Goal: Task Accomplishment & Management: Complete application form

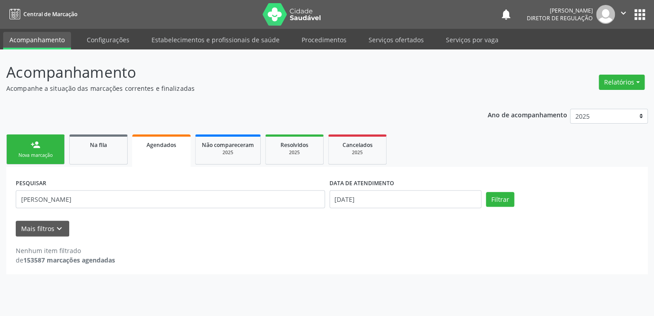
click at [42, 140] on link "person_add Nova marcação" at bounding box center [35, 149] width 58 height 30
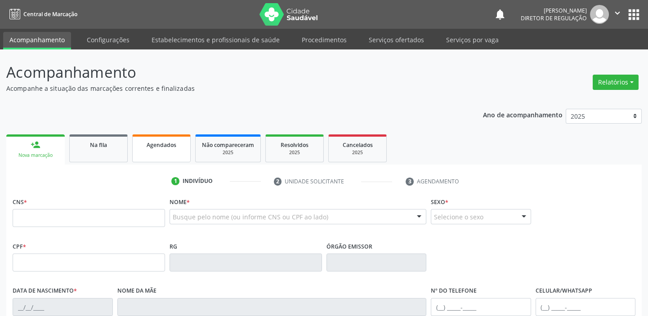
click at [171, 148] on div "Agendados" at bounding box center [161, 144] width 45 height 9
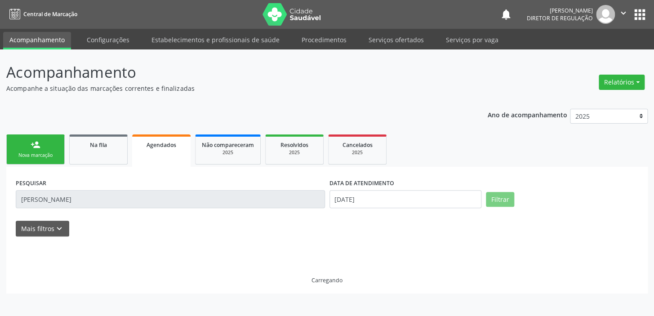
click at [103, 200] on input "geraldo pereira de brito" at bounding box center [170, 199] width 309 height 18
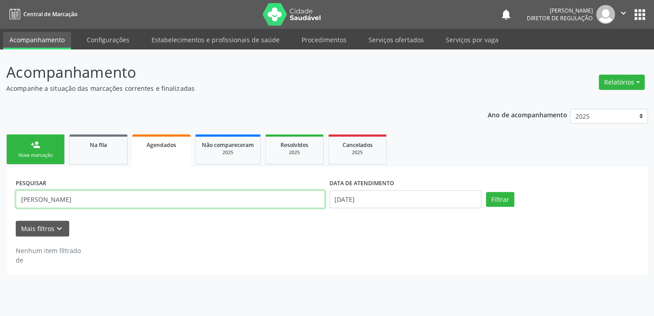
click at [103, 200] on input "geraldo pereira de brito" at bounding box center [170, 199] width 309 height 18
type input "g"
type input "gabriel de sousa coelho"
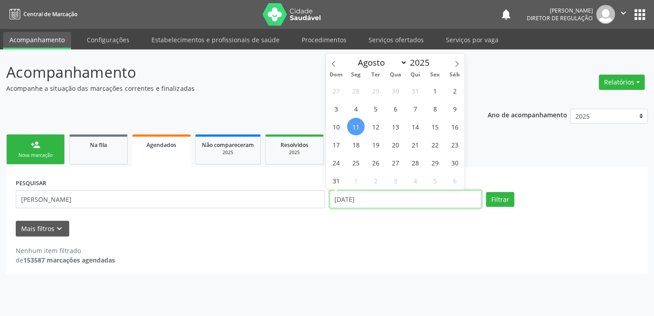
click at [378, 200] on input "11/08/2025" at bounding box center [405, 199] width 152 height 18
click at [435, 160] on span "29" at bounding box center [435, 163] width 18 height 18
type input "29/08/2025"
click at [435, 160] on span "29" at bounding box center [435, 163] width 18 height 18
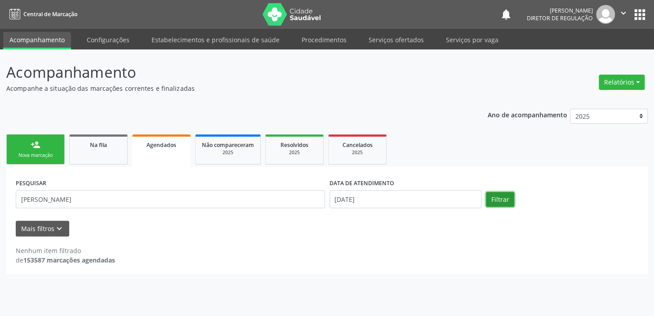
click at [493, 193] on button "Filtrar" at bounding box center [500, 199] width 28 height 15
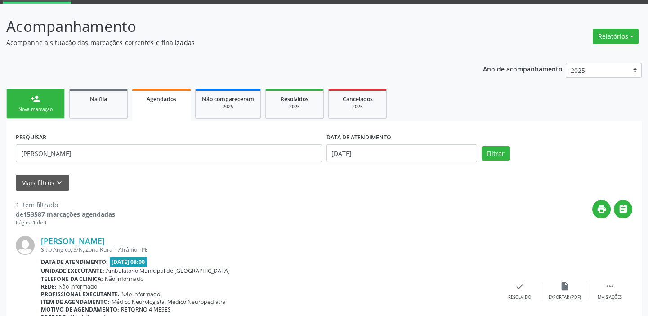
scroll to position [100, 0]
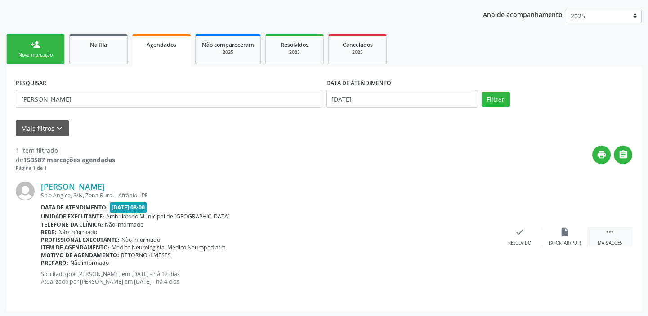
click at [608, 229] on icon "" at bounding box center [609, 232] width 10 height 10
click at [436, 238] on div "print Imprimir" at bounding box center [429, 236] width 45 height 19
click at [22, 50] on link "person_add Nova marcação" at bounding box center [35, 49] width 58 height 30
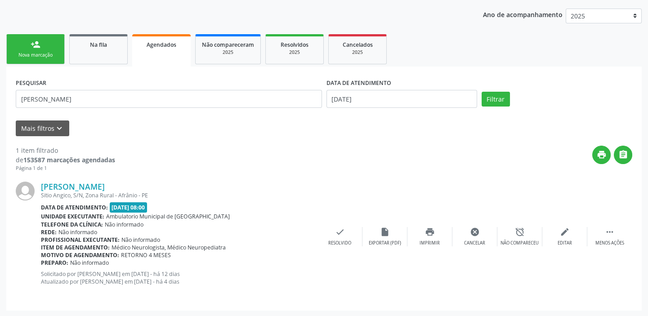
click at [22, 50] on link "person_add Nova marcação" at bounding box center [35, 49] width 58 height 30
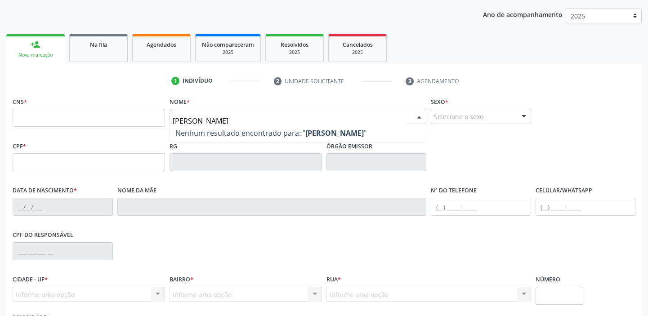
type input "joana de macedo"
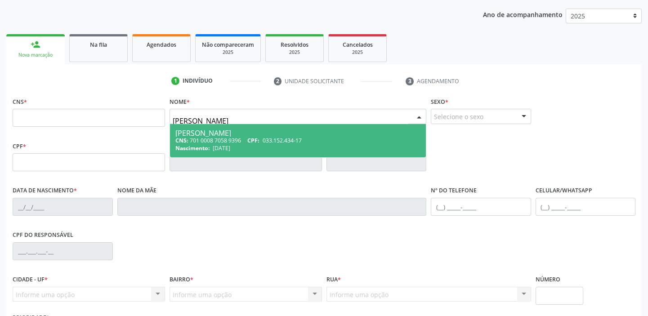
click at [216, 146] on span "23/08/1975" at bounding box center [222, 148] width 18 height 8
type input "701 0008 7058 9396"
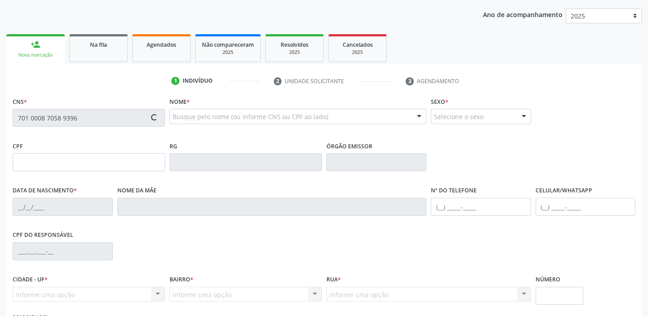
type input "033.152.434-17"
type input "23/08/1975"
type input "Maria do Carmo de Macedo Rodrigues"
type input "(87) 98144-6006"
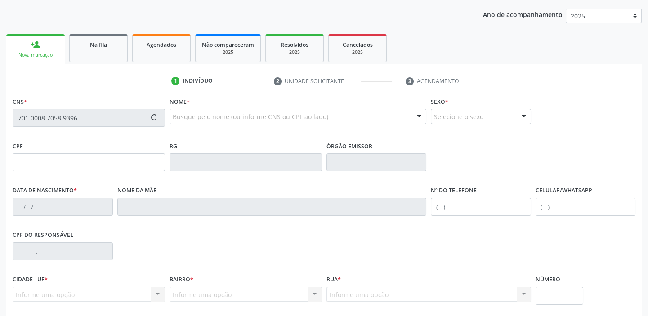
type input "140"
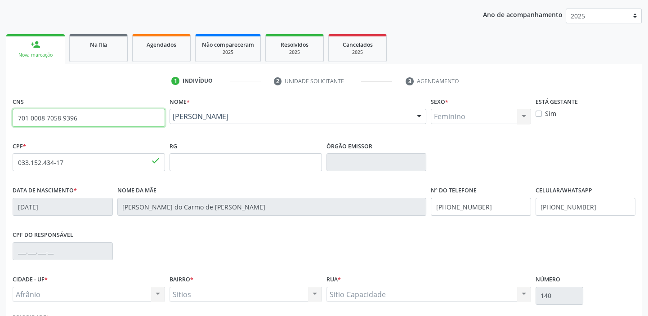
click at [80, 120] on input "701 0008 7058 9396" at bounding box center [89, 118] width 152 height 18
type input "7"
type input "702 6047 6990 7740"
click at [112, 123] on input "702 6047 6990 7740" at bounding box center [89, 118] width 152 height 18
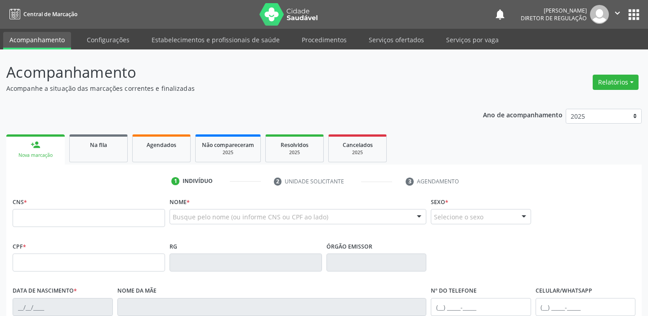
scroll to position [130, 0]
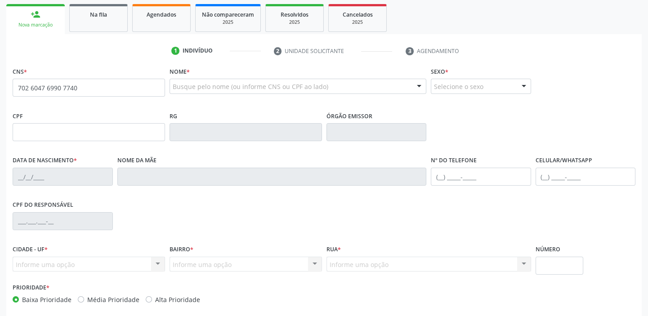
type input "702 6047 6990 7740"
type input "29/07/2009"
type input "Raimunda Alves Coelho Amorim"
type input "(87) 98847-0782"
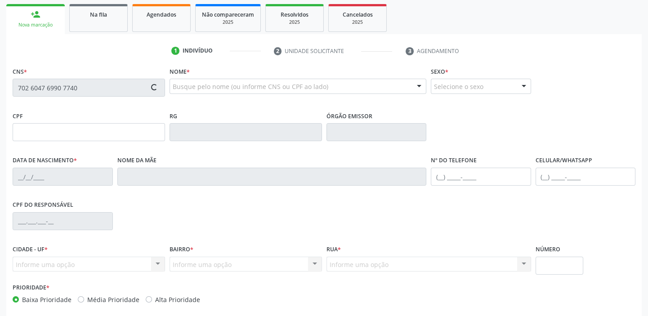
type input "--"
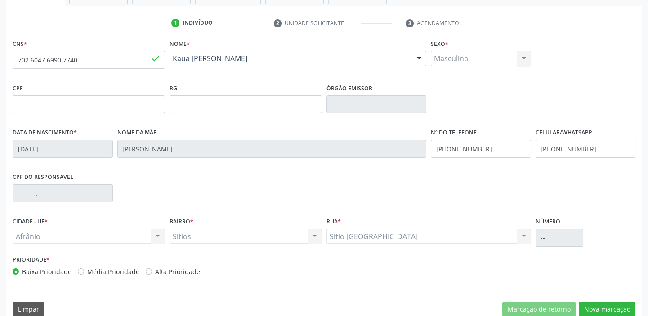
scroll to position [171, 0]
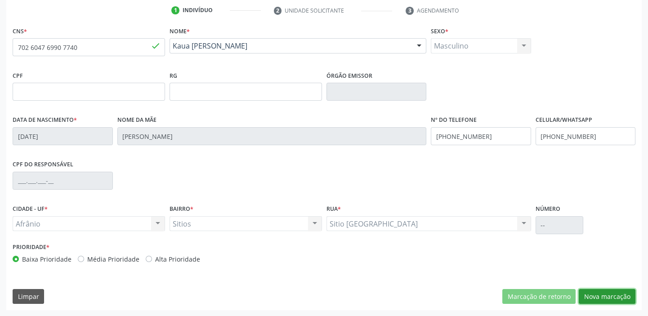
click at [601, 295] on button "Nova marcação" at bounding box center [606, 296] width 57 height 15
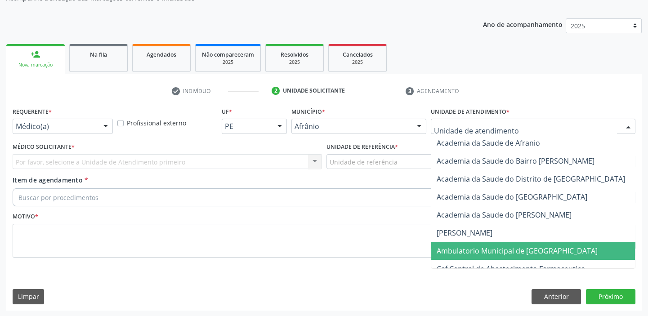
click at [462, 256] on span "Ambulatorio Municipal de [GEOGRAPHIC_DATA]" at bounding box center [540, 251] width 219 height 18
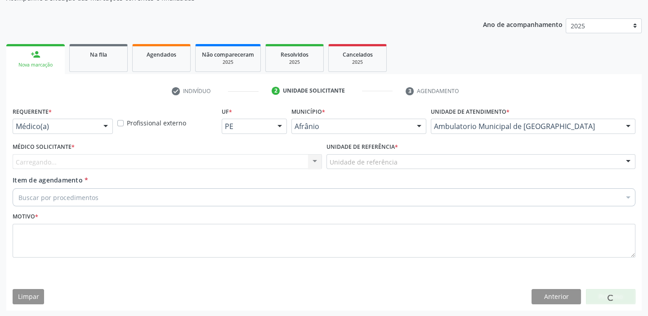
drag, startPoint x: 339, startPoint y: 159, endPoint x: 341, endPoint y: 177, distance: 18.5
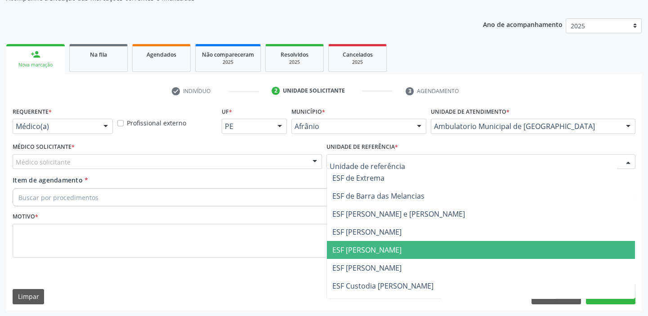
click at [359, 252] on span "ESF [PERSON_NAME]" at bounding box center [366, 250] width 69 height 10
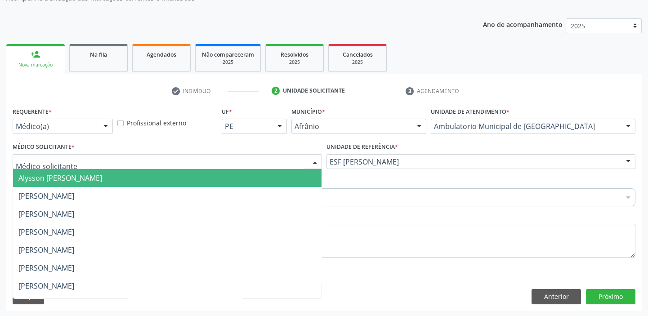
drag, startPoint x: 32, startPoint y: 158, endPoint x: 44, endPoint y: 185, distance: 29.3
click at [44, 185] on span "Alysson [PERSON_NAME]" at bounding box center [167, 178] width 308 height 18
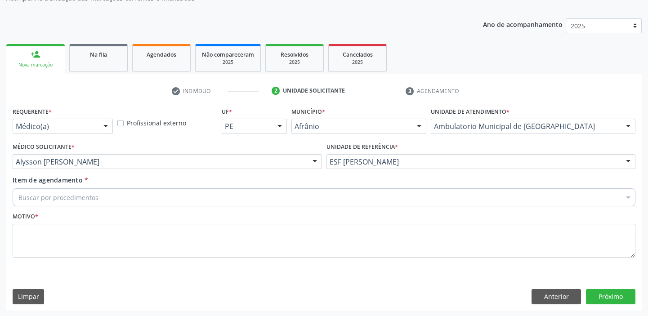
click at [45, 191] on div "Buscar por procedimentos" at bounding box center [324, 197] width 622 height 18
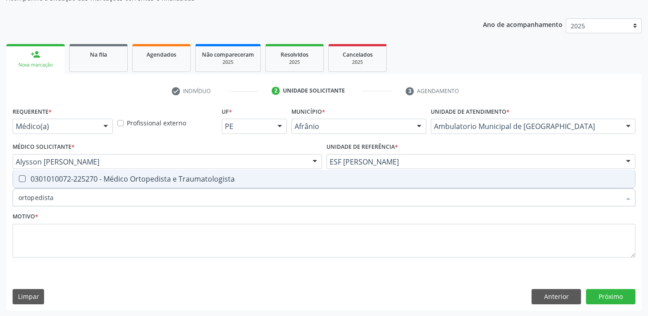
type input "ortopedista"
drag, startPoint x: 54, startPoint y: 197, endPoint x: 4, endPoint y: 198, distance: 49.9
click at [4, 198] on div "Acompanhamento Acompanhe a situação das marcações correntes e finalizadas Relat…" at bounding box center [324, 138] width 648 height 358
click at [21, 180] on Traumatologista at bounding box center [22, 178] width 7 height 7
click at [28, 182] on span "0301010072-225270 - Médico Ortopedista e Traumatologista" at bounding box center [323, 179] width 621 height 18
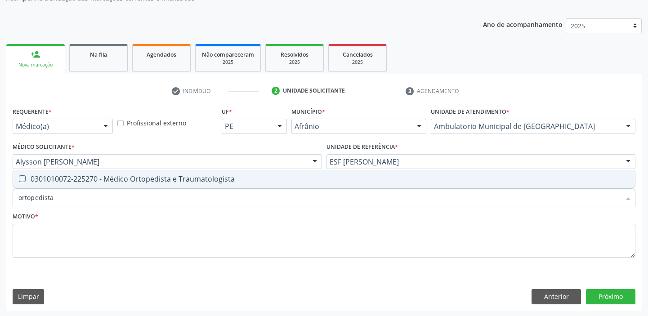
checkbox Traumatologista "true"
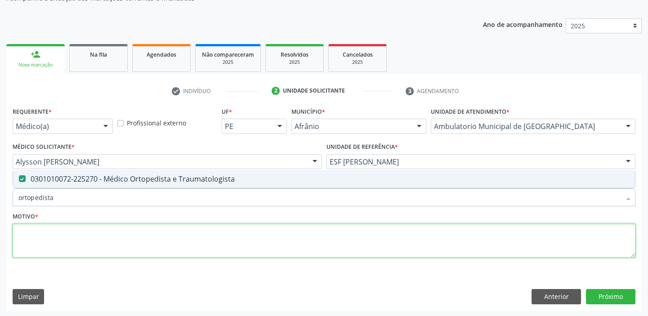
click at [40, 236] on textarea at bounding box center [324, 241] width 622 height 34
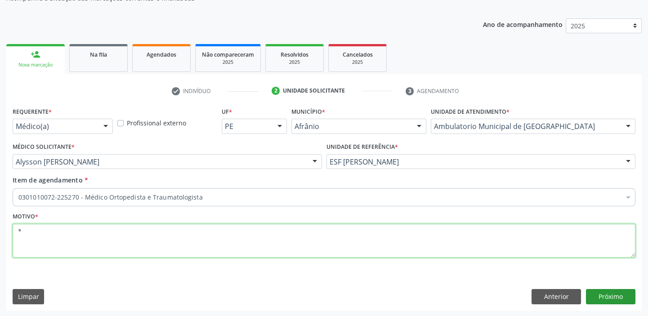
type textarea "*"
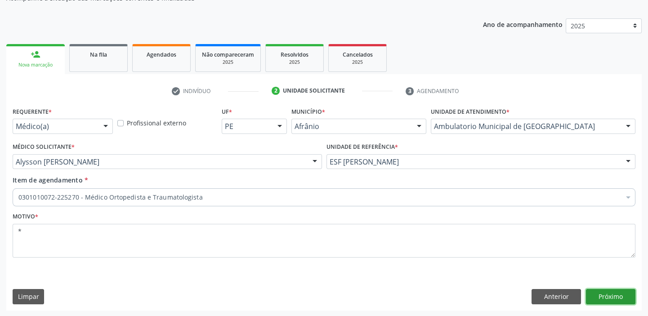
click at [615, 293] on button "Próximo" at bounding box center [610, 296] width 49 height 15
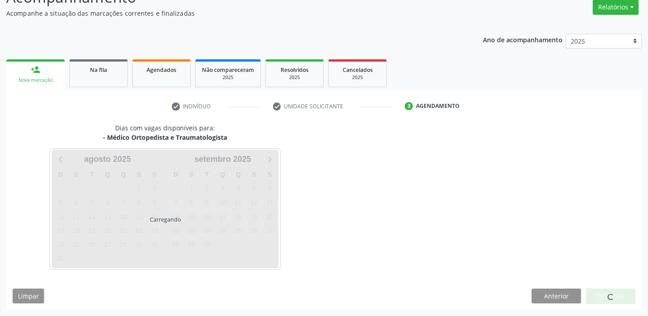
scroll to position [75, 0]
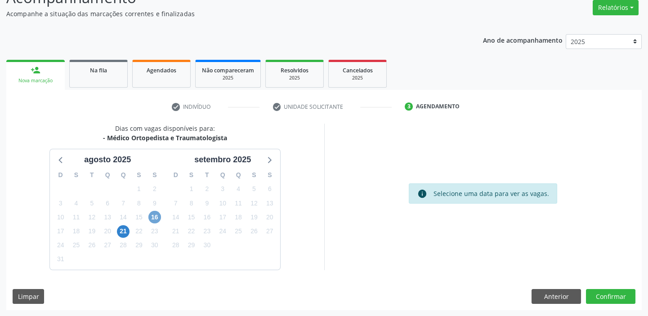
click at [153, 217] on span "16" at bounding box center [154, 217] width 13 height 13
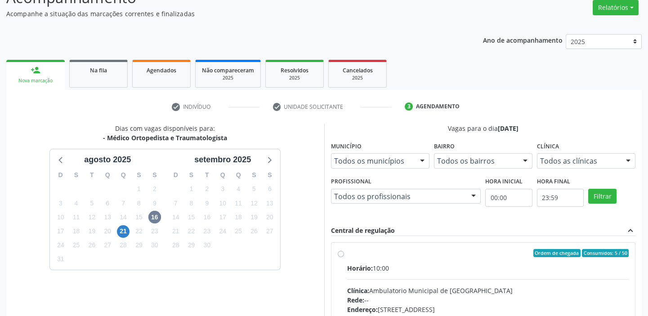
click at [526, 261] on label "Ordem de chegada Consumidos: 5 / 50 Horário: 10:00 Clínica: Ambulatorio Municip…" at bounding box center [488, 318] width 282 height 138
click at [344, 257] on input "Ordem de chegada Consumidos: 5 / 50 Horário: 10:00 Clínica: Ambulatorio Municip…" at bounding box center [340, 253] width 6 height 8
radio input "true"
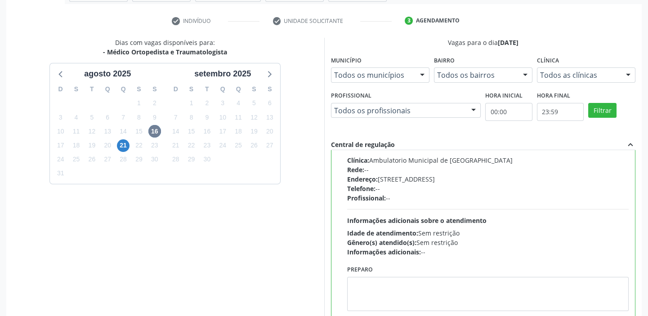
scroll to position [220, 0]
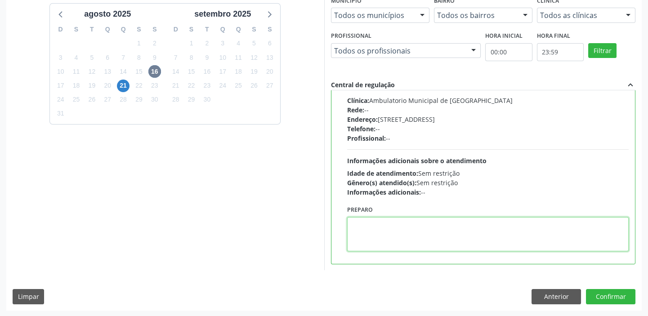
click at [467, 230] on textarea at bounding box center [488, 234] width 282 height 34
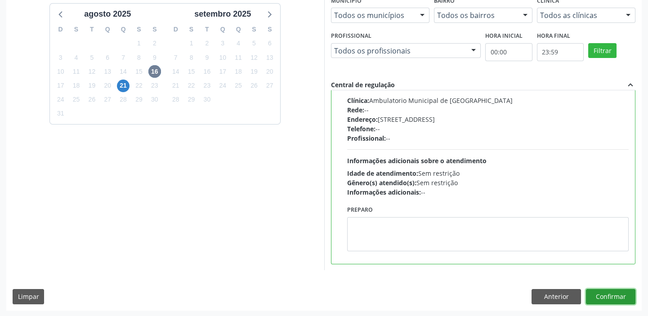
click at [601, 296] on button "Confirmar" at bounding box center [610, 296] width 49 height 15
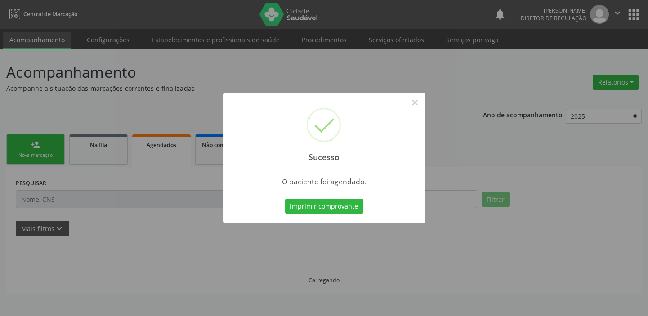
scroll to position [0, 0]
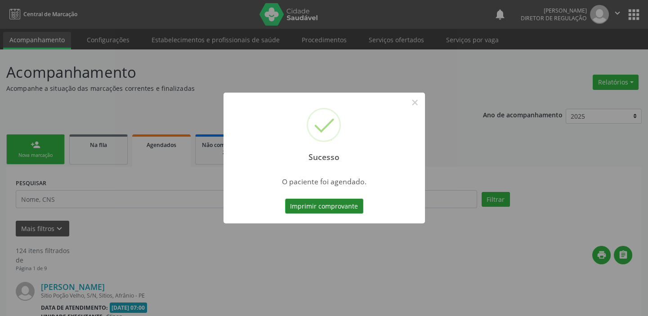
click at [337, 207] on button "Imprimir comprovante" at bounding box center [324, 206] width 78 height 15
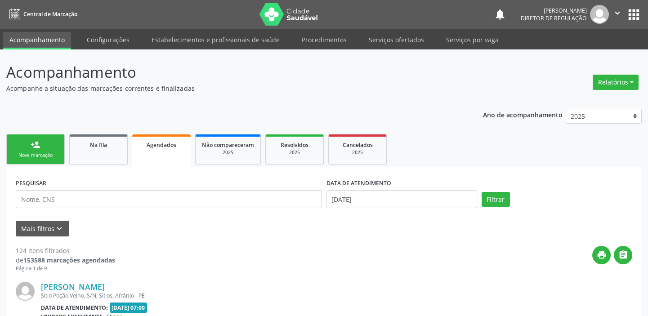
click at [48, 147] on link "person_add Nova marcação" at bounding box center [35, 149] width 58 height 30
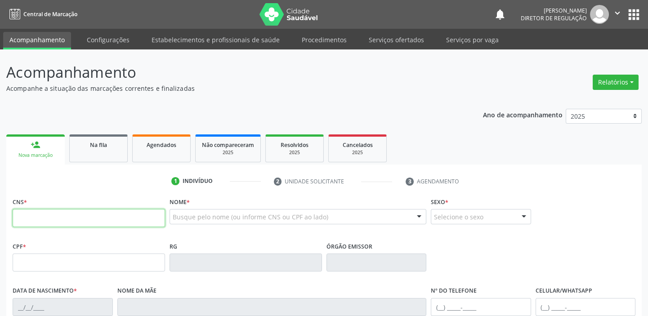
click at [50, 215] on input "text" at bounding box center [89, 218] width 152 height 18
type input "700 5051 2927 9352"
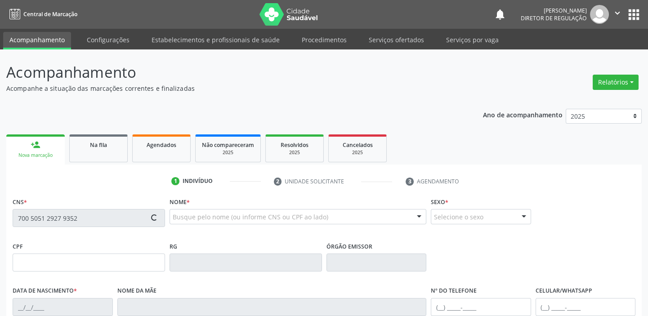
type input "10/08/1988"
type input "Maria Luiza Viana Amorim"
type input "(87) 98807-7048"
type input "117"
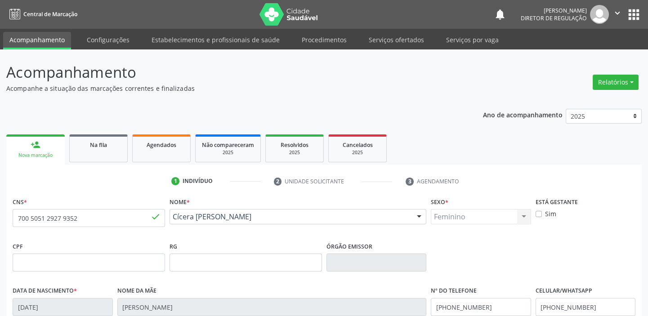
scroll to position [171, 0]
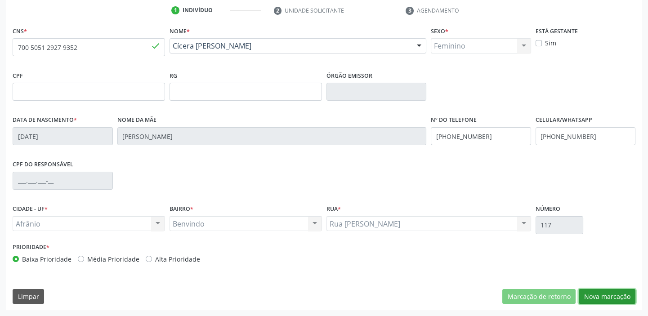
click at [612, 296] on button "Nova marcação" at bounding box center [606, 296] width 57 height 15
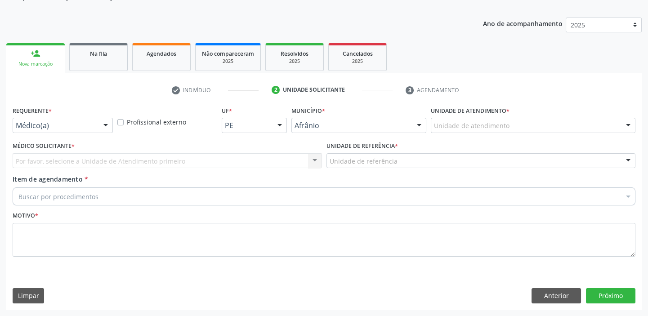
scroll to position [90, 0]
drag, startPoint x: 438, startPoint y: 123, endPoint x: 440, endPoint y: 144, distance: 21.7
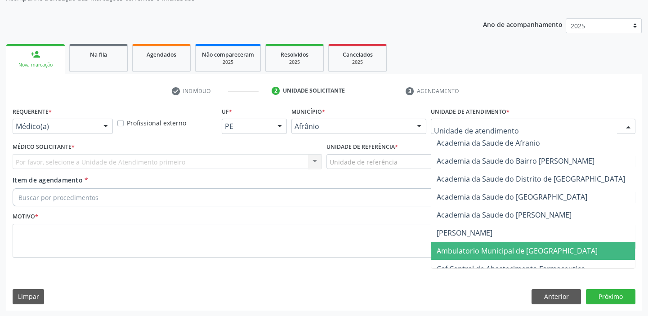
click at [449, 242] on span "Ambulatorio Municipal de [GEOGRAPHIC_DATA]" at bounding box center [540, 251] width 219 height 18
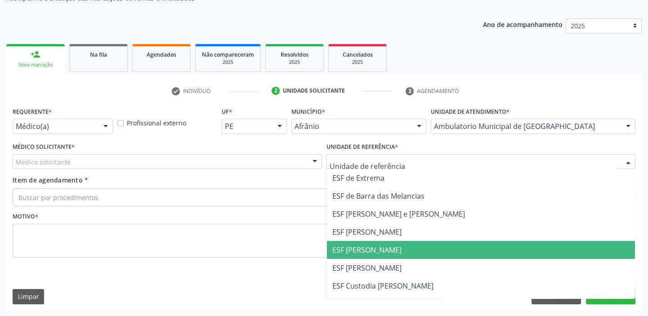
click at [356, 245] on span "ESF [PERSON_NAME]" at bounding box center [366, 250] width 69 height 10
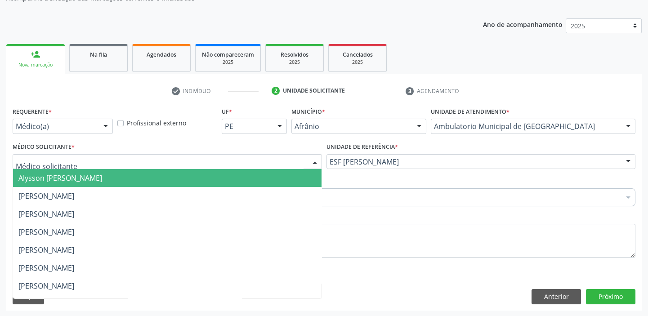
drag, startPoint x: 76, startPoint y: 164, endPoint x: 72, endPoint y: 176, distance: 12.8
click at [75, 167] on div at bounding box center [167, 161] width 309 height 15
drag, startPoint x: 72, startPoint y: 176, endPoint x: 67, endPoint y: 189, distance: 13.9
click at [72, 177] on span "Alysson [PERSON_NAME]" at bounding box center [60, 178] width 84 height 10
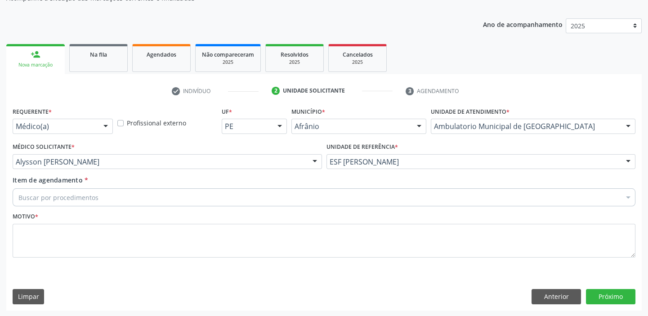
click at [66, 191] on div "Buscar por procedimentos" at bounding box center [324, 197] width 622 height 18
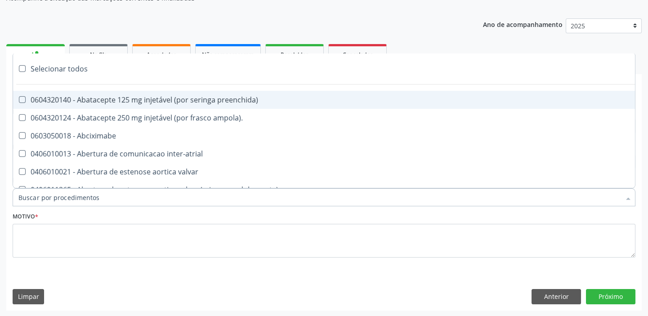
paste input "ortopedista"
type input "ortopedista"
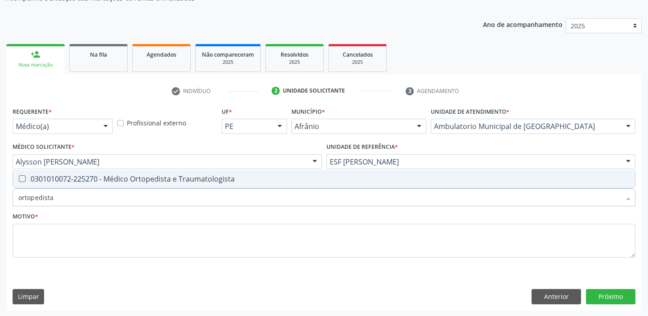
click at [85, 175] on div "0301010072-225270 - Médico Ortopedista e Traumatologista" at bounding box center [323, 178] width 611 height 7
checkbox Traumatologista "true"
click at [63, 222] on div "Motivo *" at bounding box center [324, 234] width 622 height 48
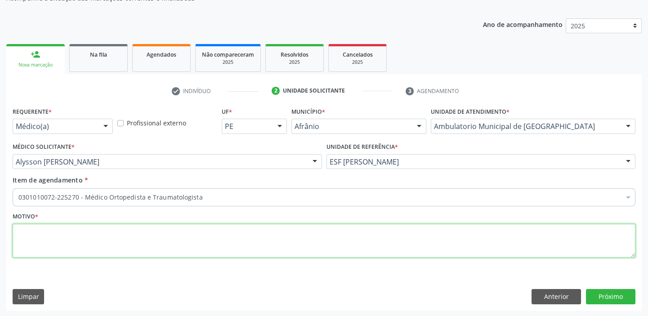
click at [164, 247] on textarea at bounding box center [324, 241] width 622 height 34
type textarea "*"
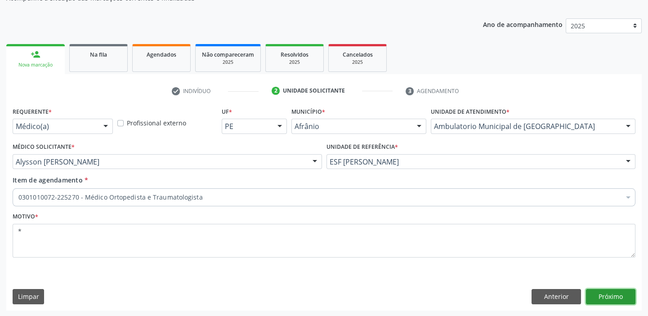
click at [593, 291] on button "Próximo" at bounding box center [610, 296] width 49 height 15
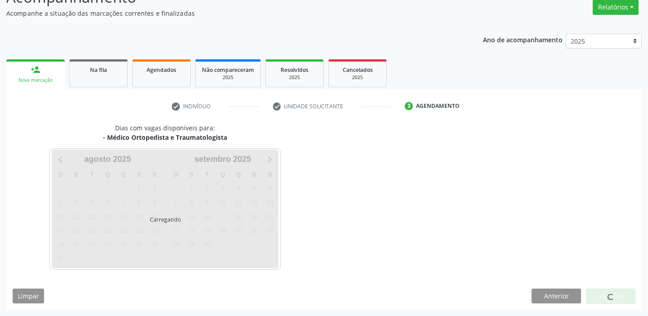
scroll to position [75, 0]
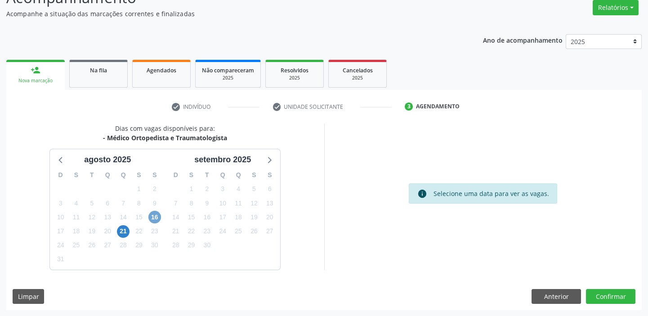
click at [155, 217] on span "16" at bounding box center [154, 217] width 13 height 13
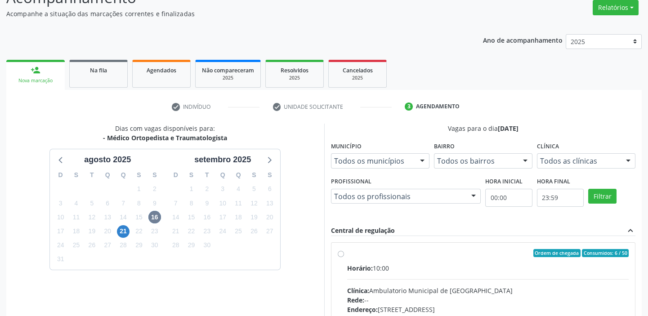
click at [344, 257] on input "Ordem de chegada Consumidos: 6 / 50 Horário: 10:00 Clínica: Ambulatorio Municip…" at bounding box center [340, 253] width 6 height 8
radio input "true"
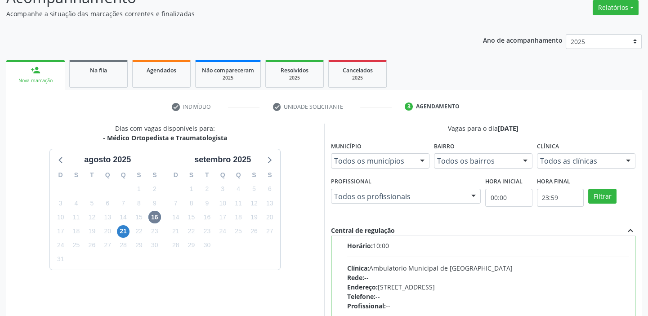
scroll to position [44, 0]
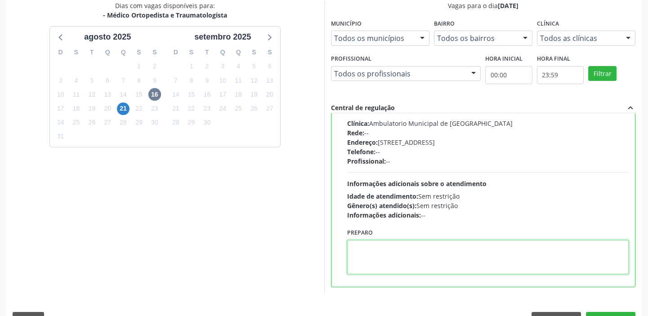
click at [432, 264] on textarea at bounding box center [488, 257] width 282 height 34
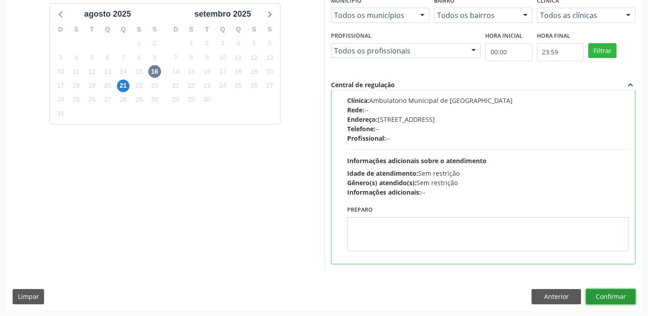
click at [613, 296] on button "Confirmar" at bounding box center [610, 296] width 49 height 15
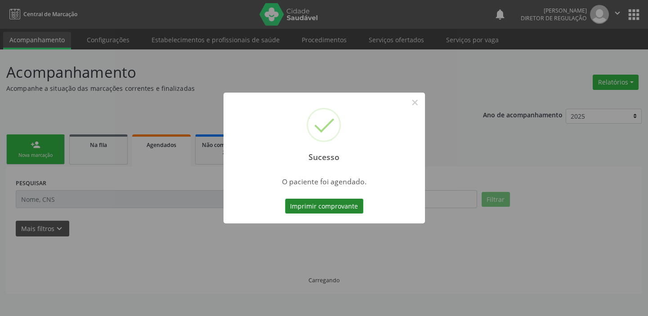
scroll to position [0, 0]
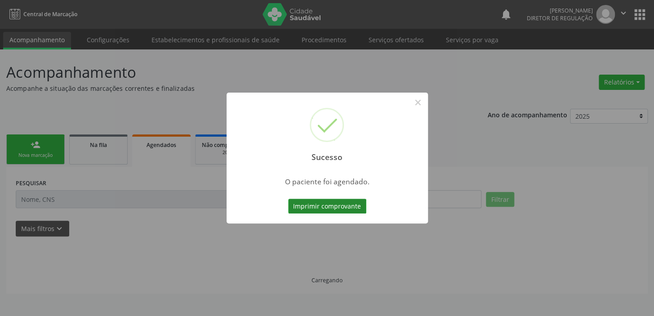
click at [323, 204] on button "Imprimir comprovante" at bounding box center [327, 206] width 78 height 15
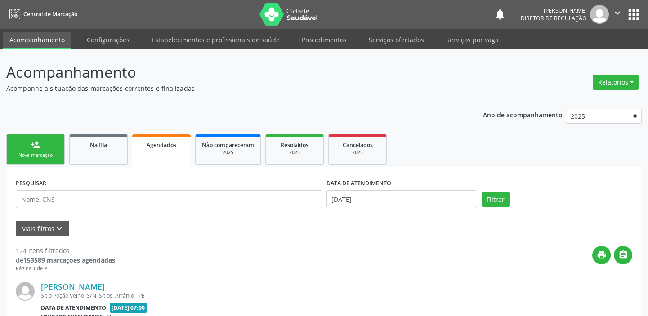
click at [54, 145] on link "person_add Nova marcação" at bounding box center [35, 149] width 58 height 30
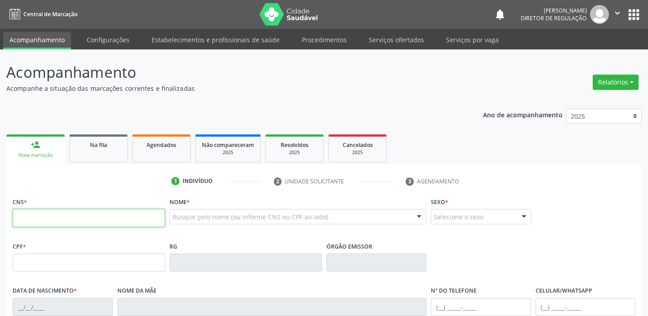
click at [43, 209] on input "text" at bounding box center [89, 218] width 152 height 18
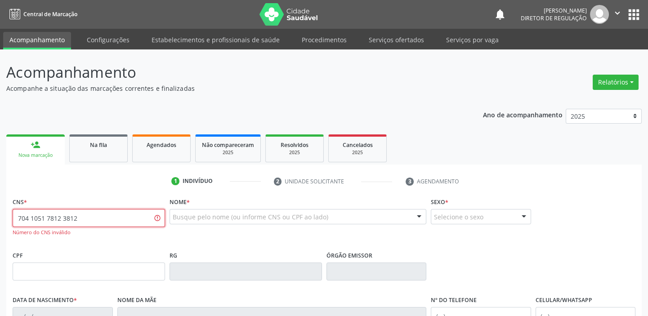
type input "704 1051 7812 3812"
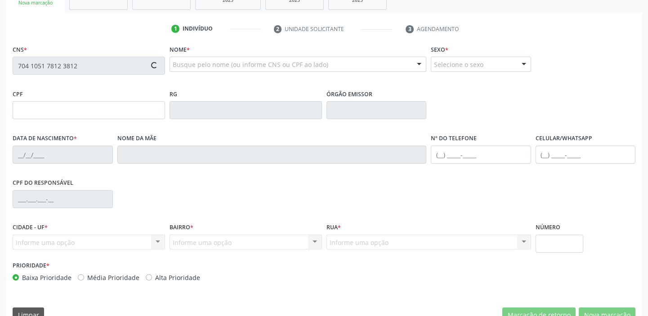
scroll to position [171, 0]
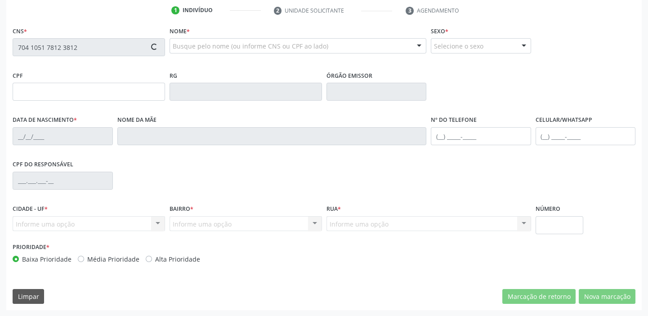
type input "09/04/2011"
type input "S/N"
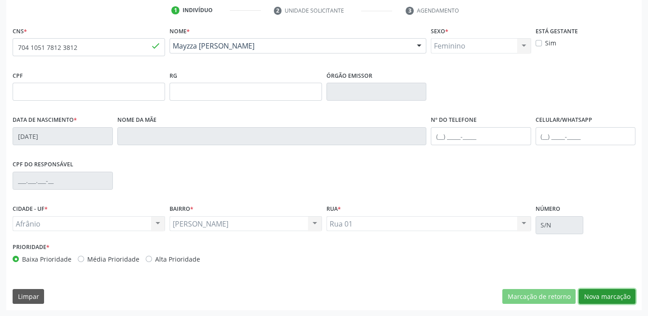
click at [590, 291] on button "Nova marcação" at bounding box center [606, 296] width 57 height 15
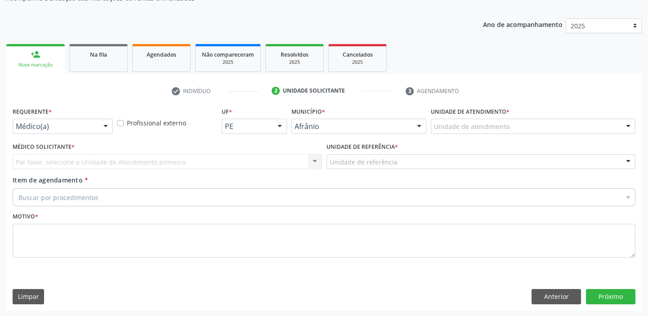
drag, startPoint x: 444, startPoint y: 127, endPoint x: 451, endPoint y: 158, distance: 31.7
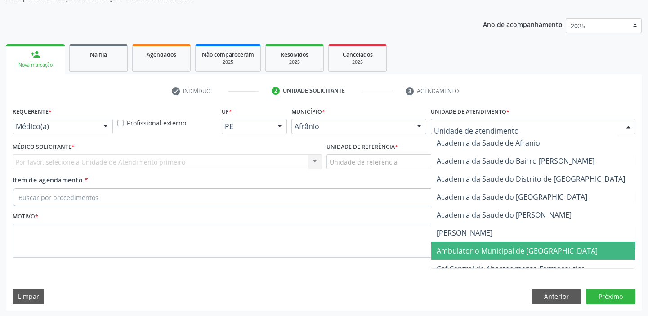
drag, startPoint x: 453, startPoint y: 248, endPoint x: 419, endPoint y: 210, distance: 50.6
click at [452, 248] on span "Ambulatorio Municipal de [GEOGRAPHIC_DATA]" at bounding box center [516, 251] width 161 height 10
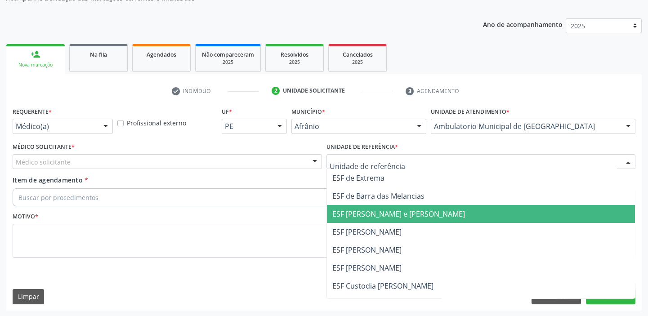
drag, startPoint x: 365, startPoint y: 217, endPoint x: 356, endPoint y: 217, distance: 9.4
click at [365, 217] on span "ESF [PERSON_NAME] e [PERSON_NAME]" at bounding box center [398, 214] width 133 height 10
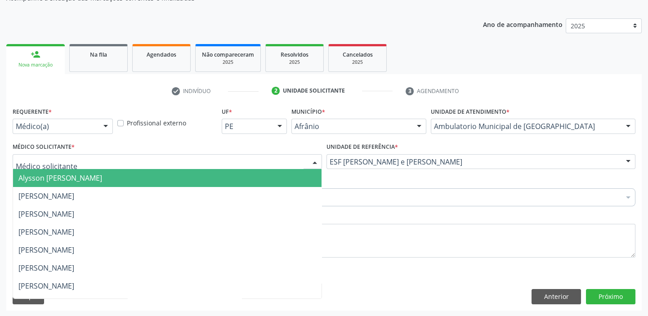
click at [59, 184] on span "Alysson [PERSON_NAME]" at bounding box center [167, 178] width 308 height 18
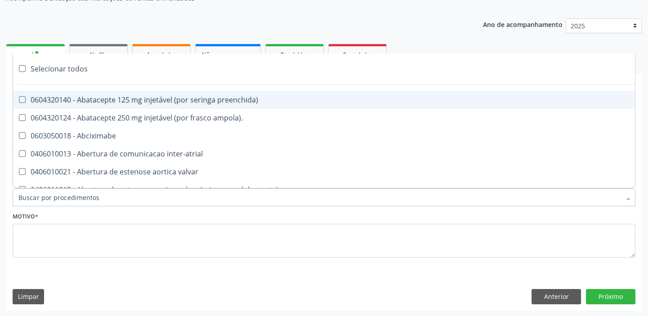
paste input "ortopedista"
type input "ortopedista"
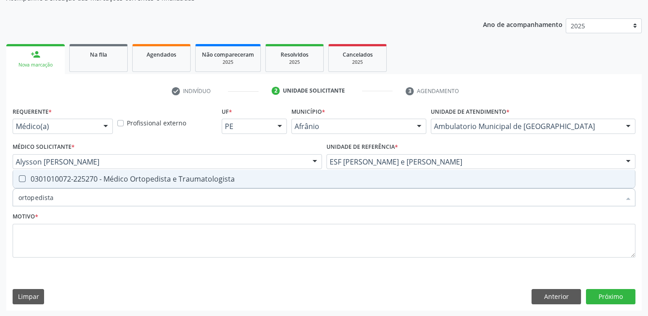
click at [57, 175] on div "0301010072-225270 - Médico Ortopedista e Traumatologista" at bounding box center [323, 178] width 611 height 7
checkbox Traumatologista "true"
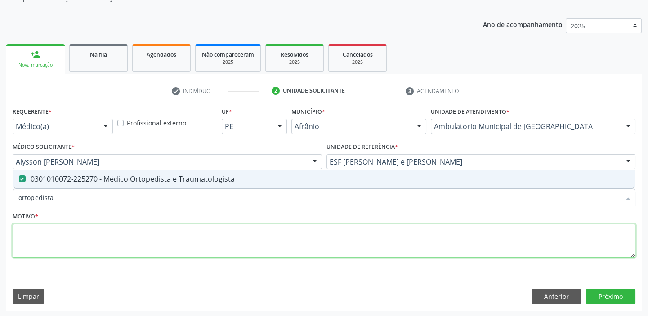
click at [44, 225] on textarea at bounding box center [324, 241] width 622 height 34
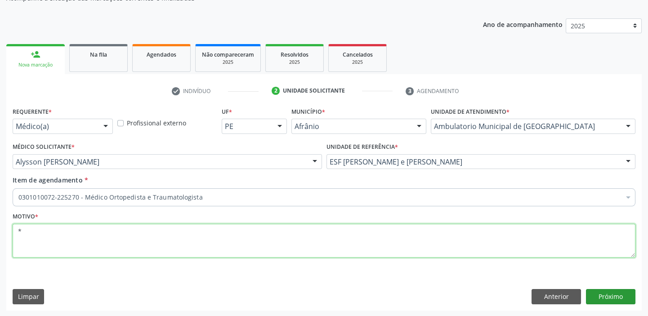
type textarea "*"
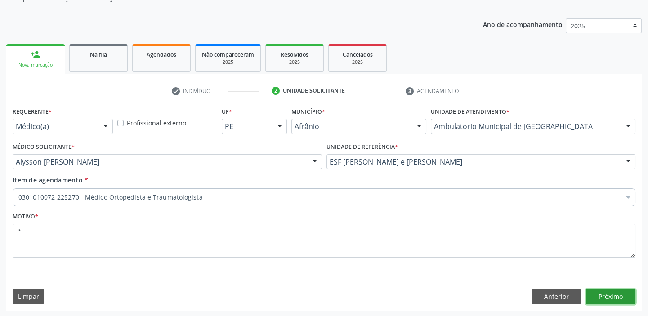
click at [605, 293] on button "Próximo" at bounding box center [610, 296] width 49 height 15
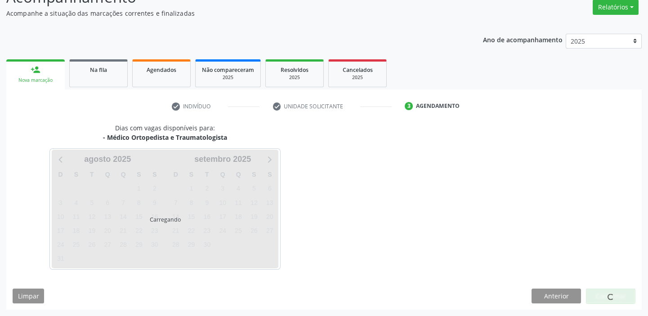
scroll to position [75, 0]
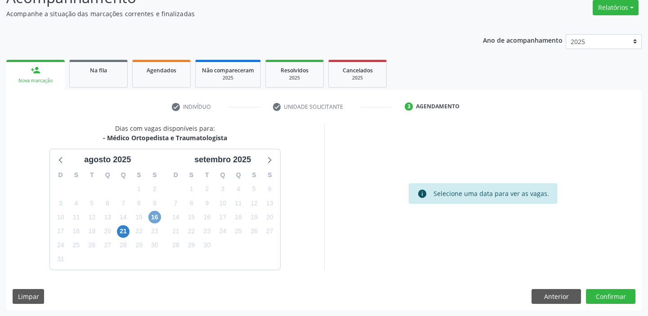
click at [158, 217] on span "16" at bounding box center [154, 217] width 13 height 13
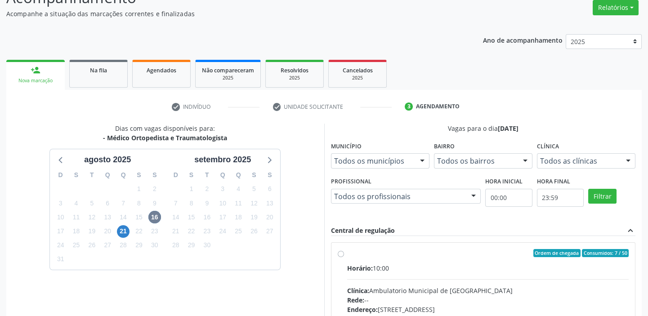
click at [344, 257] on input "Ordem de chegada Consumidos: 7 / 50 Horário: 10:00 Clínica: Ambulatorio Municip…" at bounding box center [340, 253] width 6 height 8
radio input "true"
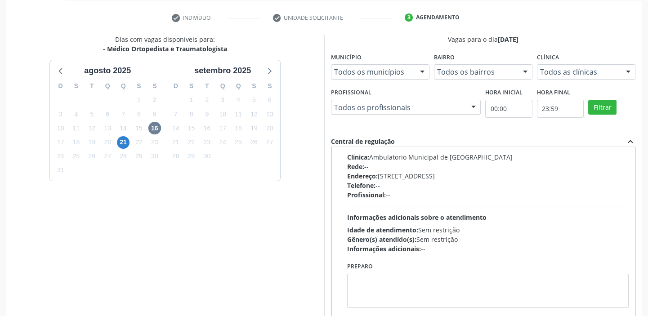
scroll to position [220, 0]
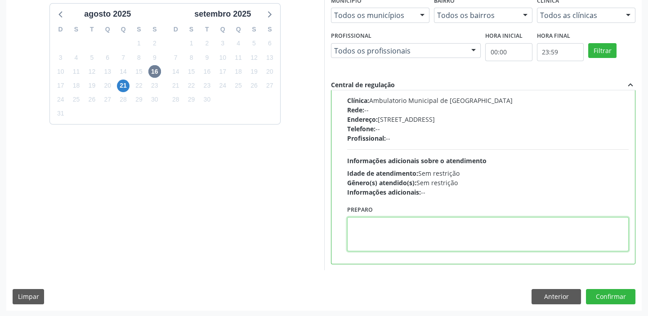
click at [385, 246] on textarea at bounding box center [488, 234] width 282 height 34
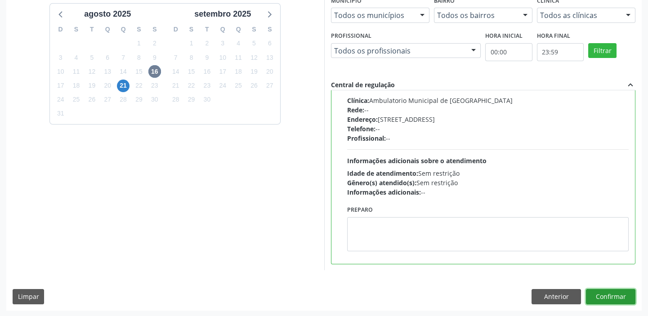
click at [597, 293] on button "Confirmar" at bounding box center [610, 296] width 49 height 15
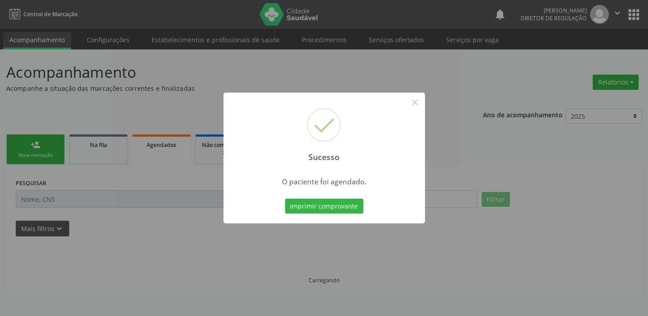
scroll to position [0, 0]
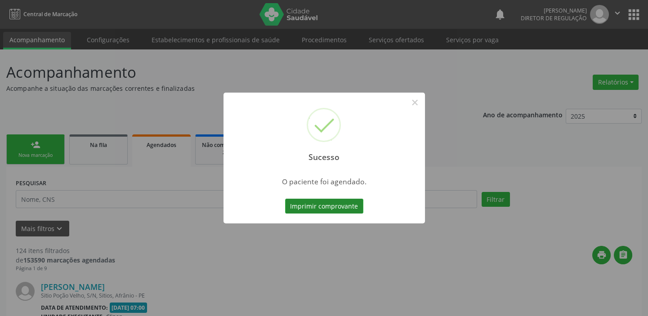
click at [325, 203] on button "Imprimir comprovante" at bounding box center [324, 206] width 78 height 15
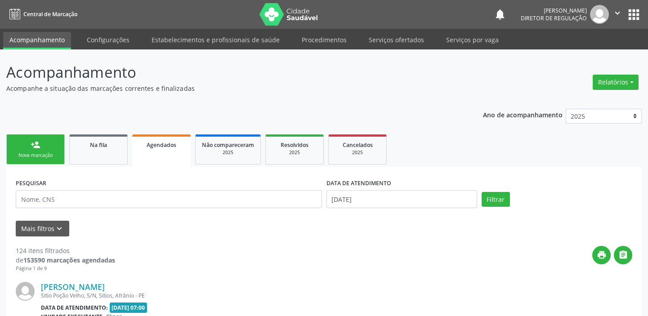
click at [45, 154] on div "Nova marcação" at bounding box center [35, 155] width 45 height 7
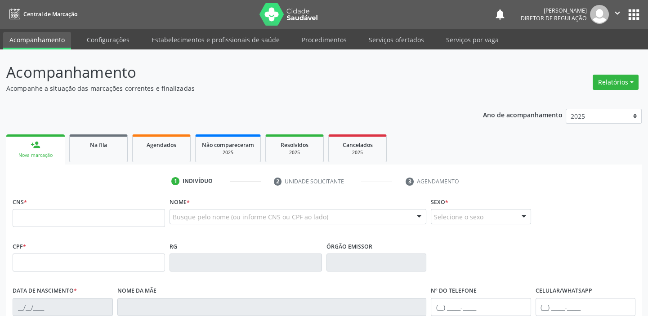
drag, startPoint x: 49, startPoint y: 208, endPoint x: 49, endPoint y: 214, distance: 5.8
click at [49, 209] on div "CNS *" at bounding box center [89, 211] width 152 height 32
click at [49, 216] on input "text" at bounding box center [89, 218] width 152 height 18
type input "7"
type input "705 8034 8874 3533"
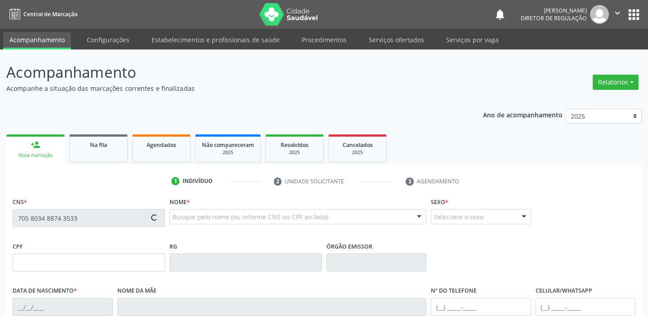
type input "07/10/1996"
type input "Maria dos Reis da Silva Mata"
type input "(87) 98845-4122"
type input "34"
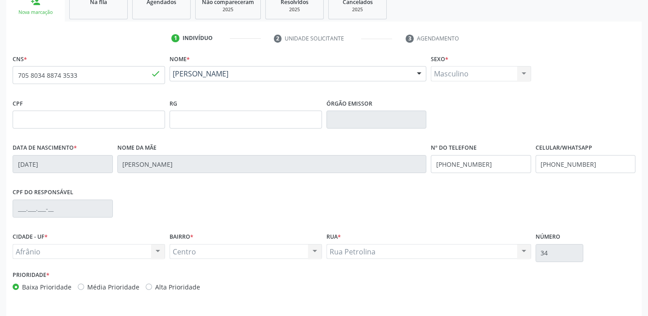
scroll to position [171, 0]
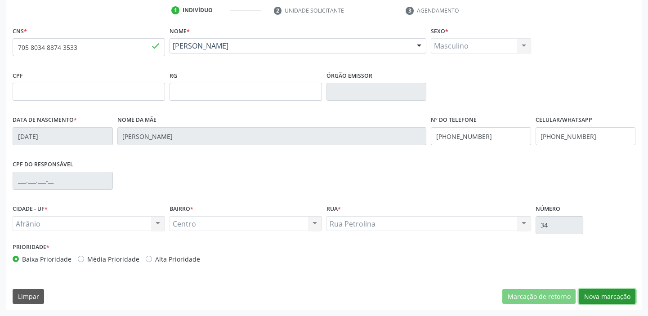
click at [608, 297] on button "Nova marcação" at bounding box center [606, 296] width 57 height 15
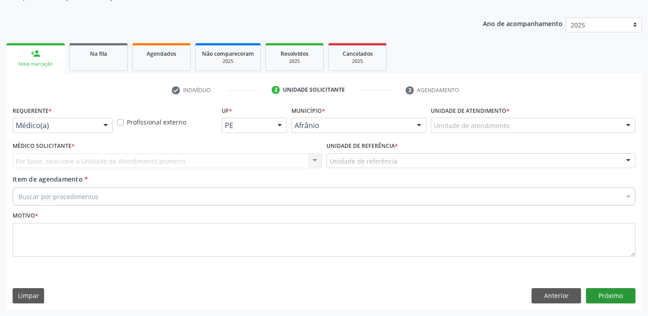
scroll to position [90, 0]
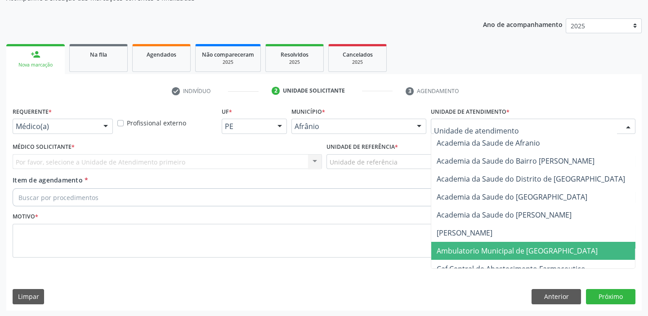
click at [462, 253] on span "Ambulatorio Municipal de [GEOGRAPHIC_DATA]" at bounding box center [516, 251] width 161 height 10
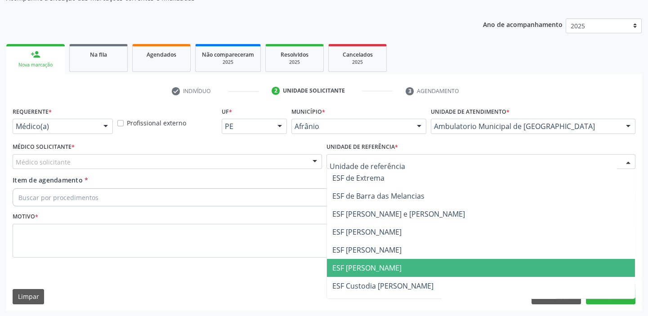
click at [353, 261] on span "ESF [PERSON_NAME]" at bounding box center [481, 268] width 308 height 18
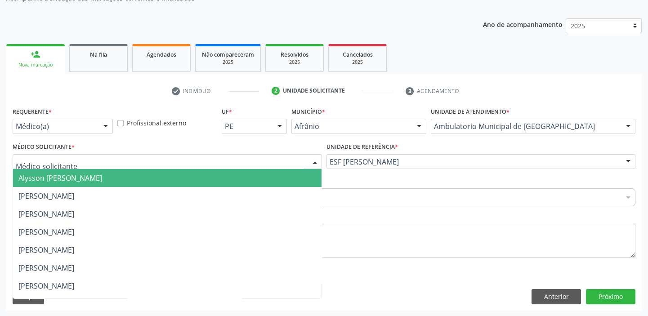
drag, startPoint x: 58, startPoint y: 161, endPoint x: 51, endPoint y: 178, distance: 17.9
drag, startPoint x: 51, startPoint y: 178, endPoint x: 41, endPoint y: 193, distance: 18.3
click at [49, 180] on span "Alysson [PERSON_NAME]" at bounding box center [60, 178] width 84 height 10
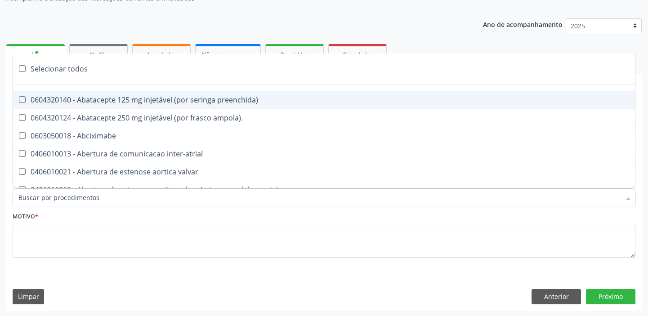
paste input "ortopedista"
type input "ortopedista"
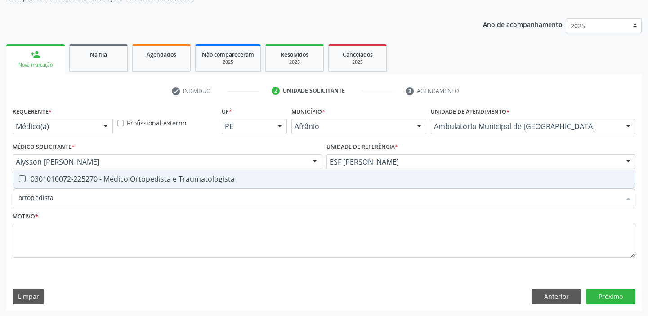
click at [65, 175] on div "0301010072-225270 - Médico Ortopedista e Traumatologista" at bounding box center [323, 178] width 611 height 7
checkbox Traumatologista "true"
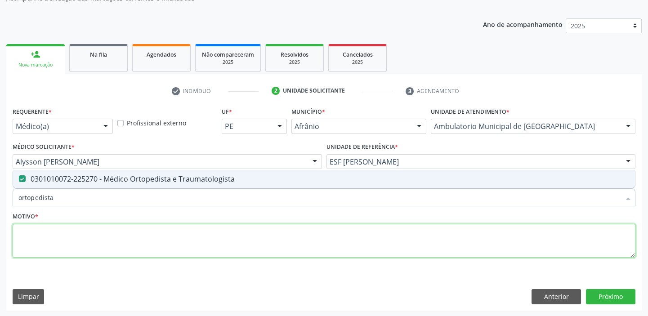
click at [50, 241] on textarea at bounding box center [324, 241] width 622 height 34
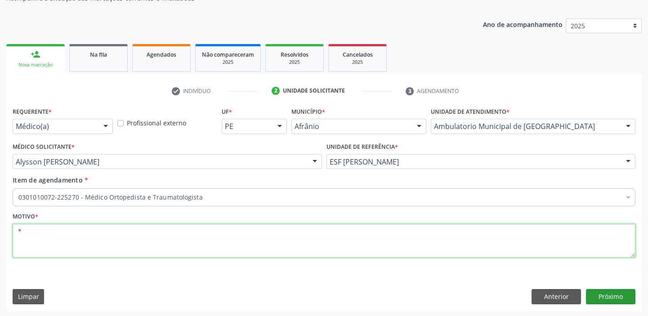
type textarea "*"
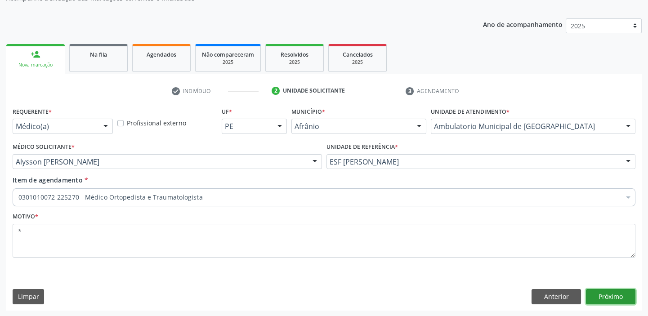
click at [609, 297] on button "Próximo" at bounding box center [610, 296] width 49 height 15
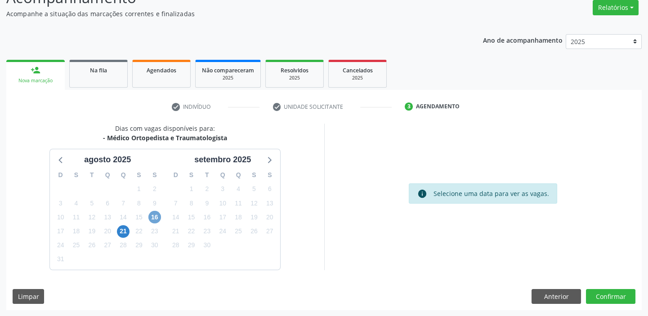
click at [156, 215] on span "16" at bounding box center [154, 217] width 13 height 13
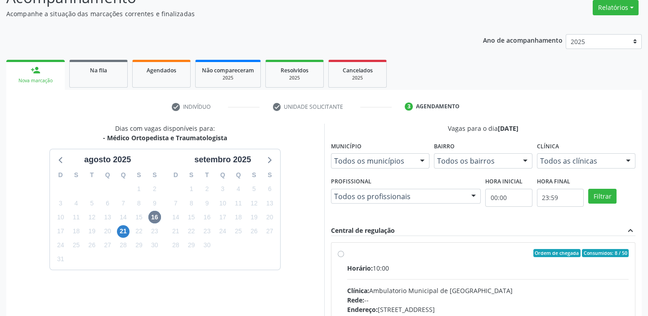
click at [436, 299] on div "Rede: --" at bounding box center [488, 299] width 282 height 9
click at [344, 257] on input "Ordem de chegada Consumidos: 8 / 50 Horário: 10:00 Clínica: Ambulatorio Municip…" at bounding box center [340, 253] width 6 height 8
radio input "true"
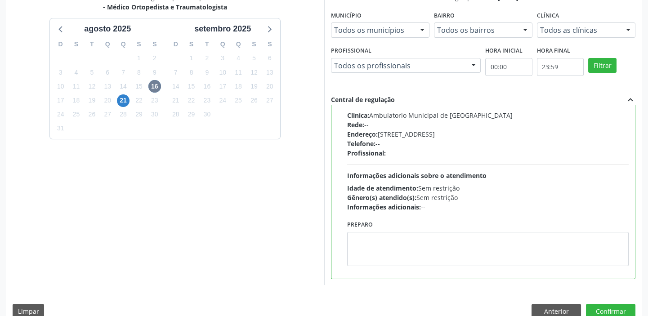
scroll to position [220, 0]
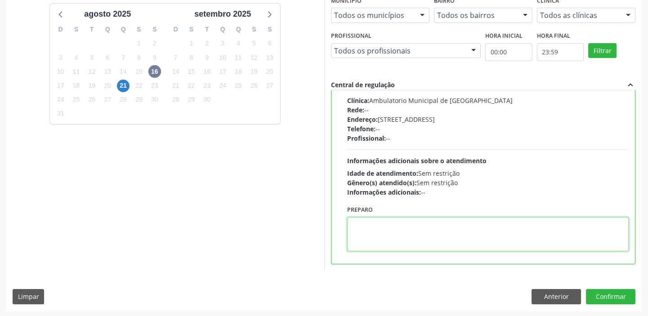
drag, startPoint x: 406, startPoint y: 241, endPoint x: 470, endPoint y: 263, distance: 67.4
click at [406, 241] on textarea at bounding box center [488, 234] width 282 height 34
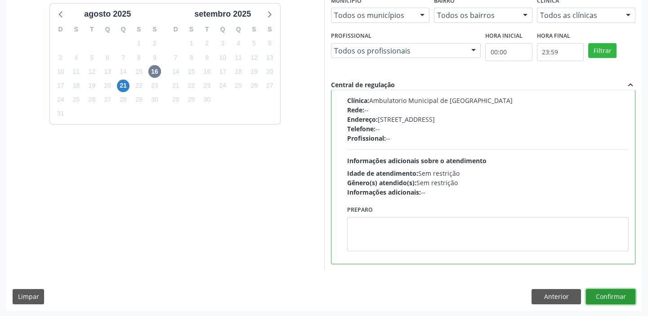
drag, startPoint x: 593, startPoint y: 295, endPoint x: 584, endPoint y: 292, distance: 9.1
click at [592, 294] on button "Confirmar" at bounding box center [610, 296] width 49 height 15
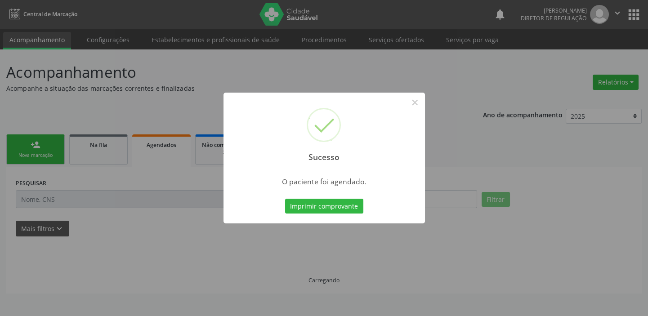
scroll to position [0, 0]
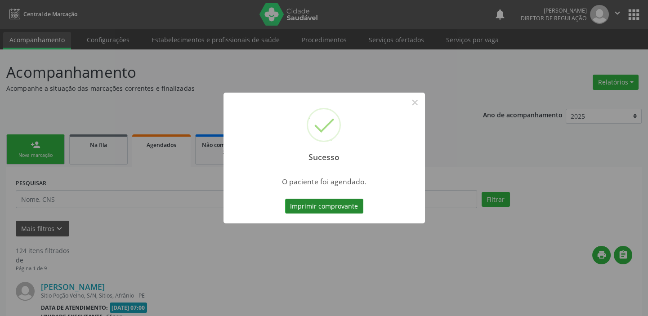
click at [323, 203] on button "Imprimir comprovante" at bounding box center [324, 206] width 78 height 15
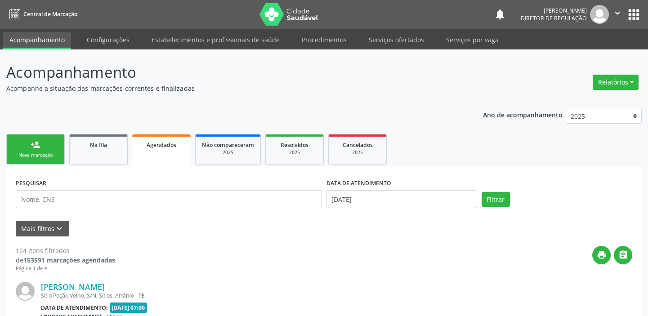
click at [37, 151] on link "person_add Nova marcação" at bounding box center [35, 149] width 58 height 30
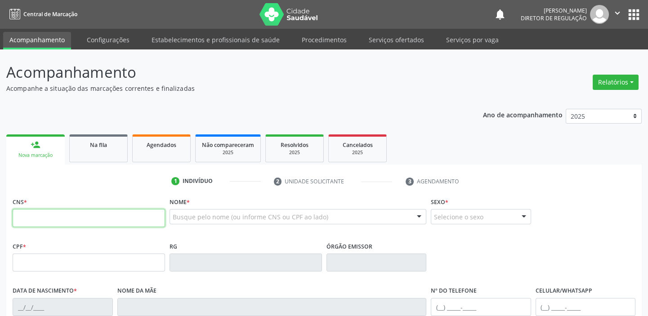
click at [62, 217] on input "text" at bounding box center [89, 218] width 152 height 18
type input "708 7061 2028 4196"
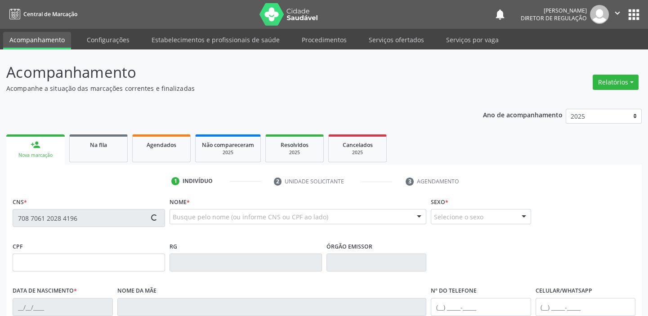
type input "061.674.274-61"
type input "24/05/1981"
type input "Isaura Pereira da Mata"
type input "(87) 98824-7213"
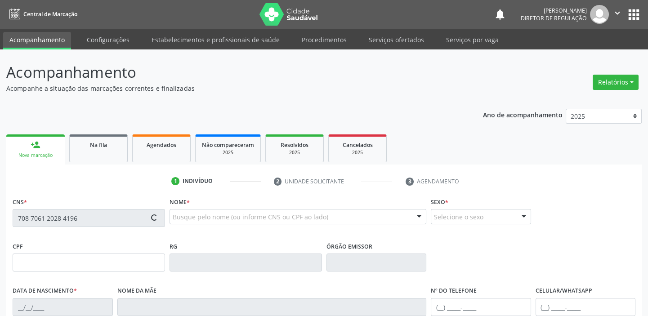
type input "S/N"
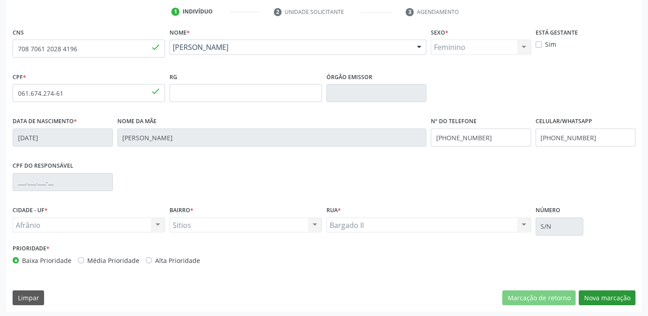
scroll to position [171, 0]
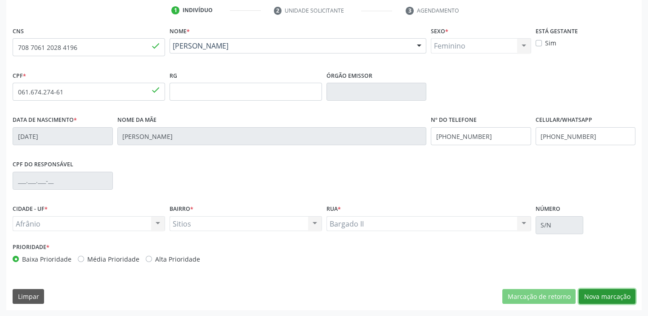
click at [604, 297] on button "Nova marcação" at bounding box center [606, 296] width 57 height 15
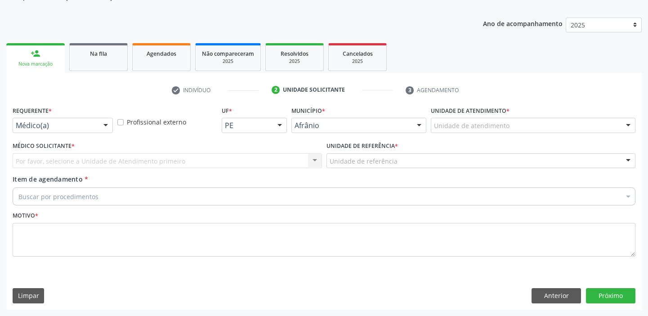
scroll to position [90, 0]
drag, startPoint x: 453, startPoint y: 121, endPoint x: 452, endPoint y: 131, distance: 10.3
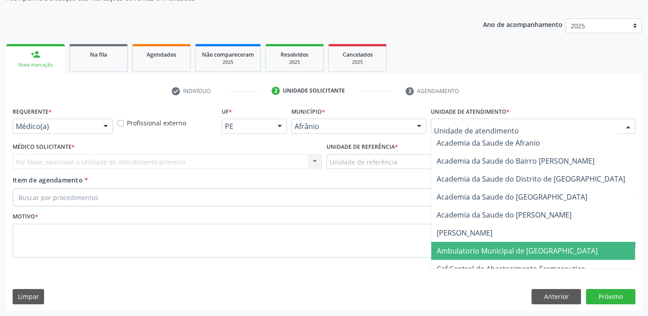
drag, startPoint x: 450, startPoint y: 247, endPoint x: 388, endPoint y: 215, distance: 70.3
click at [449, 246] on span "Ambulatorio Municipal de [GEOGRAPHIC_DATA]" at bounding box center [516, 251] width 161 height 10
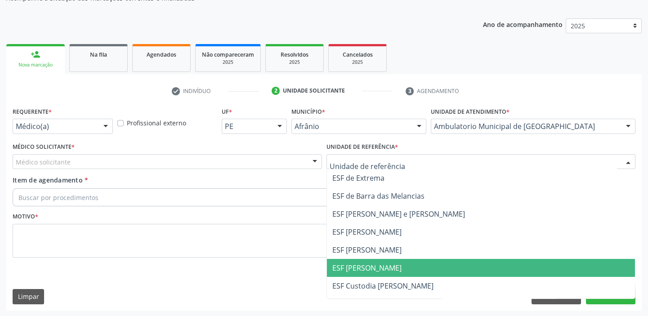
drag, startPoint x: 348, startPoint y: 259, endPoint x: 337, endPoint y: 258, distance: 10.9
click at [348, 260] on span "ESF [PERSON_NAME]" at bounding box center [481, 268] width 308 height 18
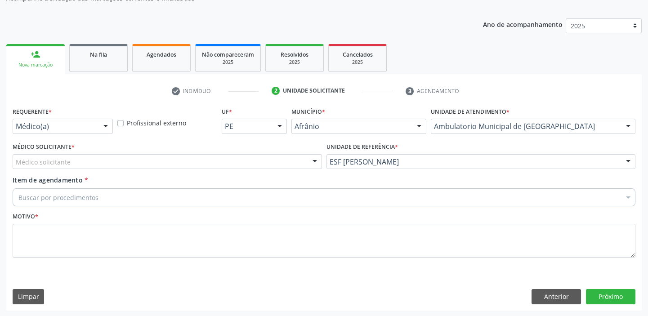
drag, startPoint x: 44, startPoint y: 166, endPoint x: 44, endPoint y: 174, distance: 8.1
click at [44, 166] on div "Médico solicitante" at bounding box center [167, 161] width 309 height 15
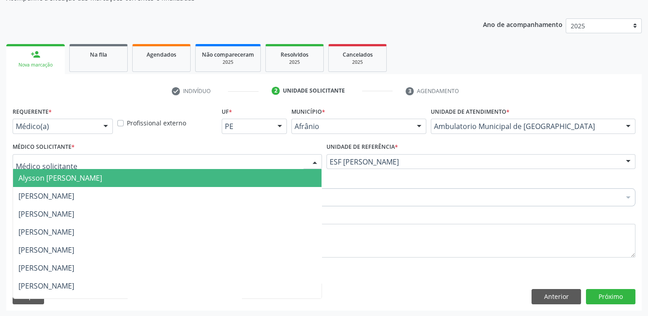
drag, startPoint x: 44, startPoint y: 176, endPoint x: 40, endPoint y: 188, distance: 12.1
click at [44, 177] on span "Alysson [PERSON_NAME]" at bounding box center [60, 178] width 84 height 10
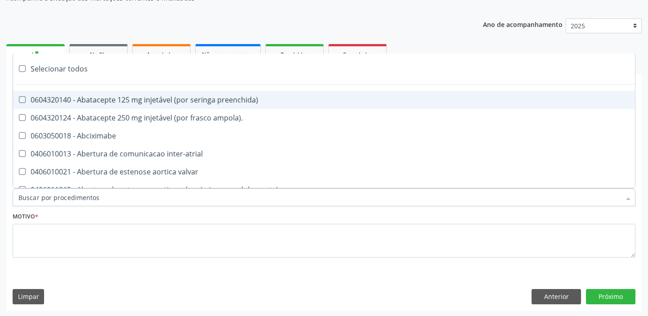
paste input "ortopedista"
type input "ortopedista"
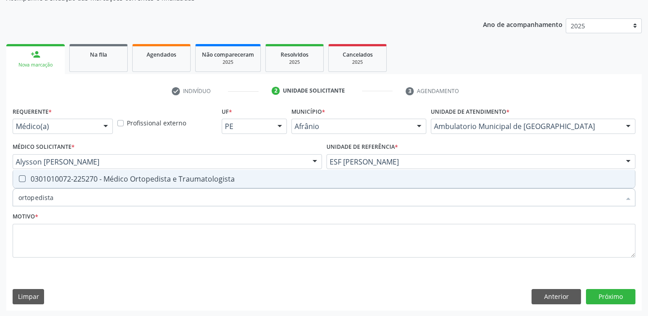
drag, startPoint x: 76, startPoint y: 175, endPoint x: 73, endPoint y: 186, distance: 10.8
click at [76, 176] on div "0301010072-225270 - Médico Ortopedista e Traumatologista" at bounding box center [323, 178] width 611 height 7
checkbox Traumatologista "true"
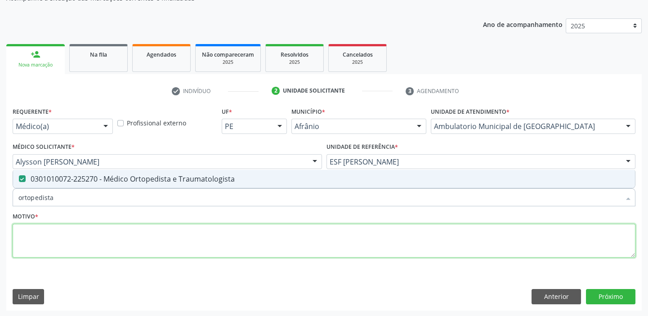
drag, startPoint x: 49, startPoint y: 237, endPoint x: 50, endPoint y: 231, distance: 6.9
click at [49, 235] on textarea at bounding box center [324, 241] width 622 height 34
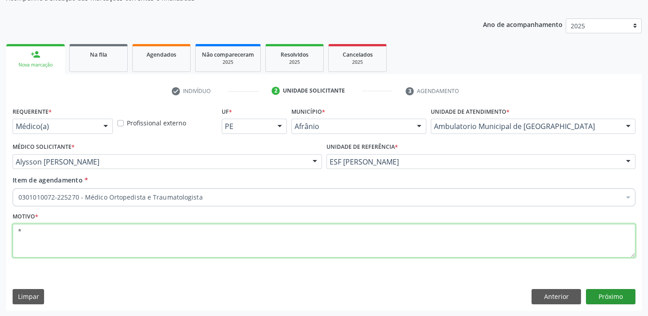
type textarea "*"
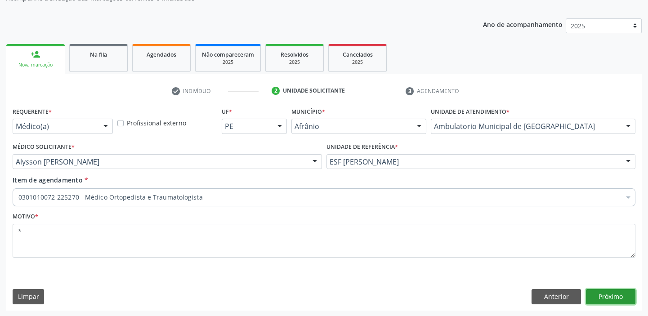
click at [596, 294] on button "Próximo" at bounding box center [610, 296] width 49 height 15
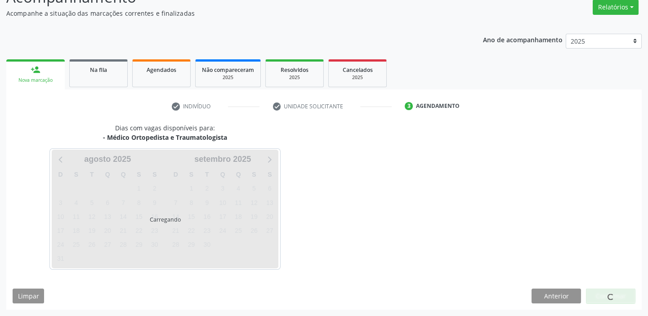
scroll to position [75, 0]
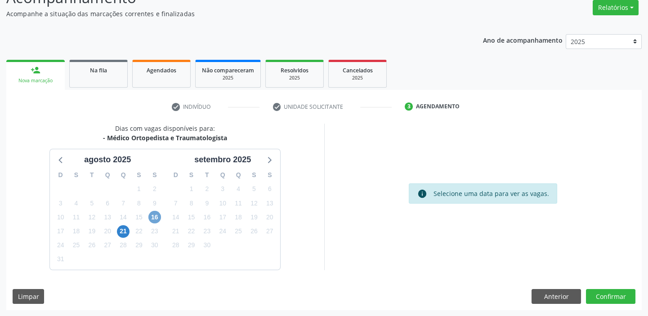
click at [151, 215] on span "16" at bounding box center [154, 217] width 13 height 13
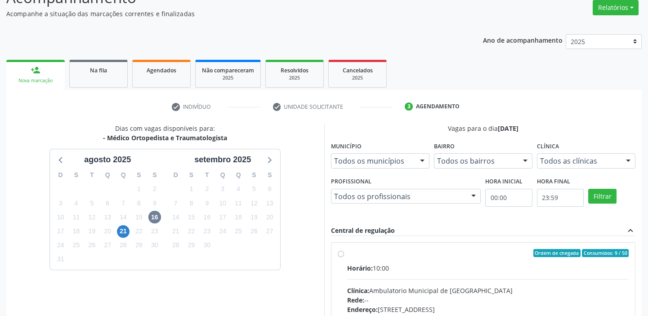
click at [400, 266] on div "Horário: 10:00" at bounding box center [488, 267] width 282 height 9
click at [344, 257] on input "Ordem de chegada Consumidos: 9 / 50 Horário: 10:00 Clínica: Ambulatorio Municip…" at bounding box center [340, 253] width 6 height 8
radio input "true"
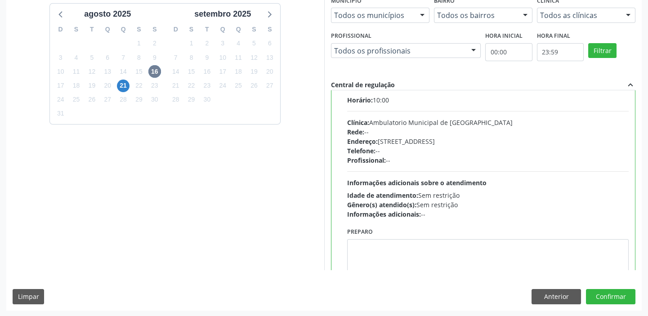
scroll to position [44, 0]
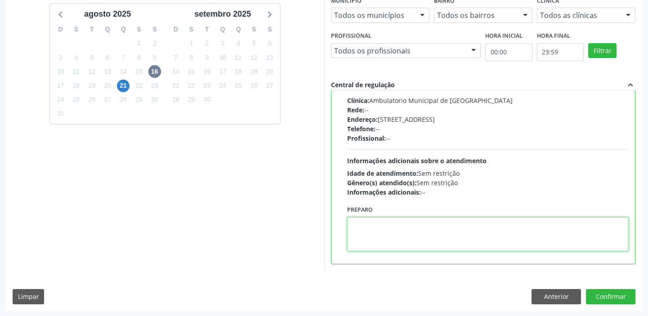
click at [386, 238] on textarea at bounding box center [488, 234] width 282 height 34
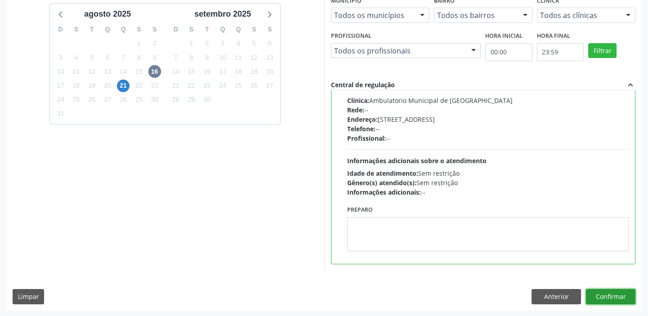
click at [590, 293] on button "Confirmar" at bounding box center [610, 296] width 49 height 15
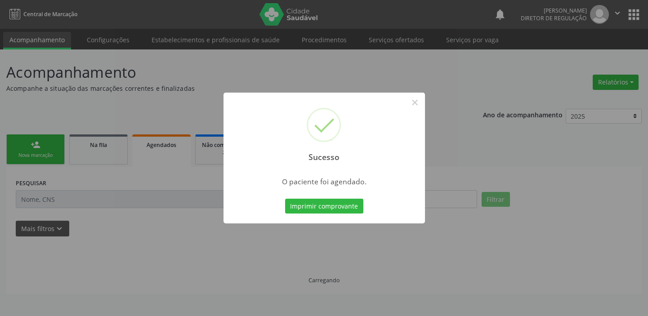
scroll to position [0, 0]
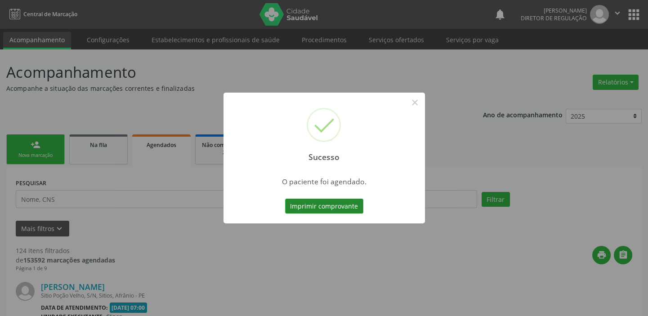
click at [308, 206] on button "Imprimir comprovante" at bounding box center [324, 206] width 78 height 15
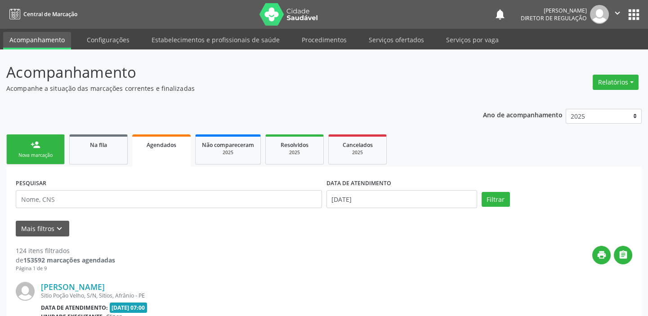
click at [47, 153] on div "Nova marcação" at bounding box center [35, 155] width 45 height 7
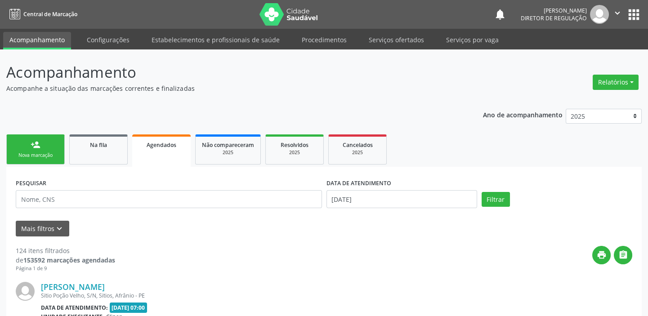
click at [47, 153] on div "Nova marcação" at bounding box center [35, 155] width 45 height 7
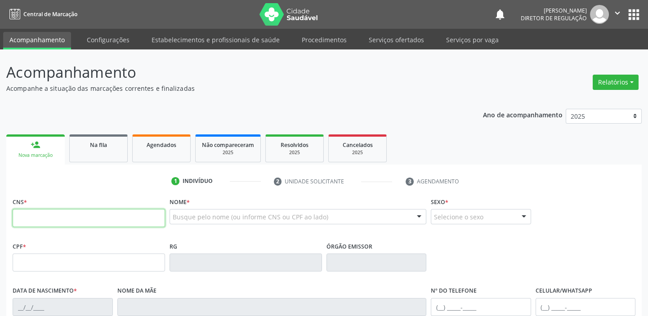
click at [46, 214] on input "text" at bounding box center [89, 218] width 152 height 18
type input "700 0032 3001 5708"
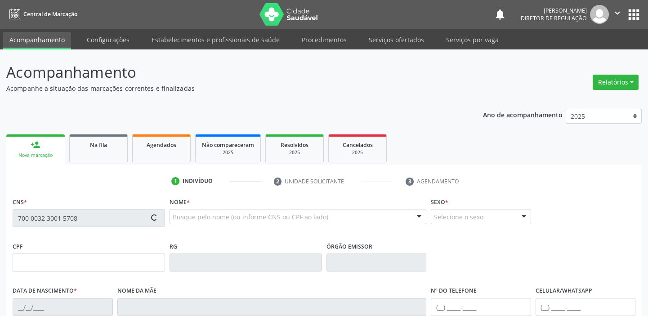
type input "04/01/1952"
type input "Maria Raquelina de Santana"
type input "(87) 98157-1484"
type input "(87) 98851-7476"
type input "--"
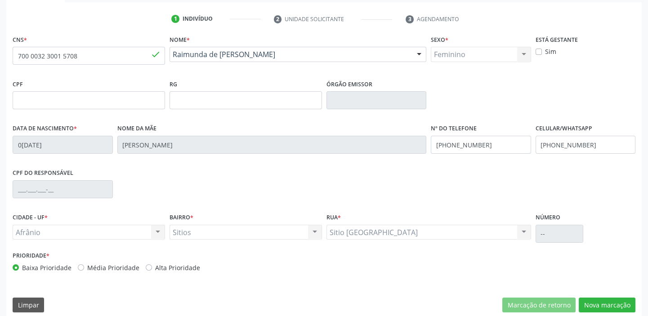
scroll to position [171, 0]
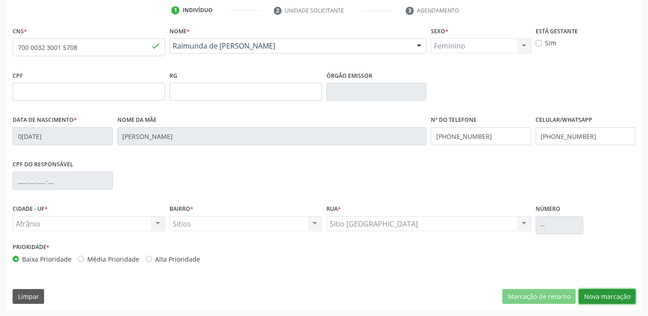
drag, startPoint x: 592, startPoint y: 294, endPoint x: 541, endPoint y: 274, distance: 54.8
click at [592, 293] on button "Nova marcação" at bounding box center [606, 296] width 57 height 15
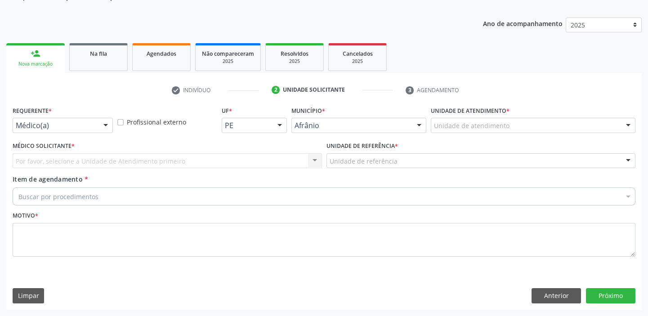
scroll to position [90, 0]
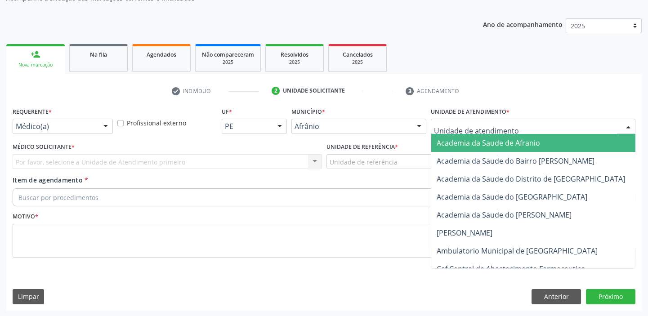
click at [431, 122] on div at bounding box center [532, 126] width 204 height 15
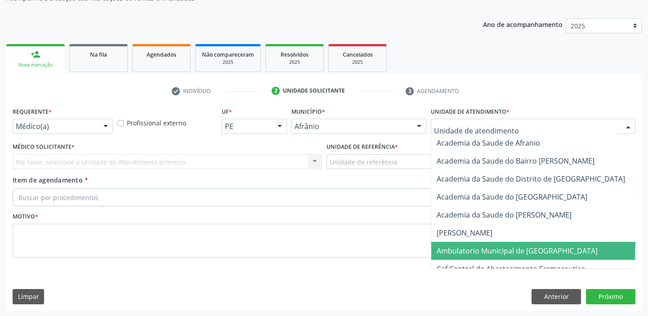
drag, startPoint x: 469, startPoint y: 249, endPoint x: 407, endPoint y: 217, distance: 69.9
click at [469, 249] on span "Ambulatorio Municipal de [GEOGRAPHIC_DATA]" at bounding box center [516, 251] width 161 height 10
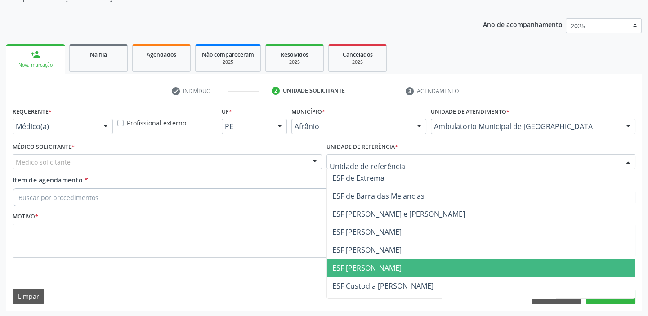
click at [337, 261] on span "ESF [PERSON_NAME]" at bounding box center [481, 268] width 308 height 18
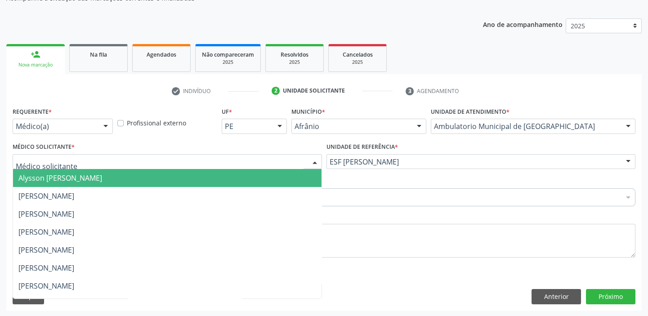
drag, startPoint x: 33, startPoint y: 159, endPoint x: 47, endPoint y: 180, distance: 24.7
drag, startPoint x: 47, startPoint y: 180, endPoint x: 48, endPoint y: 186, distance: 6.0
click at [47, 181] on span "Alysson [PERSON_NAME]" at bounding box center [60, 178] width 84 height 10
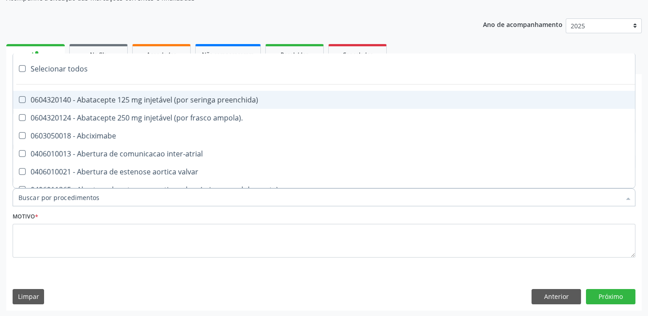
paste input "ortopedista"
type input "ortopedista"
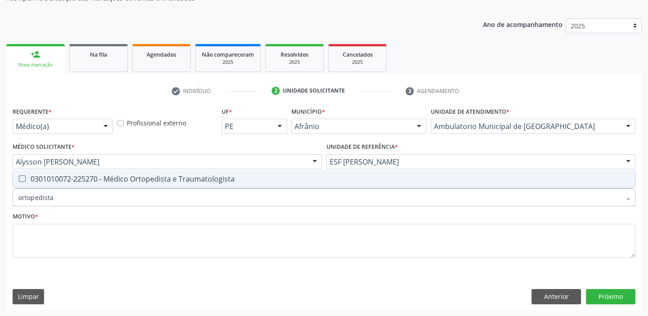
click at [71, 175] on div "0301010072-225270 - Médico Ortopedista e Traumatologista" at bounding box center [323, 178] width 611 height 7
checkbox Traumatologista "true"
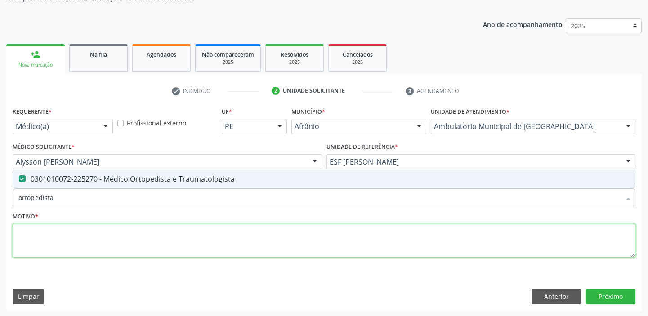
click at [43, 236] on textarea at bounding box center [324, 241] width 622 height 34
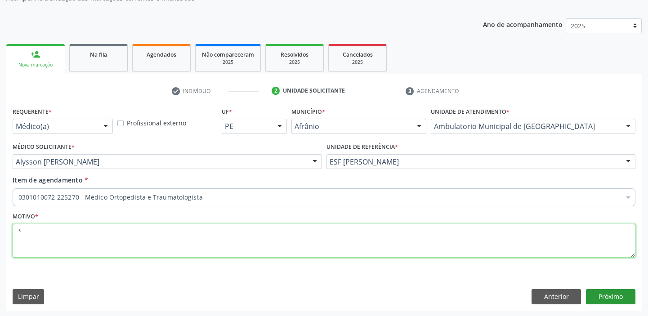
type textarea "*"
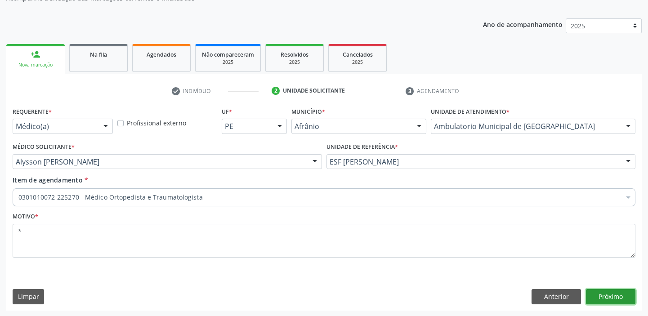
click at [607, 292] on button "Próximo" at bounding box center [610, 296] width 49 height 15
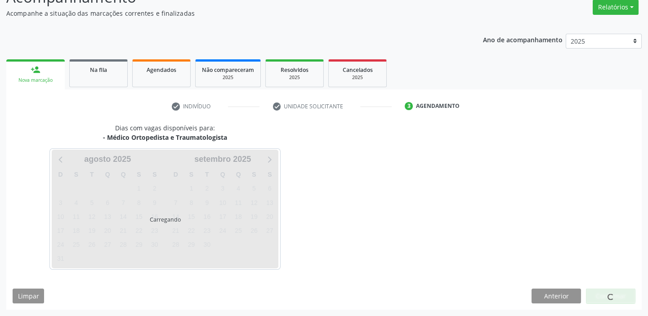
scroll to position [75, 0]
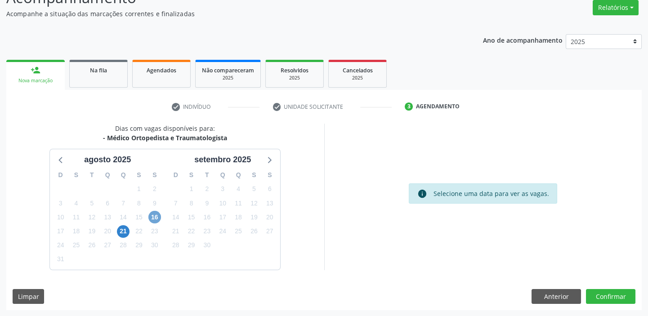
click at [149, 215] on span "16" at bounding box center [154, 217] width 13 height 13
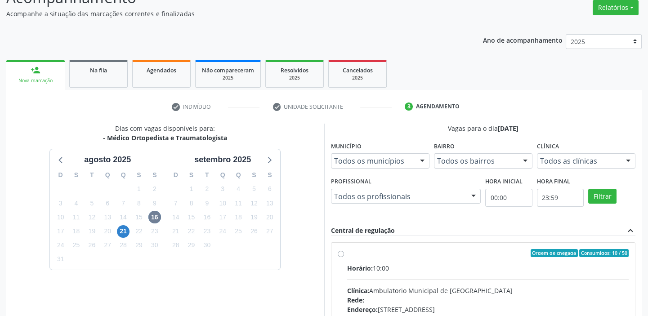
click at [344, 257] on input "Ordem de chegada Consumidos: 10 / 50 Horário: 10:00 Clínica: Ambulatorio Munici…" at bounding box center [340, 253] width 6 height 8
radio input "true"
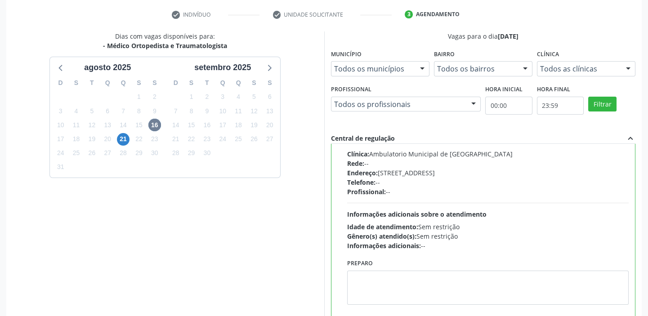
scroll to position [220, 0]
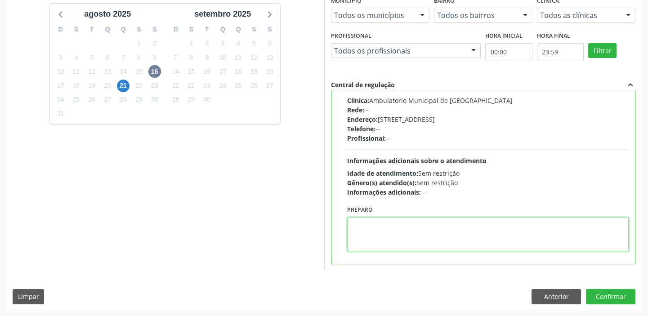
click at [403, 230] on textarea at bounding box center [488, 234] width 282 height 34
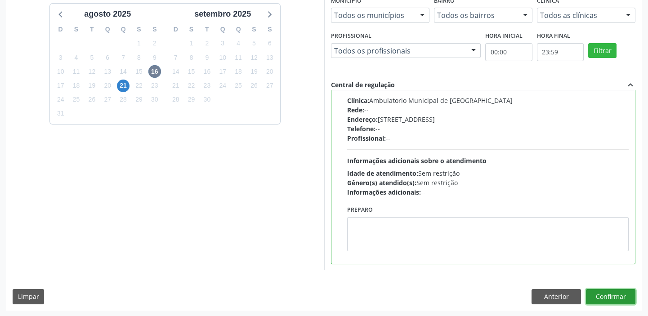
click at [601, 298] on button "Confirmar" at bounding box center [610, 296] width 49 height 15
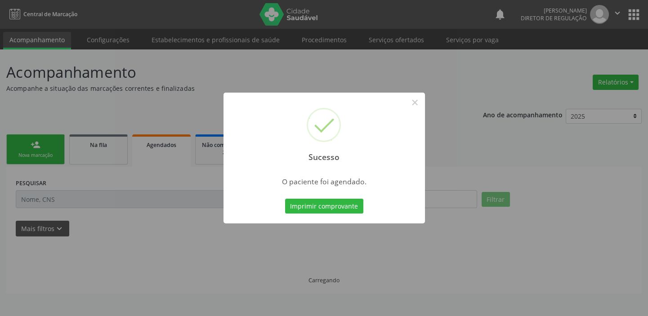
scroll to position [0, 0]
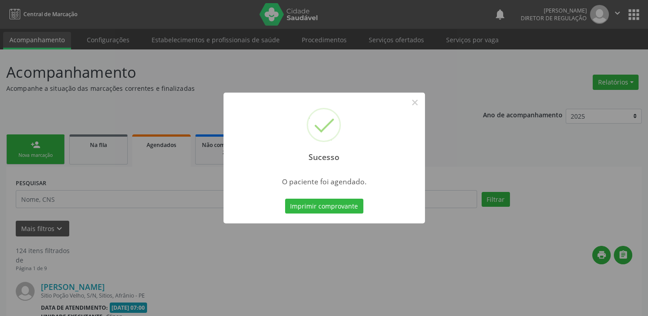
click at [321, 209] on button "Imprimir comprovante" at bounding box center [324, 206] width 78 height 15
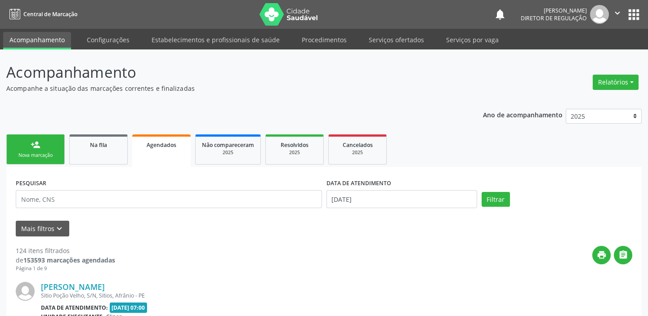
click at [40, 151] on link "person_add Nova marcação" at bounding box center [35, 149] width 58 height 30
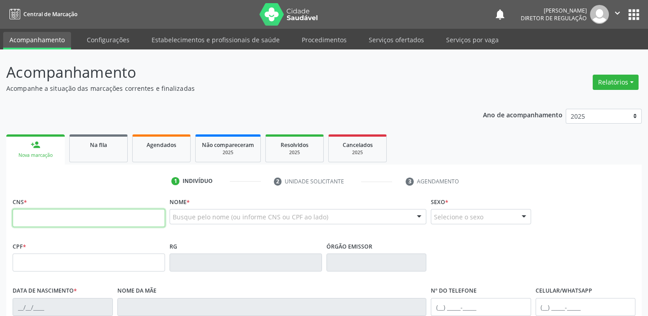
click at [76, 217] on input "text" at bounding box center [89, 218] width 152 height 18
type input "701 1000 6087 6710"
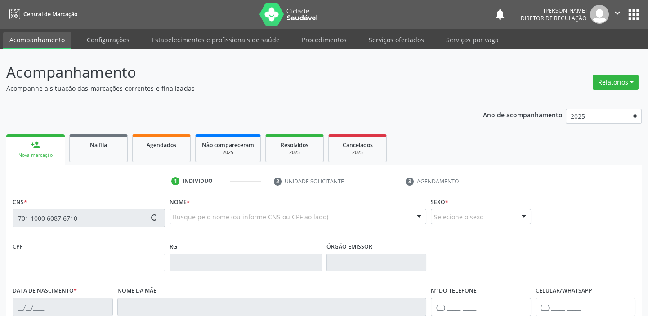
type input "034.739.424-80"
type input "17/01/1974"
type input "Maria Luiza Rodrigues"
type input "(87) 98822-6149"
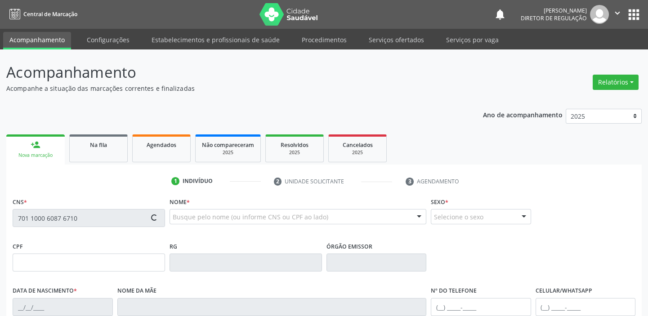
type input "S/N"
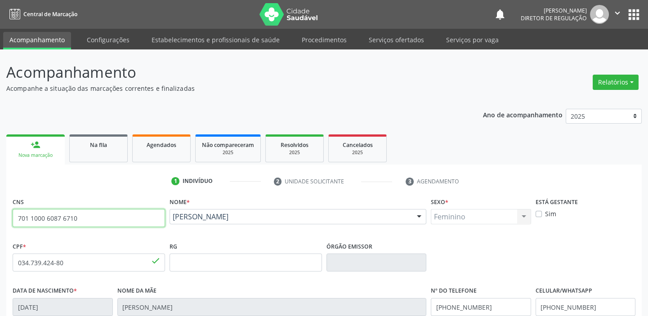
click at [89, 222] on input "701 1000 6087 6710" at bounding box center [89, 218] width 152 height 18
click at [93, 223] on input "701 1000 6087 671" at bounding box center [89, 218] width 152 height 18
type input "7"
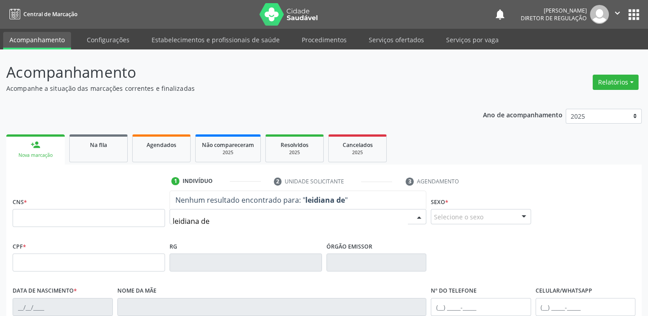
type input "leidiana de"
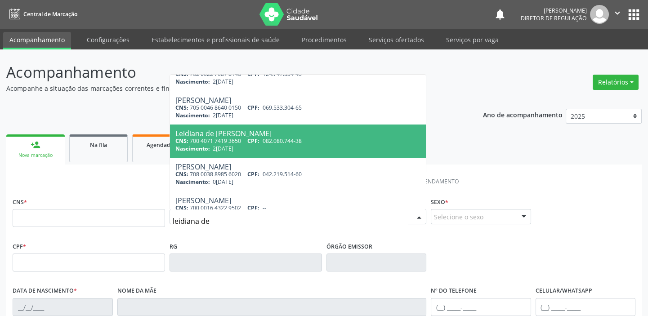
scroll to position [32, 0]
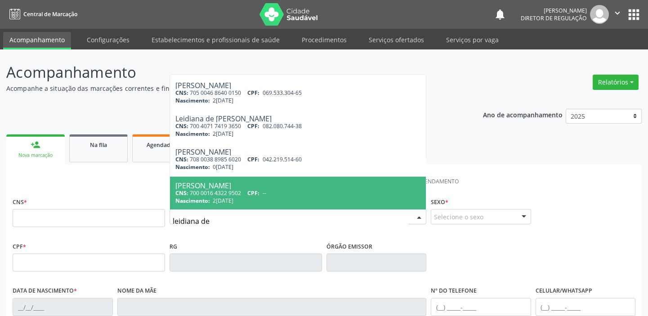
drag, startPoint x: 233, startPoint y: 197, endPoint x: 264, endPoint y: 200, distance: 30.7
click at [233, 197] on span "24/03/1979" at bounding box center [223, 201] width 21 height 8
type input "700 0016 4322 9502"
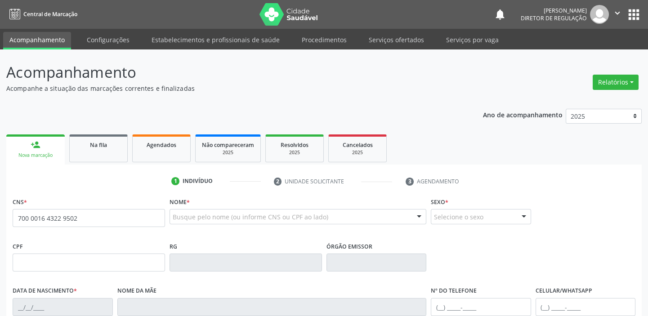
scroll to position [0, 0]
type input "24/03/1979"
type input "Lidia de Sousa Brito"
type input "(87) 99613-7593"
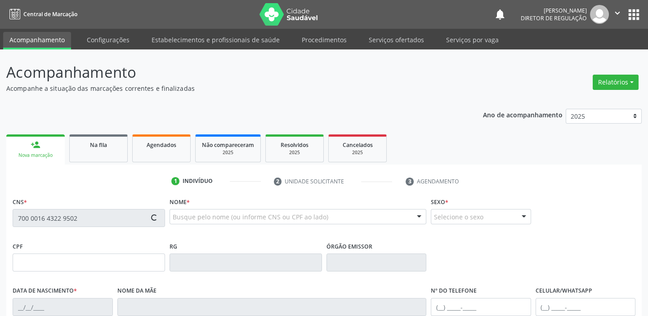
type input "S/N"
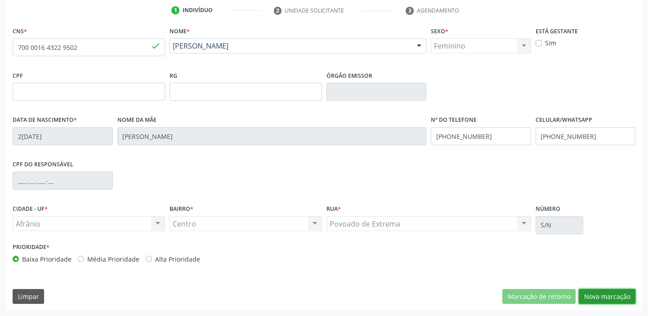
click at [604, 291] on button "Nova marcação" at bounding box center [606, 296] width 57 height 15
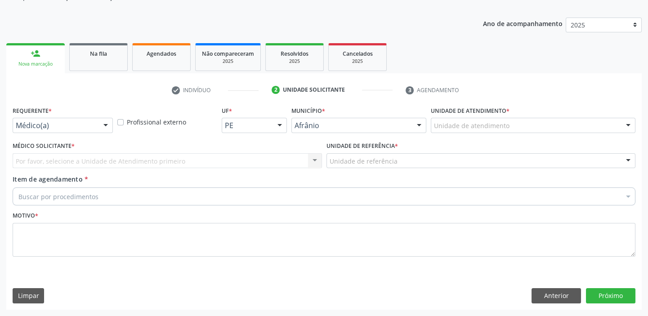
scroll to position [90, 0]
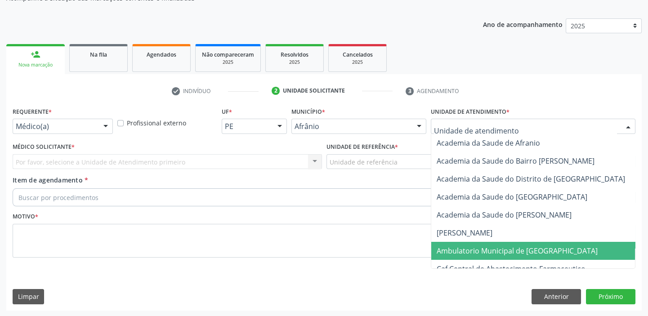
drag, startPoint x: 466, startPoint y: 249, endPoint x: 369, endPoint y: 177, distance: 120.5
click at [455, 242] on span "Ambulatorio Municipal de [GEOGRAPHIC_DATA]" at bounding box center [540, 251] width 219 height 18
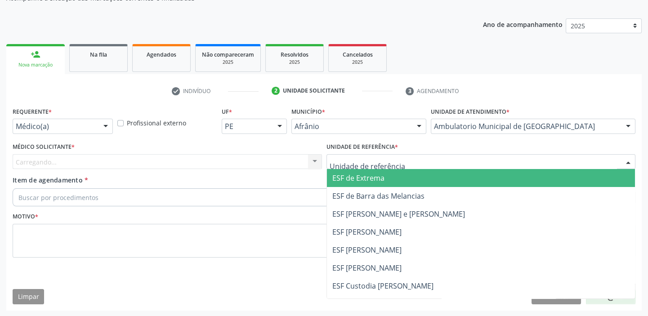
drag, startPoint x: 364, startPoint y: 160, endPoint x: 360, endPoint y: 206, distance: 46.0
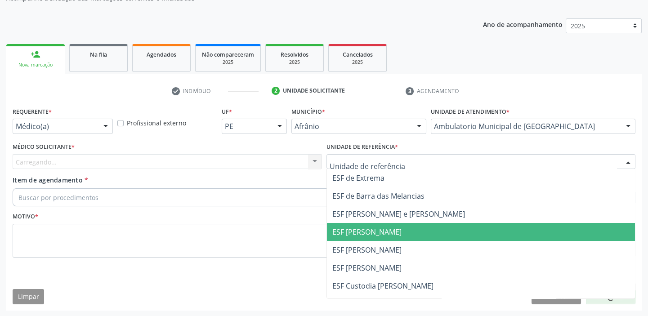
click at [355, 236] on span "ESF [PERSON_NAME]" at bounding box center [481, 232] width 308 height 18
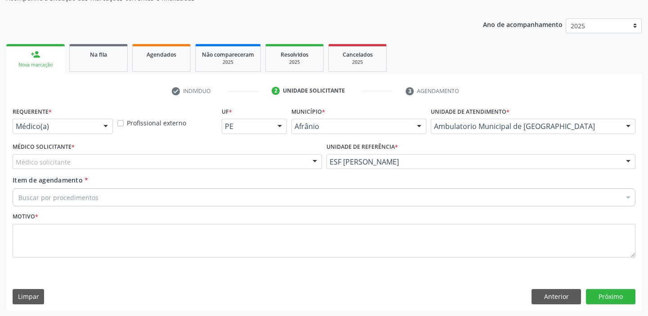
drag, startPoint x: 65, startPoint y: 162, endPoint x: 61, endPoint y: 174, distance: 12.8
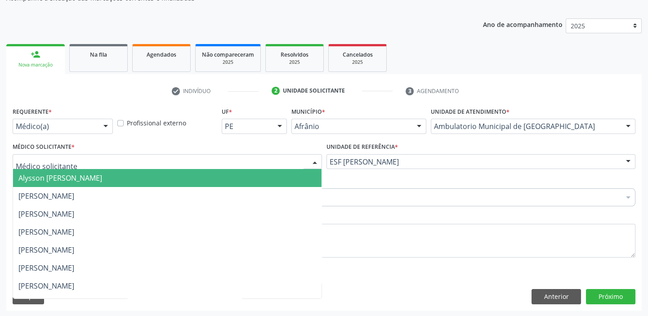
click at [61, 174] on span "Alysson [PERSON_NAME]" at bounding box center [60, 178] width 84 height 10
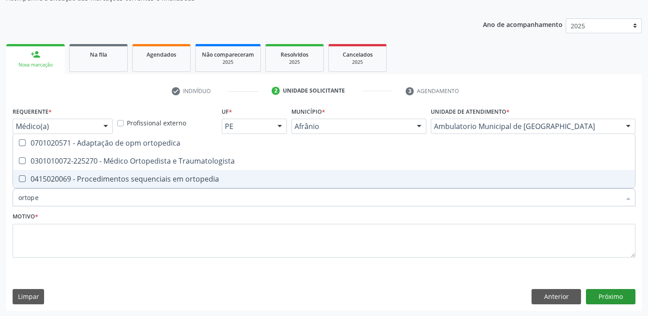
type input "ortoped"
drag, startPoint x: 49, startPoint y: 193, endPoint x: 10, endPoint y: 193, distance: 38.2
click at [10, 193] on div "Item de agendamento * ortoped Selecionar todos 0701020571 - Adaptação de opm or…" at bounding box center [323, 192] width 627 height 35
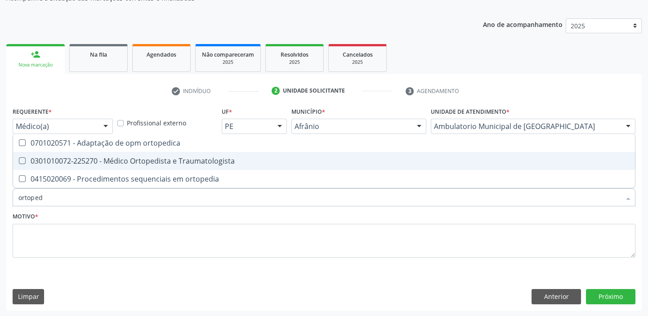
click at [51, 160] on div "0301010072-225270 - Médico Ortopedista e Traumatologista" at bounding box center [323, 160] width 611 height 7
checkbox Traumatologista "true"
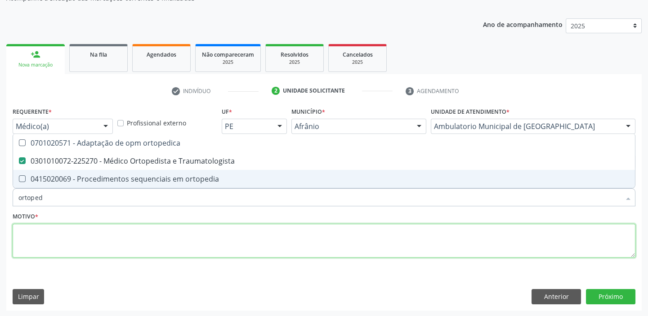
click at [42, 231] on textarea at bounding box center [324, 241] width 622 height 34
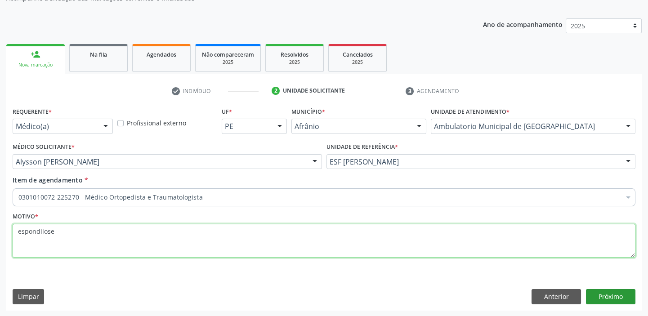
type textarea "espondilose"
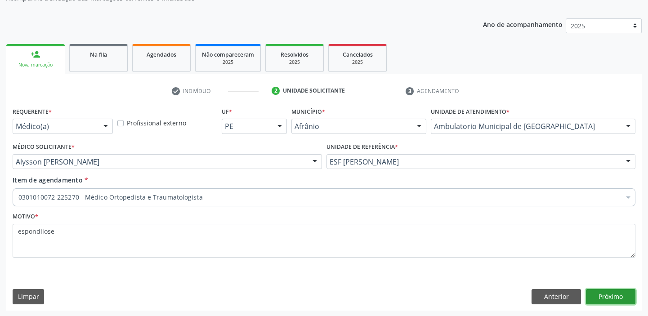
click at [613, 297] on button "Próximo" at bounding box center [610, 296] width 49 height 15
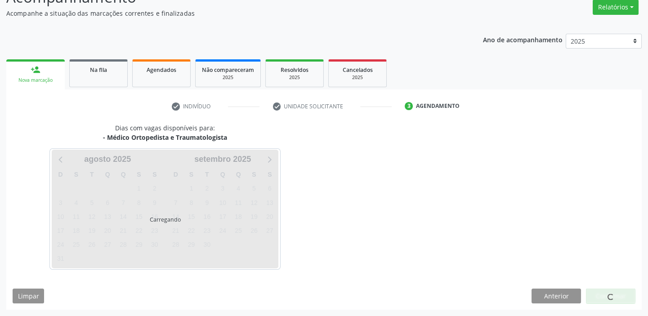
scroll to position [75, 0]
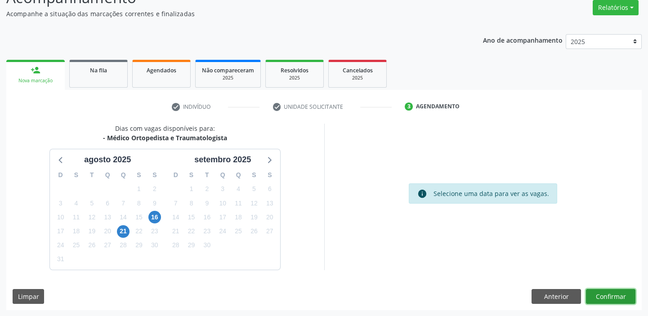
click at [616, 297] on button "Confirmar" at bounding box center [610, 296] width 49 height 15
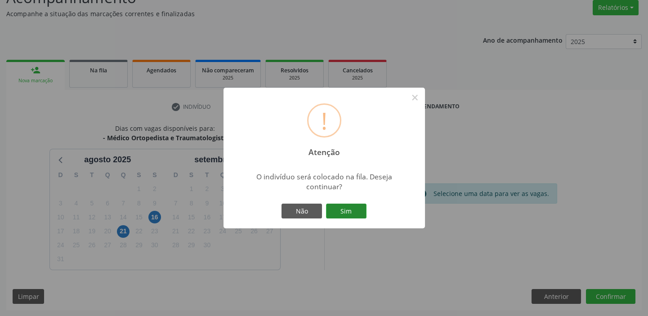
click at [353, 215] on button "Sim" at bounding box center [346, 211] width 40 height 15
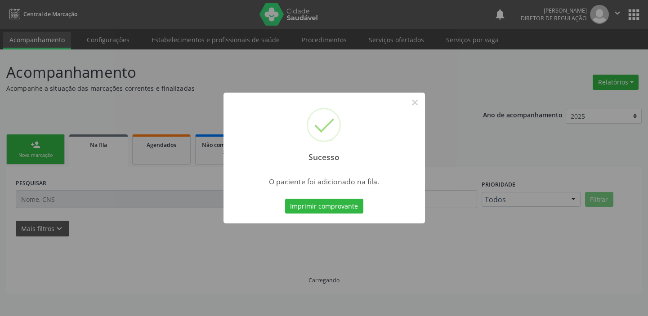
scroll to position [0, 0]
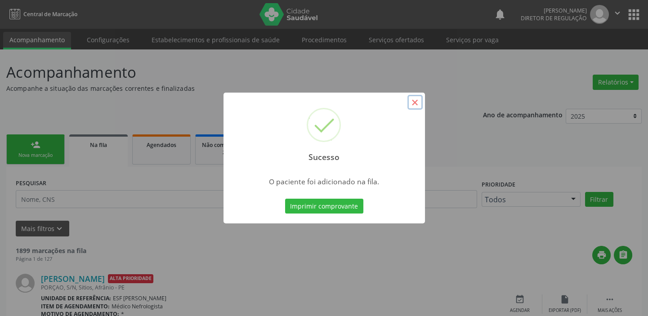
click at [418, 104] on button "×" at bounding box center [414, 102] width 15 height 15
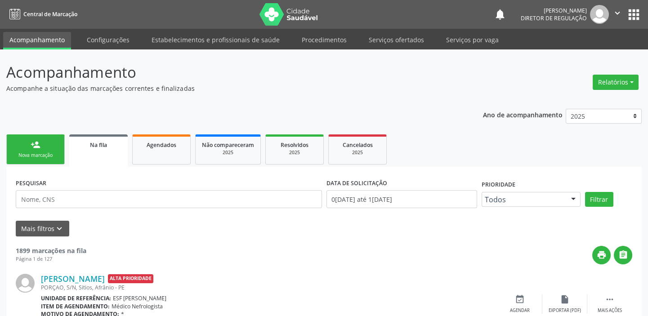
click at [56, 151] on link "person_add Nova marcação" at bounding box center [35, 149] width 58 height 30
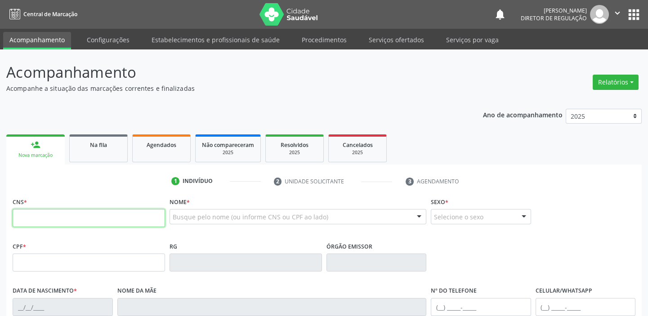
click at [55, 213] on input "text" at bounding box center [89, 218] width 152 height 18
type input "7"
type input "706 4051 2268 2089"
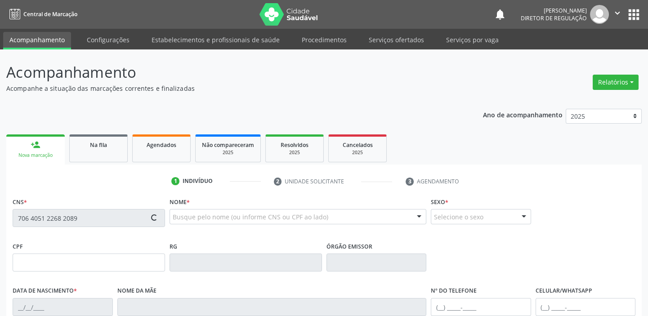
type input "29/04/1978"
type input "Raquel Virgilina"
type input "(87) 98871-2662"
type input "(87) 8854-9716"
type input "S/N"
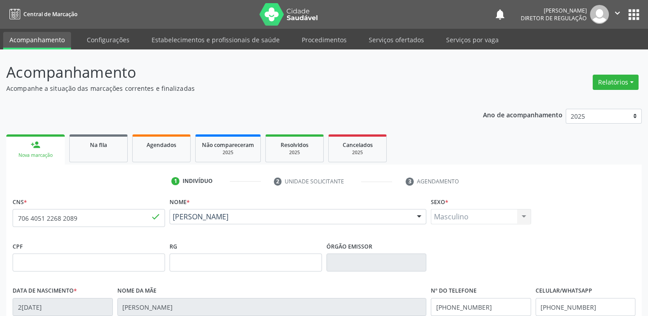
scroll to position [171, 0]
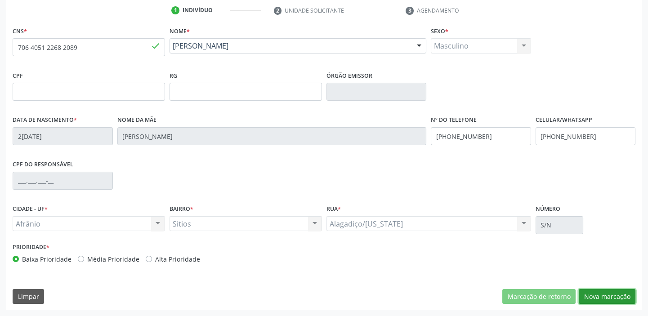
click at [584, 291] on button "Nova marcação" at bounding box center [606, 296] width 57 height 15
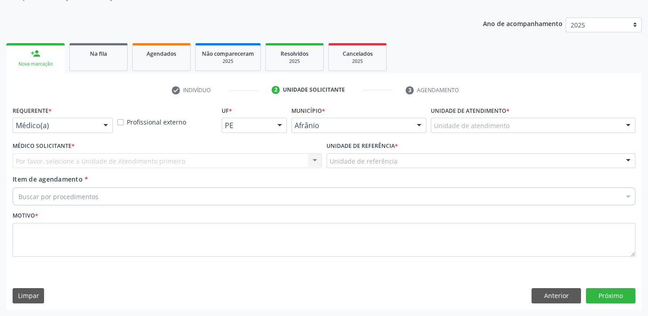
scroll to position [90, 0]
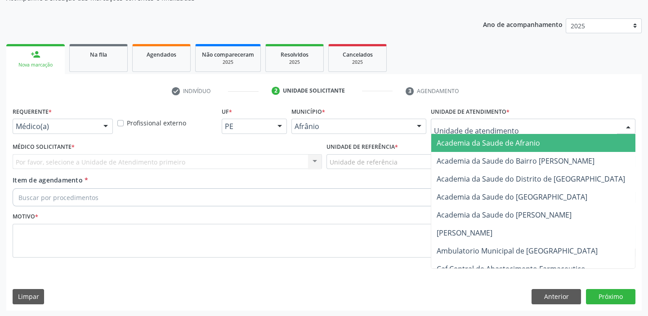
drag, startPoint x: 433, startPoint y: 129, endPoint x: 447, endPoint y: 170, distance: 44.1
click at [433, 129] on div at bounding box center [532, 126] width 204 height 15
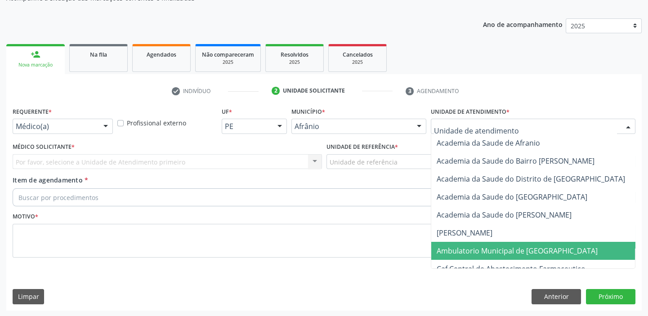
click at [453, 253] on span "Ambulatorio Municipal de [GEOGRAPHIC_DATA]" at bounding box center [516, 251] width 161 height 10
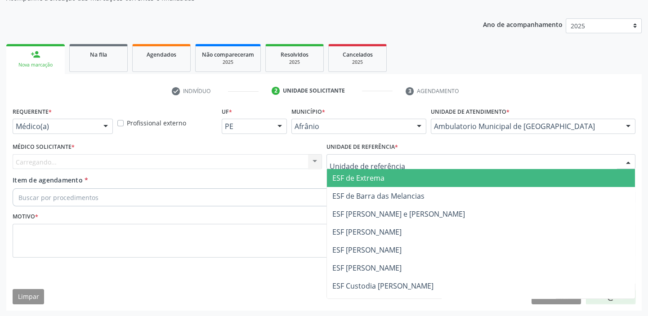
drag, startPoint x: 357, startPoint y: 167, endPoint x: 364, endPoint y: 217, distance: 50.8
click at [356, 167] on div at bounding box center [480, 161] width 309 height 15
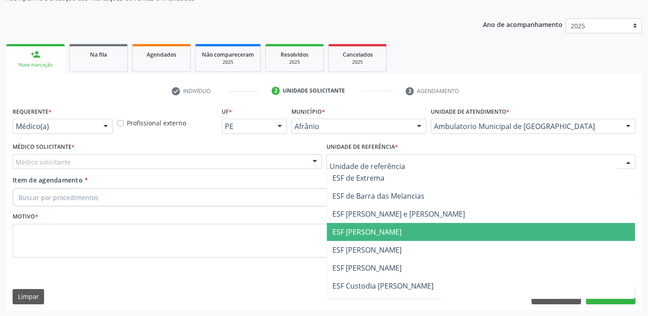
click at [366, 236] on span "ESF [PERSON_NAME]" at bounding box center [481, 232] width 308 height 18
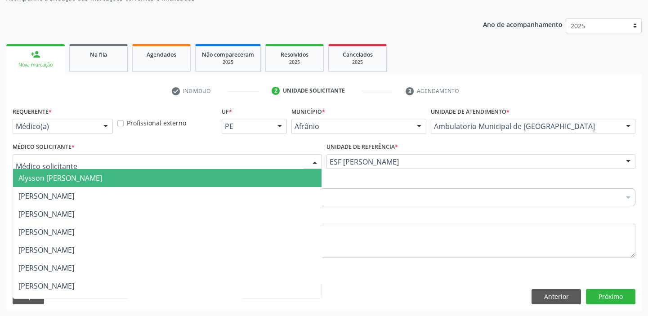
click at [77, 179] on span "Alysson [PERSON_NAME]" at bounding box center [60, 178] width 84 height 10
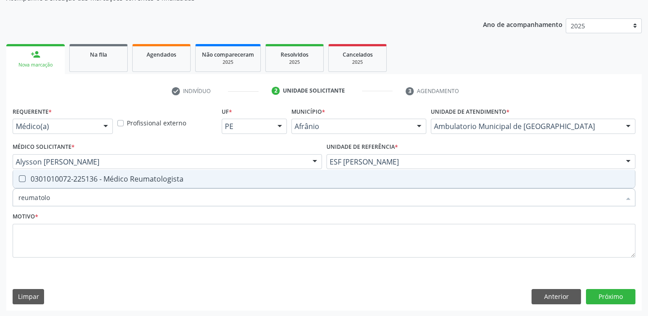
type input "reumatolog"
click at [96, 175] on div "0301010072-225136 - Médico Reumatologista" at bounding box center [323, 178] width 611 height 7
checkbox Reumatologista "true"
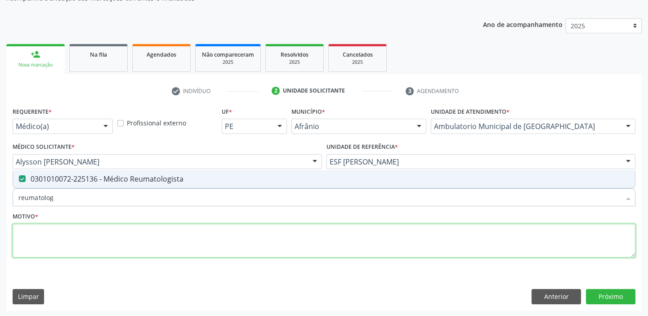
click at [79, 241] on textarea at bounding box center [324, 241] width 622 height 34
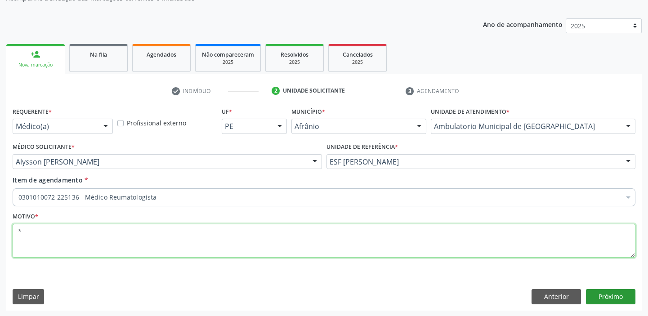
type textarea "*"
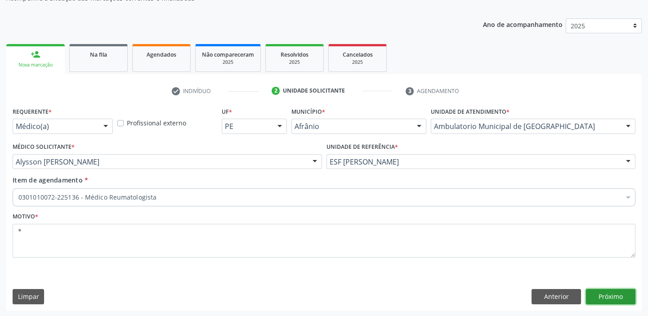
click at [603, 294] on button "Próximo" at bounding box center [610, 296] width 49 height 15
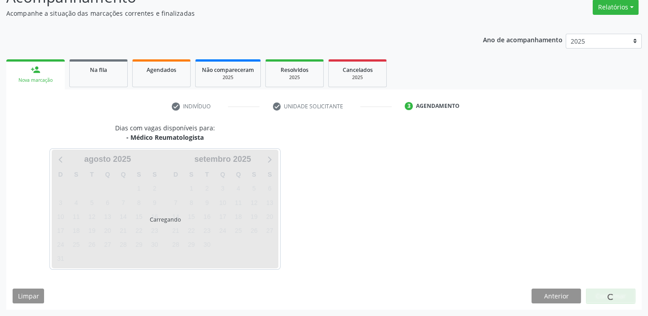
scroll to position [75, 0]
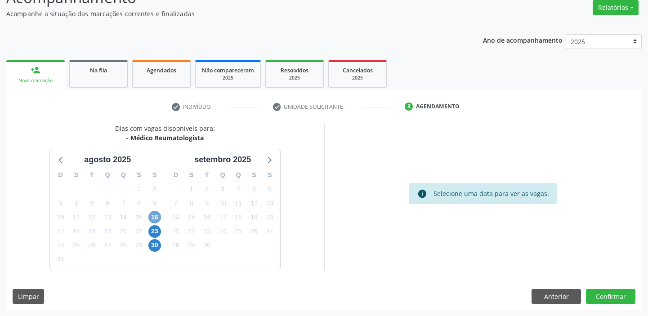
click at [151, 217] on span "16" at bounding box center [154, 217] width 13 height 13
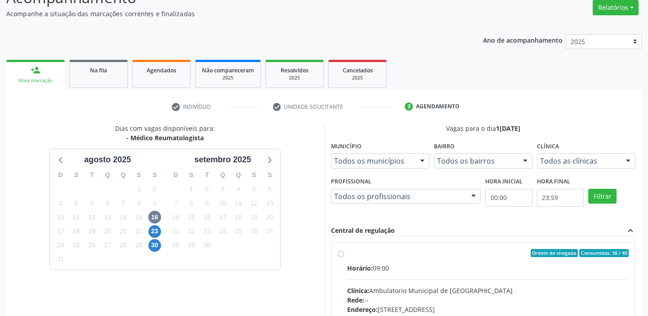
click at [449, 267] on div "Horário: 09:00" at bounding box center [488, 267] width 282 height 9
click at [344, 257] on input "Ordem de chegada Consumidos: 38 / 40 Horário: 09:00 Clínica: Ambulatorio Munici…" at bounding box center [340, 253] width 6 height 8
radio input "true"
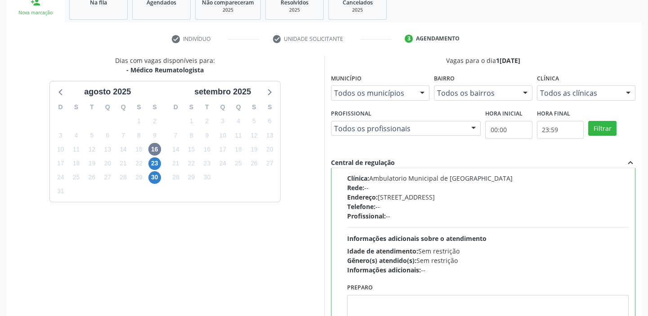
scroll to position [220, 0]
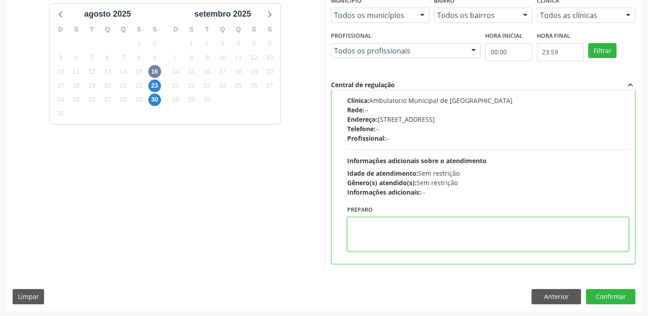
click at [447, 238] on textarea at bounding box center [488, 234] width 282 height 34
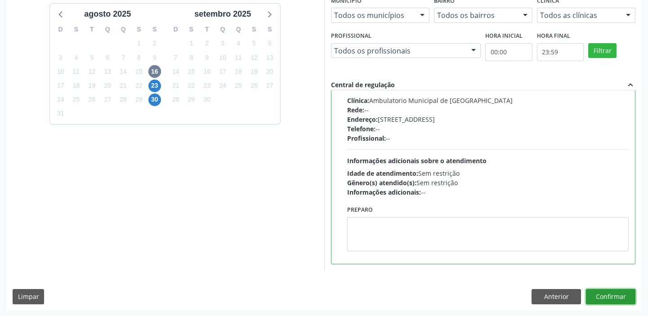
click at [592, 291] on button "Confirmar" at bounding box center [610, 296] width 49 height 15
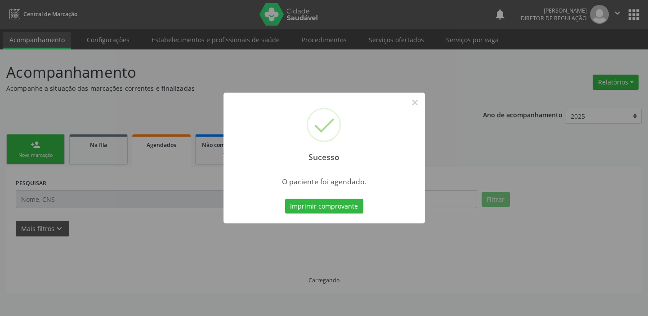
scroll to position [0, 0]
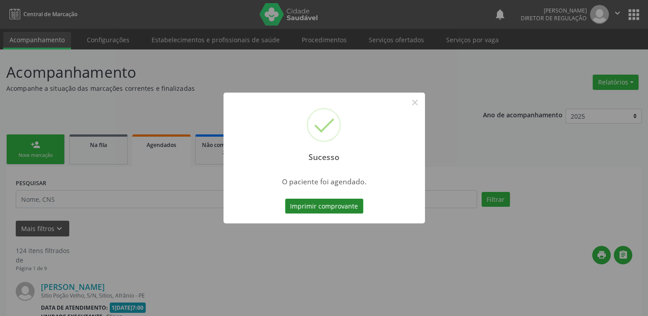
click at [337, 208] on button "Imprimir comprovante" at bounding box center [324, 206] width 78 height 15
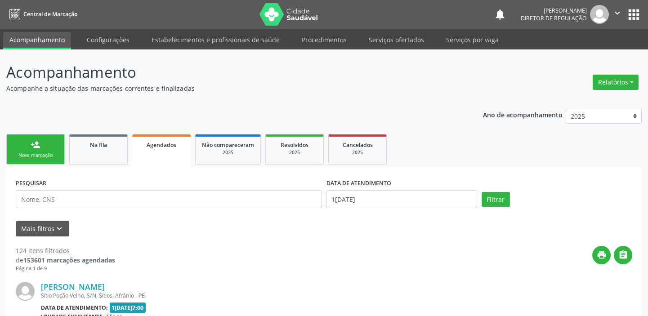
click at [44, 155] on div "Nova marcação" at bounding box center [35, 155] width 45 height 7
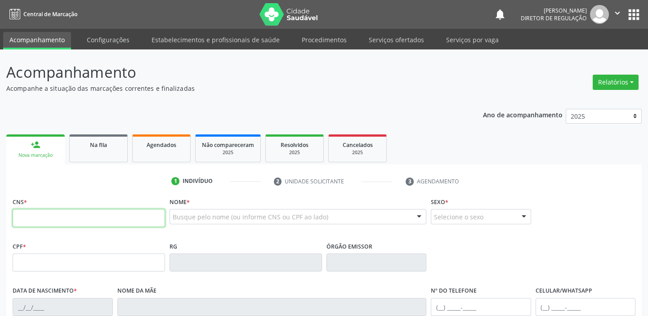
click at [75, 222] on input "text" at bounding box center [89, 218] width 152 height 18
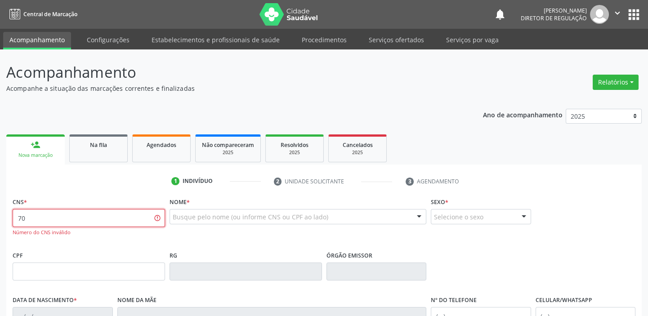
type input "7"
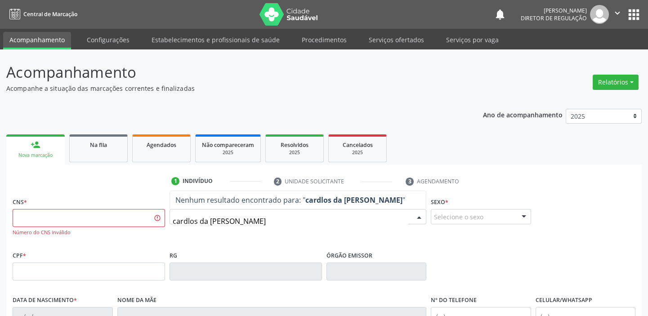
click at [186, 222] on input "cardlos da silva arau" at bounding box center [290, 221] width 235 height 18
click at [239, 221] on input "carlos da silva arau" at bounding box center [290, 221] width 235 height 18
type input "c"
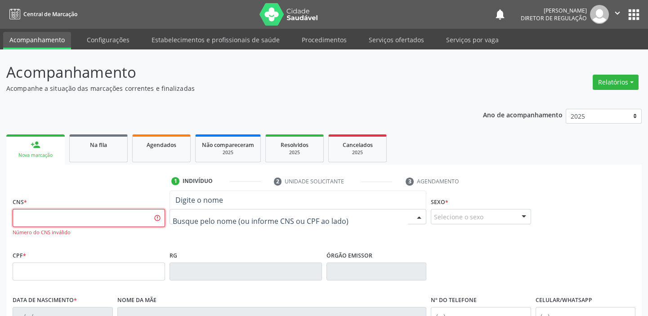
drag, startPoint x: 116, startPoint y: 219, endPoint x: 111, endPoint y: 221, distance: 6.3
click at [116, 219] on input "text" at bounding box center [89, 218] width 152 height 18
click at [93, 225] on input "701 1066 0808 9550" at bounding box center [89, 218] width 152 height 18
type input "7"
type input "704 0048 3761 5861"
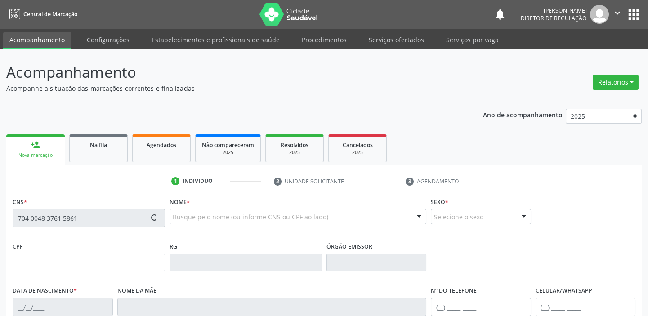
type input "12/04/1984"
type input "Terezinha de Brito Teles da Silva"
type input "(87) 98811-9103"
type input "050.710.094-80"
type input "S/N"
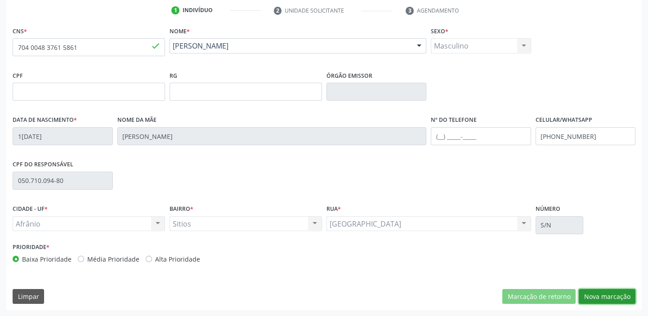
click at [598, 296] on button "Nova marcação" at bounding box center [606, 296] width 57 height 15
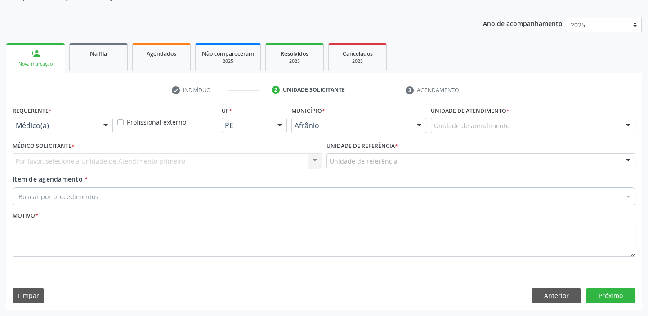
scroll to position [90, 0]
drag, startPoint x: 455, startPoint y: 124, endPoint x: 455, endPoint y: 150, distance: 25.2
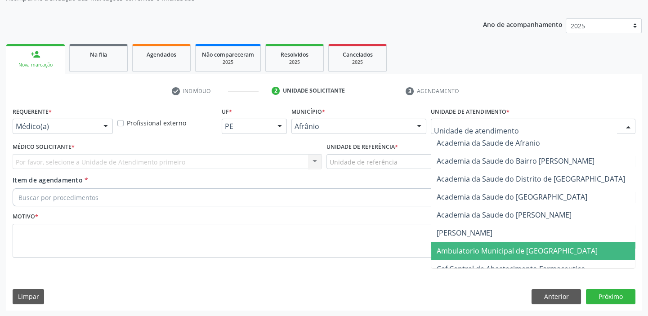
drag, startPoint x: 462, startPoint y: 249, endPoint x: 413, endPoint y: 217, distance: 58.1
click at [460, 247] on span "Ambulatorio Municipal de [GEOGRAPHIC_DATA]" at bounding box center [516, 251] width 161 height 10
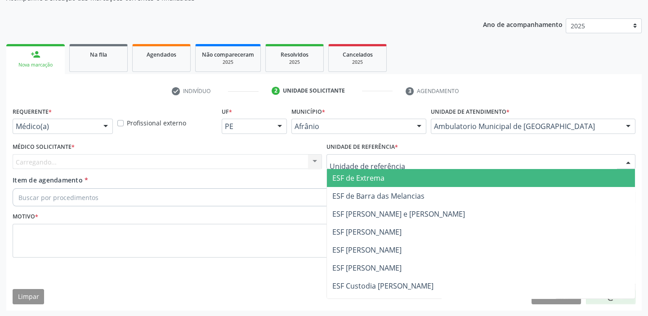
drag, startPoint x: 344, startPoint y: 160, endPoint x: 355, endPoint y: 219, distance: 59.8
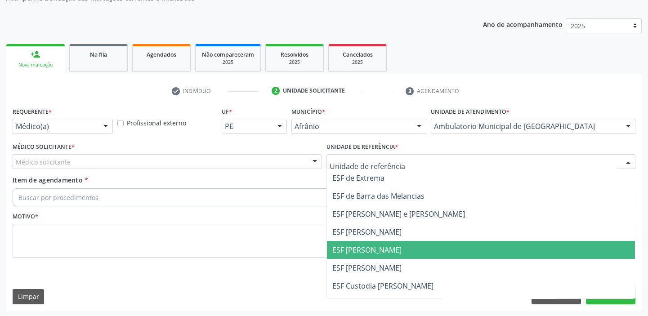
drag, startPoint x: 354, startPoint y: 247, endPoint x: 325, endPoint y: 242, distance: 29.3
click at [352, 247] on span "ESF [PERSON_NAME]" at bounding box center [366, 250] width 69 height 10
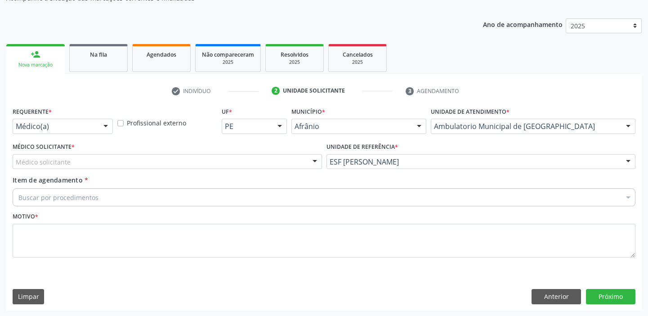
drag, startPoint x: 45, startPoint y: 164, endPoint x: 42, endPoint y: 178, distance: 13.8
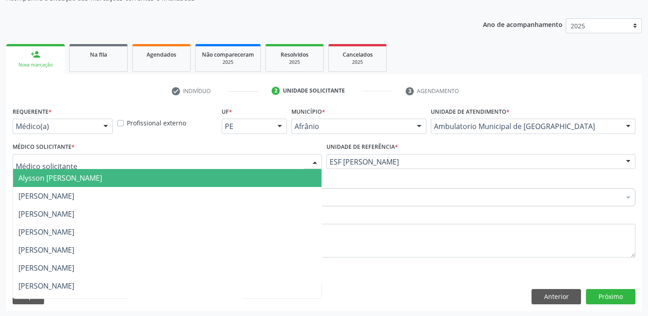
drag, startPoint x: 42, startPoint y: 178, endPoint x: 36, endPoint y: 183, distance: 8.0
click at [42, 179] on span "Alysson [PERSON_NAME]" at bounding box center [60, 178] width 84 height 10
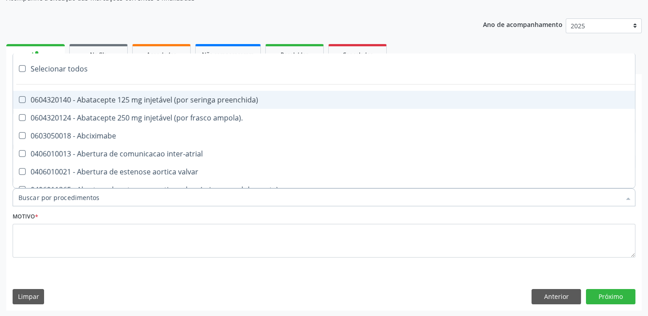
paste input "ortoped"
type input "ortoped"
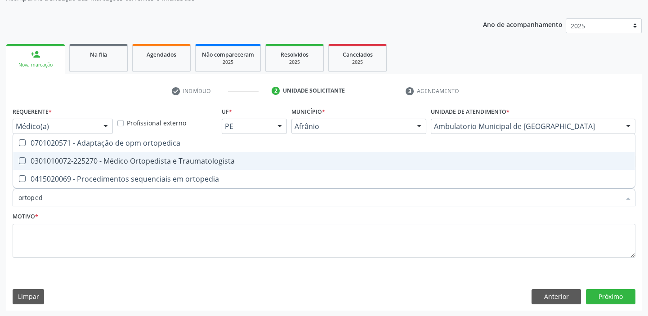
click at [64, 164] on div "0301010072-225270 - Médico Ortopedista e Traumatologista" at bounding box center [323, 160] width 611 height 7
checkbox Traumatologista "true"
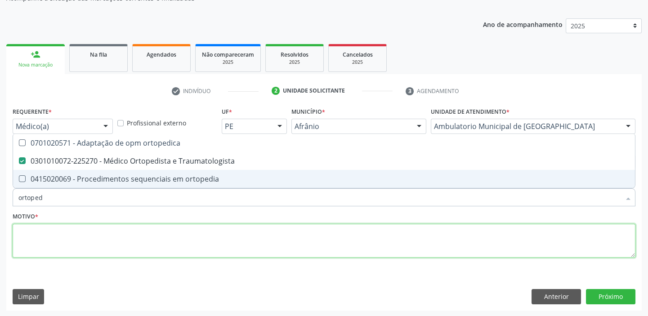
drag, startPoint x: 50, startPoint y: 249, endPoint x: 45, endPoint y: 251, distance: 5.3
click at [48, 251] on textarea at bounding box center [324, 241] width 622 height 34
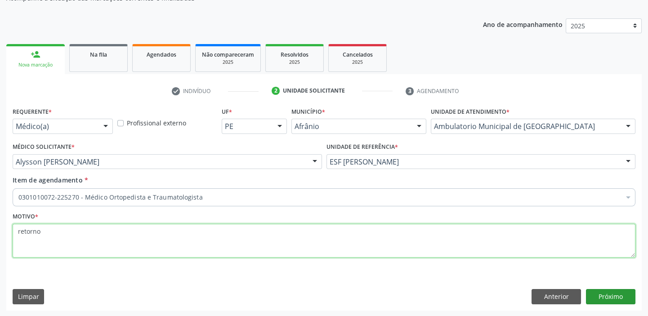
type textarea "retorno"
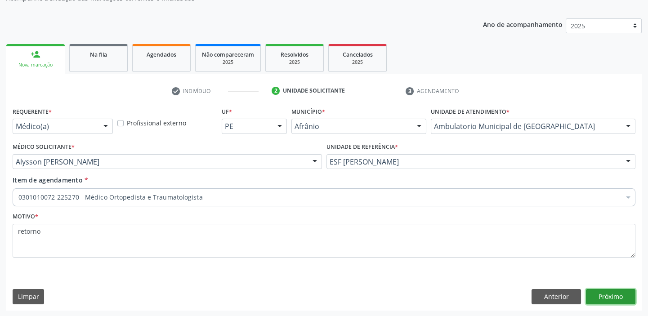
click at [595, 299] on button "Próximo" at bounding box center [610, 296] width 49 height 15
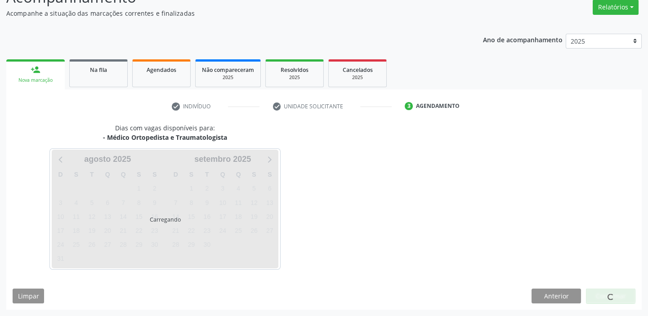
scroll to position [75, 0]
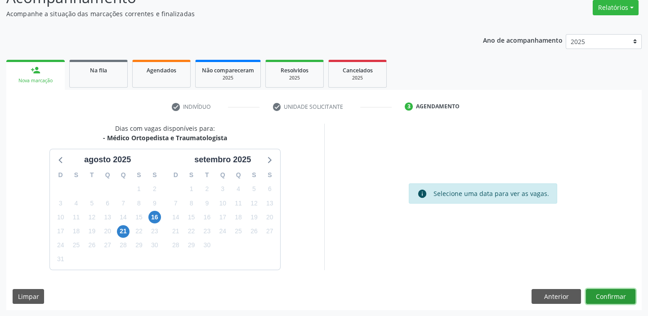
click at [596, 293] on button "Confirmar" at bounding box center [610, 296] width 49 height 15
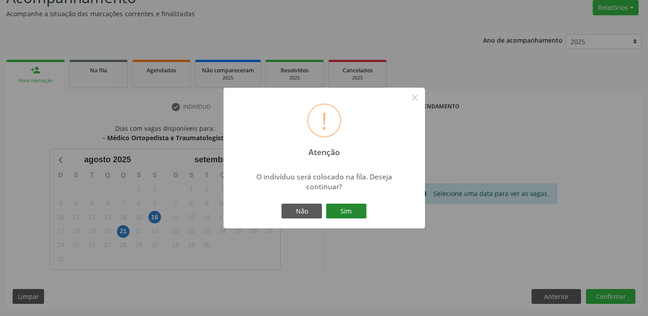
click at [355, 213] on button "Sim" at bounding box center [346, 211] width 40 height 15
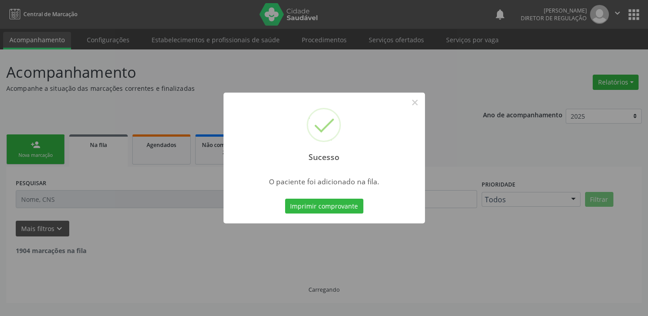
scroll to position [0, 0]
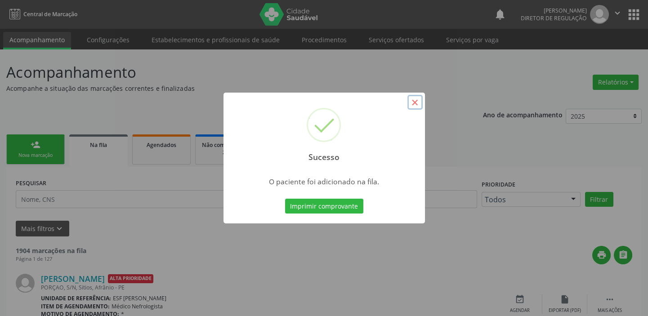
click at [413, 104] on button "×" at bounding box center [414, 102] width 15 height 15
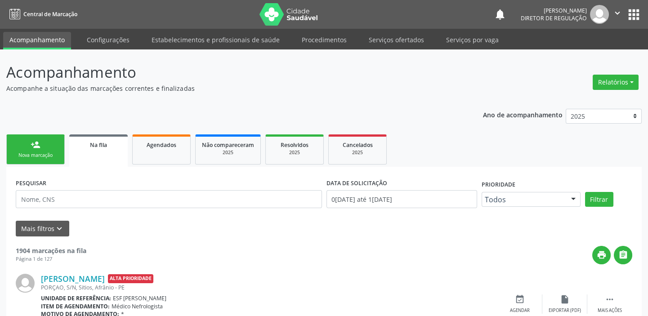
click at [36, 151] on link "person_add Nova marcação" at bounding box center [35, 149] width 58 height 30
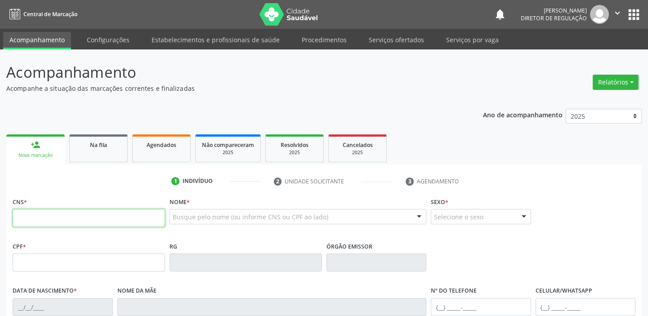
click at [44, 214] on input "text" at bounding box center [89, 218] width 152 height 18
type input "706 2025 4360 5462"
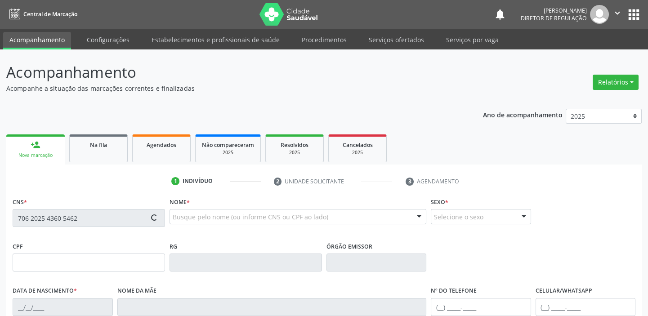
type input "763.353.484-20"
type input "29/08/1964"
type input "Maria da Cruz Santos"
type input "(87) 98166-3942"
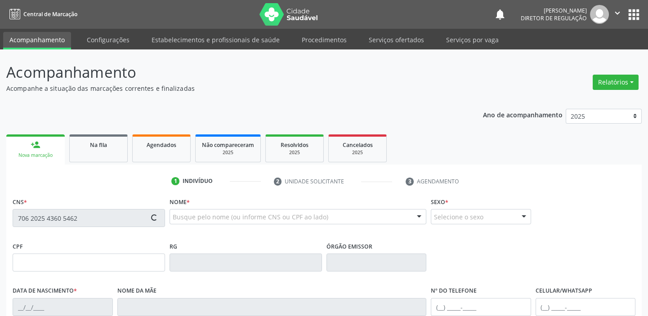
type input "657.216.244-34"
type input "S/N"
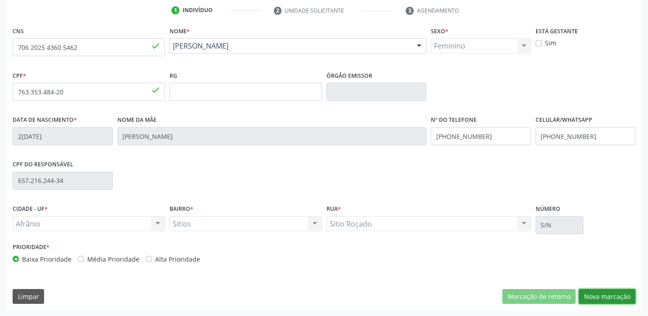
drag, startPoint x: 593, startPoint y: 290, endPoint x: 584, endPoint y: 277, distance: 15.5
click at [593, 290] on button "Nova marcação" at bounding box center [606, 296] width 57 height 15
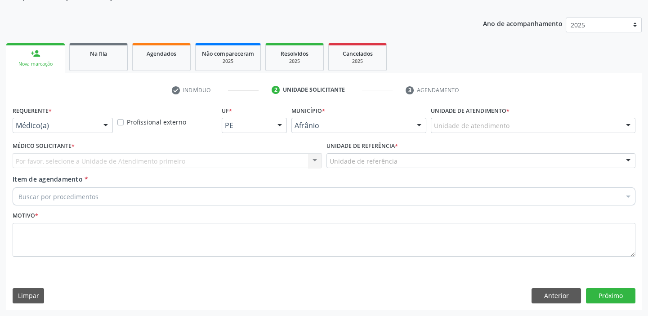
scroll to position [90, 0]
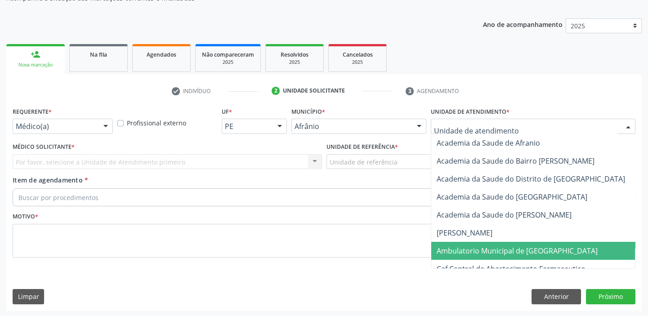
drag, startPoint x: 462, startPoint y: 247, endPoint x: 388, endPoint y: 211, distance: 82.4
click at [460, 247] on span "Ambulatorio Municipal de [GEOGRAPHIC_DATA]" at bounding box center [516, 251] width 161 height 10
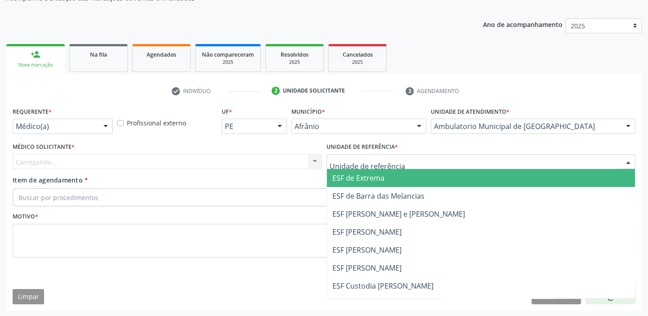
drag, startPoint x: 352, startPoint y: 161, endPoint x: 356, endPoint y: 215, distance: 54.1
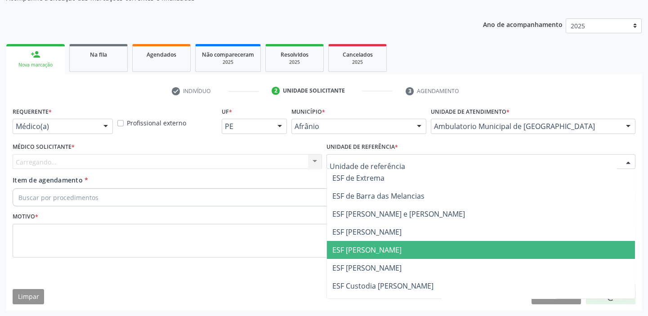
drag, startPoint x: 360, startPoint y: 248, endPoint x: 316, endPoint y: 240, distance: 45.1
click at [360, 249] on span "ESF [PERSON_NAME]" at bounding box center [366, 250] width 69 height 10
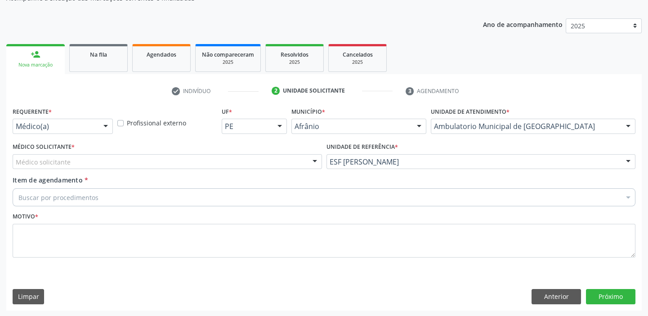
drag, startPoint x: 49, startPoint y: 157, endPoint x: 48, endPoint y: 167, distance: 10.0
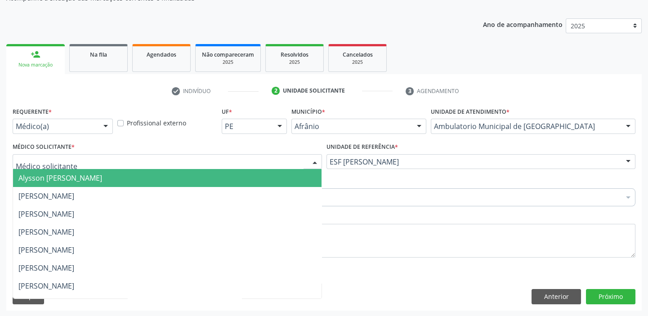
drag, startPoint x: 48, startPoint y: 176, endPoint x: 48, endPoint y: 192, distance: 16.6
click at [48, 177] on span "Alysson [PERSON_NAME]" at bounding box center [60, 178] width 84 height 10
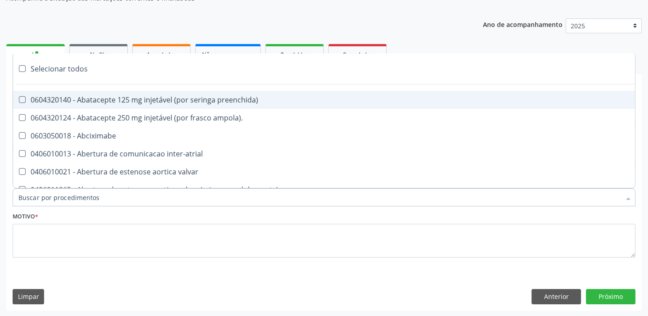
paste input "ortoped"
type input "ortoped"
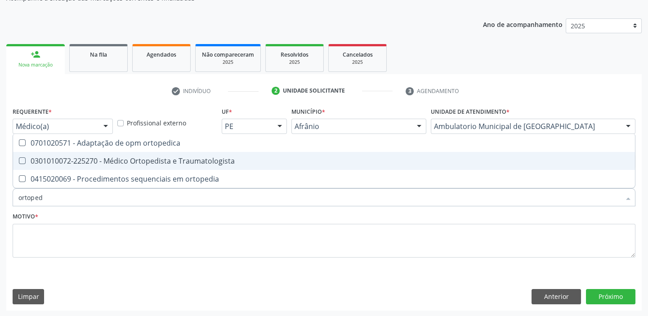
click at [103, 162] on div "0301010072-225270 - Médico Ortopedista e Traumatologista" at bounding box center [323, 160] width 611 height 7
checkbox Traumatologista "true"
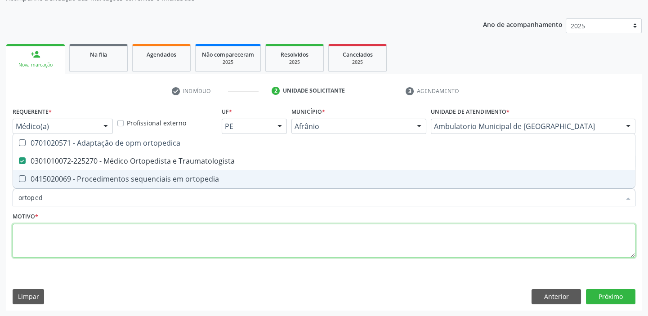
click at [67, 239] on textarea at bounding box center [324, 241] width 622 height 34
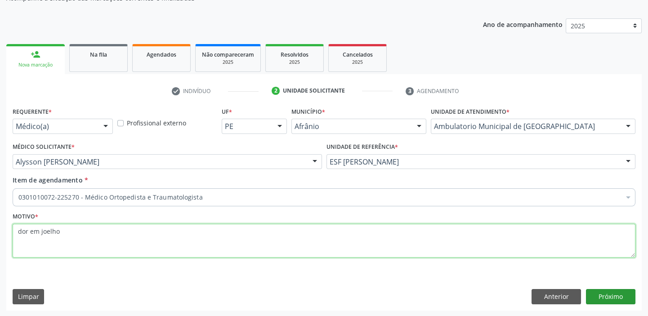
type textarea "dor em joelho"
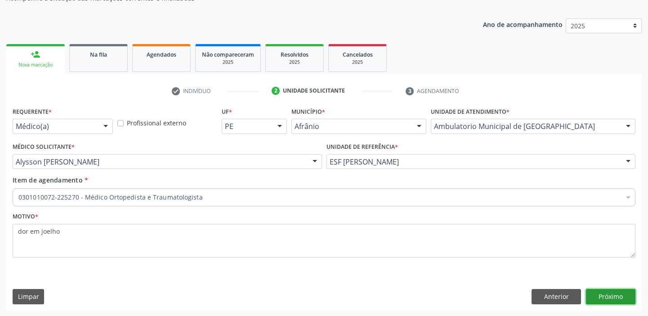
click at [602, 299] on button "Próximo" at bounding box center [610, 296] width 49 height 15
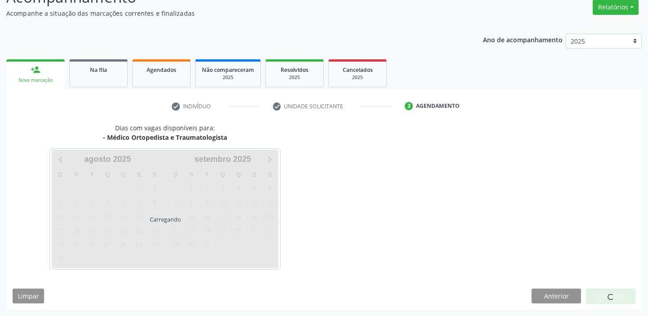
scroll to position [75, 0]
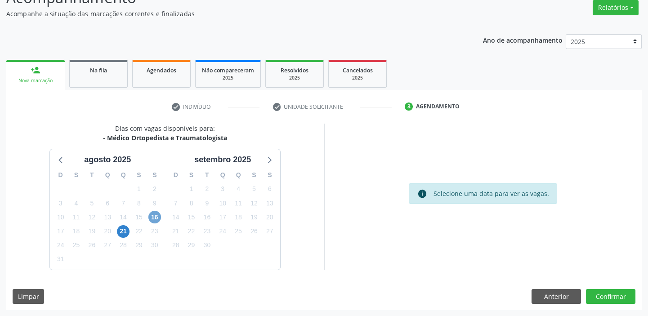
click at [157, 217] on span "16" at bounding box center [154, 217] width 13 height 13
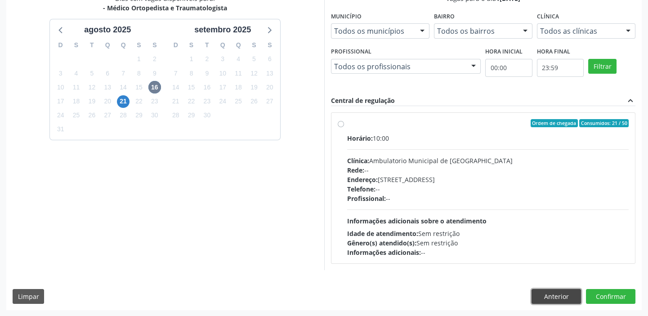
click at [546, 297] on button "Anterior" at bounding box center [555, 296] width 49 height 15
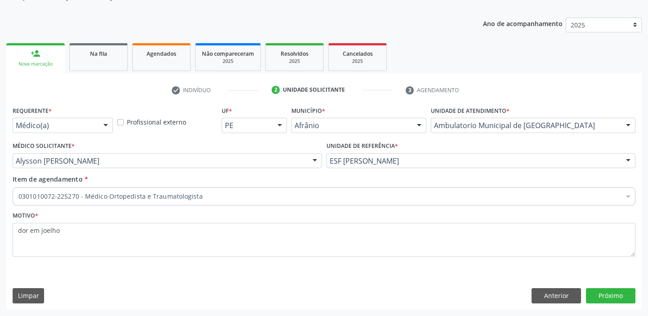
scroll to position [90, 0]
click at [607, 293] on button "Próximo" at bounding box center [610, 296] width 49 height 15
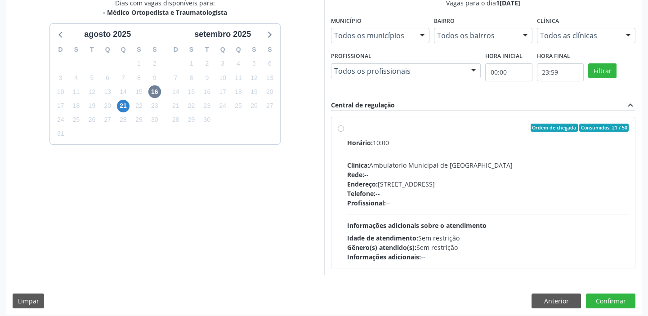
scroll to position [204, 0]
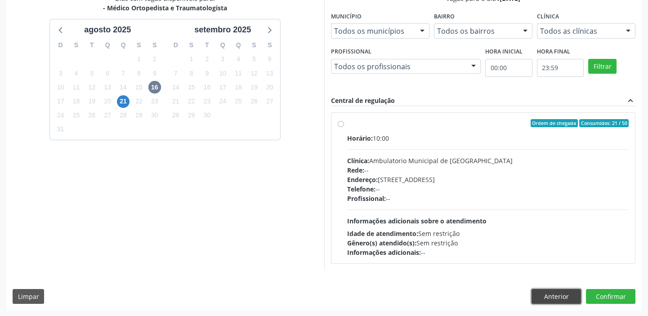
click at [559, 297] on button "Anterior" at bounding box center [555, 296] width 49 height 15
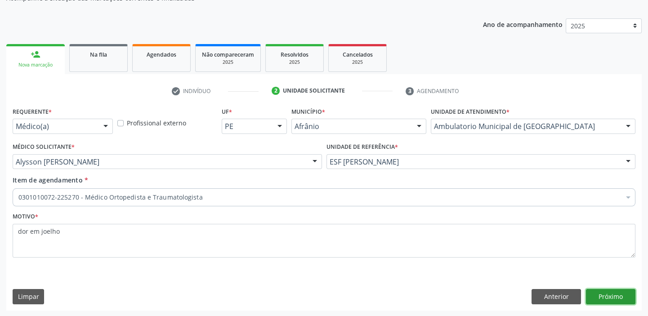
click at [612, 296] on button "Próximo" at bounding box center [610, 296] width 49 height 15
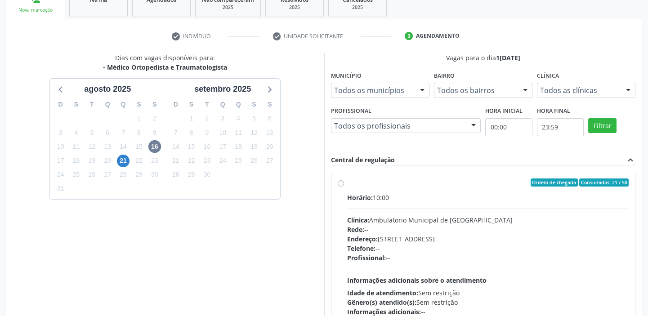
scroll to position [204, 0]
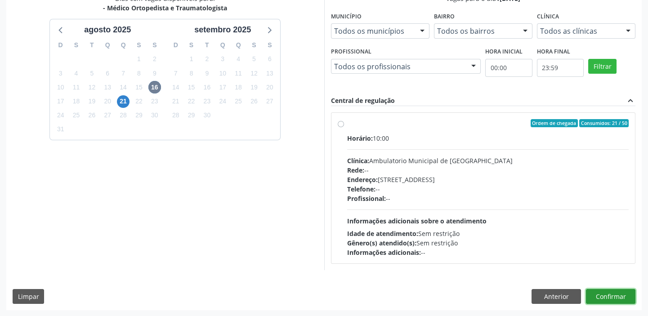
click at [608, 297] on button "Confirmar" at bounding box center [610, 296] width 49 height 15
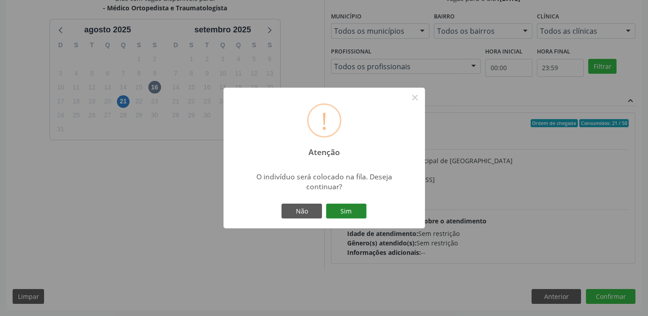
click at [350, 206] on button "Sim" at bounding box center [346, 211] width 40 height 15
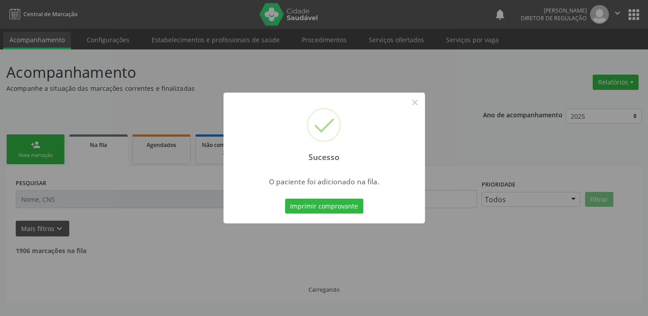
scroll to position [0, 0]
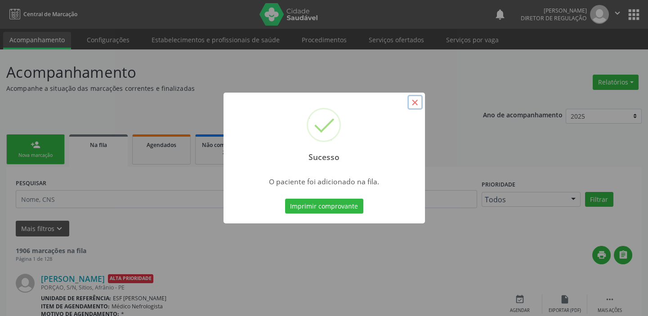
click at [415, 99] on button "×" at bounding box center [414, 102] width 15 height 15
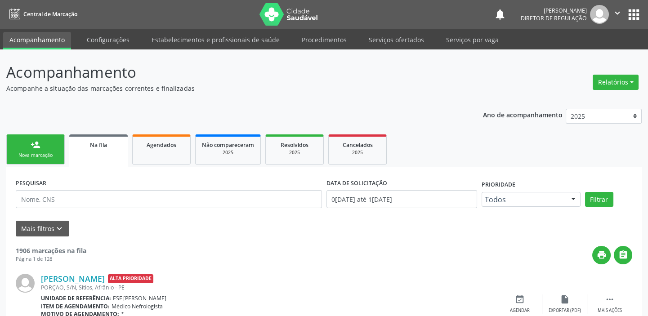
click at [30, 147] on link "person_add Nova marcação" at bounding box center [35, 149] width 58 height 30
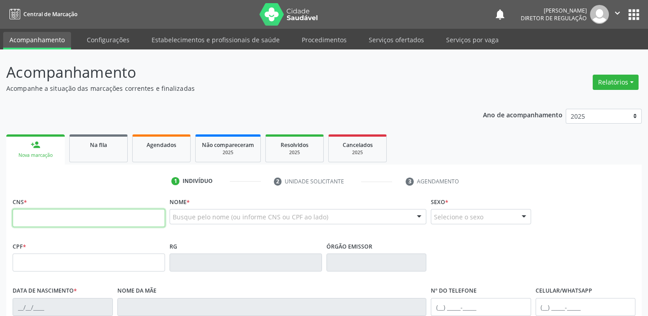
click at [50, 223] on input "text" at bounding box center [89, 218] width 152 height 18
type input "705 0094 5635 4259"
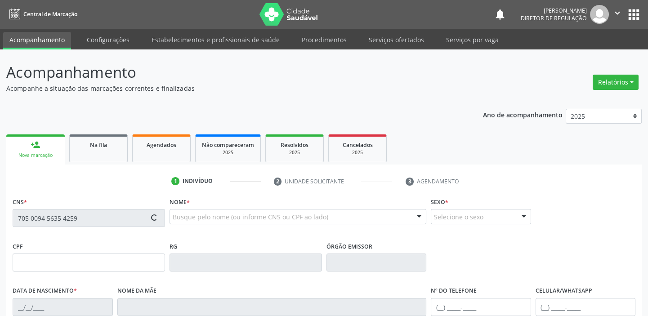
type input "062.680.124-96"
type input "12/06/1984"
type input "Maria do Rosário da Silva Soares"
type input "(87) 98102-4949"
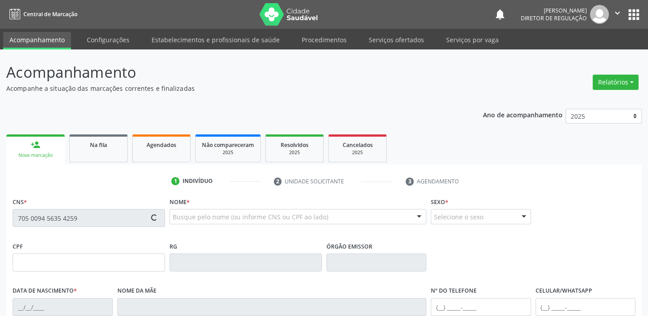
type input "S/N"
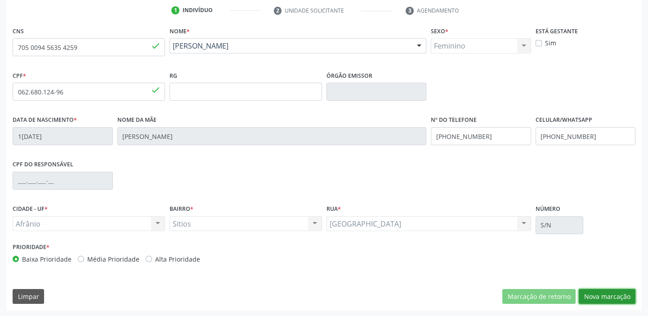
click at [592, 295] on button "Nova marcação" at bounding box center [606, 296] width 57 height 15
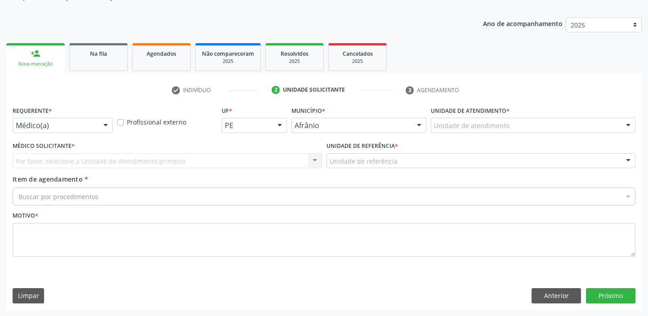
scroll to position [90, 0]
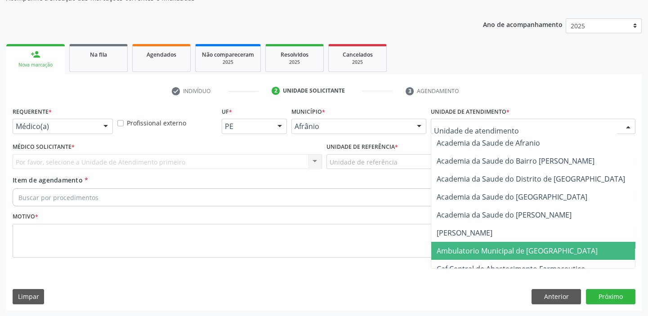
drag, startPoint x: 450, startPoint y: 247, endPoint x: 402, endPoint y: 227, distance: 52.0
click at [449, 246] on span "Ambulatorio Municipal de [GEOGRAPHIC_DATA]" at bounding box center [516, 251] width 161 height 10
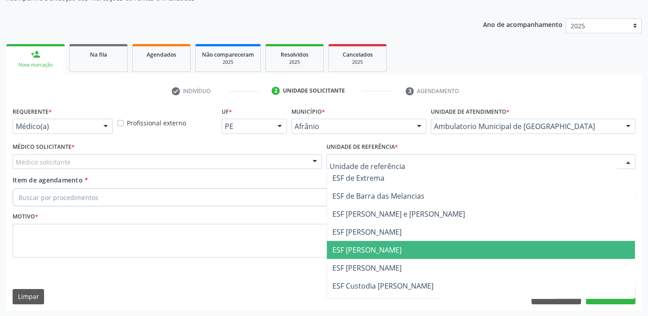
click at [345, 253] on span "ESF [PERSON_NAME]" at bounding box center [366, 250] width 69 height 10
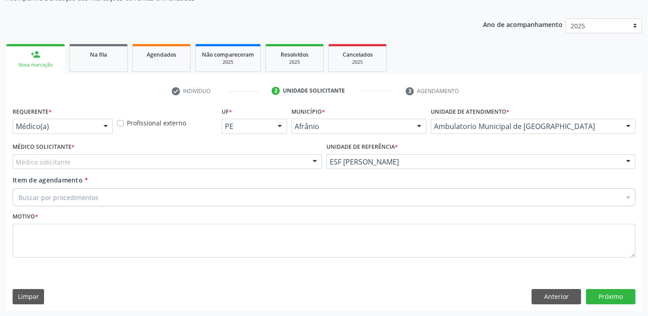
drag, startPoint x: 58, startPoint y: 160, endPoint x: 57, endPoint y: 166, distance: 6.1
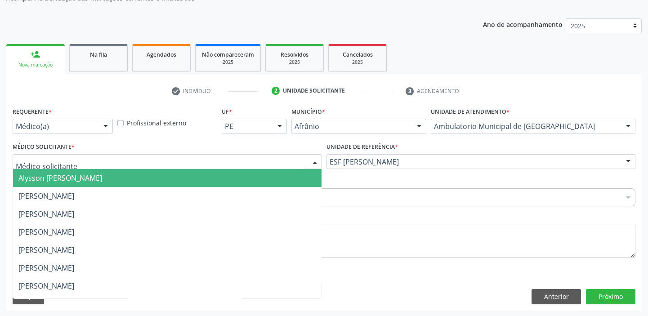
click at [55, 178] on span "Alysson [PERSON_NAME]" at bounding box center [60, 178] width 84 height 10
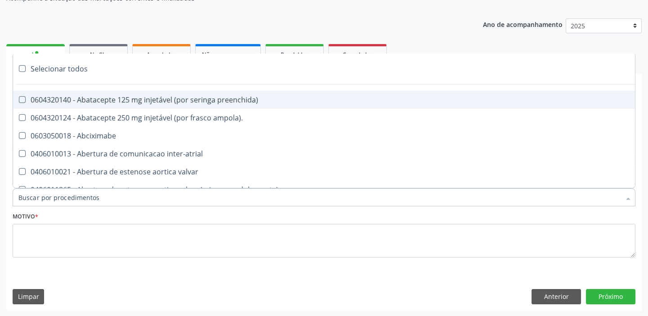
paste input "ortoped"
type input "ortoped"
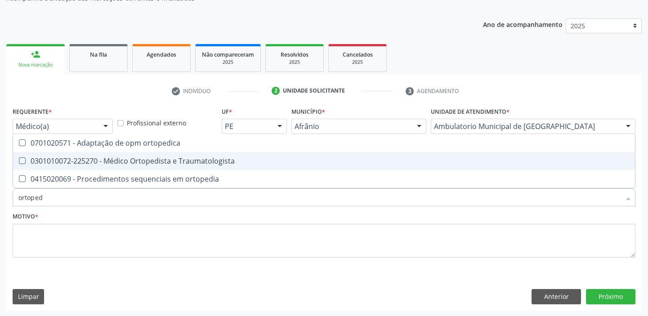
drag, startPoint x: 87, startPoint y: 162, endPoint x: 65, endPoint y: 194, distance: 38.4
click at [85, 163] on div "0301010072-225270 - Médico Ortopedista e Traumatologista" at bounding box center [323, 160] width 611 height 7
checkbox Traumatologista "true"
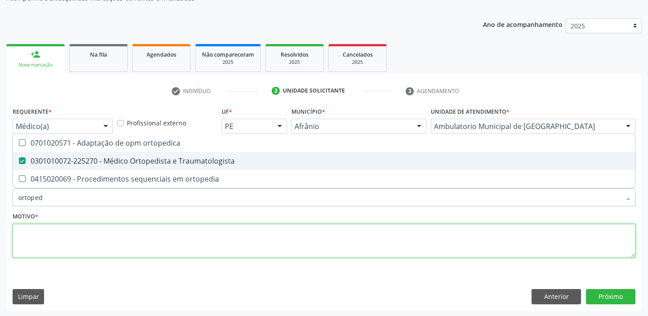
click at [54, 242] on textarea at bounding box center [324, 241] width 622 height 34
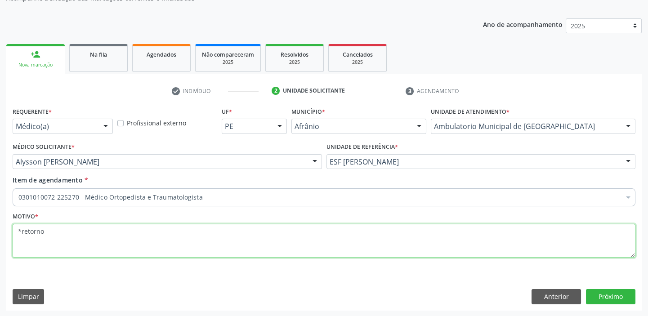
type textarea "*retorno"
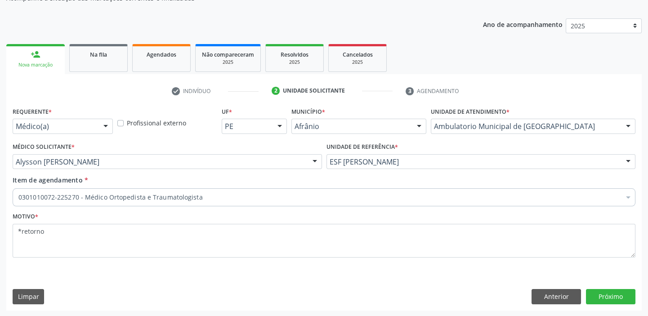
click at [605, 287] on div "Requerente * Médico(a) Médico(a) Enfermeiro(a) Paciente Nenhum resultado encont…" at bounding box center [323, 207] width 635 height 205
click at [603, 292] on button "Próximo" at bounding box center [610, 296] width 49 height 15
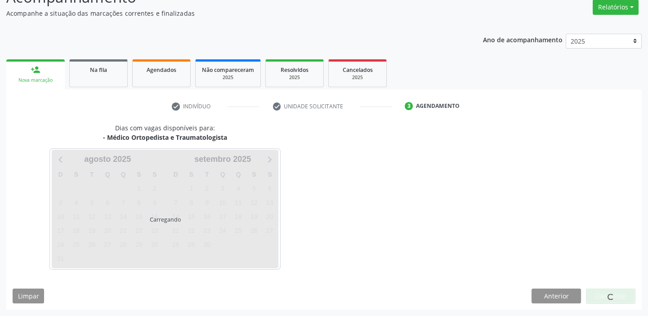
scroll to position [75, 0]
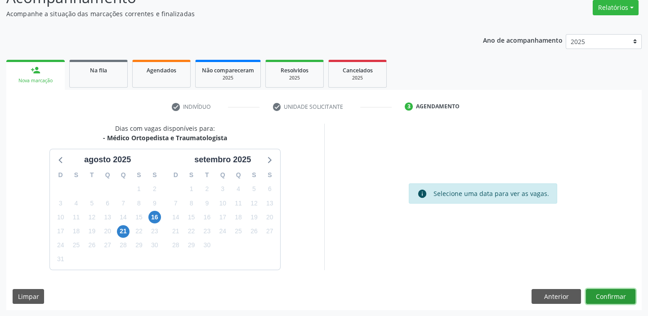
click at [589, 294] on button "Confirmar" at bounding box center [610, 296] width 49 height 15
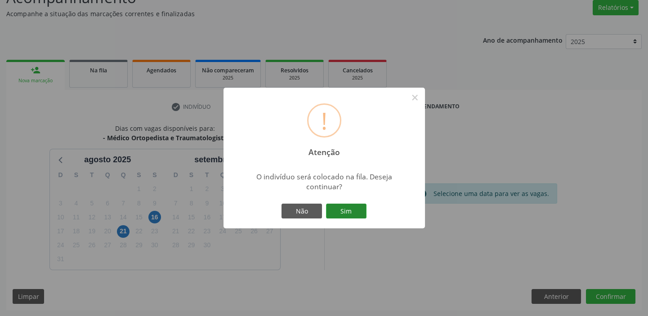
click at [342, 212] on button "Sim" at bounding box center [346, 211] width 40 height 15
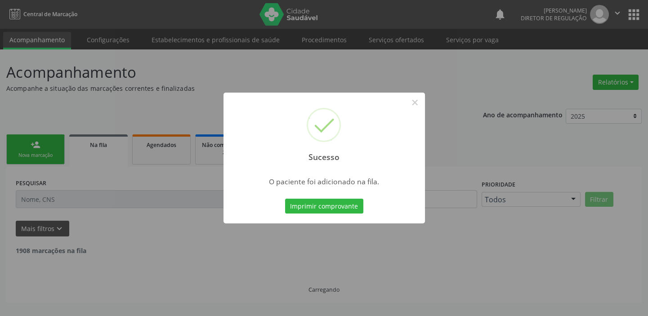
scroll to position [0, 0]
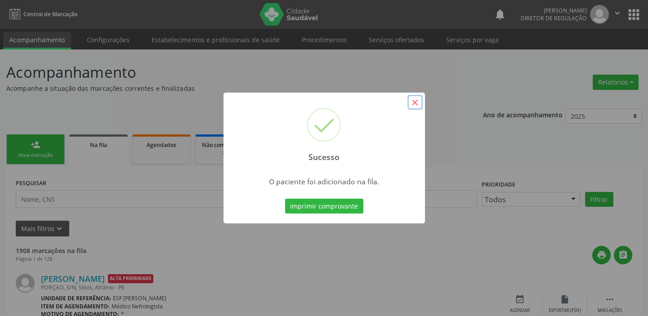
click at [413, 102] on button "×" at bounding box center [414, 102] width 15 height 15
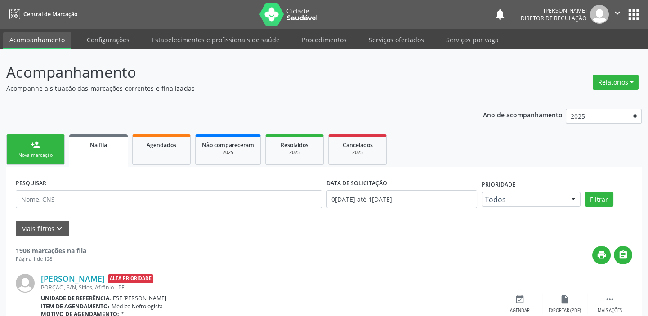
click at [44, 155] on div "Nova marcação" at bounding box center [35, 155] width 45 height 7
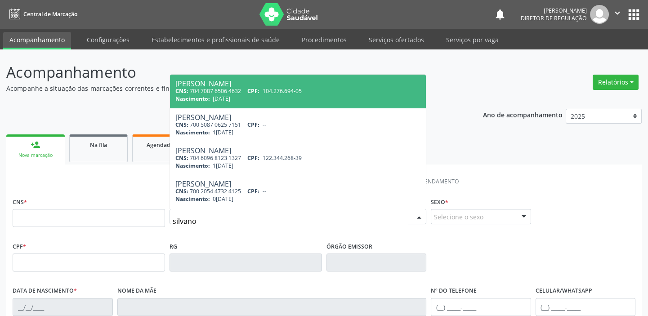
type input "silvano"
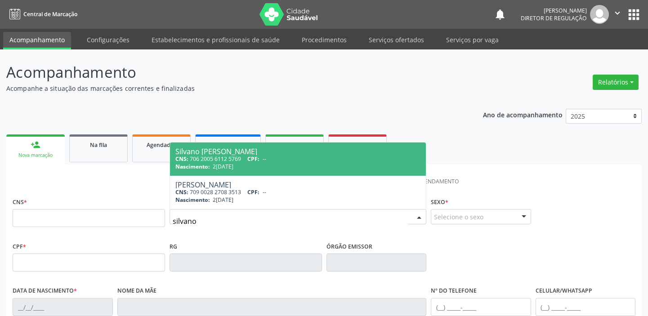
click at [256, 150] on div "Silvano José da Paixão" at bounding box center [297, 151] width 245 height 7
type input "706 2005 6112 5769"
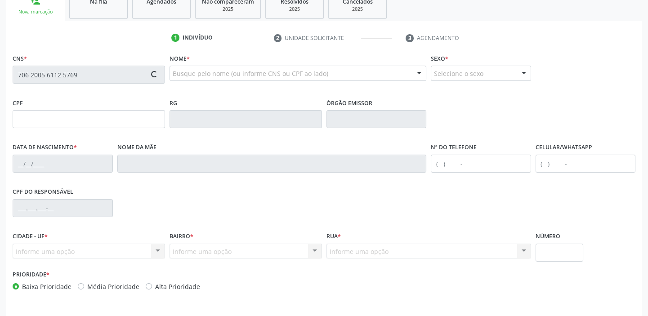
scroll to position [171, 0]
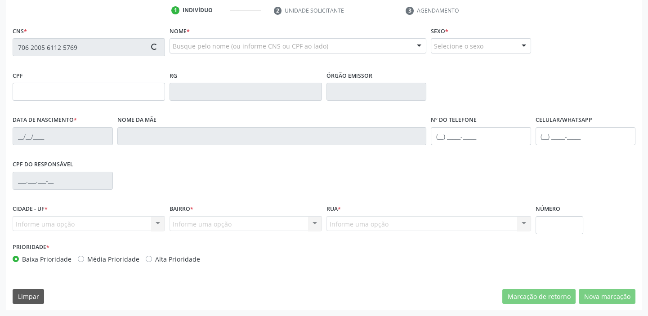
type input "20/02/1989"
type input "Lourdeni da Conceião Paixão"
type input "(87) 98818-8788"
type input "S/N"
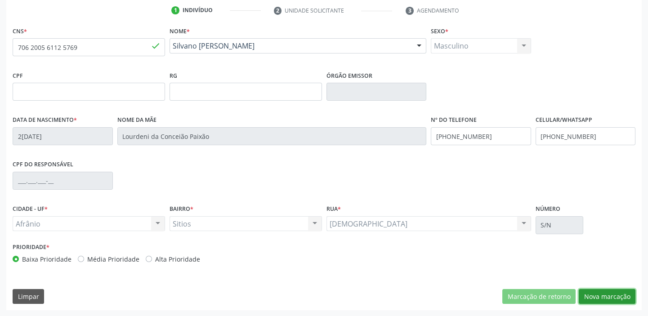
click at [598, 297] on button "Nova marcação" at bounding box center [606, 296] width 57 height 15
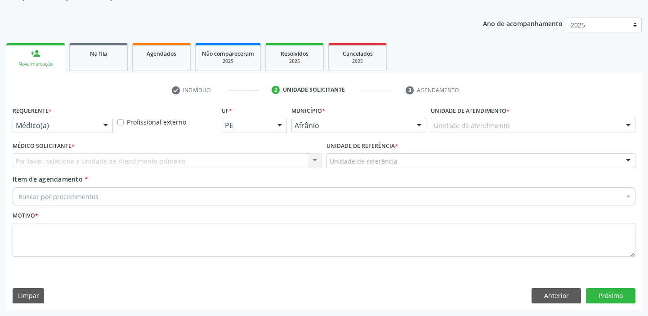
scroll to position [90, 0]
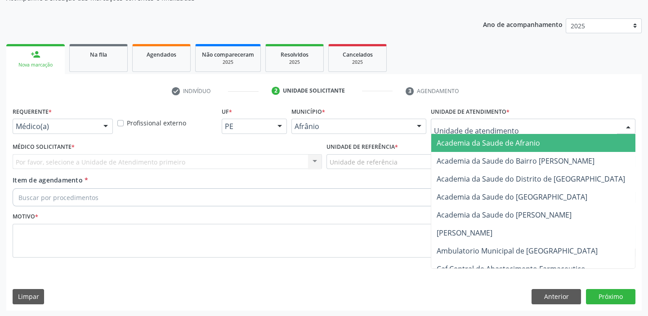
drag, startPoint x: 458, startPoint y: 127, endPoint x: 478, endPoint y: 199, distance: 74.1
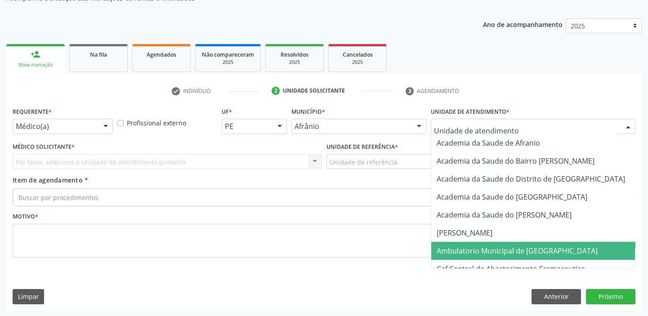
click at [493, 252] on span "Ambulatorio Municipal de [GEOGRAPHIC_DATA]" at bounding box center [516, 251] width 161 height 10
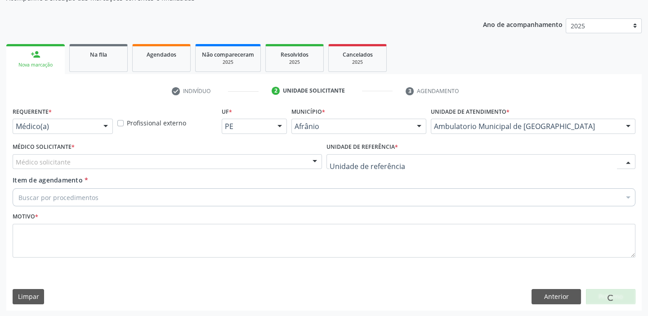
drag, startPoint x: 335, startPoint y: 158, endPoint x: 337, endPoint y: 212, distance: 54.4
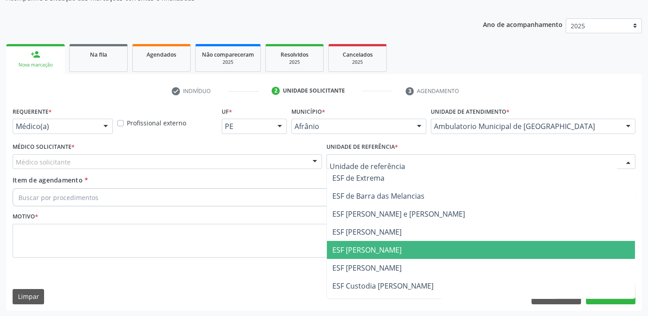
click at [351, 254] on span "ESF [PERSON_NAME]" at bounding box center [481, 250] width 308 height 18
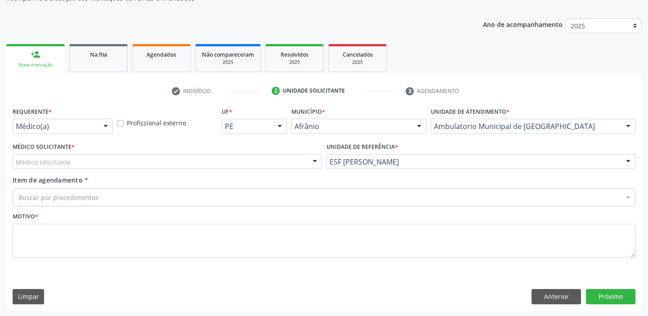
drag, startPoint x: 77, startPoint y: 166, endPoint x: 75, endPoint y: 177, distance: 10.9
click at [77, 166] on div "Médico solicitante" at bounding box center [167, 161] width 309 height 15
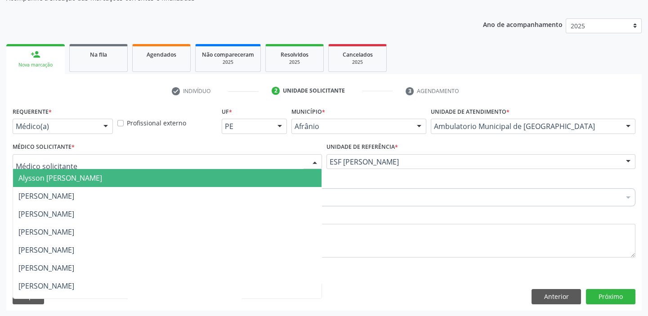
click at [75, 178] on span "Alysson [PERSON_NAME]" at bounding box center [60, 178] width 84 height 10
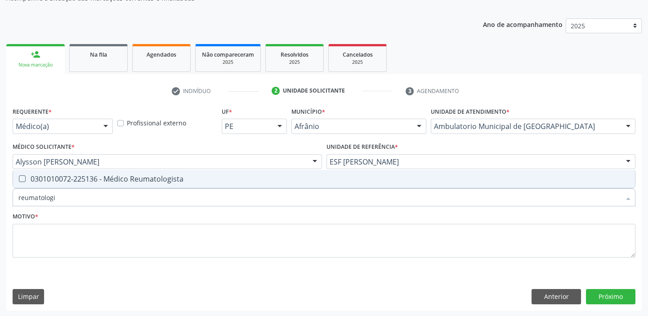
type input "reumatologis"
click at [76, 182] on div "0301010072-225136 - Médico Reumatologista" at bounding box center [323, 178] width 611 height 7
checkbox Reumatologista "true"
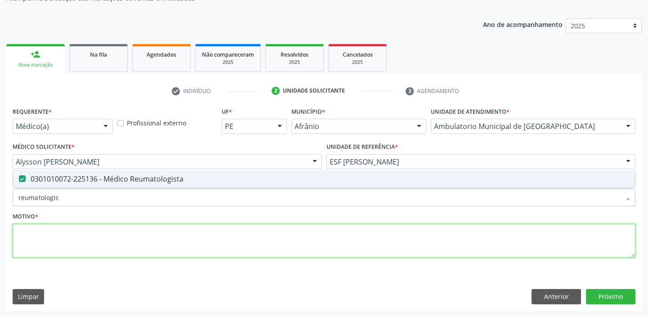
click at [53, 240] on textarea at bounding box center [324, 241] width 622 height 34
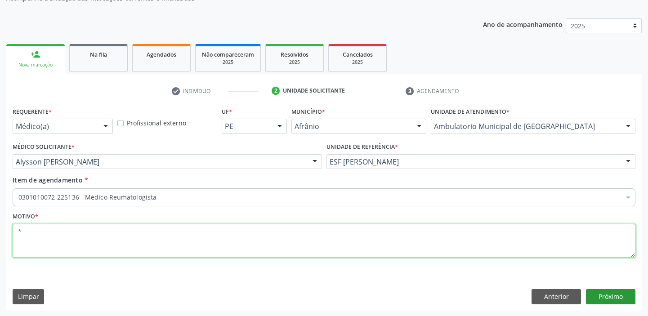
type textarea "*"
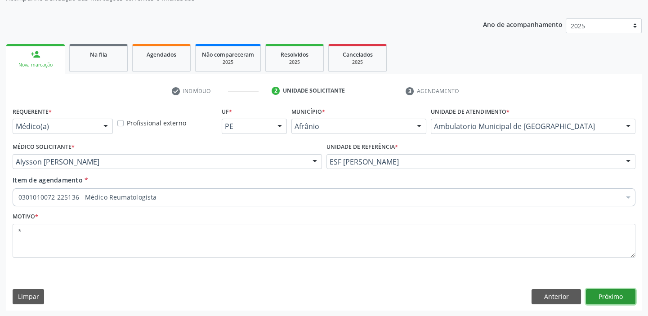
click at [601, 293] on button "Próximo" at bounding box center [610, 296] width 49 height 15
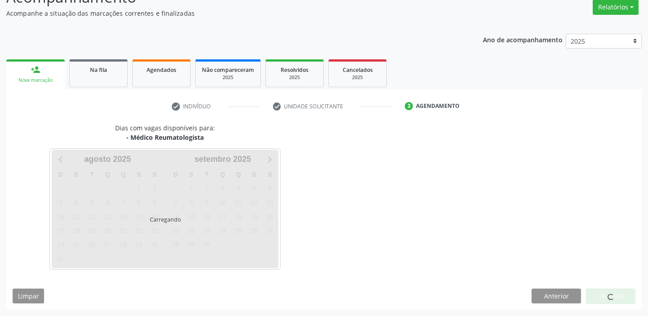
scroll to position [75, 0]
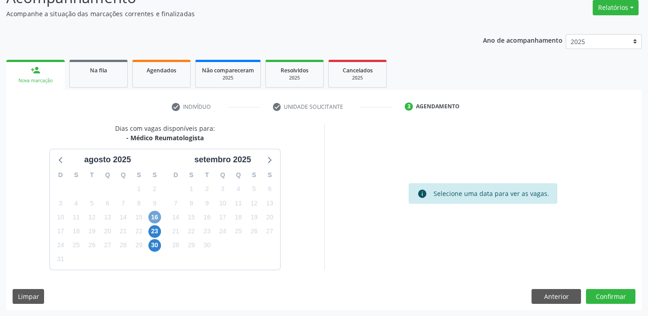
click at [153, 217] on span "16" at bounding box center [154, 217] width 13 height 13
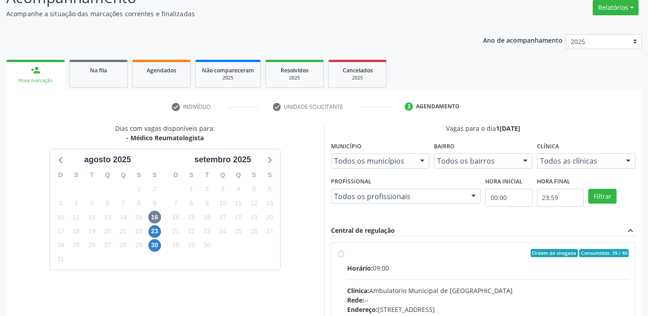
click at [344, 257] on input "Ordem de chegada Consumidos: 39 / 40 Horário: 09:00 Clínica: Ambulatorio Munici…" at bounding box center [340, 253] width 6 height 8
radio input "true"
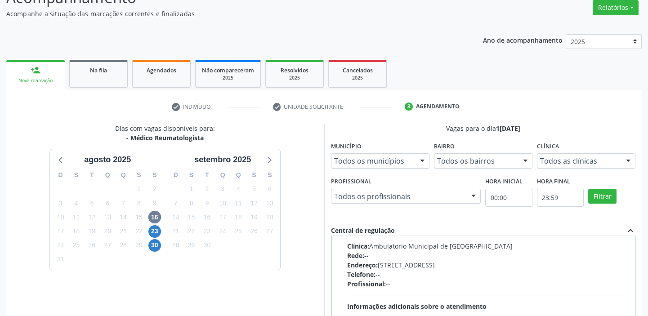
scroll to position [220, 0]
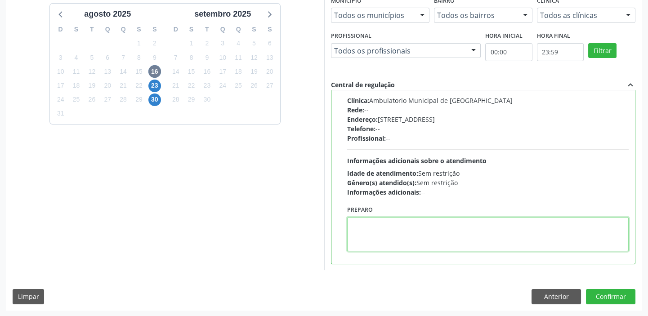
click at [403, 243] on textarea at bounding box center [488, 234] width 282 height 34
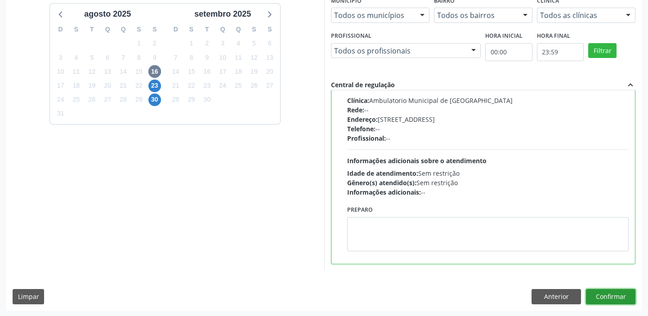
click at [600, 297] on button "Confirmar" at bounding box center [610, 296] width 49 height 15
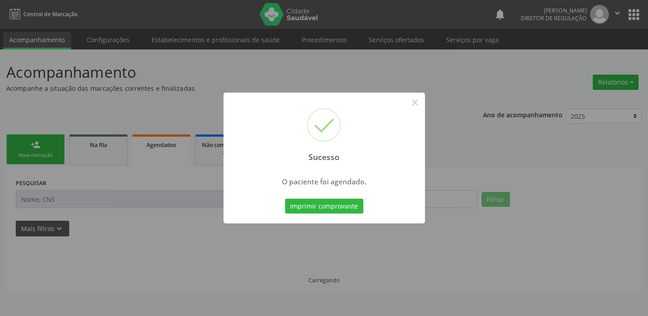
scroll to position [0, 0]
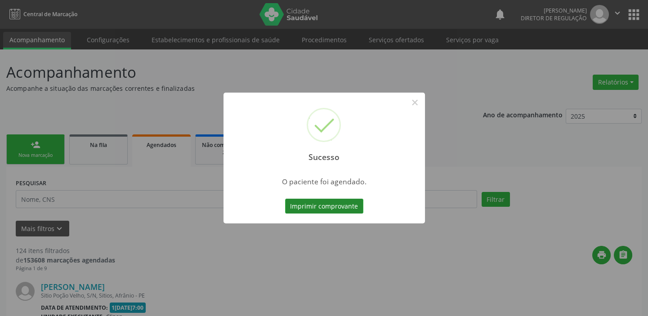
click at [340, 204] on button "Imprimir comprovante" at bounding box center [324, 206] width 78 height 15
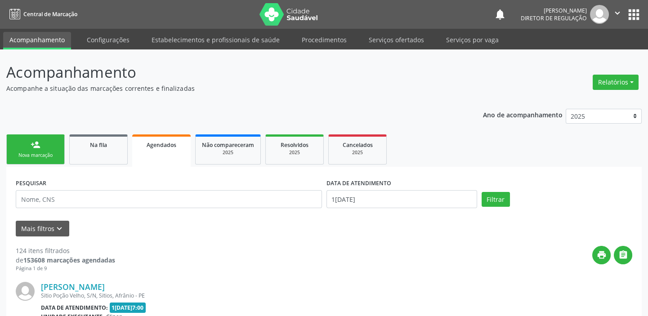
click at [35, 149] on div "person_add" at bounding box center [36, 145] width 10 height 10
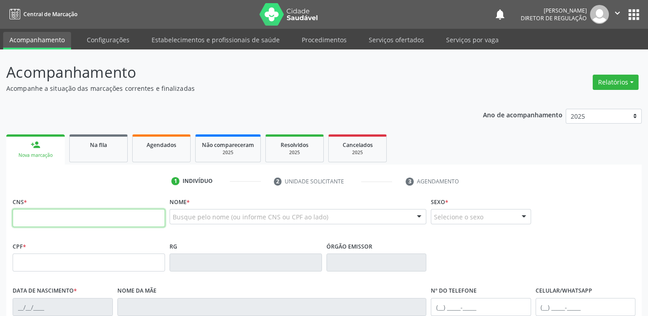
click at [41, 222] on input "text" at bounding box center [89, 218] width 152 height 18
type input "706 3027 6220 2575"
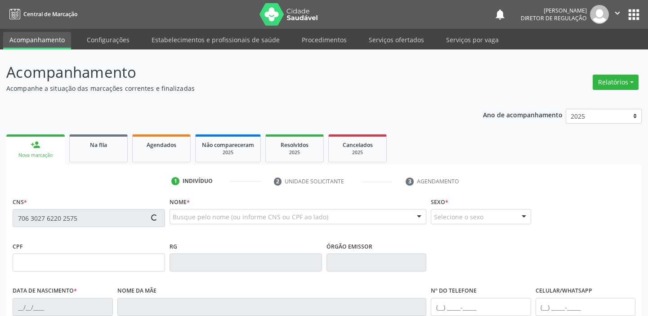
type input "210.615.641-34"
type input "29/09/1958"
type input "Antonia Gomes Lima"
type input "(87) 98846-3652"
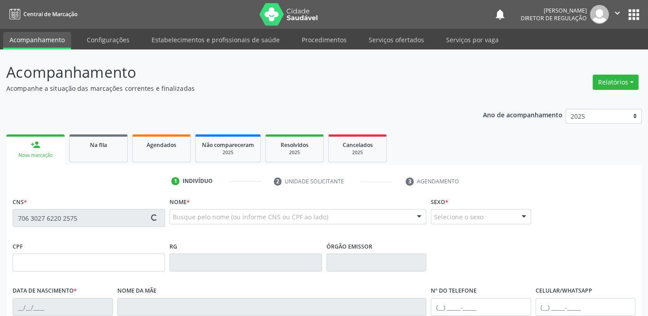
type input "037.337.514-00"
type input "59"
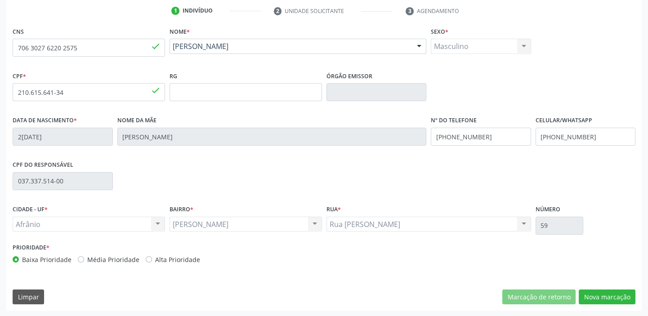
scroll to position [171, 0]
click at [592, 292] on button "Nova marcação" at bounding box center [606, 296] width 57 height 15
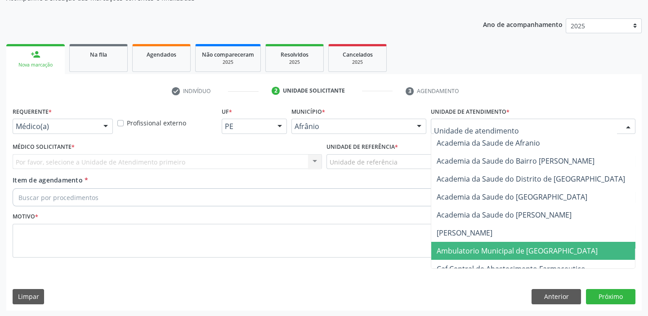
click at [460, 247] on span "Ambulatorio Municipal de [GEOGRAPHIC_DATA]" at bounding box center [516, 251] width 161 height 10
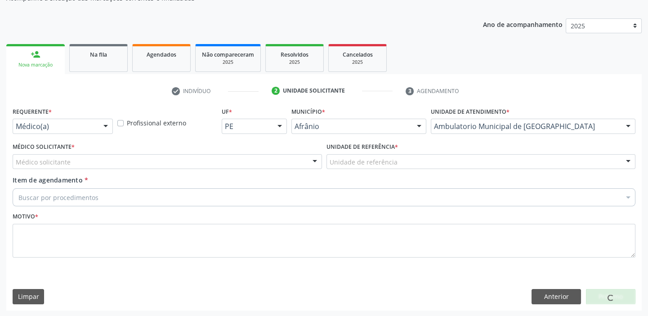
drag, startPoint x: 333, startPoint y: 149, endPoint x: 337, endPoint y: 162, distance: 13.6
click at [333, 153] on label "Unidade de referência *" at bounding box center [361, 147] width 71 height 14
drag, startPoint x: 337, startPoint y: 162, endPoint x: 344, endPoint y: 213, distance: 51.7
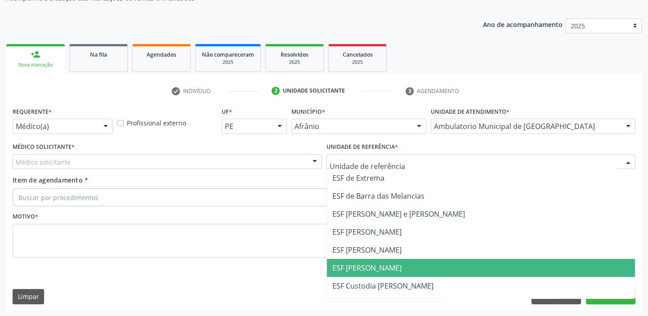
click at [356, 266] on span "ESF [PERSON_NAME]" at bounding box center [366, 268] width 69 height 10
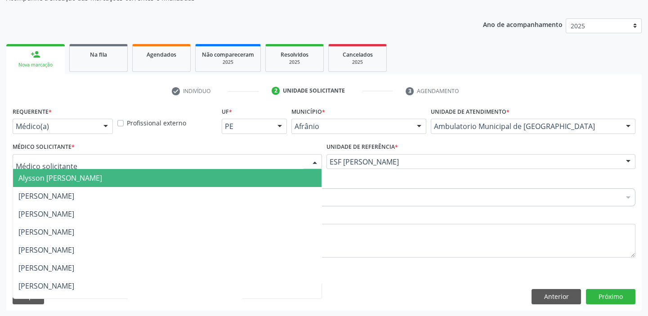
drag, startPoint x: 79, startPoint y: 166, endPoint x: 75, endPoint y: 179, distance: 13.5
click at [79, 169] on div "Alysson Rodrigo Ferreira Cavalcanti Bruno Saraiva Bezerra Medrado Carlos Gustav…" at bounding box center [167, 161] width 309 height 15
click at [75, 180] on span "Alysson [PERSON_NAME]" at bounding box center [60, 178] width 84 height 10
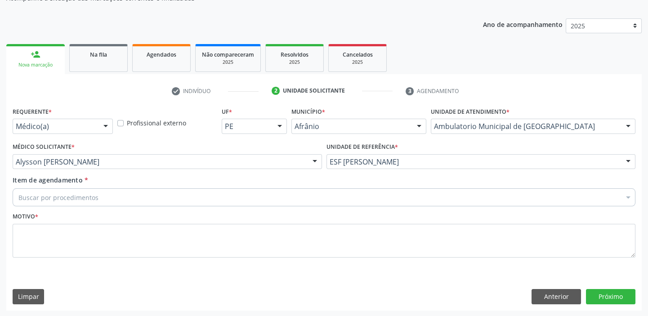
click at [66, 189] on div "Buscar por procedimentos" at bounding box center [324, 197] width 622 height 18
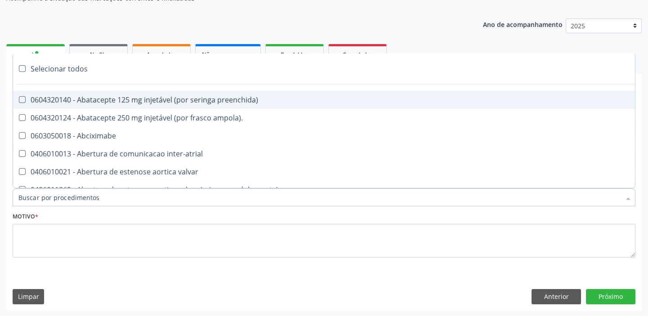
paste input "ortoped"
type input "ortoped"
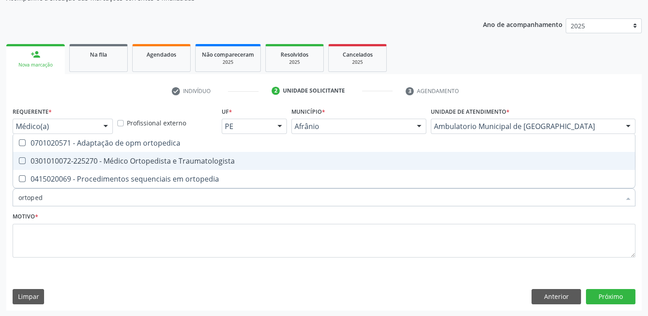
click at [102, 161] on div "0301010072-225270 - Médico Ortopedista e Traumatologista" at bounding box center [323, 160] width 611 height 7
checkbox Traumatologista "true"
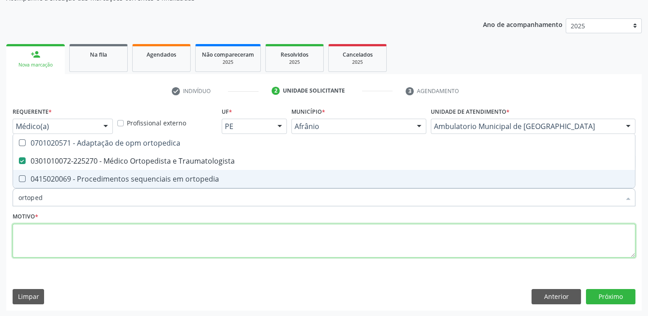
drag, startPoint x: 49, startPoint y: 241, endPoint x: 58, endPoint y: 240, distance: 9.1
click at [54, 238] on textarea at bounding box center [324, 241] width 622 height 34
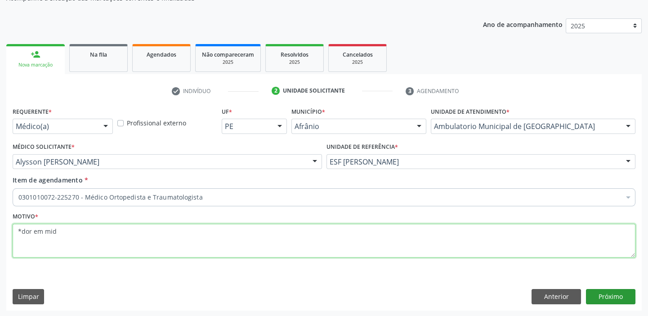
type textarea "*dor em mid"
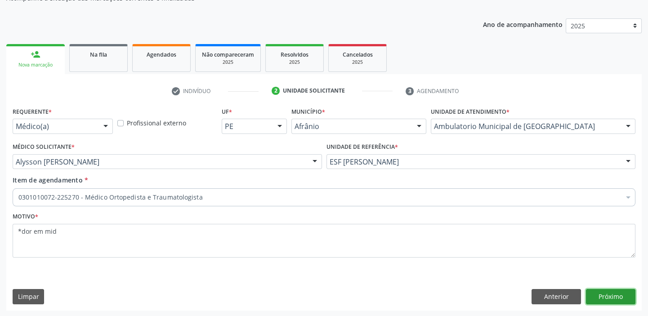
click at [608, 297] on button "Próximo" at bounding box center [610, 296] width 49 height 15
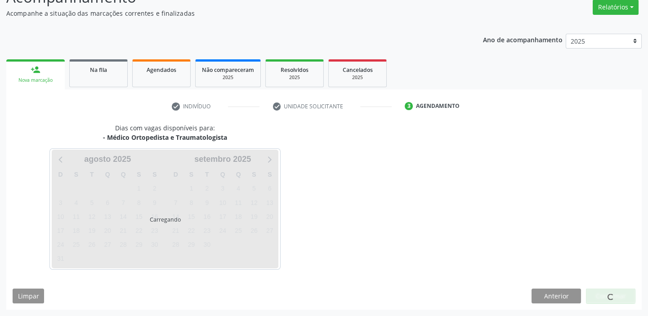
scroll to position [75, 0]
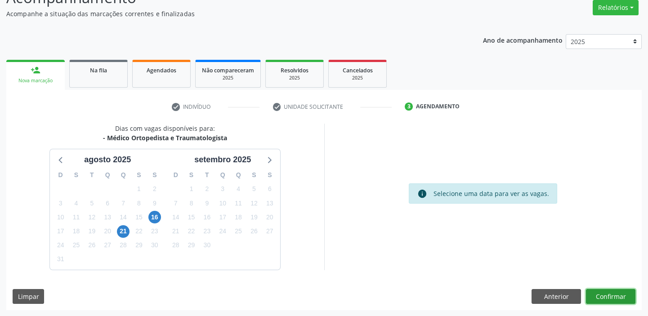
click at [603, 294] on button "Confirmar" at bounding box center [610, 296] width 49 height 15
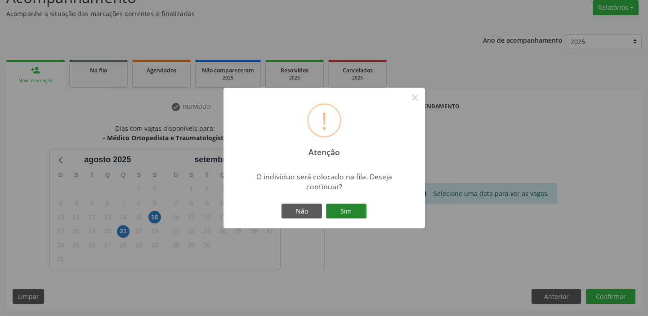
click at [355, 207] on button "Sim" at bounding box center [346, 211] width 40 height 15
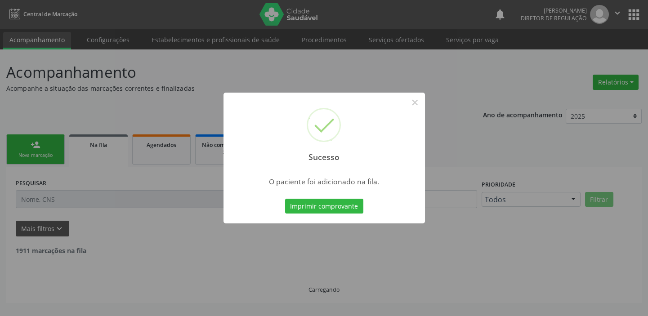
scroll to position [0, 0]
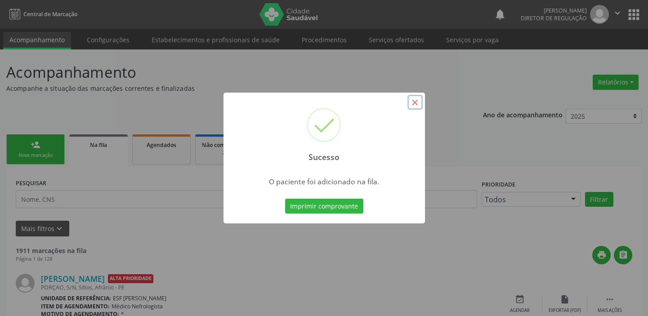
click at [413, 102] on button "×" at bounding box center [414, 102] width 15 height 15
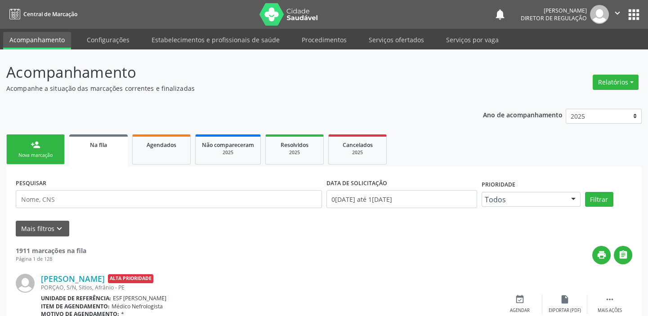
click at [48, 152] on div "Nova marcação" at bounding box center [35, 155] width 45 height 7
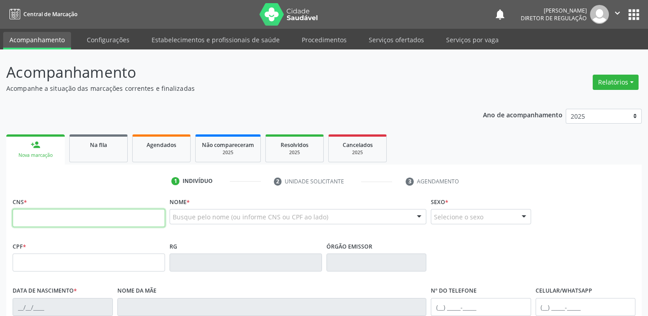
click at [71, 216] on input "text" at bounding box center [89, 218] width 152 height 18
type input "707 5032 2360 5190"
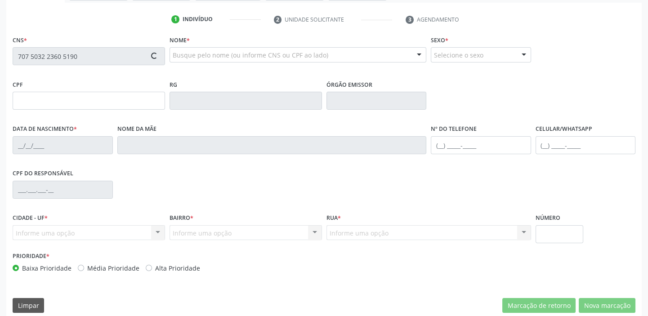
scroll to position [163, 0]
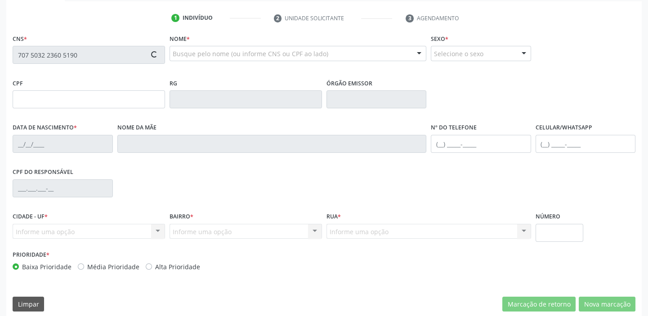
type input "475.962.525-91"
type input "11/07/1966"
type input "Maria Madalena dos Santos"
type input "(87) 98179-4493"
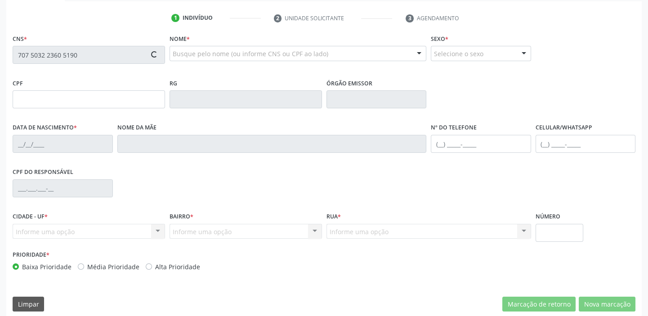
type input "S/N"
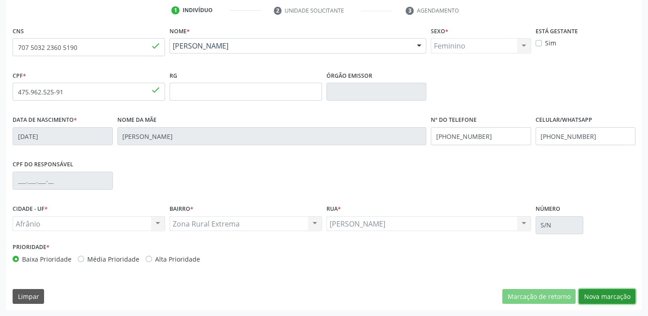
click at [591, 297] on button "Nova marcação" at bounding box center [606, 296] width 57 height 15
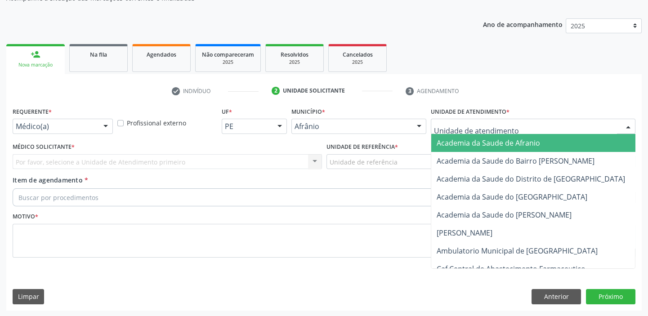
drag, startPoint x: 460, startPoint y: 123, endPoint x: 458, endPoint y: 169, distance: 45.9
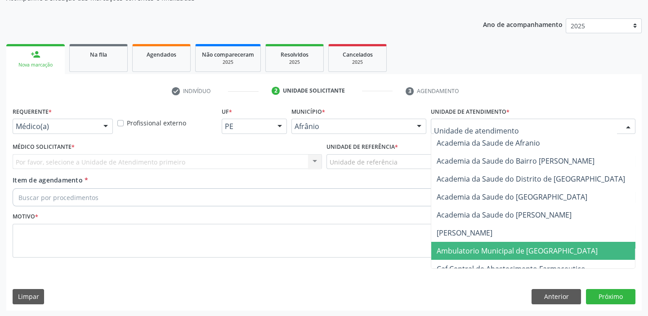
drag, startPoint x: 467, startPoint y: 245, endPoint x: 403, endPoint y: 204, distance: 76.8
click at [464, 243] on span "Ambulatorio Municipal de [GEOGRAPHIC_DATA]" at bounding box center [540, 251] width 219 height 18
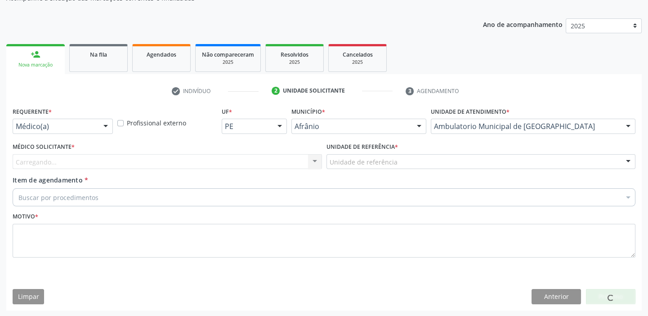
drag, startPoint x: 347, startPoint y: 154, endPoint x: 345, endPoint y: 177, distance: 23.0
click at [345, 160] on div "Unidade de referência" at bounding box center [480, 161] width 309 height 15
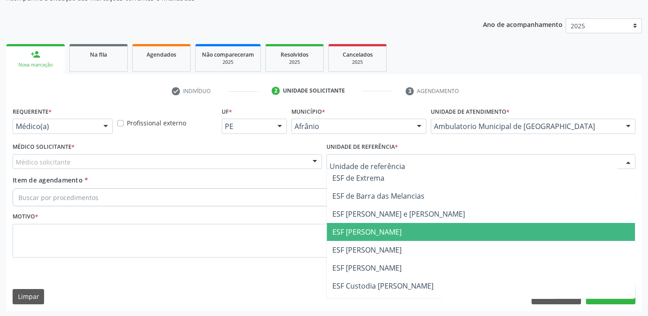
drag, startPoint x: 342, startPoint y: 227, endPoint x: 264, endPoint y: 213, distance: 80.0
click at [342, 227] on span "ESF [PERSON_NAME]" at bounding box center [366, 232] width 69 height 10
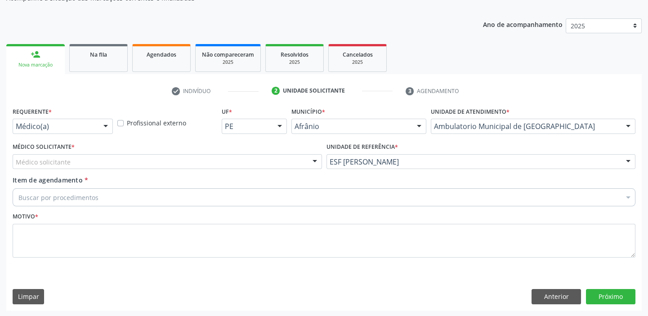
drag, startPoint x: 55, startPoint y: 153, endPoint x: 47, endPoint y: 169, distance: 17.9
click at [53, 157] on div "Médico Solicitante * Médico solicitante Alysson Rodrigo Ferreira Cavalcanti Bru…" at bounding box center [167, 154] width 309 height 29
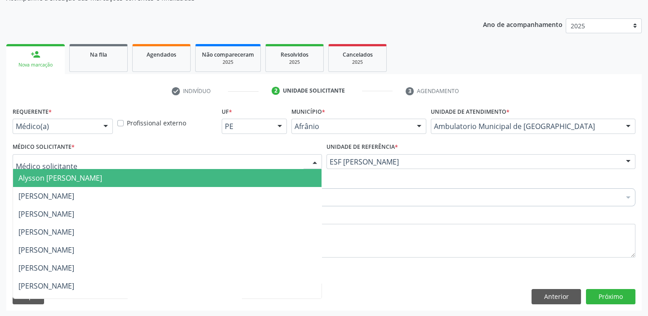
drag, startPoint x: 49, startPoint y: 162, endPoint x: 46, endPoint y: 172, distance: 10.4
drag, startPoint x: 46, startPoint y: 172, endPoint x: 40, endPoint y: 190, distance: 19.0
click at [46, 173] on span "Alysson [PERSON_NAME]" at bounding box center [60, 178] width 84 height 10
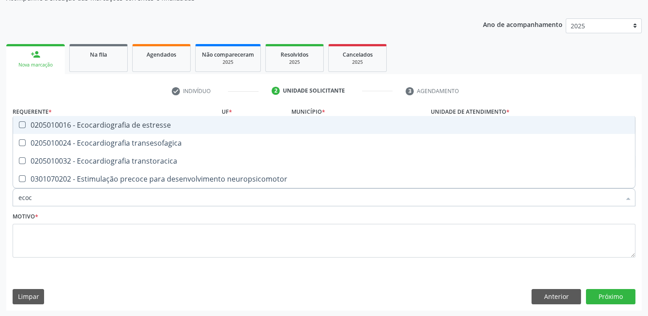
type input "ecoca"
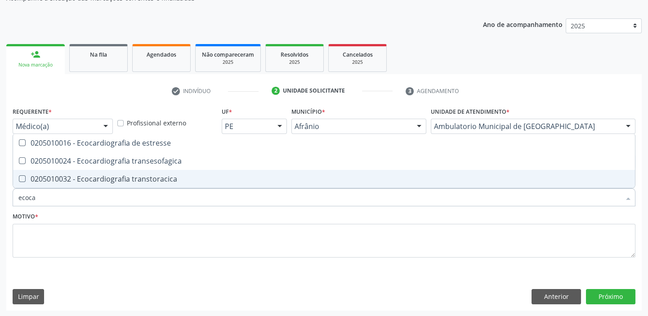
click at [67, 171] on span "0205010032 - Ecocardiografia transtoracica" at bounding box center [323, 179] width 621 height 18
checkbox transtoracica "true"
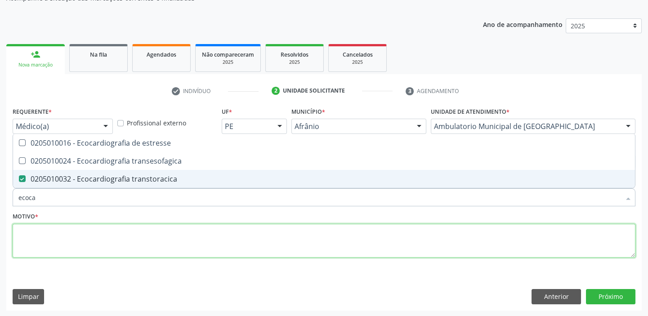
drag, startPoint x: 43, startPoint y: 240, endPoint x: 53, endPoint y: 237, distance: 10.4
click at [48, 239] on textarea at bounding box center [324, 241] width 622 height 34
checkbox transesofagica "true"
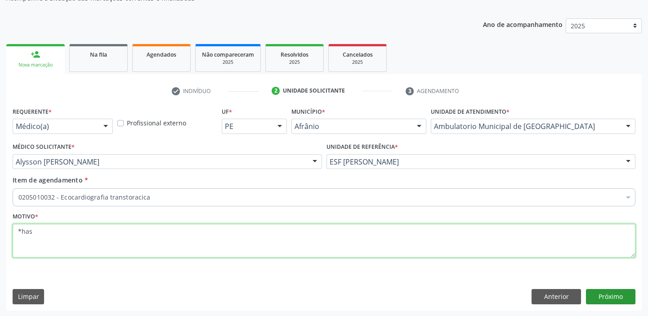
type textarea "*has"
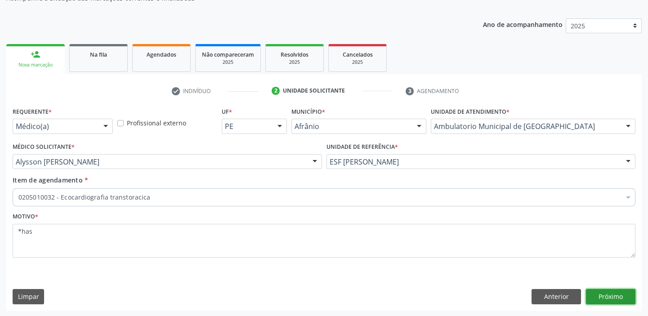
click at [604, 294] on button "Próximo" at bounding box center [610, 296] width 49 height 15
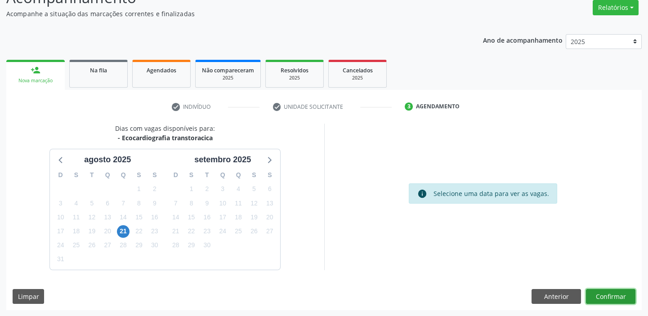
click at [602, 297] on button "Confirmar" at bounding box center [610, 296] width 49 height 15
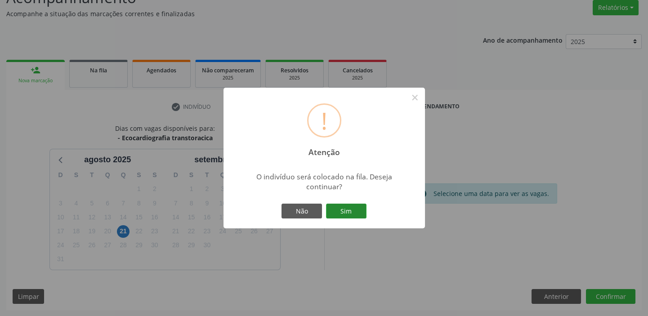
click at [351, 210] on button "Sim" at bounding box center [346, 211] width 40 height 15
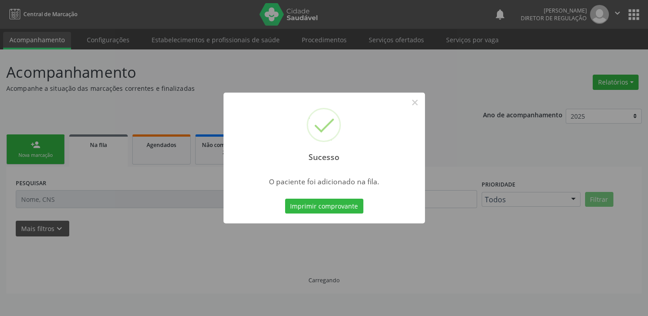
scroll to position [0, 0]
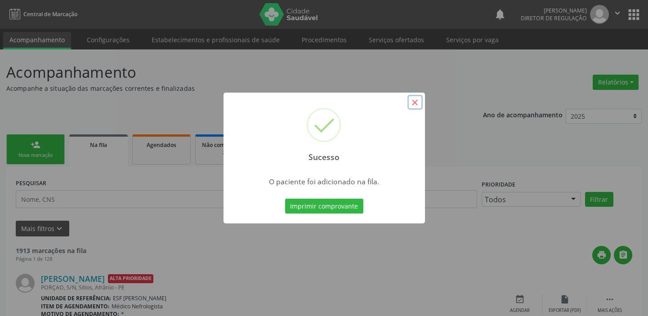
click at [413, 102] on button "×" at bounding box center [414, 102] width 15 height 15
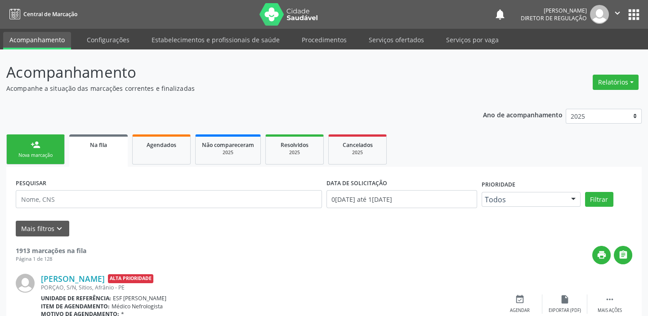
click at [49, 149] on link "person_add Nova marcação" at bounding box center [35, 149] width 58 height 30
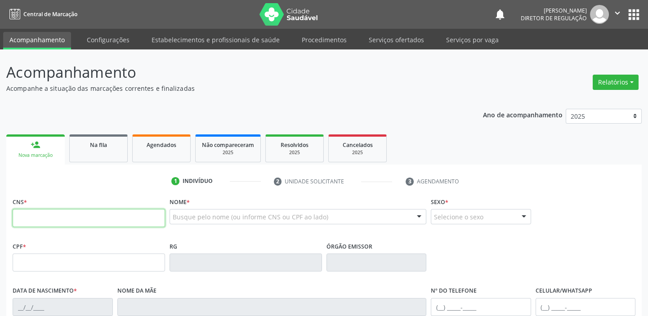
click at [52, 214] on input "text" at bounding box center [89, 218] width 152 height 18
type input "702 7021 7909 87"
type input "702 7021 7909 8760"
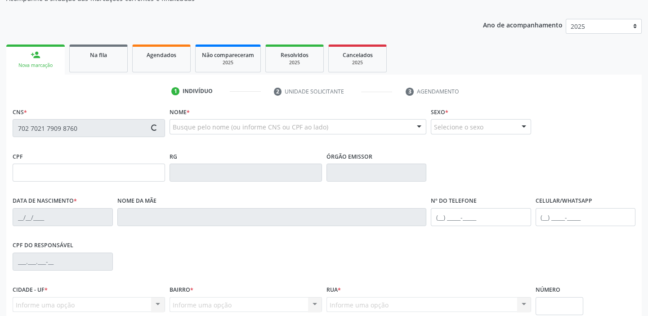
type input "985.250.264-68"
type input "07[DATE]"
type input "[PERSON_NAME]"
type input "[PHONE_NUMBER]"
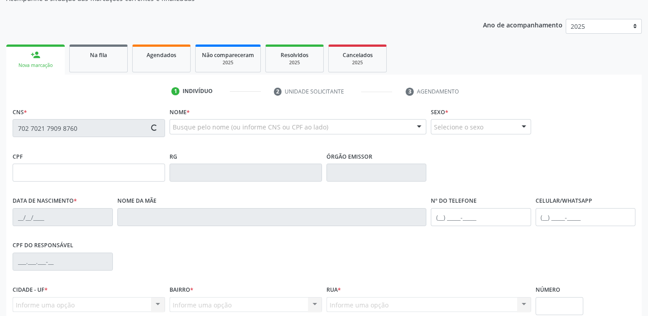
type input "12"
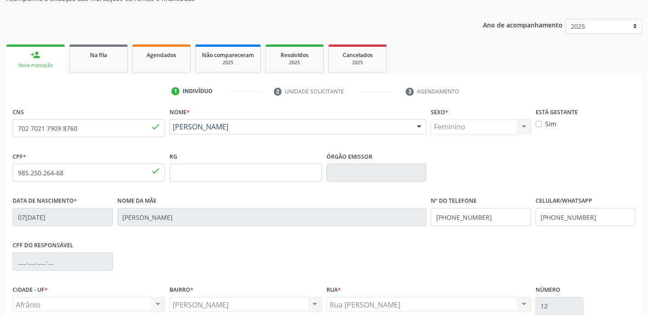
scroll to position [171, 0]
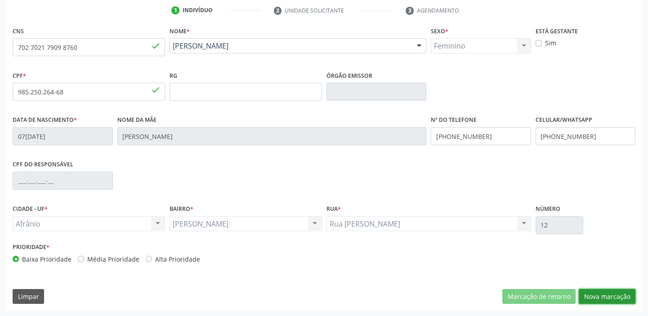
click at [596, 295] on button "Nova marcação" at bounding box center [606, 296] width 57 height 15
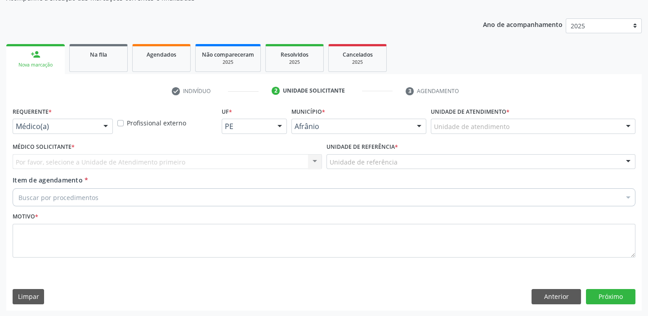
click at [458, 134] on div "Unidade de atendimento * Unidade de atendimento Academia da Saude de Afranio Ac…" at bounding box center [532, 122] width 209 height 35
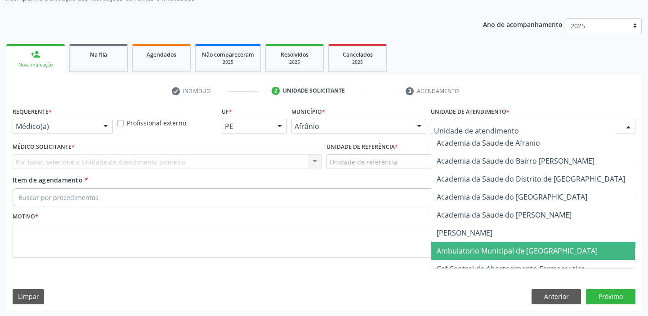
click at [452, 251] on span "Ambulatorio Municipal de [GEOGRAPHIC_DATA]" at bounding box center [516, 251] width 161 height 10
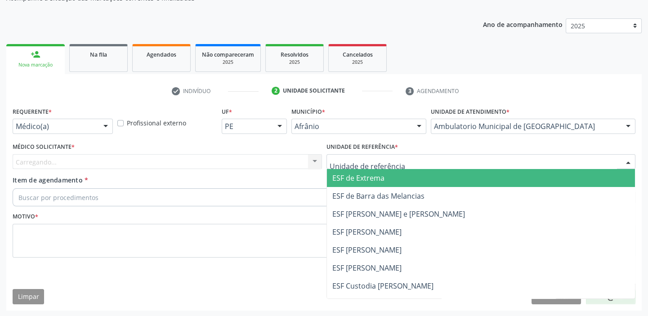
click at [368, 166] on div at bounding box center [480, 161] width 309 height 15
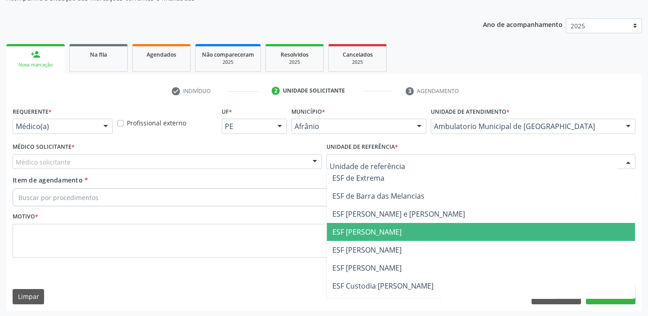
click at [364, 235] on span "ESF [PERSON_NAME]" at bounding box center [366, 232] width 69 height 10
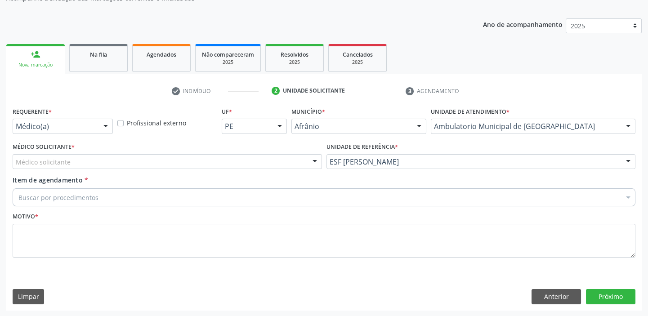
drag, startPoint x: 26, startPoint y: 161, endPoint x: 28, endPoint y: 175, distance: 14.6
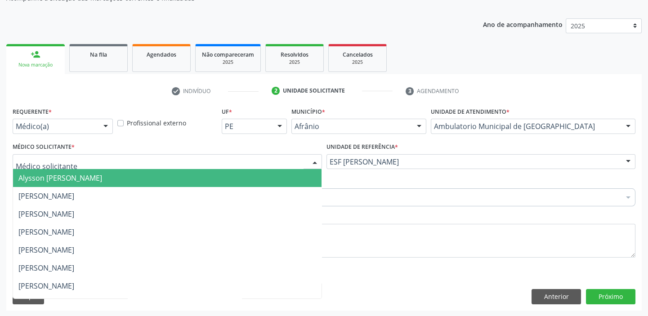
click at [31, 177] on span "Alysson [PERSON_NAME]" at bounding box center [60, 178] width 84 height 10
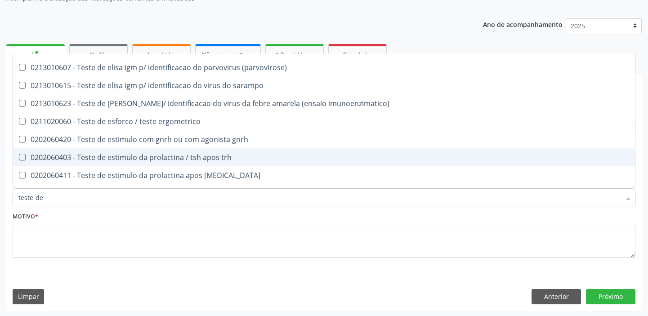
scroll to position [163, 0]
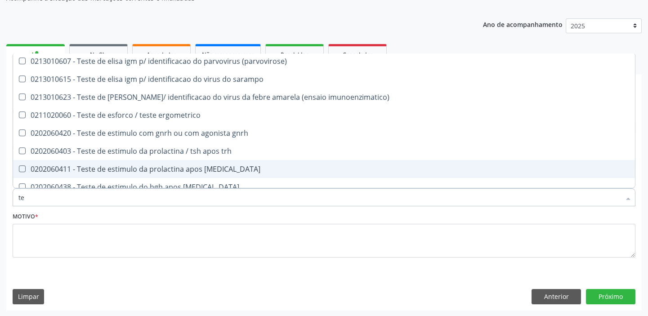
type input "t"
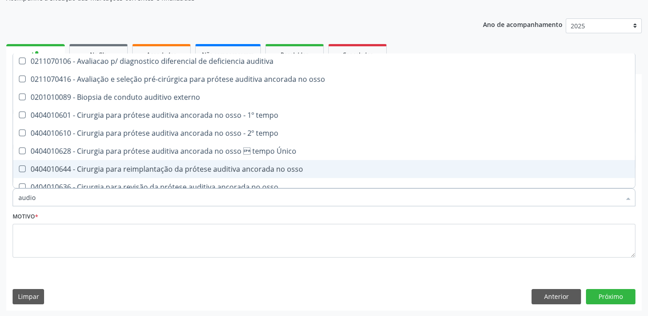
scroll to position [0, 0]
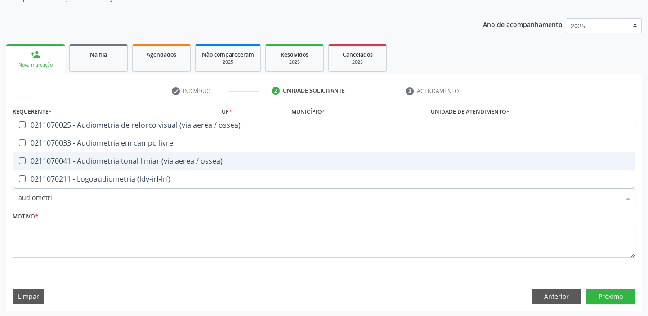
type input "audiometria"
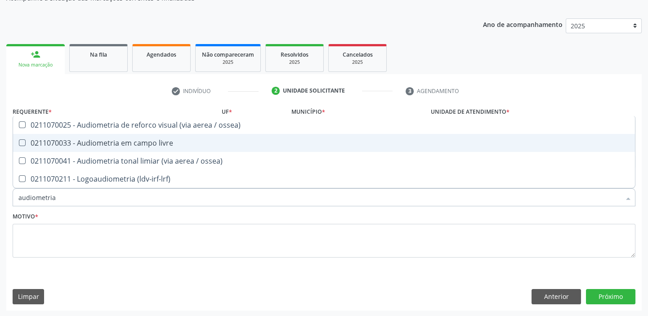
click at [125, 144] on div "0211070033 - Audiometria em campo livre" at bounding box center [323, 142] width 611 height 7
checkbox livre "true"
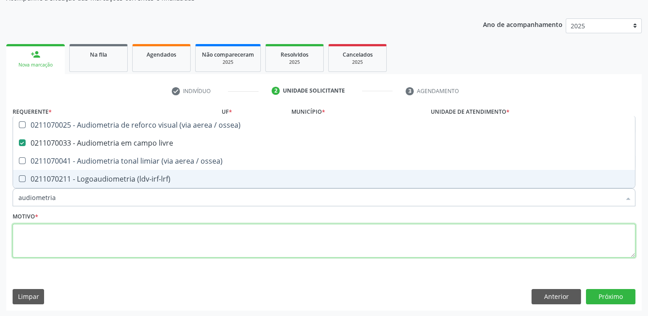
click at [68, 244] on textarea at bounding box center [324, 241] width 622 height 34
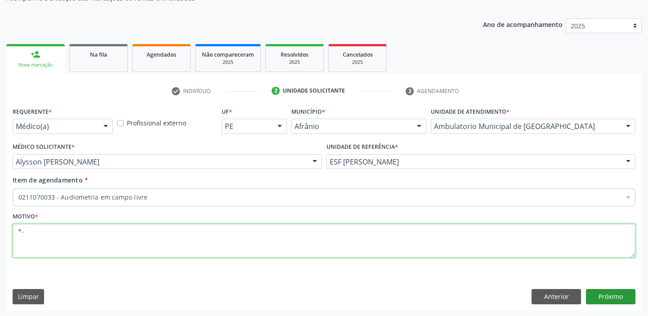
type textarea "*-"
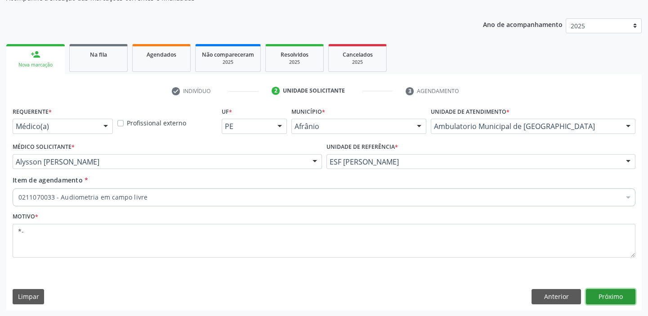
click at [600, 296] on button "Próximo" at bounding box center [610, 296] width 49 height 15
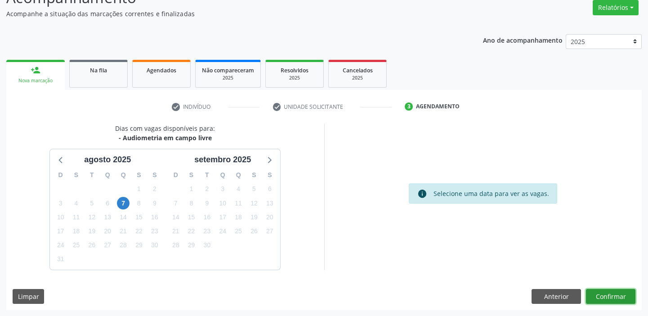
click at [596, 295] on button "Confirmar" at bounding box center [610, 296] width 49 height 15
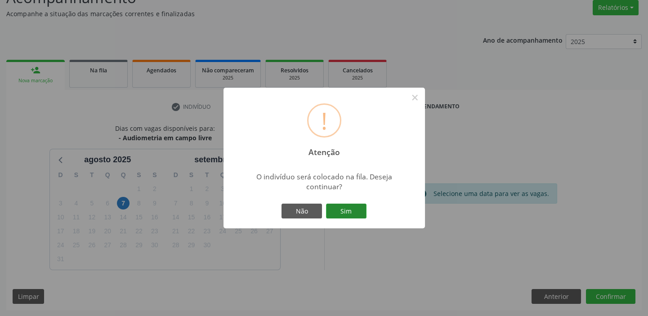
click at [350, 210] on button "Sim" at bounding box center [346, 211] width 40 height 15
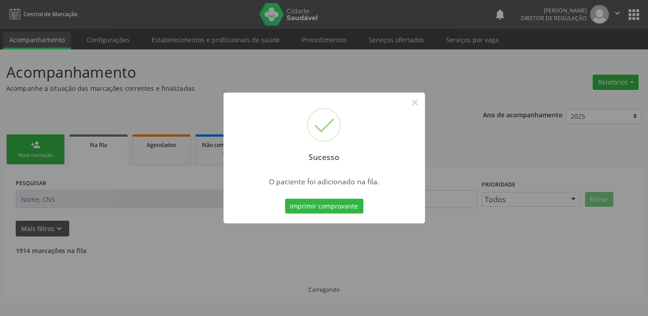
scroll to position [0, 0]
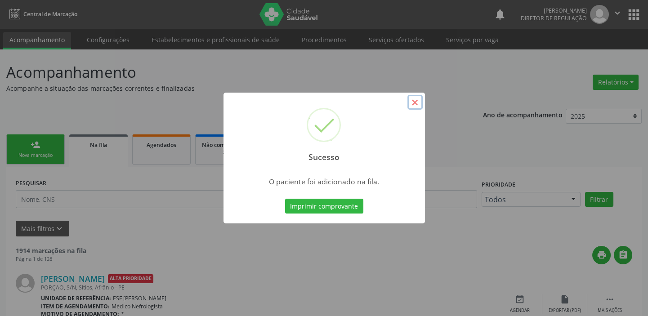
click at [413, 101] on button "×" at bounding box center [414, 102] width 15 height 15
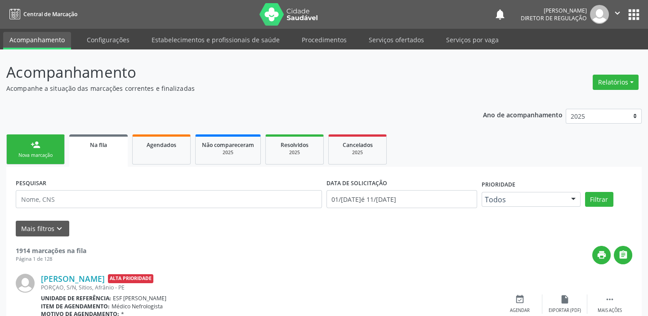
click at [44, 154] on div "Nova marcação" at bounding box center [35, 155] width 45 height 7
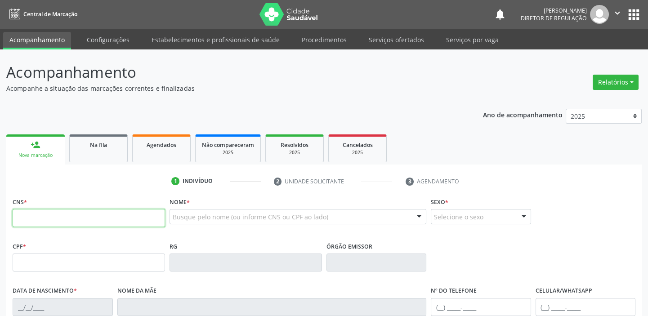
click at [54, 215] on input "text" at bounding box center [89, 218] width 152 height 18
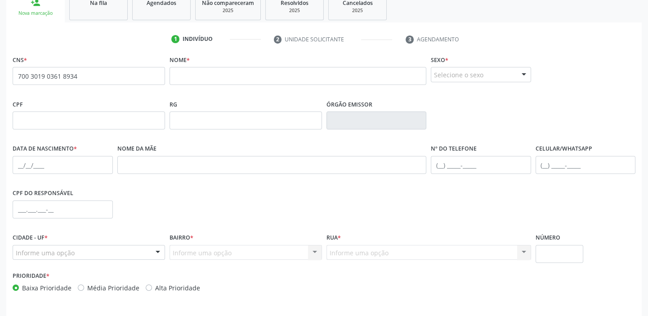
scroll to position [171, 0]
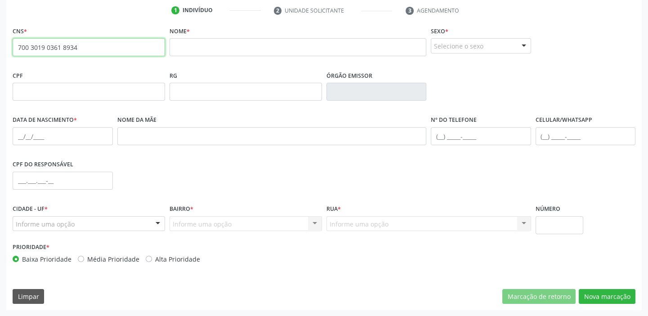
click at [82, 44] on input "700 3019 0361 8934" at bounding box center [89, 47] width 152 height 18
type input "7"
type input "700 6059 2437 4563"
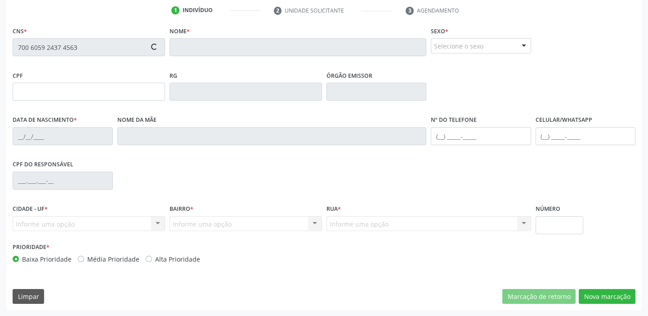
type input "985.270.964-04"
type input "14/09/1958"
type input "Maria Francisca da Cruz"
type input "(87) 98856-3079"
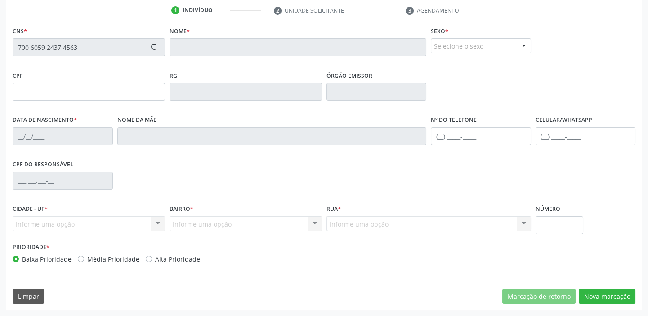
type input "S/N"
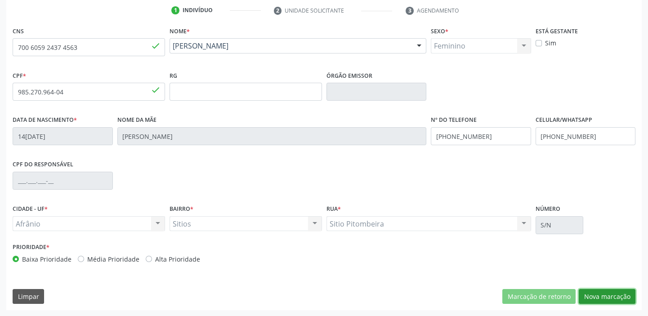
click at [599, 295] on button "Nova marcação" at bounding box center [606, 296] width 57 height 15
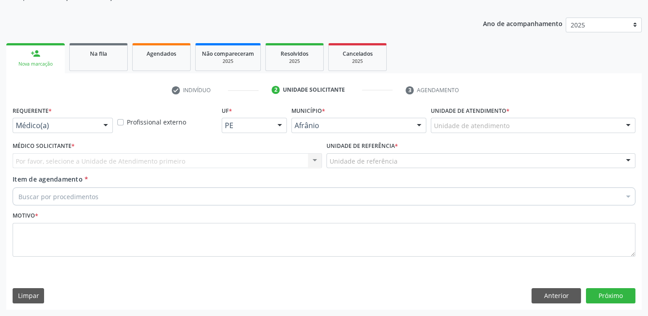
scroll to position [90, 0]
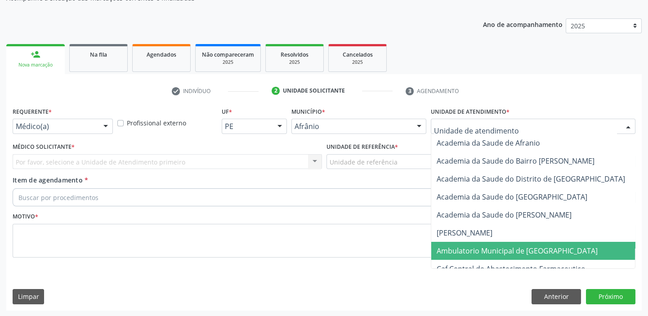
click at [468, 253] on span "Ambulatorio Municipal de [GEOGRAPHIC_DATA]" at bounding box center [516, 251] width 161 height 10
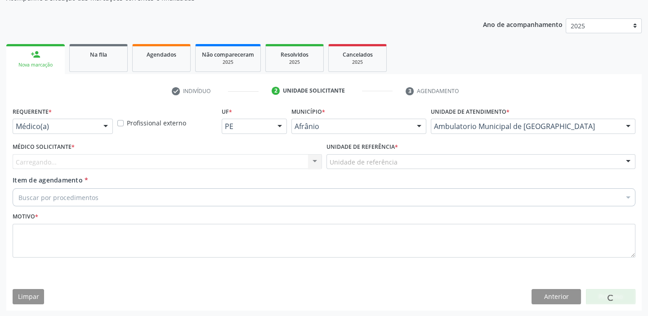
drag, startPoint x: 351, startPoint y: 164, endPoint x: 351, endPoint y: 208, distance: 44.0
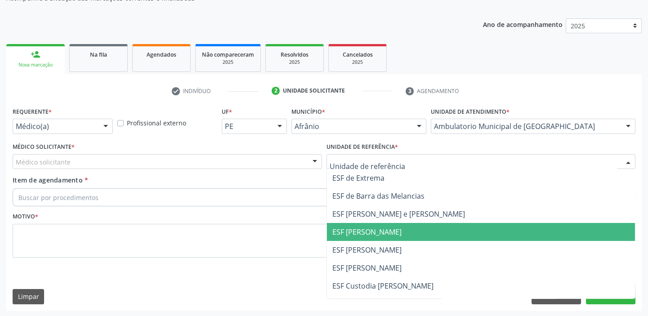
click at [355, 236] on span "ESF [PERSON_NAME]" at bounding box center [481, 232] width 308 height 18
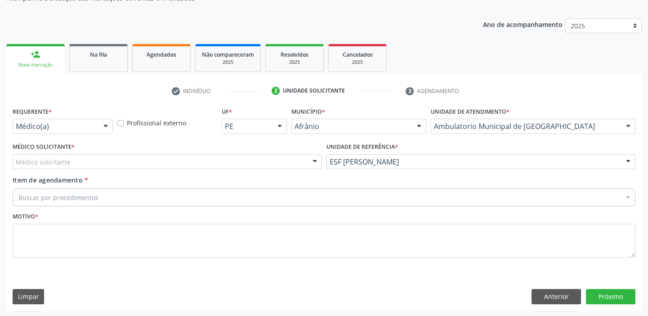
drag, startPoint x: 49, startPoint y: 160, endPoint x: 47, endPoint y: 165, distance: 6.1
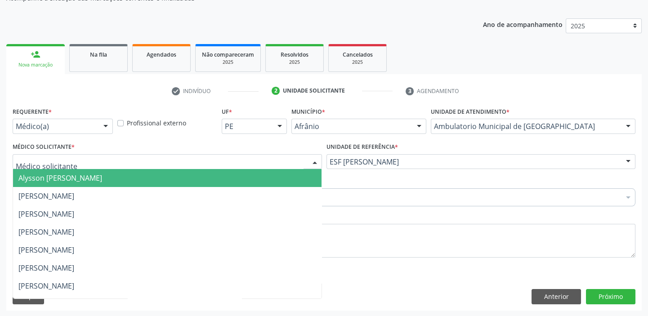
click at [49, 173] on span "Alysson [PERSON_NAME]" at bounding box center [60, 178] width 84 height 10
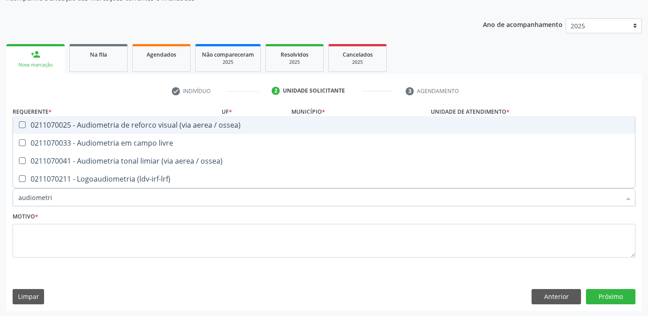
type input "audiometria"
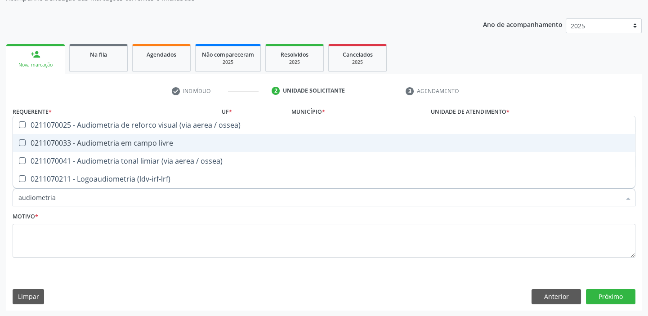
click at [78, 140] on div "0211070033 - Audiometria em campo livre" at bounding box center [323, 142] width 611 height 7
checkbox livre "true"
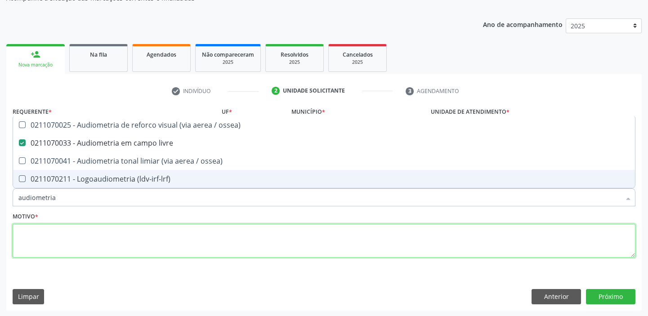
click at [28, 239] on textarea at bounding box center [324, 241] width 622 height 34
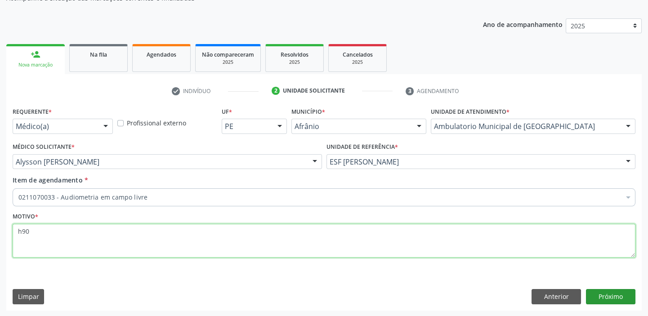
type textarea "h90"
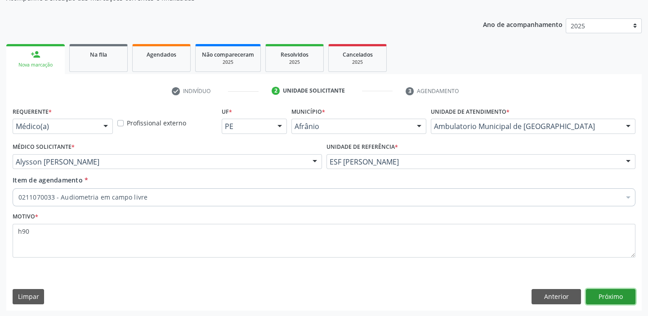
click at [609, 296] on button "Próximo" at bounding box center [610, 296] width 49 height 15
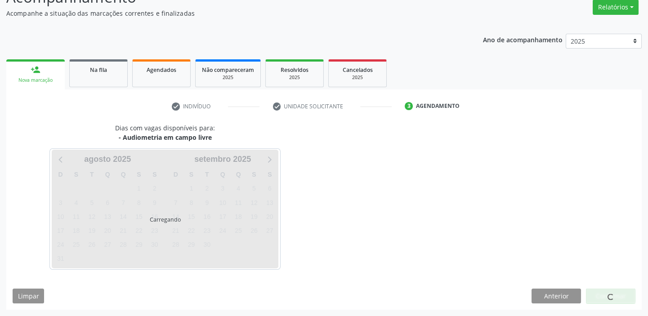
scroll to position [75, 0]
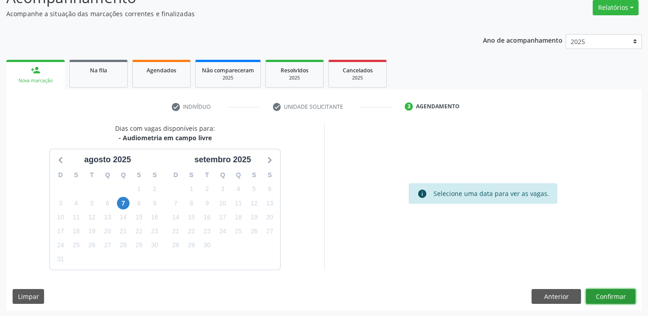
click at [596, 297] on button "Confirmar" at bounding box center [610, 296] width 49 height 15
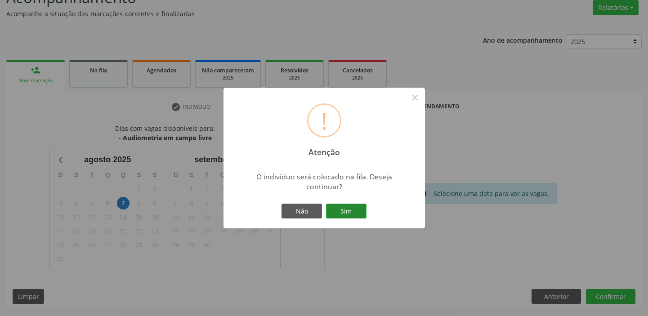
click at [342, 208] on button "Sim" at bounding box center [346, 211] width 40 height 15
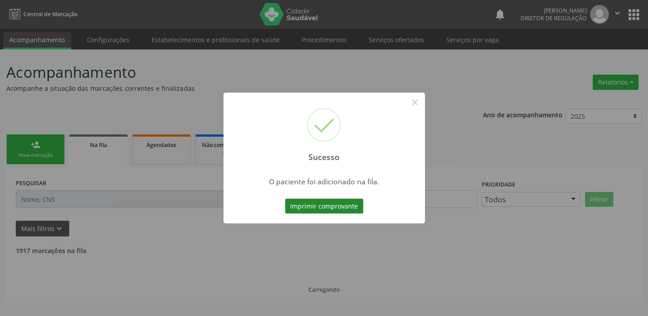
scroll to position [0, 0]
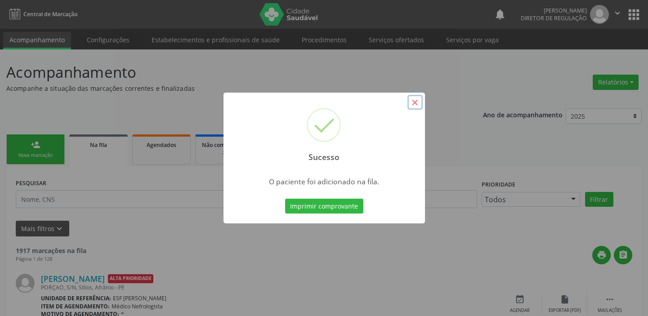
click at [416, 102] on button "×" at bounding box center [414, 102] width 15 height 15
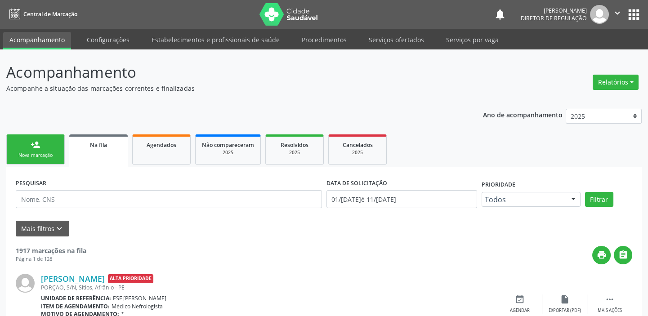
click at [30, 151] on link "person_add Nova marcação" at bounding box center [35, 149] width 58 height 30
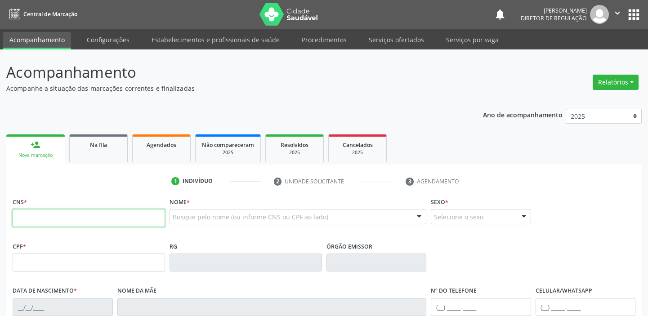
click at [41, 212] on input "text" at bounding box center [89, 218] width 152 height 18
type input "704 8095 2075 1041"
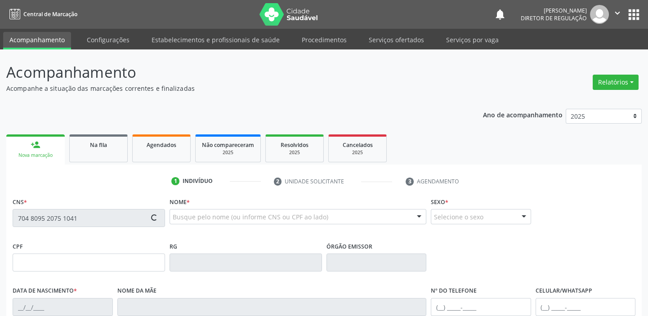
type input "058.557.964-42"
type input "08/02/1983"
type input "Francisca Furtuoza de Lima"
type input "(87) 98856-1294"
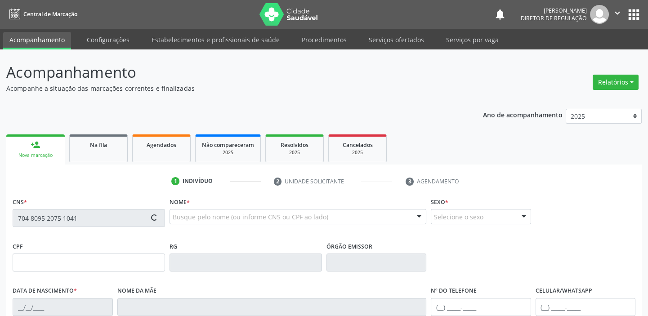
type input "S/N"
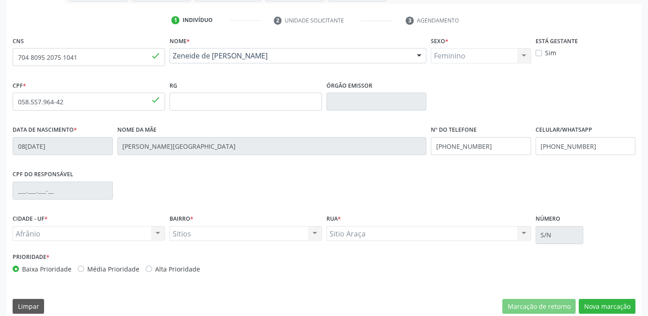
scroll to position [171, 0]
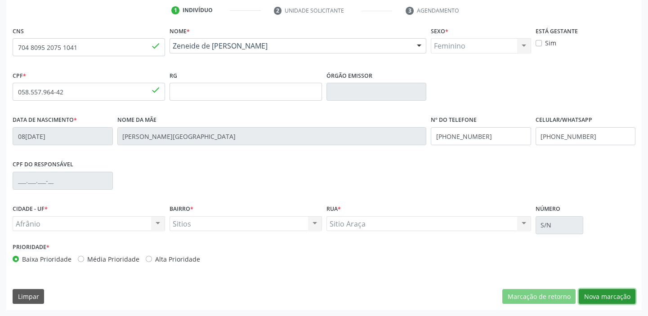
click at [598, 297] on button "Nova marcação" at bounding box center [606, 296] width 57 height 15
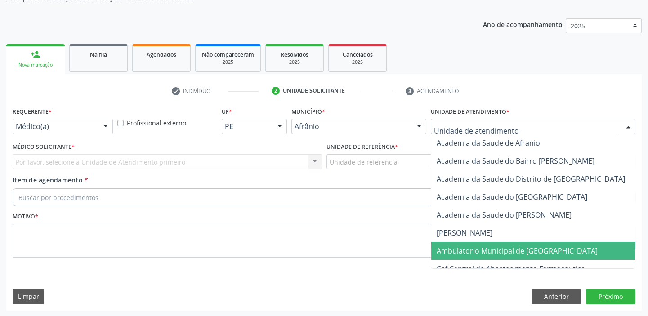
click at [463, 253] on span "Ambulatorio Municipal de [GEOGRAPHIC_DATA]" at bounding box center [516, 251] width 161 height 10
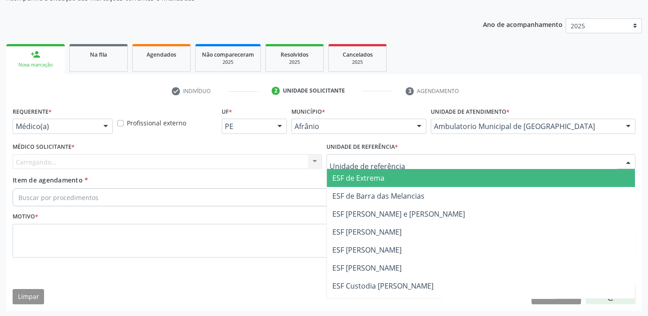
drag, startPoint x: 359, startPoint y: 157, endPoint x: 359, endPoint y: 210, distance: 53.0
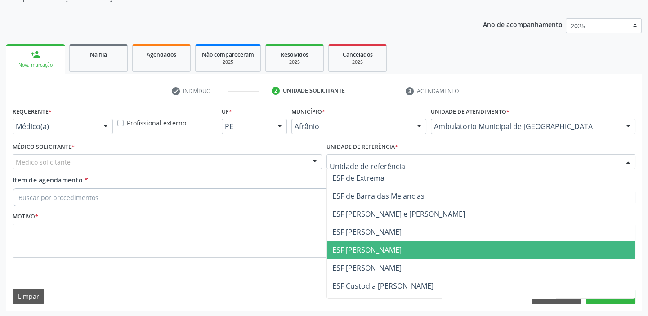
drag, startPoint x: 359, startPoint y: 256, endPoint x: 209, endPoint y: 201, distance: 159.8
click at [357, 255] on span "ESF [PERSON_NAME]" at bounding box center [481, 250] width 308 height 18
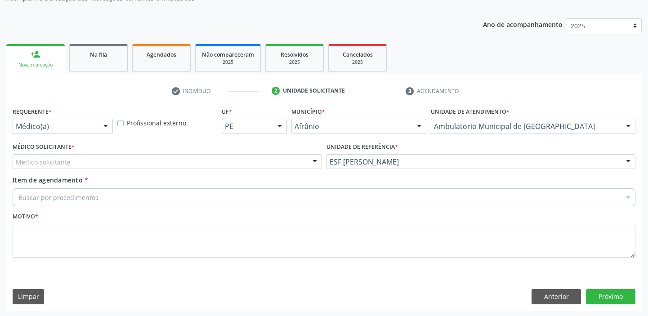
click at [55, 170] on div "Médico Solicitante * Médico solicitante Alysson Rodrigo Ferreira Cavalcanti Bru…" at bounding box center [167, 157] width 314 height 35
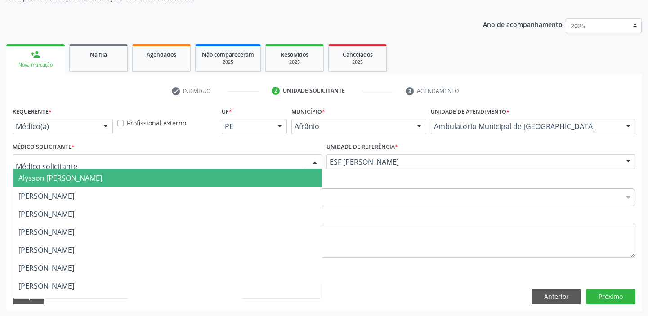
click at [50, 174] on span "Alysson [PERSON_NAME]" at bounding box center [60, 178] width 84 height 10
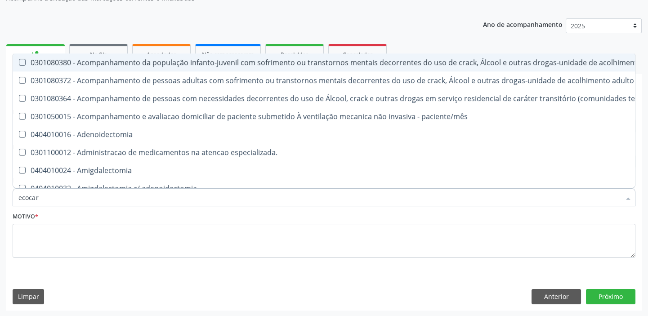
type input "ecocard"
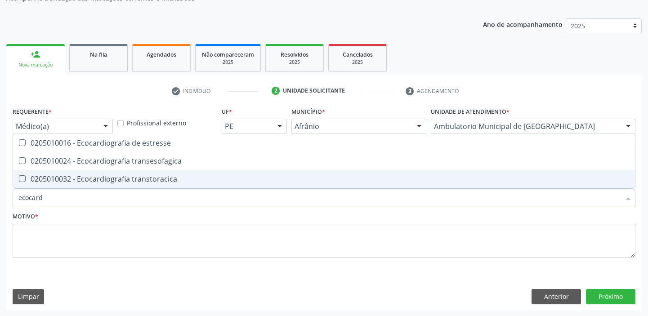
click at [76, 184] on span "0205010032 - Ecocardiografia transtoracica" at bounding box center [323, 179] width 621 height 18
checkbox transtoracica "true"
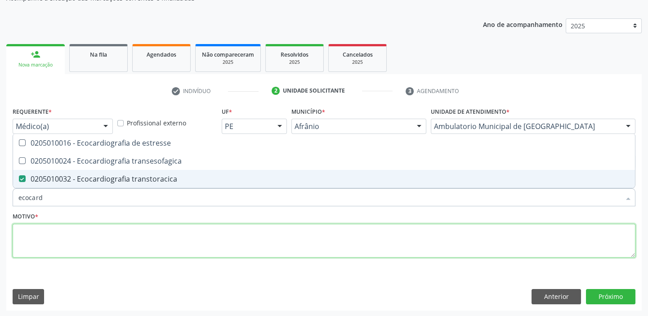
click at [33, 243] on textarea at bounding box center [324, 241] width 622 height 34
checkbox transesofagica "true"
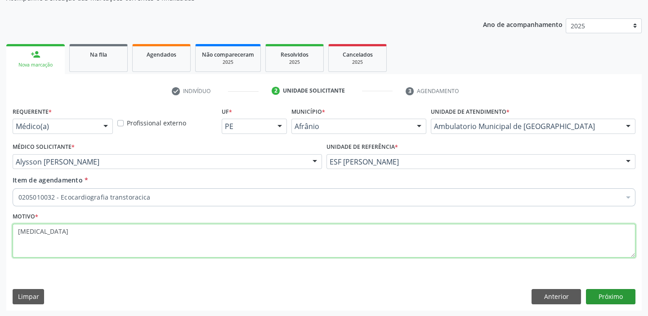
type textarea "angina"
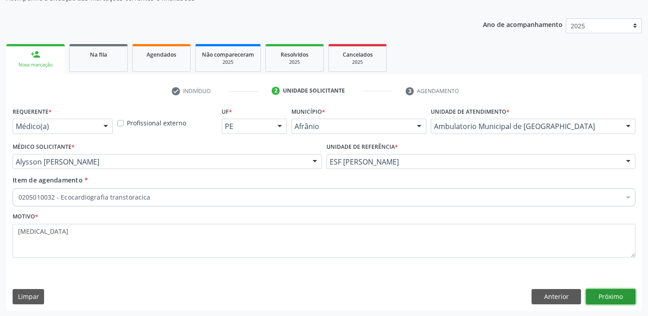
click at [608, 297] on button "Próximo" at bounding box center [610, 296] width 49 height 15
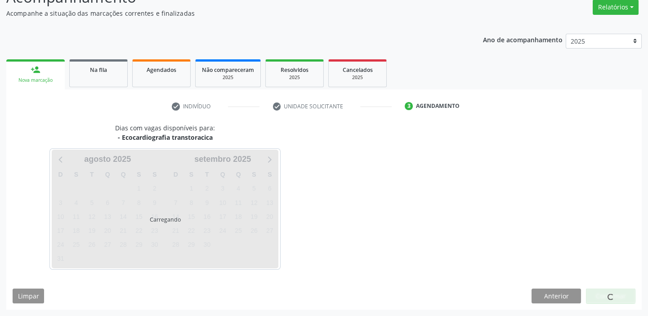
scroll to position [75, 0]
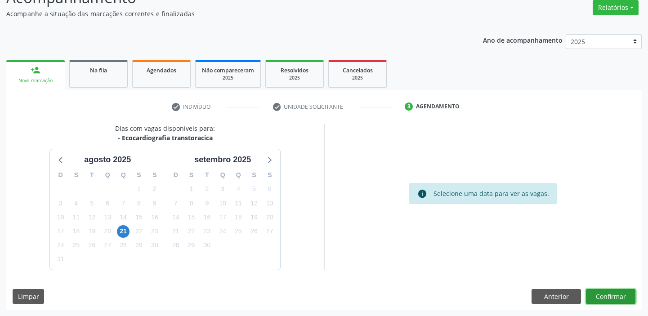
click at [598, 294] on button "Confirmar" at bounding box center [610, 296] width 49 height 15
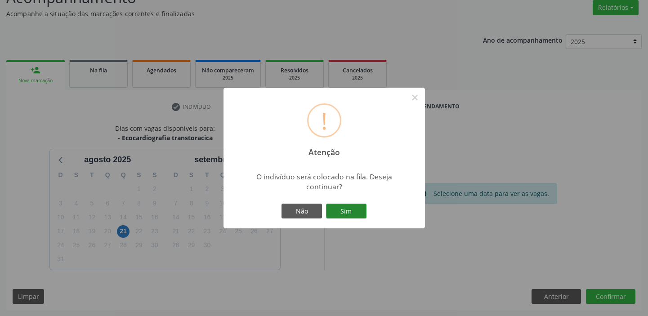
click at [352, 214] on button "Sim" at bounding box center [346, 211] width 40 height 15
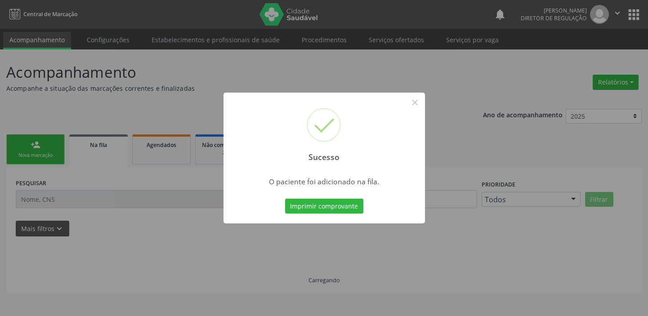
scroll to position [0, 0]
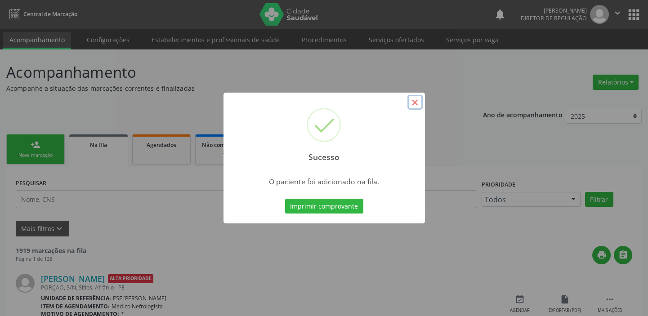
click at [413, 102] on button "×" at bounding box center [414, 102] width 15 height 15
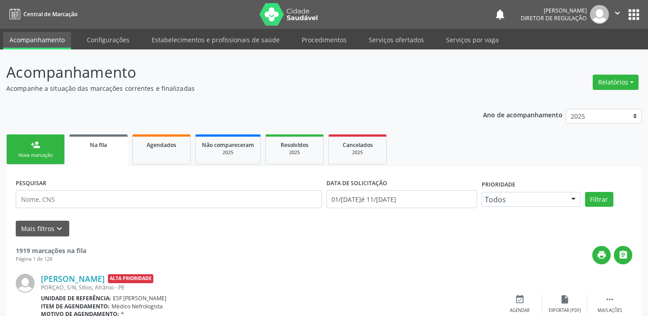
click at [50, 147] on link "person_add Nova marcação" at bounding box center [35, 149] width 58 height 30
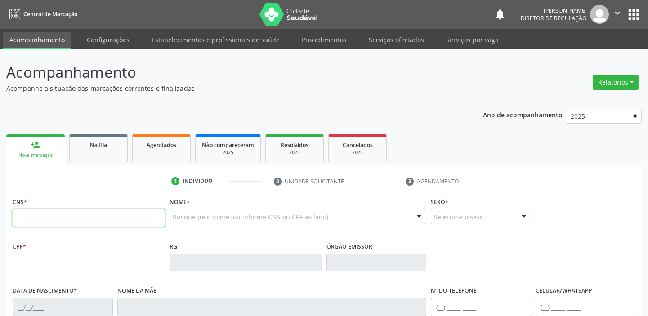
click at [53, 215] on input "text" at bounding box center [89, 218] width 152 height 18
type input "700 0067 1386 6209"
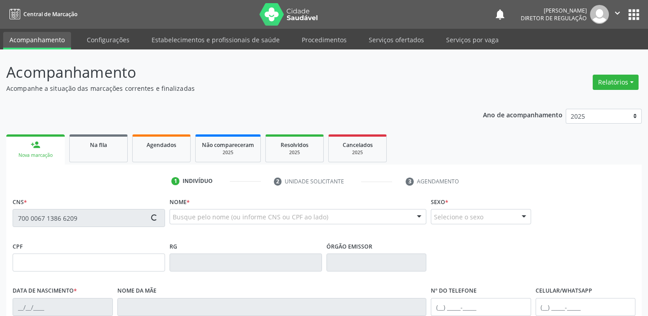
type input "220.550.614-53"
type input "12/11/1955"
type input "Maria Jose dos Santos"
type input "(87) 98853-4135"
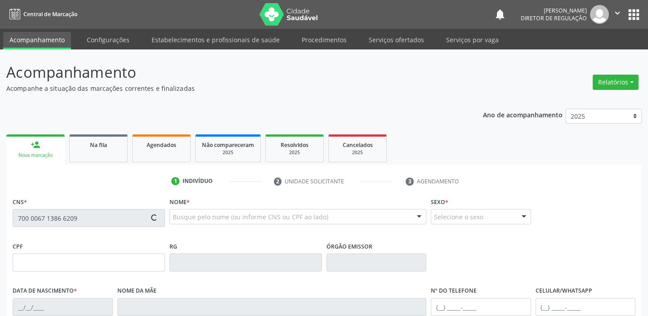
type input "S/N"
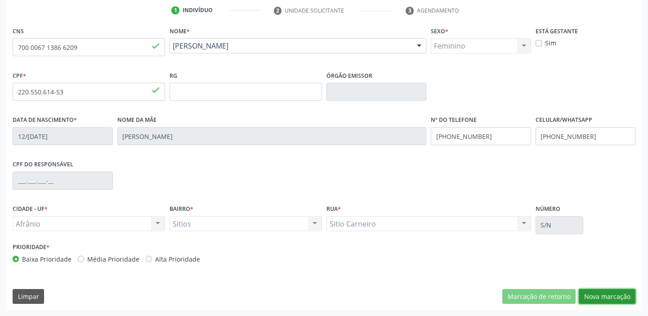
click at [608, 296] on button "Nova marcação" at bounding box center [606, 296] width 57 height 15
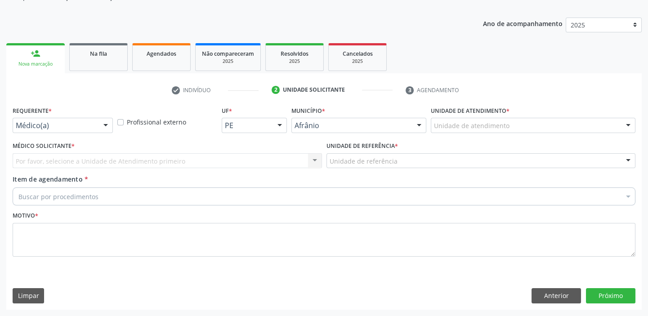
scroll to position [90, 0]
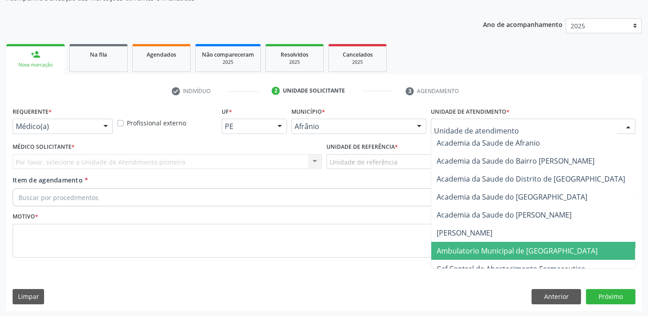
click at [463, 252] on span "Ambulatorio Municipal de [GEOGRAPHIC_DATA]" at bounding box center [516, 251] width 161 height 10
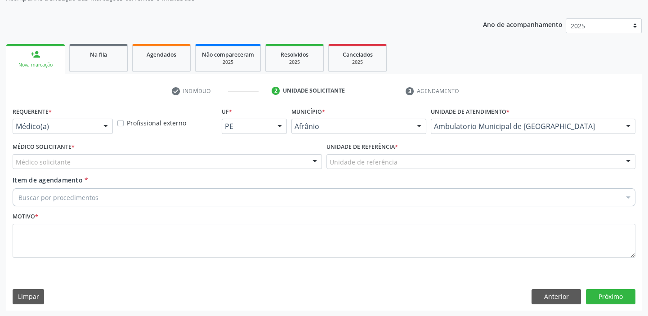
drag, startPoint x: 334, startPoint y: 161, endPoint x: 332, endPoint y: 197, distance: 36.5
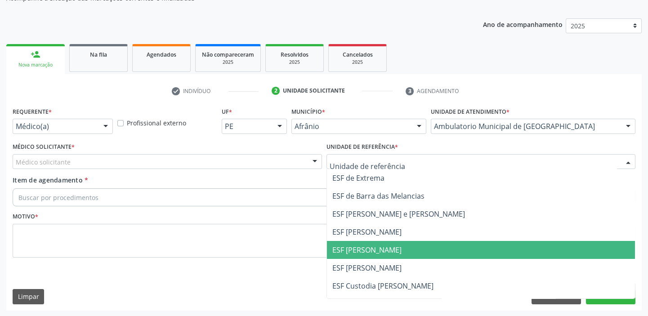
click at [336, 256] on span "ESF [PERSON_NAME]" at bounding box center [481, 250] width 308 height 18
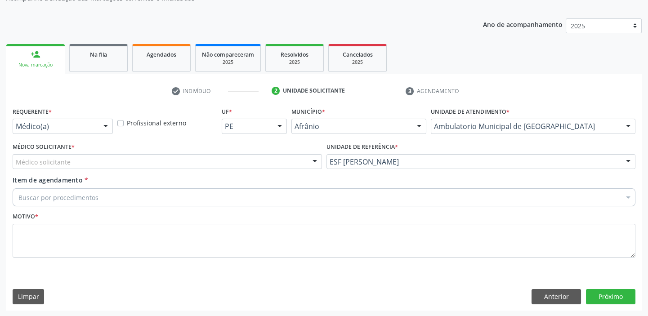
drag, startPoint x: 76, startPoint y: 160, endPoint x: 72, endPoint y: 175, distance: 15.4
click at [76, 161] on div "Médico solicitante" at bounding box center [167, 161] width 309 height 15
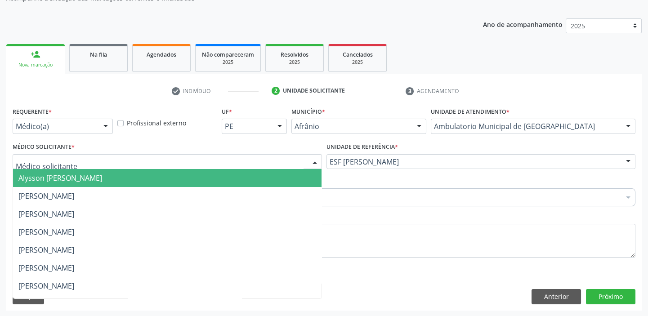
drag, startPoint x: 72, startPoint y: 177, endPoint x: 72, endPoint y: 182, distance: 5.0
click at [72, 178] on span "Alysson [PERSON_NAME]" at bounding box center [60, 178] width 84 height 10
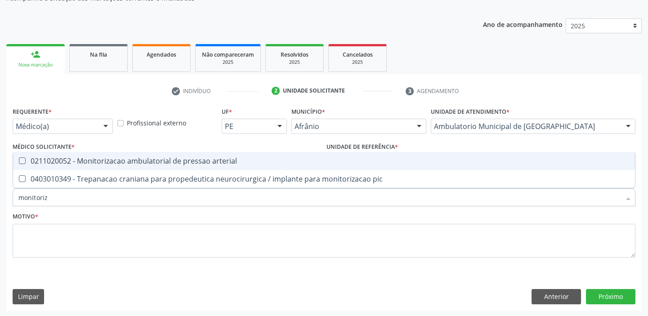
type input "monitoriza"
click at [83, 159] on div "0211020052 - Monitorizacao ambulatorial de pressao arterial" at bounding box center [323, 160] width 611 height 7
checkbox arterial "true"
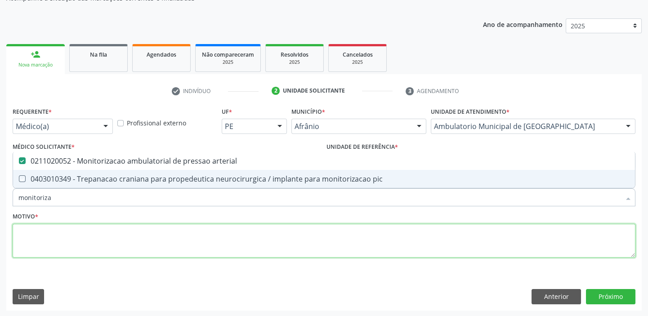
click at [62, 236] on textarea at bounding box center [324, 241] width 622 height 34
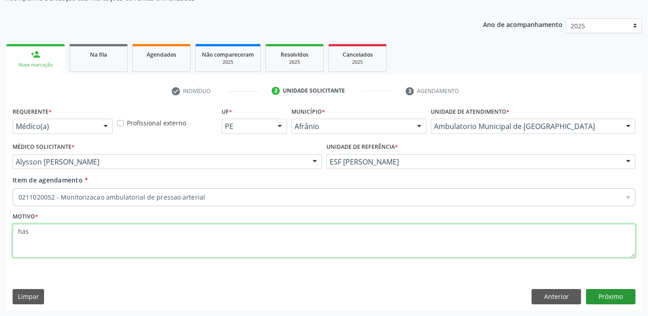
type textarea "has"
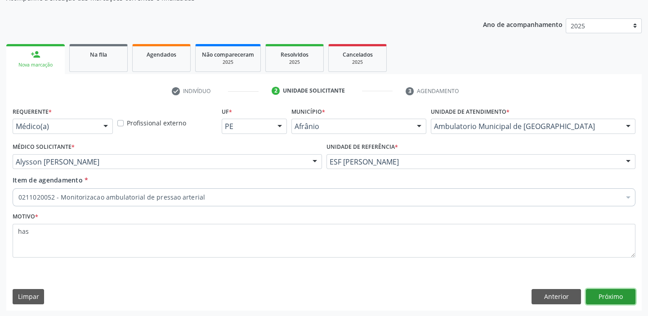
click at [604, 292] on button "Próximo" at bounding box center [610, 296] width 49 height 15
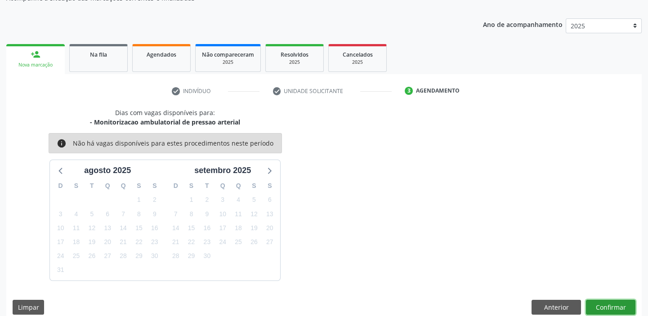
click at [609, 306] on button "Confirmar" at bounding box center [610, 307] width 49 height 15
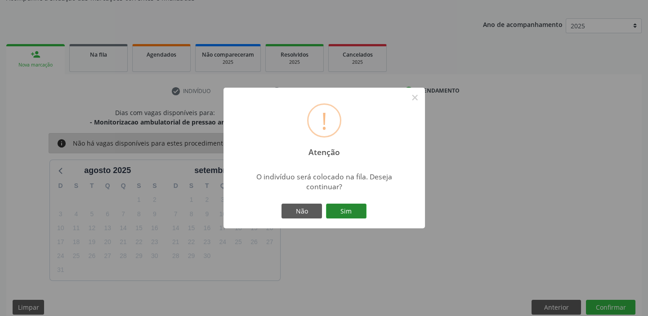
click at [348, 211] on button "Sim" at bounding box center [346, 211] width 40 height 15
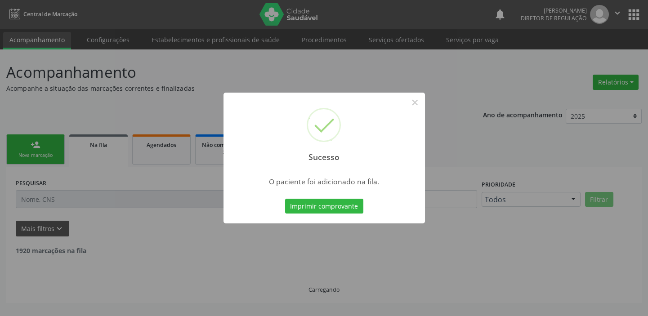
scroll to position [0, 0]
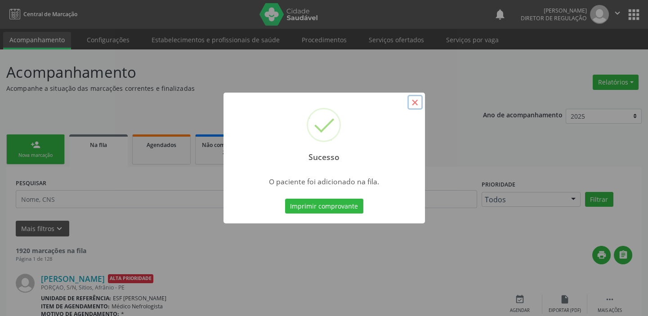
click at [414, 104] on button "×" at bounding box center [414, 102] width 15 height 15
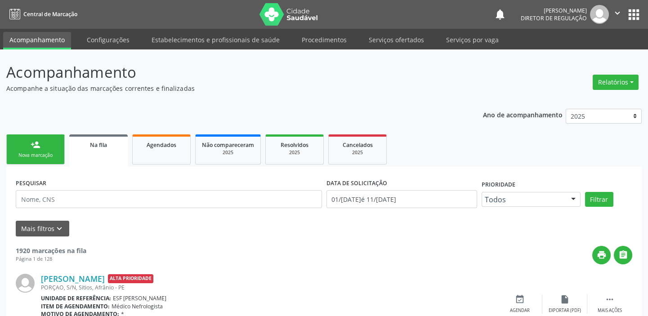
click at [49, 157] on div "Nova marcação" at bounding box center [35, 155] width 45 height 7
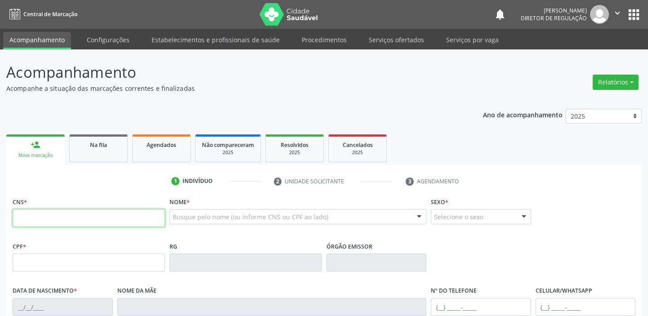
click at [49, 213] on input "text" at bounding box center [89, 218] width 152 height 18
type input "700 0067 1386 6209"
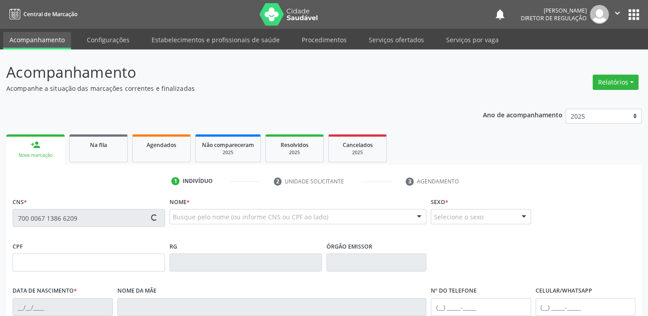
type input "220.550.614-53"
type input "12/11/1955"
type input "Maria Jose dos Santos"
type input "(87) 98853-4135"
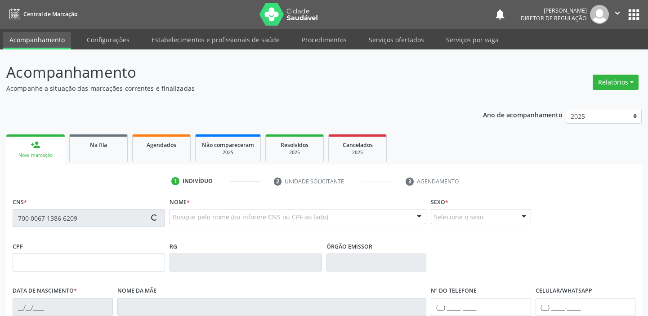
type input "S/N"
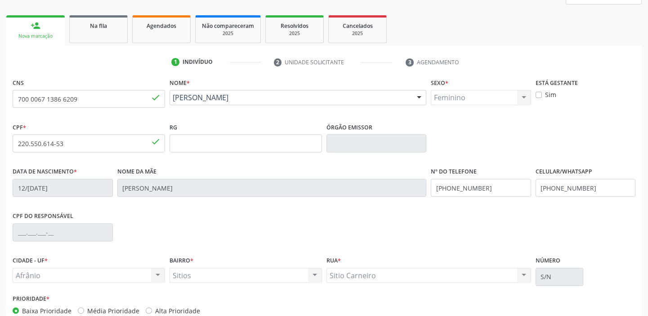
scroll to position [171, 0]
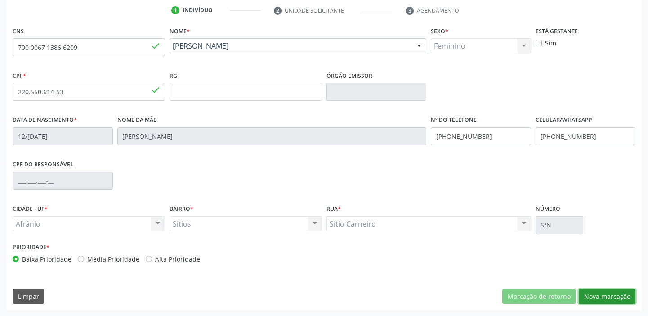
click at [601, 297] on button "Nova marcação" at bounding box center [606, 296] width 57 height 15
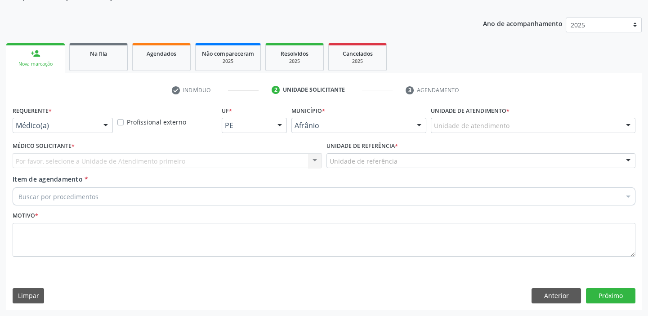
scroll to position [90, 0]
drag, startPoint x: 453, startPoint y: 123, endPoint x: 456, endPoint y: 151, distance: 28.0
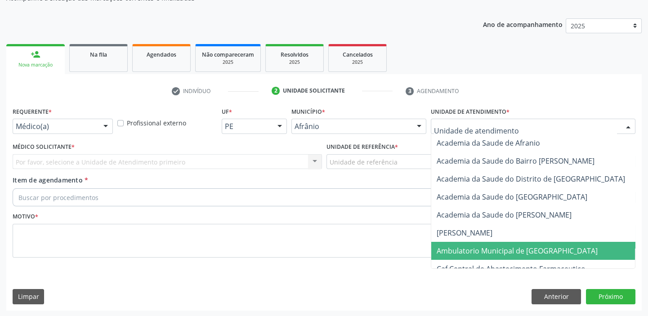
drag, startPoint x: 471, startPoint y: 244, endPoint x: 443, endPoint y: 230, distance: 32.0
click at [470, 246] on span "Ambulatorio Municipal de [GEOGRAPHIC_DATA]" at bounding box center [516, 251] width 161 height 10
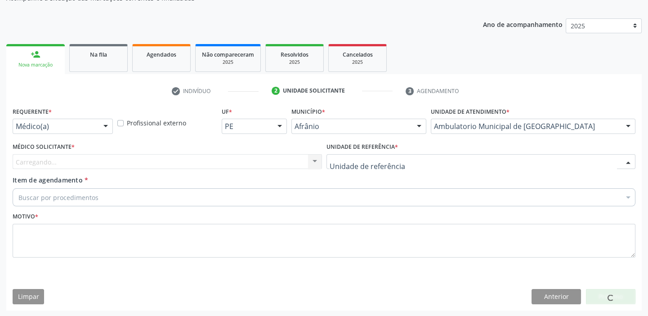
drag, startPoint x: 350, startPoint y: 164, endPoint x: 356, endPoint y: 207, distance: 43.2
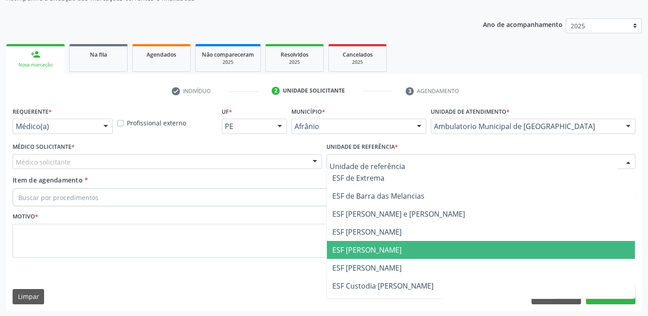
click at [360, 241] on span "ESF [PERSON_NAME]" at bounding box center [481, 250] width 308 height 18
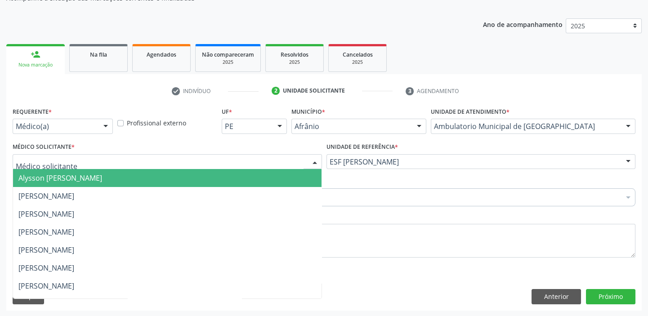
drag, startPoint x: 27, startPoint y: 160, endPoint x: 28, endPoint y: 179, distance: 18.4
click at [29, 179] on span "Alysson [PERSON_NAME]" at bounding box center [60, 178] width 84 height 10
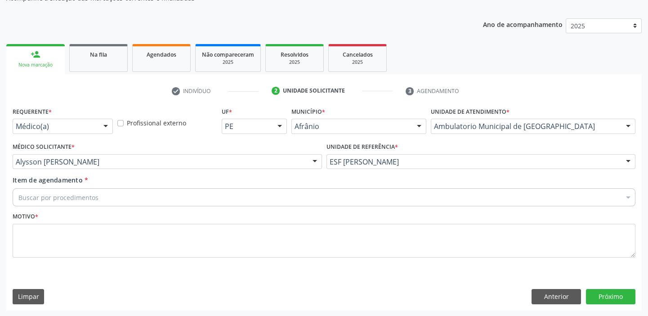
click at [31, 188] on div "Buscar por procedimentos" at bounding box center [324, 197] width 622 height 18
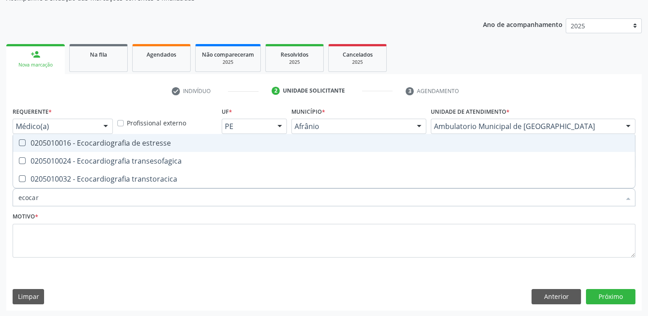
type input "ecocard"
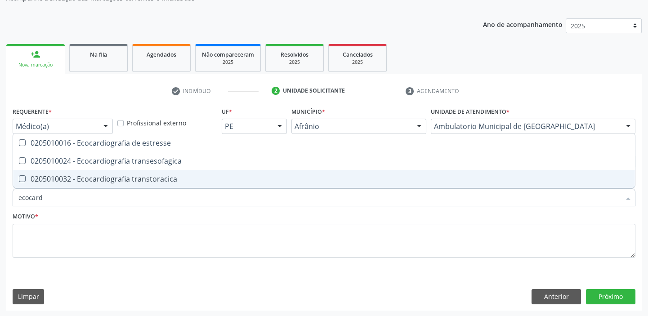
click at [35, 182] on div "0205010032 - Ecocardiografia transtoracica" at bounding box center [323, 178] width 611 height 7
checkbox transtoracica "true"
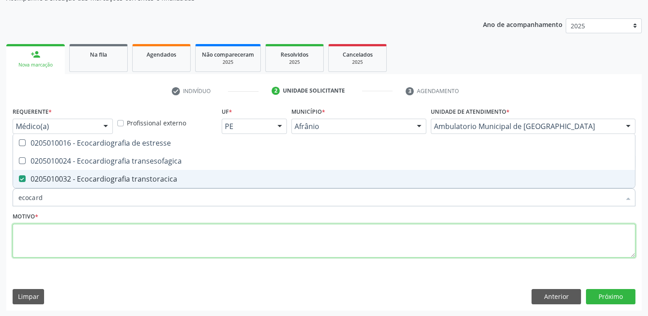
click at [33, 246] on textarea at bounding box center [324, 241] width 622 height 34
checkbox transesofagica "true"
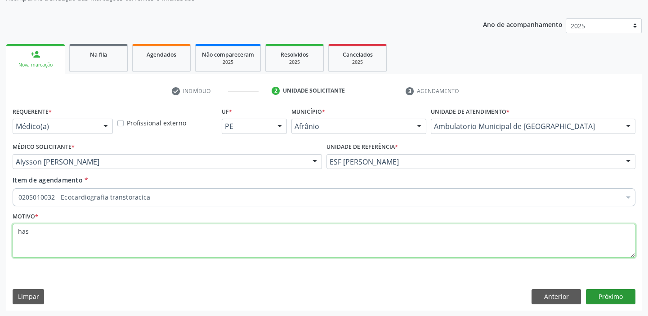
type textarea "has"
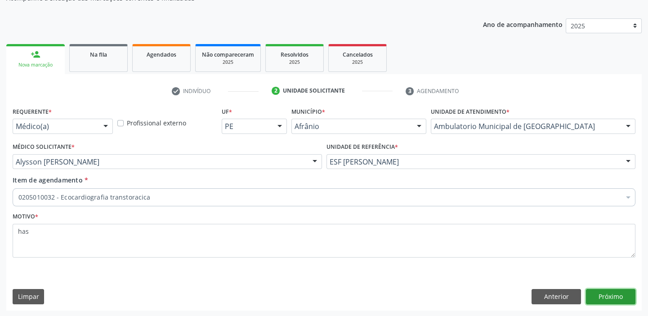
click at [595, 297] on button "Próximo" at bounding box center [610, 296] width 49 height 15
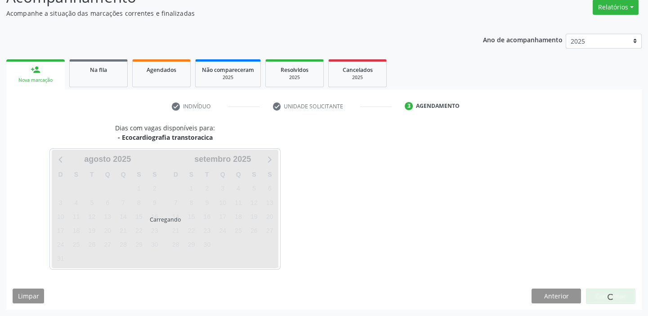
scroll to position [75, 0]
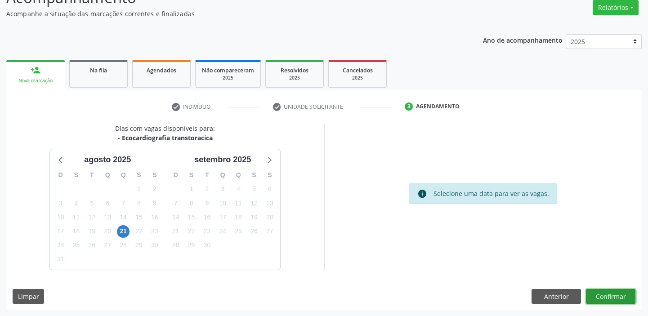
click at [598, 293] on button "Confirmar" at bounding box center [610, 296] width 49 height 15
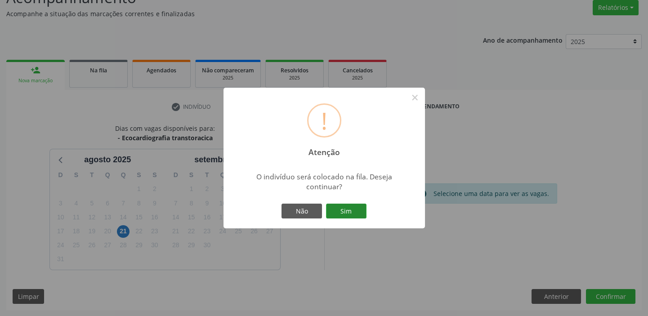
click at [345, 211] on button "Sim" at bounding box center [346, 211] width 40 height 15
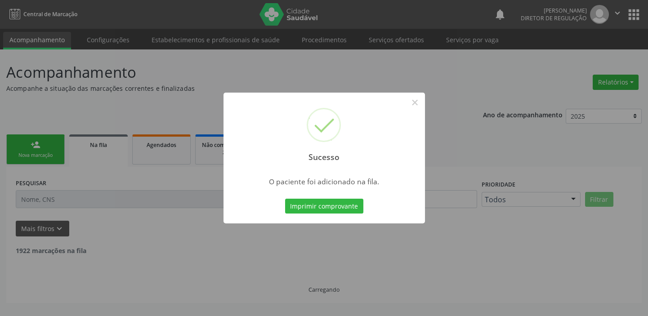
scroll to position [0, 0]
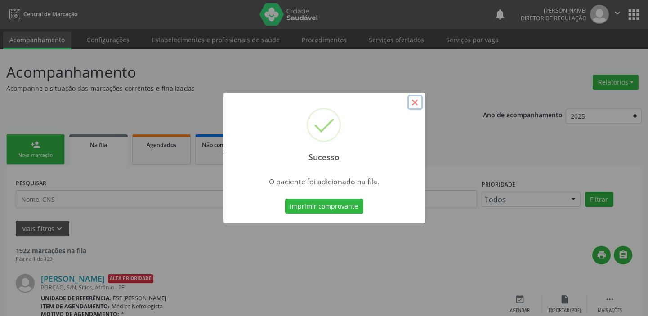
click at [415, 98] on button "×" at bounding box center [414, 102] width 15 height 15
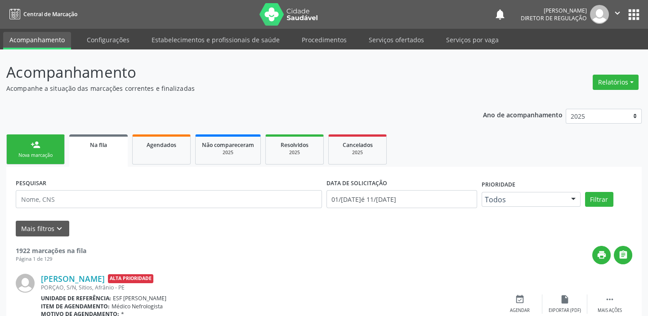
click at [41, 141] on link "person_add Nova marcação" at bounding box center [35, 149] width 58 height 30
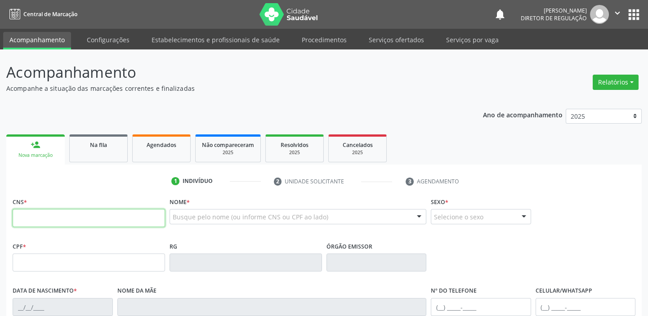
click at [39, 216] on input "text" at bounding box center [89, 218] width 152 height 18
type input "704 1021 3564 4079"
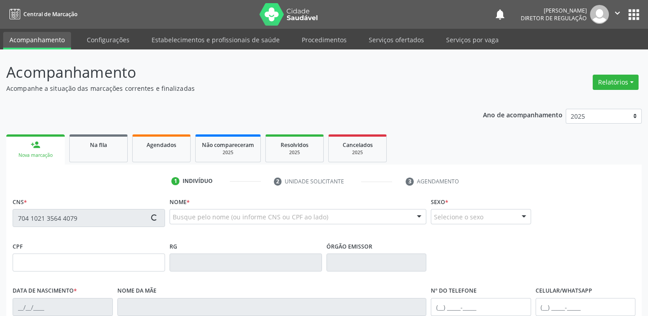
type input "03/03/2000"
type input "S/N"
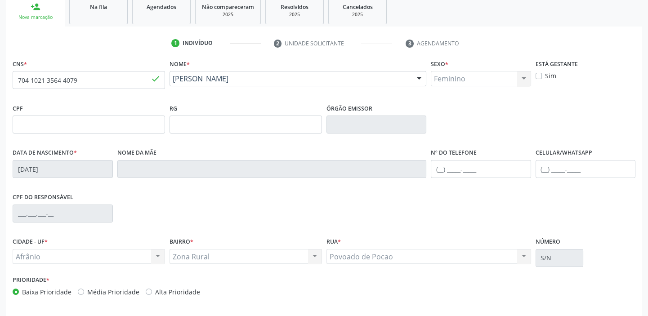
scroll to position [171, 0]
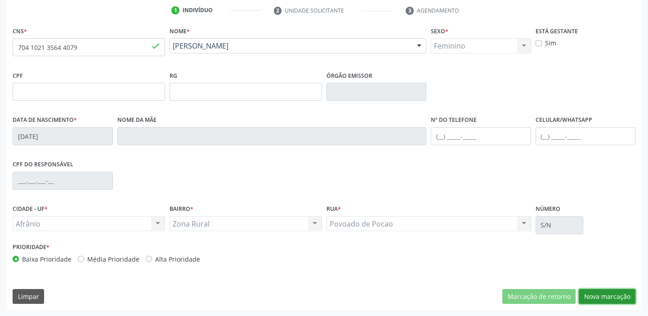
click at [600, 297] on button "Nova marcação" at bounding box center [606, 296] width 57 height 15
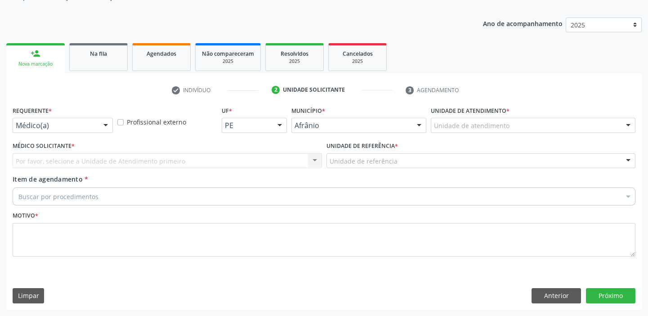
scroll to position [90, 0]
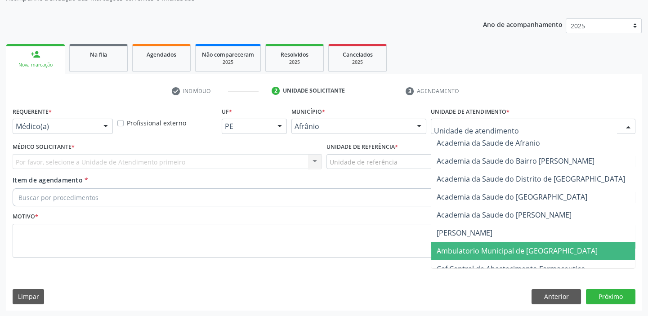
drag, startPoint x: 468, startPoint y: 245, endPoint x: 431, endPoint y: 217, distance: 45.9
click at [467, 243] on span "Ambulatorio Municipal de [GEOGRAPHIC_DATA]" at bounding box center [540, 251] width 219 height 18
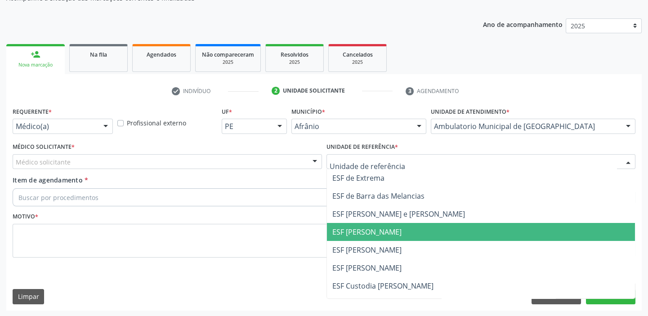
click at [361, 236] on span "ESF [PERSON_NAME]" at bounding box center [481, 232] width 308 height 18
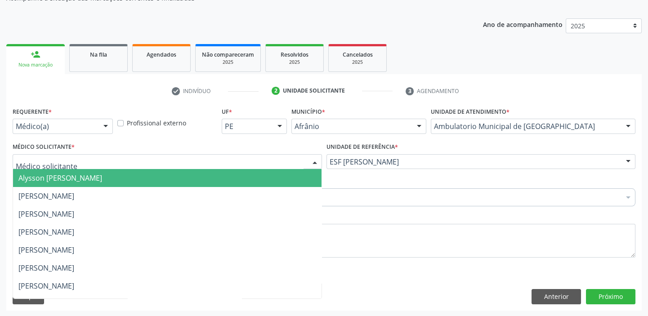
drag, startPoint x: 64, startPoint y: 164, endPoint x: 62, endPoint y: 179, distance: 15.9
click at [62, 179] on span "Alysson [PERSON_NAME]" at bounding box center [60, 178] width 84 height 10
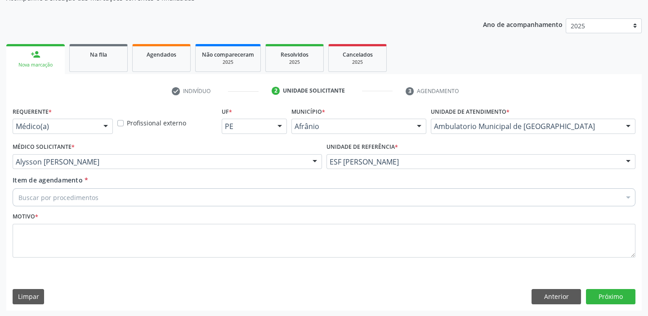
click at [53, 190] on div "Buscar por procedimentos" at bounding box center [324, 197] width 622 height 18
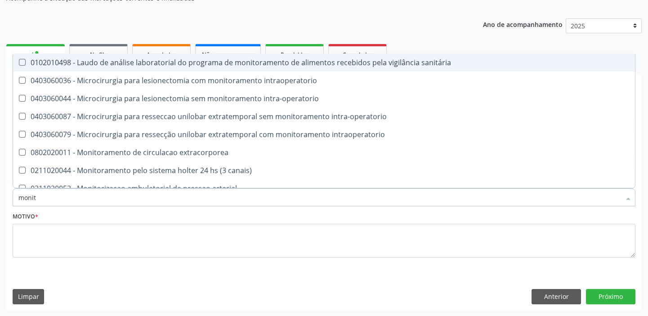
type input "monito"
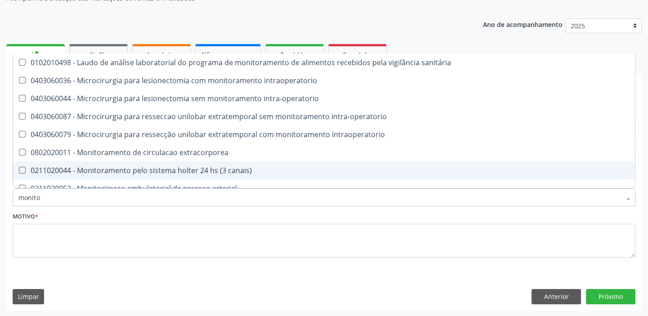
scroll to position [27, 0]
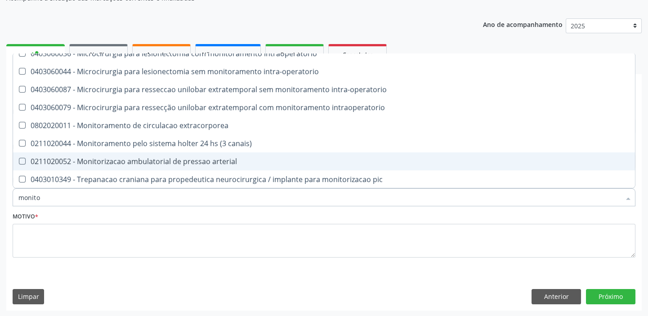
click at [90, 166] on span "0211020052 - Monitorizacao ambulatorial de pressao arterial" at bounding box center [323, 161] width 621 height 18
checkbox arterial "true"
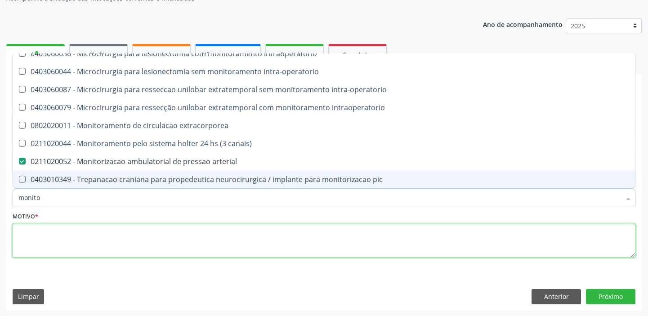
click at [42, 247] on textarea at bounding box center [324, 241] width 622 height 34
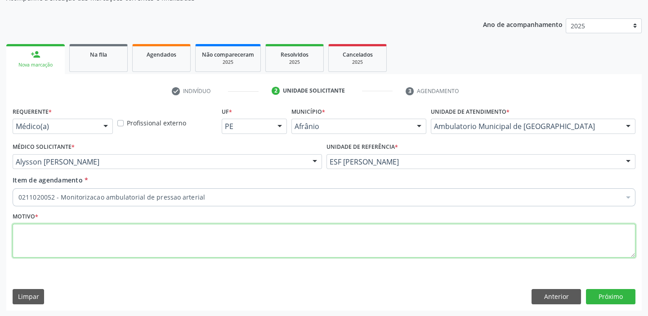
scroll to position [0, 0]
type textarea "has"
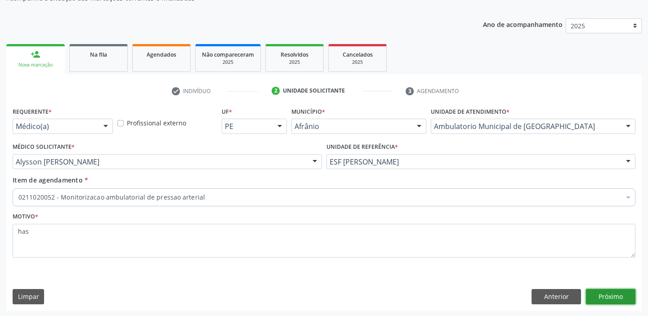
click at [601, 297] on button "Próximo" at bounding box center [610, 296] width 49 height 15
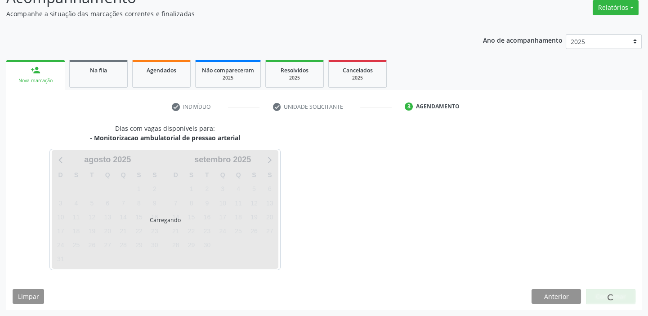
scroll to position [90, 0]
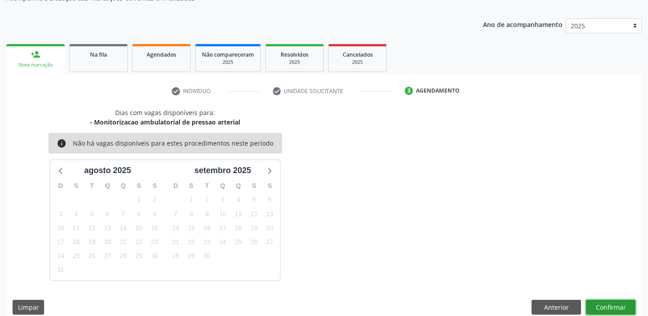
click at [607, 310] on button "Confirmar" at bounding box center [610, 307] width 49 height 15
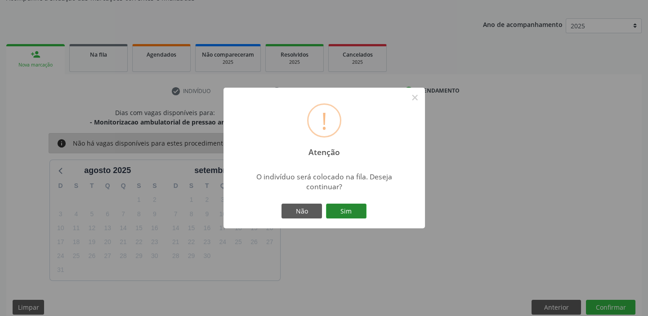
click at [358, 208] on button "Sim" at bounding box center [346, 211] width 40 height 15
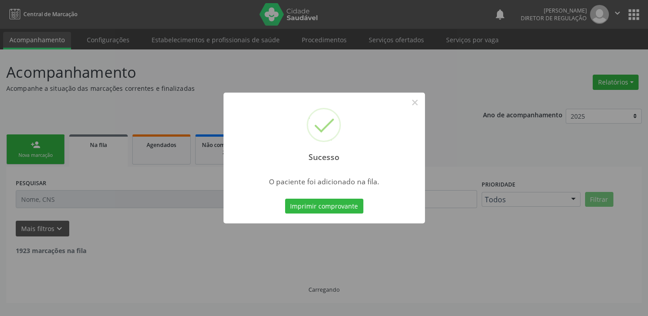
scroll to position [0, 0]
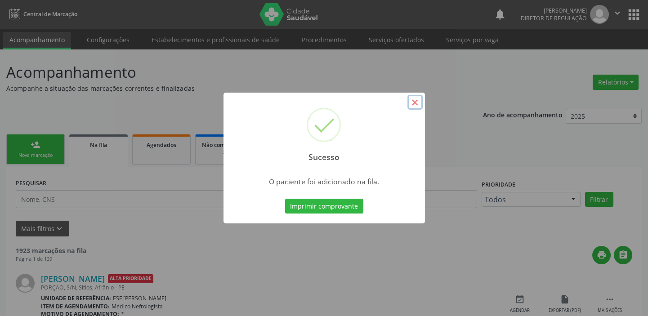
click at [413, 103] on button "×" at bounding box center [414, 102] width 15 height 15
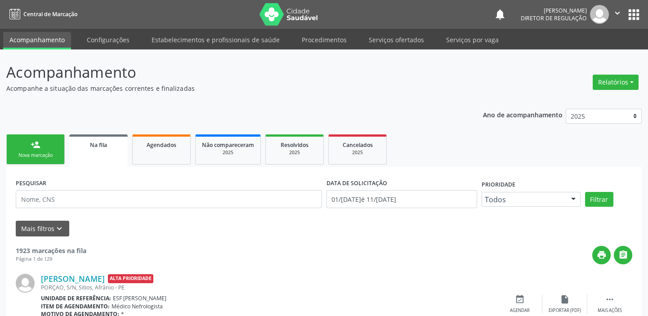
click at [42, 154] on div "Nova marcação" at bounding box center [35, 155] width 45 height 7
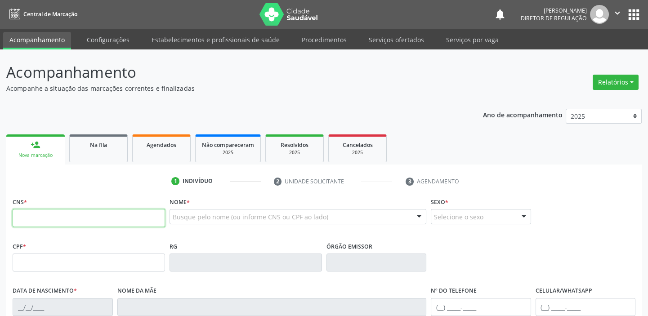
click at [59, 216] on input "text" at bounding box center [89, 218] width 152 height 18
type input "706 4021 7256 9682"
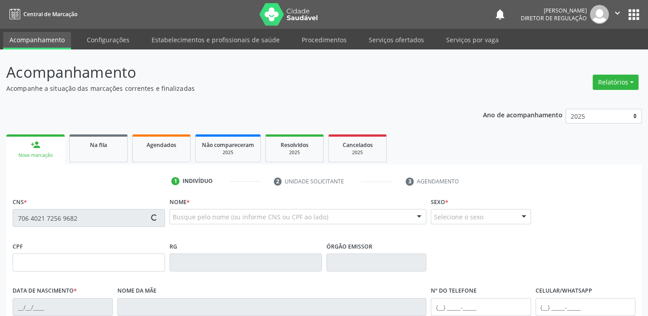
type input "170.593.834-50"
type input "0[DATE]"
type input "[PERSON_NAME]"
type input "[PHONE_NUMBER]"
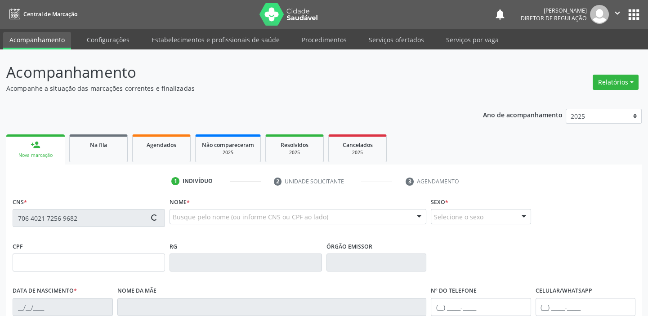
type input "324"
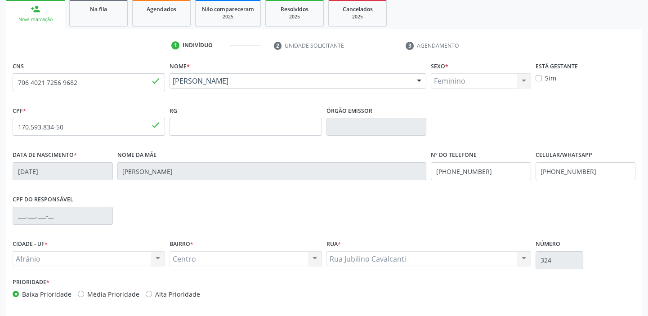
scroll to position [171, 0]
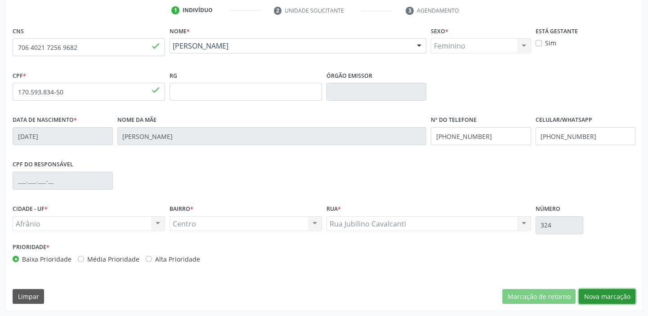
click at [603, 292] on button "Nova marcação" at bounding box center [606, 296] width 57 height 15
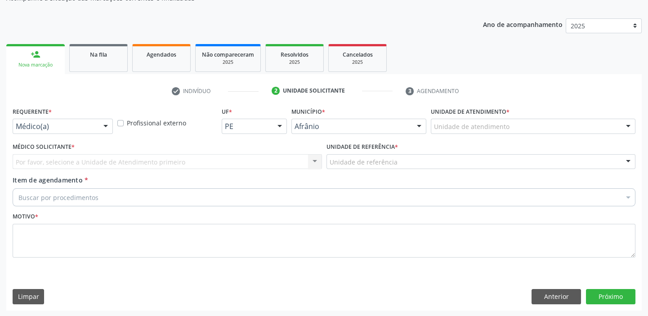
click at [458, 130] on div "Unidade de atendimento" at bounding box center [532, 126] width 204 height 15
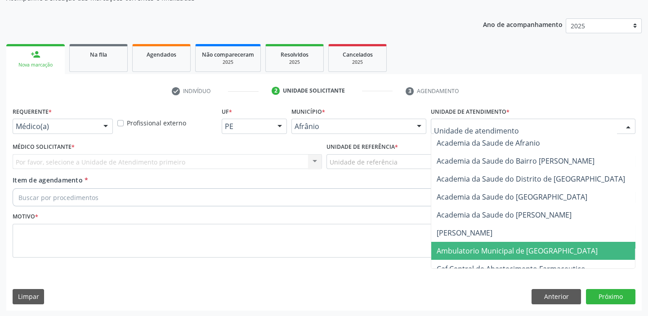
click at [468, 250] on span "Ambulatorio Municipal de [GEOGRAPHIC_DATA]" at bounding box center [516, 251] width 161 height 10
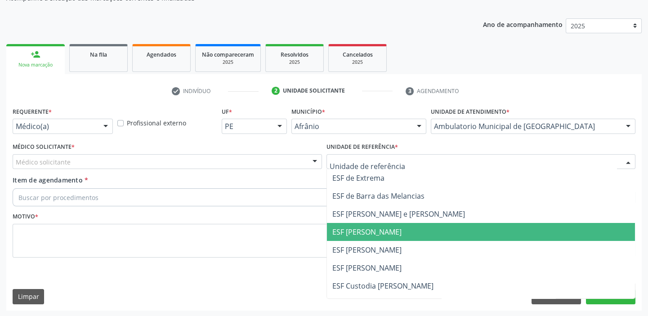
click at [347, 230] on span "ESF [PERSON_NAME]" at bounding box center [366, 232] width 69 height 10
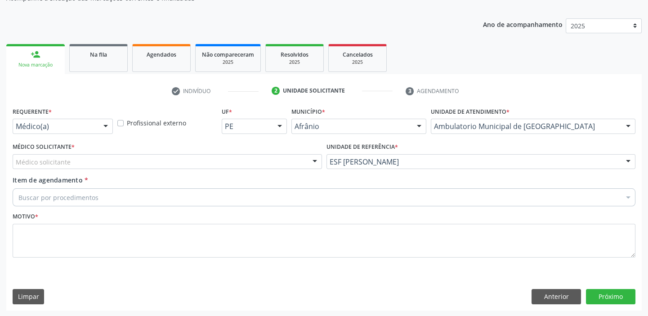
click at [88, 155] on div "Médico solicitante" at bounding box center [167, 161] width 309 height 15
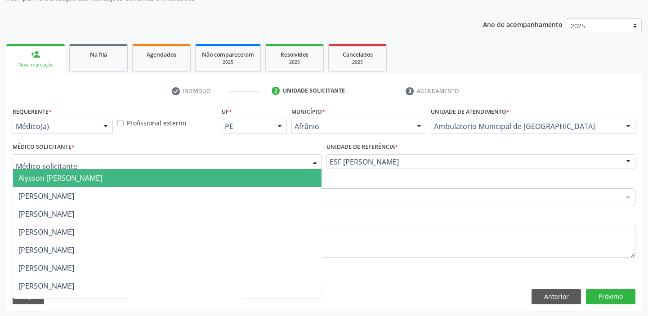
drag, startPoint x: 107, startPoint y: 175, endPoint x: 112, endPoint y: 168, distance: 9.6
click at [121, 171] on span "Alysson [PERSON_NAME]" at bounding box center [167, 178] width 308 height 18
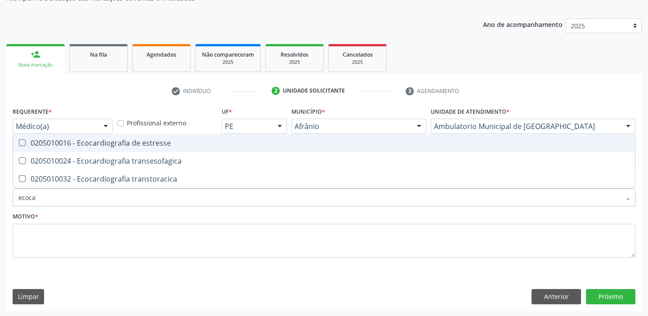
type input "ecocar"
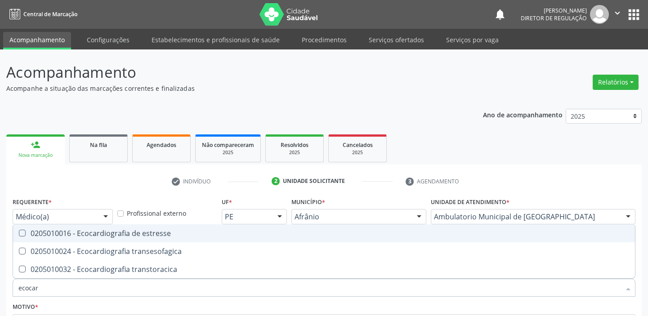
scroll to position [90, 0]
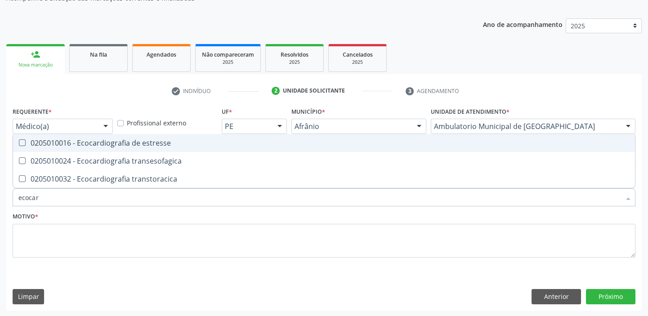
click at [96, 188] on input "ecocar" at bounding box center [319, 197] width 602 height 18
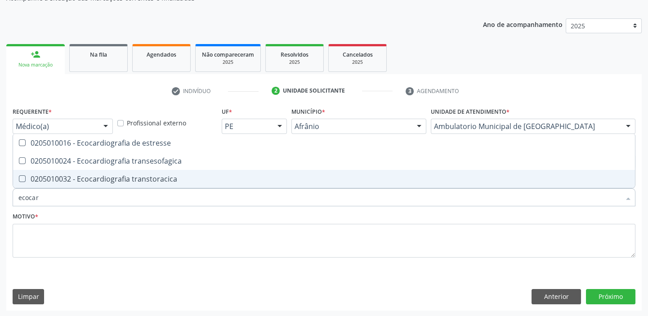
click at [67, 184] on span "0205010032 - Ecocardiografia transtoracica" at bounding box center [323, 179] width 621 height 18
checkbox transtoracica "true"
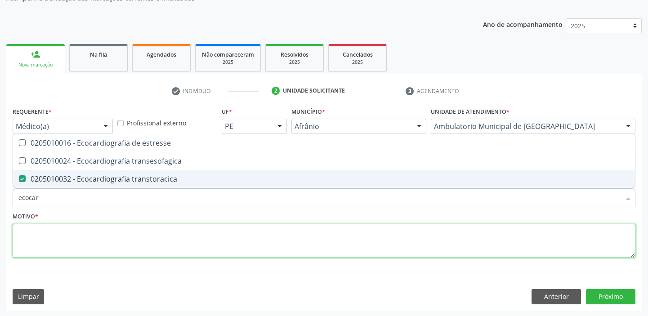
click at [36, 229] on textarea at bounding box center [324, 241] width 622 height 34
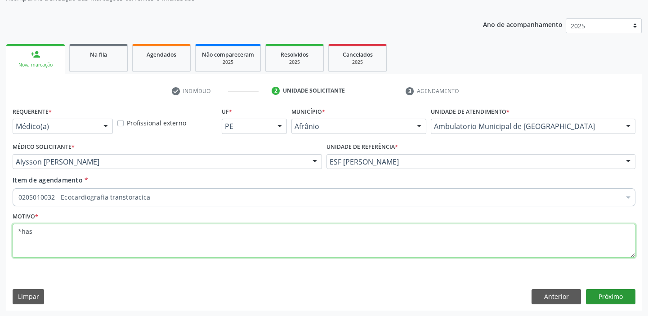
type textarea "*has"
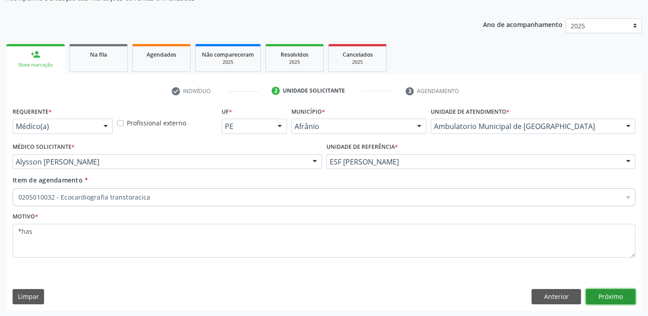
click at [607, 297] on button "Próximo" at bounding box center [610, 296] width 49 height 15
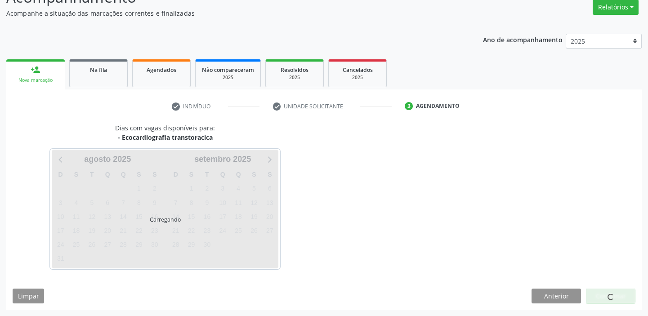
scroll to position [75, 0]
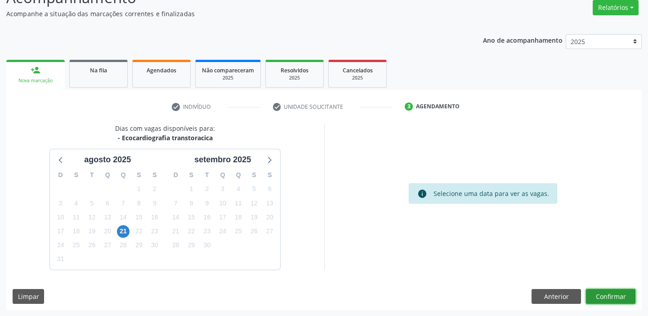
click at [598, 292] on button "Confirmar" at bounding box center [610, 296] width 49 height 15
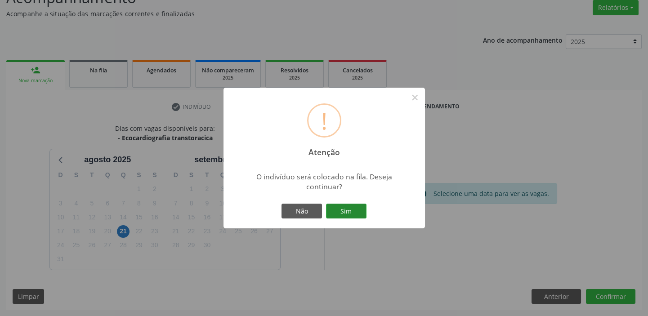
click at [346, 212] on button "Sim" at bounding box center [346, 211] width 40 height 15
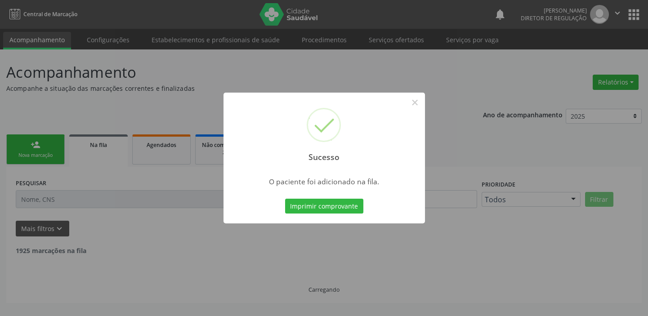
scroll to position [0, 0]
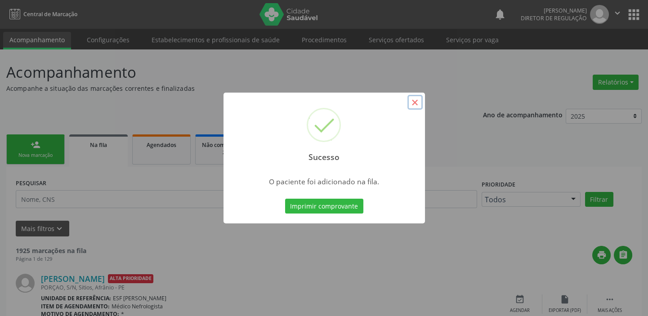
click at [415, 101] on button "×" at bounding box center [414, 102] width 15 height 15
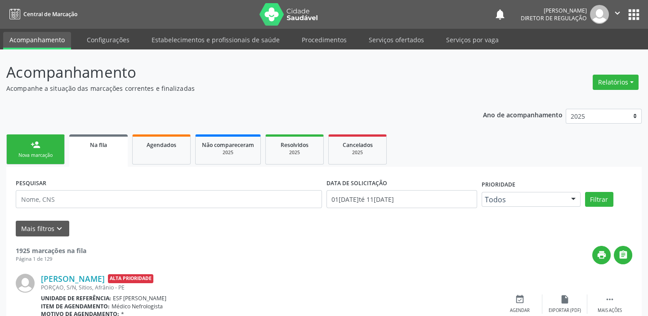
click at [34, 149] on link "person_add Nova marcação" at bounding box center [35, 149] width 58 height 30
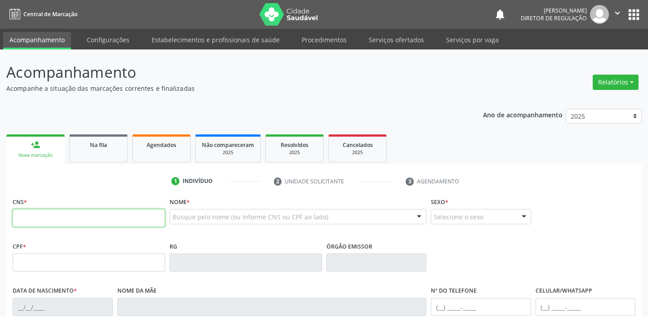
click at [61, 224] on input "text" at bounding box center [89, 218] width 152 height 18
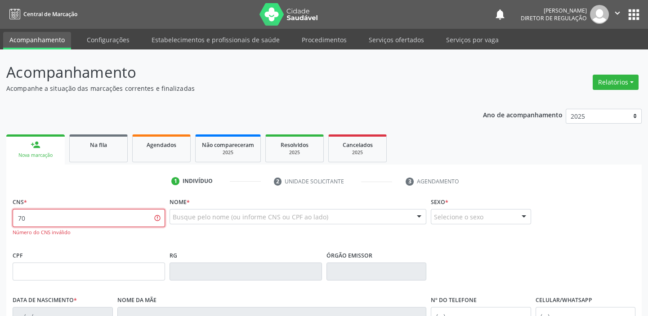
type input "7"
type input "706 4021 7256 9682"
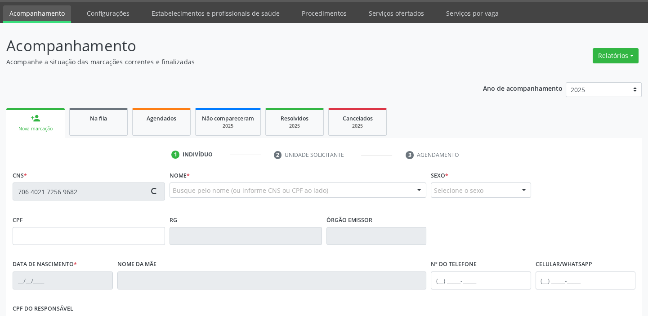
type input "170.593.834-50"
type input "0[DATE]"
type input "[PERSON_NAME]"
type input "[PHONE_NUMBER]"
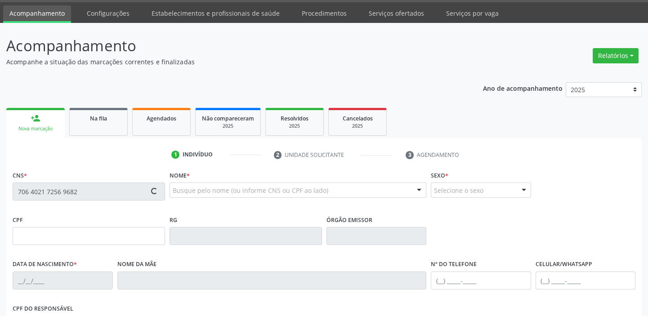
type input "324"
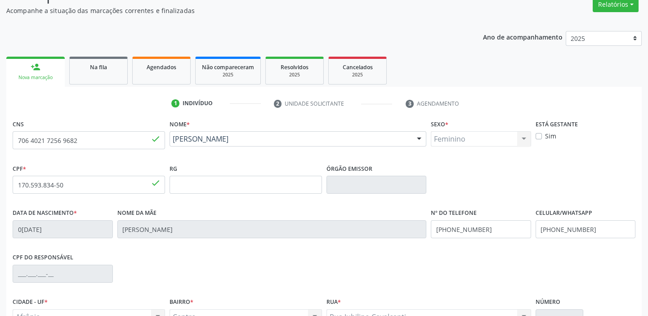
scroll to position [171, 0]
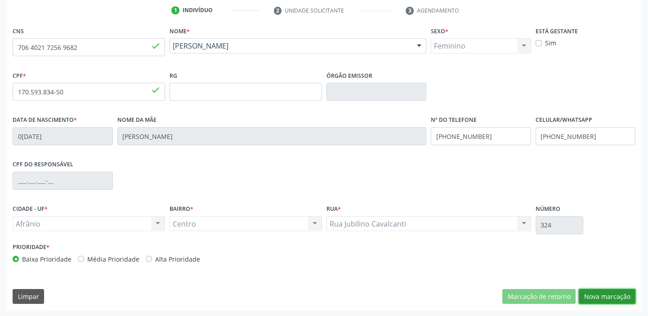
click at [588, 296] on button "Nova marcação" at bounding box center [606, 296] width 57 height 15
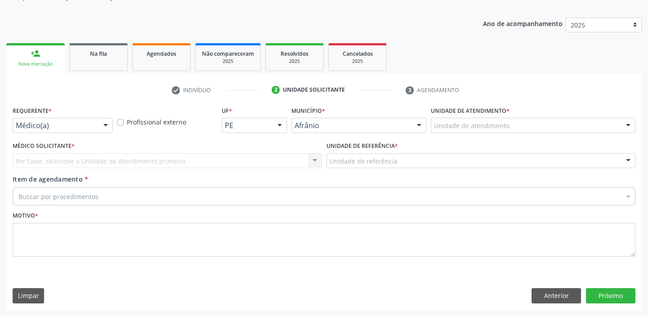
scroll to position [90, 0]
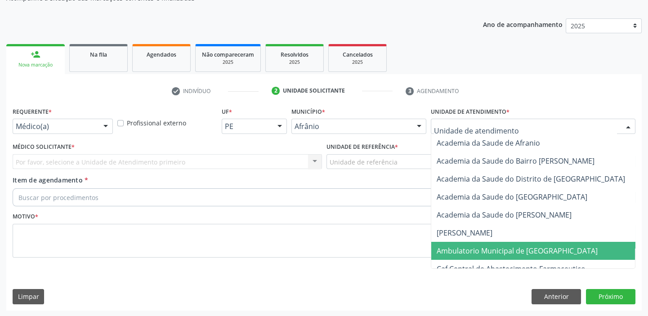
click at [446, 250] on span "Ambulatorio Municipal de [GEOGRAPHIC_DATA]" at bounding box center [516, 251] width 161 height 10
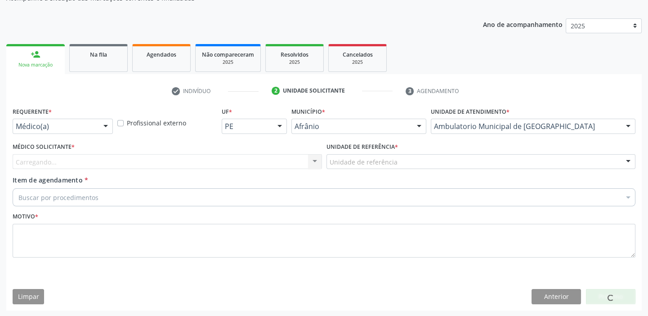
drag, startPoint x: 359, startPoint y: 165, endPoint x: 358, endPoint y: 173, distance: 7.8
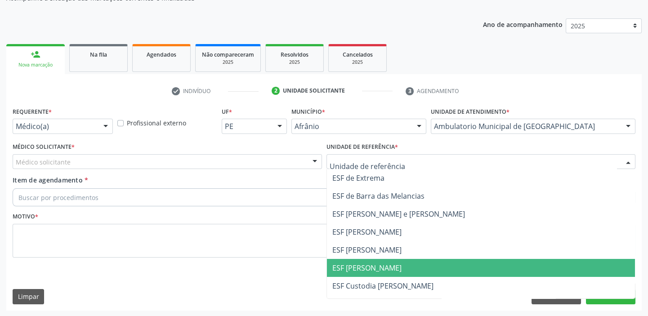
click at [358, 263] on span "ESF [PERSON_NAME]" at bounding box center [366, 268] width 69 height 10
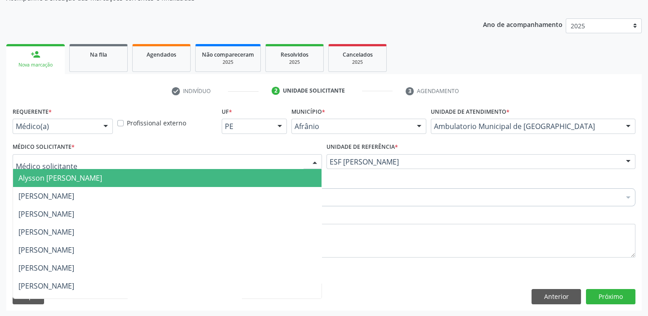
click at [58, 180] on span "Alysson [PERSON_NAME]" at bounding box center [60, 178] width 84 height 10
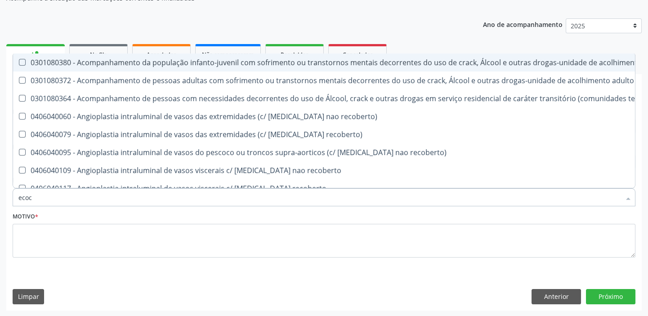
type input "ecoca"
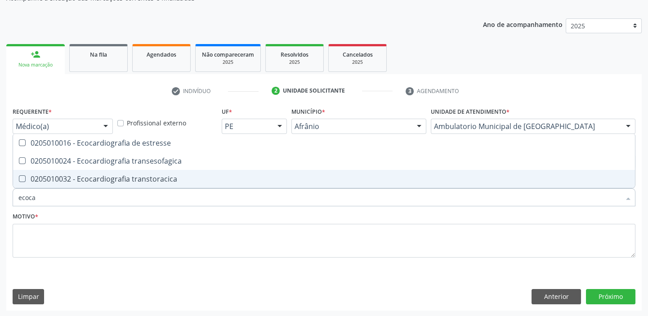
click at [70, 182] on div "0205010032 - Ecocardiografia transtoracica" at bounding box center [323, 178] width 611 height 7
checkbox transtoracica "true"
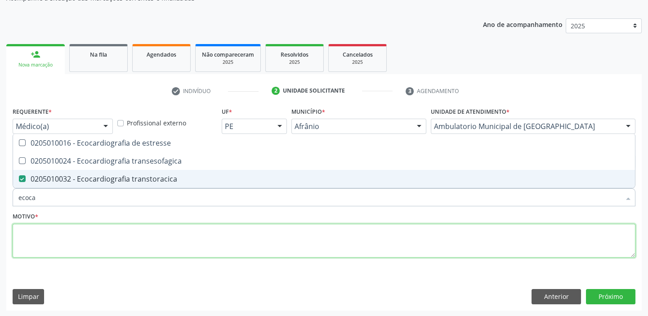
click at [27, 246] on textarea at bounding box center [324, 241] width 622 height 34
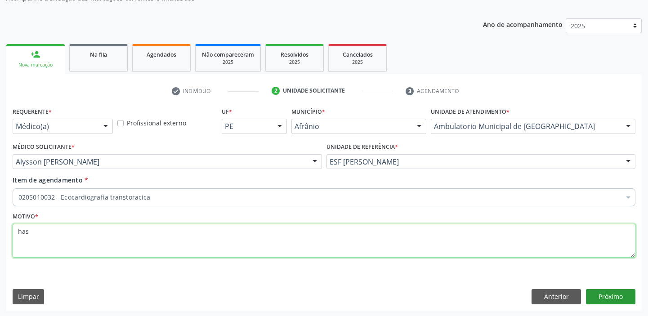
type textarea "has"
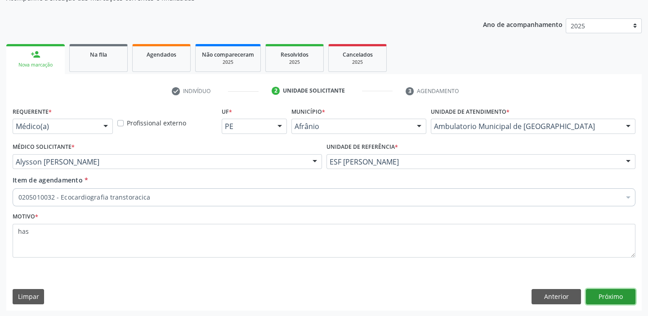
click at [597, 298] on button "Próximo" at bounding box center [610, 296] width 49 height 15
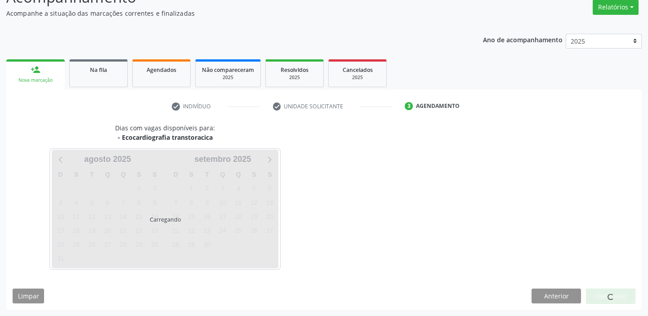
scroll to position [75, 0]
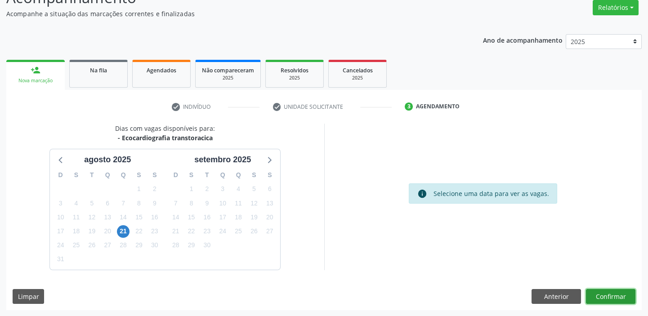
click at [599, 294] on button "Confirmar" at bounding box center [610, 296] width 49 height 15
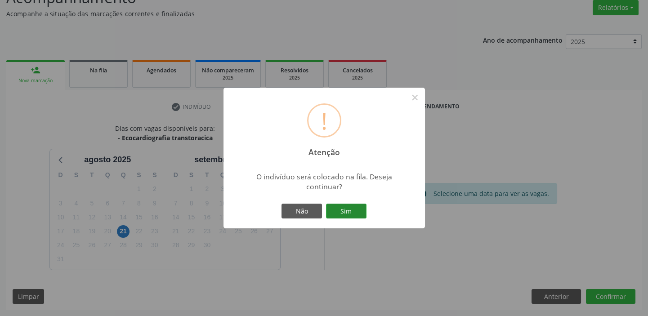
click at [345, 210] on button "Sim" at bounding box center [346, 211] width 40 height 15
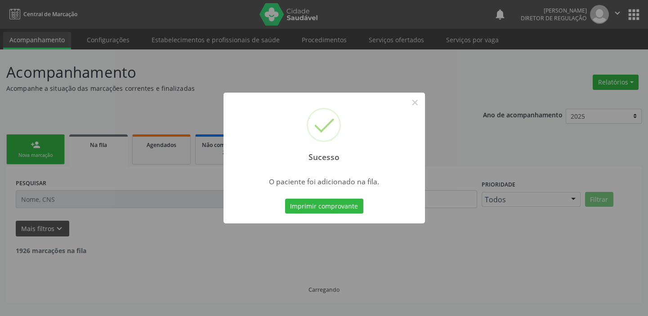
scroll to position [0, 0]
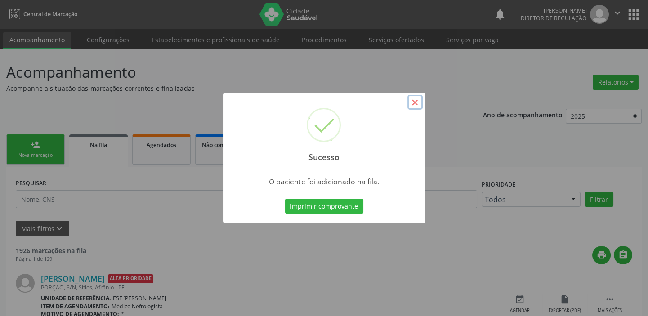
click at [415, 104] on button "×" at bounding box center [414, 102] width 15 height 15
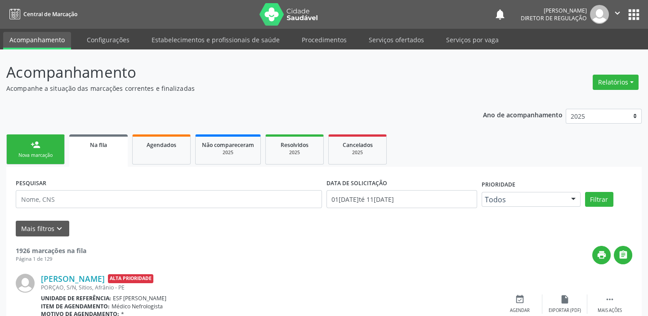
click at [45, 148] on link "person_add Nova marcação" at bounding box center [35, 149] width 58 height 30
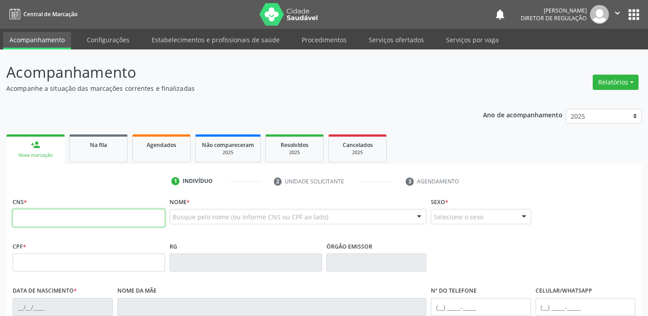
click at [60, 217] on input "text" at bounding box center [89, 218] width 152 height 18
type input "700 0031 6410 1109"
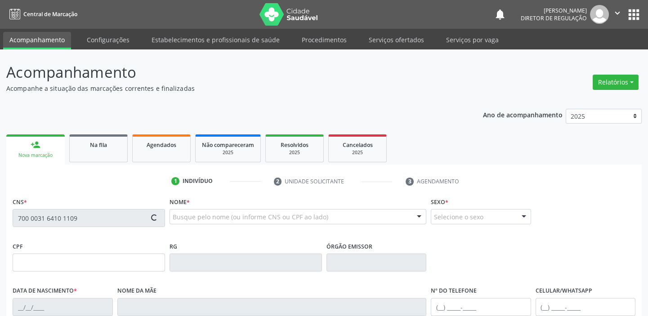
type input "021.534.364-60"
type input "1[DATE]"
type input "[PERSON_NAME]"
type input "[PHONE_NUMBER]"
type input "S/N"
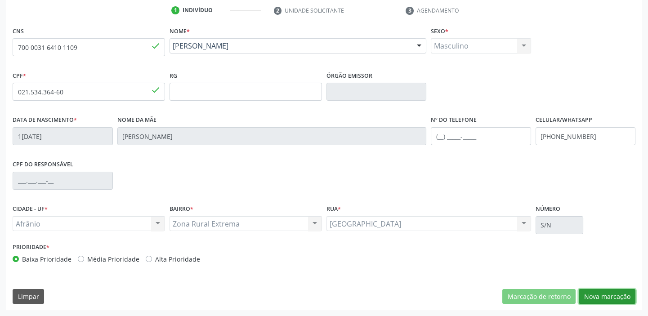
click at [598, 298] on button "Nova marcação" at bounding box center [606, 296] width 57 height 15
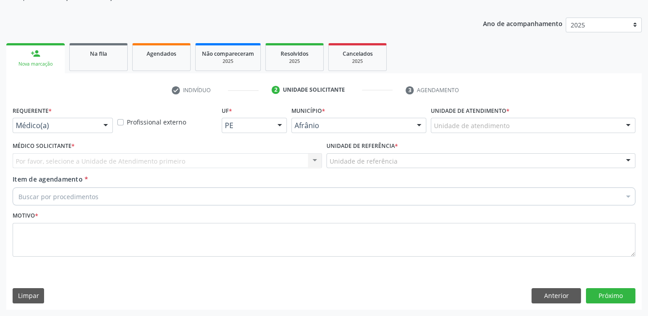
scroll to position [90, 0]
click at [455, 130] on div "Unidade de atendimento" at bounding box center [532, 126] width 204 height 15
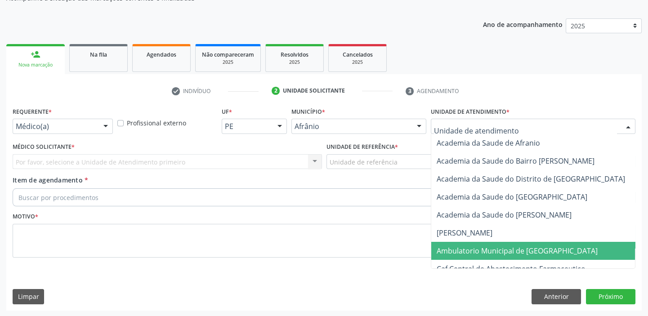
click at [460, 251] on span "Ambulatorio Municipal de [GEOGRAPHIC_DATA]" at bounding box center [516, 251] width 161 height 10
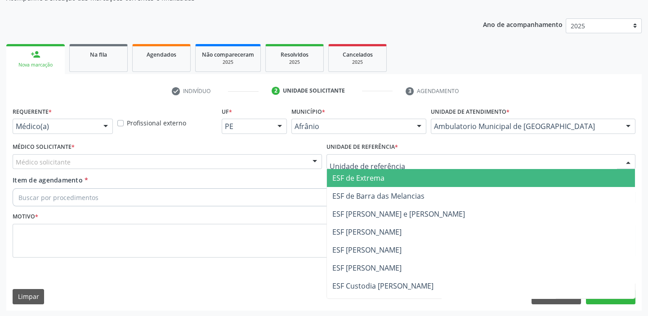
drag, startPoint x: 337, startPoint y: 157, endPoint x: 336, endPoint y: 191, distance: 33.7
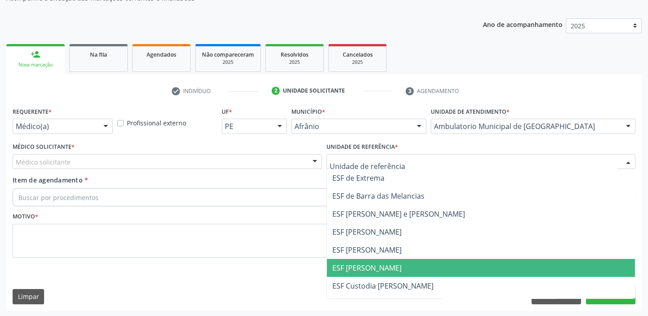
click at [336, 265] on span "ESF [PERSON_NAME]" at bounding box center [366, 268] width 69 height 10
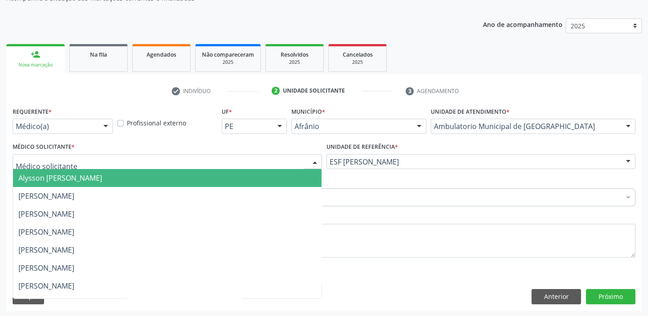
drag, startPoint x: 62, startPoint y: 162, endPoint x: 59, endPoint y: 174, distance: 12.8
click at [59, 178] on span "Alysson [PERSON_NAME]" at bounding box center [60, 178] width 84 height 10
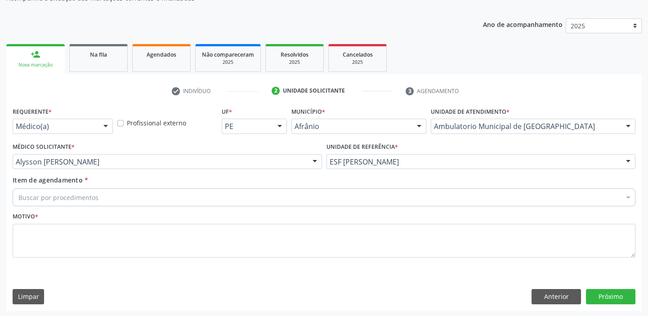
click at [51, 193] on span "[PERSON_NAME]" at bounding box center [46, 196] width 56 height 10
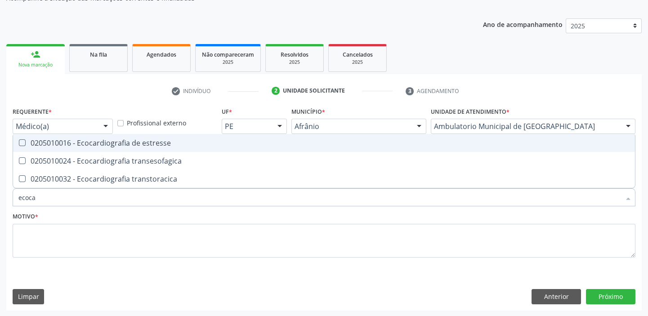
type input "ecocar"
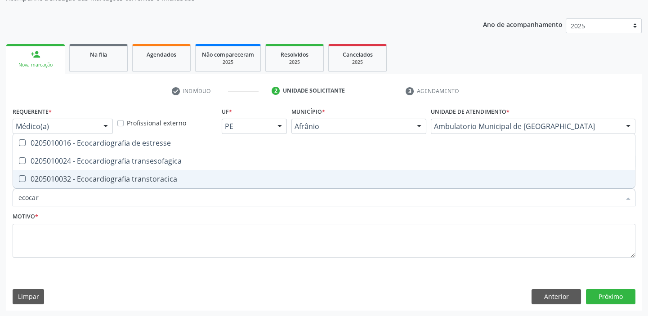
click at [80, 179] on div "0205010032 - Ecocardiografia transtoracica" at bounding box center [323, 178] width 611 height 7
checkbox transtoracica "true"
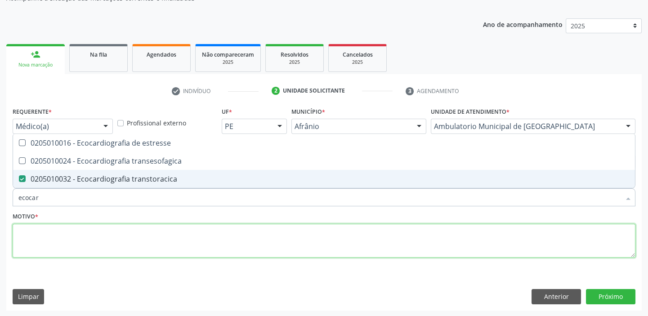
click at [48, 245] on textarea at bounding box center [324, 241] width 622 height 34
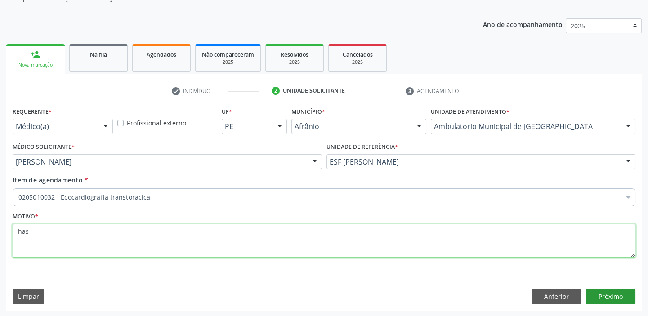
type textarea "has"
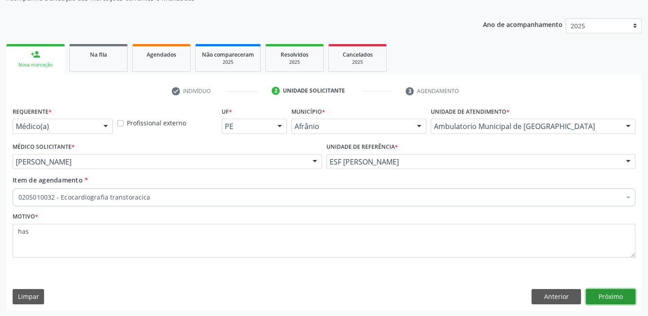
click at [593, 292] on button "Próximo" at bounding box center [610, 296] width 49 height 15
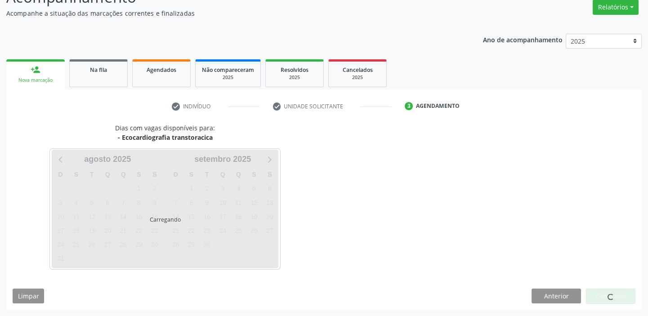
scroll to position [75, 0]
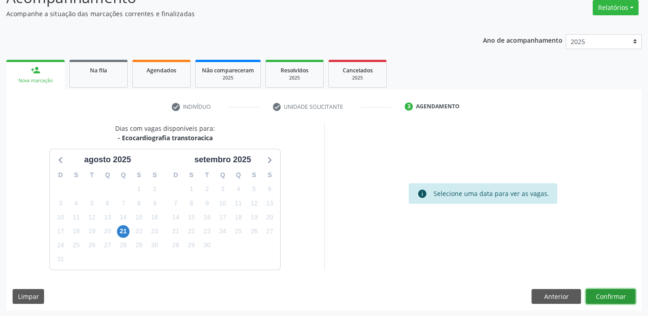
click at [615, 294] on button "Confirmar" at bounding box center [610, 296] width 49 height 15
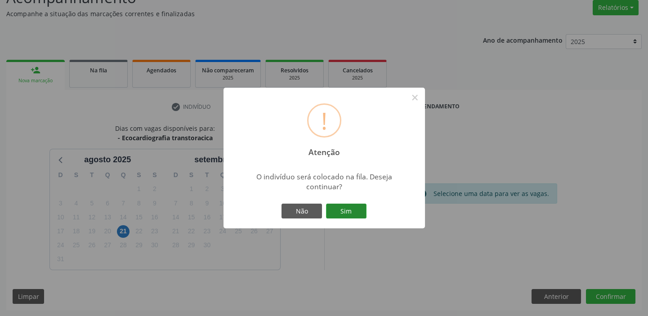
click at [354, 211] on button "Sim" at bounding box center [346, 211] width 40 height 15
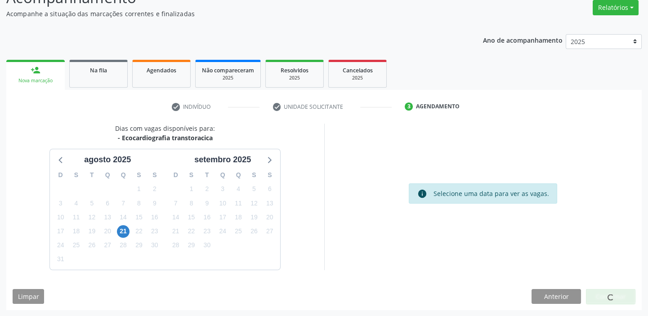
scroll to position [0, 0]
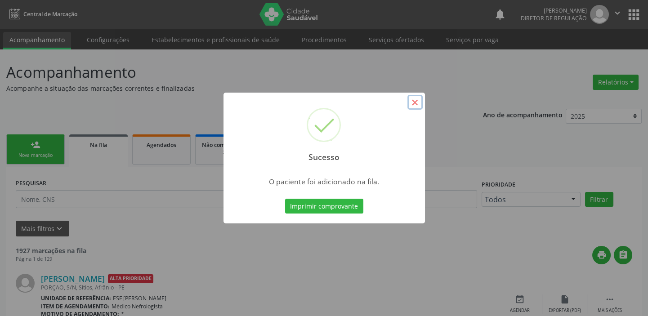
click at [417, 104] on button "×" at bounding box center [414, 102] width 15 height 15
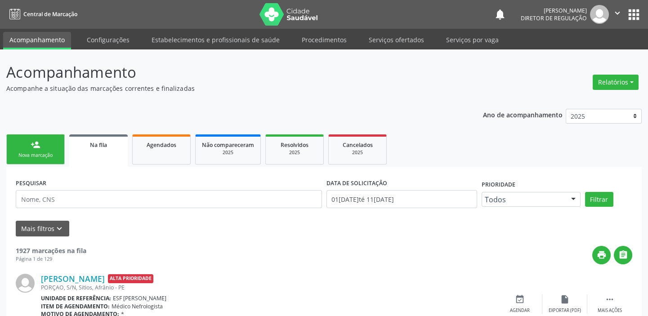
click at [40, 152] on div "Nova marcação" at bounding box center [35, 155] width 45 height 7
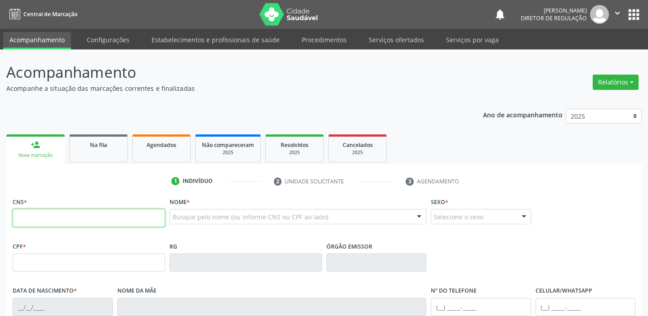
click at [64, 222] on input "text" at bounding box center [89, 218] width 152 height 18
type input "705 0010 7027 7555"
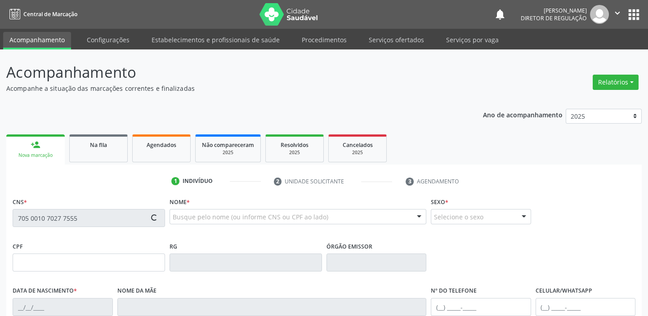
type input "079.527.424-69"
type input "[DATE]"
type input "[PERSON_NAME]"
type input "[PHONE_NUMBER]"
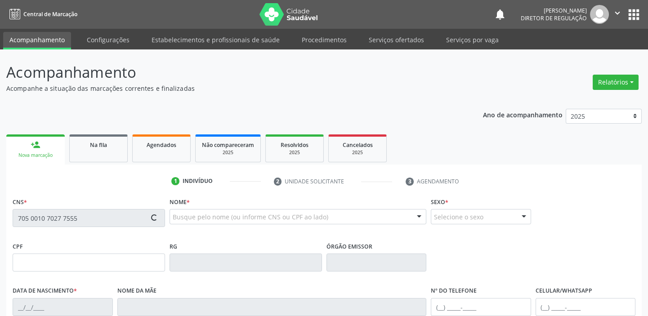
type input "S/N"
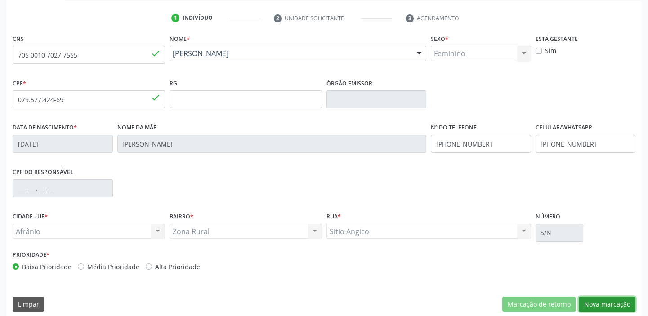
click at [594, 302] on button "Nova marcação" at bounding box center [606, 304] width 57 height 15
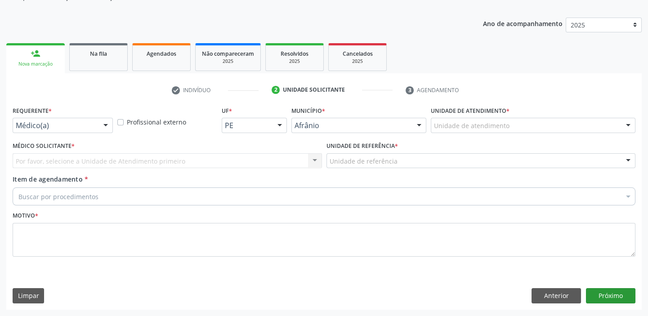
scroll to position [90, 0]
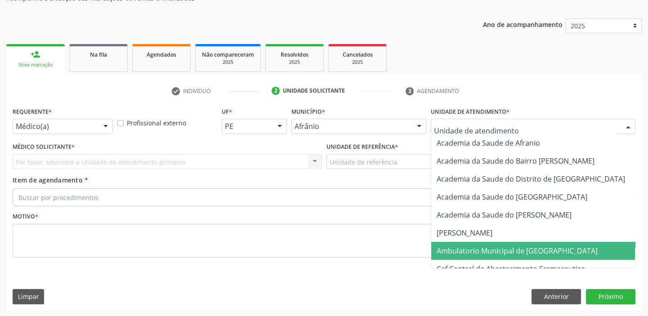
drag, startPoint x: 466, startPoint y: 247, endPoint x: 415, endPoint y: 223, distance: 56.3
click at [465, 247] on span "Ambulatorio Municipal de [GEOGRAPHIC_DATA]" at bounding box center [516, 251] width 161 height 10
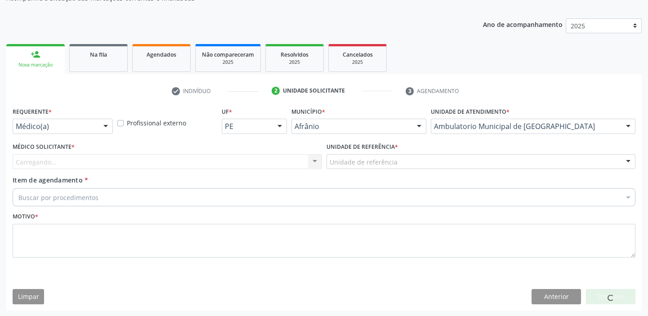
drag, startPoint x: 346, startPoint y: 164, endPoint x: 346, endPoint y: 206, distance: 41.8
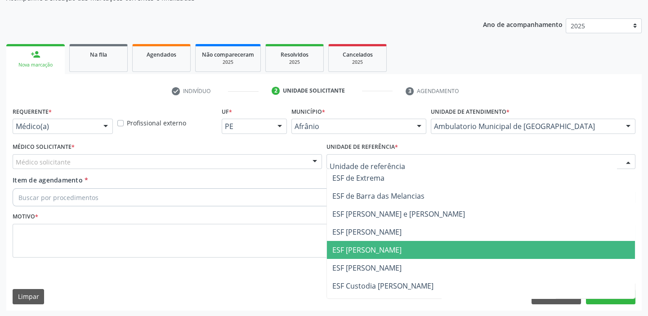
click at [346, 256] on span "ESF [PERSON_NAME]" at bounding box center [481, 250] width 308 height 18
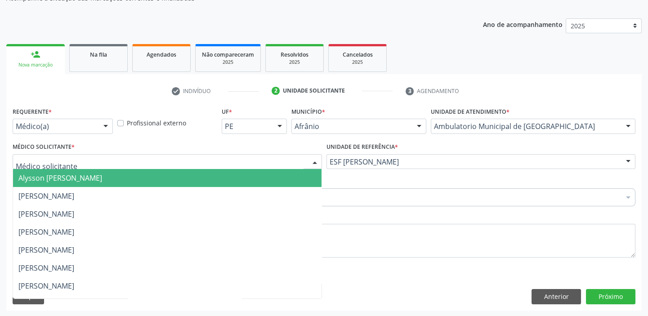
click at [62, 183] on span "Alysson [PERSON_NAME]" at bounding box center [167, 178] width 308 height 18
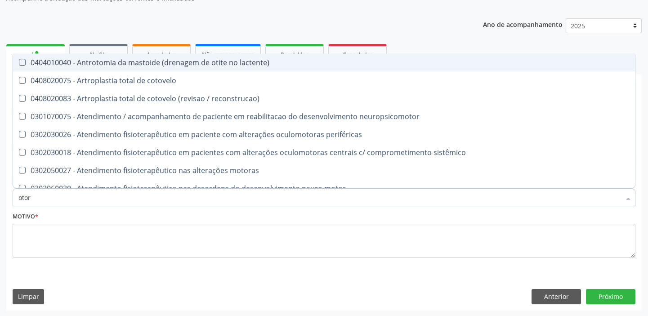
type input "otorr"
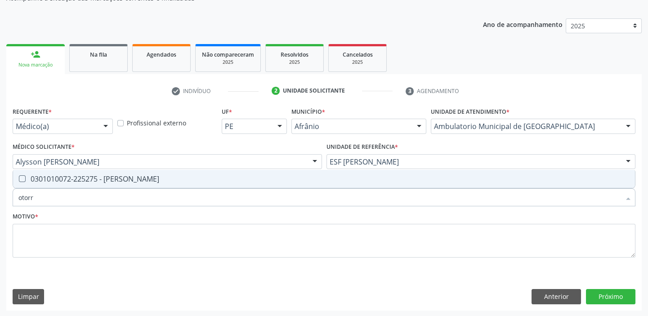
click at [58, 181] on div "0301010072-225275 - [PERSON_NAME]" at bounding box center [323, 178] width 611 height 7
checkbox Otorrinolaringologista "true"
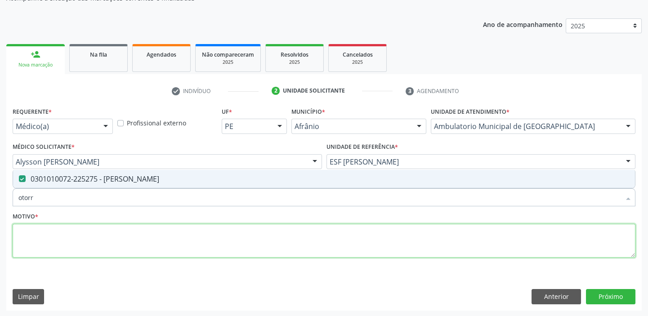
click at [36, 235] on textarea at bounding box center [324, 241] width 622 height 34
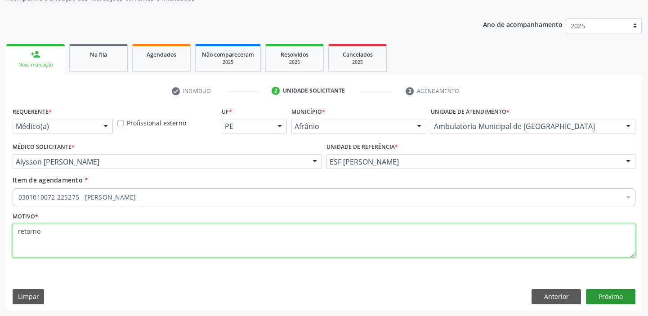
type textarea "retorno"
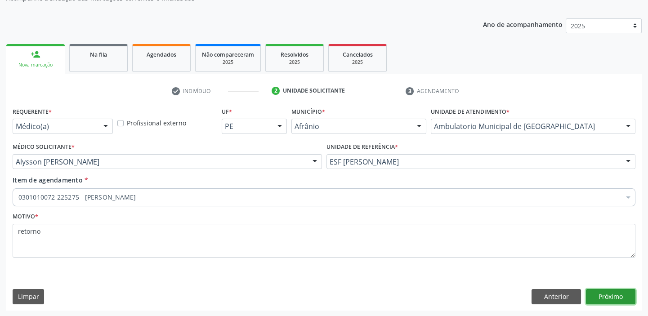
click at [598, 297] on button "Próximo" at bounding box center [610, 296] width 49 height 15
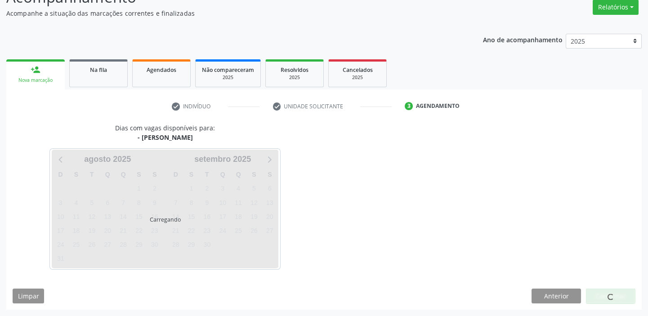
scroll to position [75, 0]
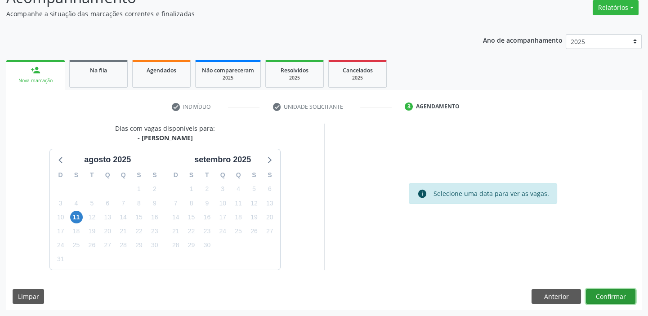
click at [608, 294] on button "Confirmar" at bounding box center [610, 296] width 49 height 15
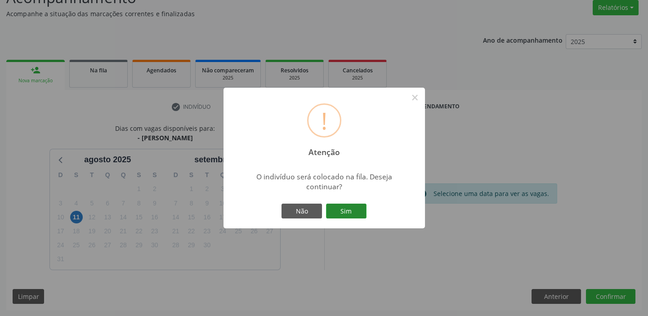
click at [355, 206] on button "Sim" at bounding box center [346, 211] width 40 height 15
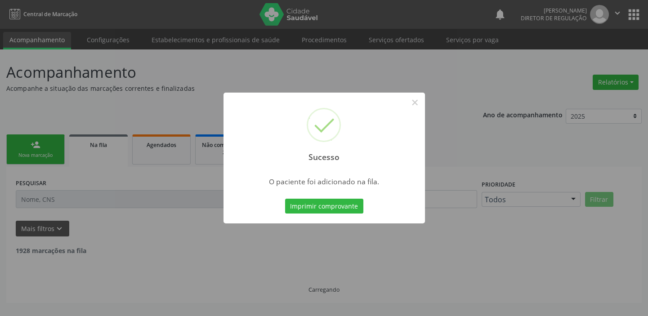
scroll to position [0, 0]
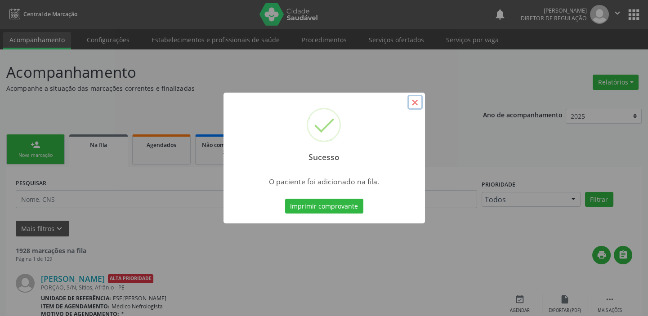
click at [416, 104] on button "×" at bounding box center [414, 102] width 15 height 15
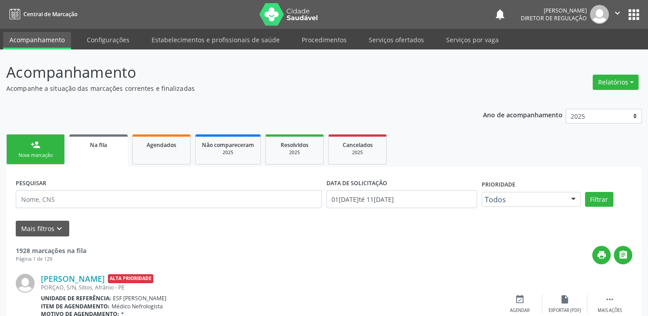
click at [50, 152] on div "Nova marcação" at bounding box center [35, 155] width 45 height 7
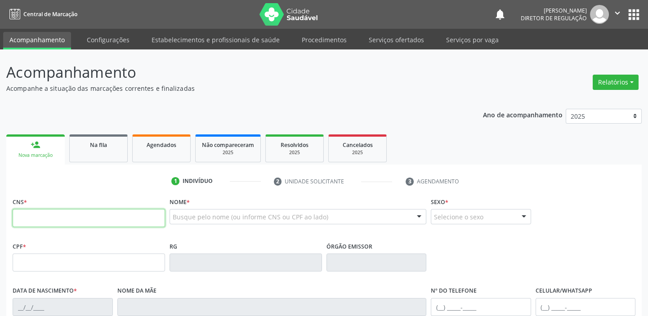
click at [52, 218] on input "text" at bounding box center [89, 218] width 152 height 18
type input "702 3001 7385 1418"
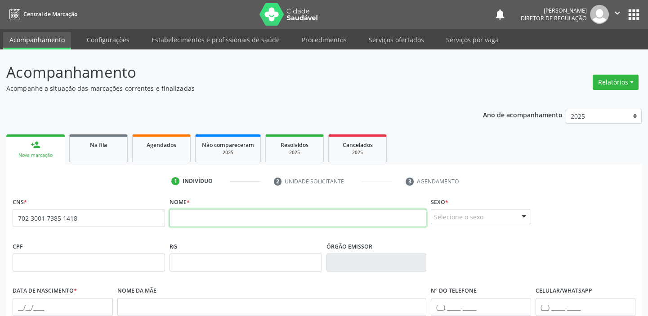
click at [195, 218] on input "text" at bounding box center [297, 218] width 257 height 18
type input "valdir da purificaçao bagagi"
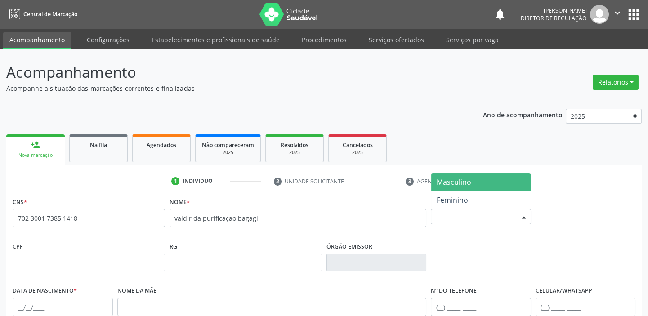
click at [466, 217] on div "Selecione o sexo" at bounding box center [480, 216] width 100 height 15
click at [456, 182] on span "Masculino" at bounding box center [453, 182] width 35 height 10
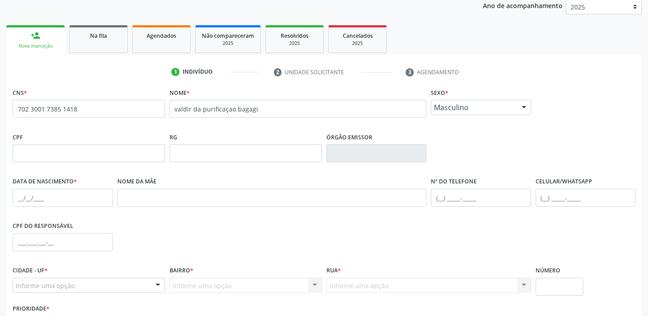
scroll to position [122, 0]
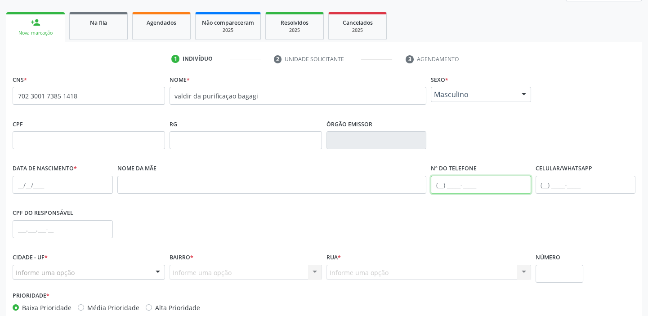
click at [445, 182] on input "text" at bounding box center [480, 185] width 100 height 18
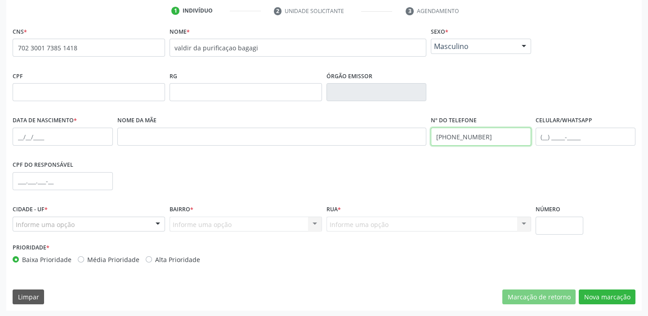
scroll to position [171, 0]
type input "[PHONE_NUMBER]"
click at [18, 135] on input "text" at bounding box center [63, 136] width 100 height 18
type input "3[DATE]"
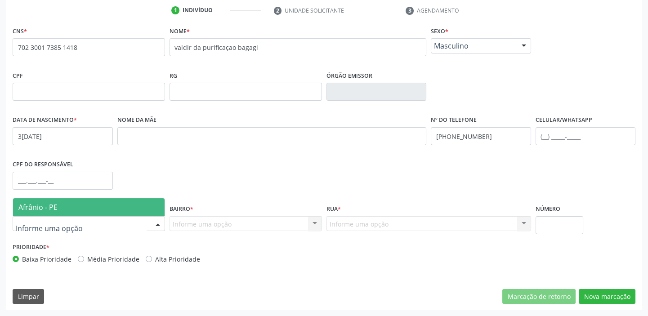
click at [40, 209] on span "Afrânio - PE" at bounding box center [37, 207] width 39 height 10
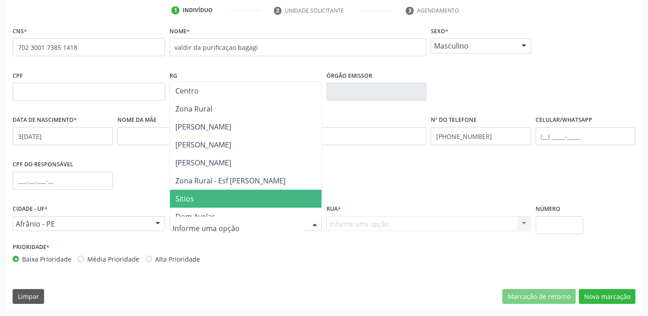
click at [184, 196] on span "Sitios" at bounding box center [184, 199] width 18 height 10
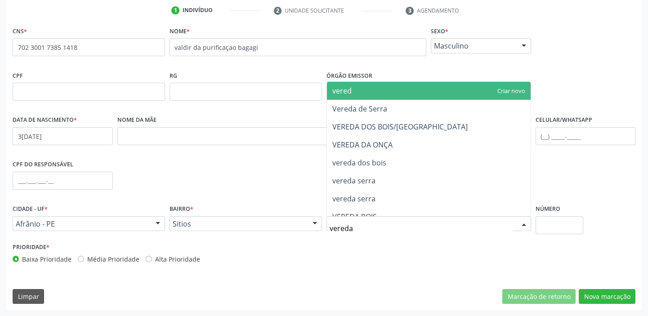
type input "vereda"
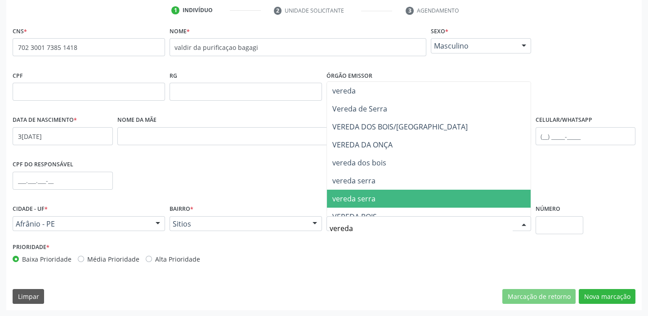
click at [352, 196] on span "vereda serra" at bounding box center [353, 199] width 43 height 10
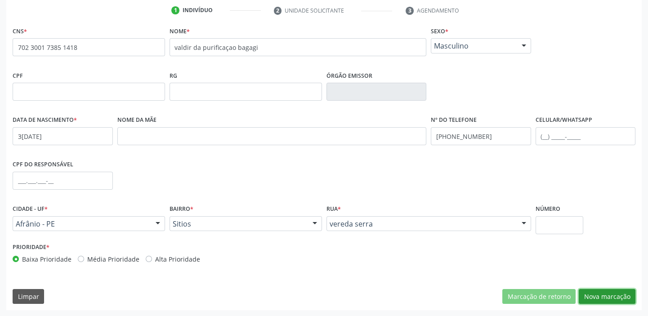
click at [604, 297] on button "Nova marcação" at bounding box center [606, 296] width 57 height 15
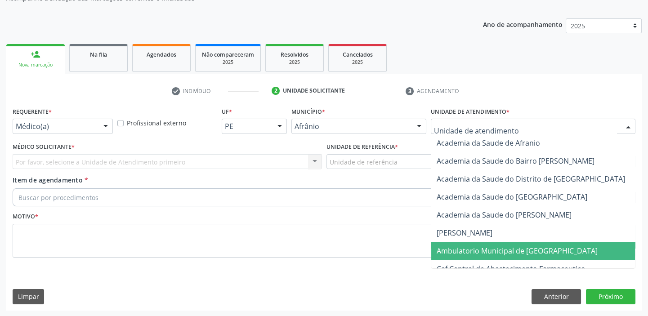
drag, startPoint x: 450, startPoint y: 245, endPoint x: 418, endPoint y: 219, distance: 41.8
click at [450, 246] on span "Ambulatorio Municipal de [GEOGRAPHIC_DATA]" at bounding box center [516, 251] width 161 height 10
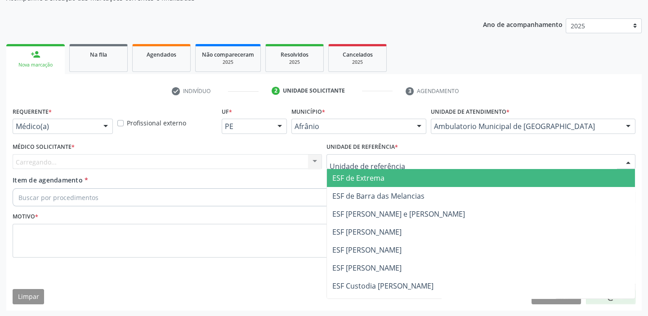
drag, startPoint x: 342, startPoint y: 159, endPoint x: 342, endPoint y: 212, distance: 53.0
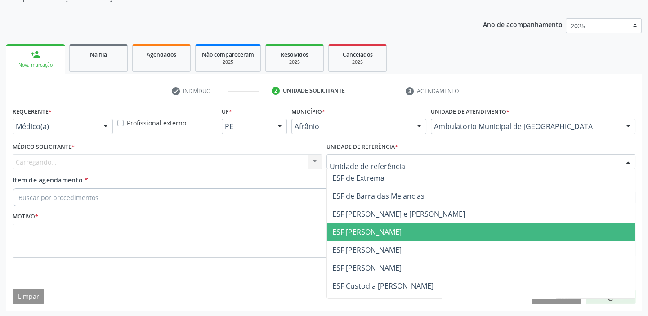
click at [348, 235] on span "ESF [PERSON_NAME]" at bounding box center [366, 232] width 69 height 10
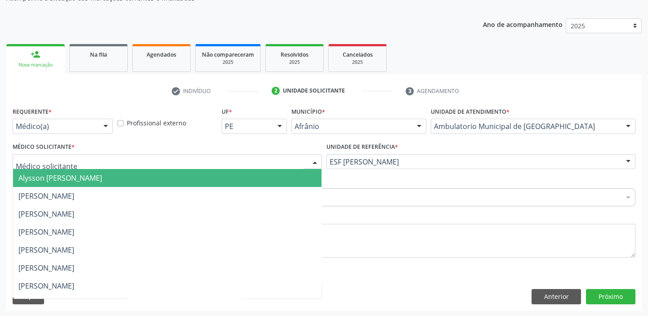
click at [40, 175] on span "Alysson [PERSON_NAME]" at bounding box center [60, 178] width 84 height 10
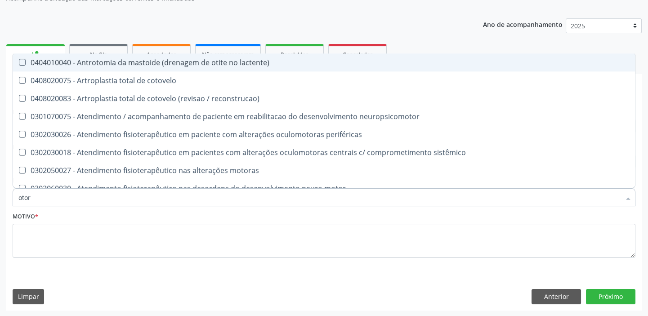
type input "otorr"
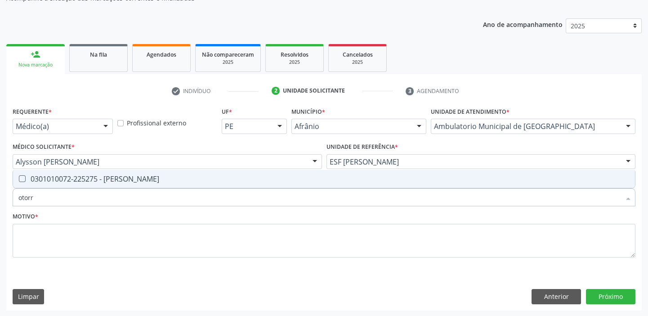
click at [43, 184] on span "0301010072-225275 - [PERSON_NAME]" at bounding box center [323, 179] width 621 height 18
checkbox Otorrinolaringologista "true"
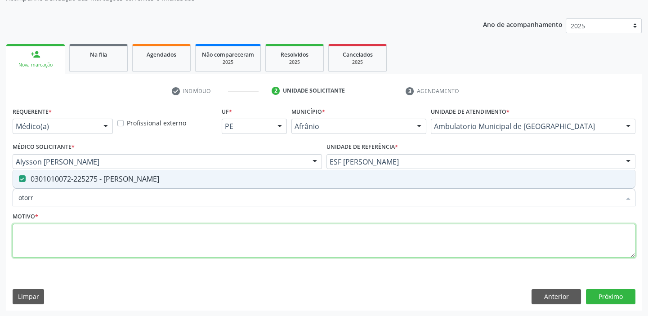
click at [30, 230] on textarea at bounding box center [324, 241] width 622 height 34
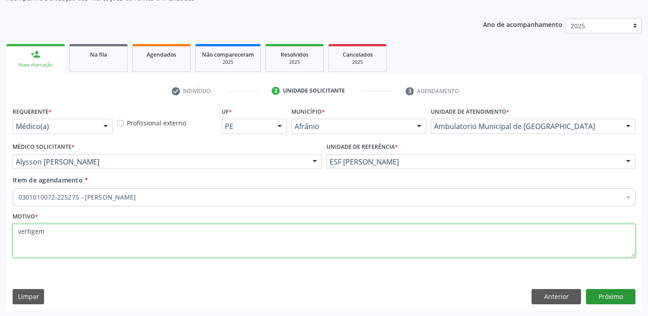
type textarea "vertigem"
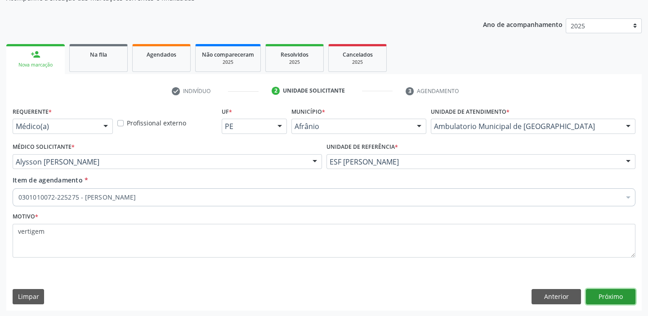
click at [606, 295] on button "Próximo" at bounding box center [610, 296] width 49 height 15
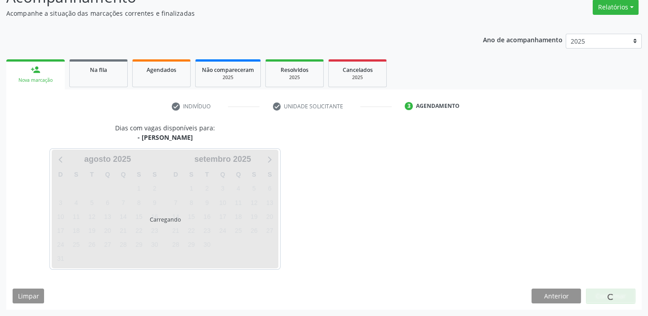
scroll to position [75, 0]
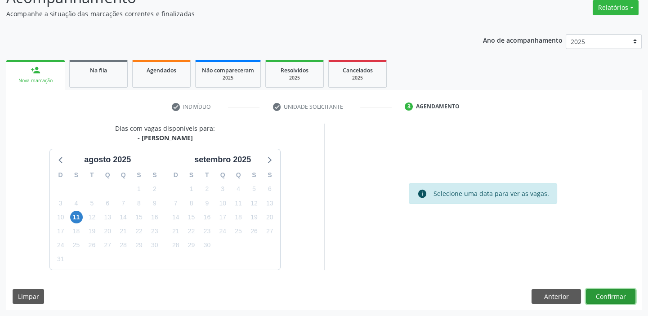
click at [598, 289] on button "Confirmar" at bounding box center [610, 296] width 49 height 15
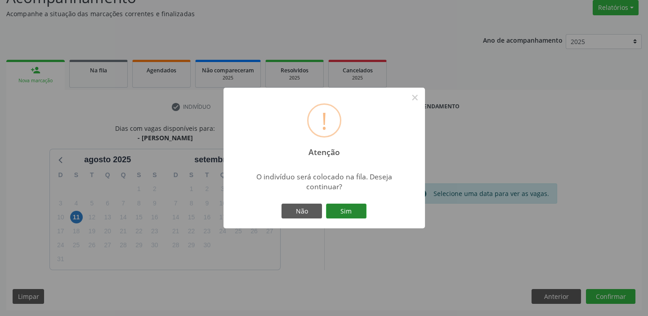
click at [340, 208] on button "Sim" at bounding box center [346, 211] width 40 height 15
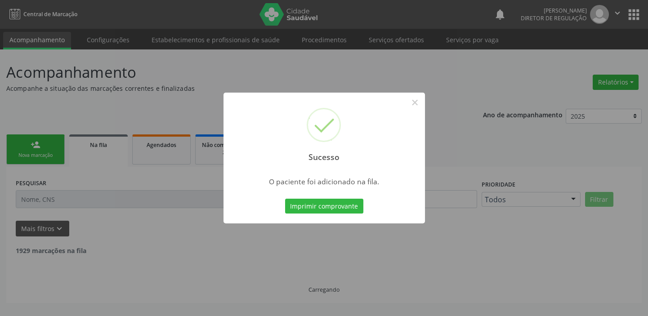
scroll to position [0, 0]
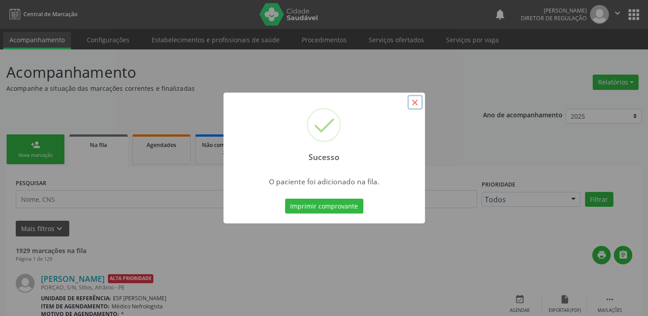
click at [418, 105] on button "×" at bounding box center [414, 102] width 15 height 15
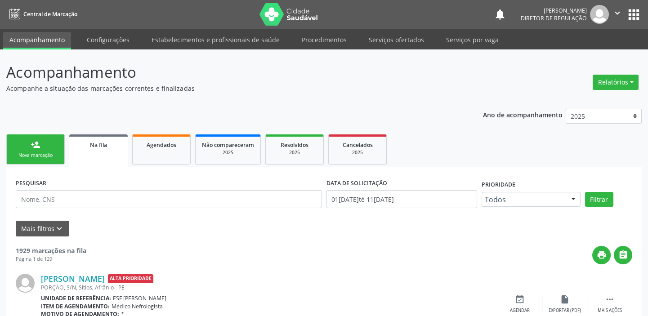
click at [37, 147] on div "person_add" at bounding box center [36, 145] width 10 height 10
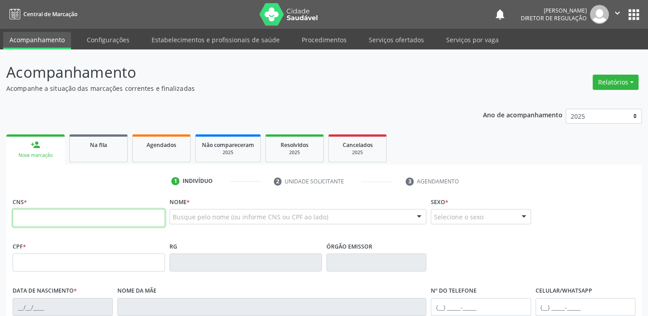
click at [36, 215] on input "text" at bounding box center [89, 218] width 152 height 18
type input "702 5083 3850 6032"
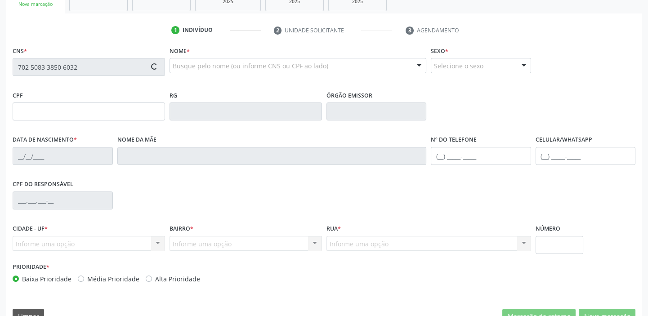
type input "0[DATE]"
type input "[PHONE_NUMBER]"
type input "S/N"
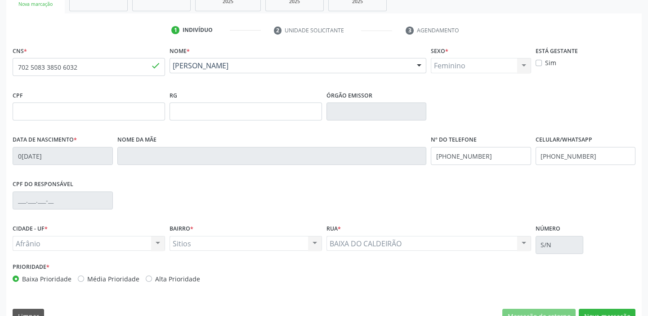
scroll to position [171, 0]
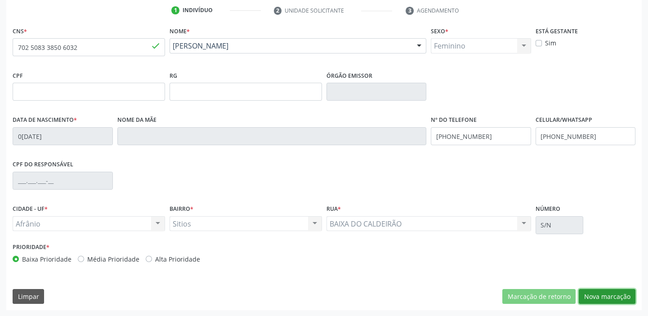
click at [591, 297] on button "Nova marcação" at bounding box center [606, 296] width 57 height 15
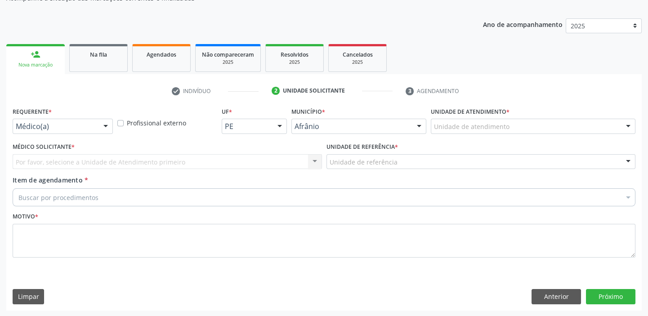
drag, startPoint x: 438, startPoint y: 123, endPoint x: 441, endPoint y: 143, distance: 20.5
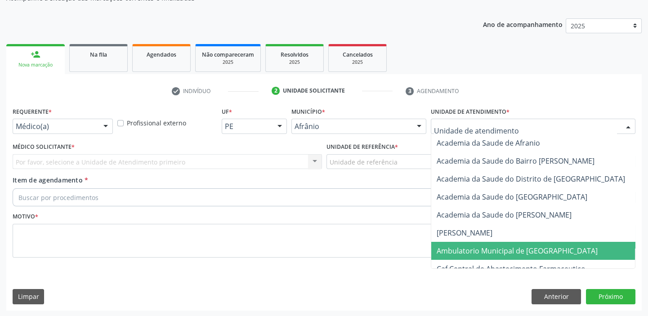
click at [461, 246] on span "Ambulatorio Municipal de [GEOGRAPHIC_DATA]" at bounding box center [516, 251] width 161 height 10
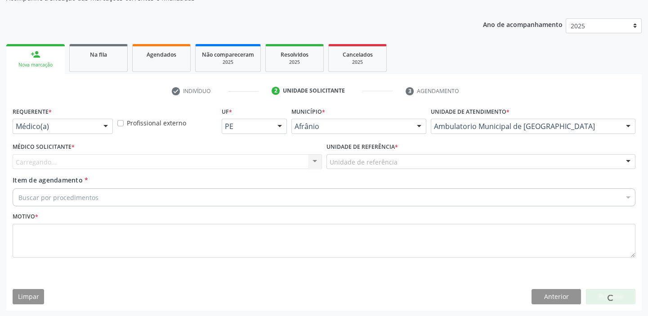
drag, startPoint x: 336, startPoint y: 160, endPoint x: 345, endPoint y: 198, distance: 38.5
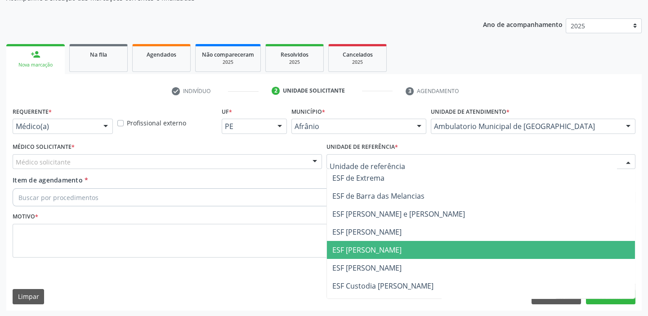
click at [356, 251] on span "ESF [PERSON_NAME]" at bounding box center [366, 250] width 69 height 10
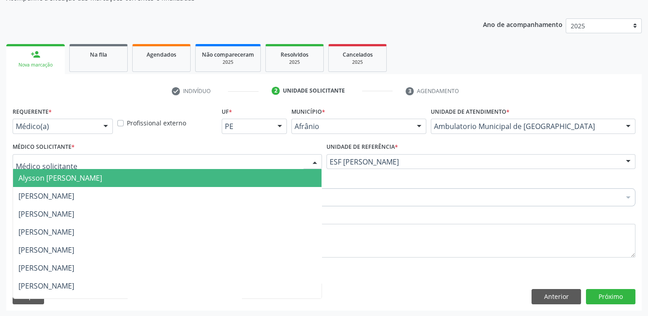
click at [37, 180] on span "Alysson [PERSON_NAME]" at bounding box center [60, 178] width 84 height 10
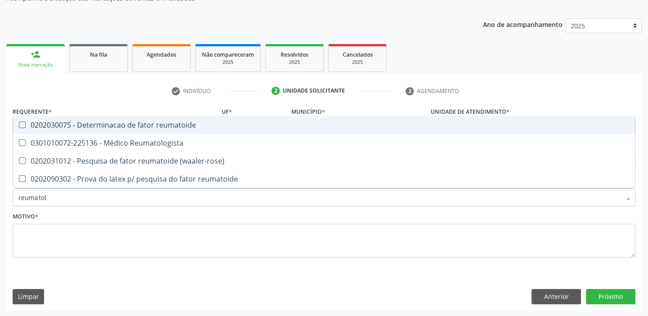
type input "reumatolo"
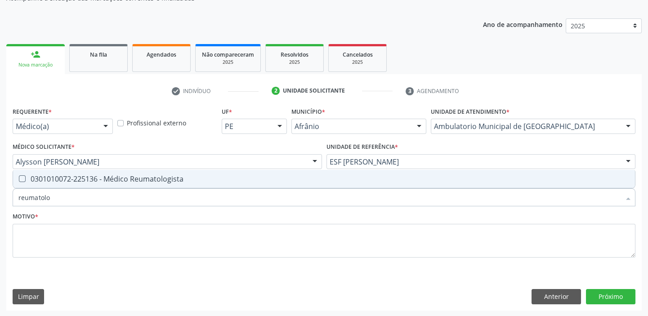
drag, startPoint x: 55, startPoint y: 180, endPoint x: 44, endPoint y: 200, distance: 22.3
click at [55, 180] on div "0301010072-225136 - Médico Reumatologista" at bounding box center [323, 178] width 611 height 7
checkbox Reumatologista "true"
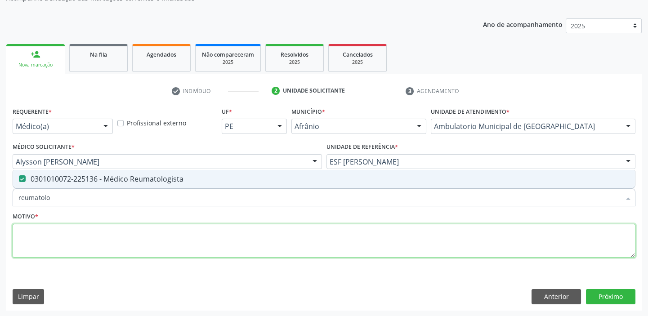
click at [26, 235] on textarea at bounding box center [324, 241] width 622 height 34
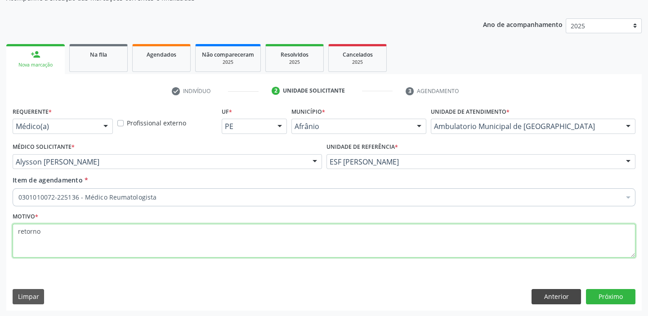
type textarea "retorno"
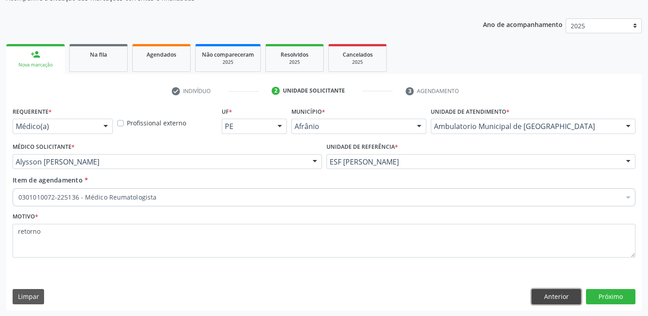
click at [576, 297] on button "Anterior" at bounding box center [555, 296] width 49 height 15
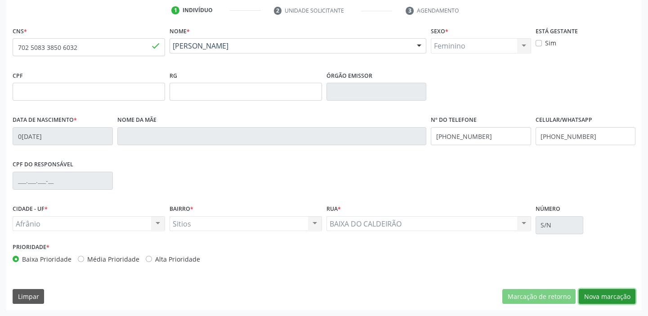
click at [621, 297] on button "Nova marcação" at bounding box center [606, 296] width 57 height 15
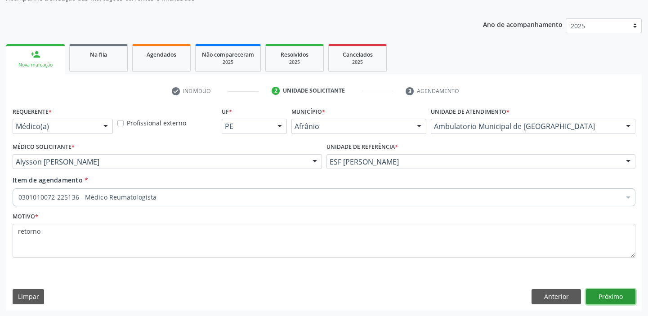
click at [593, 295] on button "Próximo" at bounding box center [610, 296] width 49 height 15
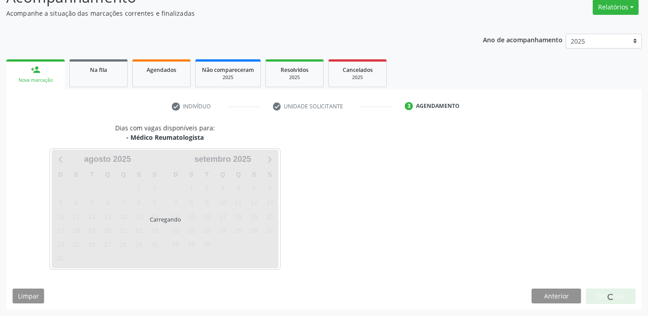
scroll to position [75, 0]
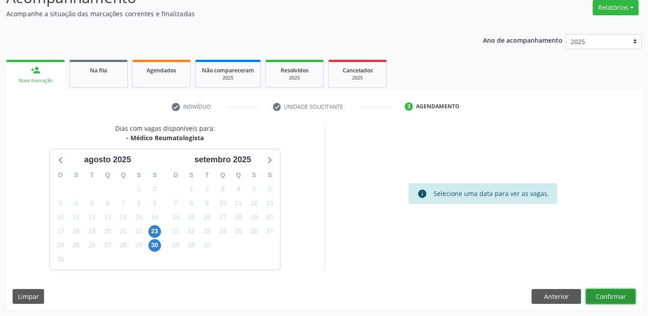
click at [606, 296] on button "Confirmar" at bounding box center [610, 296] width 49 height 15
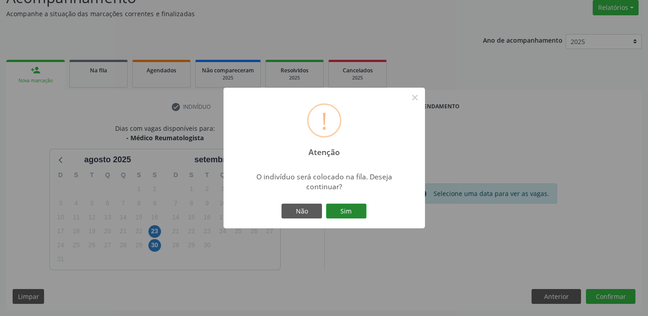
click at [351, 211] on button "Sim" at bounding box center [346, 211] width 40 height 15
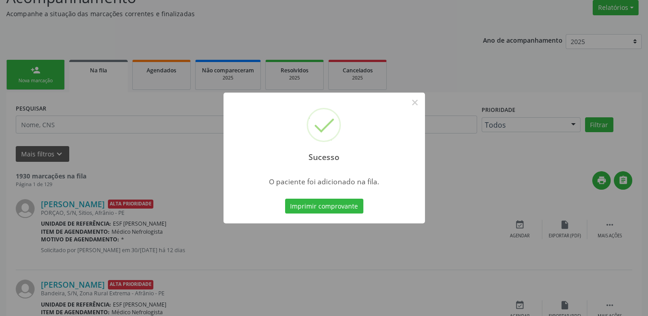
scroll to position [0, 0]
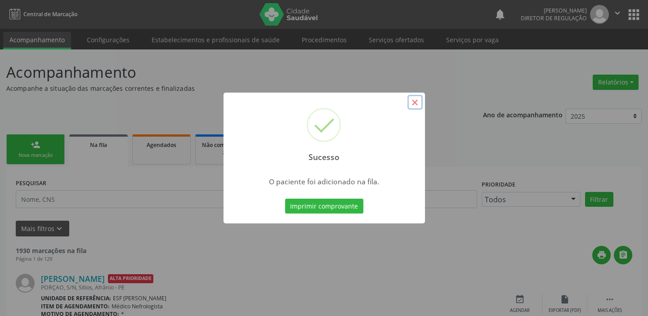
click at [415, 102] on button "×" at bounding box center [414, 102] width 15 height 15
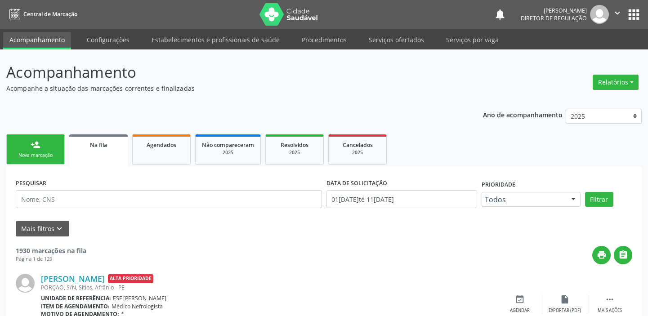
click at [35, 153] on div "Nova marcação" at bounding box center [35, 155] width 45 height 7
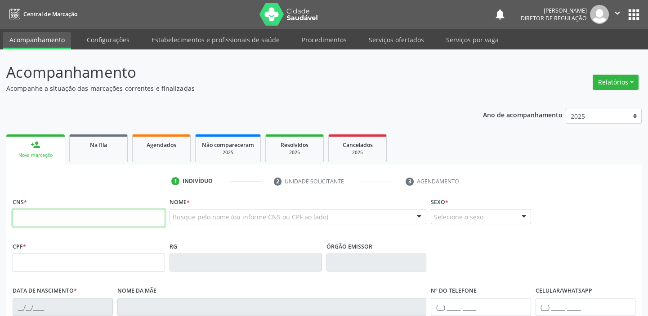
click at [61, 219] on input "text" at bounding box center [89, 218] width 152 height 18
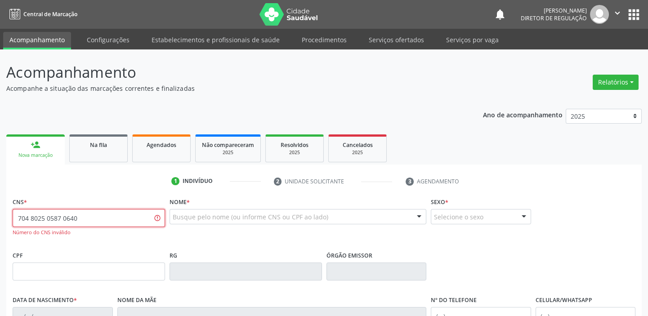
type input "704 8025 0587 0640"
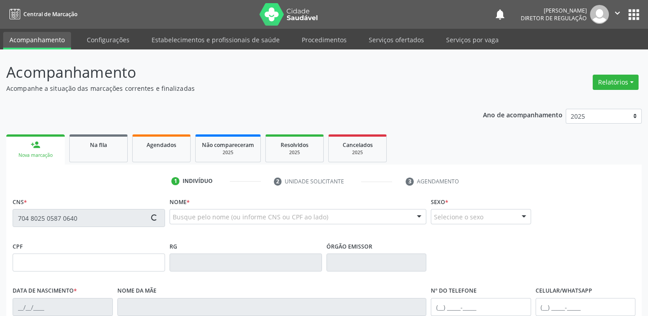
type input "26/05/1990"
type input "(87) 98863-7436"
type input "S/N"
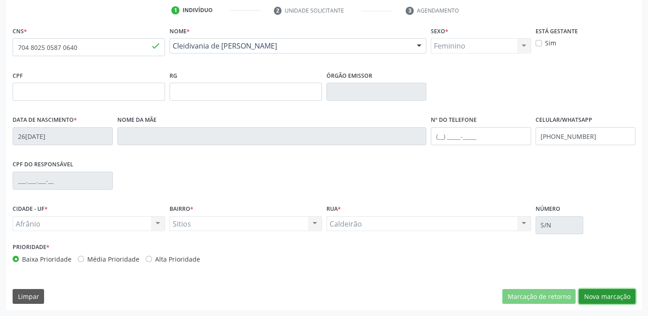
click at [596, 295] on button "Nova marcação" at bounding box center [606, 296] width 57 height 15
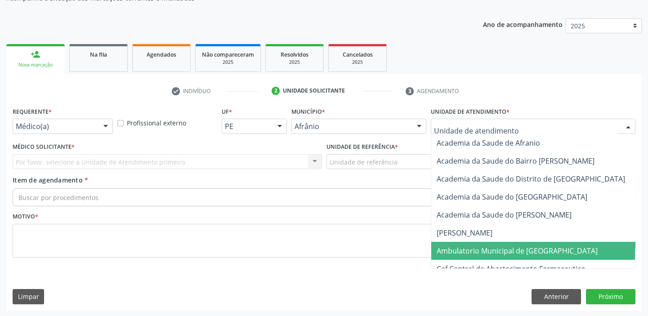
click at [464, 247] on span "Ambulatorio Municipal de [GEOGRAPHIC_DATA]" at bounding box center [516, 251] width 161 height 10
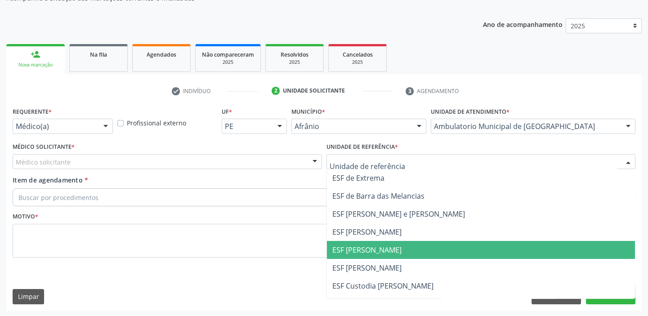
click at [350, 252] on span "ESF [PERSON_NAME]" at bounding box center [366, 250] width 69 height 10
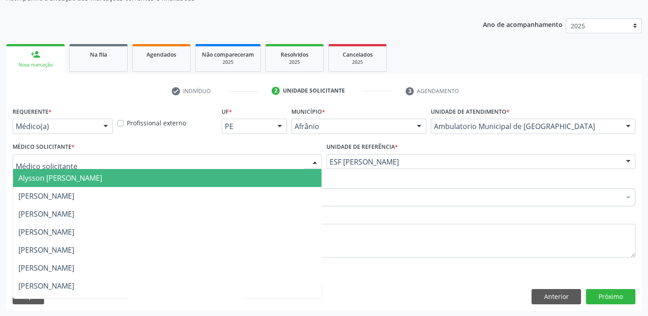
click at [60, 167] on div at bounding box center [167, 161] width 309 height 15
click at [59, 178] on span "Alysson [PERSON_NAME]" at bounding box center [60, 178] width 84 height 10
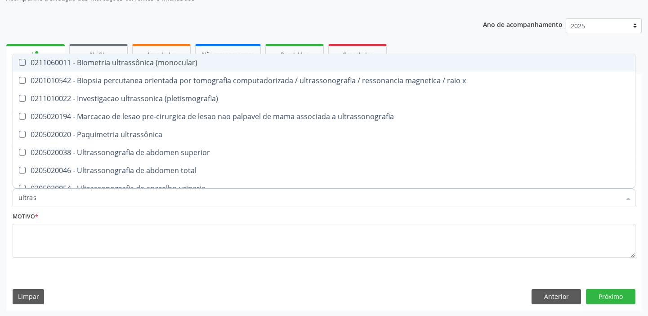
type input "ultrass"
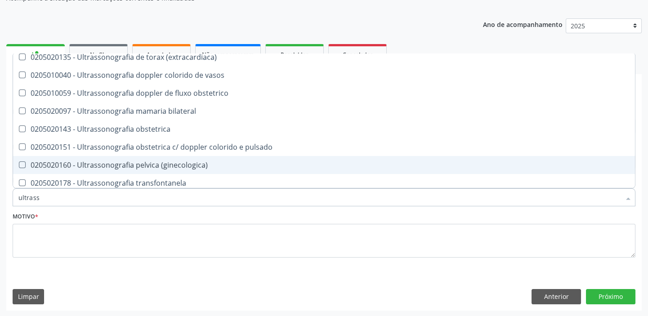
scroll to position [279, 0]
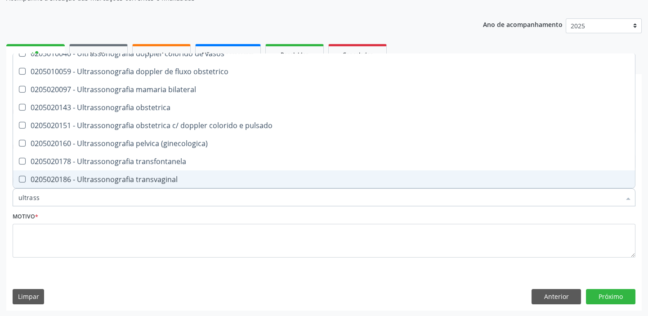
click at [136, 178] on div "0205020186 - Ultrassonografia transvaginal" at bounding box center [323, 179] width 611 height 7
checkbox transvaginal "true"
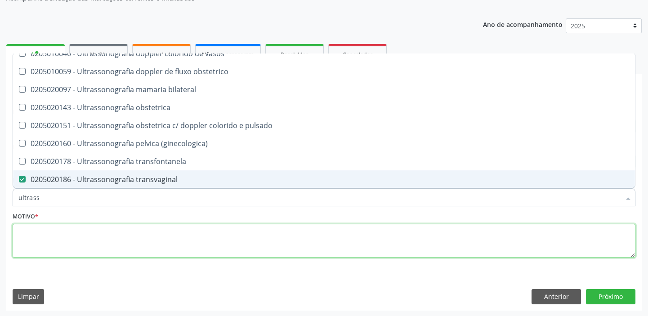
click at [76, 239] on textarea at bounding box center [324, 241] width 622 height 34
checkbox x "true"
checkbox transvaginal "false"
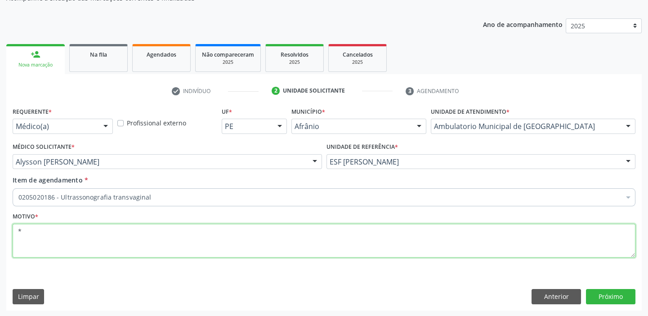
scroll to position [0, 0]
type textarea "*"
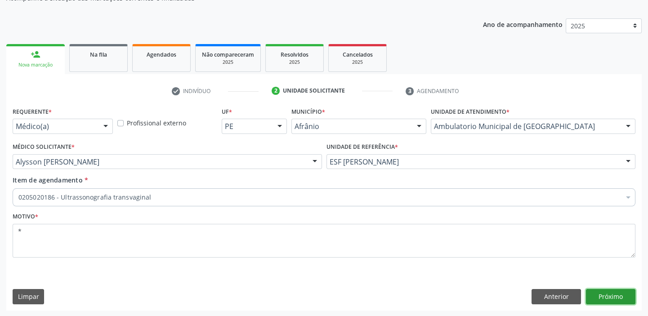
click at [598, 292] on button "Próximo" at bounding box center [610, 296] width 49 height 15
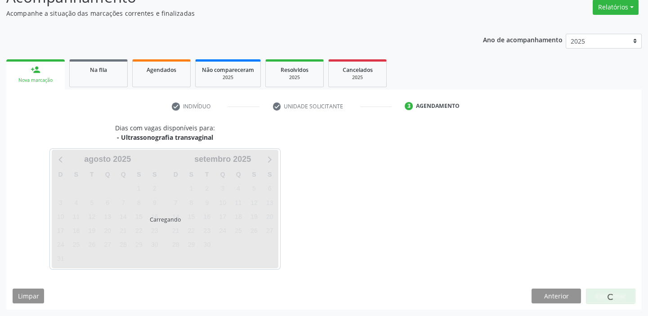
scroll to position [75, 0]
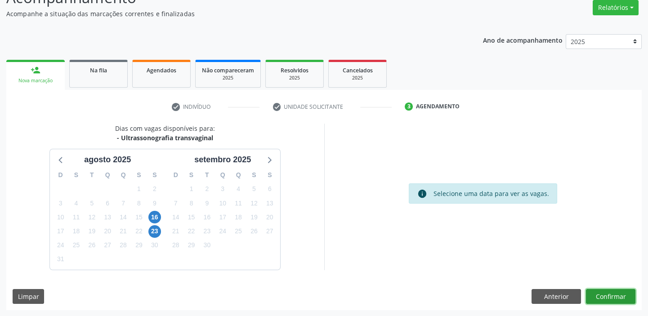
click at [607, 294] on button "Confirmar" at bounding box center [610, 296] width 49 height 15
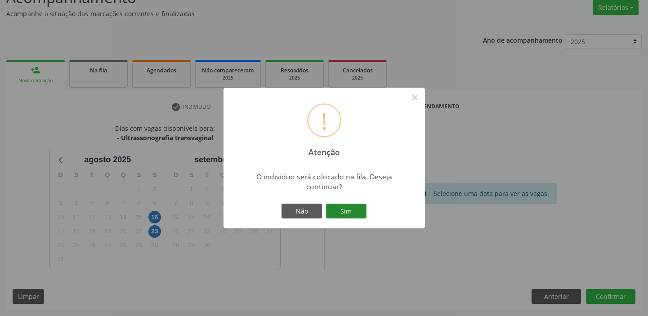
click at [346, 209] on button "Sim" at bounding box center [346, 211] width 40 height 15
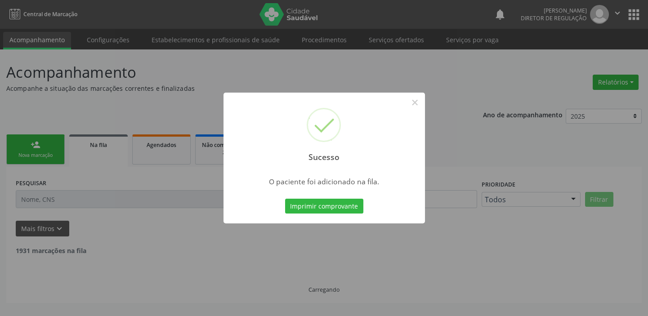
scroll to position [0, 0]
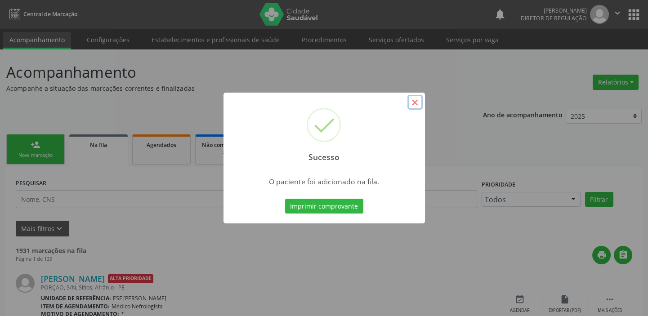
click at [409, 104] on button "×" at bounding box center [414, 102] width 15 height 15
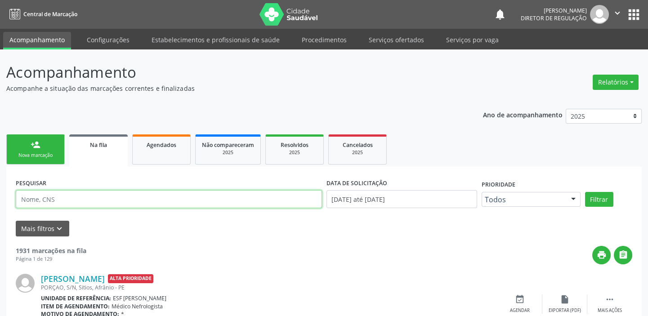
click at [44, 199] on input "text" at bounding box center [169, 199] width 306 height 18
type input "704800542095645"
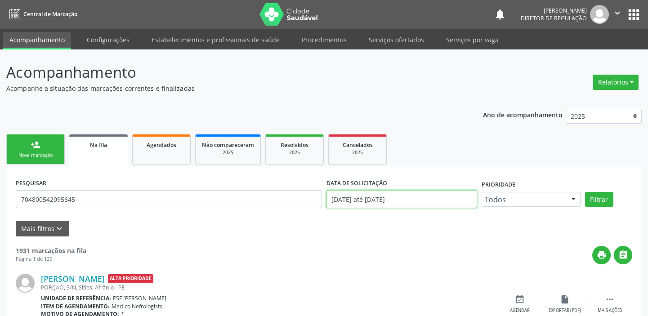
click at [417, 206] on input "[DATE] até [DATE]" at bounding box center [401, 199] width 151 height 18
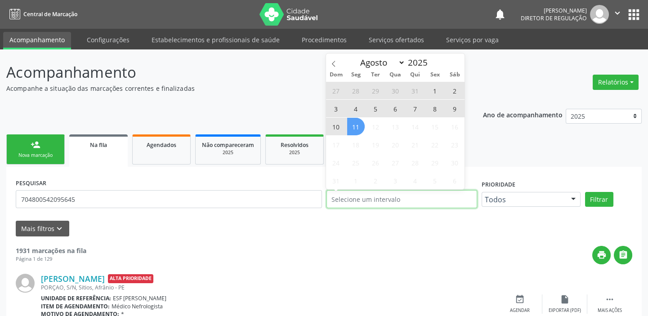
type input "2018"
select select "0"
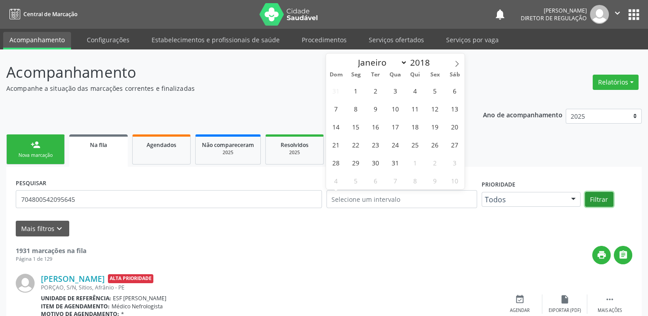
click at [598, 199] on button "Filtrar" at bounding box center [599, 199] width 28 height 15
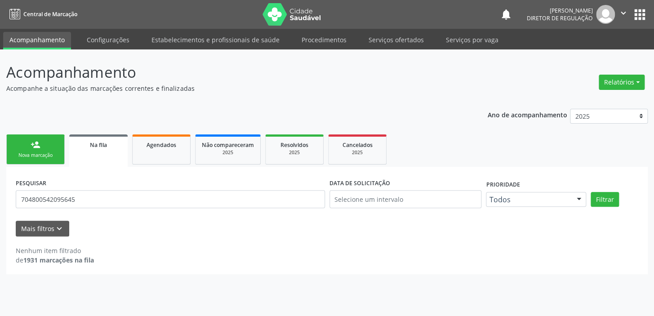
click at [53, 152] on div "Nova marcação" at bounding box center [35, 155] width 45 height 7
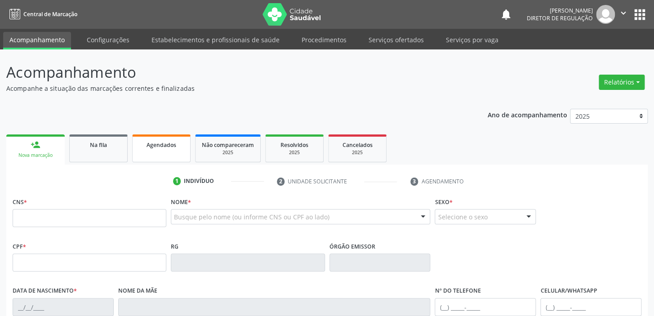
click at [157, 153] on link "Agendados" at bounding box center [161, 148] width 58 height 28
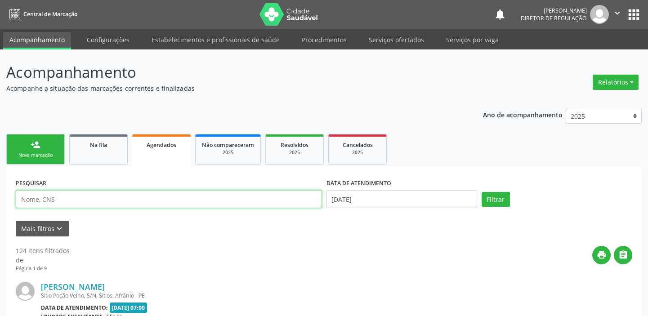
click at [63, 199] on input "text" at bounding box center [169, 199] width 306 height 18
type input "704800542095645"
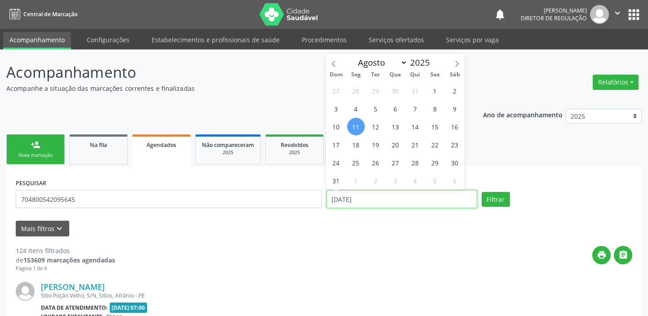
click at [437, 197] on input "[DATE]" at bounding box center [401, 199] width 151 height 18
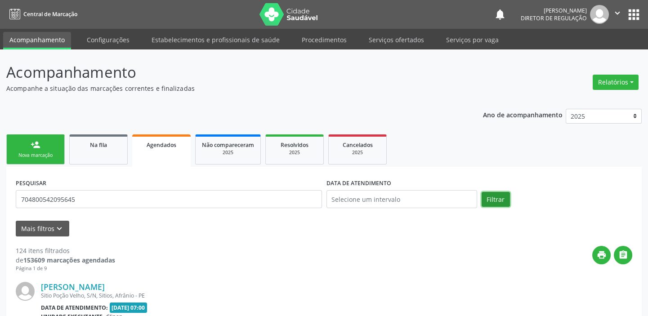
click at [502, 200] on button "Filtrar" at bounding box center [495, 199] width 28 height 15
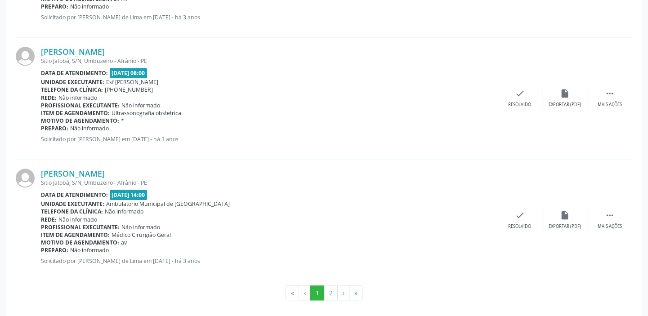
scroll to position [1899, 0]
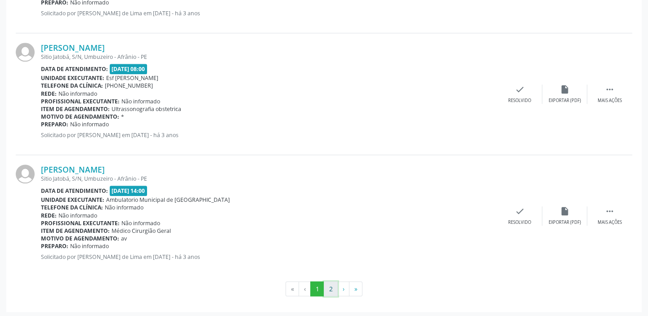
click at [331, 288] on button "2" at bounding box center [331, 288] width 14 height 15
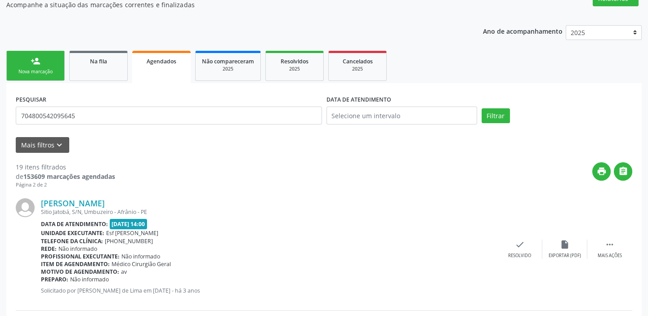
scroll to position [0, 0]
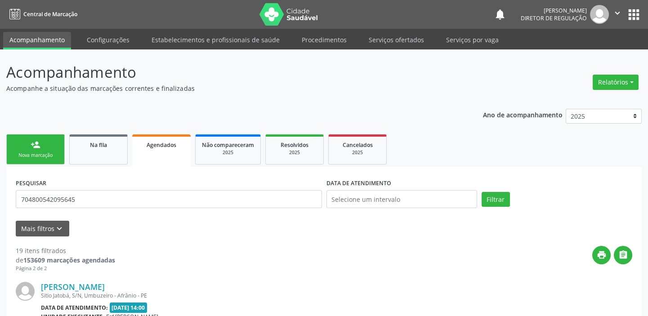
click at [52, 157] on div "Nova marcação" at bounding box center [35, 155] width 45 height 7
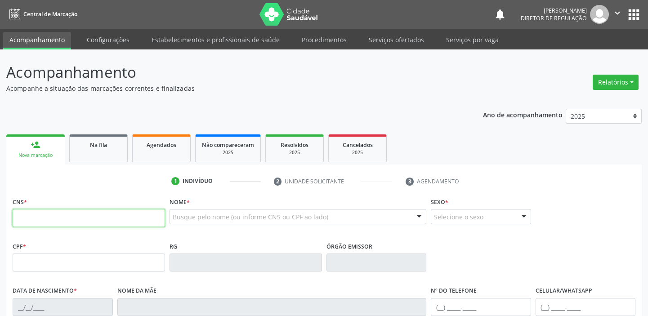
click at [93, 215] on input "text" at bounding box center [89, 218] width 152 height 18
click at [164, 156] on link "Agendados" at bounding box center [161, 148] width 58 height 28
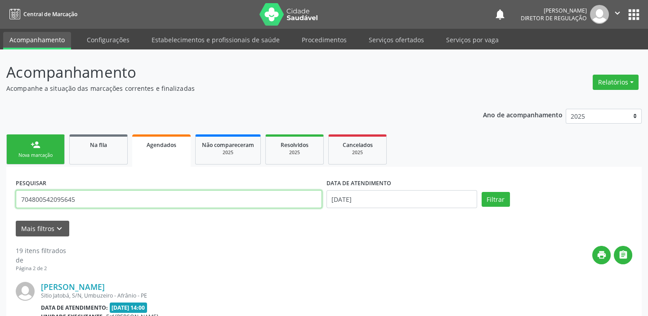
click at [82, 199] on input "704800542095645" at bounding box center [169, 199] width 306 height 18
type input "7"
type input "704700714208737"
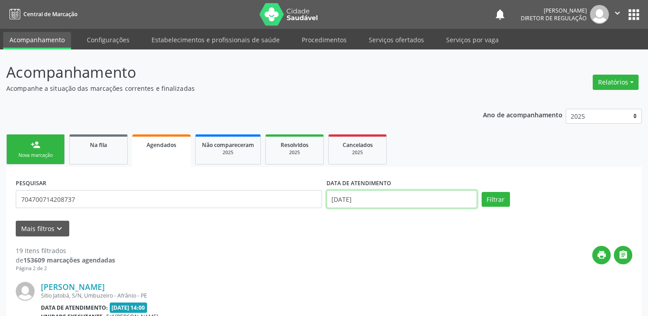
click at [351, 200] on input "[DATE]" at bounding box center [401, 199] width 151 height 18
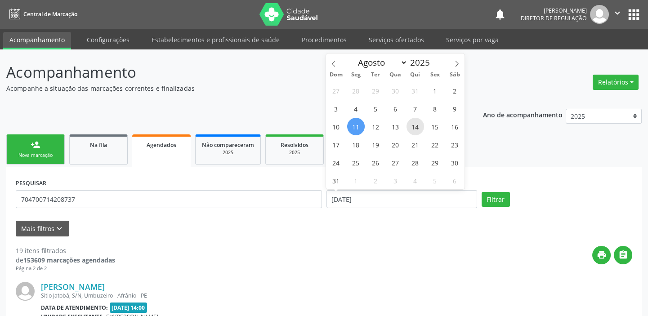
click at [416, 129] on span "14" at bounding box center [415, 127] width 18 height 18
type input "[DATE]"
click at [416, 129] on span "14" at bounding box center [415, 127] width 18 height 18
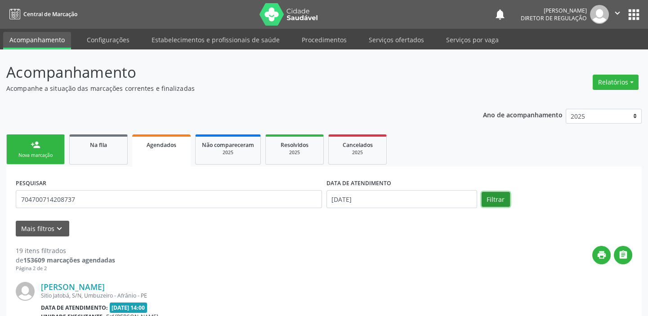
click at [492, 201] on button "Filtrar" at bounding box center [495, 199] width 28 height 15
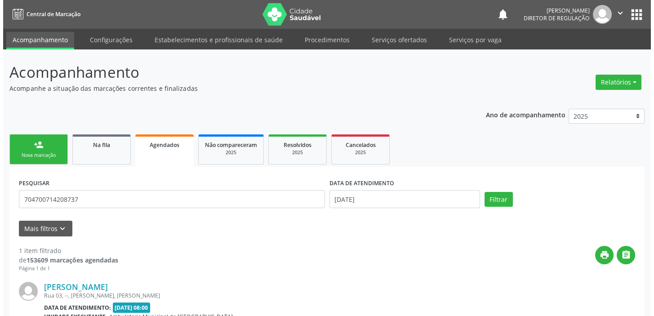
scroll to position [100, 0]
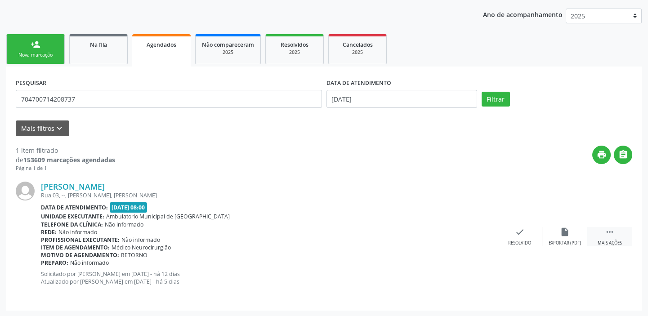
click at [608, 229] on icon "" at bounding box center [609, 232] width 10 height 10
click at [473, 233] on icon "cancel" at bounding box center [475, 232] width 10 height 10
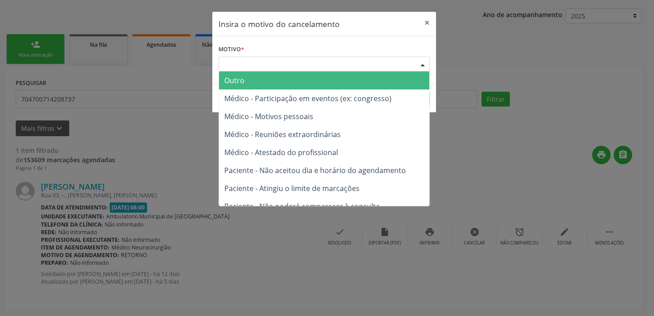
click at [266, 60] on div "Escolha o motivo" at bounding box center [323, 64] width 211 height 15
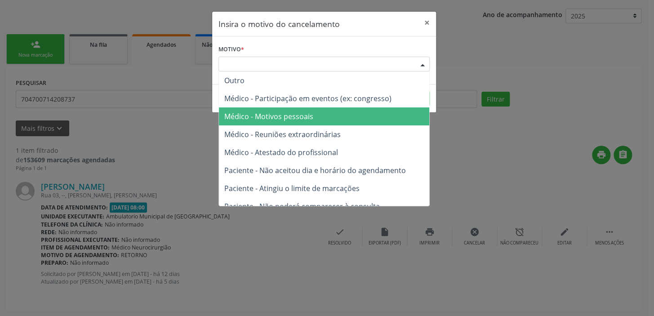
click at [265, 120] on span "Médico - Motivos pessoais" at bounding box center [268, 116] width 89 height 10
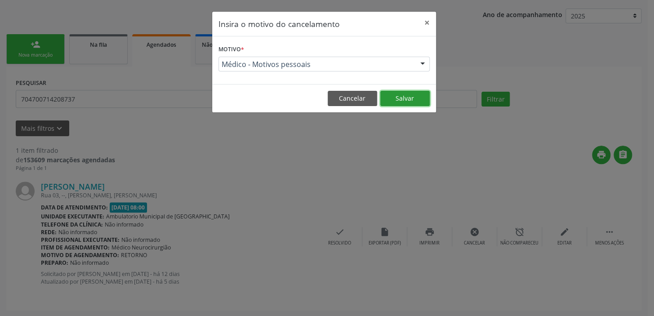
click at [405, 98] on button "Salvar" at bounding box center [404, 98] width 49 height 15
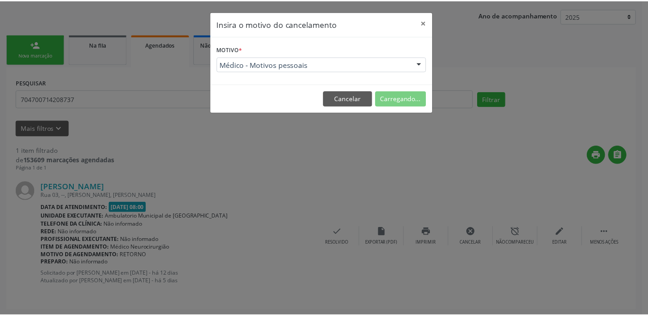
scroll to position [0, 0]
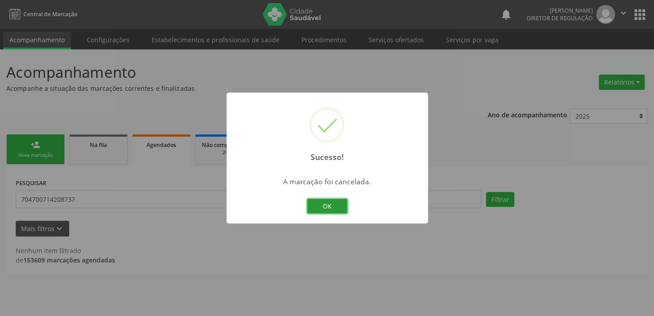
drag, startPoint x: 324, startPoint y: 204, endPoint x: 202, endPoint y: 151, distance: 132.6
click at [320, 199] on button "OK" at bounding box center [327, 206] width 40 height 15
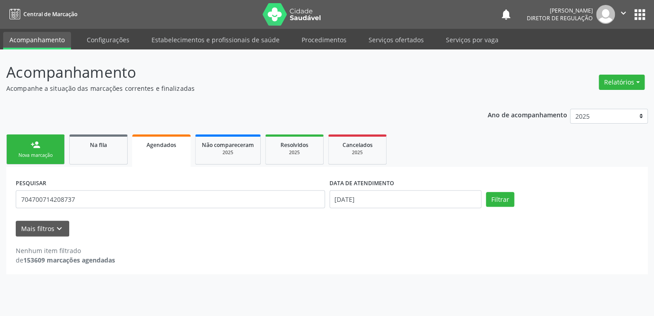
click at [38, 149] on div "person_add" at bounding box center [36, 145] width 10 height 10
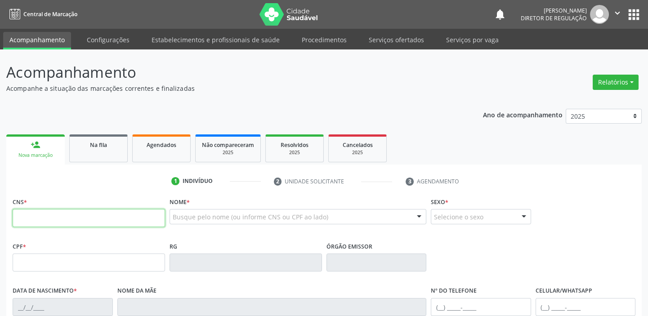
click at [49, 217] on input "text" at bounding box center [89, 218] width 152 height 18
type input "704 8005 4209 5645"
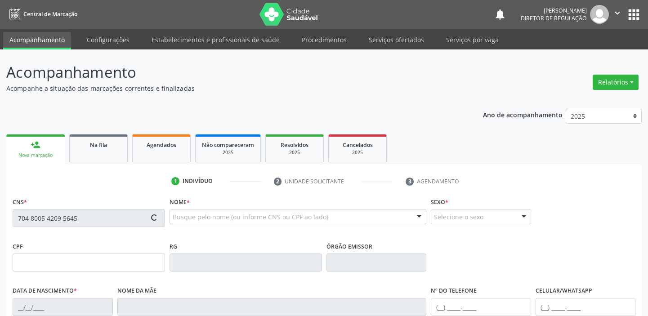
type input "037.146.553-28"
type input "04/08/1988"
type input "Luzia Vieira de Carvalho de Assis"
type input "(87) 98844-6263"
type input "060.635.664-90"
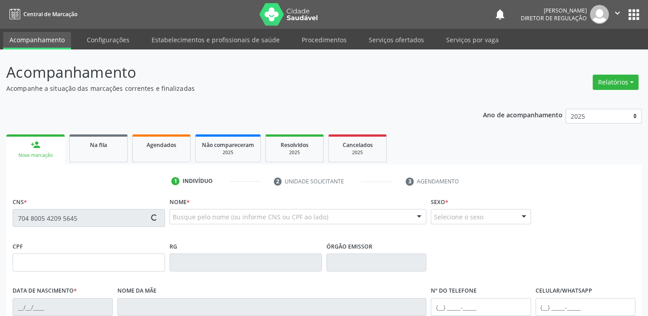
type input "S/N"
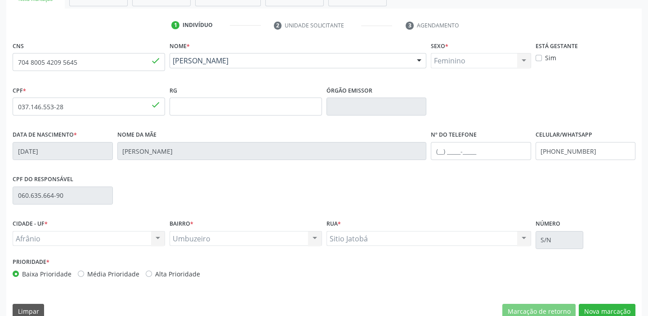
scroll to position [171, 0]
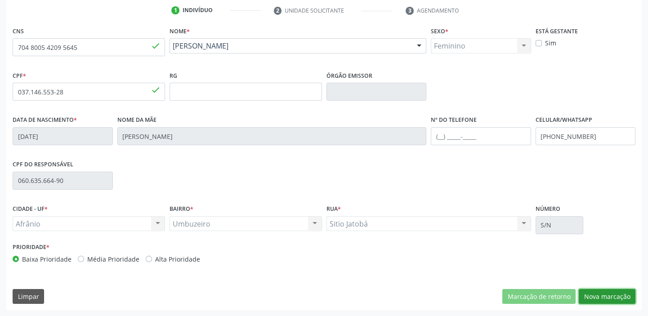
click at [592, 297] on button "Nova marcação" at bounding box center [606, 296] width 57 height 15
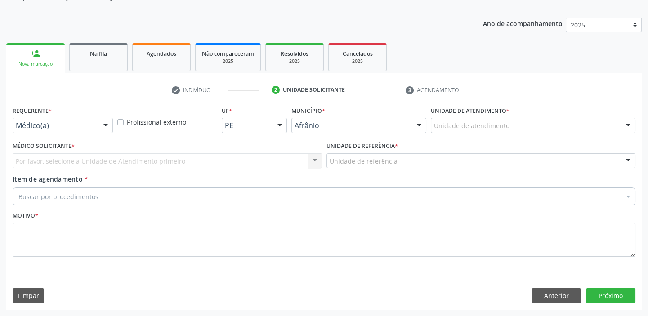
scroll to position [90, 0]
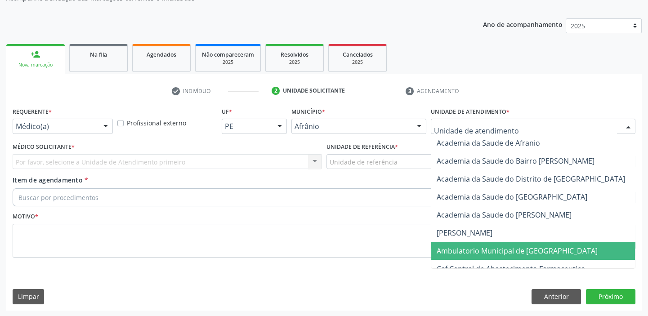
click at [453, 253] on span "Ambulatorio Municipal de [GEOGRAPHIC_DATA]" at bounding box center [516, 251] width 161 height 10
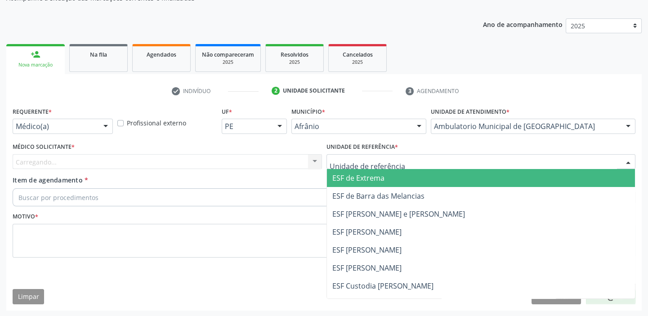
drag, startPoint x: 339, startPoint y: 164, endPoint x: 345, endPoint y: 206, distance: 42.6
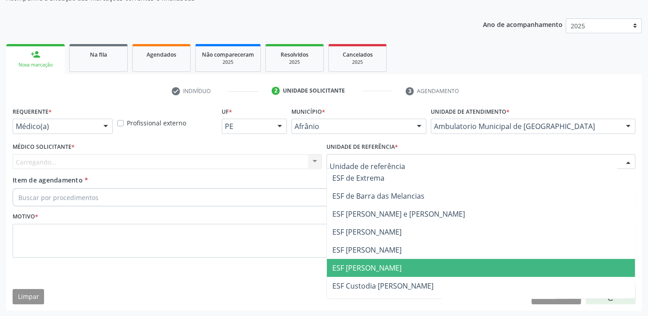
click at [347, 261] on span "ESF [PERSON_NAME]" at bounding box center [481, 268] width 308 height 18
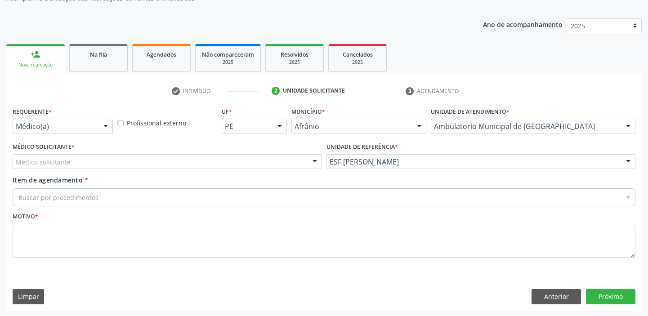
click at [72, 165] on div "Médico solicitante" at bounding box center [167, 161] width 309 height 15
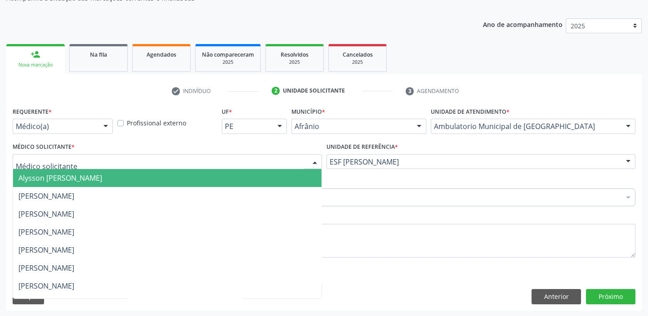
click at [67, 178] on span "Alysson [PERSON_NAME]" at bounding box center [60, 178] width 84 height 10
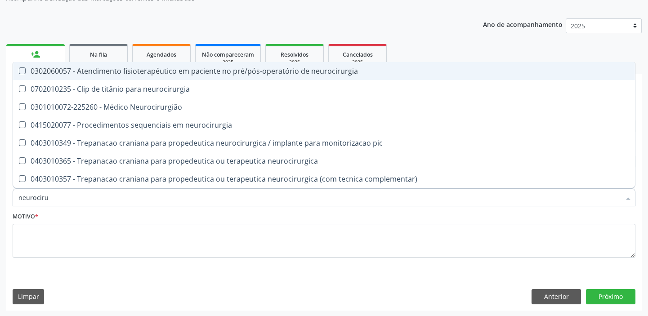
type input "neurocirur"
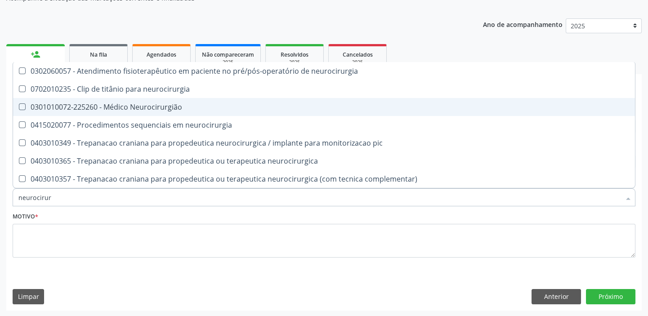
click at [120, 107] on div "0301010072-225260 - Médico Neurocirurgião" at bounding box center [323, 106] width 611 height 7
checkbox Neurocirurgião "true"
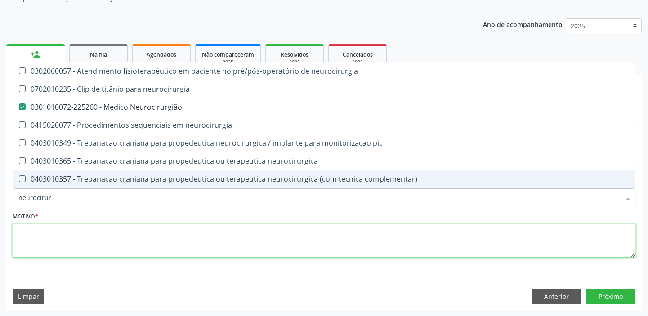
click at [49, 238] on textarea at bounding box center [324, 241] width 622 height 34
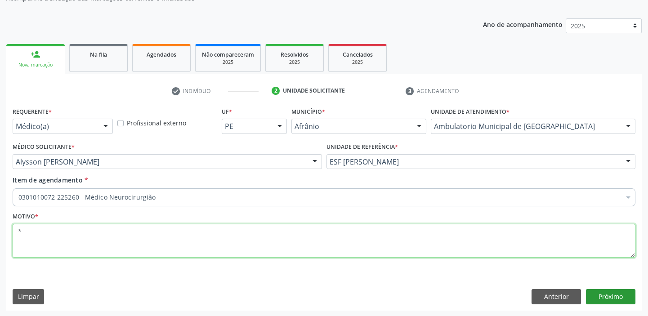
type textarea "*"
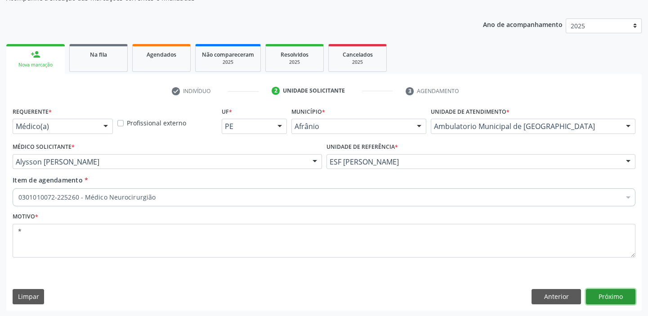
click at [604, 302] on button "Próximo" at bounding box center [610, 296] width 49 height 15
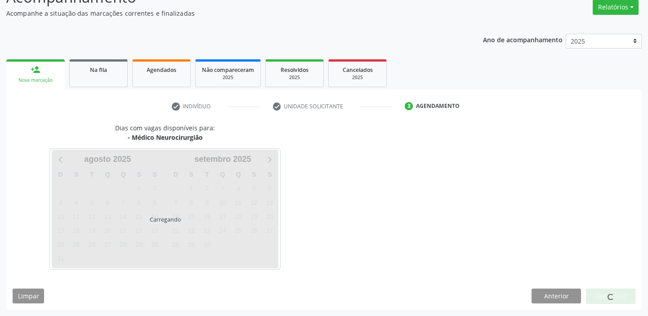
scroll to position [75, 0]
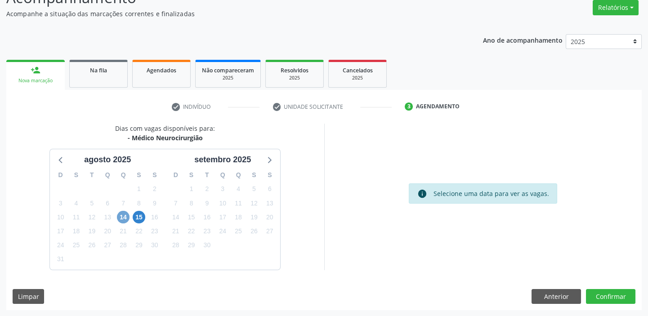
click at [123, 217] on span "14" at bounding box center [123, 217] width 13 height 13
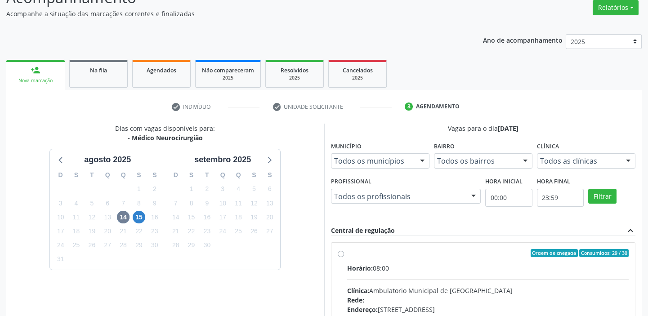
click at [344, 257] on input "Ordem de chegada Consumidos: 29 / 30 Horário: 08:00 Clínica: Ambulatorio Munici…" at bounding box center [340, 253] width 6 height 8
radio input "true"
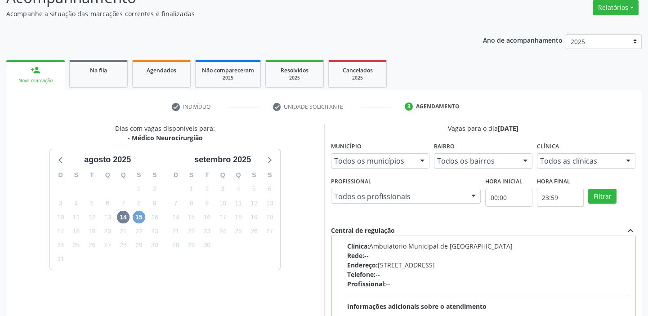
click at [134, 216] on span "15" at bounding box center [139, 217] width 13 height 13
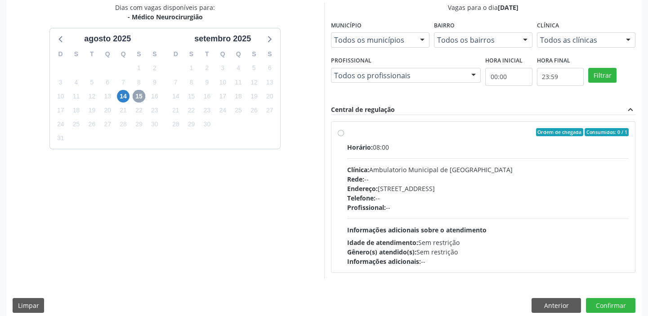
scroll to position [204, 0]
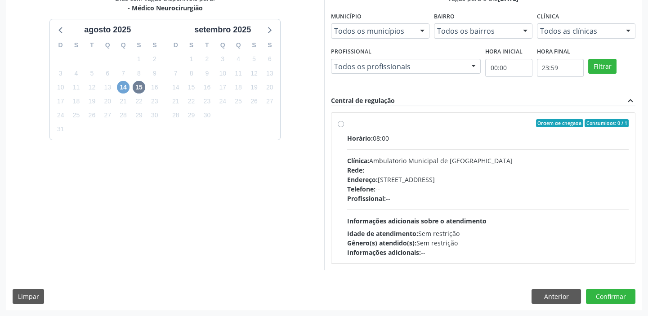
click at [124, 87] on span "14" at bounding box center [123, 87] width 13 height 13
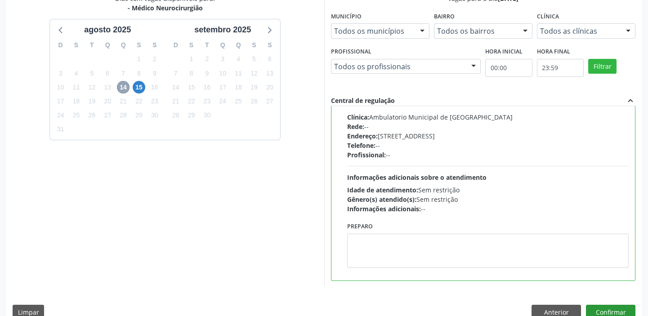
scroll to position [44, 0]
click at [605, 310] on button "Confirmar" at bounding box center [610, 312] width 49 height 15
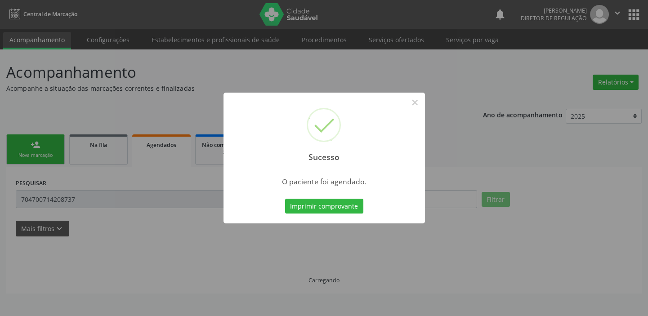
scroll to position [0, 0]
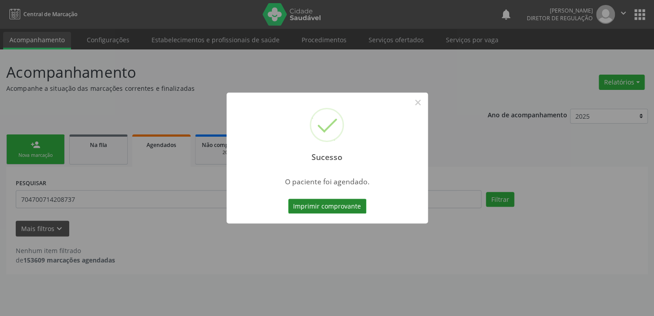
click at [345, 209] on button "Imprimir comprovante" at bounding box center [327, 206] width 78 height 15
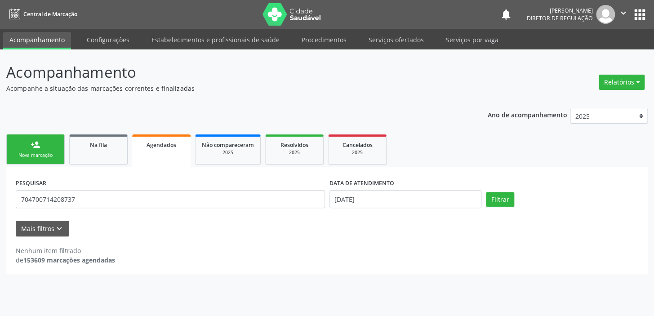
click at [36, 155] on div "Nova marcação" at bounding box center [35, 155] width 45 height 7
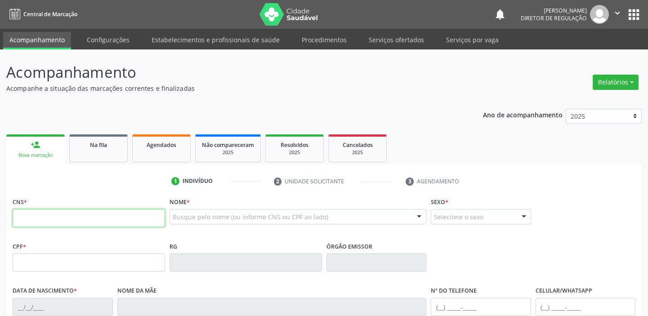
click at [105, 218] on input "text" at bounding box center [89, 218] width 152 height 18
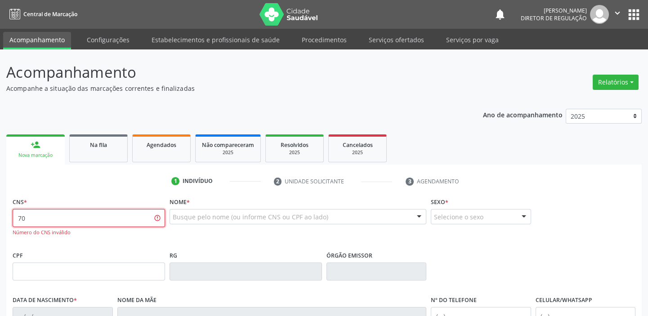
type input "7"
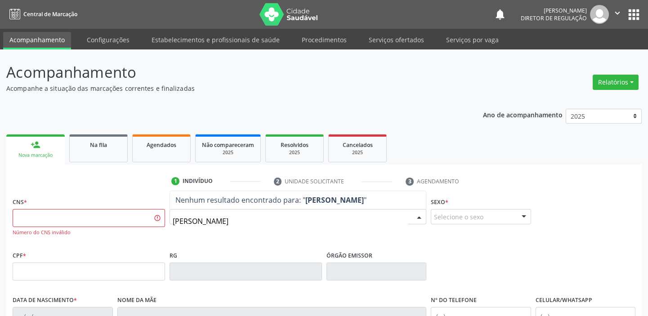
type input "maria jose de ma"
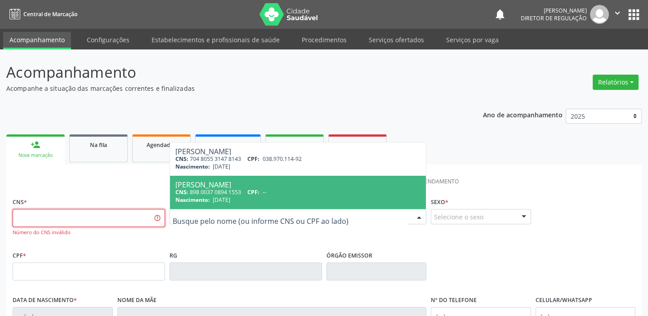
click at [103, 225] on input "text" at bounding box center [89, 218] width 152 height 18
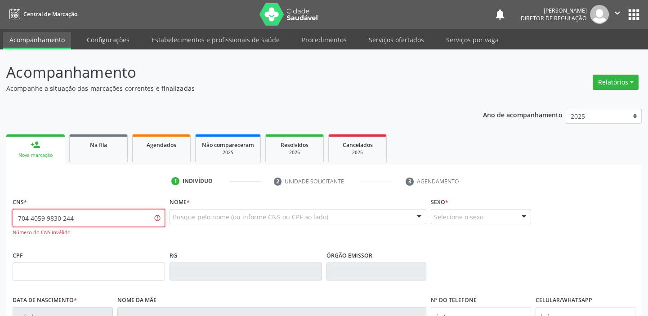
type input "704 4059 9830 2444"
click at [112, 222] on input "704 4059 9830 2444" at bounding box center [89, 218] width 152 height 18
type input "7"
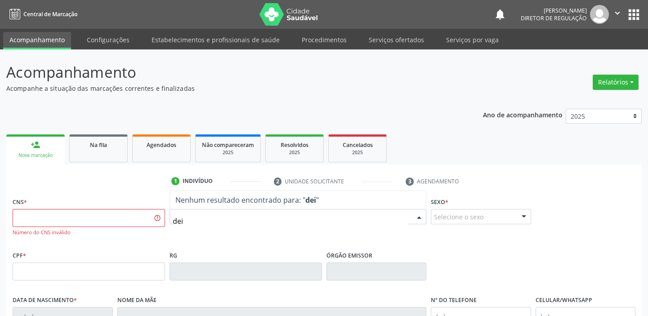
type input "deis"
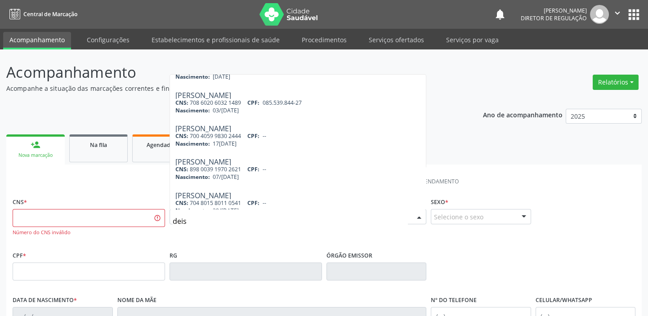
scroll to position [18, 0]
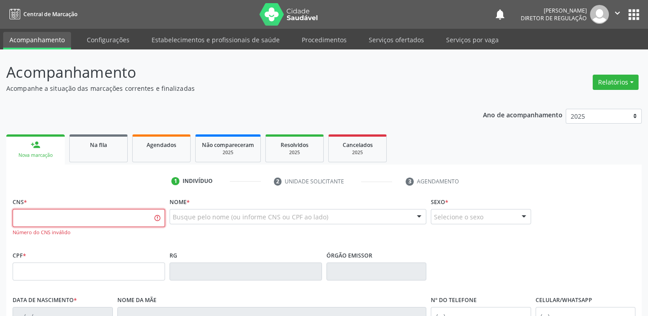
click at [40, 219] on input "text" at bounding box center [89, 218] width 152 height 18
type input "7"
type input "700 4059 9830 2444"
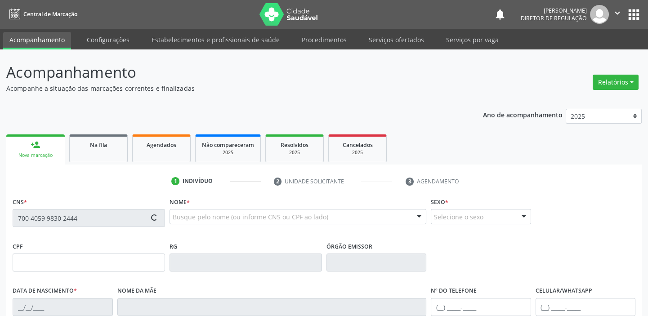
type input "17[DATE]"
type input "[PERSON_NAME]"
type input "[PHONE_NUMBER]"
type input "161"
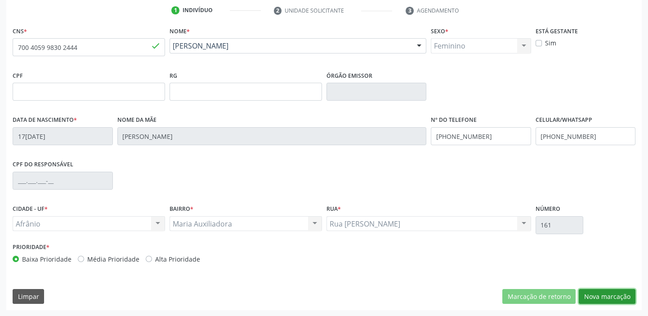
click at [610, 296] on button "Nova marcação" at bounding box center [606, 296] width 57 height 15
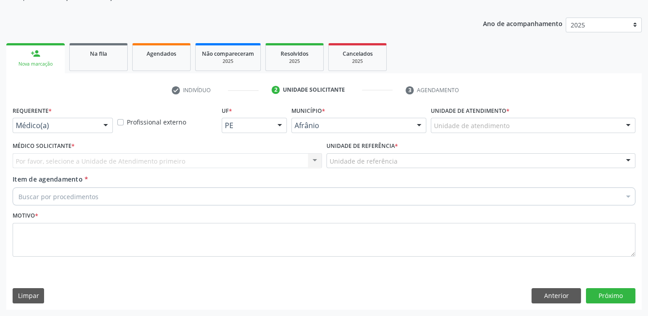
scroll to position [90, 0]
drag, startPoint x: 443, startPoint y: 127, endPoint x: 447, endPoint y: 146, distance: 18.8
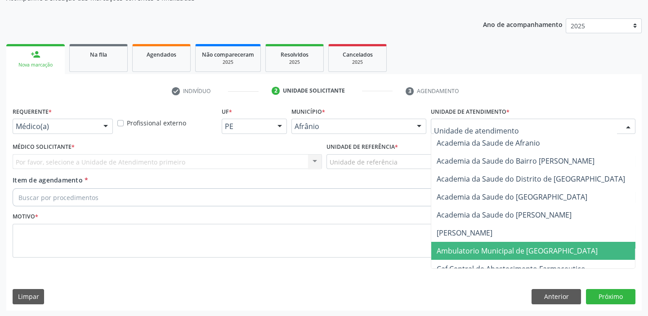
drag, startPoint x: 463, startPoint y: 252, endPoint x: 412, endPoint y: 213, distance: 64.2
click at [462, 251] on span "Ambulatorio Municipal de [GEOGRAPHIC_DATA]" at bounding box center [516, 251] width 161 height 10
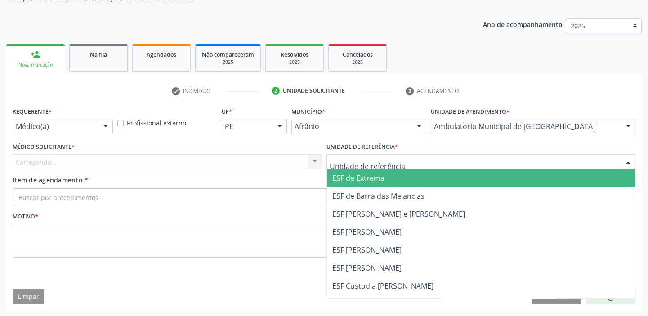
drag, startPoint x: 351, startPoint y: 164, endPoint x: 361, endPoint y: 222, distance: 59.4
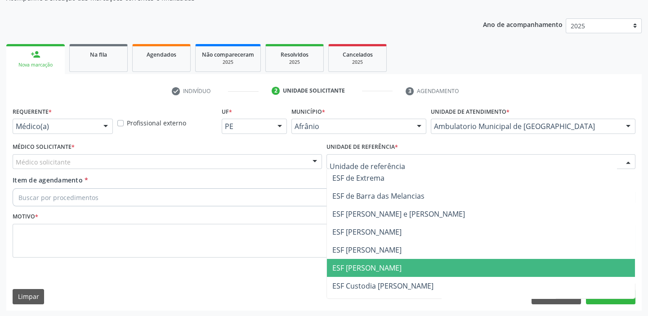
drag, startPoint x: 364, startPoint y: 269, endPoint x: 181, endPoint y: 202, distance: 195.5
click at [364, 268] on span "ESF [PERSON_NAME]" at bounding box center [366, 268] width 69 height 10
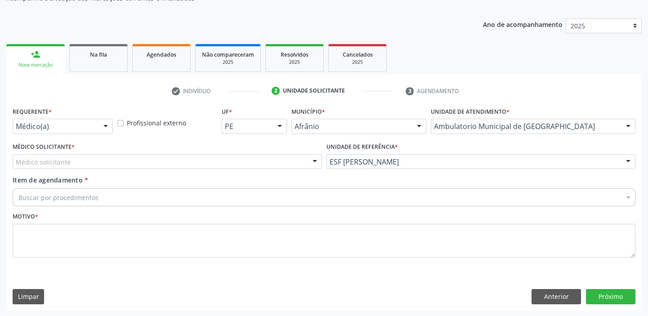
drag, startPoint x: 57, startPoint y: 163, endPoint x: 56, endPoint y: 178, distance: 14.9
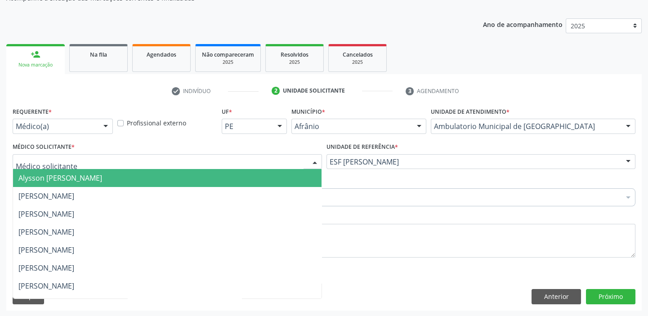
drag, startPoint x: 56, startPoint y: 182, endPoint x: 51, endPoint y: 191, distance: 10.3
click at [55, 184] on span "Alysson [PERSON_NAME]" at bounding box center [167, 178] width 308 height 18
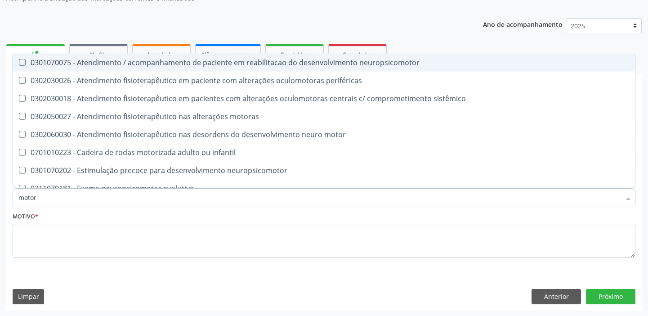
type input "motora"
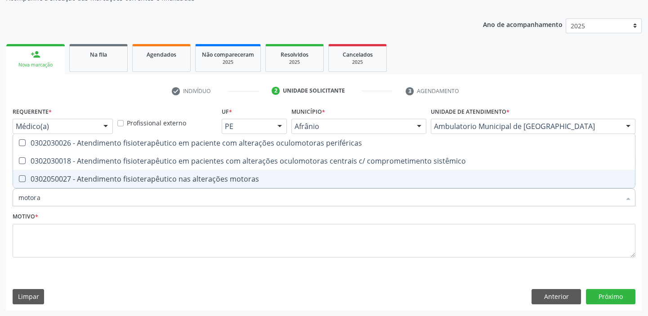
click at [67, 181] on div "0302050027 - Atendimento fisioterapêutico nas alterações motoras" at bounding box center [323, 178] width 611 height 7
checkbox motoras "true"
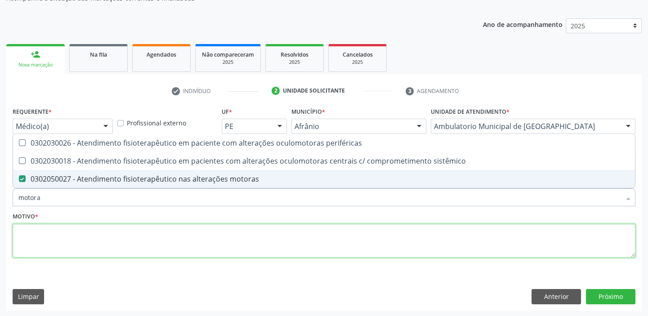
click at [47, 244] on textarea at bounding box center [324, 241] width 622 height 34
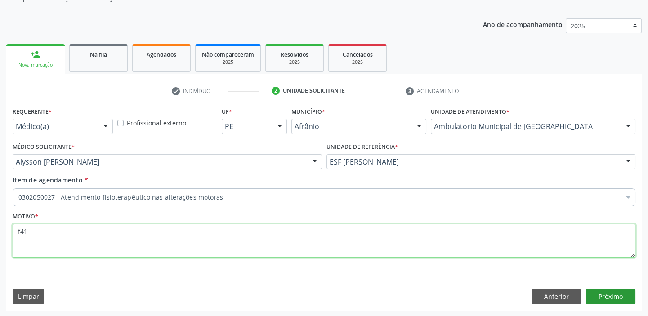
type textarea "f41"
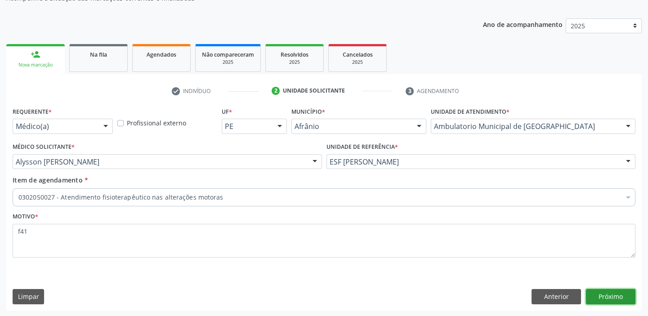
click at [609, 297] on button "Próximo" at bounding box center [610, 296] width 49 height 15
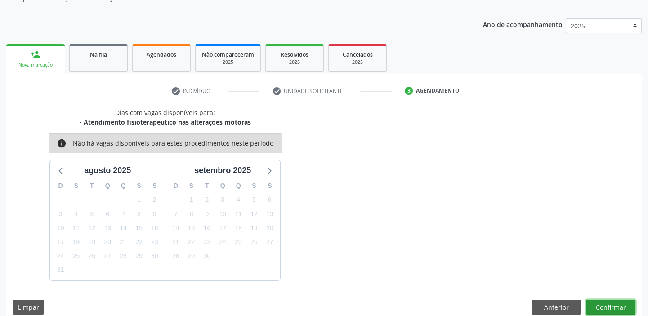
click at [610, 305] on button "Confirmar" at bounding box center [610, 307] width 49 height 15
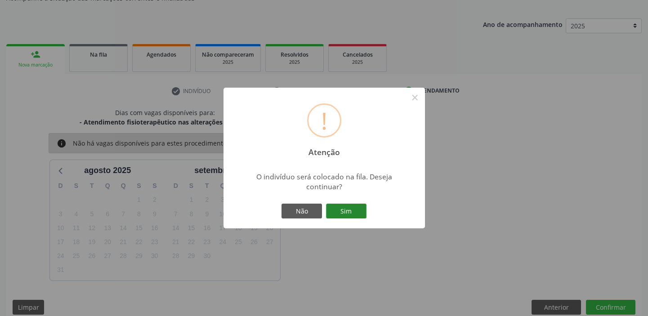
click at [352, 209] on button "Sim" at bounding box center [346, 211] width 40 height 15
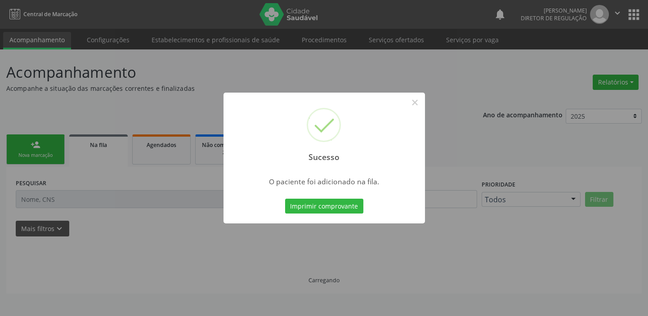
scroll to position [0, 0]
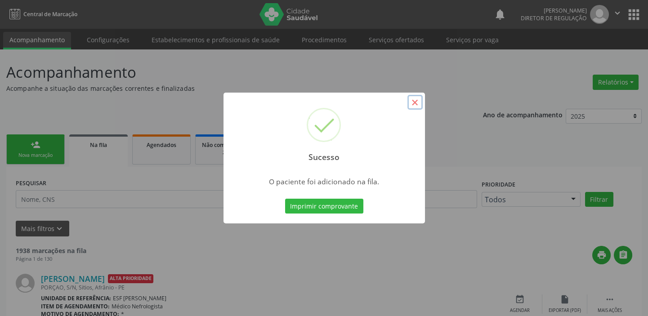
click at [418, 102] on button "×" at bounding box center [414, 102] width 15 height 15
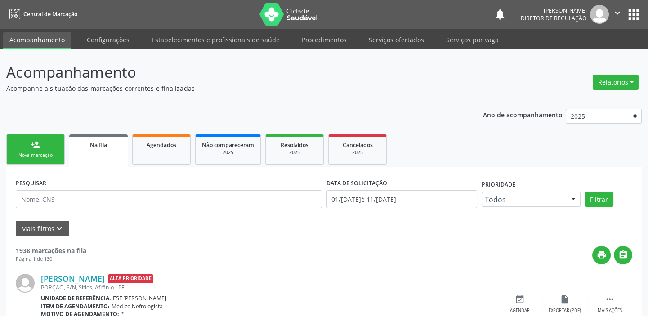
click at [44, 144] on link "person_add Nova marcação" at bounding box center [35, 149] width 58 height 30
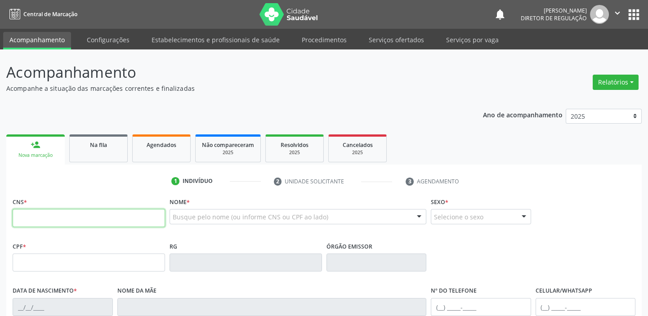
click at [45, 213] on input "text" at bounding box center [89, 218] width 152 height 18
type input "700 4059 9830 2444"
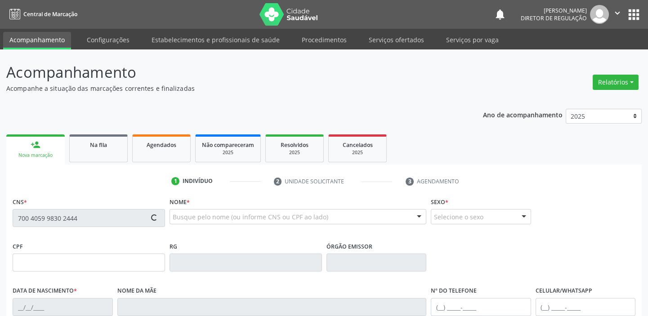
type input "17/09/1999"
type input "Maria da Luz Andrade Sousa"
type input "(87) 98866-5644"
type input "161"
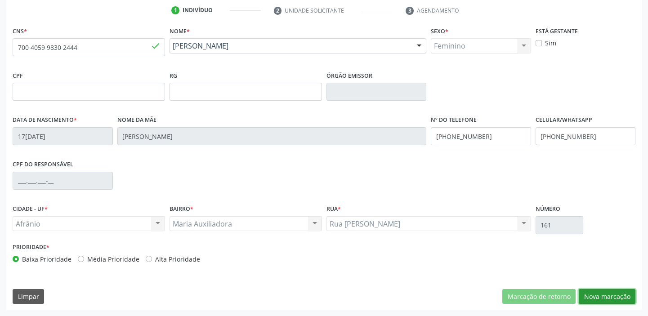
click at [587, 291] on button "Nova marcação" at bounding box center [606, 296] width 57 height 15
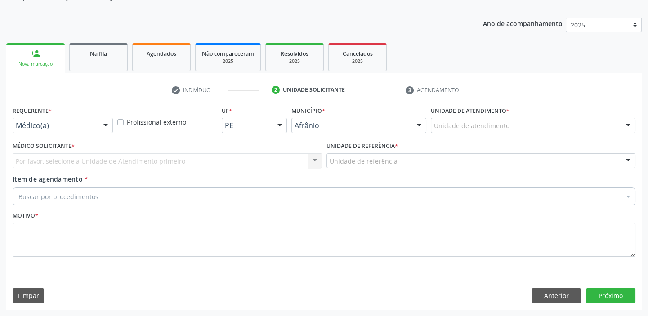
scroll to position [90, 0]
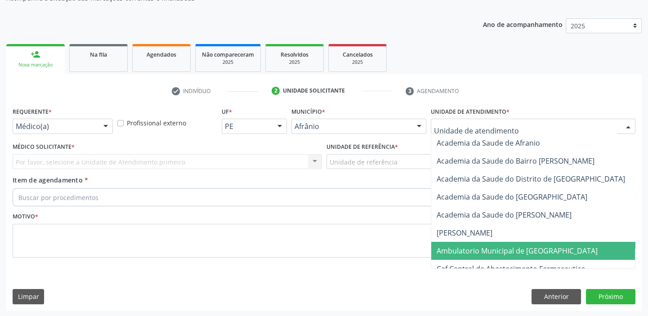
drag, startPoint x: 457, startPoint y: 250, endPoint x: 396, endPoint y: 217, distance: 69.6
click at [457, 251] on span "Ambulatorio Municipal de [GEOGRAPHIC_DATA]" at bounding box center [516, 251] width 161 height 10
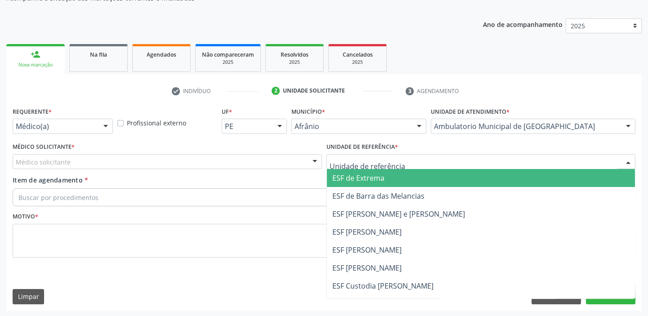
drag, startPoint x: 349, startPoint y: 164, endPoint x: 349, endPoint y: 234, distance: 70.1
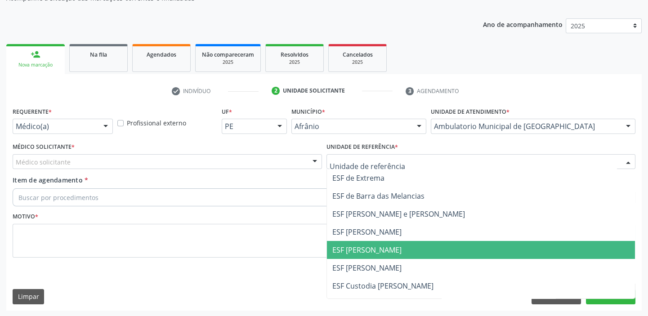
drag, startPoint x: 347, startPoint y: 257, endPoint x: 257, endPoint y: 227, distance: 94.2
click at [346, 257] on span "ESF [PERSON_NAME]" at bounding box center [481, 250] width 308 height 18
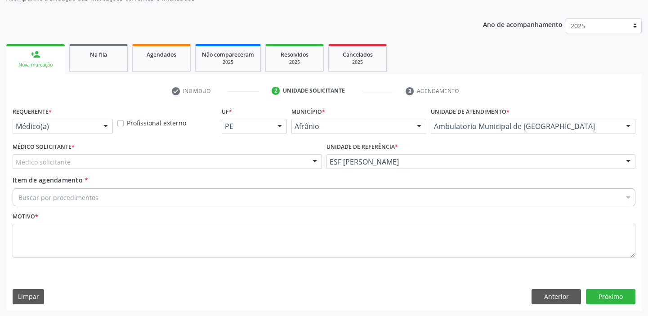
drag, startPoint x: 72, startPoint y: 161, endPoint x: 71, endPoint y: 168, distance: 7.3
click at [71, 165] on div "Médico solicitante" at bounding box center [167, 161] width 309 height 15
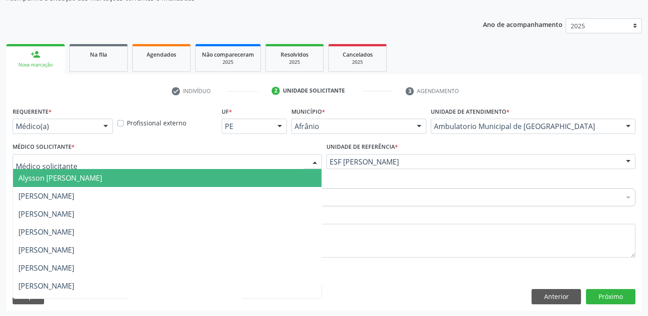
drag, startPoint x: 71, startPoint y: 180, endPoint x: 63, endPoint y: 194, distance: 16.1
click at [70, 180] on span "Alysson [PERSON_NAME]" at bounding box center [60, 178] width 84 height 10
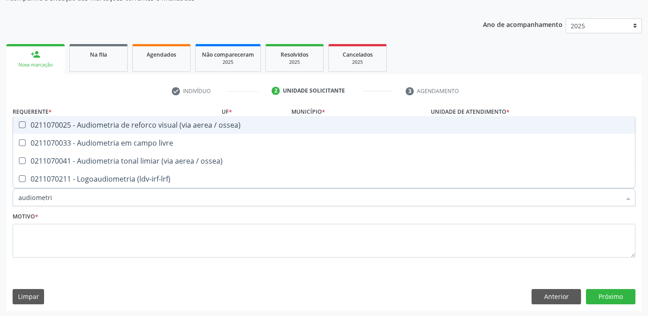
type input "audiometria"
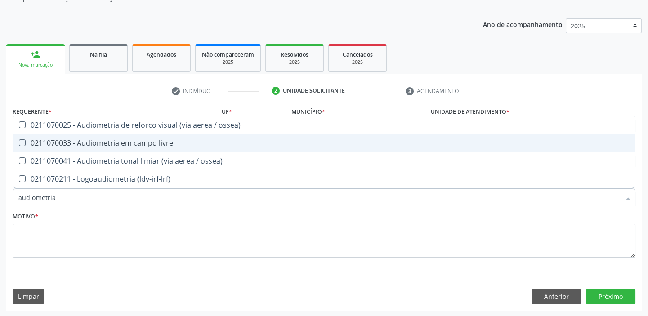
click at [104, 145] on div "0211070033 - Audiometria em campo livre" at bounding box center [323, 142] width 611 height 7
checkbox livre "true"
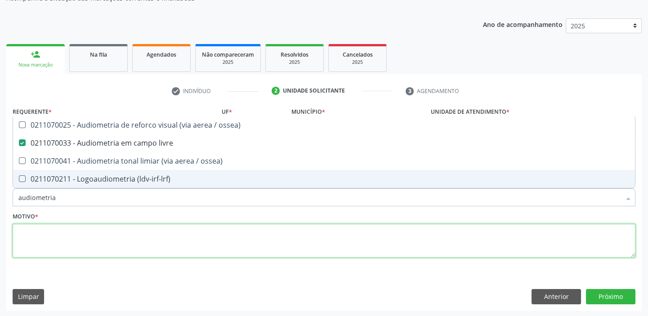
click at [68, 240] on textarea at bounding box center [324, 241] width 622 height 34
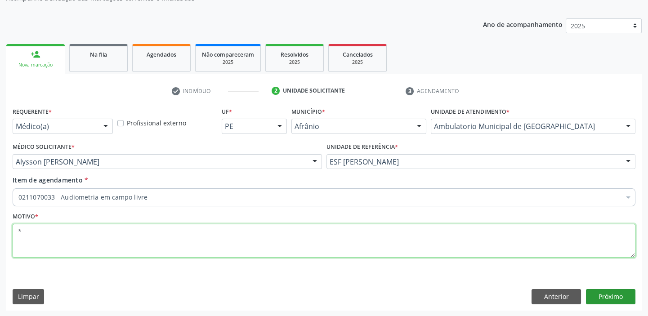
type textarea "*"
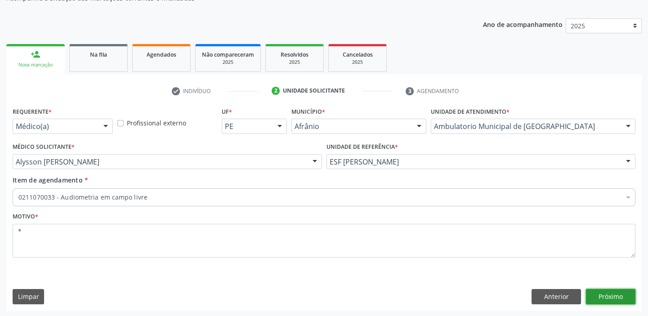
click at [603, 295] on button "Próximo" at bounding box center [610, 296] width 49 height 15
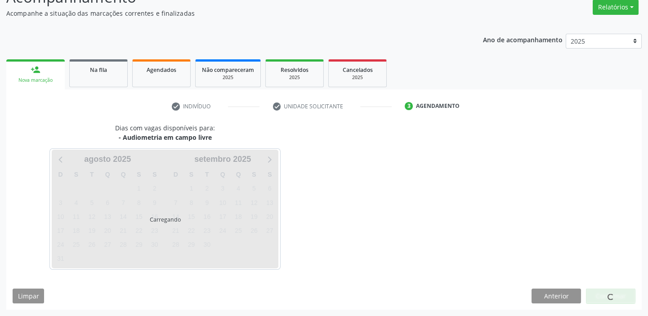
scroll to position [75, 0]
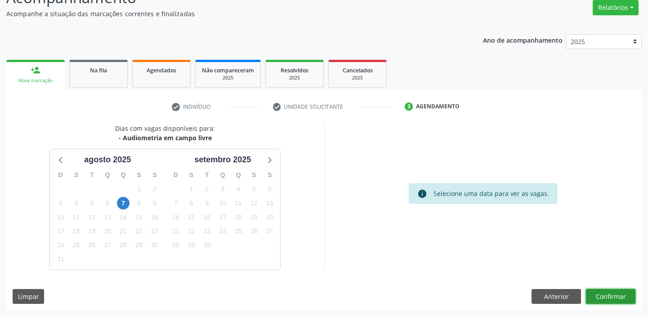
click at [598, 297] on button "Confirmar" at bounding box center [610, 296] width 49 height 15
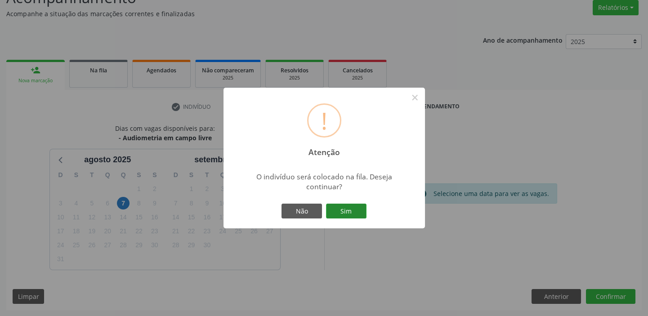
click at [344, 212] on button "Sim" at bounding box center [346, 211] width 40 height 15
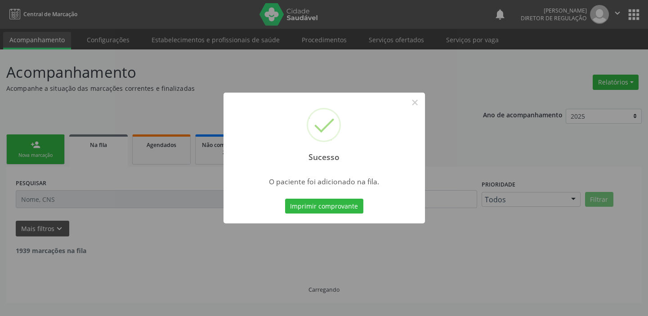
scroll to position [0, 0]
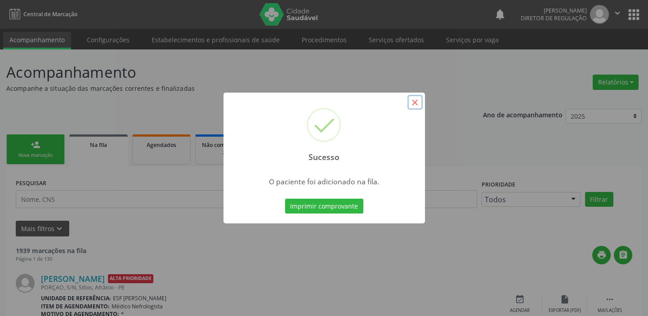
click at [413, 100] on button "×" at bounding box center [414, 102] width 15 height 15
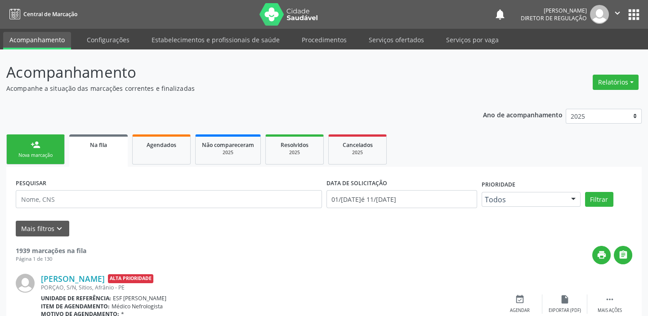
click at [36, 157] on div "Nova marcação" at bounding box center [35, 155] width 45 height 7
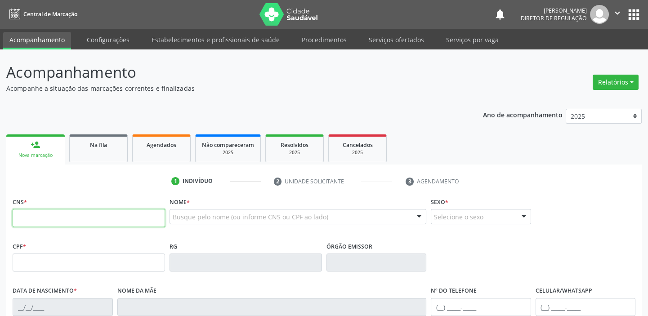
click at [50, 220] on input "text" at bounding box center [89, 218] width 152 height 18
type input "708 6090 0039 0189"
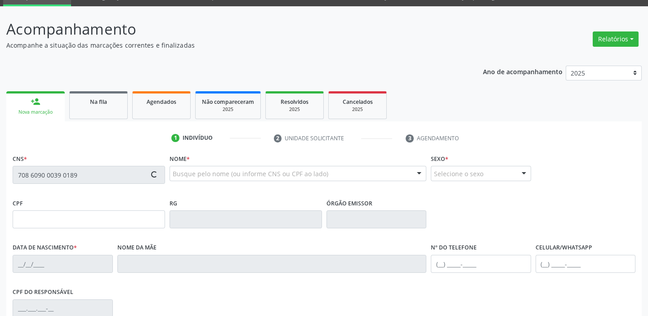
type input "126.305.014-00"
type input "0[DATE]"
type input "Rosimeire de [PERSON_NAME]"
type input "[PHONE_NUMBER]"
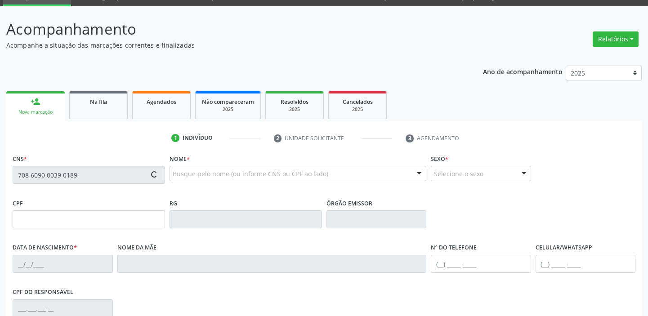
type input "280"
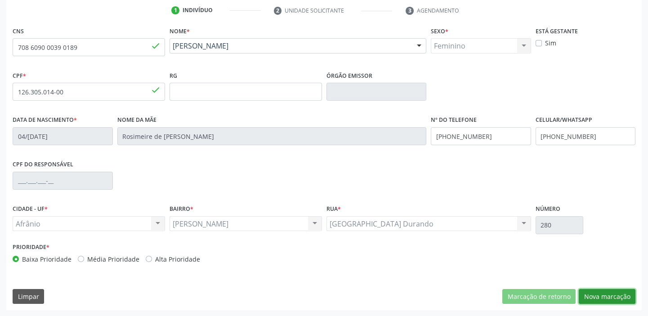
click at [602, 296] on button "Nova marcação" at bounding box center [606, 296] width 57 height 15
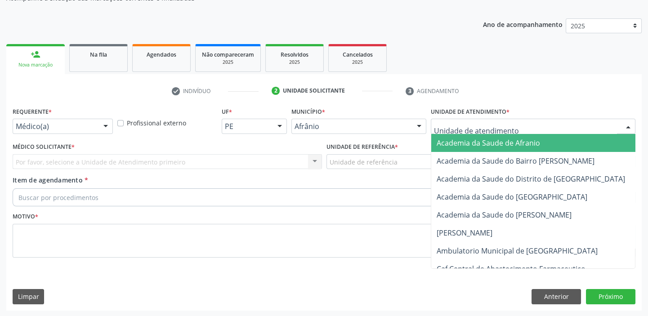
drag, startPoint x: 449, startPoint y: 128, endPoint x: 453, endPoint y: 201, distance: 73.4
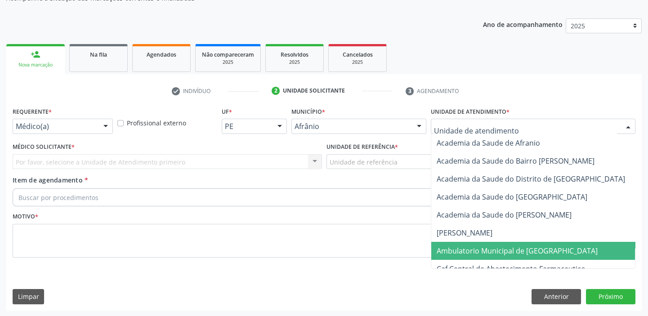
click at [453, 247] on span "Ambulatorio Municipal de [GEOGRAPHIC_DATA]" at bounding box center [516, 251] width 161 height 10
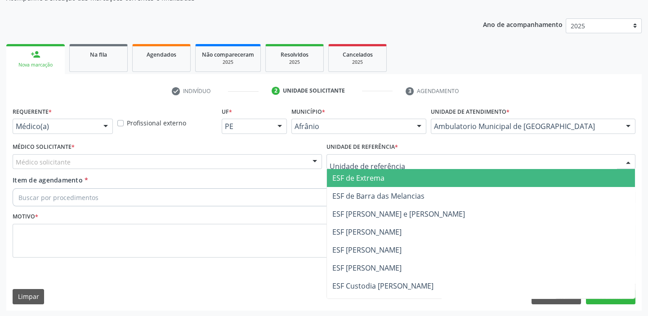
drag, startPoint x: 356, startPoint y: 163, endPoint x: 354, endPoint y: 221, distance: 58.0
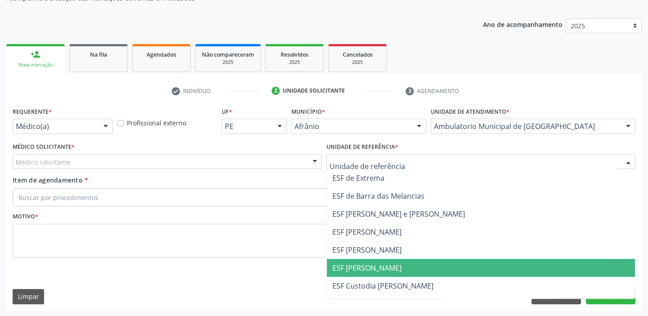
click at [349, 260] on span "ESF [PERSON_NAME]" at bounding box center [481, 268] width 308 height 18
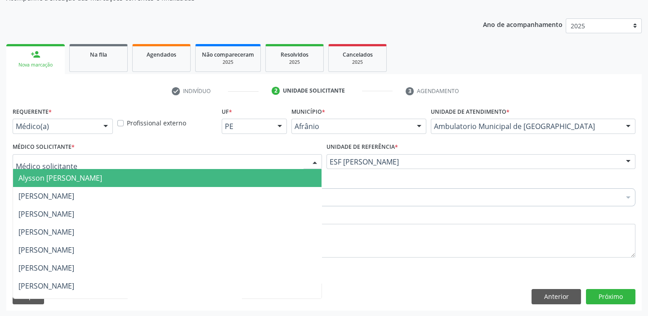
drag, startPoint x: 59, startPoint y: 162, endPoint x: 54, endPoint y: 178, distance: 16.8
drag, startPoint x: 54, startPoint y: 180, endPoint x: 52, endPoint y: 190, distance: 9.8
click at [55, 182] on span "Alysson [PERSON_NAME]" at bounding box center [167, 178] width 308 height 18
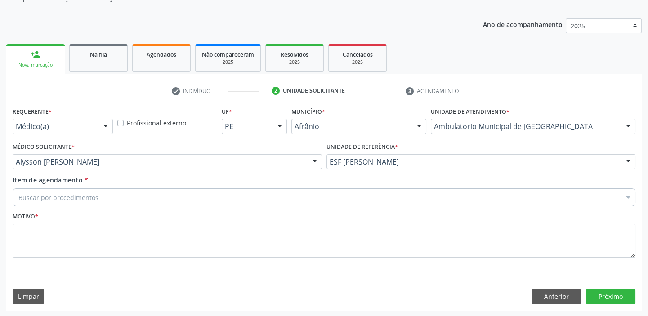
click at [51, 201] on div "Buscar por procedimentos" at bounding box center [324, 197] width 622 height 18
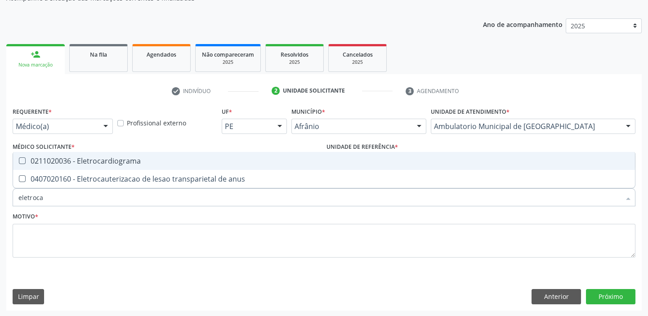
type input "eletrocar"
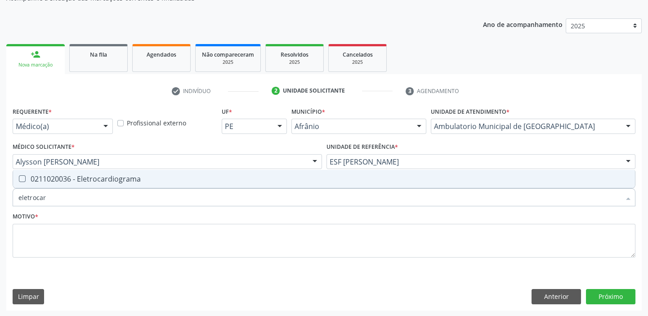
click at [61, 184] on span "0211020036 - Eletrocardiograma" at bounding box center [323, 179] width 621 height 18
checkbox Eletrocardiograma "true"
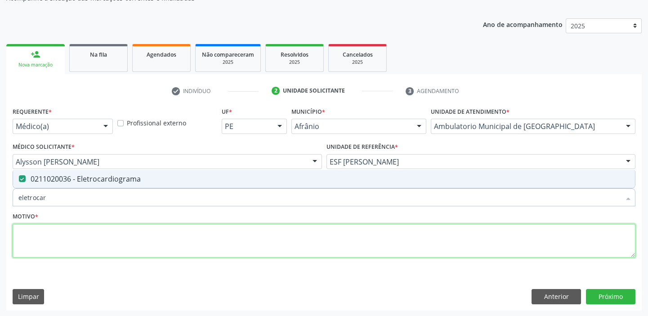
click at [54, 243] on textarea at bounding box center [324, 241] width 622 height 34
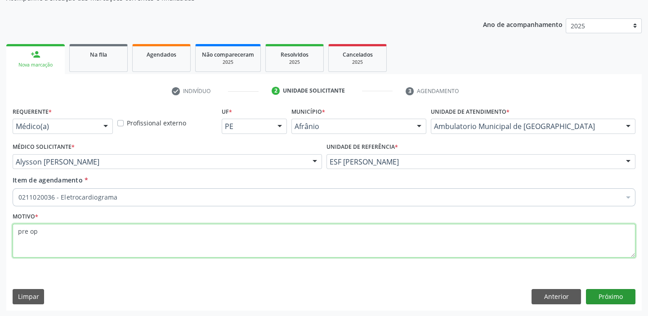
type textarea "pre op"
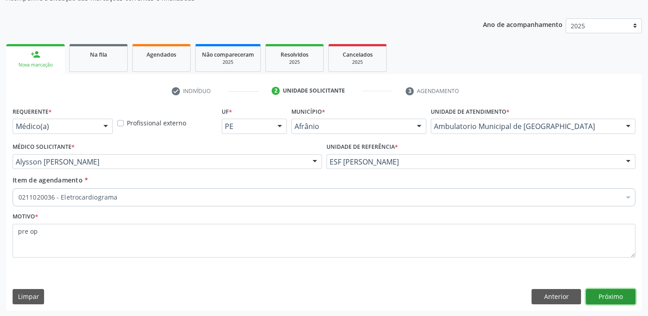
click at [598, 292] on button "Próximo" at bounding box center [610, 296] width 49 height 15
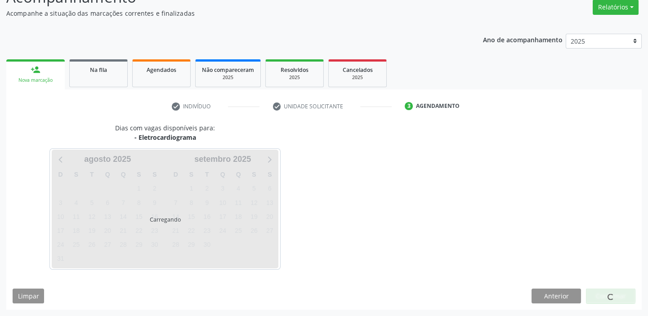
scroll to position [75, 0]
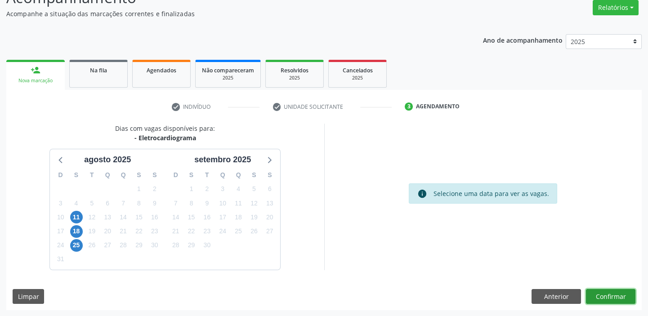
click at [600, 293] on button "Confirmar" at bounding box center [610, 296] width 49 height 15
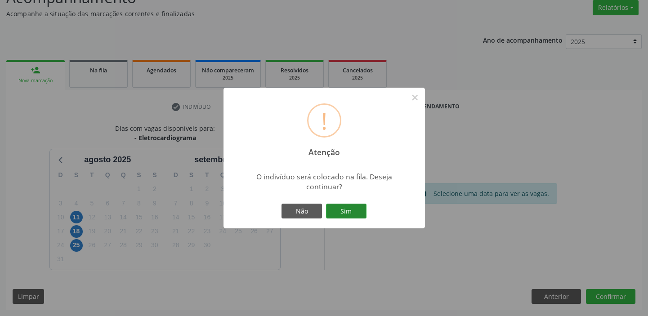
click at [349, 210] on button "Sim" at bounding box center [346, 211] width 40 height 15
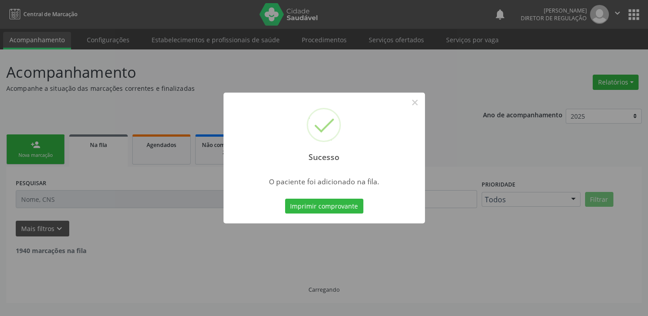
scroll to position [0, 0]
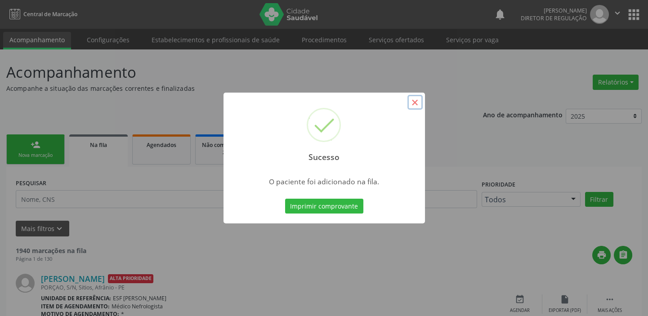
click at [418, 101] on button "×" at bounding box center [414, 102] width 15 height 15
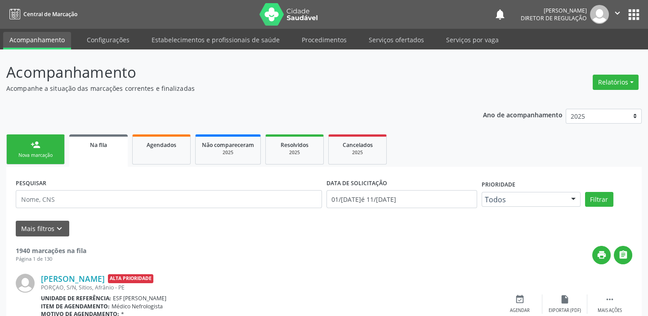
click at [40, 151] on link "person_add Nova marcação" at bounding box center [35, 149] width 58 height 30
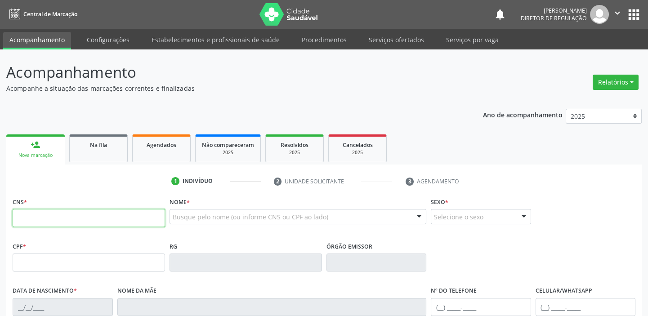
click at [67, 210] on input "text" at bounding box center [89, 218] width 152 height 18
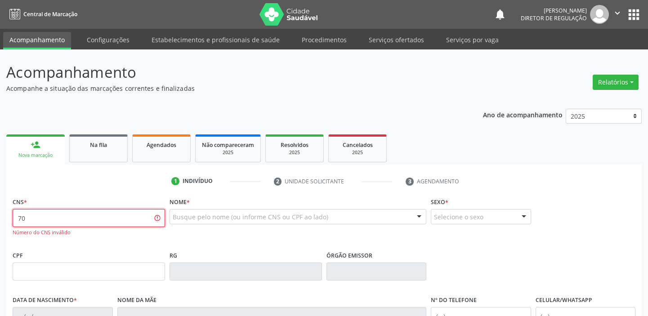
type input "7"
type input "708 6090 0039 0189"
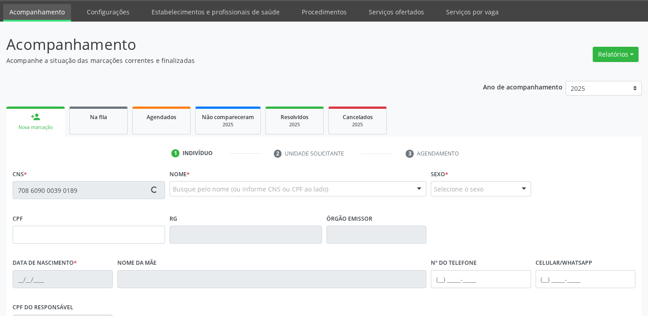
type input "126.305.014-00"
type input "04/10/2004"
type input "Rosimeire de Arruda Silva"
type input "(87) 98817-8502"
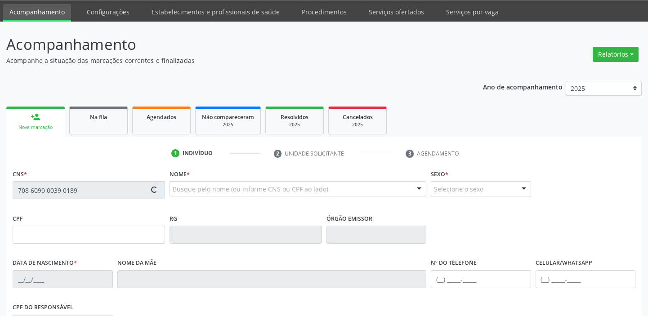
type input "280"
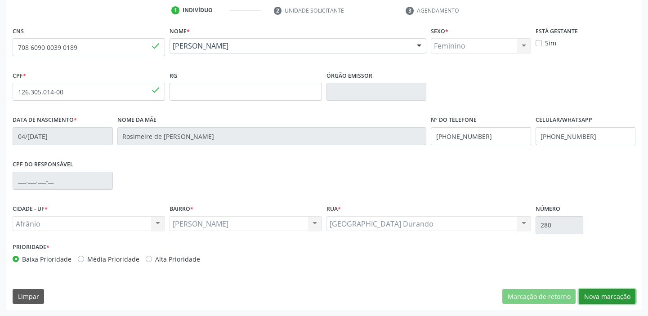
click at [588, 294] on button "Nova marcação" at bounding box center [606, 296] width 57 height 15
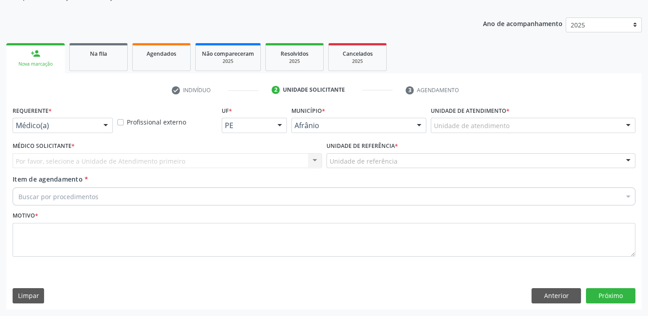
scroll to position [90, 0]
drag, startPoint x: 435, startPoint y: 121, endPoint x: 437, endPoint y: 126, distance: 5.1
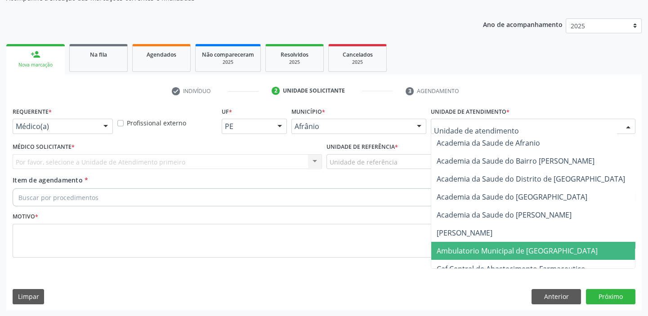
click at [450, 249] on span "Ambulatorio Municipal de [GEOGRAPHIC_DATA]" at bounding box center [516, 251] width 161 height 10
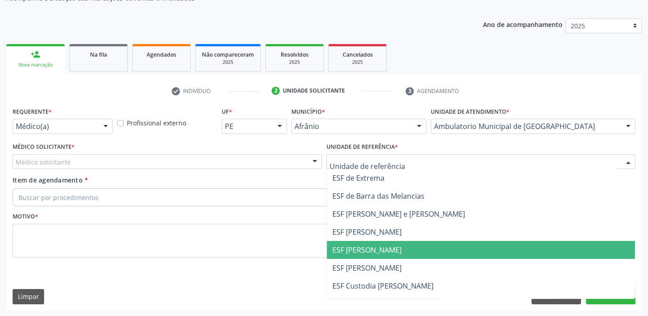
click at [355, 253] on span "ESF [PERSON_NAME]" at bounding box center [366, 250] width 69 height 10
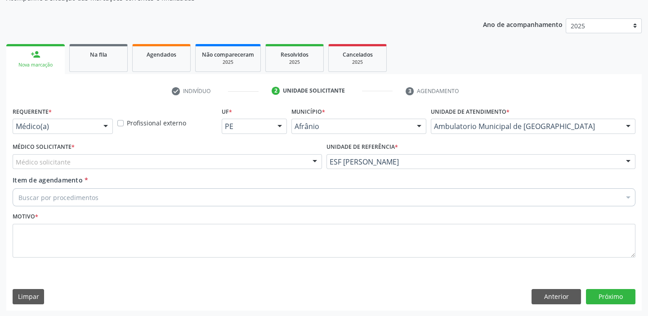
drag, startPoint x: 44, startPoint y: 158, endPoint x: 43, endPoint y: 169, distance: 11.8
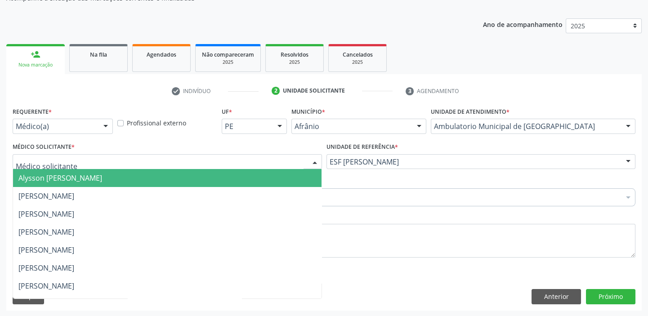
drag, startPoint x: 42, startPoint y: 175, endPoint x: 45, endPoint y: 181, distance: 6.4
click at [43, 175] on span "Alysson [PERSON_NAME]" at bounding box center [60, 178] width 84 height 10
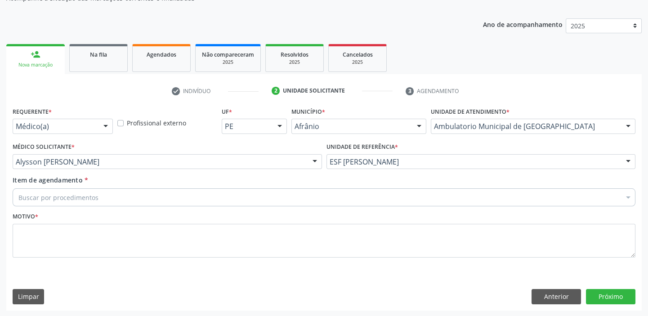
click at [48, 187] on div "Item de agendamento * Buscar por procedimentos Selecionar todos 0604320140 - Ab…" at bounding box center [324, 189] width 622 height 28
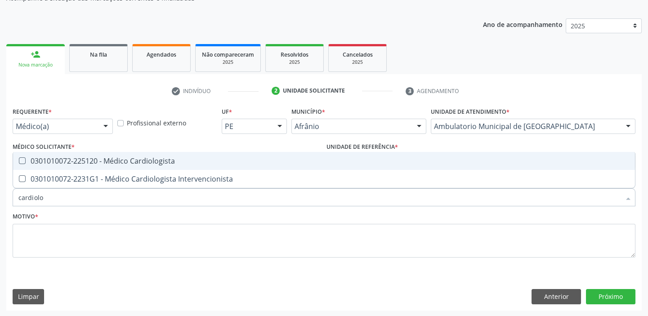
type input "cardiolog"
drag, startPoint x: 59, startPoint y: 164, endPoint x: 52, endPoint y: 208, distance: 44.2
click at [59, 165] on span "0301010072-225120 - Médico Cardiologista" at bounding box center [323, 161] width 621 height 18
checkbox Cardiologista "true"
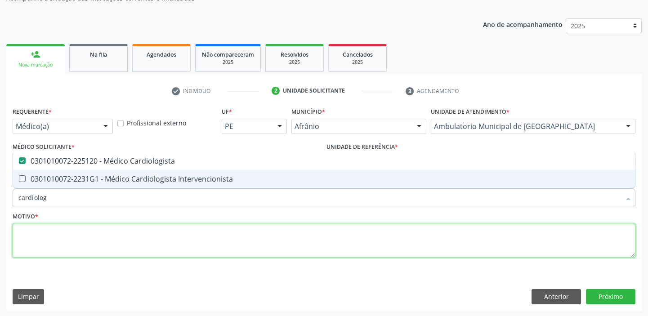
click at [43, 237] on textarea at bounding box center [324, 241] width 622 height 34
checkbox Intervencionista "true"
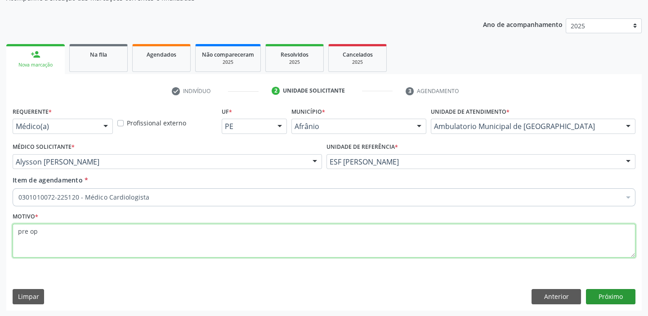
type textarea "pre op"
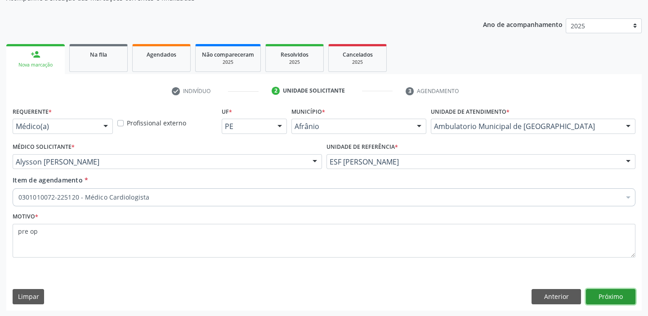
click at [607, 289] on button "Próximo" at bounding box center [610, 296] width 49 height 15
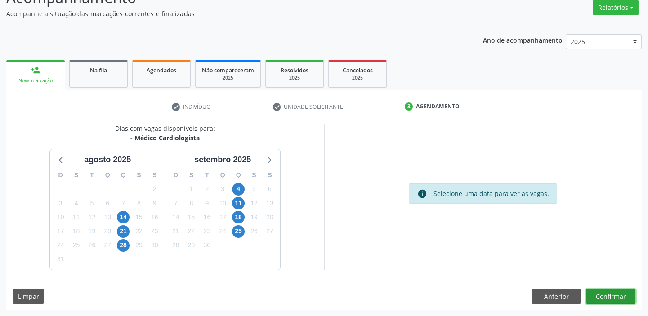
click at [608, 295] on button "Confirmar" at bounding box center [610, 296] width 49 height 15
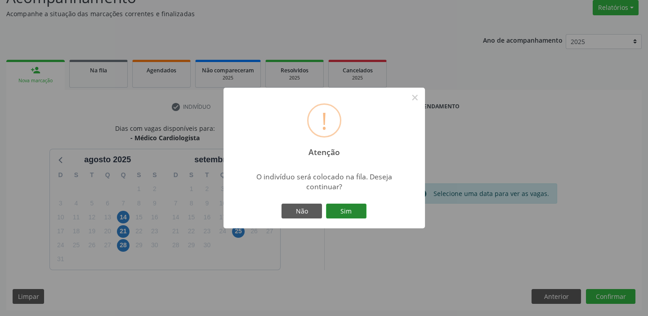
click at [359, 211] on button "Sim" at bounding box center [346, 211] width 40 height 15
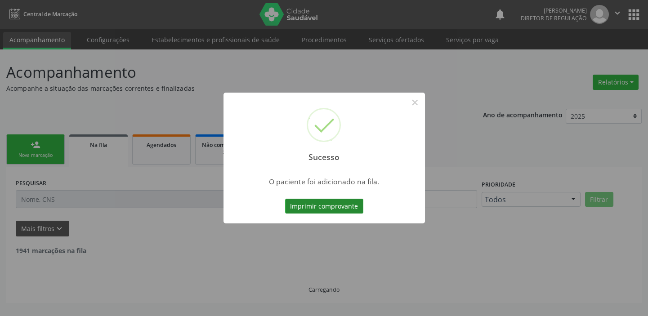
scroll to position [0, 0]
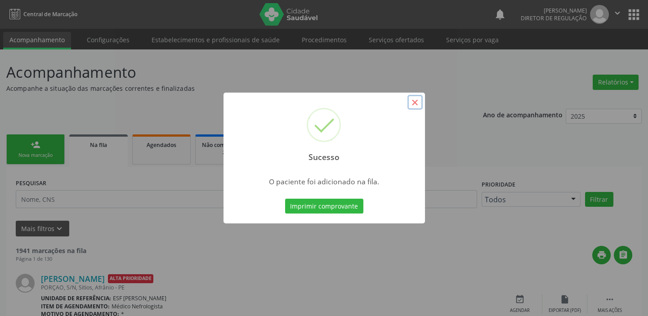
drag, startPoint x: 415, startPoint y: 102, endPoint x: 144, endPoint y: 99, distance: 271.4
click at [414, 102] on button "×" at bounding box center [414, 102] width 15 height 15
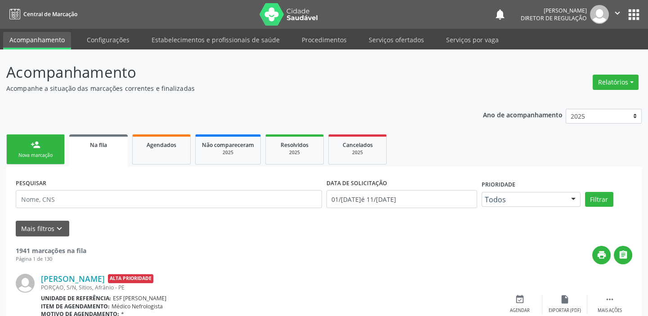
click at [47, 147] on link "person_add Nova marcação" at bounding box center [35, 149] width 58 height 30
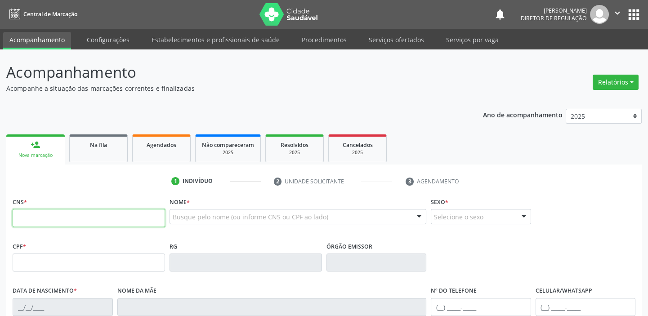
click at [45, 220] on input "text" at bounding box center [89, 218] width 152 height 18
type input "708 6090 0039 0189"
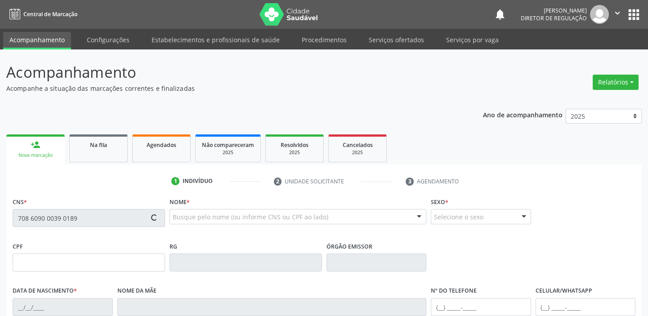
type input "126.305.014-00"
type input "04/10/2004"
type input "Rosimeire de Arruda Silva"
type input "(87) 98817-8502"
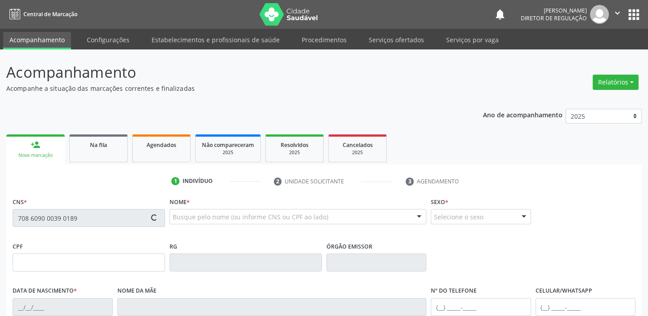
type input "280"
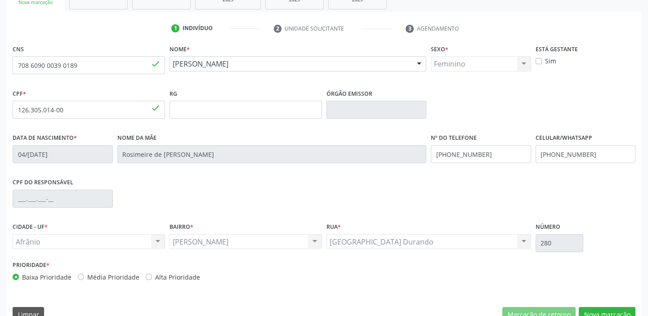
scroll to position [171, 0]
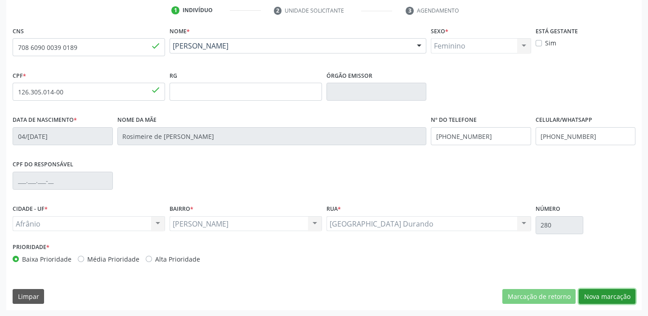
click at [602, 294] on button "Nova marcação" at bounding box center [606, 296] width 57 height 15
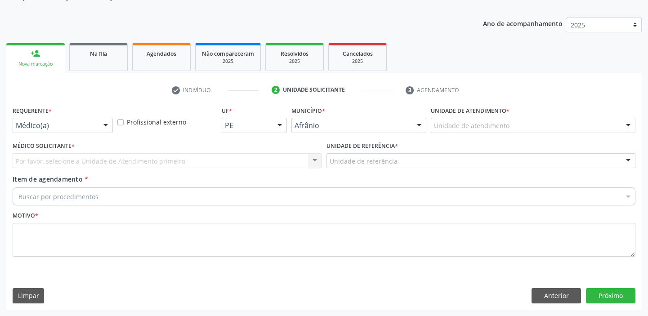
scroll to position [90, 0]
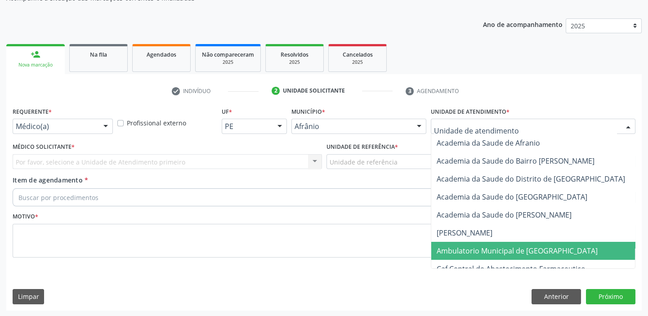
click at [454, 247] on span "Ambulatorio Municipal de [GEOGRAPHIC_DATA]" at bounding box center [516, 251] width 161 height 10
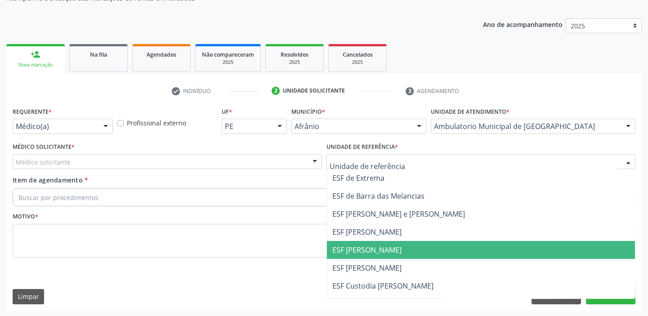
drag, startPoint x: 355, startPoint y: 246, endPoint x: 155, endPoint y: 179, distance: 210.5
click at [352, 246] on span "ESF [PERSON_NAME]" at bounding box center [366, 250] width 69 height 10
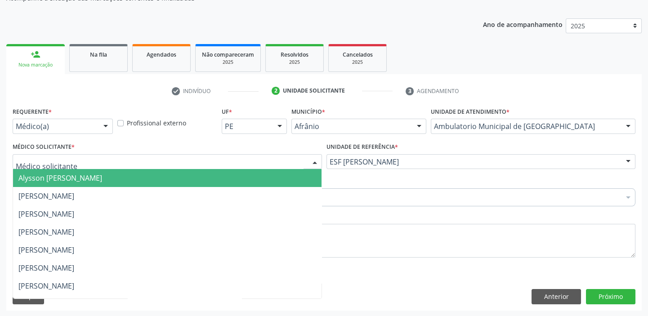
click at [44, 184] on span "Alysson [PERSON_NAME]" at bounding box center [167, 178] width 308 height 18
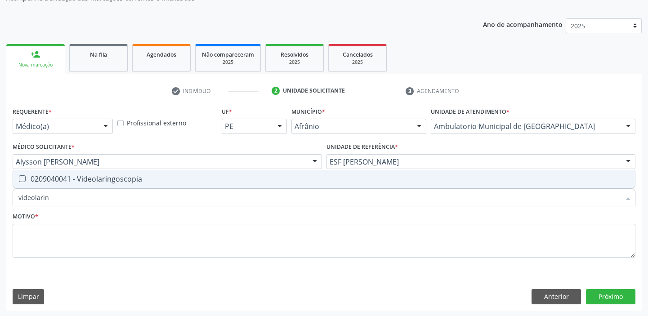
type input "videolari"
click at [72, 179] on div "0209040041 - Videolaringoscopia" at bounding box center [323, 178] width 611 height 7
checkbox Videolaringoscopia "true"
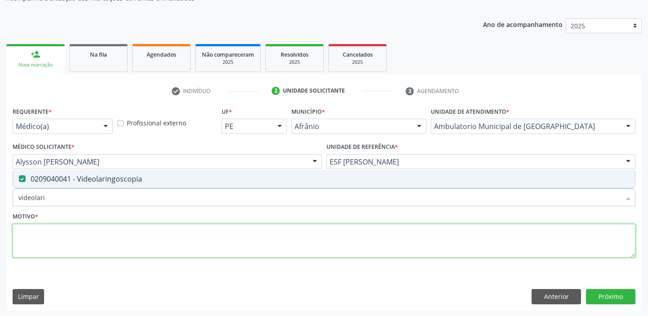
click at [38, 241] on textarea at bounding box center [324, 241] width 622 height 34
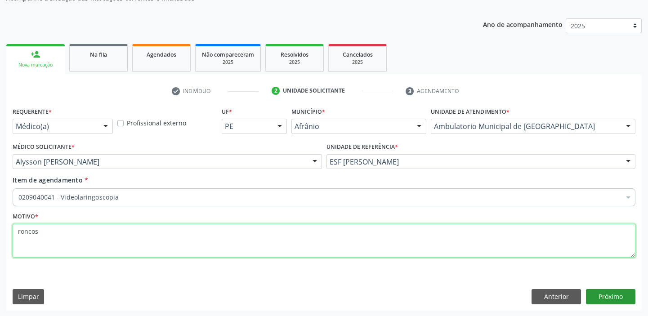
type textarea "roncos"
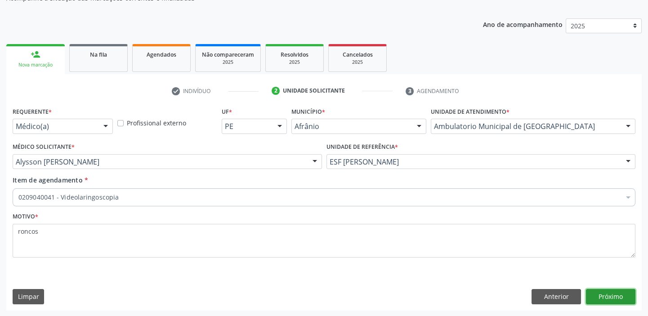
click at [616, 295] on button "Próximo" at bounding box center [610, 296] width 49 height 15
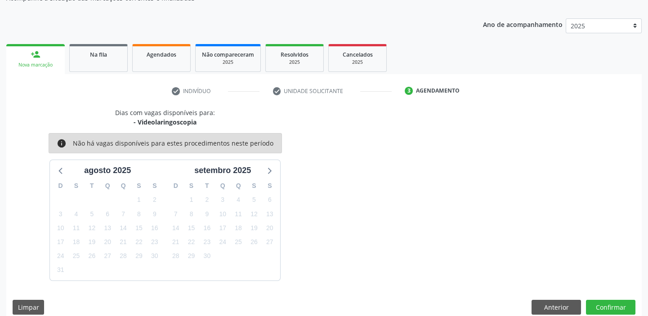
click at [609, 298] on div "Dias com vagas disponíveis para: - Videolaringoscopia info Não há vagas disponí…" at bounding box center [323, 214] width 635 height 213
click at [598, 307] on button "Confirmar" at bounding box center [610, 307] width 49 height 15
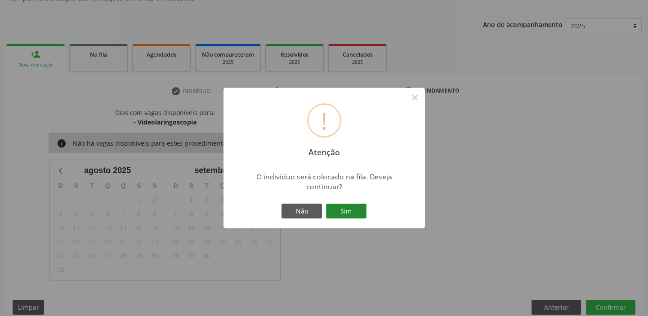
click at [347, 213] on button "Sim" at bounding box center [346, 211] width 40 height 15
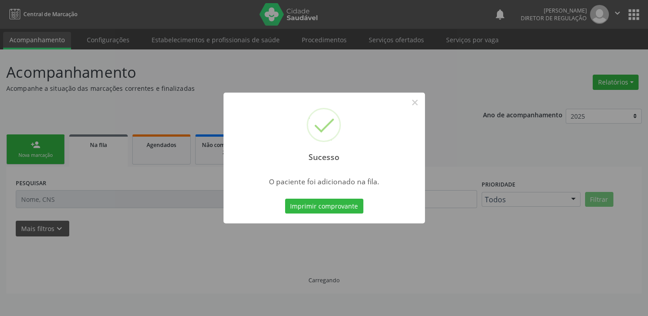
scroll to position [0, 0]
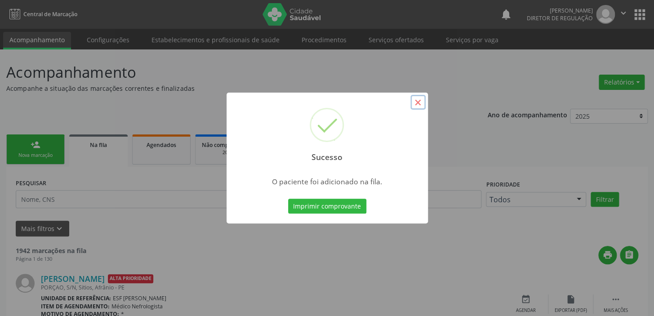
click at [413, 102] on button "×" at bounding box center [417, 102] width 15 height 15
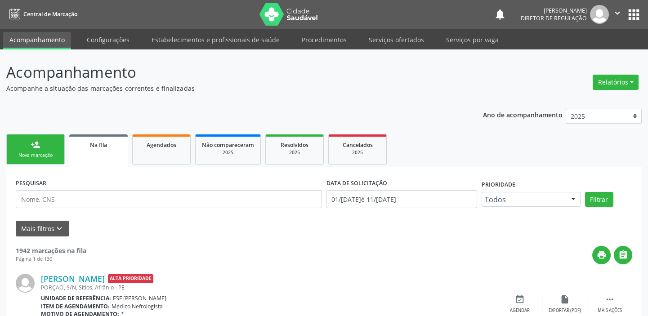
click at [45, 146] on link "person_add Nova marcação" at bounding box center [35, 149] width 58 height 30
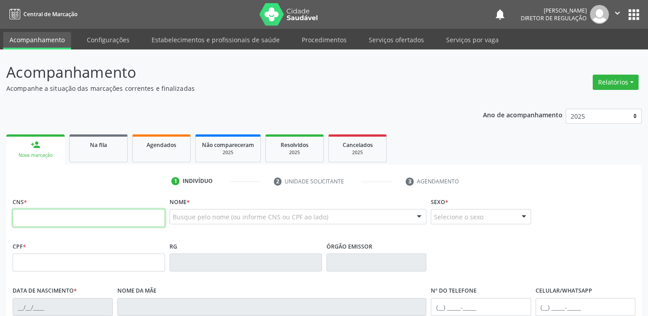
click at [58, 217] on input "text" at bounding box center [89, 218] width 152 height 18
type input "704 7055 9985 5040"
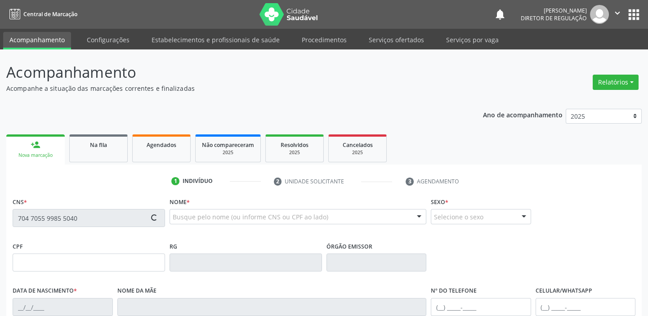
type input "28/05/1952"
type input "Querobina Emilia da Conceicao"
type input "(87) 98866-6419"
type input "S/N"
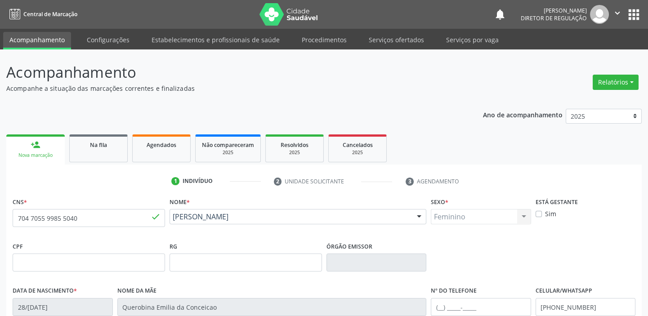
scroll to position [171, 0]
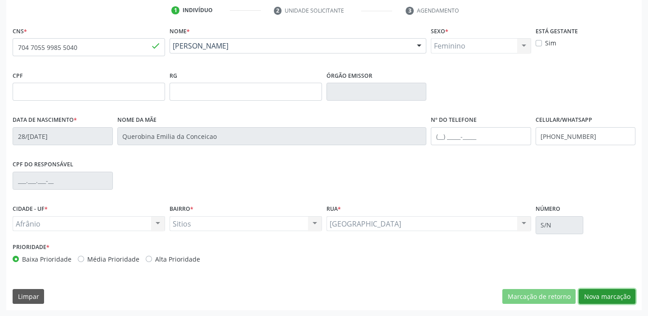
click at [601, 297] on button "Nova marcação" at bounding box center [606, 296] width 57 height 15
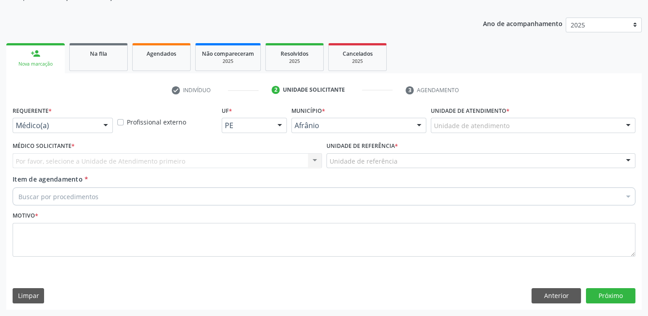
scroll to position [90, 0]
drag, startPoint x: 436, startPoint y: 124, endPoint x: 438, endPoint y: 136, distance: 11.5
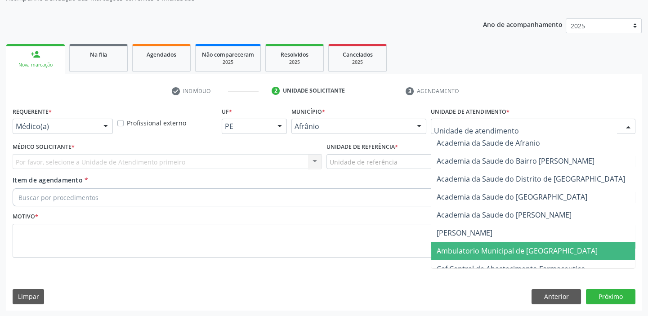
click at [457, 246] on span "Ambulatorio Municipal de [GEOGRAPHIC_DATA]" at bounding box center [516, 251] width 161 height 10
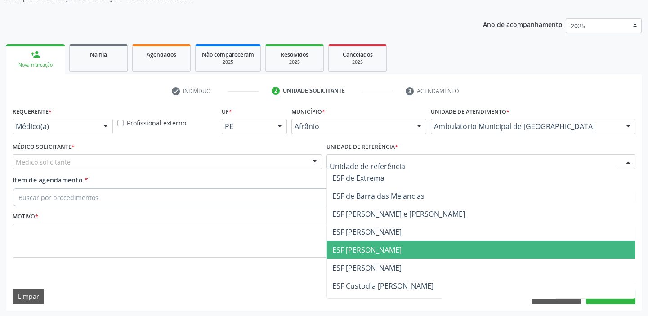
drag, startPoint x: 372, startPoint y: 252, endPoint x: 275, endPoint y: 211, distance: 105.7
click at [372, 250] on span "ESF [PERSON_NAME]" at bounding box center [366, 250] width 69 height 10
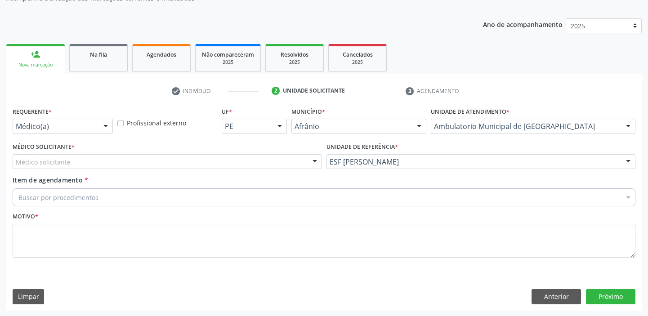
drag, startPoint x: 67, startPoint y: 162, endPoint x: 61, endPoint y: 174, distance: 13.5
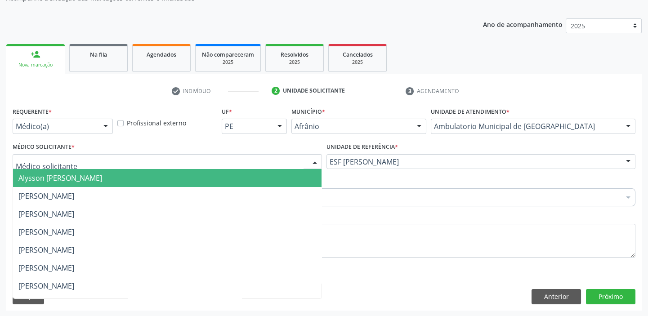
drag, startPoint x: 59, startPoint y: 175, endPoint x: 40, endPoint y: 189, distance: 23.5
click at [59, 176] on span "Alysson [PERSON_NAME]" at bounding box center [60, 178] width 84 height 10
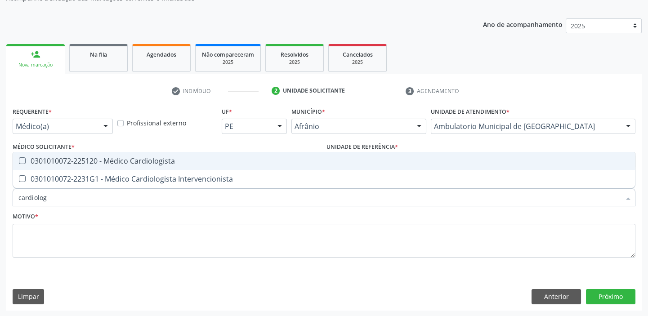
type input "cardiologi"
click at [79, 159] on div "0301010072-225120 - Médico Cardiologista" at bounding box center [323, 160] width 611 height 7
checkbox Cardiologista "true"
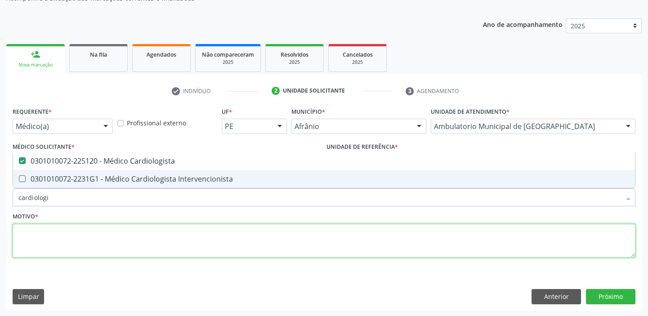
click at [61, 249] on textarea at bounding box center [324, 241] width 622 height 34
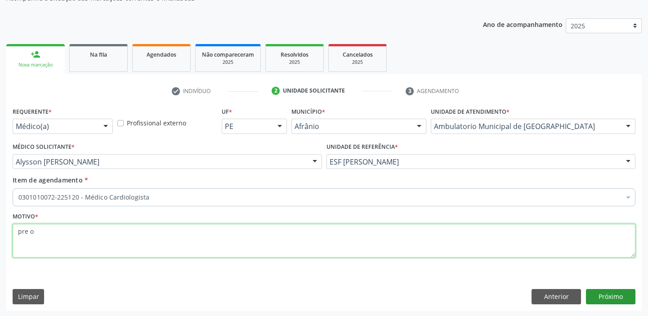
type textarea "pre o"
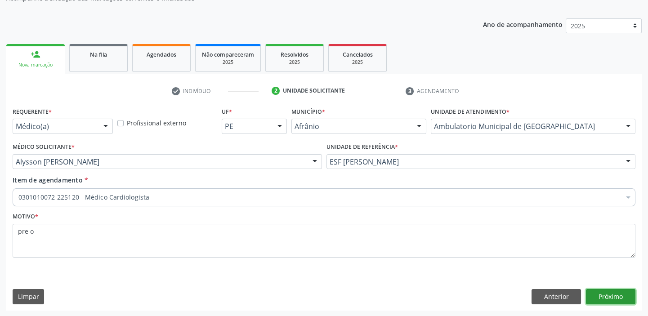
click at [609, 293] on button "Próximo" at bounding box center [610, 296] width 49 height 15
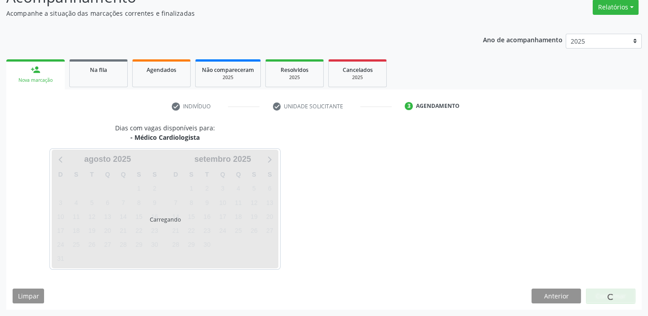
scroll to position [75, 0]
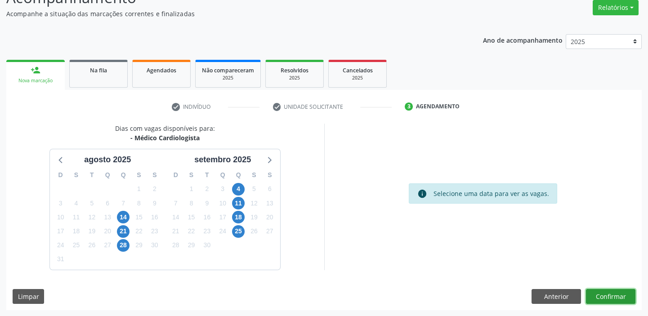
click at [607, 291] on button "Confirmar" at bounding box center [610, 296] width 49 height 15
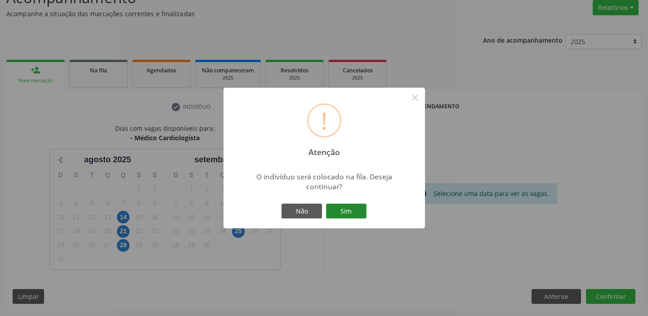
click at [354, 211] on button "Sim" at bounding box center [346, 211] width 40 height 15
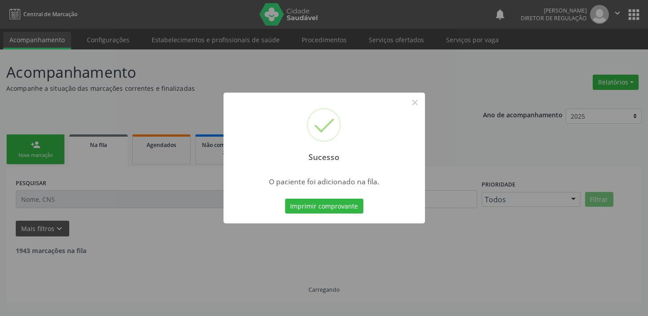
scroll to position [0, 0]
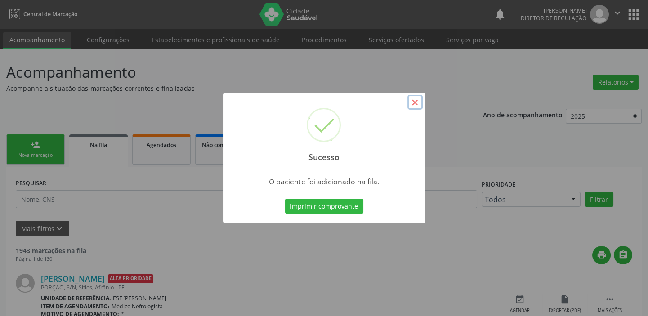
click at [416, 102] on button "×" at bounding box center [414, 102] width 15 height 15
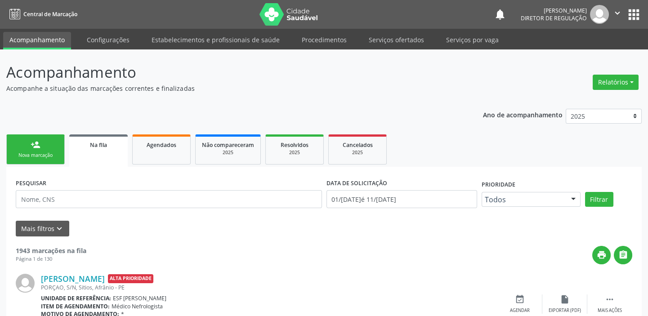
click at [37, 144] on div "person_add" at bounding box center [36, 145] width 10 height 10
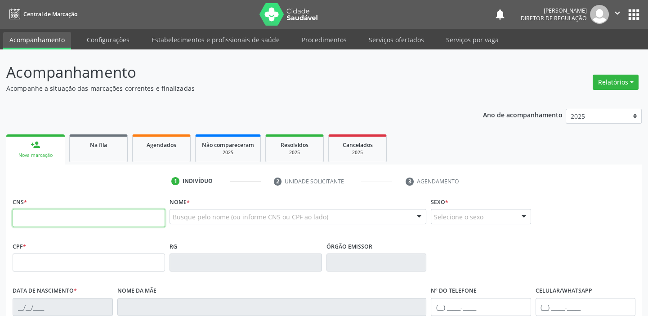
click at [48, 217] on input "text" at bounding box center [89, 218] width 152 height 18
type input "705 0062 2328 0950"
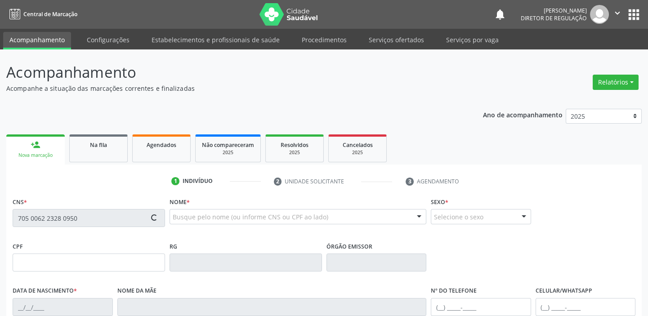
type input "457.446.534-49"
type input "04/09/1947"
type input "Tereza Purificação da Lus"
type input "(87) 98807-0745"
type input "(87) 98847-2581"
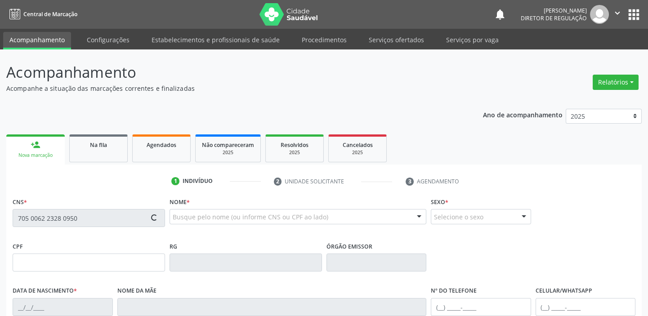
type input "45"
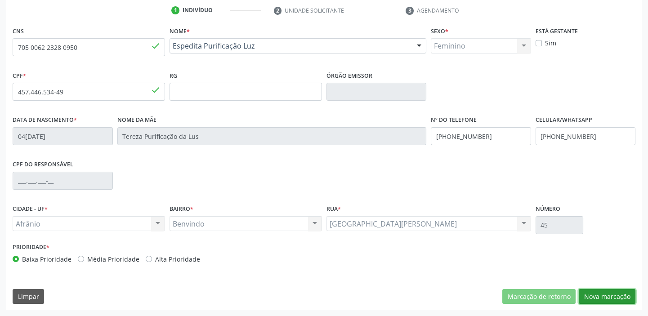
click at [598, 291] on button "Nova marcação" at bounding box center [606, 296] width 57 height 15
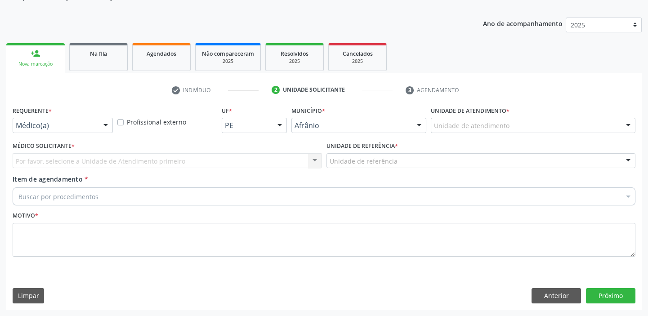
scroll to position [90, 0]
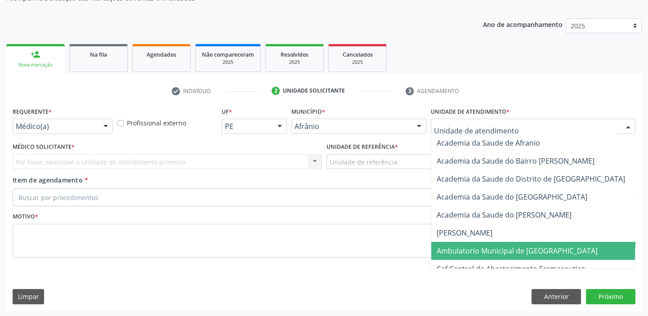
drag, startPoint x: 468, startPoint y: 246, endPoint x: 407, endPoint y: 213, distance: 70.0
click at [466, 246] on span "Ambulatorio Municipal de [GEOGRAPHIC_DATA]" at bounding box center [516, 251] width 161 height 10
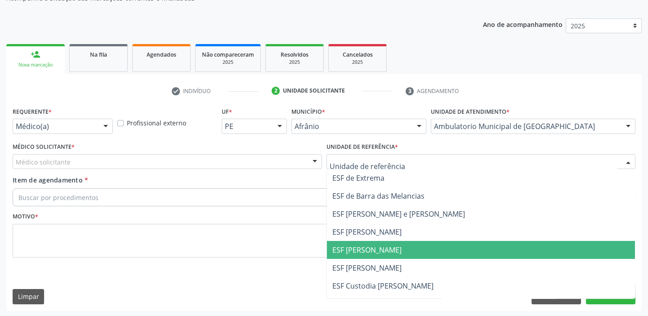
drag, startPoint x: 346, startPoint y: 251, endPoint x: 299, endPoint y: 235, distance: 49.9
click at [346, 251] on span "ESF [PERSON_NAME]" at bounding box center [366, 250] width 69 height 10
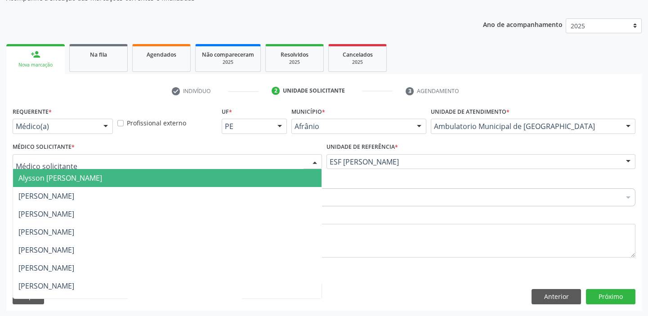
drag, startPoint x: 45, startPoint y: 160, endPoint x: 43, endPoint y: 176, distance: 16.4
drag, startPoint x: 44, startPoint y: 177, endPoint x: 42, endPoint y: 189, distance: 12.4
click at [44, 178] on span "Alysson [PERSON_NAME]" at bounding box center [60, 178] width 84 height 10
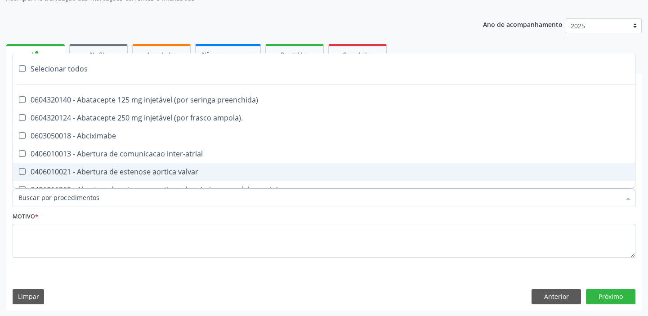
type input "n"
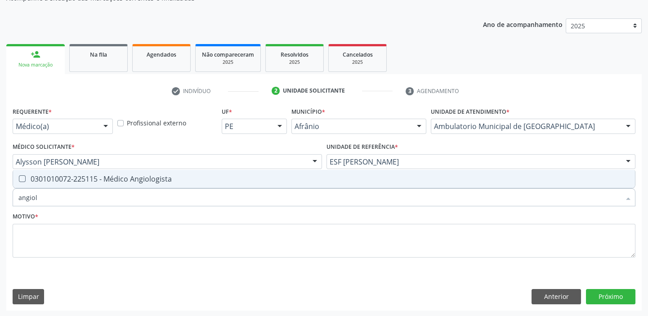
type input "angiolo"
click at [36, 178] on div "0301010072-225115 - Médico Angiologista" at bounding box center [323, 178] width 611 height 7
checkbox Angiologista "true"
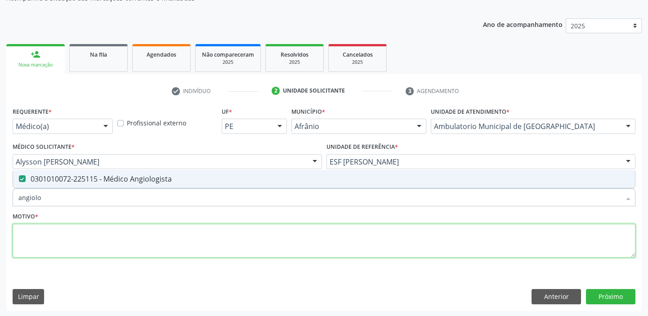
click at [35, 238] on textarea at bounding box center [324, 241] width 622 height 34
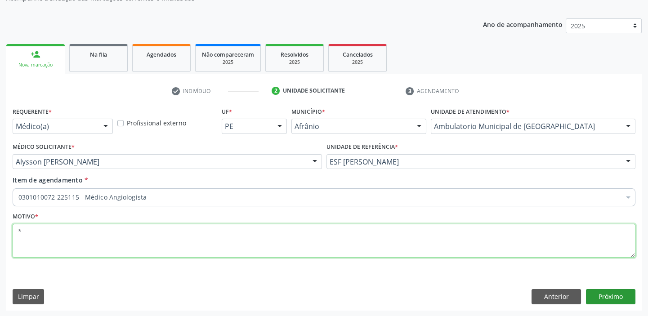
type textarea "*"
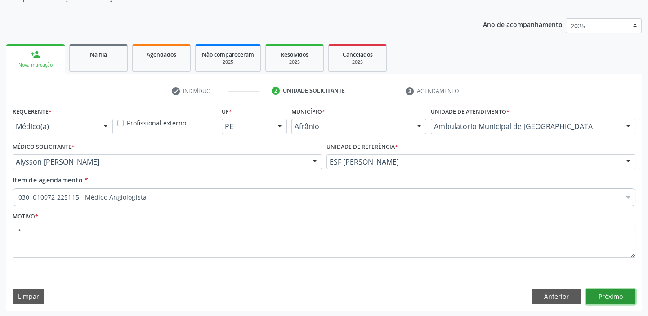
click at [606, 296] on button "Próximo" at bounding box center [610, 296] width 49 height 15
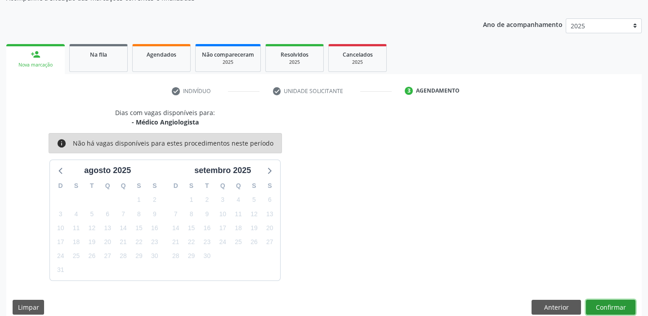
click at [601, 306] on button "Confirmar" at bounding box center [610, 307] width 49 height 15
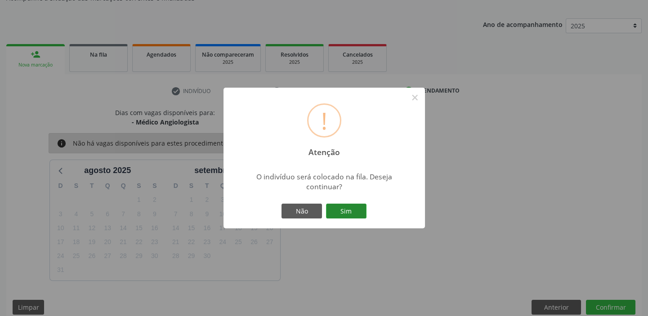
click at [350, 210] on button "Sim" at bounding box center [346, 211] width 40 height 15
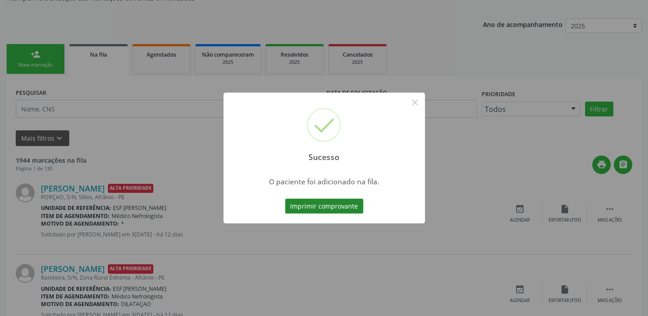
scroll to position [0, 0]
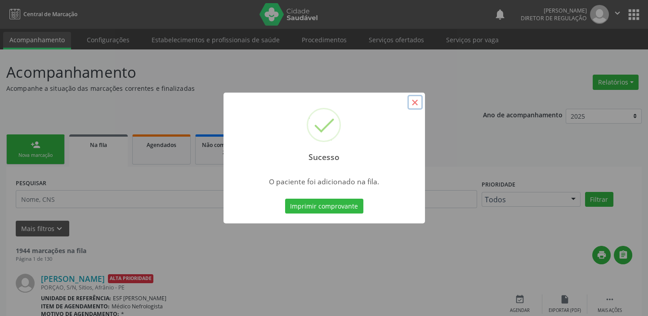
click at [417, 103] on button "×" at bounding box center [414, 102] width 15 height 15
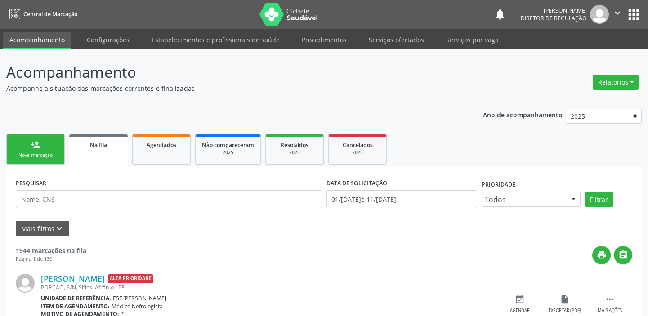
click at [27, 149] on link "person_add Nova marcação" at bounding box center [35, 149] width 58 height 30
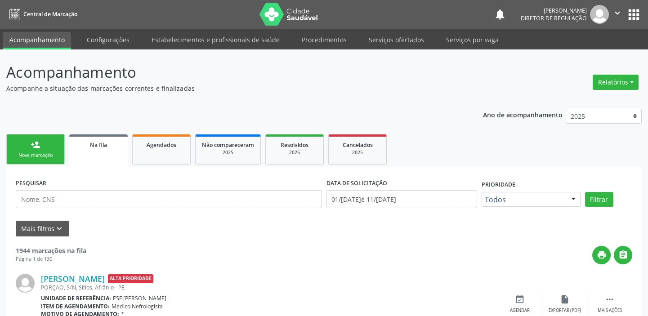
click at [27, 149] on link "person_add Nova marcação" at bounding box center [35, 149] width 58 height 30
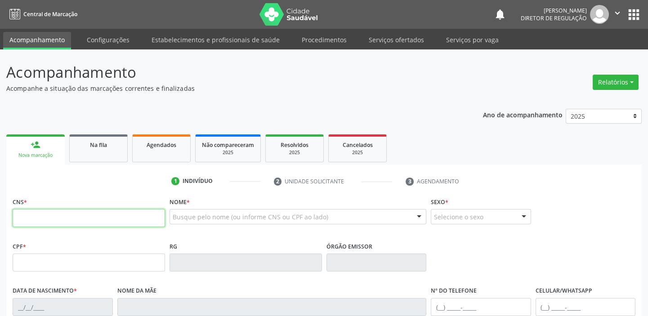
click at [54, 215] on input "text" at bounding box center [89, 218] width 152 height 18
type input "704 8025 0587 0640"
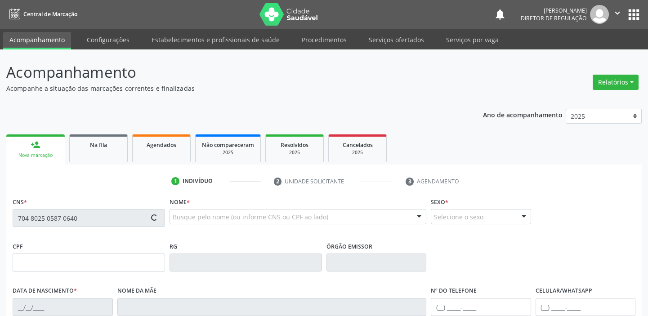
type input "26/05/1990"
type input "(87) 98863-7436"
type input "S/N"
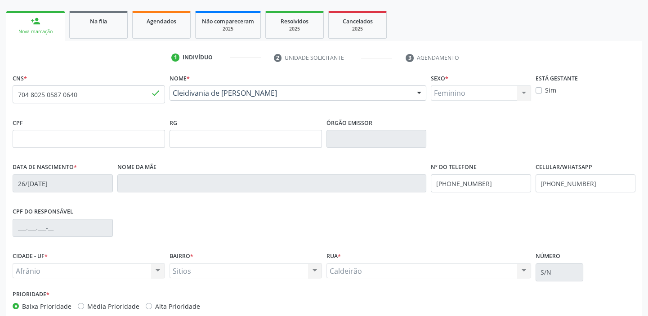
scroll to position [171, 0]
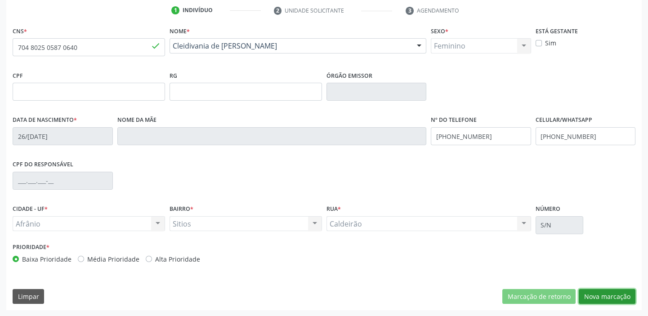
drag, startPoint x: 590, startPoint y: 297, endPoint x: 565, endPoint y: 278, distance: 31.5
click at [590, 297] on button "Nova marcação" at bounding box center [606, 296] width 57 height 15
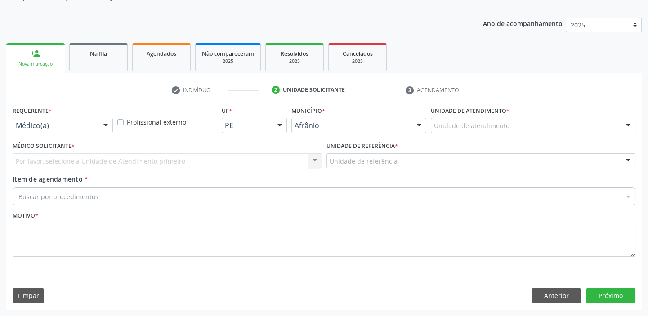
scroll to position [90, 0]
drag, startPoint x: 440, startPoint y: 130, endPoint x: 448, endPoint y: 184, distance: 54.9
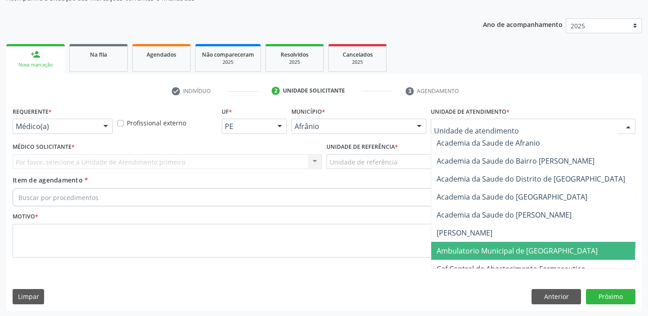
drag, startPoint x: 464, startPoint y: 254, endPoint x: 449, endPoint y: 236, distance: 23.6
click at [464, 254] on span "Ambulatorio Municipal de [GEOGRAPHIC_DATA]" at bounding box center [516, 251] width 161 height 10
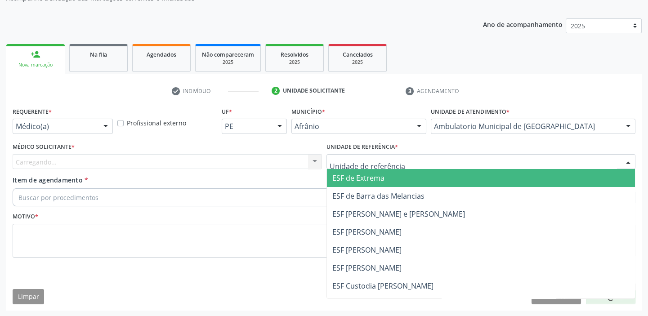
drag, startPoint x: 344, startPoint y: 161, endPoint x: 353, endPoint y: 222, distance: 60.8
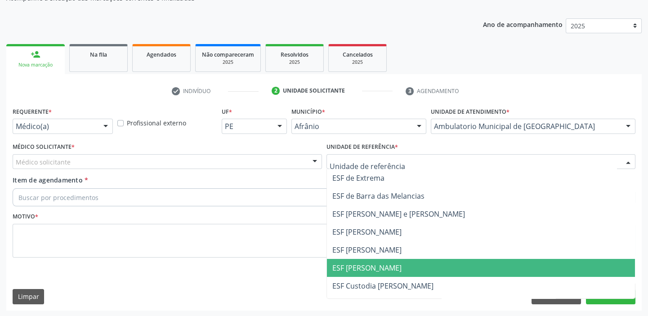
click at [355, 260] on span "ESF [PERSON_NAME]" at bounding box center [481, 268] width 308 height 18
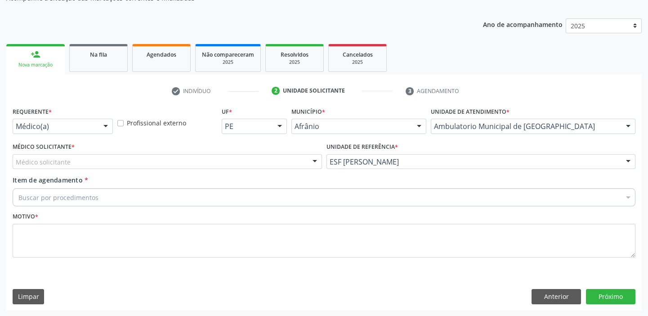
drag, startPoint x: 137, startPoint y: 157, endPoint x: 133, endPoint y: 162, distance: 6.4
click at [135, 158] on div "Médico solicitante" at bounding box center [167, 161] width 309 height 15
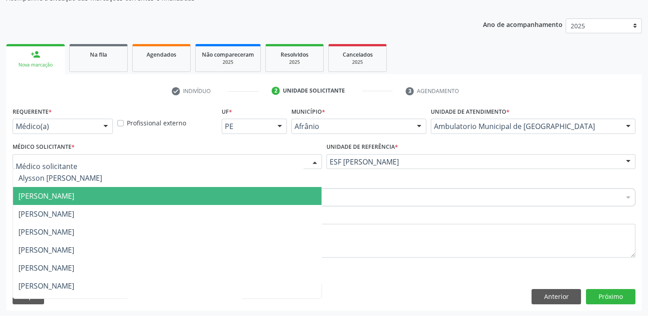
click at [120, 188] on span "[PERSON_NAME]" at bounding box center [167, 196] width 308 height 18
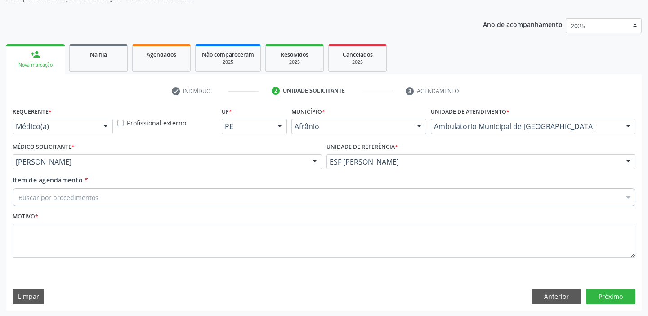
click at [106, 197] on div "Buscar por procedimentos" at bounding box center [324, 197] width 622 height 18
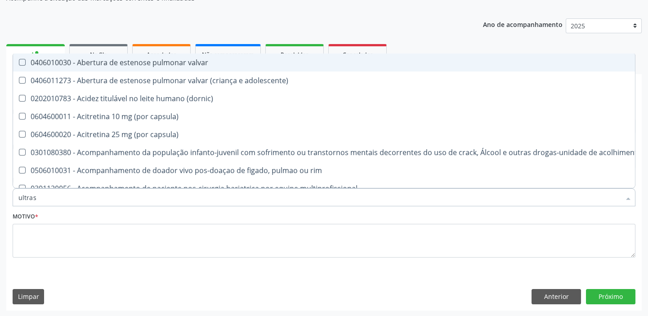
type input "ultrass"
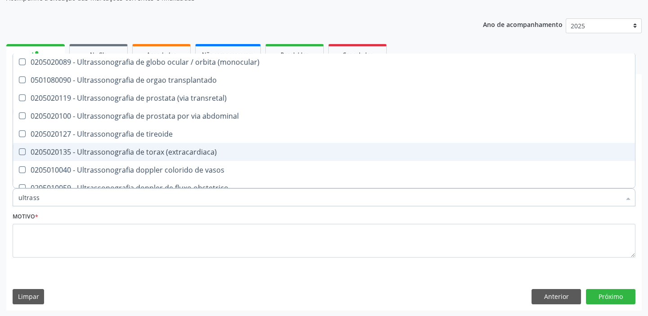
scroll to position [163, 0]
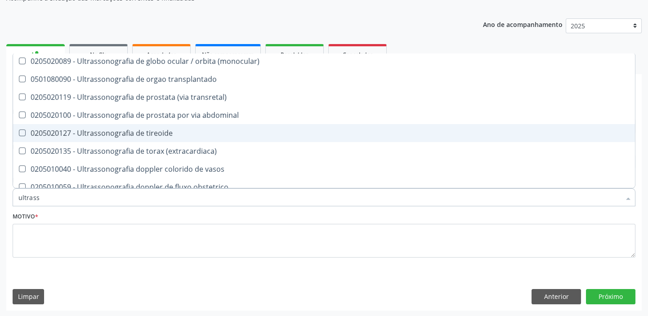
click at [160, 133] on div "0205020127 - Ultrassonografia de tireoide" at bounding box center [323, 132] width 611 height 7
checkbox tireoide "true"
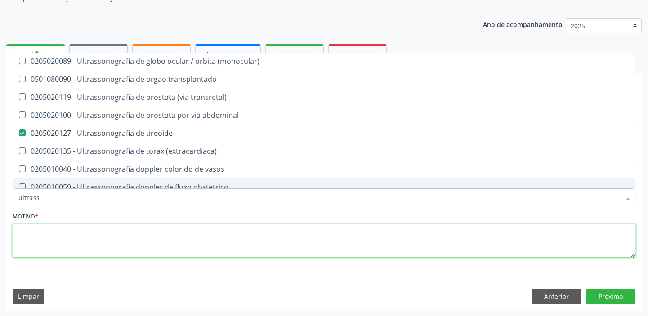
click at [55, 237] on textarea at bounding box center [324, 241] width 622 height 34
checkbox x "true"
checkbox tireoide "false"
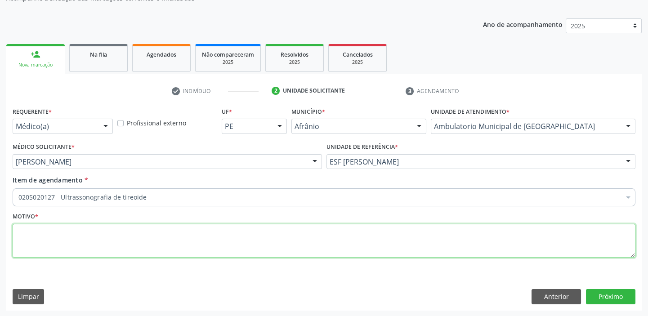
scroll to position [0, 0]
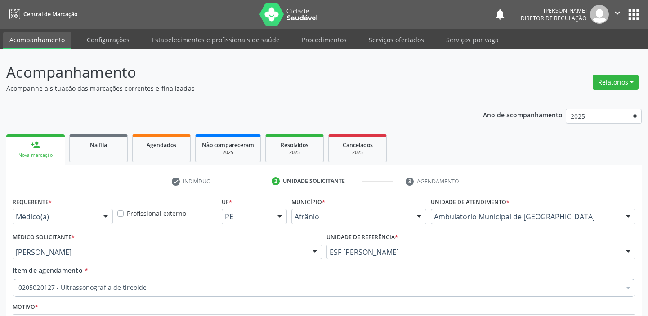
scroll to position [90, 0]
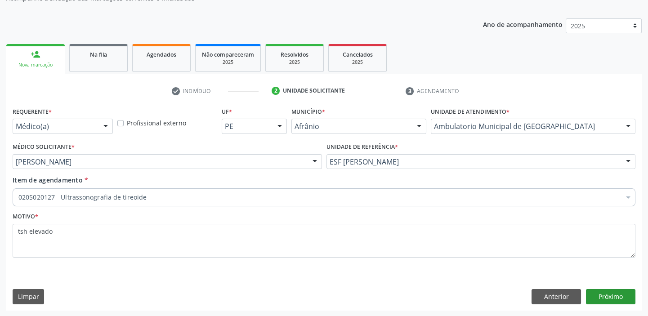
type textarea "tsh elevado"
click at [611, 295] on button "Próximo" at bounding box center [610, 296] width 49 height 15
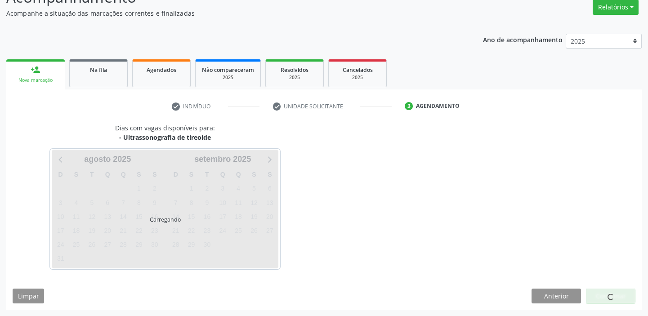
scroll to position [75, 0]
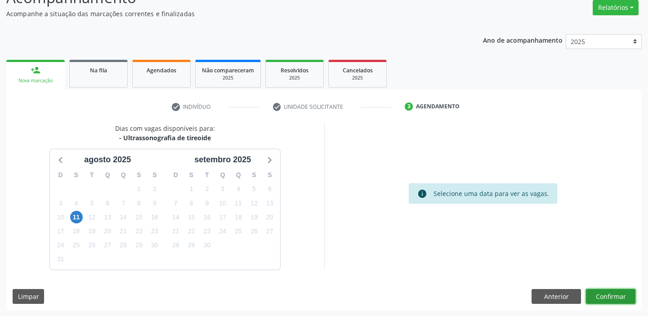
click at [606, 295] on button "Confirmar" at bounding box center [610, 296] width 49 height 15
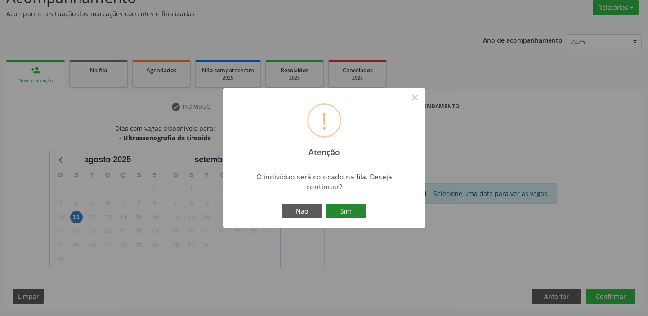
click at [341, 208] on button "Sim" at bounding box center [346, 211] width 40 height 15
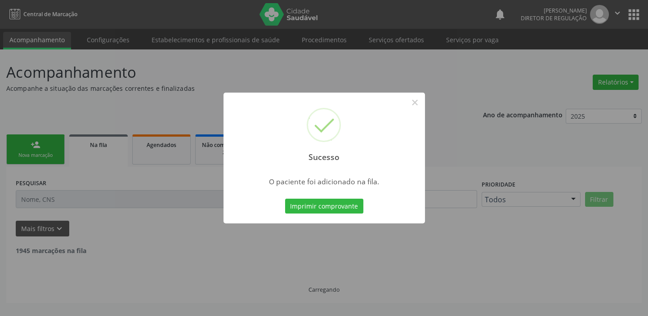
scroll to position [0, 0]
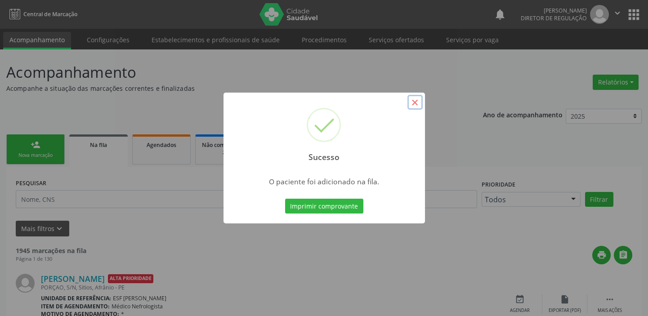
click at [420, 103] on button "×" at bounding box center [414, 102] width 15 height 15
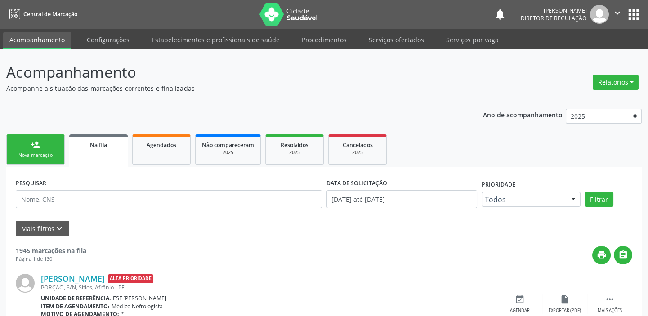
click at [46, 149] on link "person_add Nova marcação" at bounding box center [35, 149] width 58 height 30
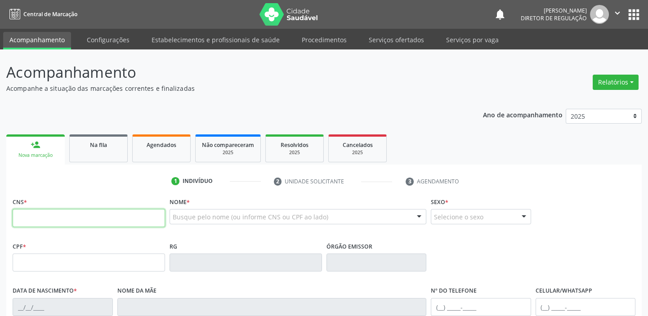
click at [36, 222] on input "text" at bounding box center [89, 218] width 152 height 18
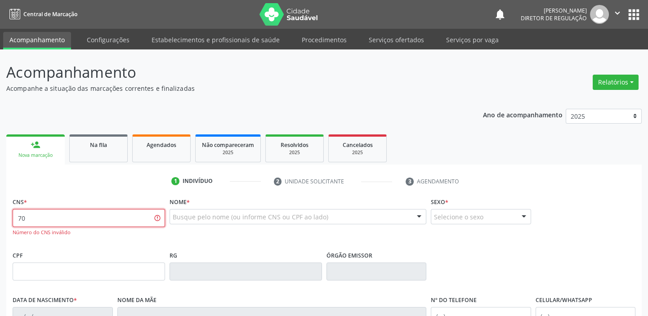
type input "7"
type input "706 0008 9186 6241"
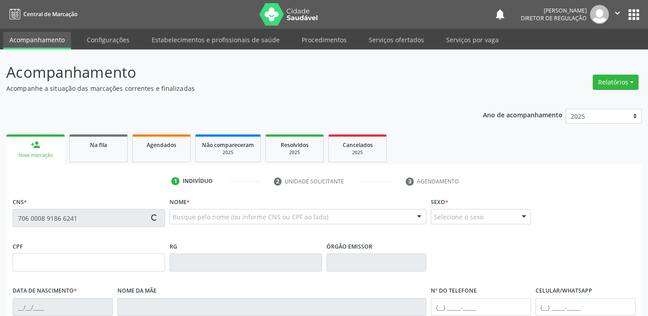
type input "028.829.504-89"
type input "[DATE]"
type input "[PERSON_NAME]"
type input "[PHONE_NUMBER]"
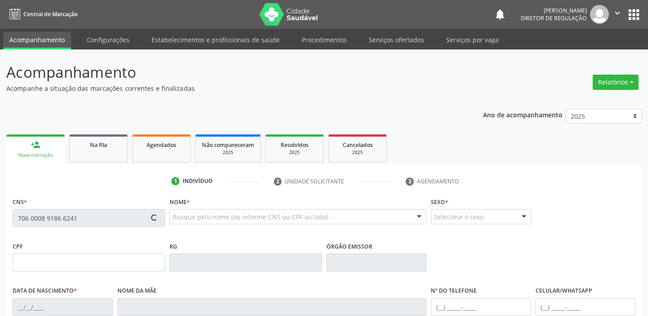
type input "286.873.294-15"
type input "2"
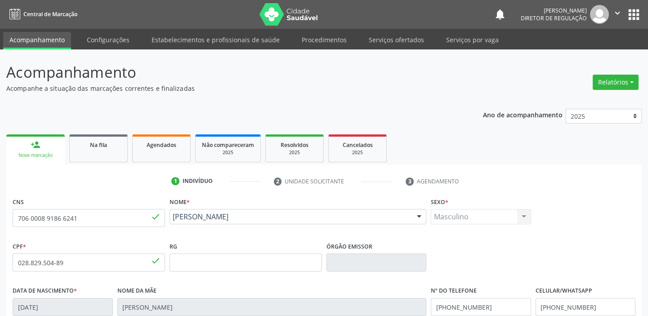
scroll to position [171, 0]
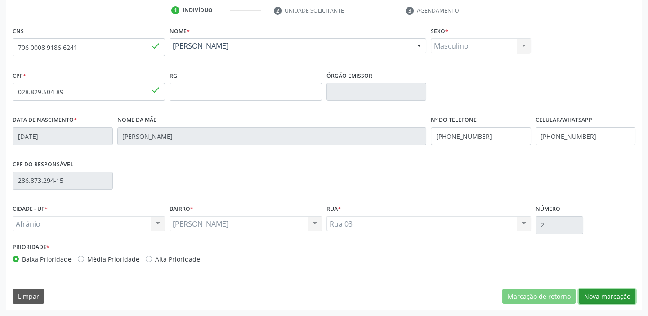
click at [590, 293] on button "Nova marcação" at bounding box center [606, 296] width 57 height 15
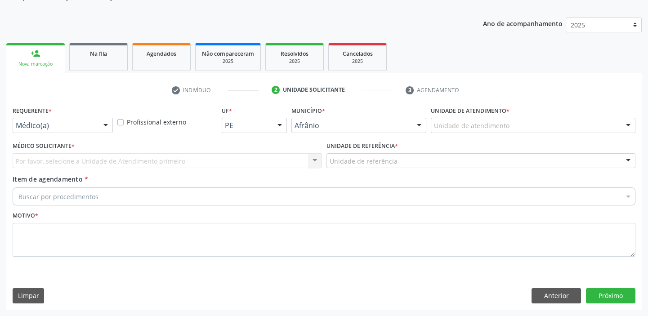
scroll to position [90, 0]
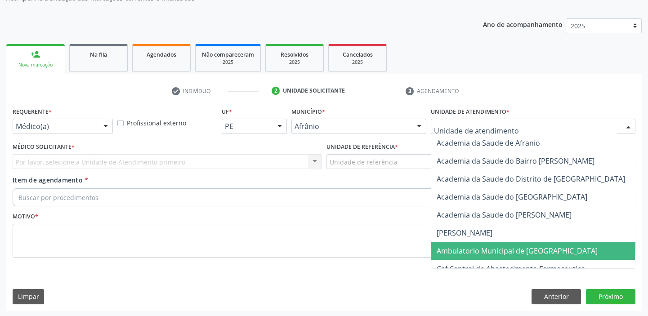
click at [466, 248] on span "Ambulatorio Municipal de [GEOGRAPHIC_DATA]" at bounding box center [516, 251] width 161 height 10
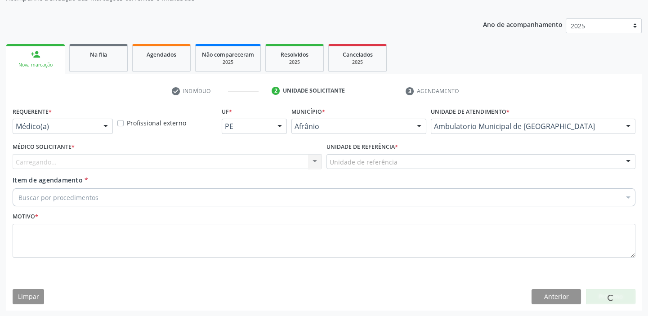
drag, startPoint x: 347, startPoint y: 164, endPoint x: 354, endPoint y: 196, distance: 33.5
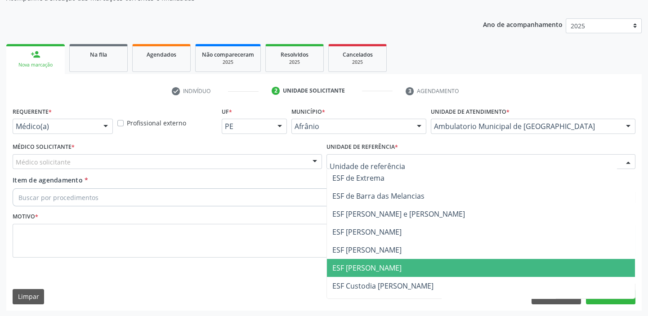
click at [366, 265] on span "ESF [PERSON_NAME]" at bounding box center [366, 268] width 69 height 10
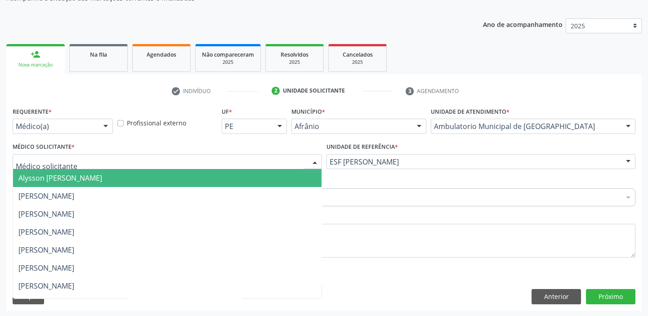
click at [41, 179] on span "Alysson [PERSON_NAME]" at bounding box center [60, 178] width 84 height 10
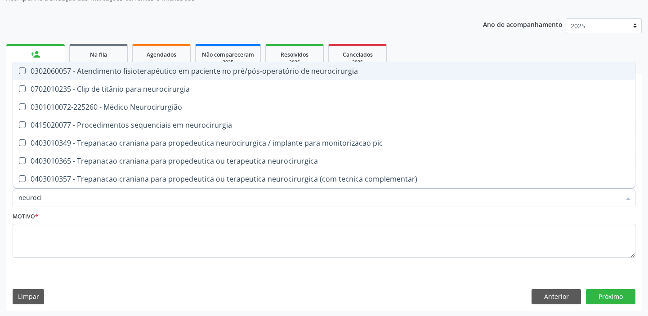
type input "neurocir"
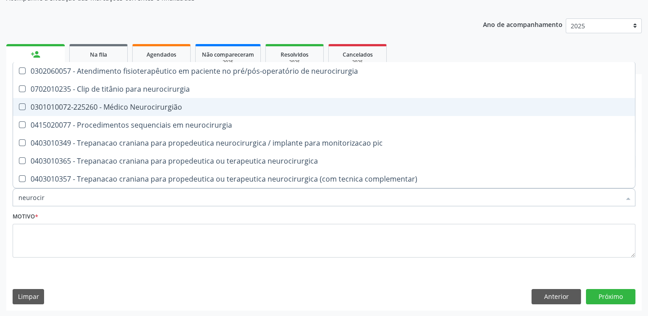
click at [73, 108] on div "0301010072-225260 - Médico Neurocirurgião" at bounding box center [323, 106] width 611 height 7
checkbox Neurocirurgião "true"
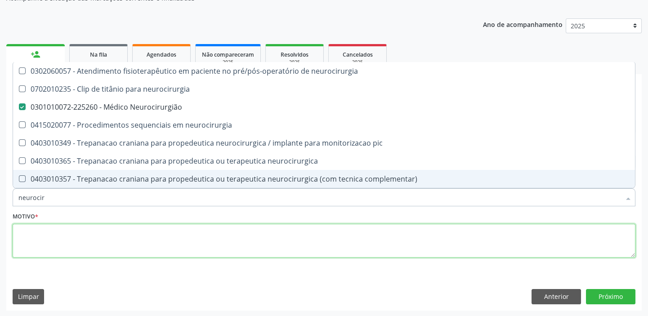
click at [44, 240] on textarea at bounding box center [324, 241] width 622 height 34
checkbox neurocirurgia "true"
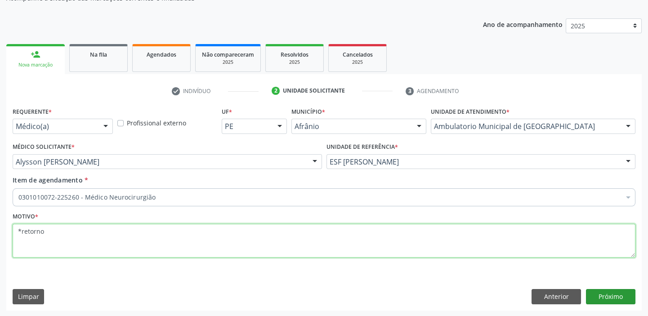
type textarea "*retorno"
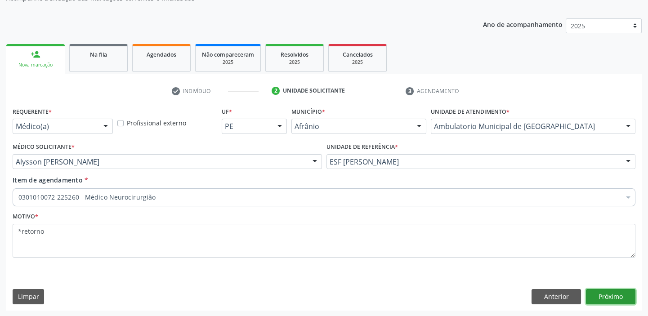
click at [602, 294] on button "Próximo" at bounding box center [610, 296] width 49 height 15
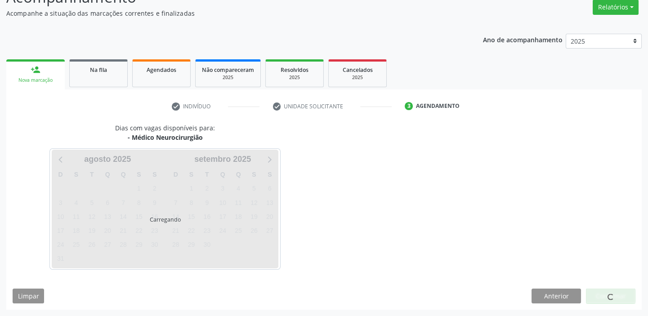
scroll to position [75, 0]
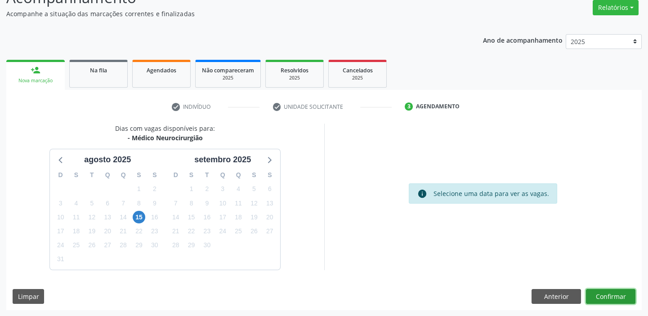
click at [606, 297] on button "Confirmar" at bounding box center [610, 296] width 49 height 15
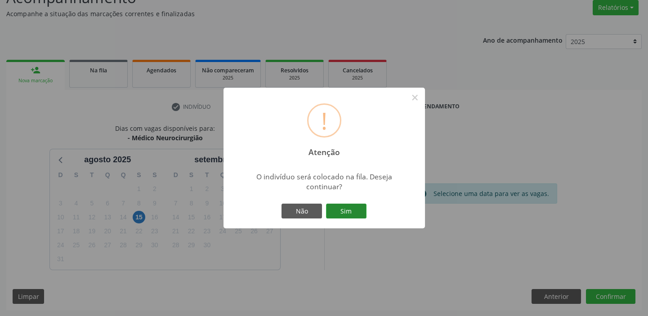
click at [351, 212] on button "Sim" at bounding box center [346, 211] width 40 height 15
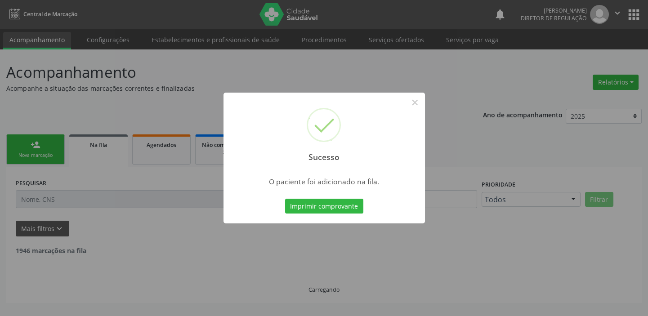
scroll to position [0, 0]
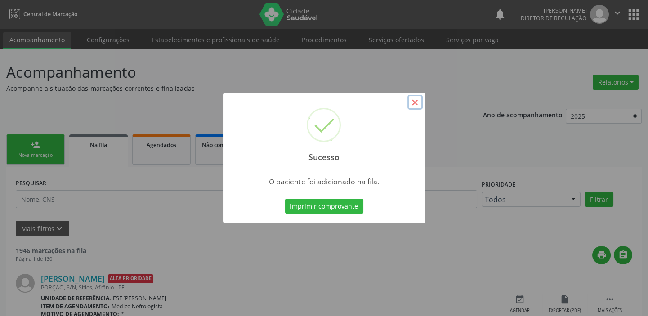
click at [411, 101] on button "×" at bounding box center [414, 102] width 15 height 15
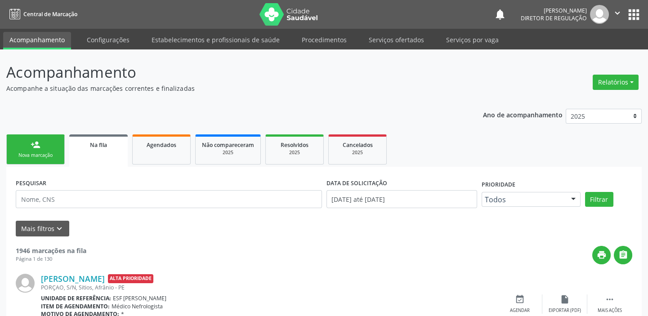
click at [40, 151] on link "person_add Nova marcação" at bounding box center [35, 149] width 58 height 30
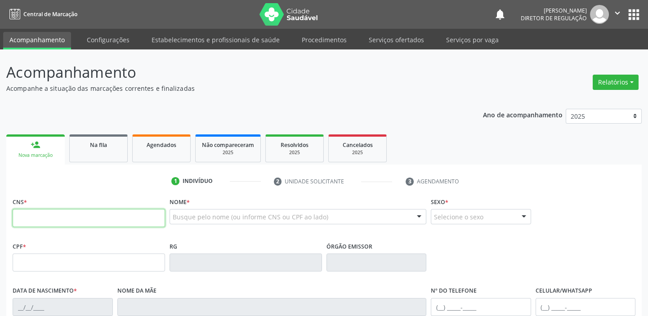
click at [45, 217] on input "text" at bounding box center [89, 218] width 152 height 18
type input "702 0063 0533 3484"
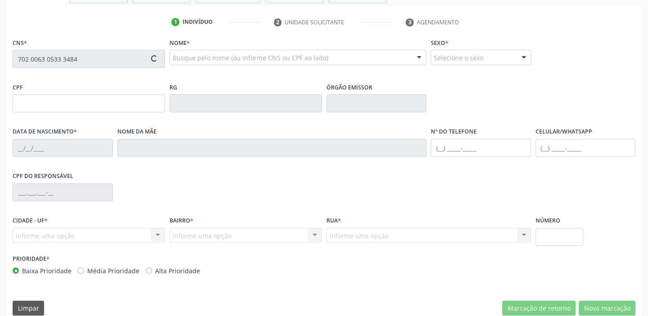
type input "06/06/1969"
type input "Maria da Luz Sousa Mendes"
type input "(87) 98842-1421"
type input "(87) 98835-5799"
type input "S/N"
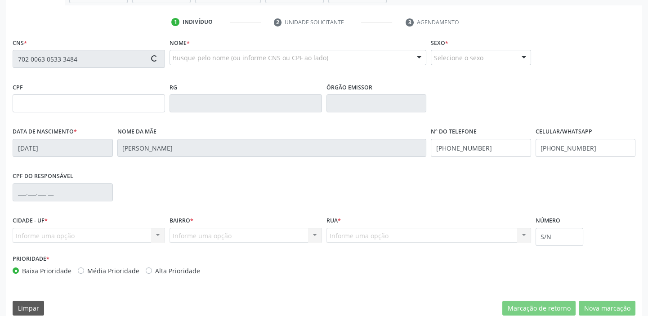
scroll to position [171, 0]
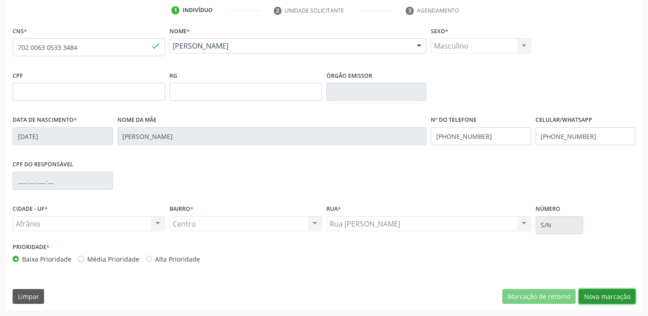
click at [608, 297] on button "Nova marcação" at bounding box center [606, 296] width 57 height 15
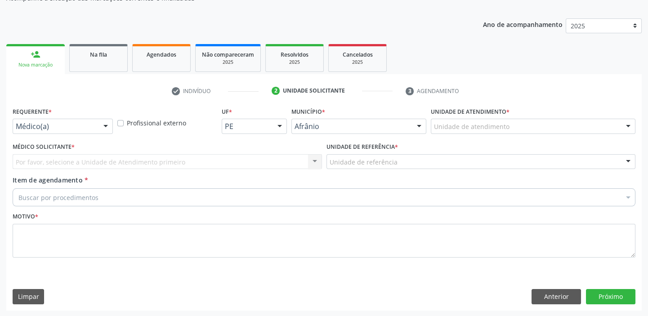
drag, startPoint x: 449, startPoint y: 127, endPoint x: 449, endPoint y: 172, distance: 44.9
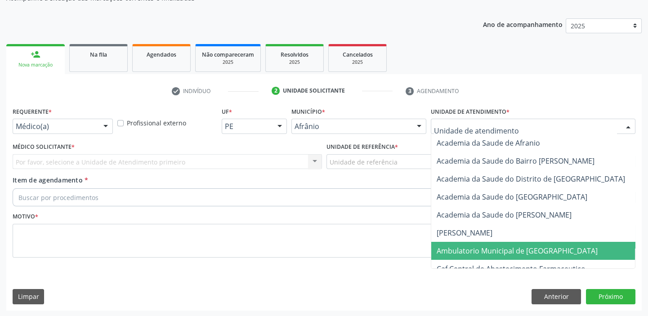
drag, startPoint x: 449, startPoint y: 251, endPoint x: 392, endPoint y: 203, distance: 74.3
click at [448, 250] on span "Ambulatorio Municipal de [GEOGRAPHIC_DATA]" at bounding box center [516, 251] width 161 height 10
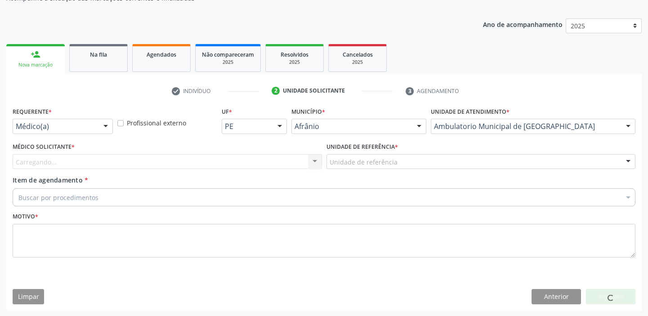
drag, startPoint x: 346, startPoint y: 166, endPoint x: 347, endPoint y: 173, distance: 6.8
click at [347, 169] on div "Unidade de referência ESF de Extrema ESF de Barra das Melancias ESF Jose e Mari…" at bounding box center [480, 161] width 309 height 15
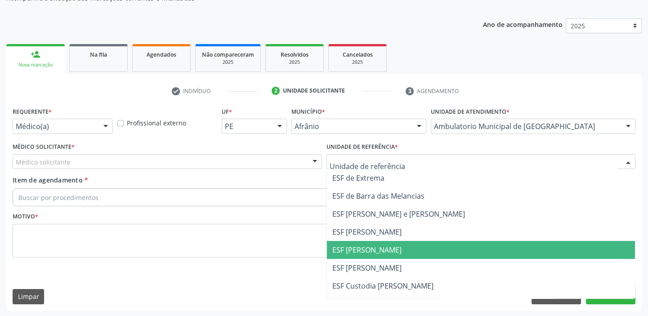
click at [344, 252] on span "ESF [PERSON_NAME]" at bounding box center [366, 250] width 69 height 10
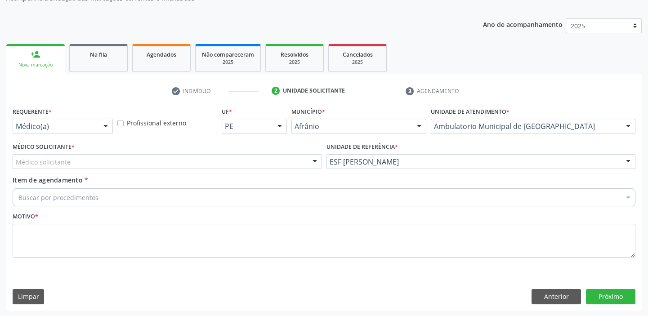
drag, startPoint x: 29, startPoint y: 165, endPoint x: 29, endPoint y: 182, distance: 16.2
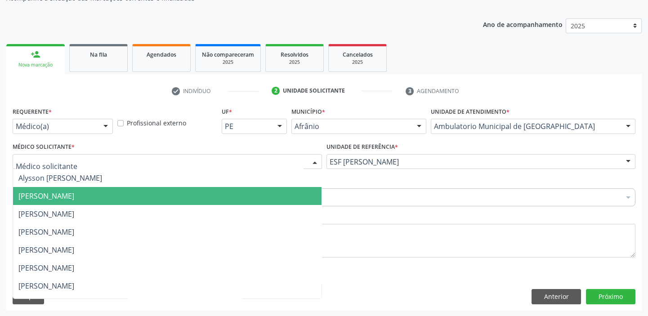
click at [31, 187] on span "[PERSON_NAME]" at bounding box center [167, 196] width 308 height 18
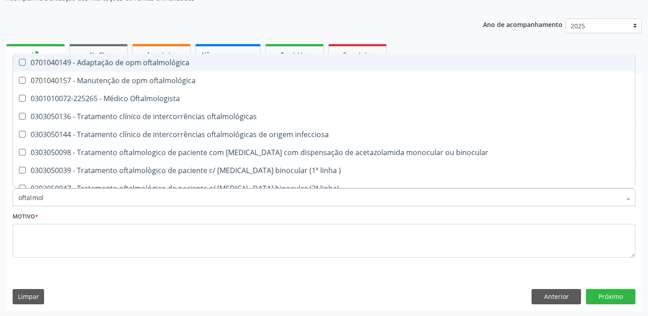
type input "oftalmolo"
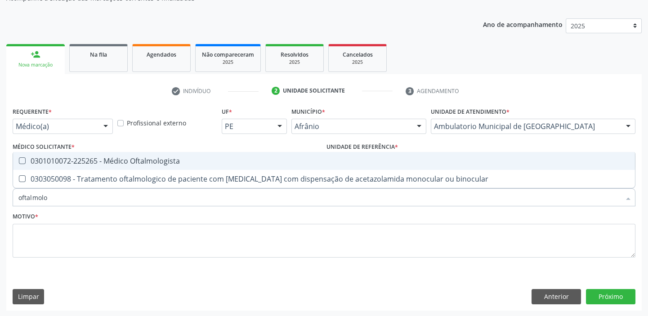
drag, startPoint x: 54, startPoint y: 159, endPoint x: 58, endPoint y: 183, distance: 25.1
click at [54, 160] on div "0301010072-225265 - Médico Oftalmologista" at bounding box center [323, 160] width 611 height 7
checkbox Oftalmologista "true"
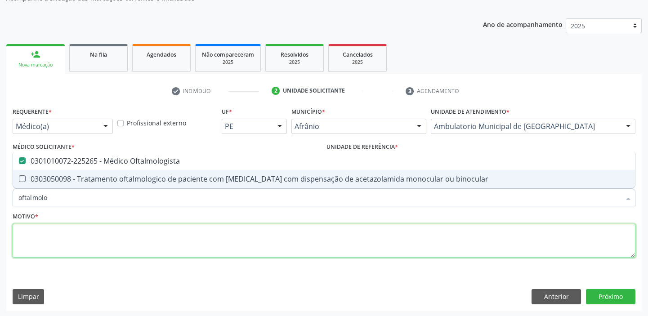
click at [49, 232] on textarea at bounding box center [324, 241] width 622 height 34
checkbox binocular "true"
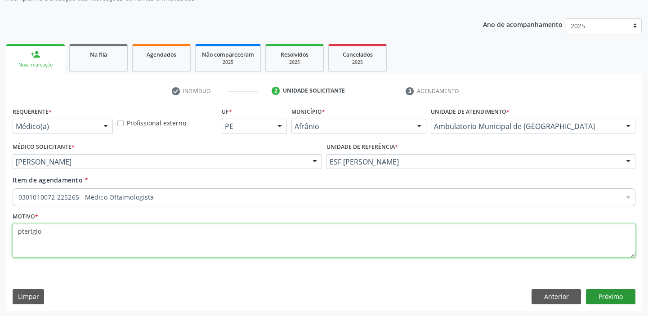
type textarea "pterigio"
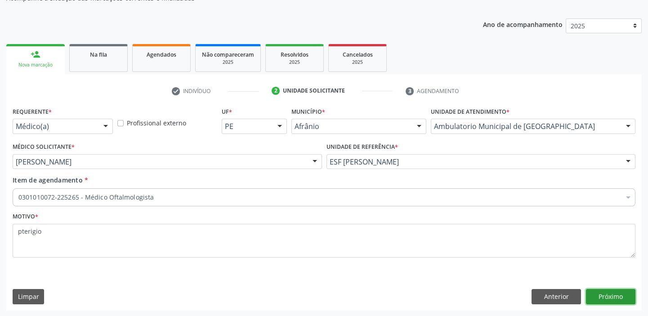
click at [598, 292] on button "Próximo" at bounding box center [610, 296] width 49 height 15
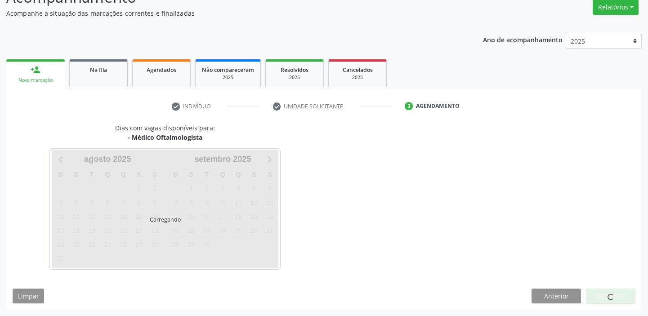
scroll to position [75, 0]
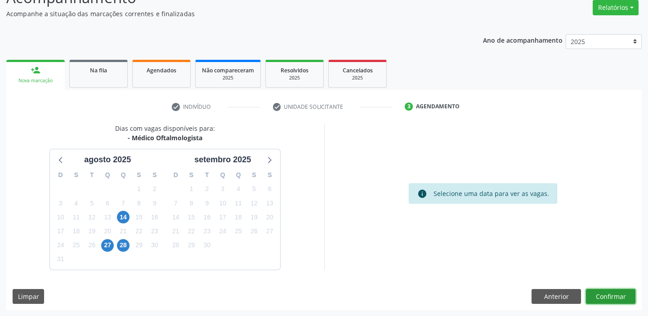
click at [597, 292] on button "Confirmar" at bounding box center [610, 296] width 49 height 15
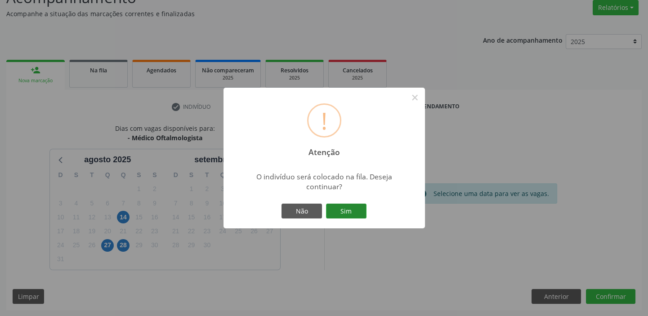
click at [339, 208] on button "Sim" at bounding box center [346, 211] width 40 height 15
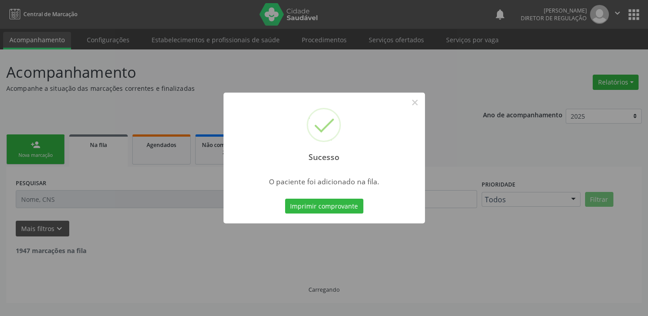
scroll to position [0, 0]
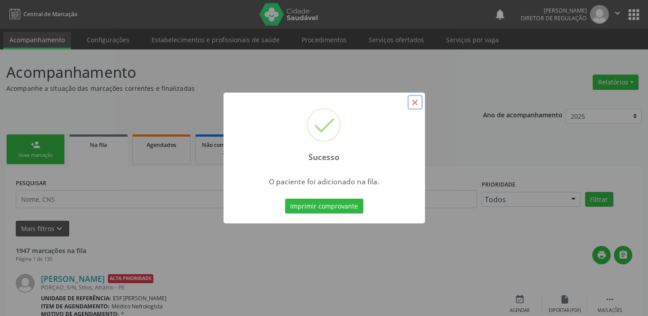
click at [420, 98] on button "×" at bounding box center [414, 102] width 15 height 15
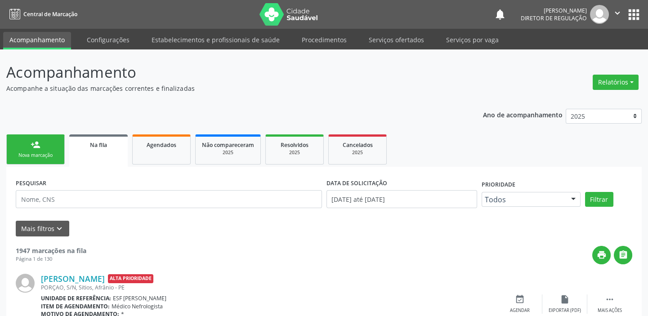
click at [48, 149] on link "person_add Nova marcação" at bounding box center [35, 149] width 58 height 30
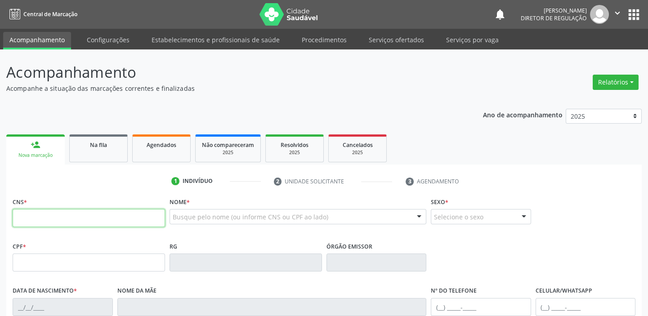
click at [58, 216] on input "text" at bounding box center [89, 218] width 152 height 18
type input "700 0044 7835 6402"
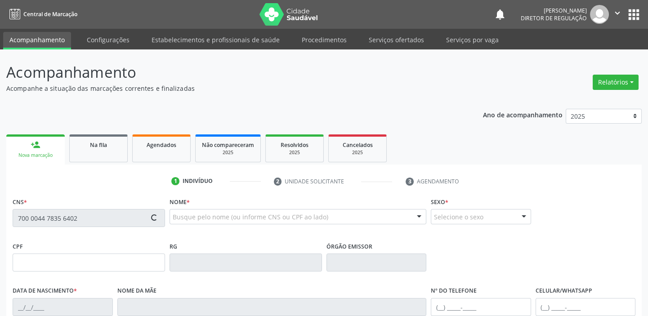
type input "17/01/1973"
type input "Luiza Josefa dos Santos"
type input "(87) 98839-9296"
type input "346"
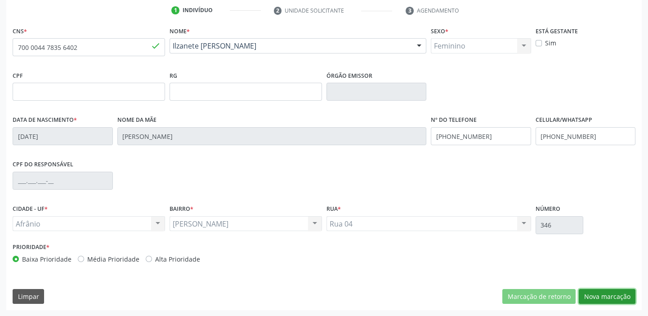
click at [598, 297] on button "Nova marcação" at bounding box center [606, 296] width 57 height 15
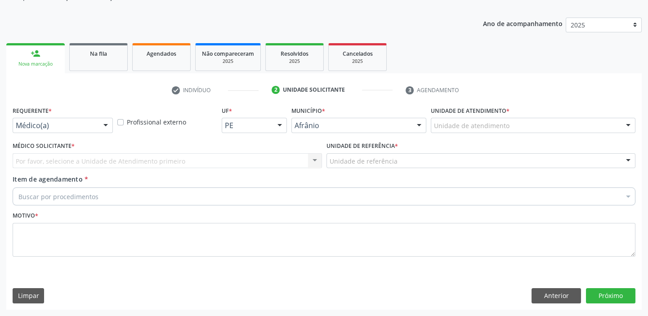
scroll to position [90, 0]
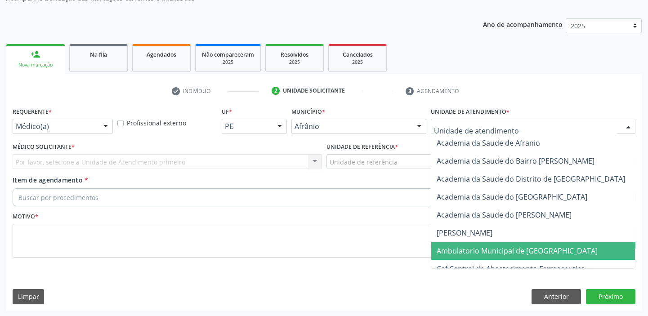
click at [466, 250] on span "Ambulatorio Municipal de [GEOGRAPHIC_DATA]" at bounding box center [516, 251] width 161 height 10
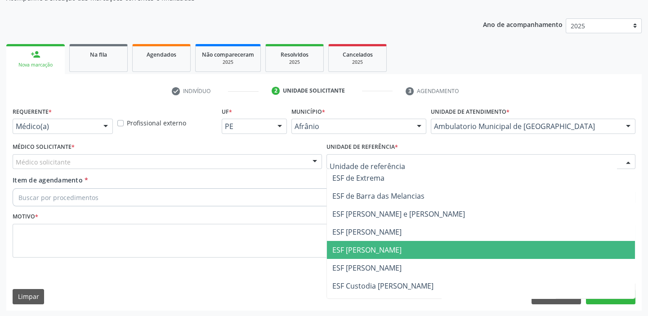
click at [379, 255] on span "ESF [PERSON_NAME]" at bounding box center [481, 250] width 308 height 18
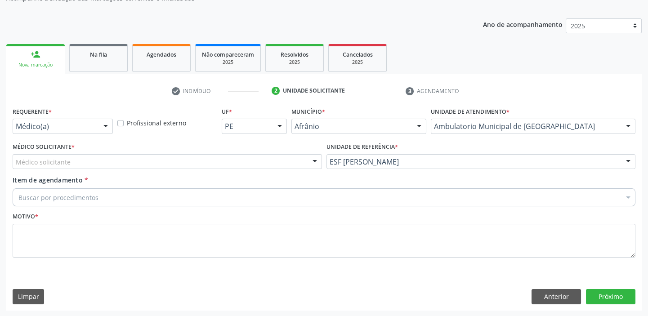
click at [79, 165] on div "Médico solicitante" at bounding box center [167, 161] width 309 height 15
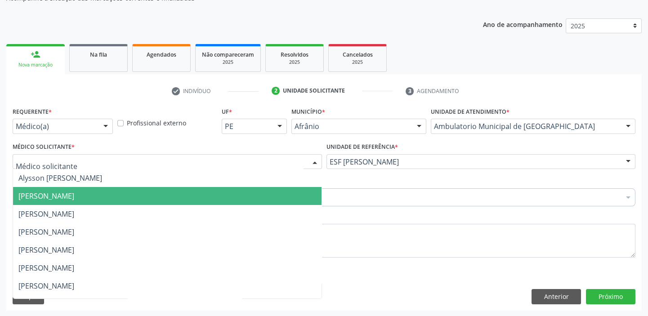
click at [74, 199] on span "[PERSON_NAME]" at bounding box center [46, 196] width 56 height 10
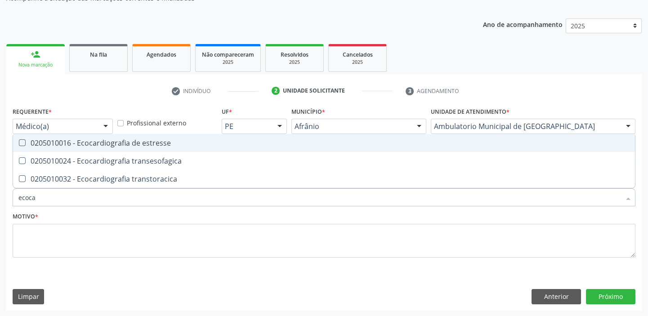
type input "ecocar"
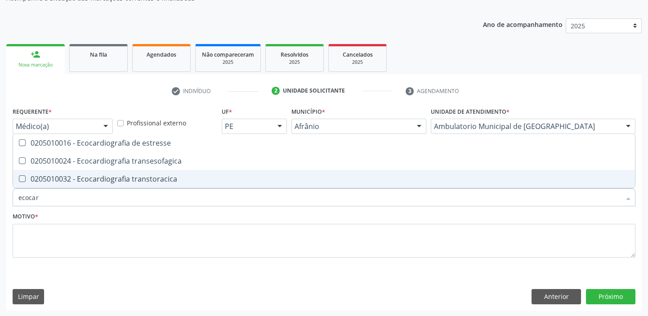
click at [66, 178] on div "0205010032 - Ecocardiografia transtoracica" at bounding box center [323, 178] width 611 height 7
checkbox transtoracica "true"
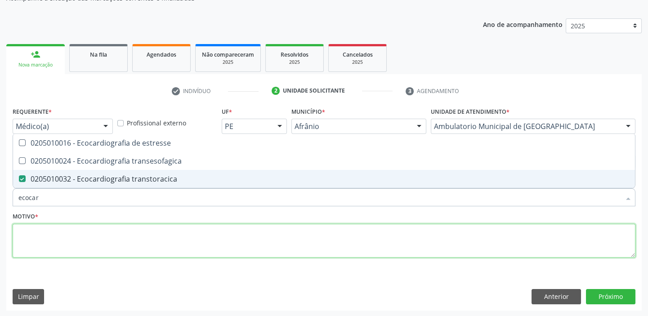
click at [39, 234] on textarea at bounding box center [324, 241] width 622 height 34
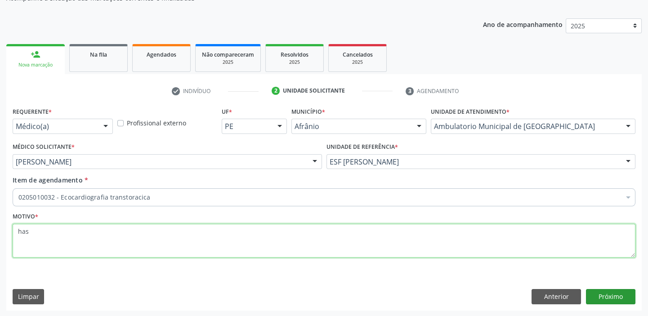
type textarea "has"
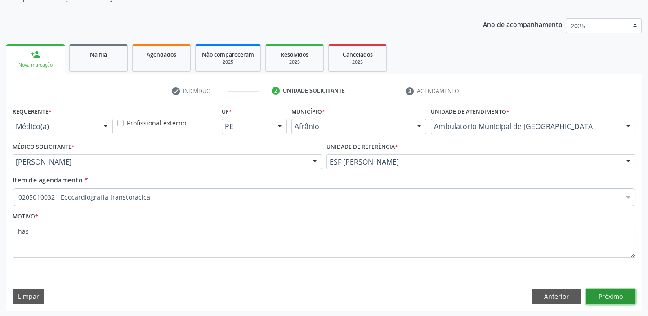
click at [611, 298] on button "Próximo" at bounding box center [610, 296] width 49 height 15
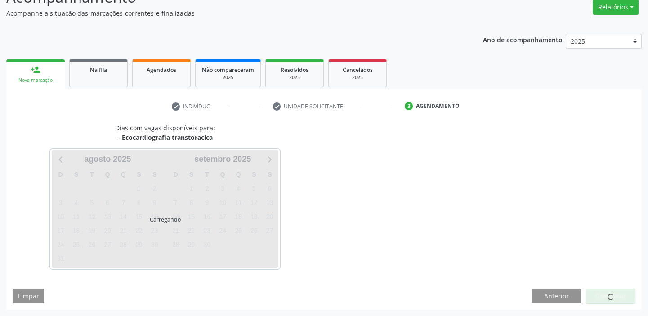
scroll to position [75, 0]
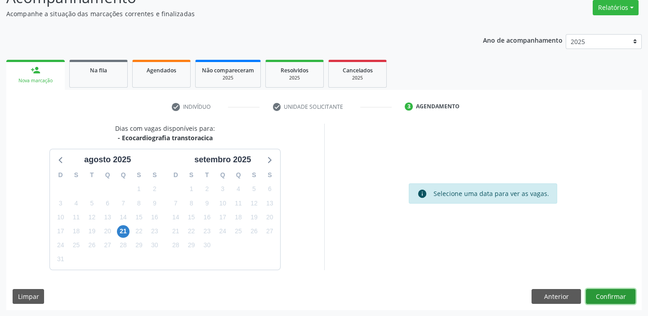
click at [615, 297] on button "Confirmar" at bounding box center [610, 296] width 49 height 15
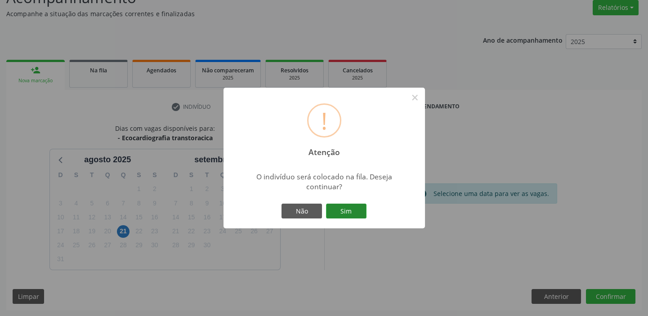
click at [346, 211] on button "Sim" at bounding box center [346, 211] width 40 height 15
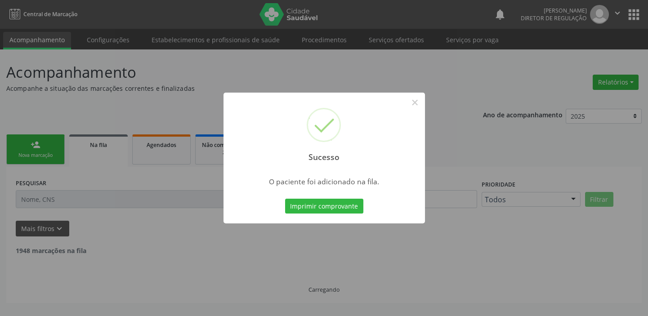
scroll to position [0, 0]
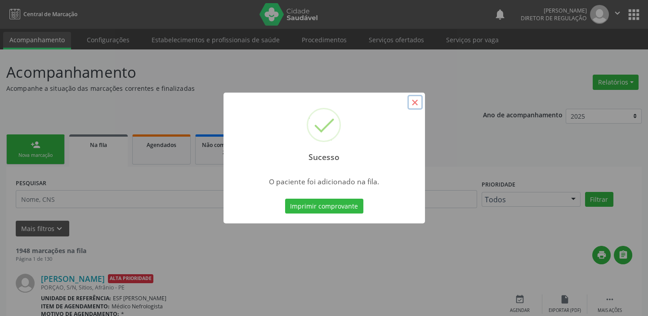
click at [412, 104] on button "×" at bounding box center [414, 102] width 15 height 15
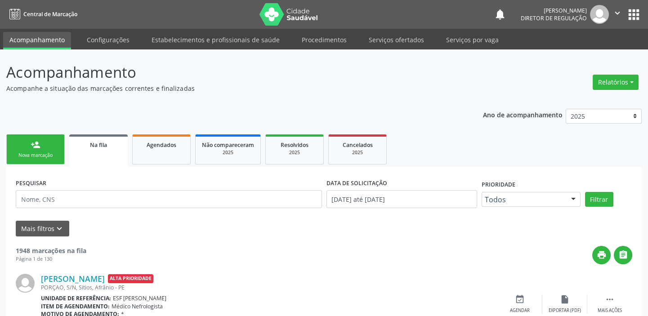
click at [29, 146] on link "person_add Nova marcação" at bounding box center [35, 149] width 58 height 30
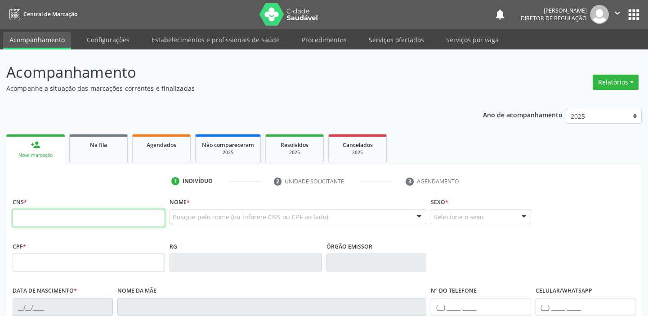
click at [62, 217] on input "text" at bounding box center [89, 218] width 152 height 18
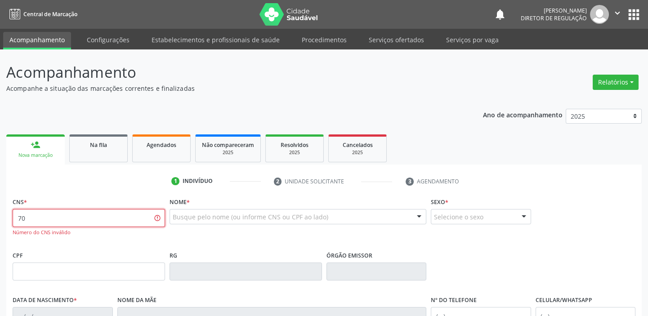
type input "7"
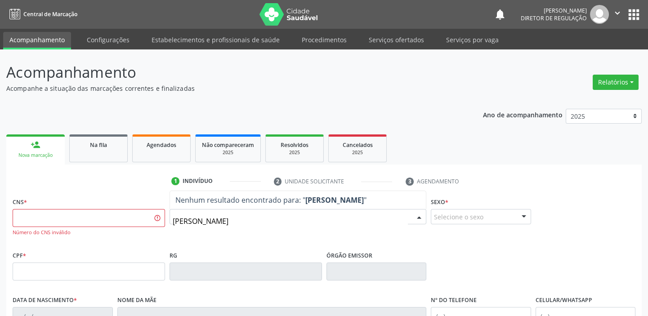
type input "marivaldo da silva"
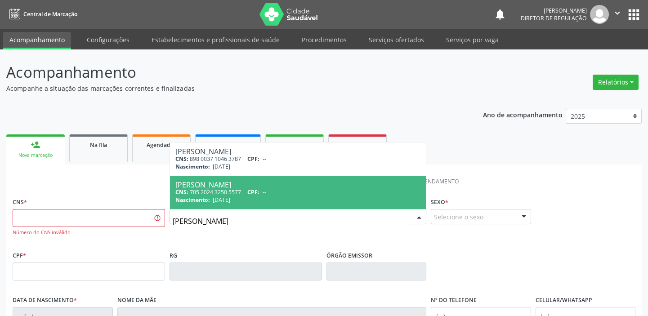
click at [230, 186] on div "Marivaldo da Silva Laranjeira" at bounding box center [297, 184] width 245 height 7
type input "705 2024 3250 5577"
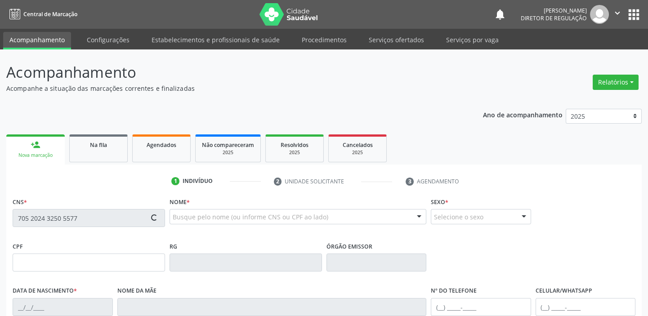
type input "11/06/1978"
type input "Maria Auxiliadora da Silva Laranjeira"
type input "(87) 98868-7803"
type input "027.237.914-08"
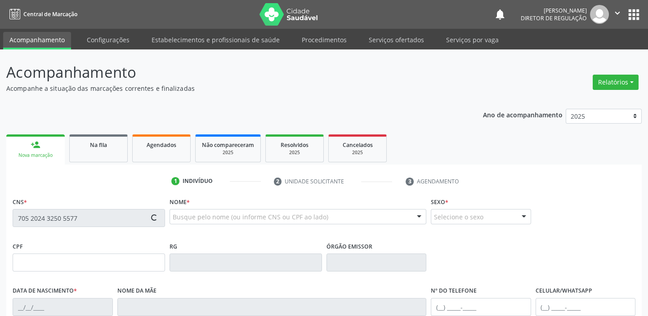
type input "S/N"
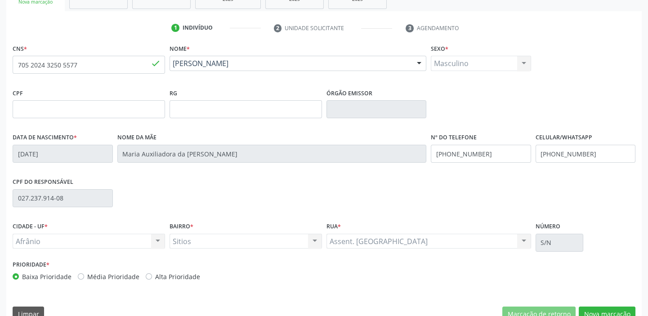
scroll to position [171, 0]
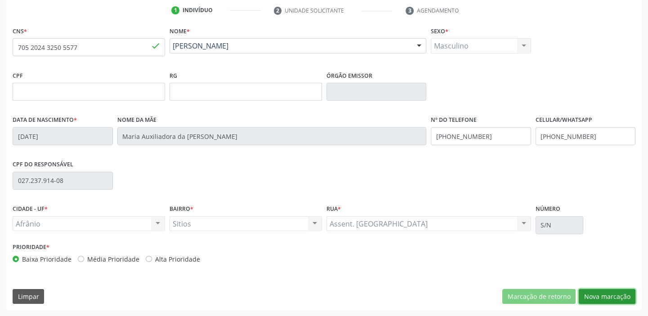
click at [590, 293] on button "Nova marcação" at bounding box center [606, 296] width 57 height 15
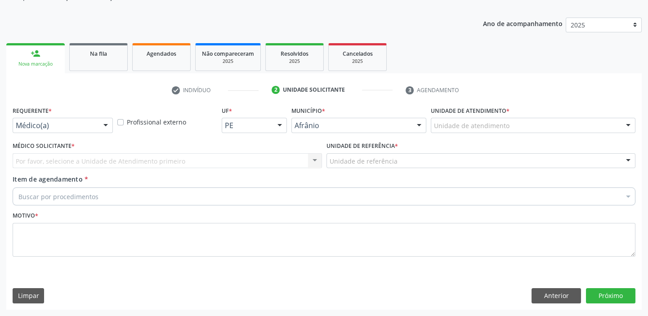
scroll to position [90, 0]
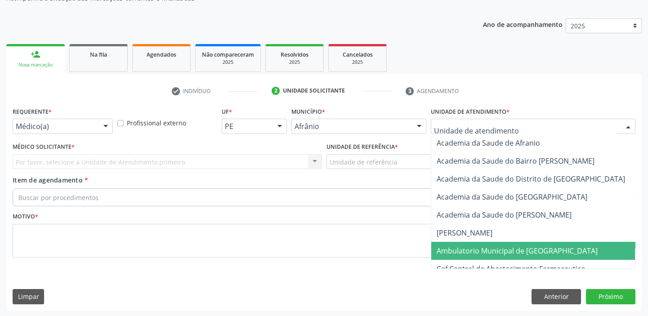
drag, startPoint x: 456, startPoint y: 247, endPoint x: 402, endPoint y: 203, distance: 69.3
click at [455, 246] on span "Ambulatorio Municipal de [GEOGRAPHIC_DATA]" at bounding box center [516, 251] width 161 height 10
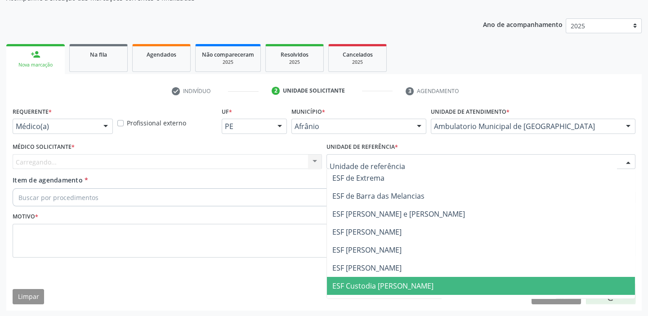
click at [366, 277] on span "ESF Custodia [PERSON_NAME]" at bounding box center [481, 286] width 308 height 18
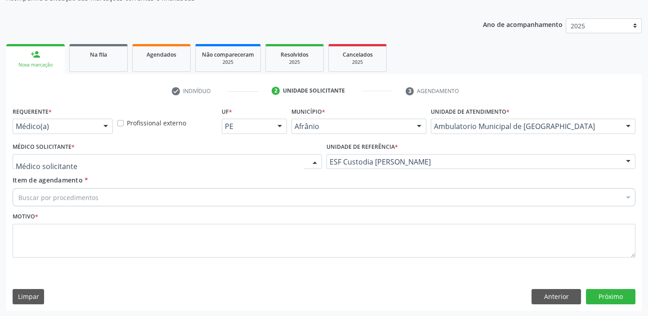
click at [83, 164] on div at bounding box center [167, 161] width 309 height 15
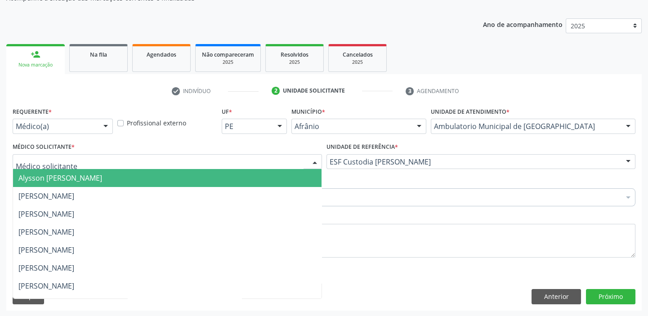
click at [79, 179] on span "Alysson [PERSON_NAME]" at bounding box center [60, 178] width 84 height 10
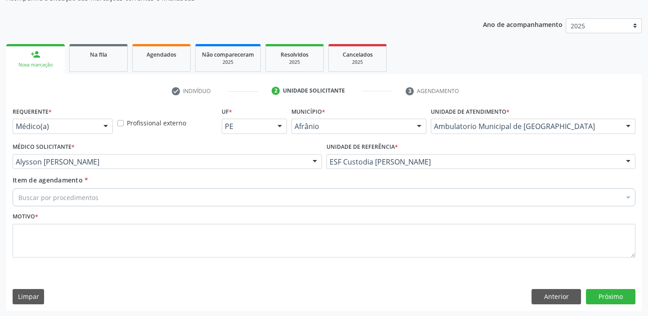
click at [72, 190] on div "Buscar por procedimentos" at bounding box center [324, 197] width 622 height 18
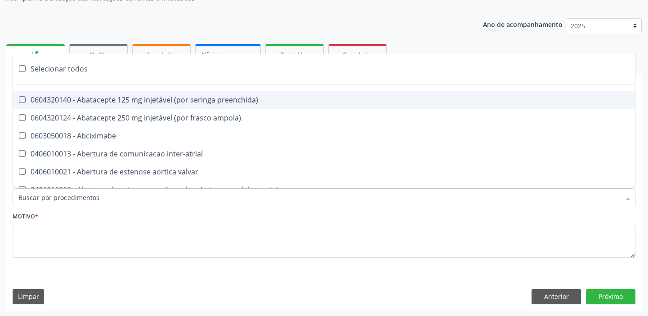
click at [66, 195] on input "Item de agendamento *" at bounding box center [319, 197] width 602 height 18
click at [557, 297] on button "Anterior" at bounding box center [555, 296] width 49 height 15
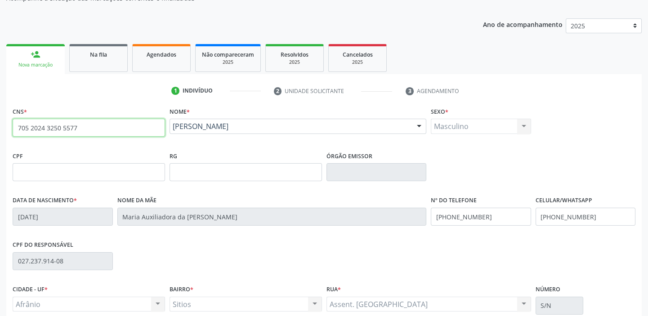
click at [78, 126] on input "705 2024 3250 5577" at bounding box center [89, 128] width 152 height 18
type input "7"
type input "700"
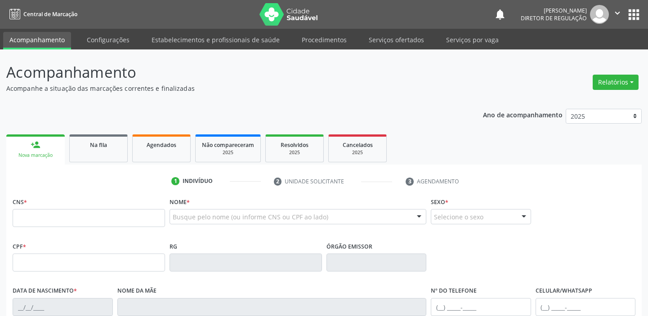
scroll to position [90, 0]
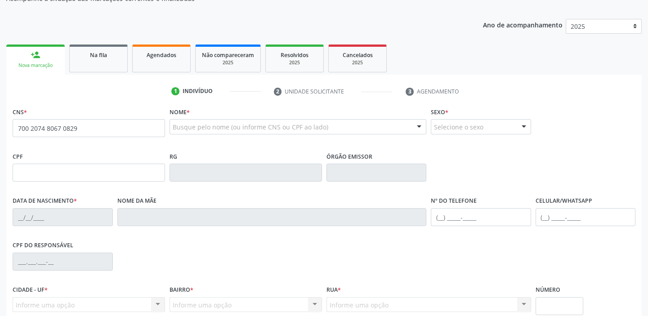
type input "700 2074 8067 0829"
type input "024.541.685-45"
type input "0[DATE]"
type input "[PERSON_NAME]"
type input "[PHONE_NUMBER]"
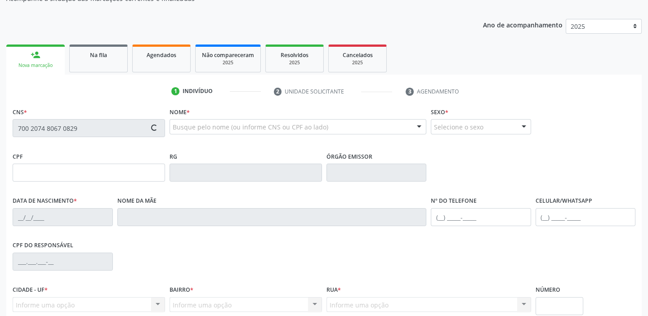
type input "[PHONE_NUMBER]"
type input "S/N"
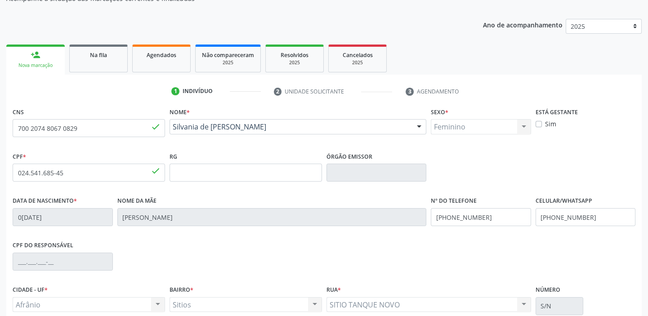
scroll to position [171, 0]
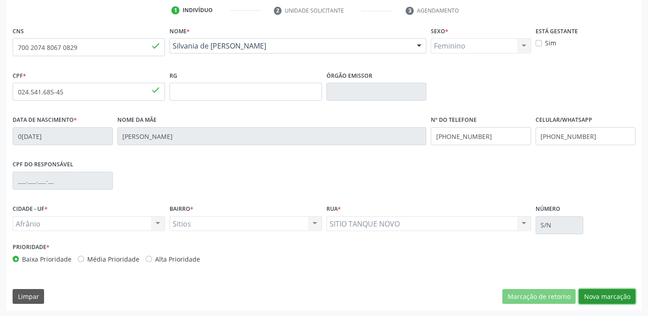
click at [600, 294] on button "Nova marcação" at bounding box center [606, 296] width 57 height 15
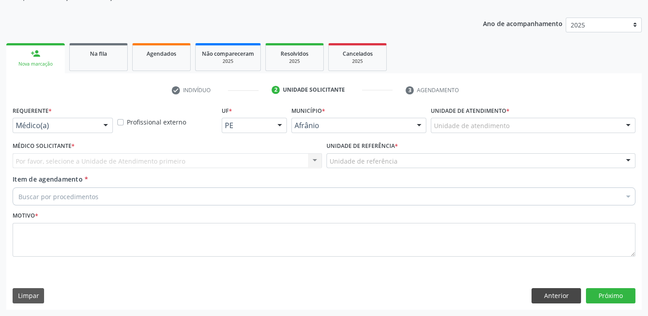
scroll to position [90, 0]
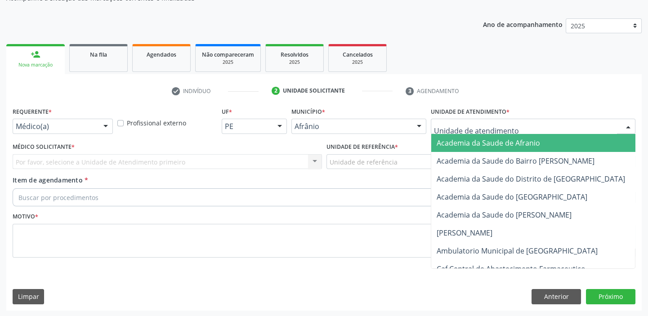
click at [432, 120] on div at bounding box center [532, 126] width 204 height 15
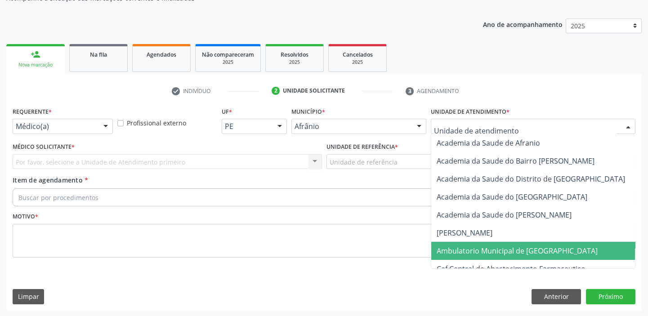
drag, startPoint x: 471, startPoint y: 247, endPoint x: 404, endPoint y: 205, distance: 78.9
click at [470, 247] on span "Ambulatorio Municipal de [GEOGRAPHIC_DATA]" at bounding box center [516, 251] width 161 height 10
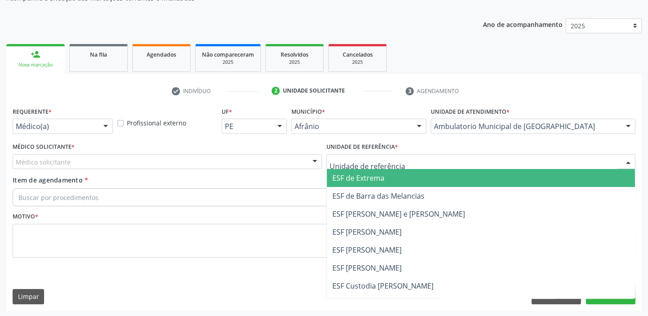
drag, startPoint x: 349, startPoint y: 160, endPoint x: 357, endPoint y: 209, distance: 49.6
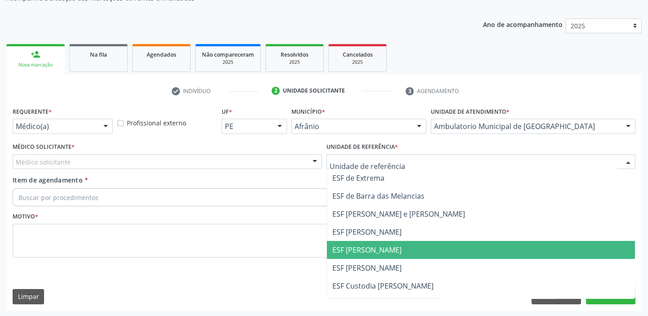
click at [355, 256] on span "ESF [PERSON_NAME]" at bounding box center [481, 250] width 308 height 18
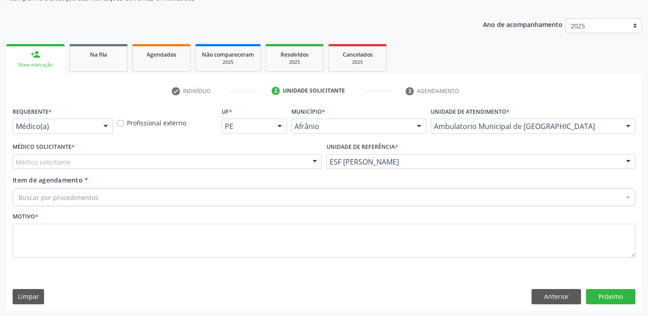
drag, startPoint x: 67, startPoint y: 170, endPoint x: 68, endPoint y: 178, distance: 8.6
click at [67, 171] on div "Médico Solicitante * Médico solicitante Alysson Rodrigo Ferreira Cavalcanti Bru…" at bounding box center [167, 157] width 314 height 35
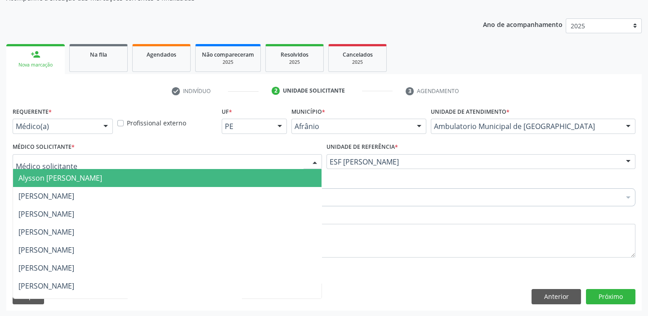
drag, startPoint x: 74, startPoint y: 163, endPoint x: 71, endPoint y: 174, distance: 11.6
click at [74, 165] on div at bounding box center [167, 161] width 309 height 15
click at [71, 174] on span "Alysson [PERSON_NAME]" at bounding box center [60, 178] width 84 height 10
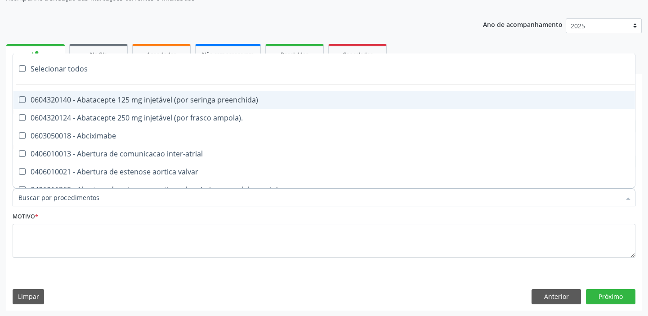
type input "y"
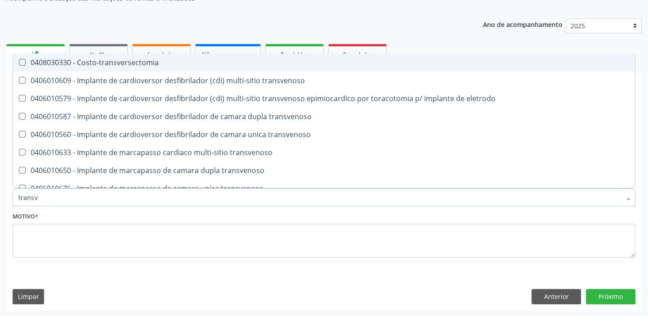
type input "transva"
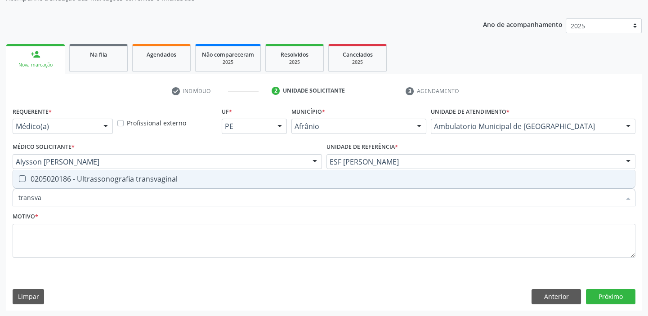
click at [66, 177] on div "0205020186 - Ultrassonografia transvaginal" at bounding box center [323, 178] width 611 height 7
checkbox transvaginal "true"
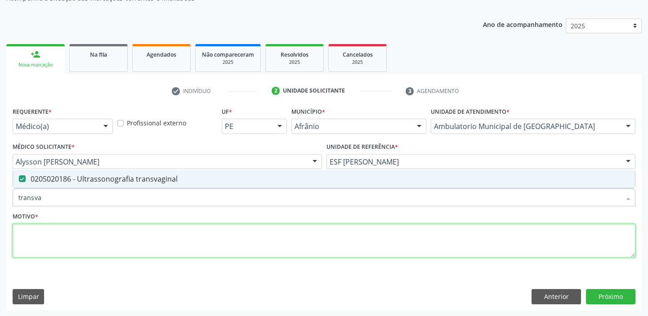
click at [53, 243] on textarea at bounding box center [324, 241] width 622 height 34
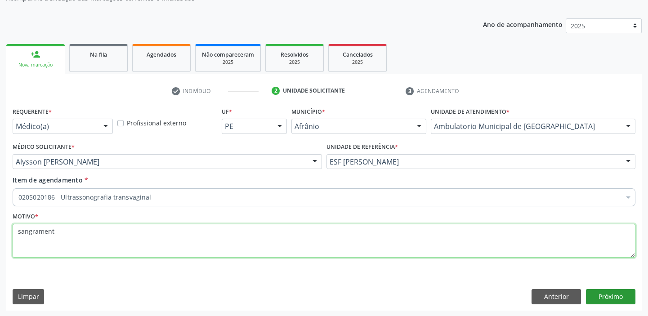
type textarea "sangrament"
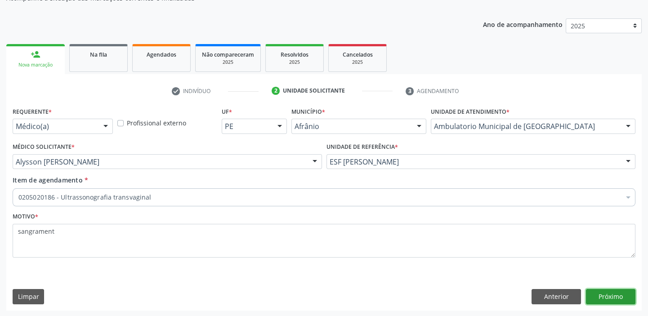
click at [601, 301] on button "Próximo" at bounding box center [610, 296] width 49 height 15
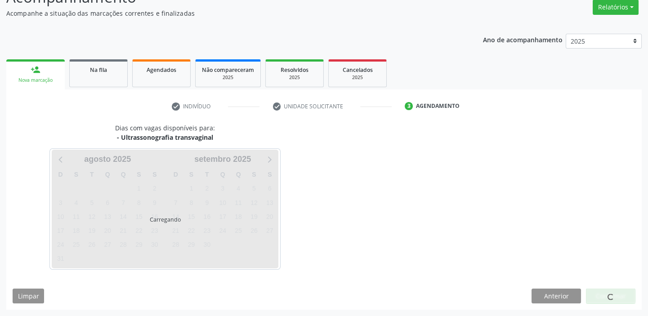
scroll to position [75, 0]
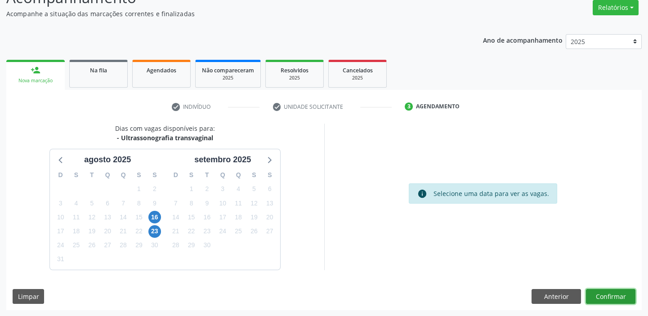
click at [608, 296] on button "Confirmar" at bounding box center [610, 296] width 49 height 15
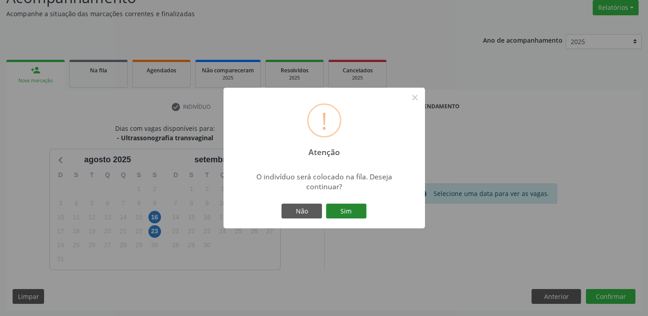
click at [356, 210] on button "Sim" at bounding box center [346, 211] width 40 height 15
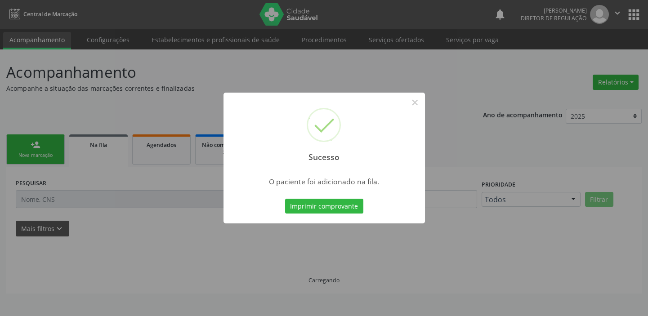
scroll to position [0, 0]
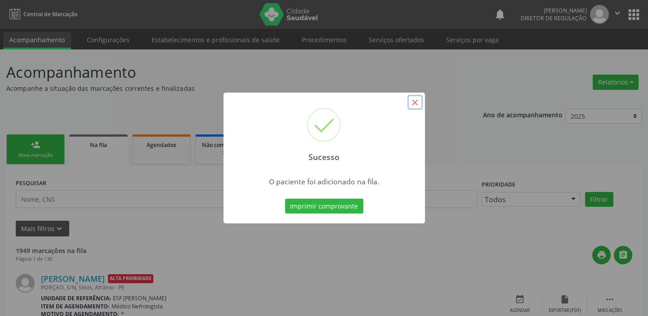
click at [414, 106] on button "×" at bounding box center [414, 102] width 15 height 15
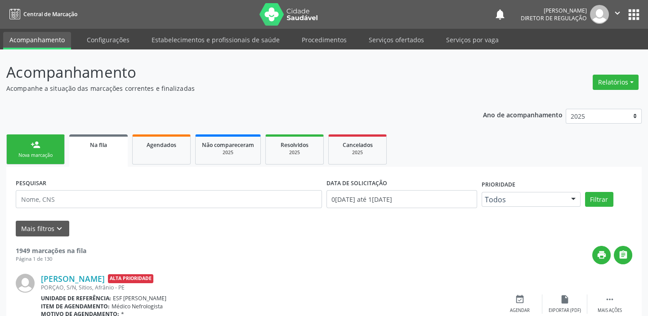
click at [45, 150] on link "person_add Nova marcação" at bounding box center [35, 149] width 58 height 30
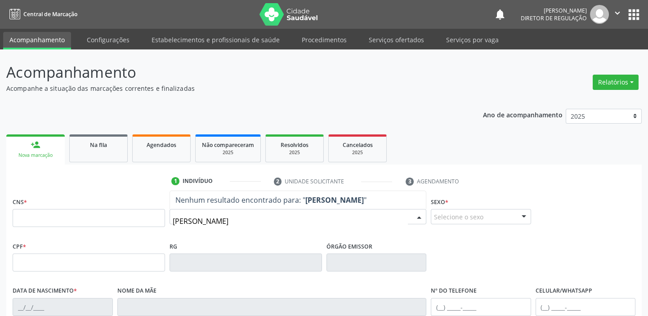
type input "reginaldo r"
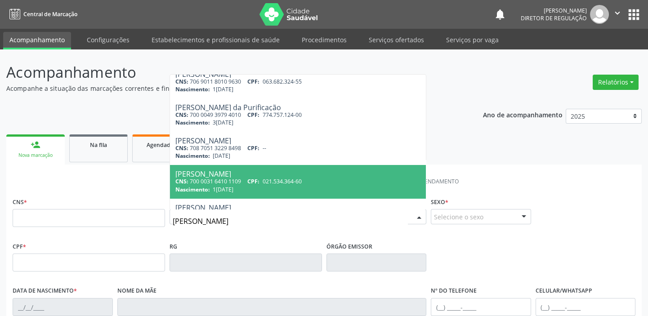
scroll to position [163, 0]
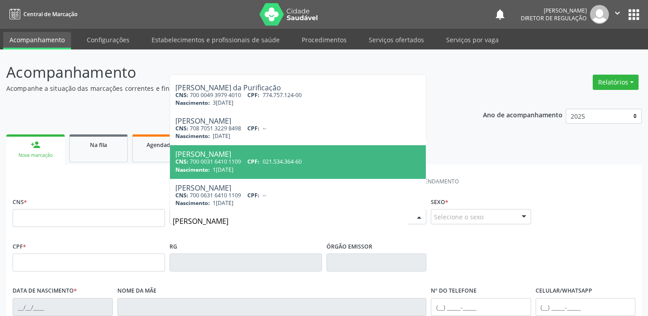
click at [233, 170] on span "13/05/1976" at bounding box center [223, 170] width 21 height 8
type input "700 0031 6410 1109"
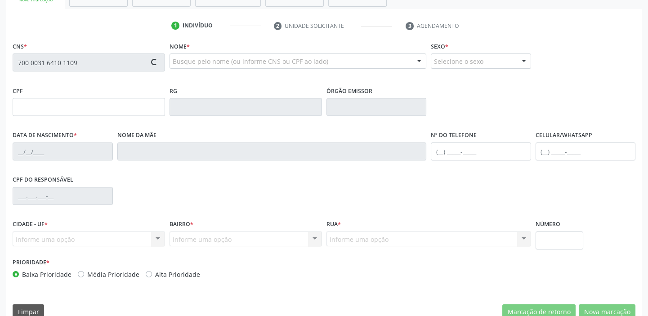
scroll to position [171, 0]
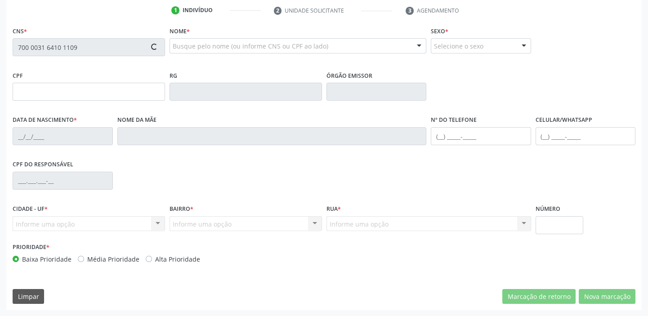
type input "021.534.364-60"
type input "13/05/1976"
type input "Maria Vitalina Rodrigues de Macedo"
type input "(87) 98816-6422"
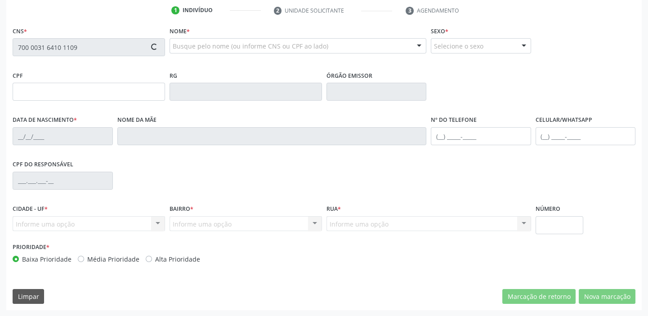
type input "S/N"
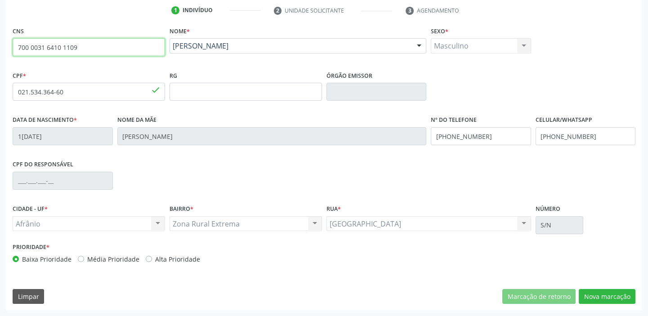
click at [88, 48] on input "700 0031 6410 1109" at bounding box center [89, 47] width 152 height 18
type input "7"
type input "700 0031 6410 1109"
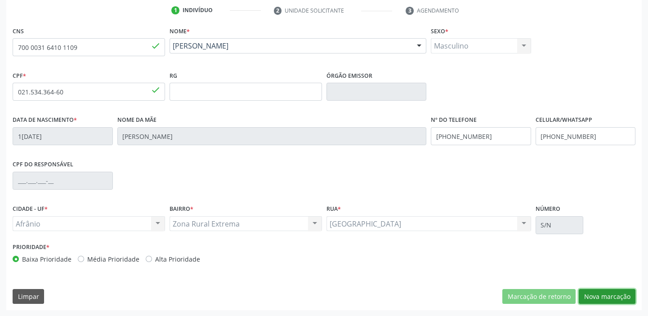
click at [600, 301] on button "Nova marcação" at bounding box center [606, 296] width 57 height 15
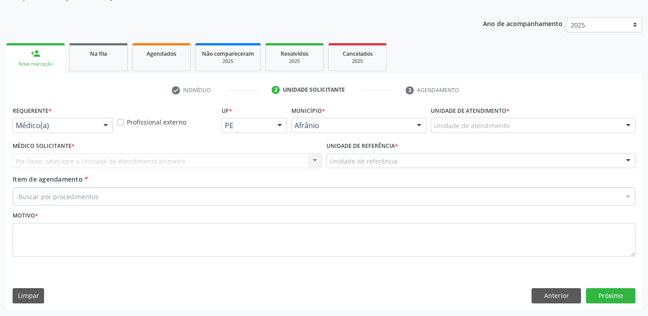
scroll to position [90, 0]
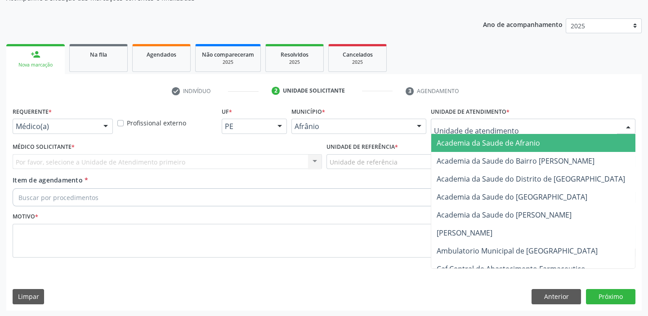
drag, startPoint x: 465, startPoint y: 125, endPoint x: 464, endPoint y: 191, distance: 65.6
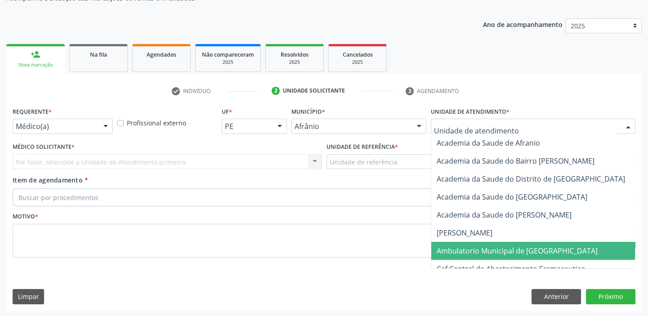
drag, startPoint x: 455, startPoint y: 253, endPoint x: 405, endPoint y: 216, distance: 62.1
click at [454, 252] on span "Ambulatorio Municipal de [GEOGRAPHIC_DATA]" at bounding box center [516, 251] width 161 height 10
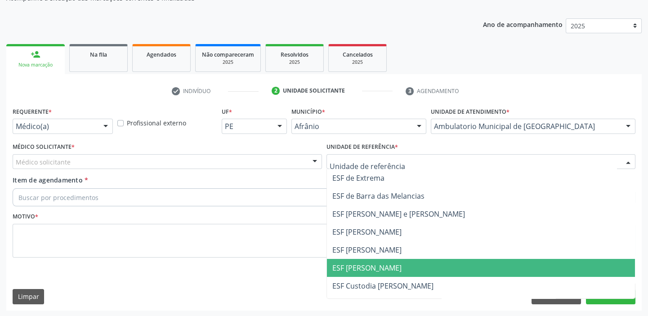
drag, startPoint x: 342, startPoint y: 260, endPoint x: 209, endPoint y: 210, distance: 142.5
click at [342, 260] on span "ESF [PERSON_NAME]" at bounding box center [481, 268] width 308 height 18
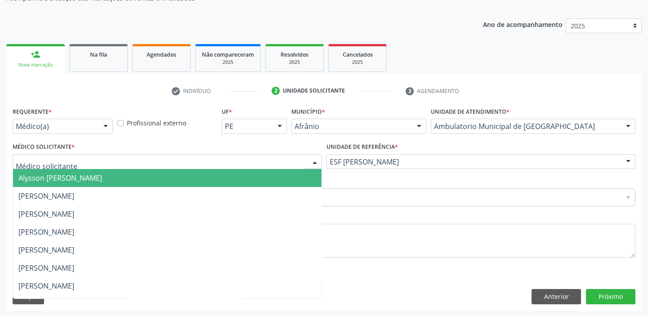
drag, startPoint x: 32, startPoint y: 181, endPoint x: 31, endPoint y: 193, distance: 11.8
click at [32, 182] on span "Alysson [PERSON_NAME]" at bounding box center [60, 178] width 84 height 10
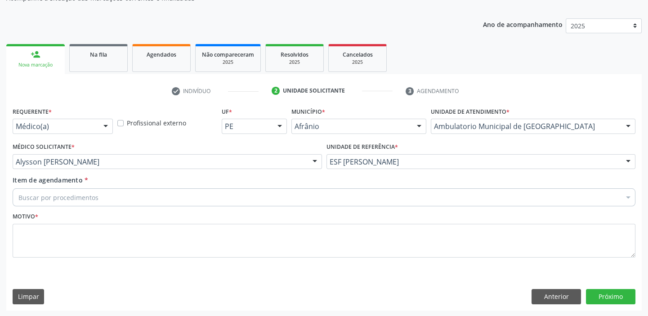
click at [30, 202] on div "Buscar por procedimentos" at bounding box center [324, 197] width 622 height 18
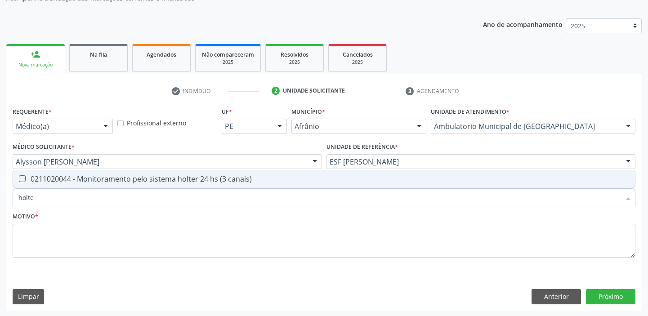
type input "holter"
click at [49, 180] on div "0211020044 - Monitoramento pelo sistema holter 24 hs (3 canais)" at bounding box center [323, 178] width 611 height 7
checkbox canais\) "true"
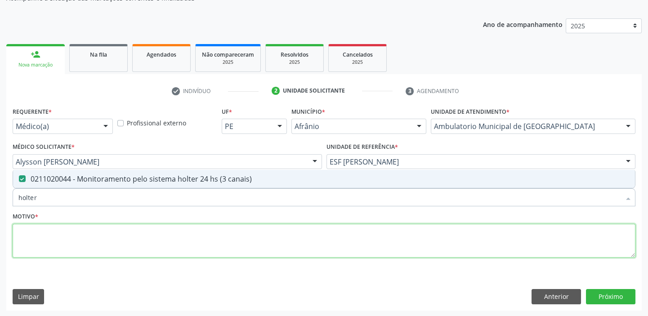
click at [43, 239] on textarea at bounding box center [324, 241] width 622 height 34
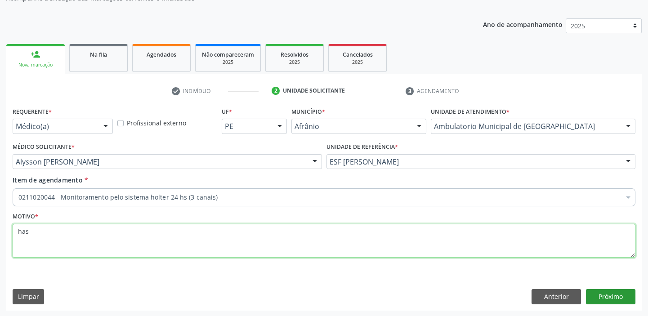
type textarea "has"
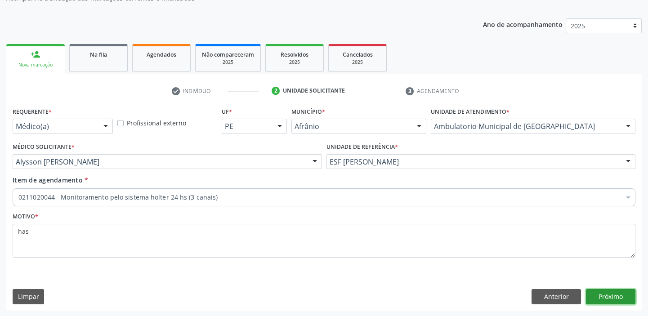
click at [604, 297] on button "Próximo" at bounding box center [610, 296] width 49 height 15
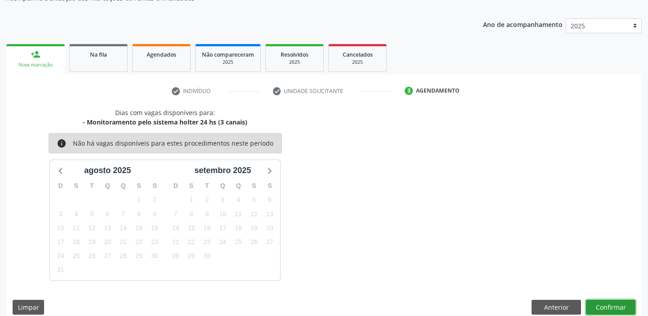
click at [603, 303] on button "Confirmar" at bounding box center [610, 307] width 49 height 15
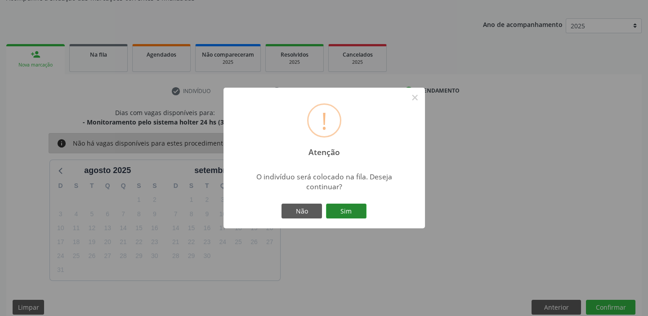
click at [337, 213] on button "Sim" at bounding box center [346, 211] width 40 height 15
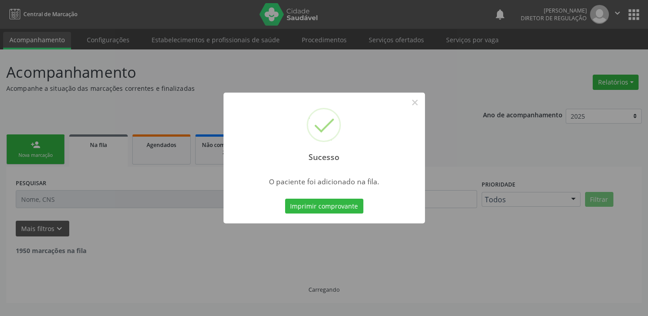
scroll to position [0, 0]
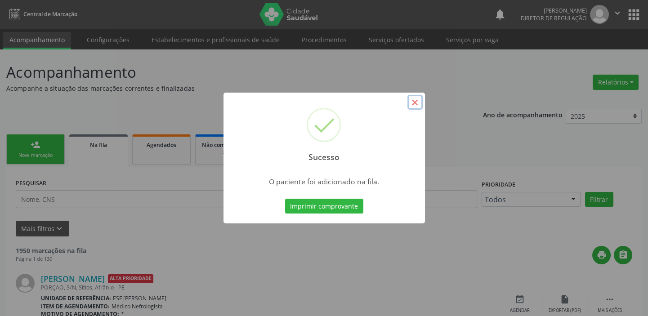
click at [416, 102] on button "×" at bounding box center [414, 102] width 15 height 15
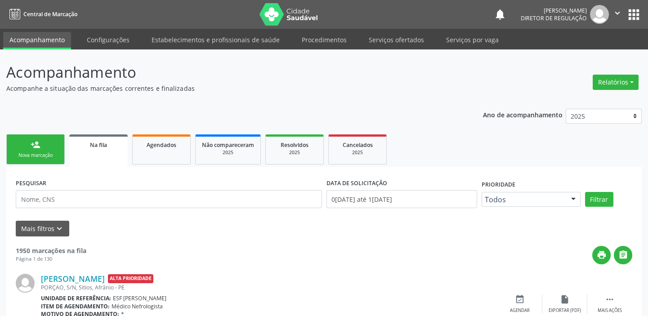
click at [58, 146] on link "person_add Nova marcação" at bounding box center [35, 149] width 58 height 30
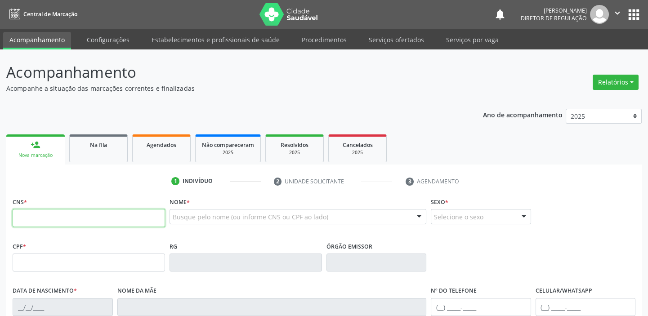
click at [47, 209] on input "text" at bounding box center [89, 218] width 152 height 18
type input "707 5032 9629 6090"
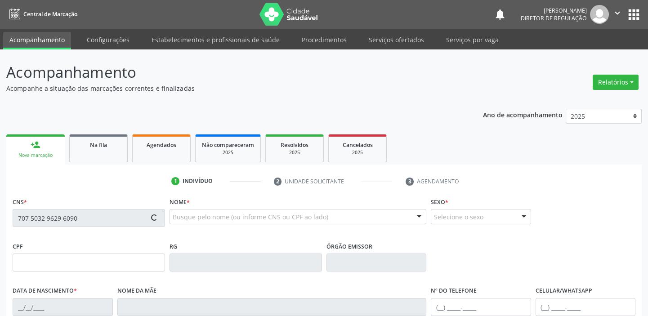
type input "054.440.074-79"
type input "02/03/1986"
type input "Angelina Francisca de Arruda"
type input "(87) 98817-8502"
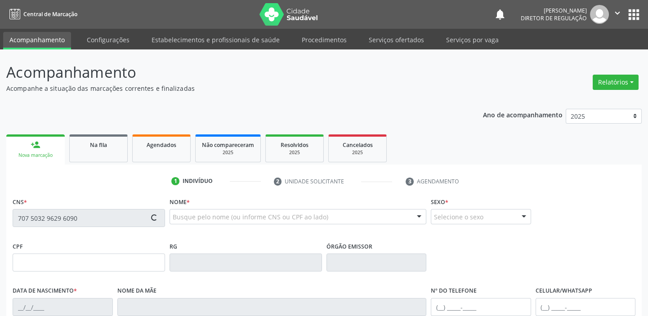
type input "280"
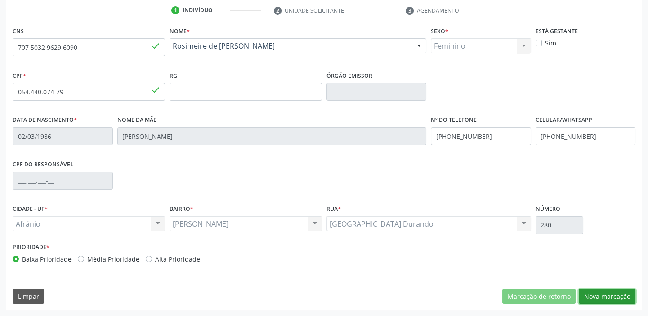
drag, startPoint x: 597, startPoint y: 295, endPoint x: 568, endPoint y: 249, distance: 53.9
click at [596, 295] on button "Nova marcação" at bounding box center [606, 296] width 57 height 15
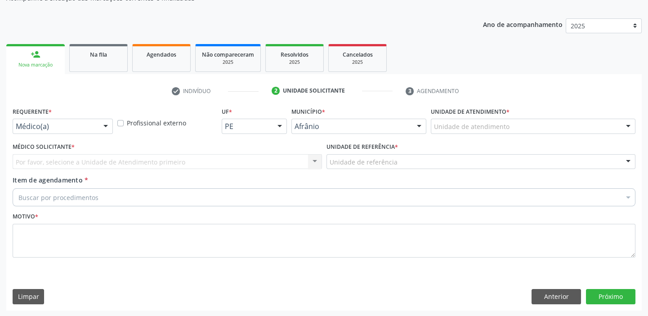
drag, startPoint x: 473, startPoint y: 116, endPoint x: 468, endPoint y: 149, distance: 33.2
click at [471, 120] on div "Unidade de atendimento * Unidade de atendimento Academia da Saude de Afranio Ac…" at bounding box center [532, 119] width 204 height 29
drag, startPoint x: 466, startPoint y: 128, endPoint x: 466, endPoint y: 133, distance: 4.9
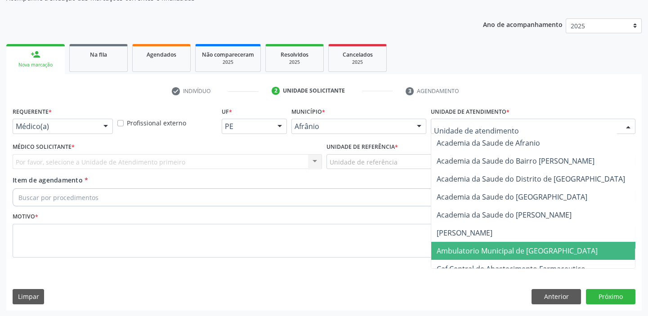
drag, startPoint x: 475, startPoint y: 250, endPoint x: 402, endPoint y: 204, distance: 85.4
click at [474, 250] on span "Ambulatorio Municipal de [GEOGRAPHIC_DATA]" at bounding box center [516, 251] width 161 height 10
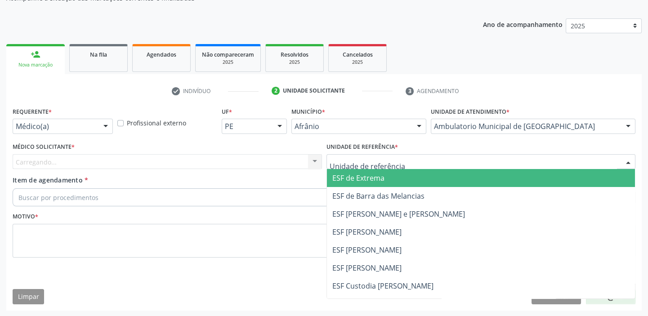
drag, startPoint x: 349, startPoint y: 162, endPoint x: 342, endPoint y: 212, distance: 50.4
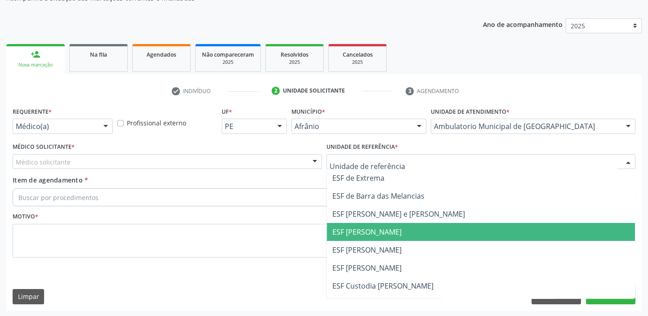
click at [345, 234] on span "ESF [PERSON_NAME]" at bounding box center [366, 232] width 69 height 10
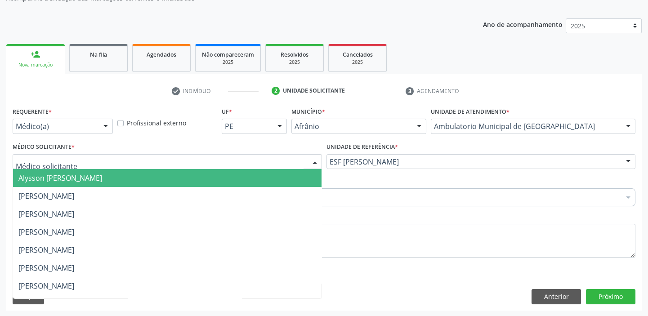
click at [32, 178] on span "Alysson [PERSON_NAME]" at bounding box center [60, 178] width 84 height 10
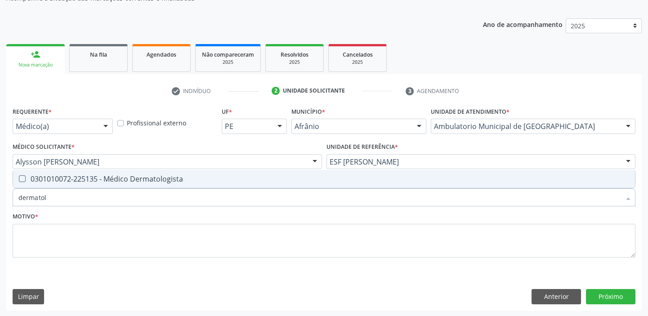
type input "dermatolo"
drag, startPoint x: 49, startPoint y: 197, endPoint x: 16, endPoint y: 196, distance: 33.3
click at [16, 196] on div "dermatolo" at bounding box center [324, 197] width 622 height 18
click at [27, 173] on span "0301010072-225135 - Médico Dermatologista" at bounding box center [323, 179] width 621 height 18
checkbox Dermatologista "true"
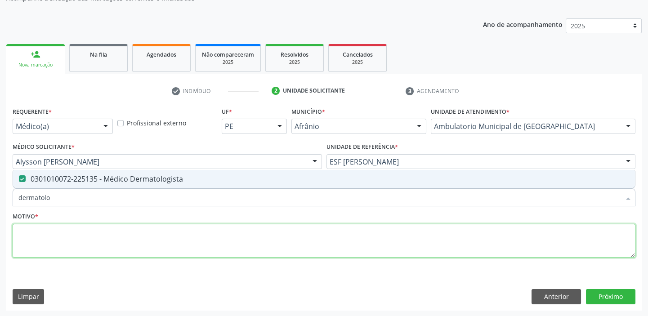
click at [31, 238] on textarea at bounding box center [324, 241] width 622 height 34
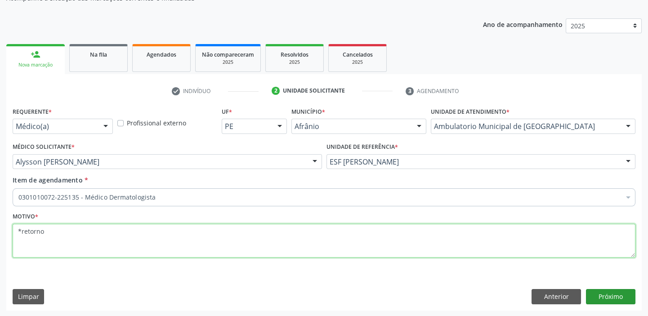
type textarea "*retorno"
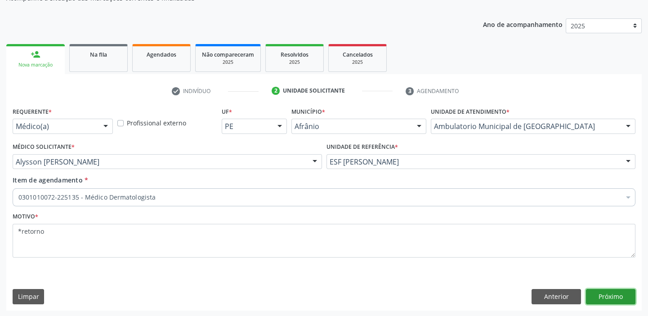
click at [605, 292] on button "Próximo" at bounding box center [610, 296] width 49 height 15
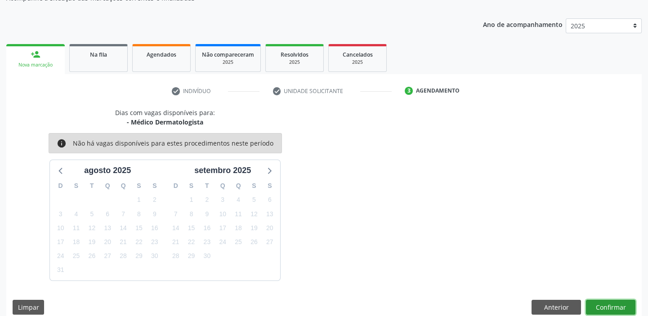
click at [602, 307] on button "Confirmar" at bounding box center [610, 307] width 49 height 15
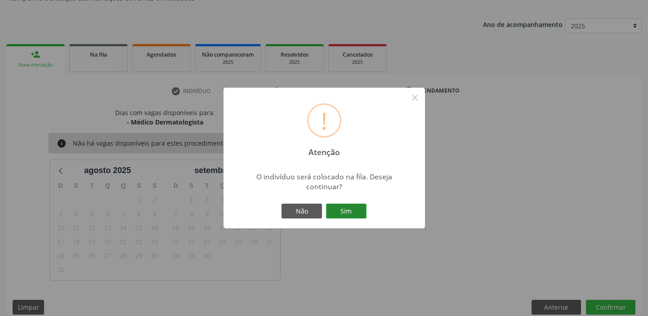
click at [355, 211] on button "Sim" at bounding box center [346, 211] width 40 height 15
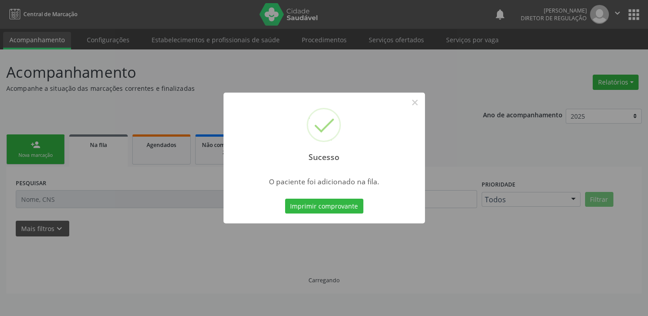
scroll to position [0, 0]
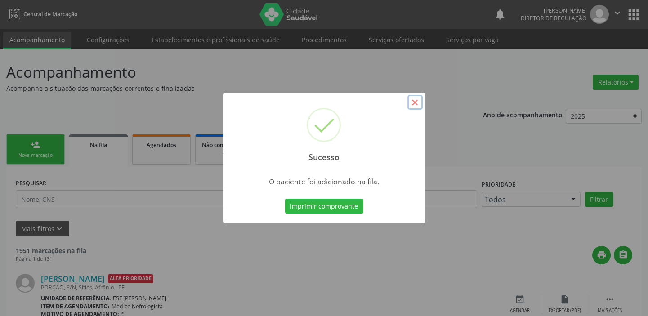
click at [414, 98] on button "×" at bounding box center [414, 102] width 15 height 15
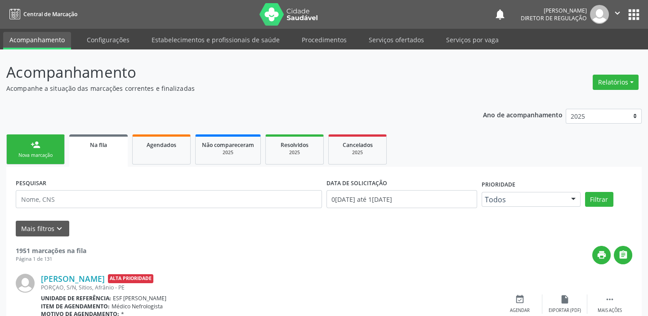
click at [46, 153] on div "Nova marcação" at bounding box center [35, 155] width 45 height 7
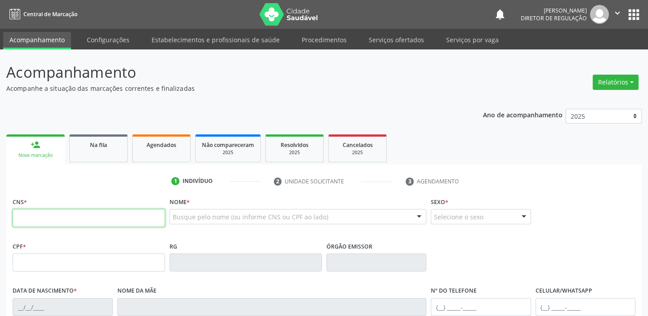
click at [54, 220] on input "text" at bounding box center [89, 218] width 152 height 18
type input "707 5032 9629 6090"
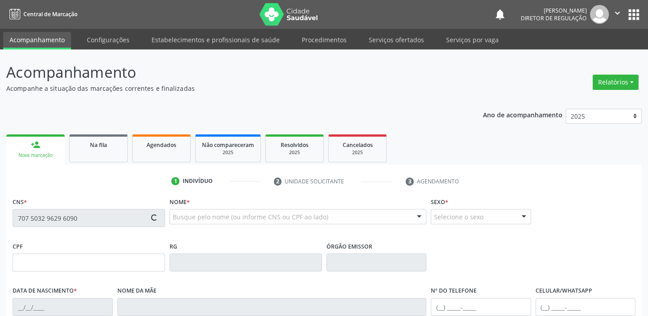
type input "054.440.074-79"
type input "02/03/1986"
type input "Angelina Francisca de Arruda"
type input "(87) 98817-8502"
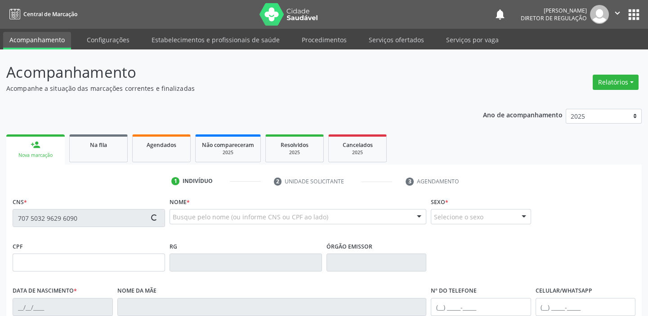
type input "280"
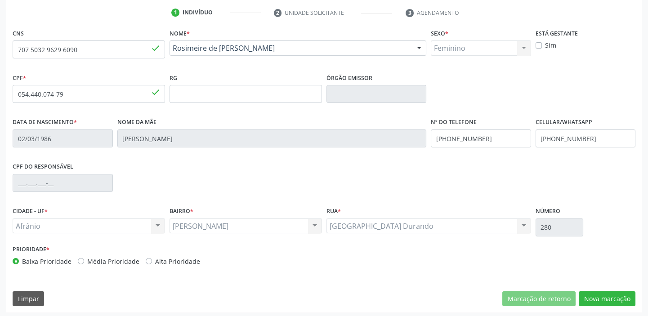
scroll to position [171, 0]
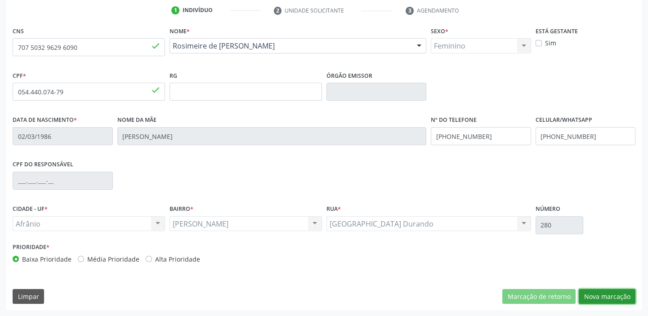
click at [596, 295] on button "Nova marcação" at bounding box center [606, 296] width 57 height 15
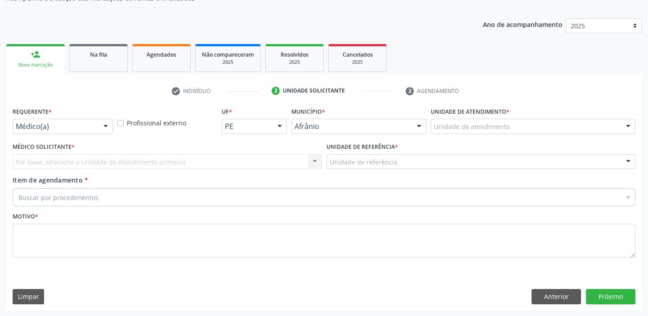
drag, startPoint x: 462, startPoint y: 131, endPoint x: 462, endPoint y: 176, distance: 44.5
click at [462, 134] on div "Unidade de atendimento Academia da Saude de Afranio Academia da Saude do Bairro…" at bounding box center [532, 126] width 204 height 15
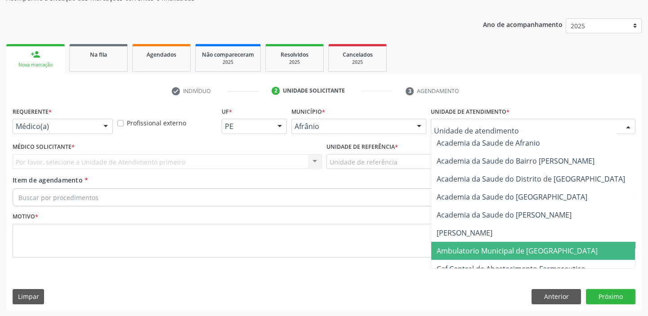
click at [460, 251] on span "Ambulatorio Municipal de [GEOGRAPHIC_DATA]" at bounding box center [516, 251] width 161 height 10
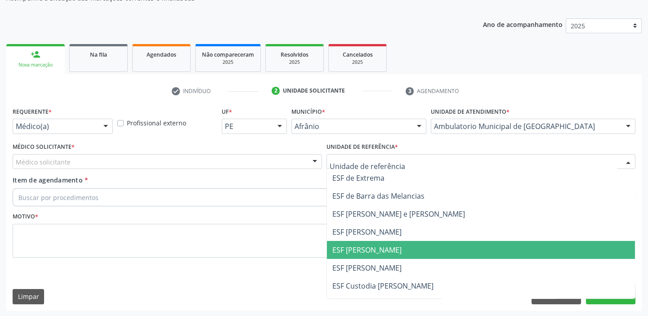
drag, startPoint x: 340, startPoint y: 244, endPoint x: 305, endPoint y: 246, distance: 35.1
click at [340, 245] on span "ESF [PERSON_NAME]" at bounding box center [366, 250] width 69 height 10
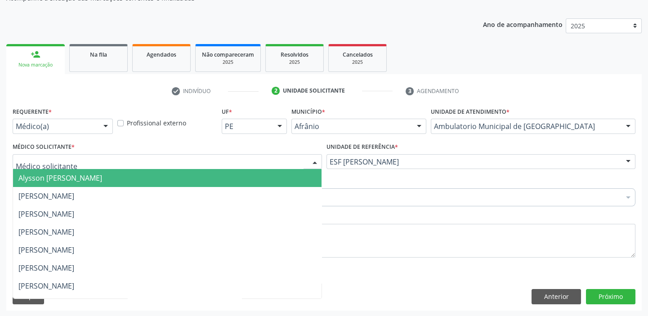
drag, startPoint x: 65, startPoint y: 167, endPoint x: 63, endPoint y: 178, distance: 10.6
click at [65, 168] on div "Alysson Rodrigo Ferreira Cavalcanti Bruno Saraiva Bezerra Medrado Carlos Gustav…" at bounding box center [167, 161] width 309 height 15
drag, startPoint x: 63, startPoint y: 178, endPoint x: 61, endPoint y: 193, distance: 15.4
click at [63, 179] on span "Alysson [PERSON_NAME]" at bounding box center [60, 178] width 84 height 10
drag, startPoint x: 61, startPoint y: 193, endPoint x: 60, endPoint y: 198, distance: 5.0
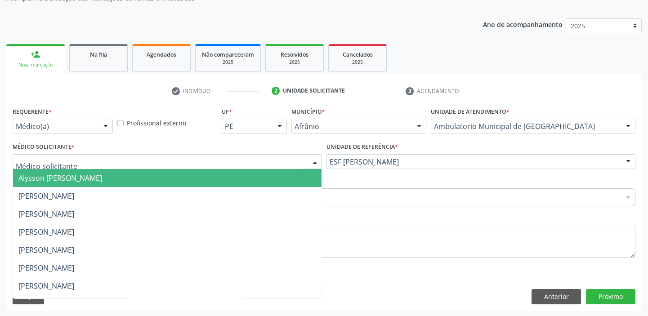
click at [61, 193] on span "[PERSON_NAME]" at bounding box center [46, 196] width 56 height 10
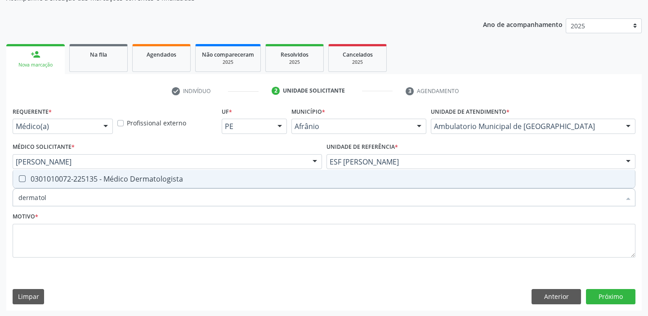
type input "dermatolo"
click at [128, 186] on span "0301010072-225135 - Médico Dermatologista" at bounding box center [323, 179] width 621 height 18
checkbox Dermatologista "true"
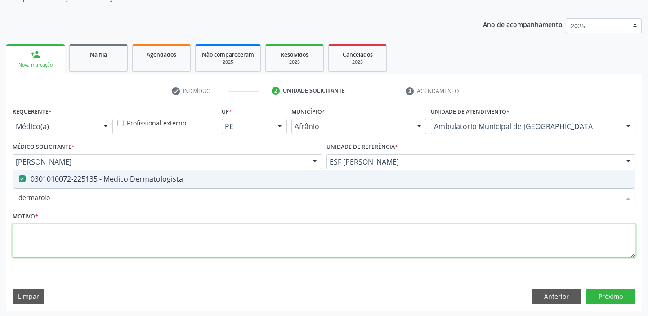
click at [64, 228] on textarea at bounding box center [324, 241] width 622 height 34
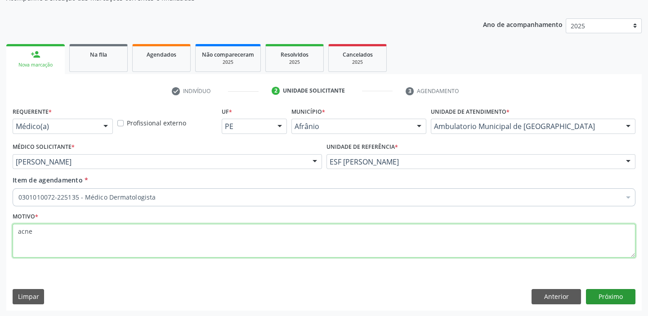
type textarea "acne"
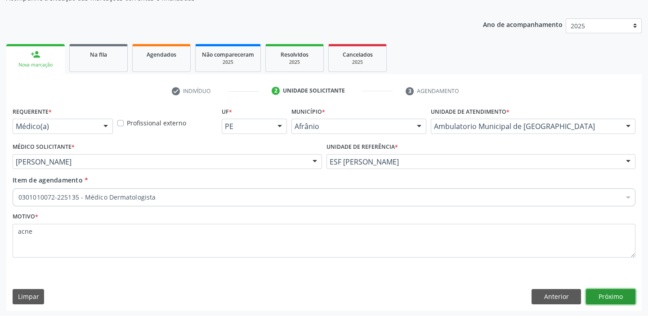
click at [604, 292] on button "Próximo" at bounding box center [610, 296] width 49 height 15
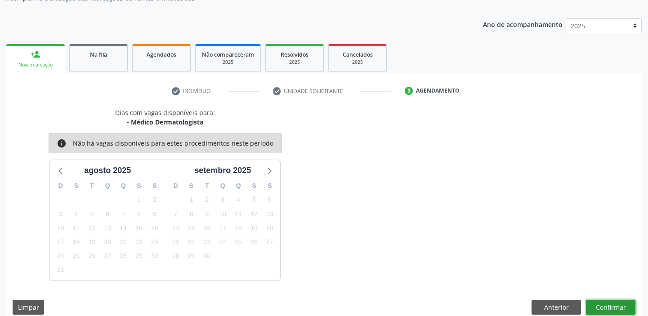
click at [600, 306] on button "Confirmar" at bounding box center [610, 307] width 49 height 15
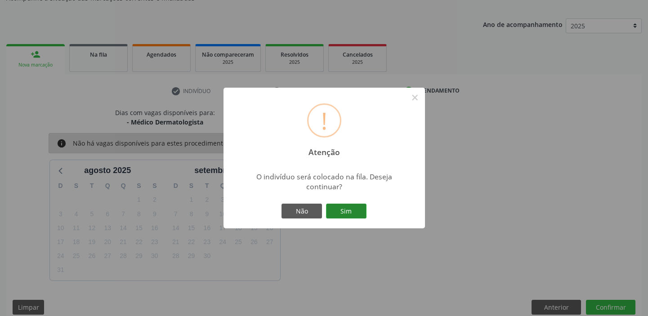
click at [349, 211] on button "Sim" at bounding box center [346, 211] width 40 height 15
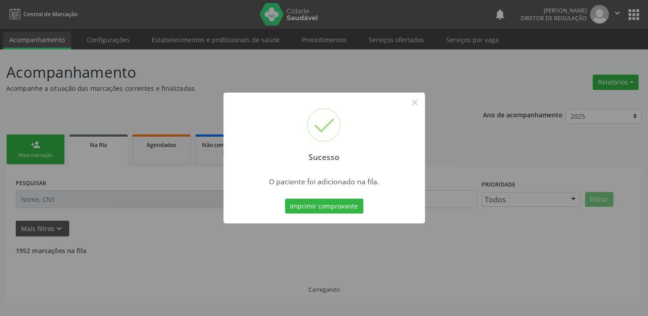
scroll to position [0, 0]
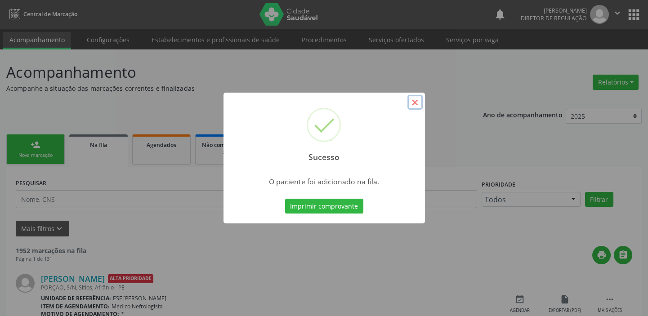
drag, startPoint x: 412, startPoint y: 101, endPoint x: 297, endPoint y: 123, distance: 117.0
click at [411, 101] on button "×" at bounding box center [414, 102] width 15 height 15
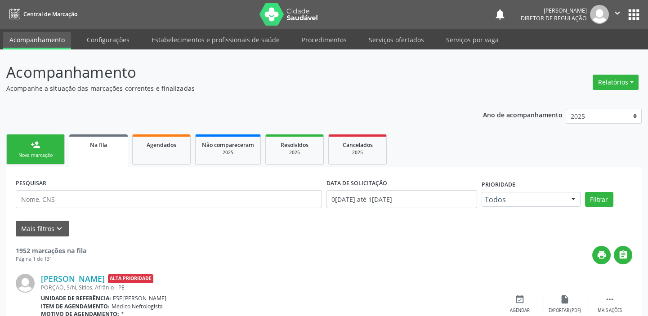
click at [48, 147] on link "person_add Nova marcação" at bounding box center [35, 149] width 58 height 30
click at [49, 146] on link "person_add Nova marcação" at bounding box center [35, 149] width 58 height 30
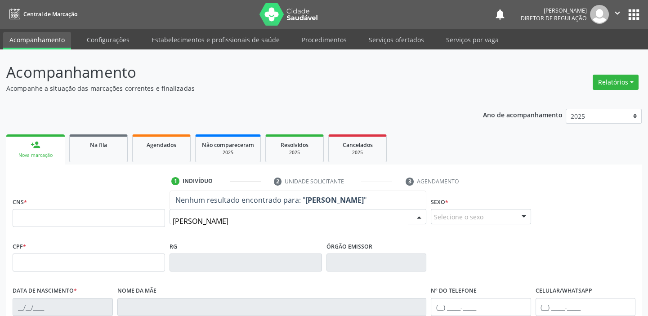
type input "anna rubia"
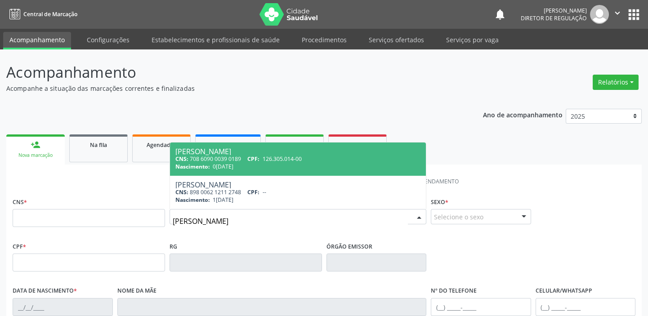
click at [231, 160] on div "CNS: 708 6090 0039 0189 CPF: 126.305.014-00" at bounding box center [297, 159] width 245 height 8
type input "708 6090 0039 0189"
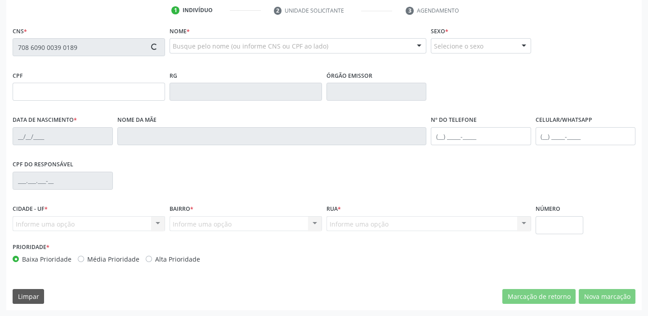
type input "126.305.014-00"
type input "04/10/2004"
type input "Rosimeire de Arruda Silva"
type input "(87) 98817-8502"
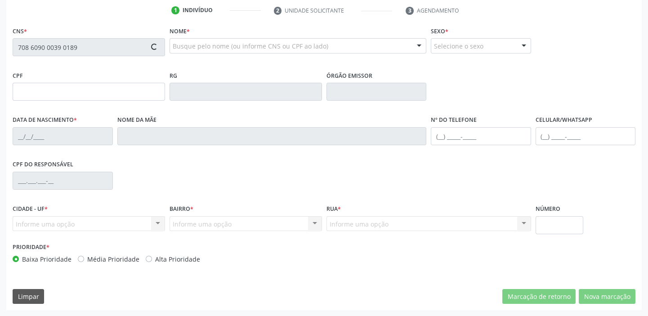
type input "280"
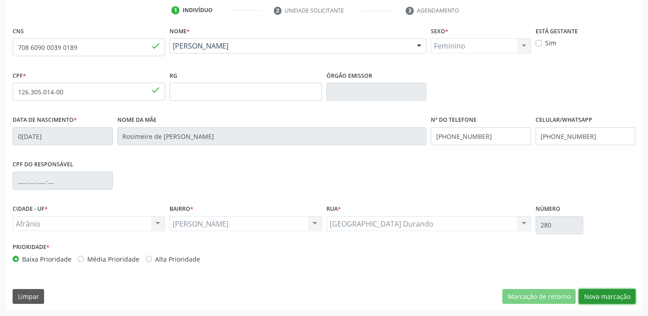
click at [588, 296] on button "Nova marcação" at bounding box center [606, 296] width 57 height 15
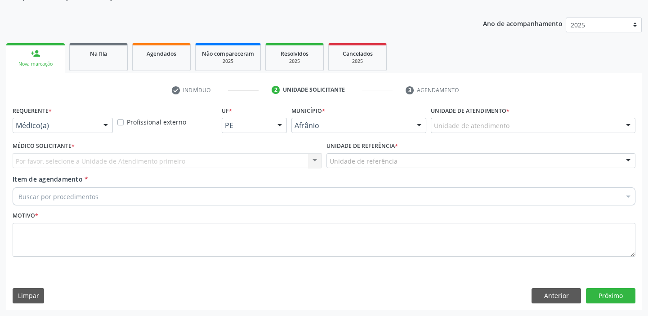
scroll to position [90, 0]
drag, startPoint x: 453, startPoint y: 129, endPoint x: 460, endPoint y: 169, distance: 40.2
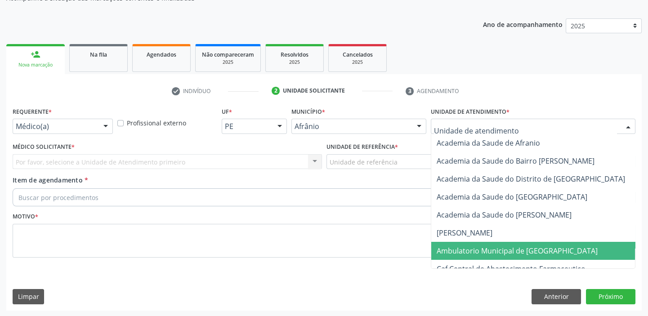
drag, startPoint x: 462, startPoint y: 246, endPoint x: 374, endPoint y: 176, distance: 111.9
click at [461, 246] on span "Ambulatorio Municipal de [GEOGRAPHIC_DATA]" at bounding box center [516, 251] width 161 height 10
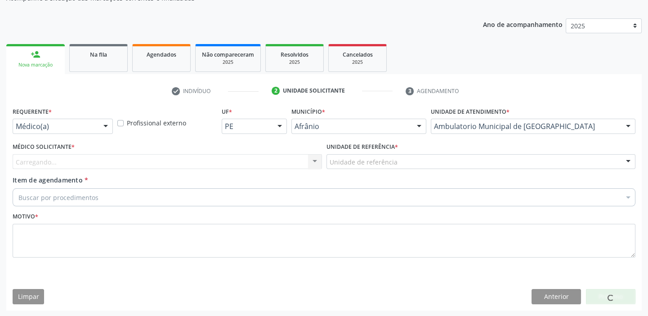
drag, startPoint x: 346, startPoint y: 151, endPoint x: 347, endPoint y: 164, distance: 12.6
click at [346, 155] on div "Unidade de referência * Unidade de referência ESF de Extrema ESF de Barra das M…" at bounding box center [480, 154] width 309 height 29
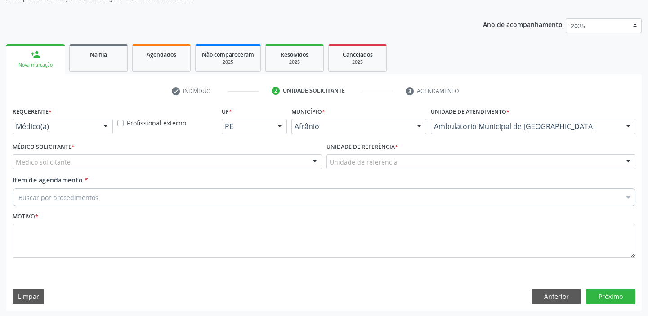
drag, startPoint x: 347, startPoint y: 164, endPoint x: 352, endPoint y: 192, distance: 28.7
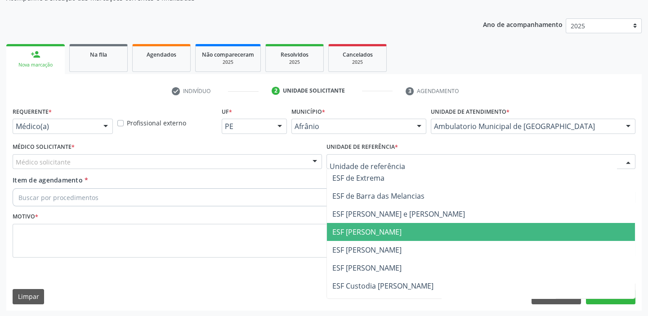
drag, startPoint x: 355, startPoint y: 227, endPoint x: 284, endPoint y: 200, distance: 75.4
click at [354, 227] on span "ESF [PERSON_NAME]" at bounding box center [366, 232] width 69 height 10
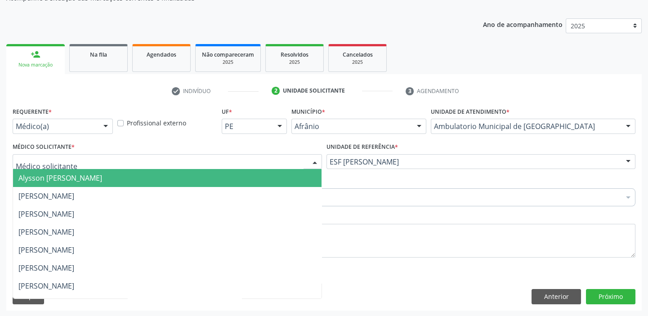
drag, startPoint x: 86, startPoint y: 162, endPoint x: 80, endPoint y: 174, distance: 13.5
click at [86, 163] on div at bounding box center [167, 161] width 309 height 15
drag, startPoint x: 80, startPoint y: 174, endPoint x: 83, endPoint y: 186, distance: 12.5
click at [80, 176] on span "Alysson [PERSON_NAME]" at bounding box center [60, 178] width 84 height 10
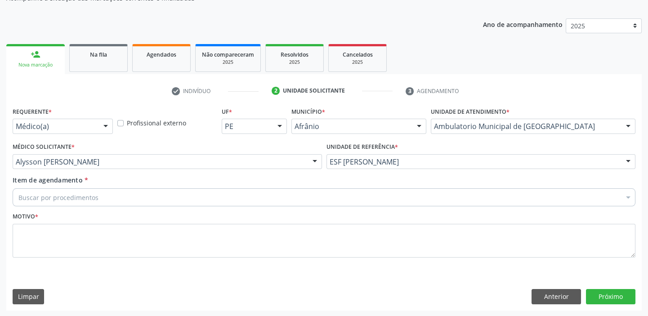
drag, startPoint x: 78, startPoint y: 194, endPoint x: 74, endPoint y: 205, distance: 11.5
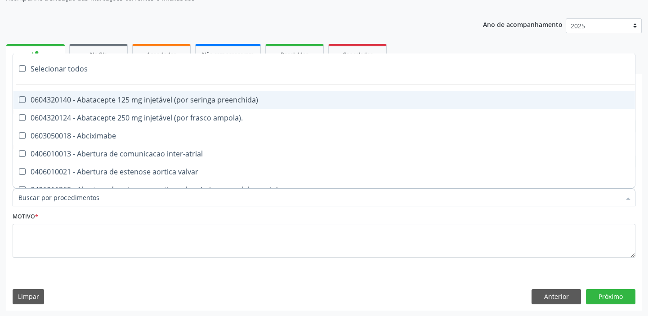
paste input "dermatolo"
type input "dermatolo"
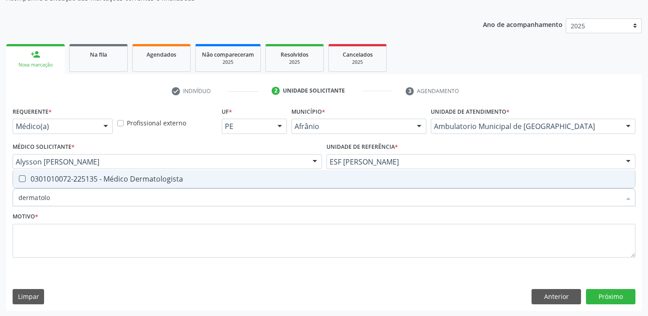
click at [97, 189] on input "dermatolo" at bounding box center [319, 197] width 602 height 18
drag, startPoint x: 94, startPoint y: 181, endPoint x: 91, endPoint y: 191, distance: 10.2
click at [94, 183] on span "0301010072-225135 - Médico Dermatologista" at bounding box center [323, 179] width 621 height 18
checkbox Dermatologista "true"
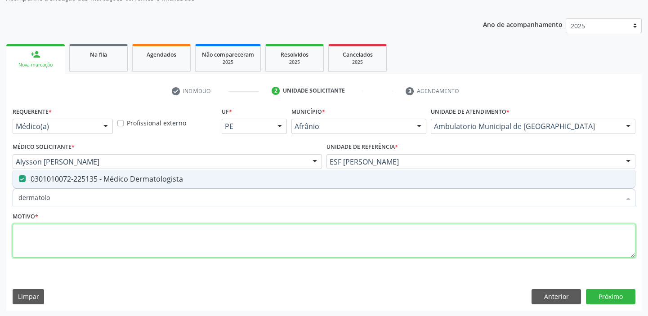
click at [68, 232] on textarea at bounding box center [324, 241] width 622 height 34
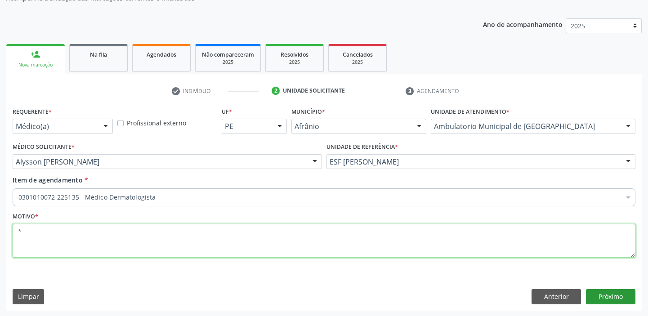
type textarea "*"
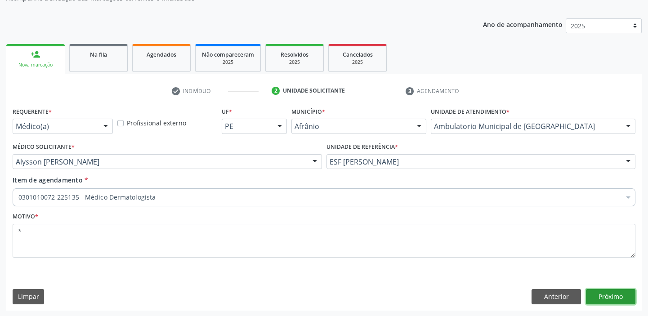
click at [602, 293] on button "Próximo" at bounding box center [610, 296] width 49 height 15
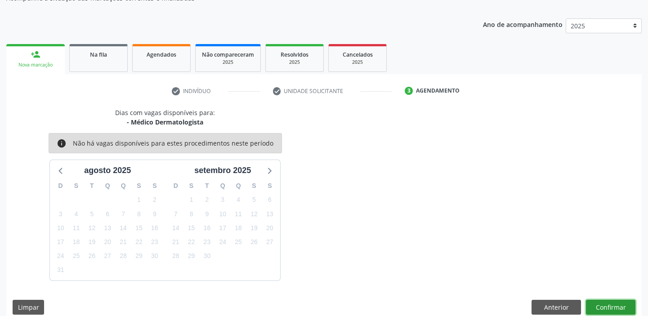
click at [598, 309] on button "Confirmar" at bounding box center [610, 307] width 49 height 15
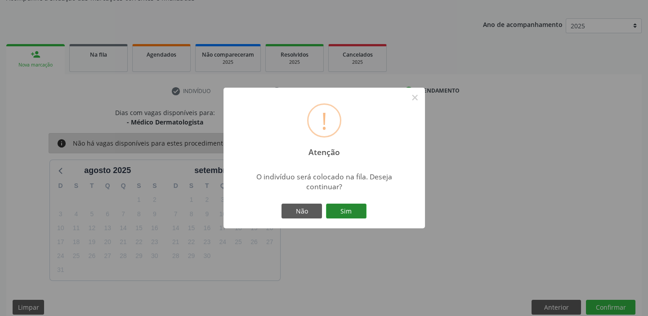
click at [352, 208] on button "Sim" at bounding box center [346, 211] width 40 height 15
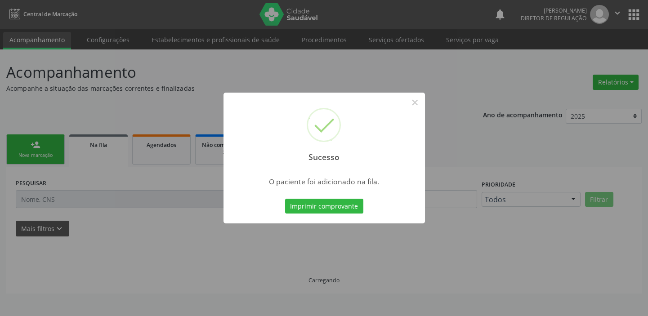
scroll to position [0, 0]
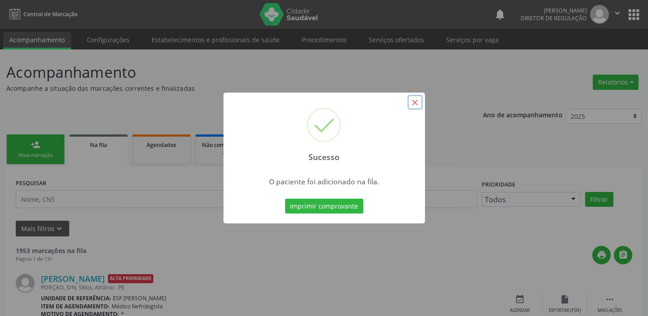
click at [413, 104] on button "×" at bounding box center [414, 102] width 15 height 15
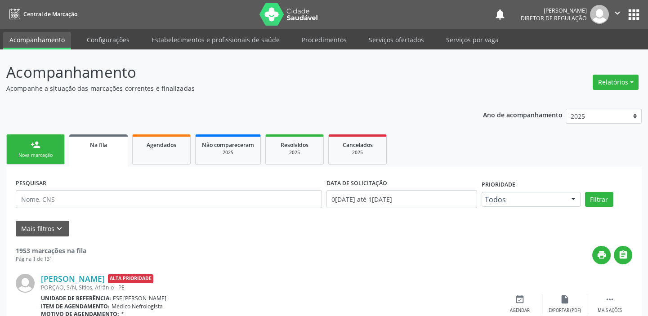
click at [46, 152] on div "Nova marcação" at bounding box center [35, 155] width 45 height 7
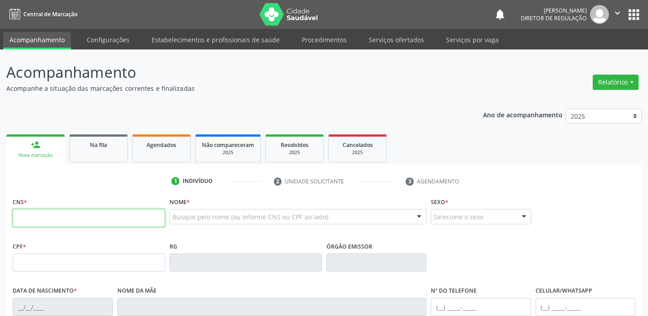
click at [47, 221] on input "text" at bounding box center [89, 218] width 152 height 18
type input "706 3047 7756 1675"
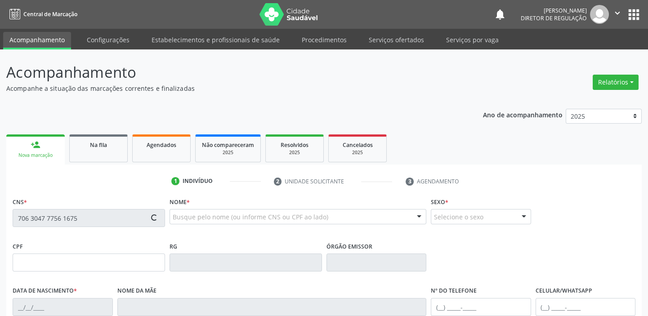
type input "022.361.534-06"
type input "27/01/1970"
type input "Maria de Andrade Santana"
type input "(87) 98829-3159"
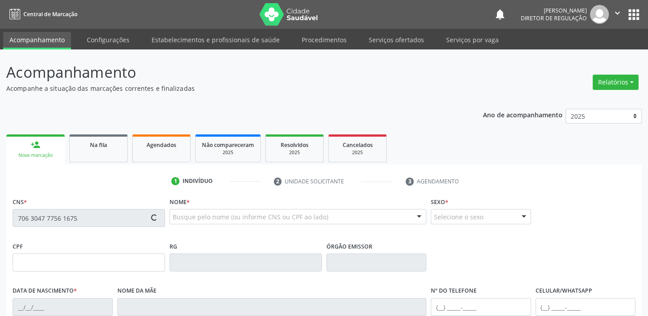
type input "S/N"
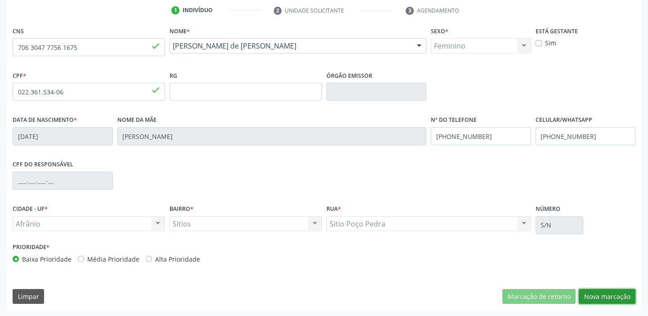
drag, startPoint x: 592, startPoint y: 297, endPoint x: 582, endPoint y: 291, distance: 11.9
click at [592, 296] on button "Nova marcação" at bounding box center [606, 296] width 57 height 15
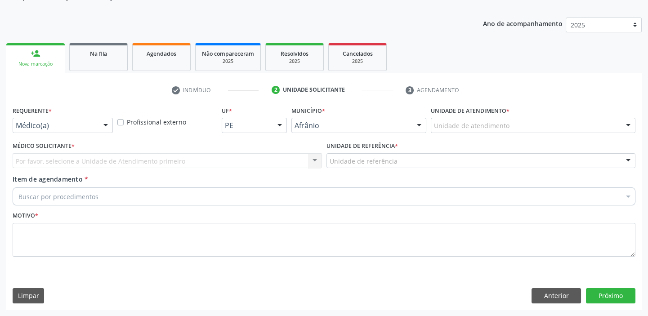
scroll to position [90, 0]
drag, startPoint x: 446, startPoint y: 131, endPoint x: 446, endPoint y: 146, distance: 14.8
click at [446, 133] on div "Unidade de atendimento Academia da Saude de Afranio Academia da Saude do Bairro…" at bounding box center [532, 126] width 204 height 15
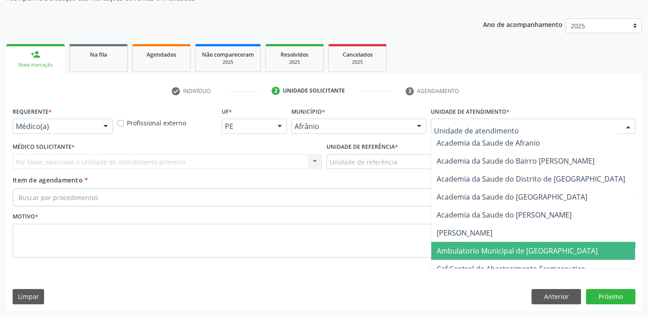
drag, startPoint x: 465, startPoint y: 244, endPoint x: 450, endPoint y: 232, distance: 19.2
click at [464, 243] on span "Ambulatorio Municipal de [GEOGRAPHIC_DATA]" at bounding box center [540, 251] width 219 height 18
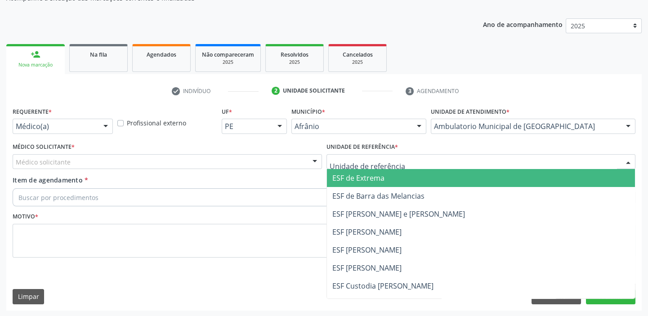
drag, startPoint x: 358, startPoint y: 156, endPoint x: 359, endPoint y: 192, distance: 36.0
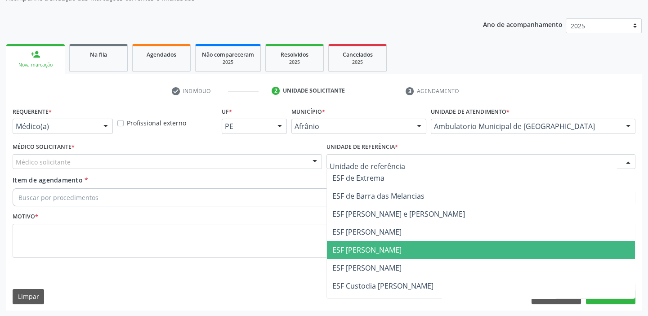
click at [363, 245] on span "ESF [PERSON_NAME]" at bounding box center [366, 250] width 69 height 10
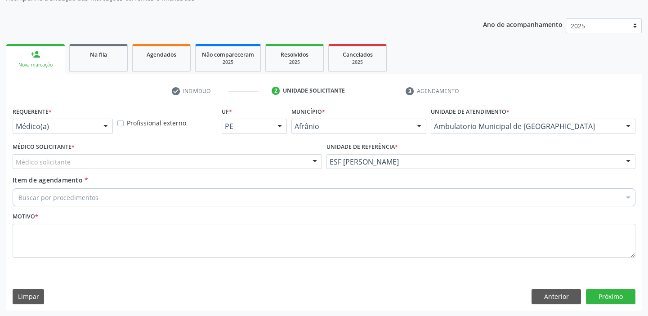
drag, startPoint x: 94, startPoint y: 161, endPoint x: 92, endPoint y: 178, distance: 17.3
click at [93, 167] on div "Médico solicitante" at bounding box center [167, 161] width 309 height 15
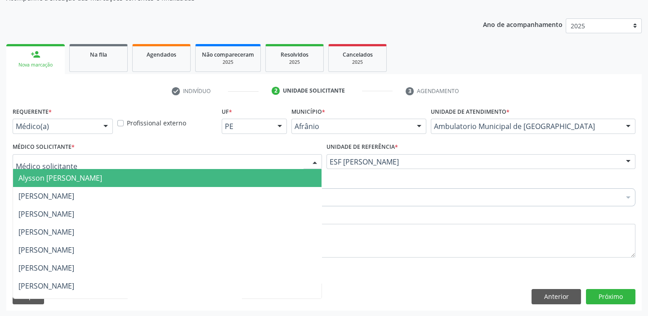
drag, startPoint x: 92, startPoint y: 179, endPoint x: 86, endPoint y: 192, distance: 14.1
click at [92, 180] on span "Alysson [PERSON_NAME]" at bounding box center [60, 178] width 84 height 10
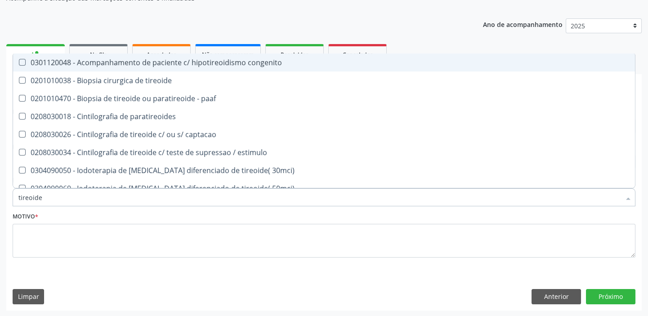
type input "tireoide"
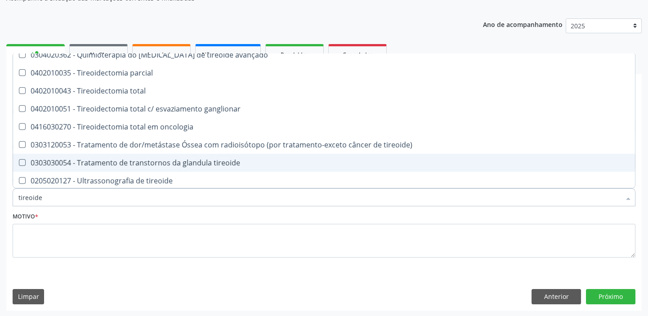
scroll to position [171, 0]
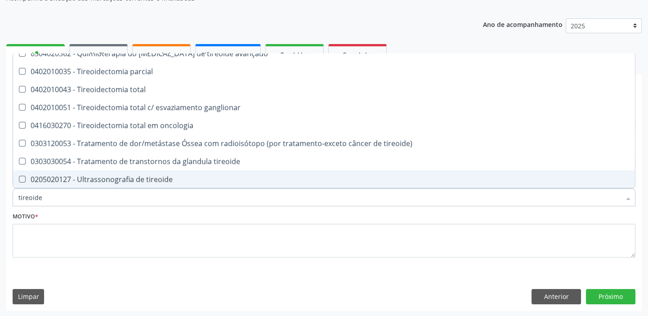
click at [131, 177] on div "0205020127 - Ultrassonografia de tireoide" at bounding box center [323, 179] width 611 height 7
checkbox tireoide "true"
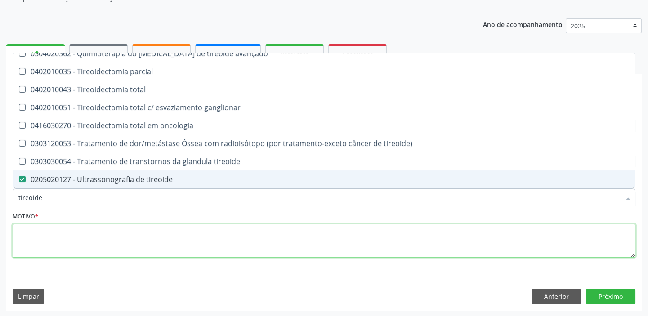
click at [67, 238] on textarea at bounding box center [324, 241] width 622 height 34
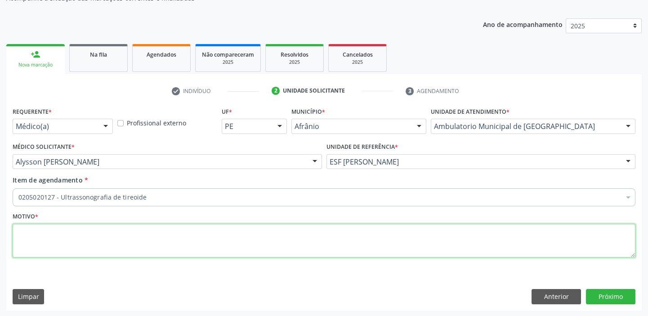
scroll to position [0, 0]
type textarea "*"
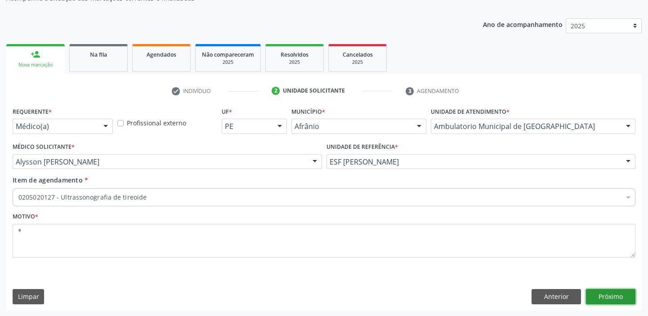
click at [598, 297] on button "Próximo" at bounding box center [610, 296] width 49 height 15
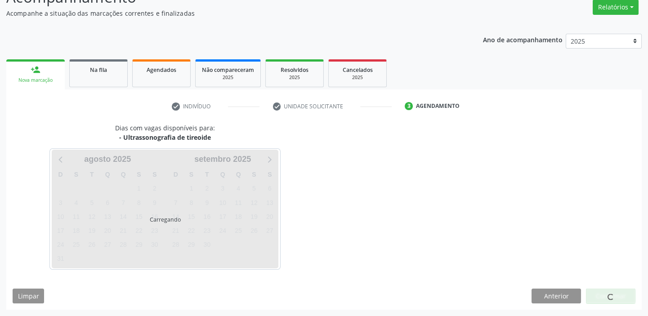
scroll to position [75, 0]
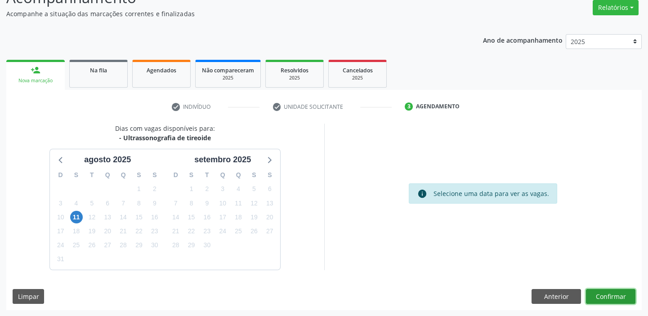
click at [605, 295] on button "Confirmar" at bounding box center [610, 296] width 49 height 15
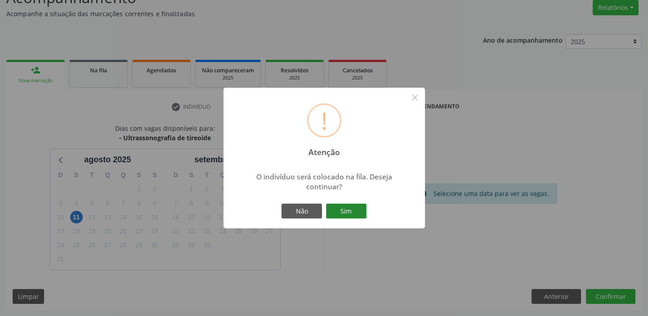
click at [352, 213] on button "Sim" at bounding box center [346, 211] width 40 height 15
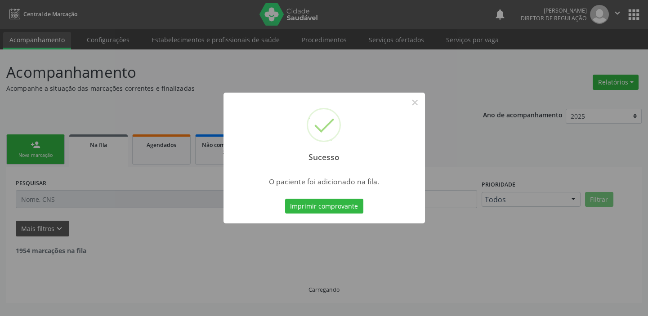
scroll to position [0, 0]
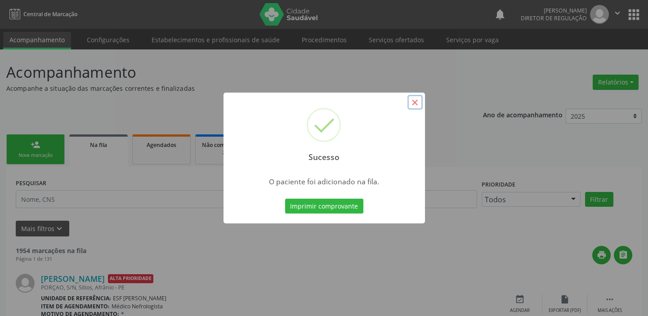
click at [418, 98] on button "×" at bounding box center [414, 102] width 15 height 15
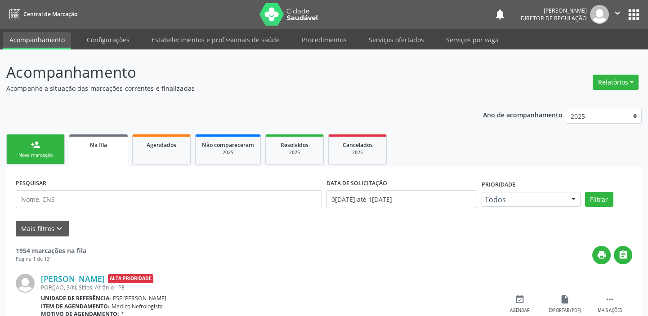
click at [31, 142] on div "person_add" at bounding box center [36, 145] width 10 height 10
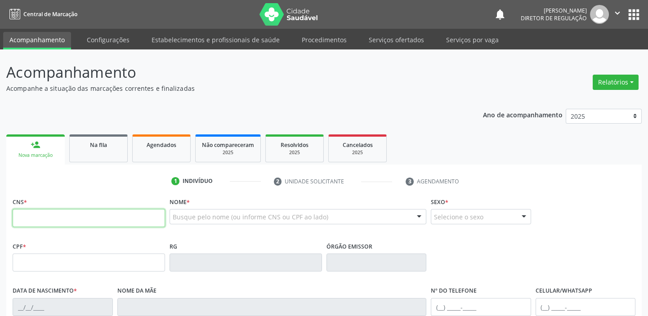
click at [107, 213] on input "text" at bounding box center [89, 218] width 152 height 18
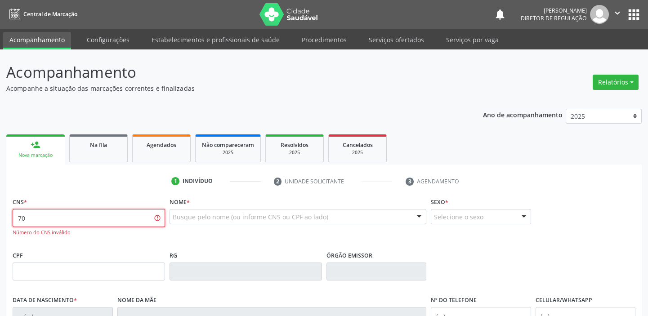
type input "7"
type input "708 1055 6868 2134"
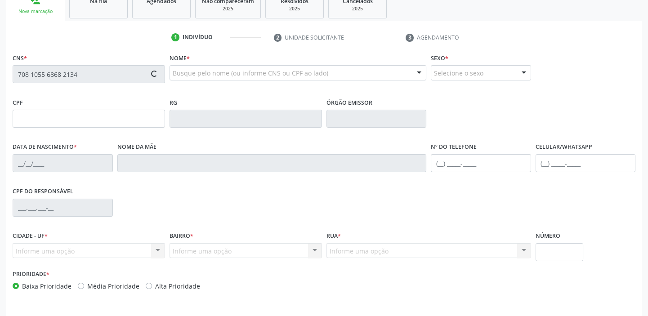
scroll to position [171, 0]
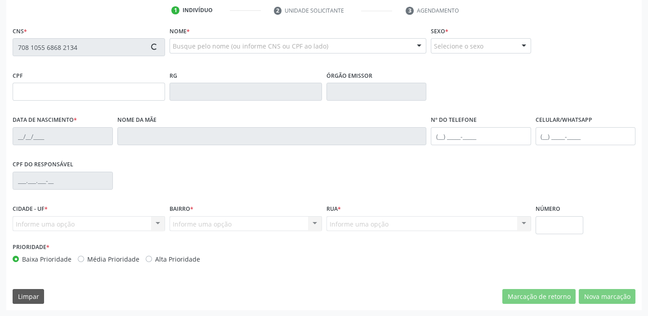
type input "540.918.374-68"
type input "02/05/1965"
type input "Cirilo Sátira Rodrigues"
type input "(87) 98874-8474"
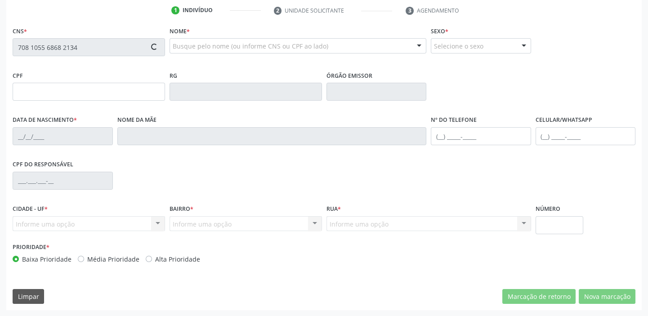
type input "096.660.244-70"
type input "11"
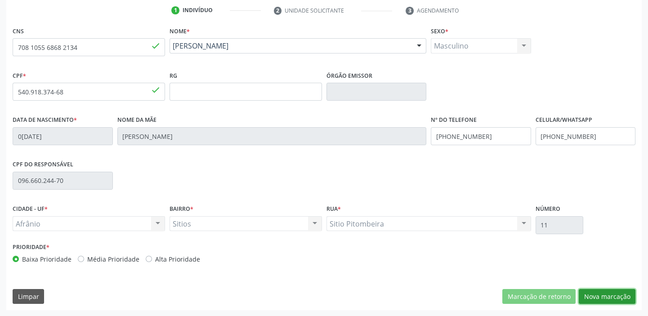
click at [592, 291] on button "Nova marcação" at bounding box center [606, 296] width 57 height 15
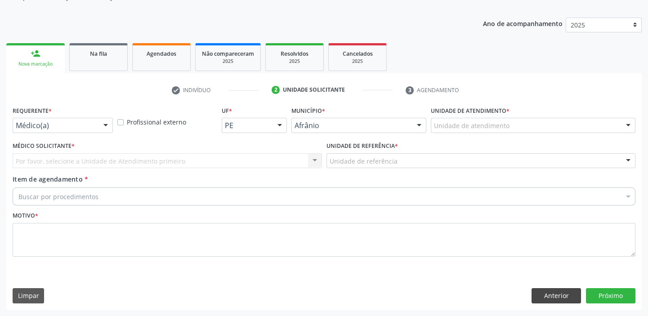
scroll to position [90, 0]
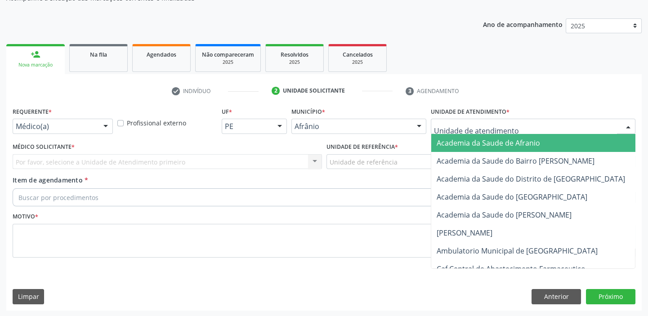
drag, startPoint x: 438, startPoint y: 130, endPoint x: 448, endPoint y: 180, distance: 50.9
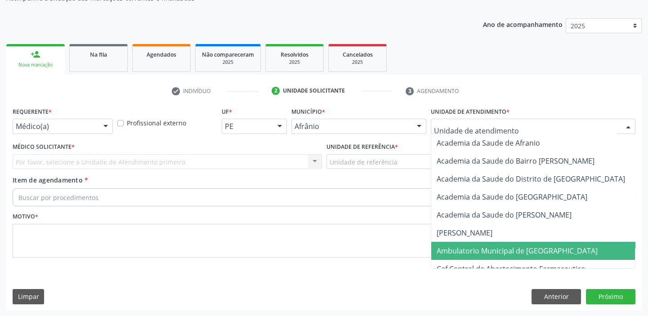
drag, startPoint x: 451, startPoint y: 248, endPoint x: 385, endPoint y: 208, distance: 77.1
click at [449, 246] on span "Ambulatorio Municipal de [GEOGRAPHIC_DATA]" at bounding box center [516, 251] width 161 height 10
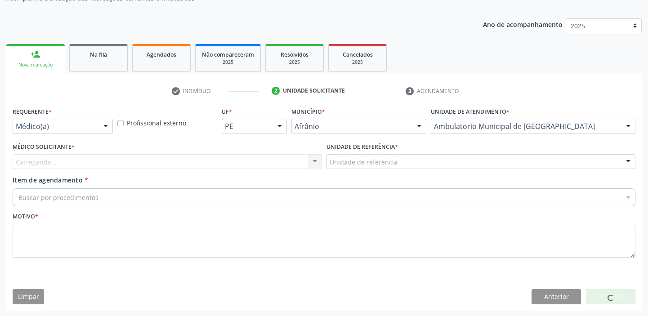
drag, startPoint x: 339, startPoint y: 154, endPoint x: 340, endPoint y: 167, distance: 13.1
click at [339, 155] on div "Unidade de referência" at bounding box center [480, 161] width 309 height 15
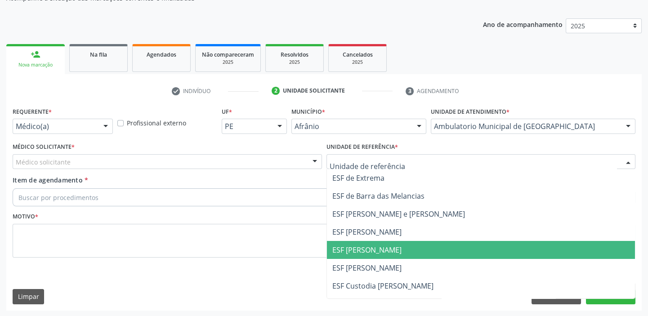
click at [351, 250] on span "ESF [PERSON_NAME]" at bounding box center [366, 250] width 69 height 10
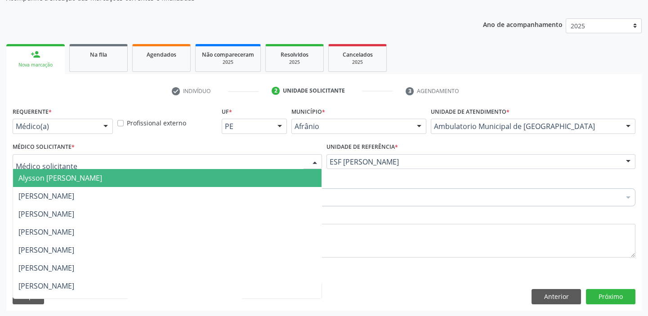
drag, startPoint x: 34, startPoint y: 173, endPoint x: 30, endPoint y: 185, distance: 12.2
click at [34, 174] on span "Alysson [PERSON_NAME]" at bounding box center [60, 178] width 84 height 10
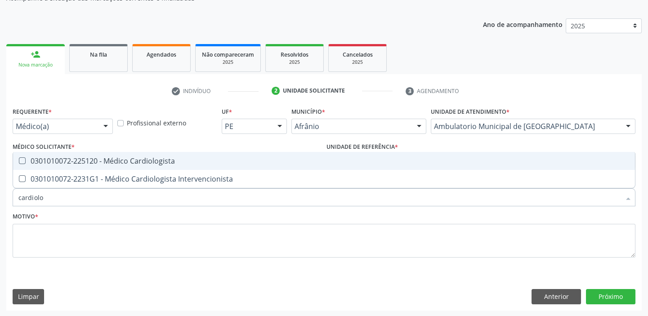
type input "cardiolog"
drag, startPoint x: 100, startPoint y: 151, endPoint x: 102, endPoint y: 164, distance: 12.7
click at [100, 152] on span "0301010072-225120 - Médico Cardiologista" at bounding box center [323, 161] width 621 height 18
checkbox Cardiologista "true"
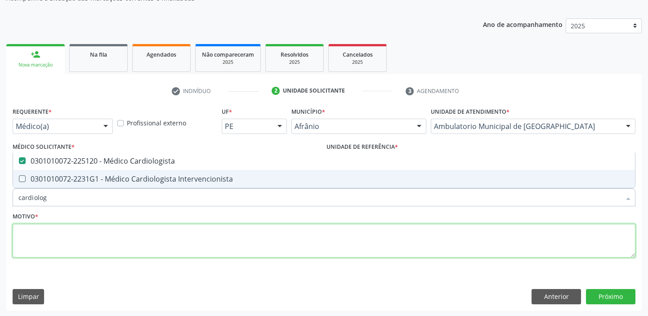
click at [41, 252] on textarea at bounding box center [324, 241] width 622 height 34
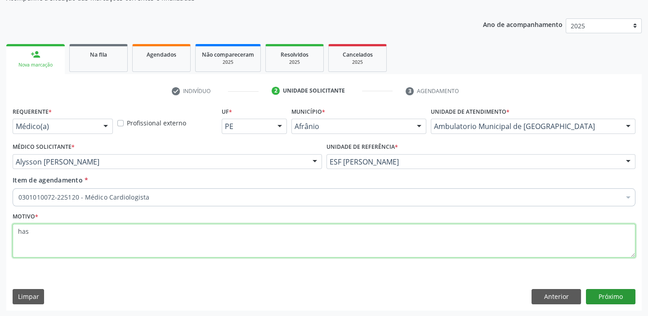
type textarea "has"
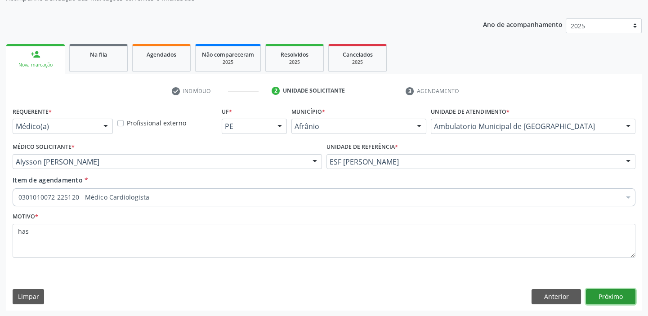
click at [593, 294] on button "Próximo" at bounding box center [610, 296] width 49 height 15
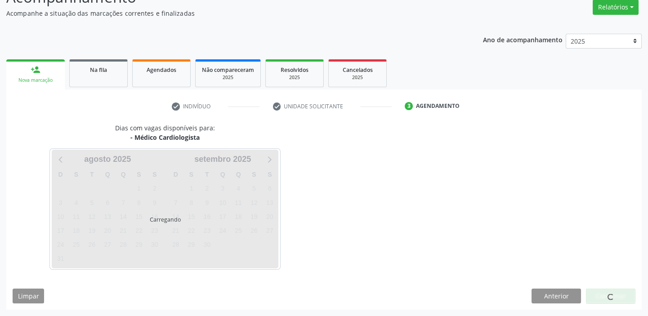
scroll to position [75, 0]
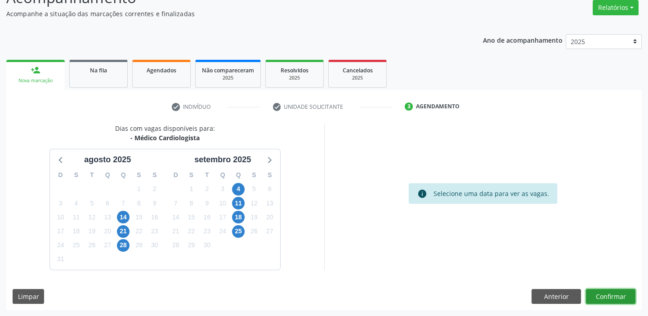
click at [597, 293] on button "Confirmar" at bounding box center [610, 296] width 49 height 15
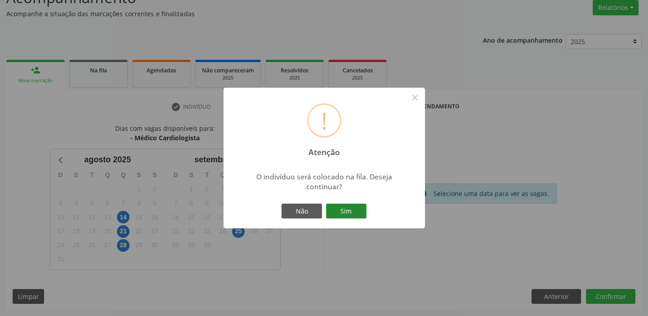
click at [342, 207] on button "Sim" at bounding box center [346, 211] width 40 height 15
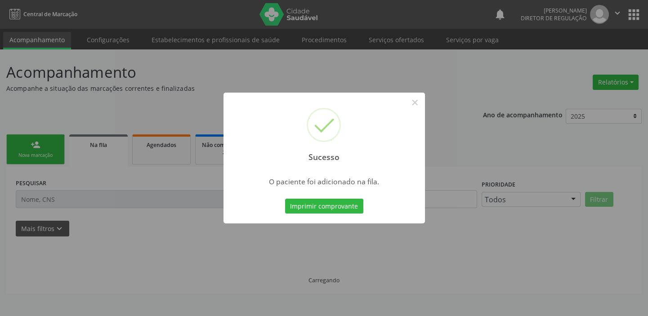
scroll to position [0, 0]
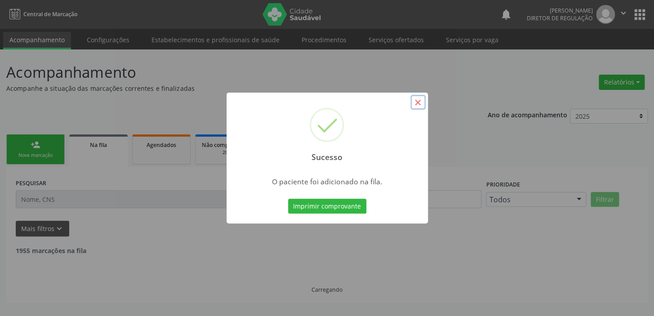
click at [416, 100] on button "×" at bounding box center [417, 102] width 15 height 15
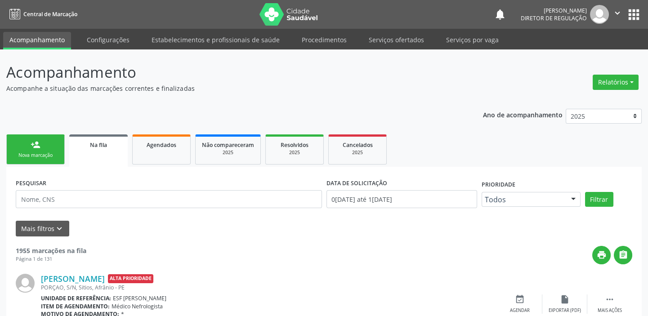
click at [27, 154] on div "Nova marcação" at bounding box center [35, 155] width 45 height 7
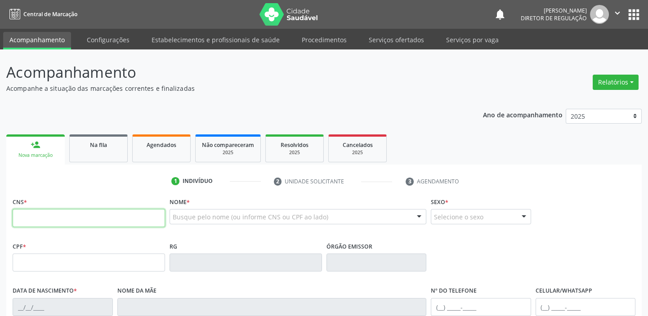
click at [82, 216] on input "text" at bounding box center [89, 218] width 152 height 18
type input "706 1038 5266 2330"
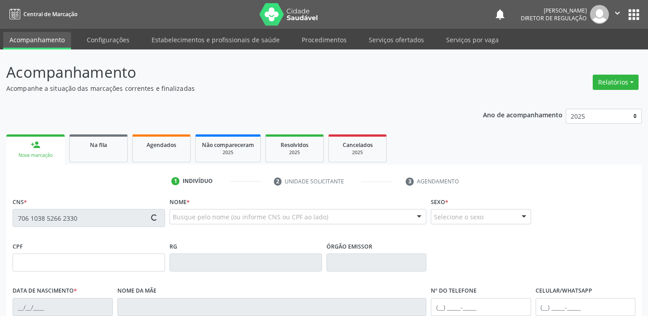
type input "26/11/2021"
type input "S/N"
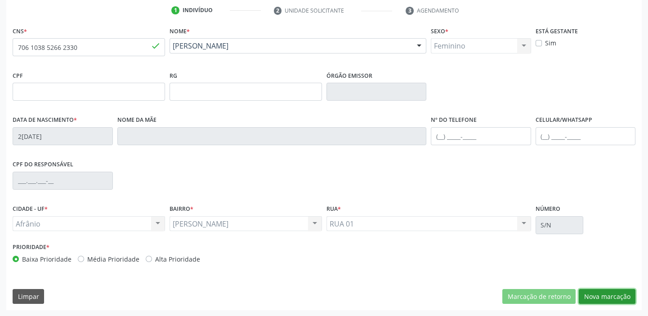
click at [596, 297] on button "Nova marcação" at bounding box center [606, 296] width 57 height 15
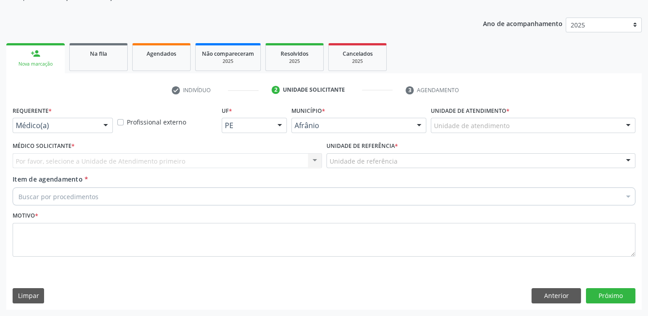
scroll to position [90, 0]
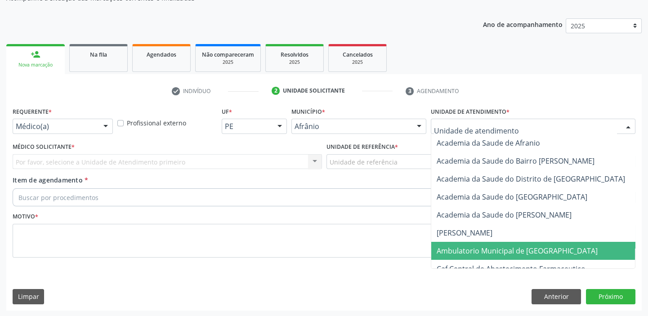
drag, startPoint x: 454, startPoint y: 244, endPoint x: 393, endPoint y: 195, distance: 78.3
click at [453, 244] on span "Ambulatorio Municipal de [GEOGRAPHIC_DATA]" at bounding box center [540, 251] width 219 height 18
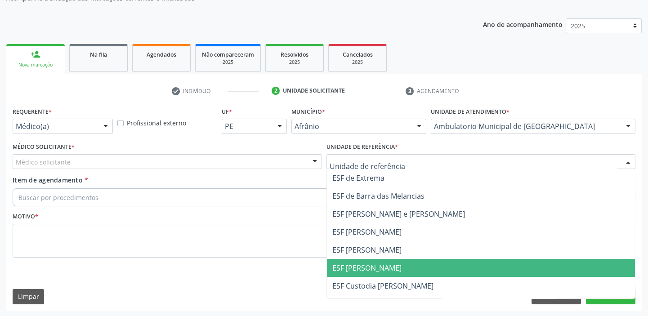
click at [373, 274] on span "ESF [PERSON_NAME]" at bounding box center [481, 268] width 308 height 18
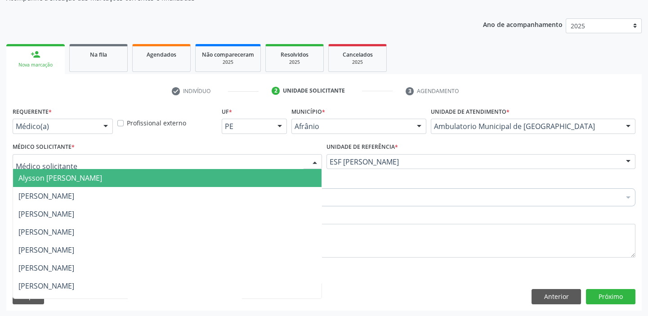
click at [54, 183] on span "Alysson [PERSON_NAME]" at bounding box center [167, 178] width 308 height 18
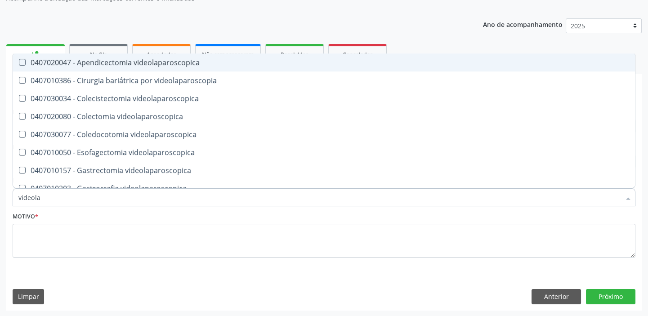
type input "videolar"
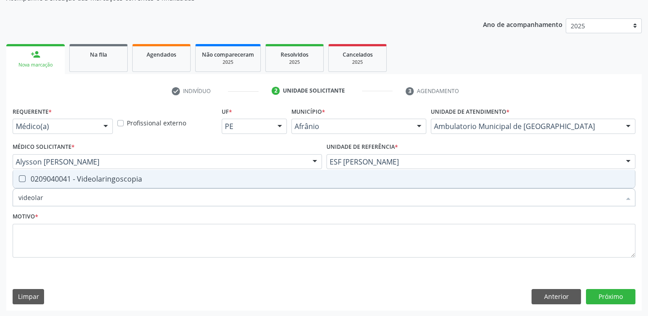
click at [69, 182] on div "0209040041 - Videolaringoscopia" at bounding box center [323, 178] width 611 height 7
checkbox Videolaringoscopia "true"
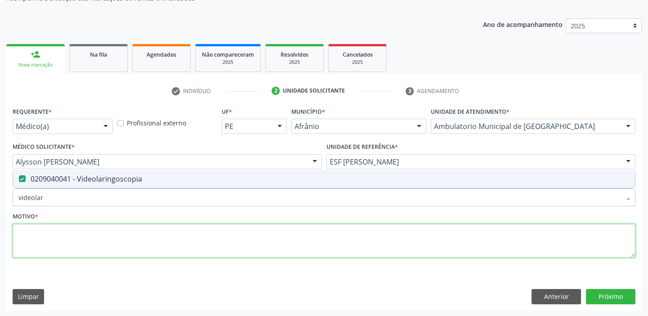
click at [41, 240] on textarea at bounding box center [324, 241] width 622 height 34
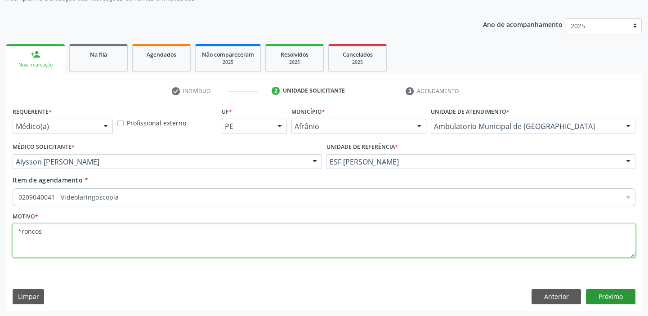
type textarea "*roncos"
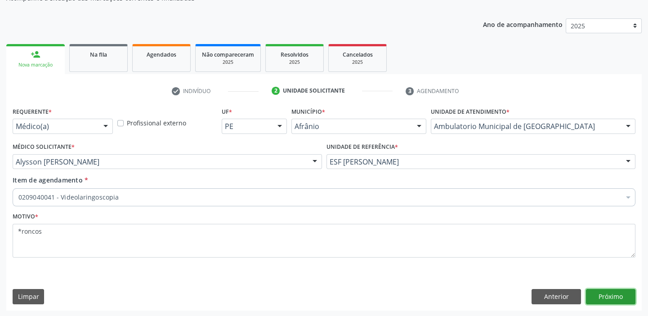
click at [600, 297] on button "Próximo" at bounding box center [610, 296] width 49 height 15
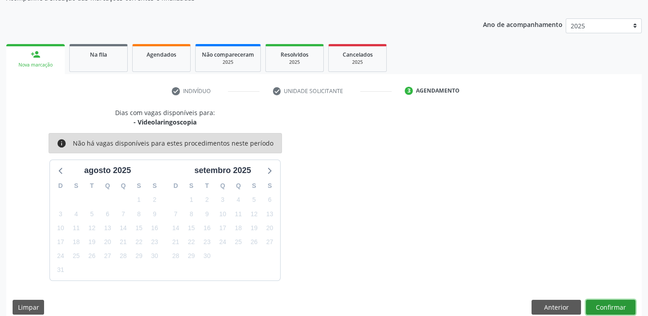
click at [605, 306] on button "Confirmar" at bounding box center [610, 307] width 49 height 15
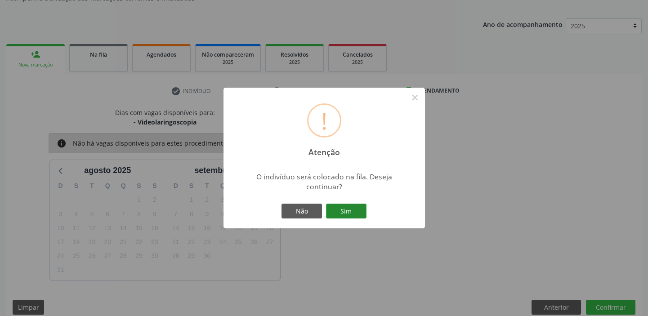
click at [346, 207] on button "Sim" at bounding box center [346, 211] width 40 height 15
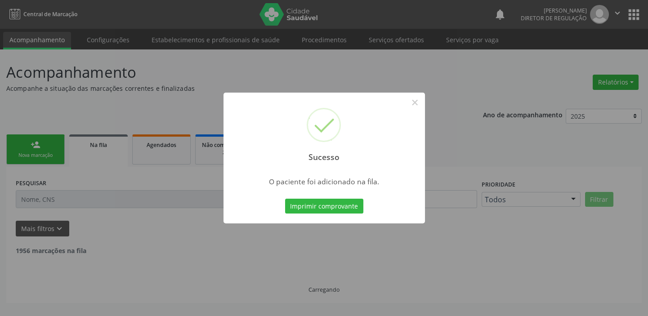
scroll to position [0, 0]
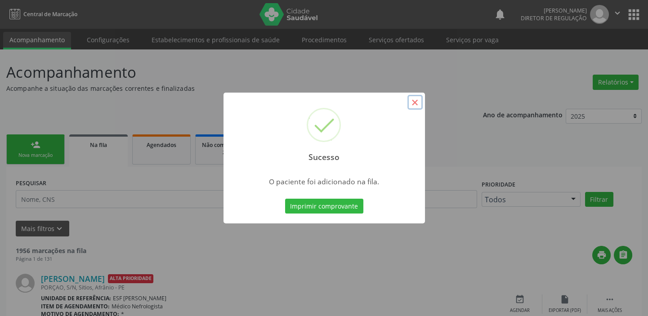
click at [414, 102] on button "×" at bounding box center [414, 102] width 15 height 15
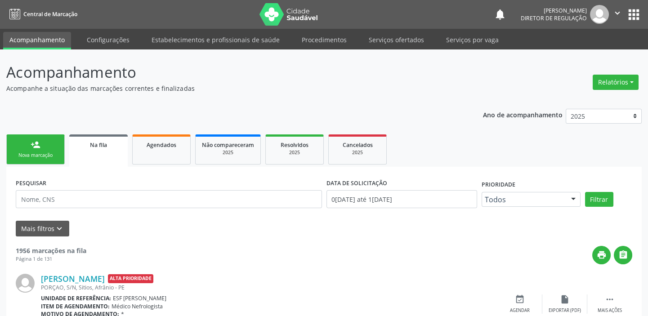
click at [50, 141] on link "person_add Nova marcação" at bounding box center [35, 149] width 58 height 30
click at [50, 142] on link "person_add Nova marcação" at bounding box center [35, 149] width 58 height 30
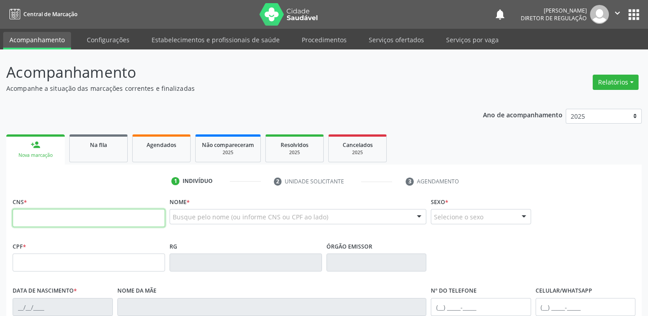
click at [36, 213] on input "text" at bounding box center [89, 218] width 152 height 18
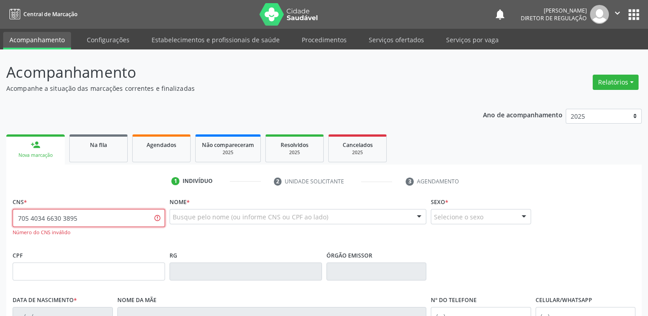
type input "705 4034 6630 3895"
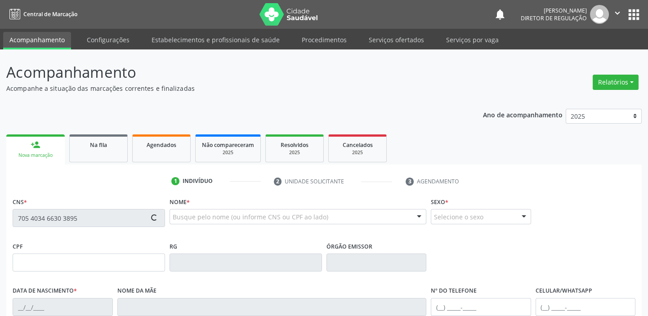
type input "096.385.064-40"
type input "21/[DATE]"
type input "[PERSON_NAME] da Conceiçao"
type input "[PHONE_NUMBER]"
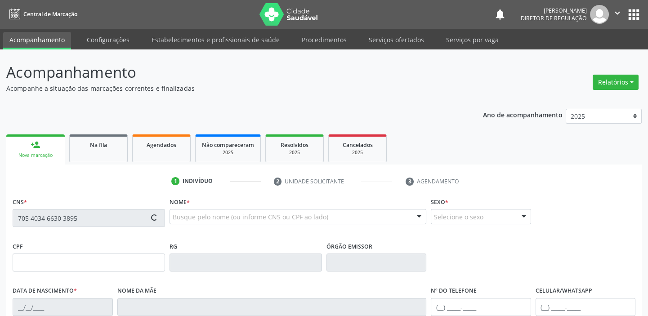
type input "S/N"
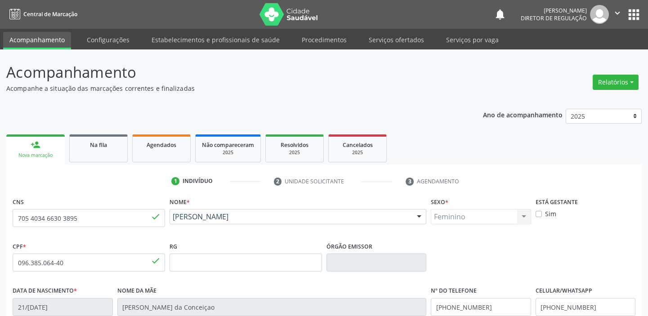
scroll to position [171, 0]
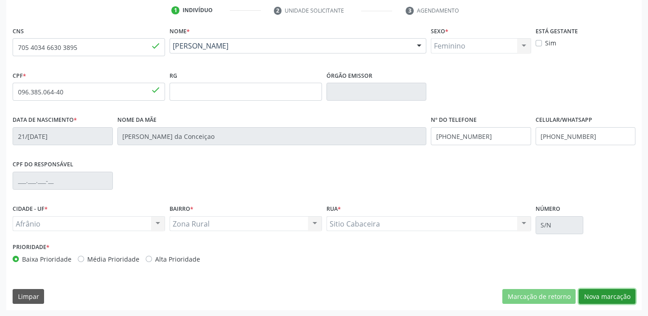
click at [616, 300] on button "Nova marcação" at bounding box center [606, 296] width 57 height 15
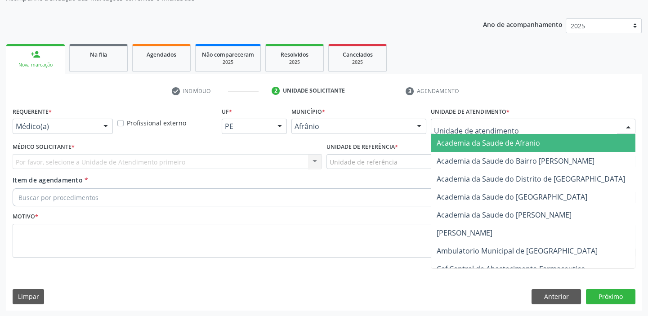
drag, startPoint x: 458, startPoint y: 128, endPoint x: 468, endPoint y: 189, distance: 62.0
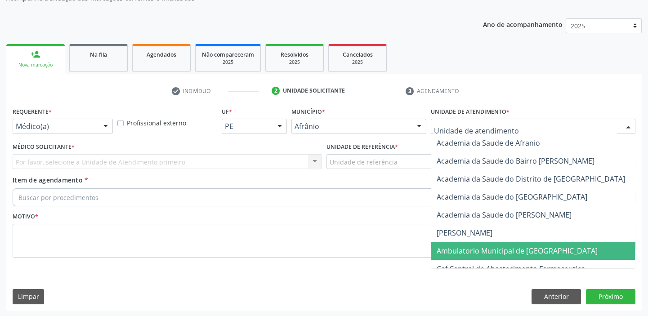
drag, startPoint x: 466, startPoint y: 249, endPoint x: 387, endPoint y: 196, distance: 94.3
click at [464, 248] on span "Ambulatorio Municipal de [GEOGRAPHIC_DATA]" at bounding box center [516, 251] width 161 height 10
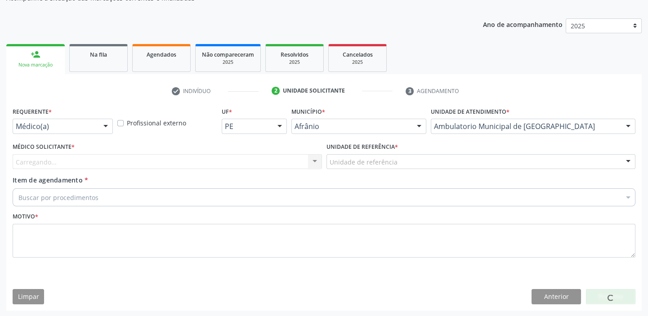
drag, startPoint x: 356, startPoint y: 160, endPoint x: 357, endPoint y: 226, distance: 65.6
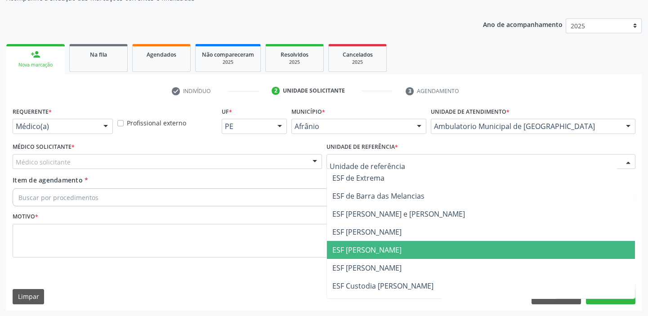
click at [357, 246] on span "ESF [PERSON_NAME]" at bounding box center [366, 250] width 69 height 10
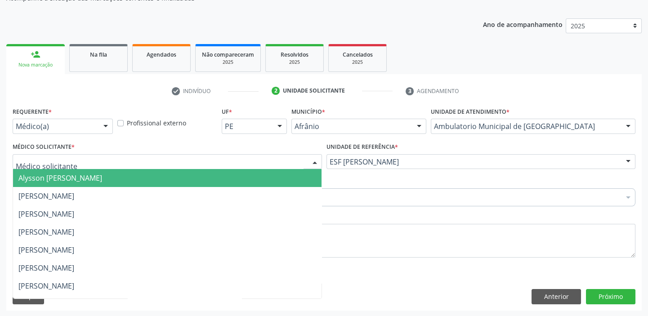
drag, startPoint x: 68, startPoint y: 164, endPoint x: 60, endPoint y: 180, distance: 17.9
drag, startPoint x: 59, startPoint y: 181, endPoint x: 59, endPoint y: 190, distance: 9.4
click at [59, 182] on span "Alysson [PERSON_NAME]" at bounding box center [60, 178] width 84 height 10
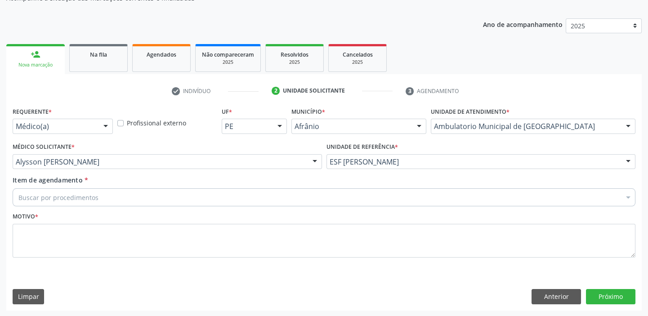
click at [56, 203] on div "Buscar por procedimentos" at bounding box center [324, 197] width 622 height 18
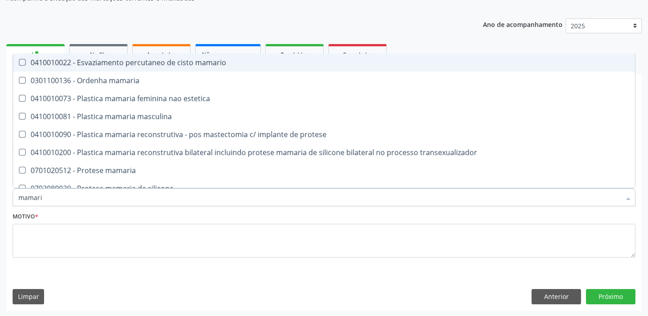
type input "mamaria"
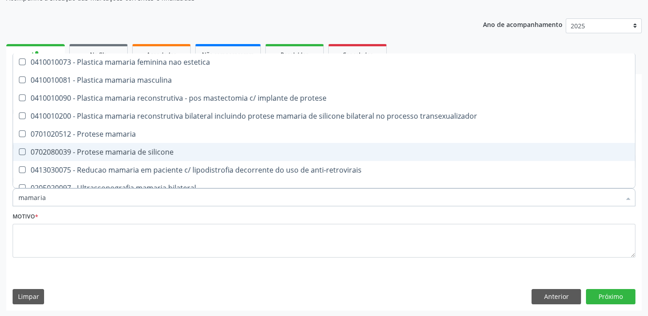
scroll to position [27, 0]
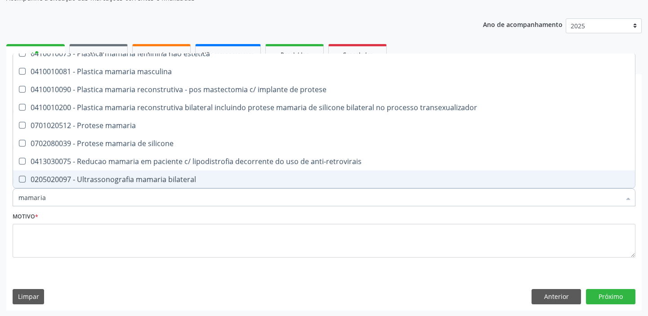
click at [85, 172] on span "0205020097 - Ultrassonografia mamaria bilateral" at bounding box center [323, 179] width 621 height 18
checkbox bilateral "true"
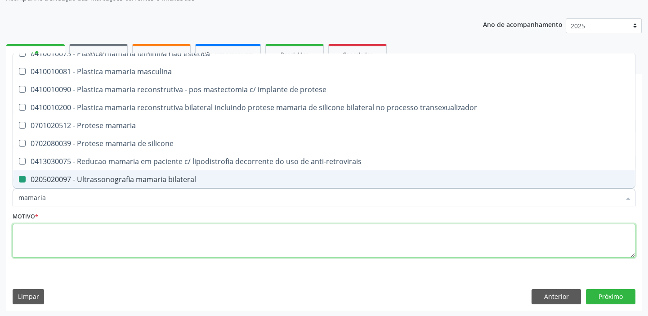
click at [38, 237] on textarea at bounding box center [324, 241] width 622 height 34
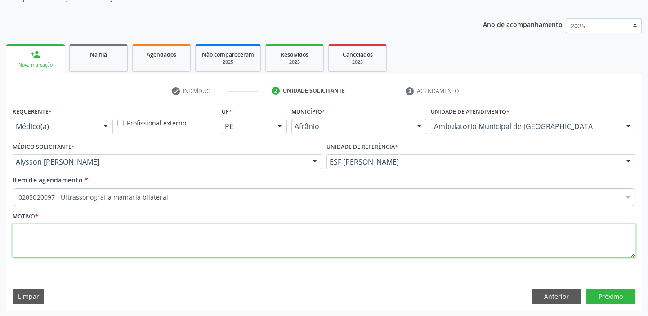
checkbox bilateral "true"
checkbox adolescente\) "false"
type textarea "*"
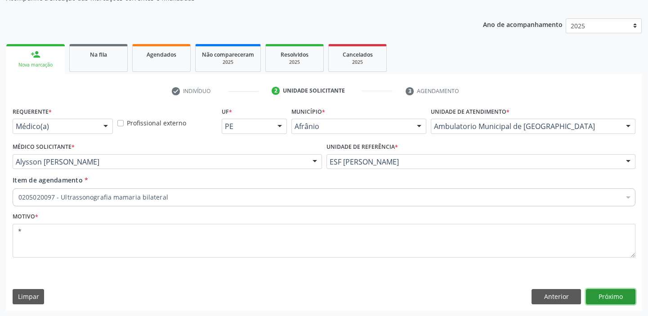
click at [604, 294] on button "Próximo" at bounding box center [610, 296] width 49 height 15
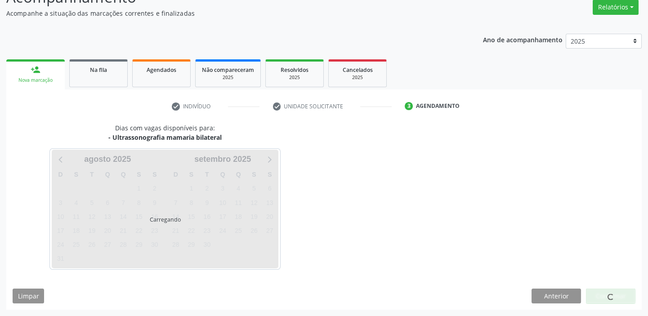
scroll to position [75, 0]
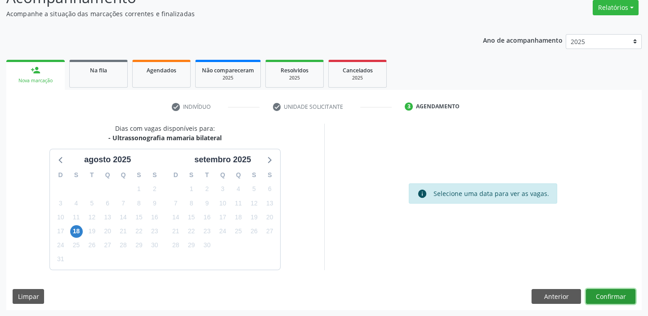
click at [602, 290] on button "Confirmar" at bounding box center [610, 296] width 49 height 15
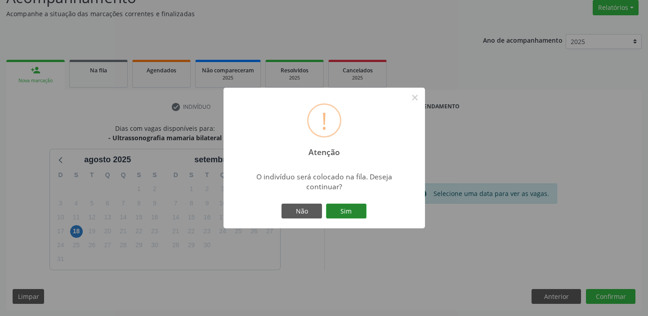
click at [349, 206] on button "Sim" at bounding box center [346, 211] width 40 height 15
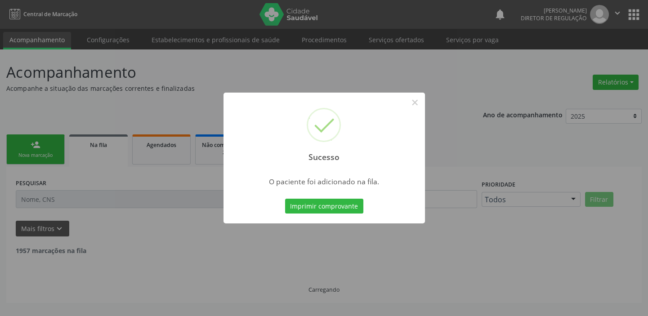
scroll to position [0, 0]
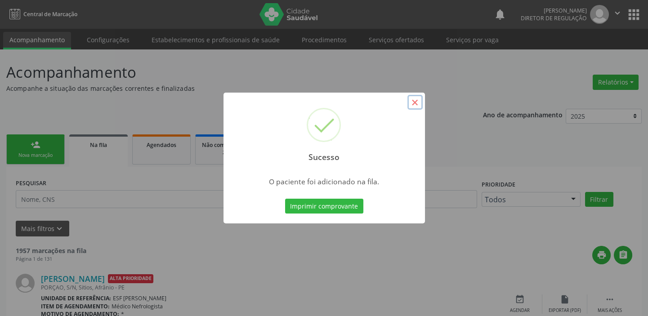
click at [415, 105] on button "×" at bounding box center [414, 102] width 15 height 15
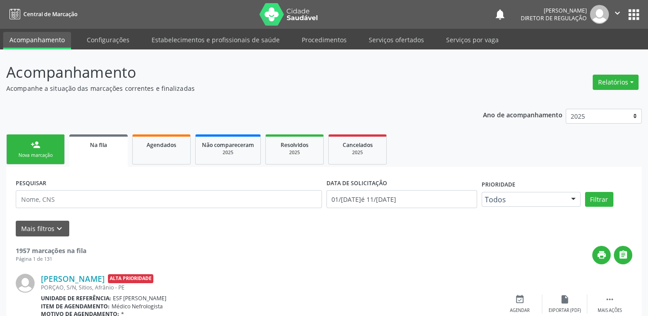
click at [33, 144] on div "person_add" at bounding box center [36, 145] width 10 height 10
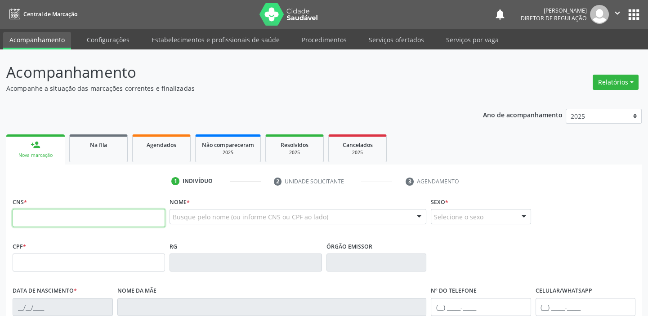
click at [44, 218] on input "text" at bounding box center [89, 218] width 152 height 18
type input "700 9049 0846 2697"
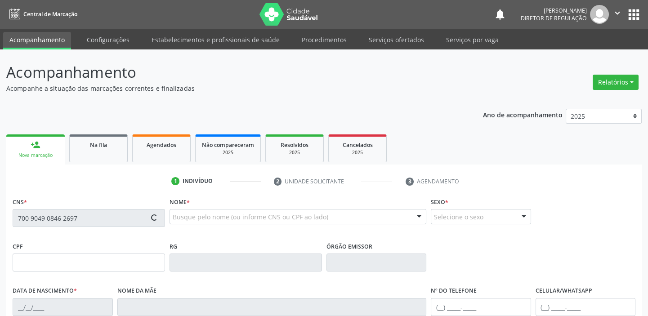
type input "120.100.264-89"
type input "04/[DATE]"
type input "[PERSON_NAME]"
type input "[PHONE_NUMBER]"
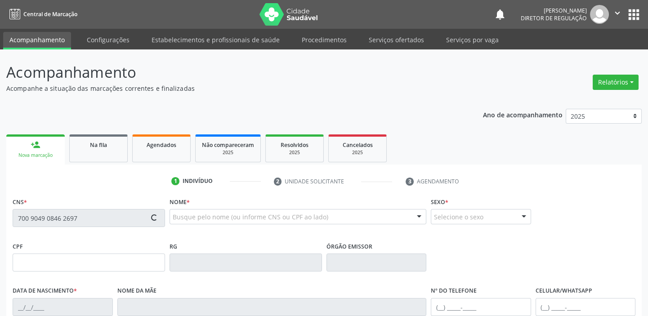
type input "S/N"
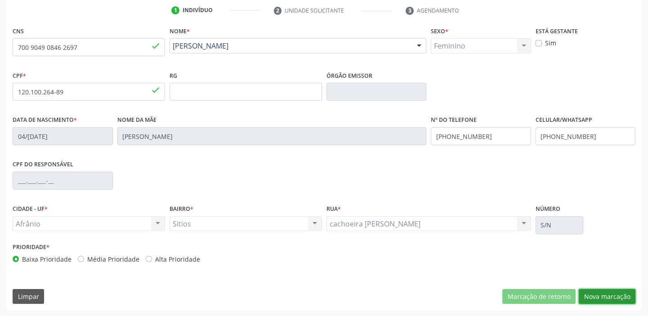
drag, startPoint x: 593, startPoint y: 294, endPoint x: 565, endPoint y: 285, distance: 29.3
click at [593, 294] on button "Nova marcação" at bounding box center [606, 296] width 57 height 15
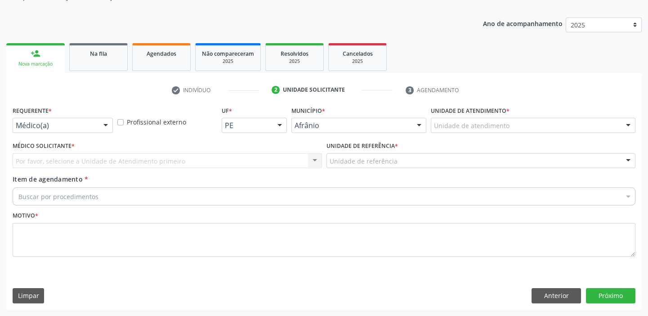
scroll to position [90, 0]
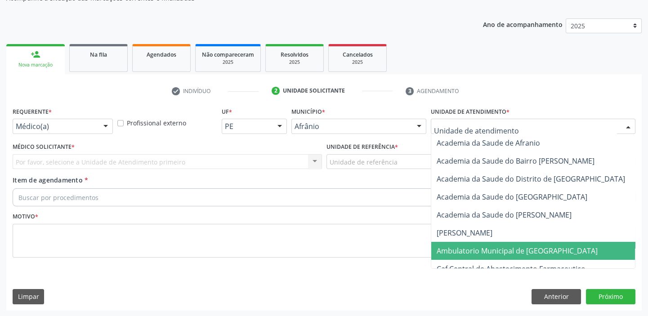
click at [462, 248] on span "Ambulatorio Municipal de [GEOGRAPHIC_DATA]" at bounding box center [516, 251] width 161 height 10
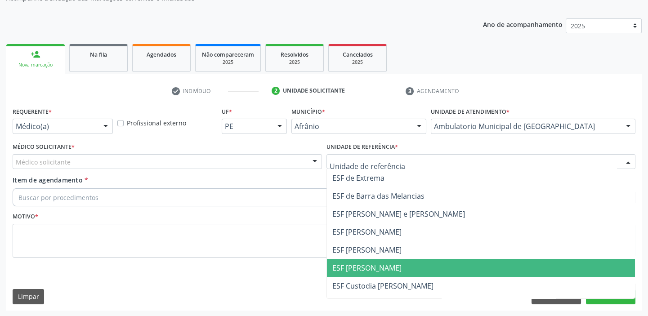
click at [358, 261] on span "ESF [PERSON_NAME]" at bounding box center [481, 268] width 308 height 18
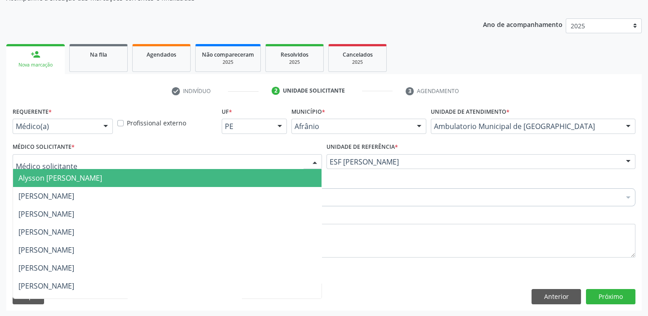
drag, startPoint x: 55, startPoint y: 156, endPoint x: 56, endPoint y: 171, distance: 14.9
drag, startPoint x: 59, startPoint y: 181, endPoint x: 57, endPoint y: 191, distance: 9.7
click at [59, 182] on span "Alysson [PERSON_NAME]" at bounding box center [167, 178] width 308 height 18
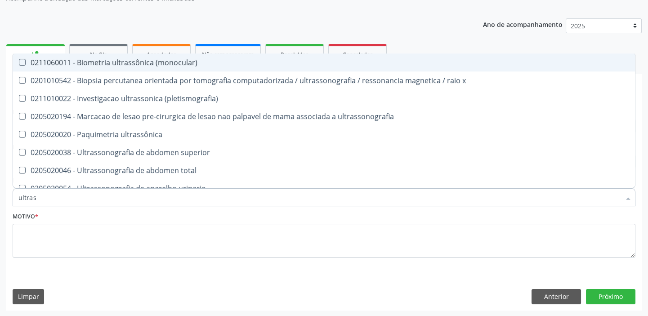
type input "ultrass"
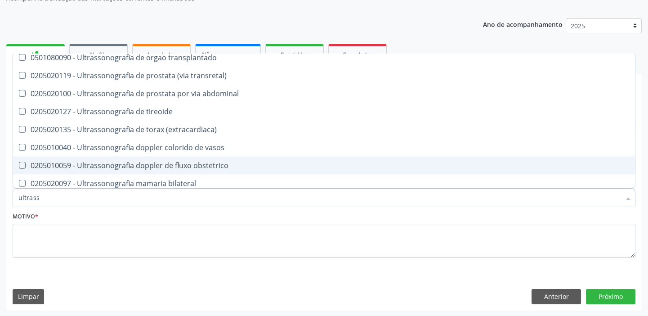
scroll to position [204, 0]
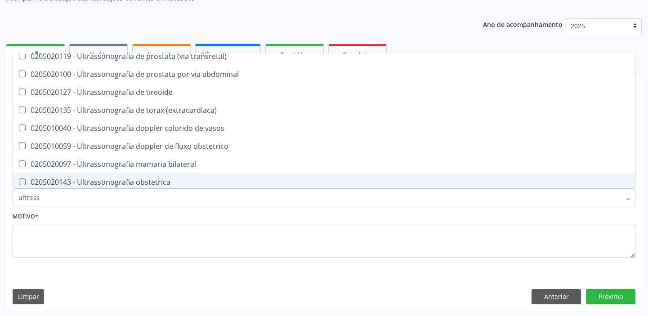
click at [144, 180] on div "0205020143 - Ultrassonografia obstetrica" at bounding box center [323, 181] width 611 height 7
checkbox obstetrica "true"
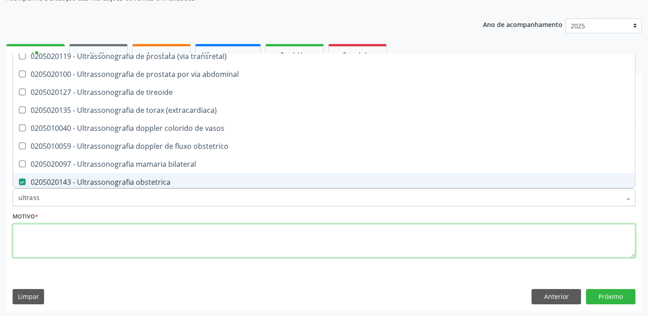
click at [58, 231] on textarea at bounding box center [324, 241] width 622 height 34
checkbox x "true"
checkbox obstetrica "false"
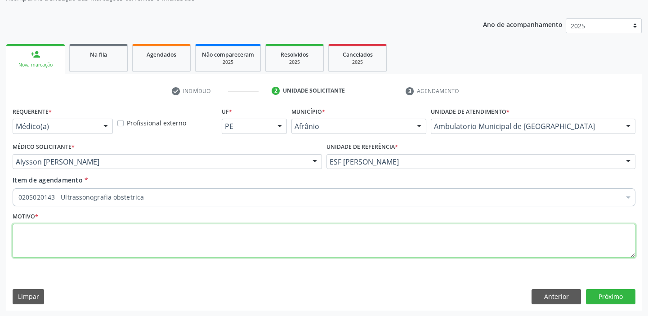
scroll to position [0, 0]
type textarea "gestante"
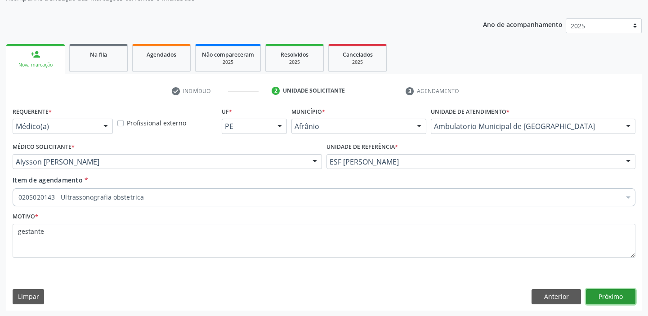
click at [599, 294] on button "Próximo" at bounding box center [610, 296] width 49 height 15
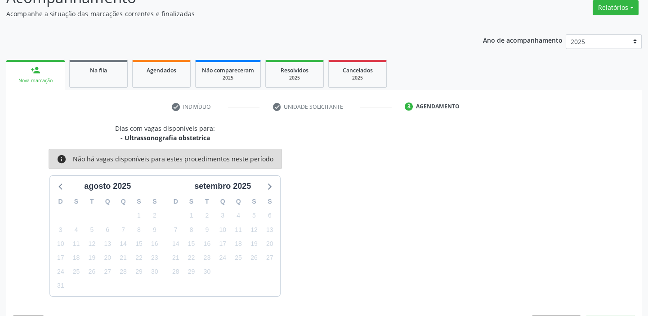
scroll to position [90, 0]
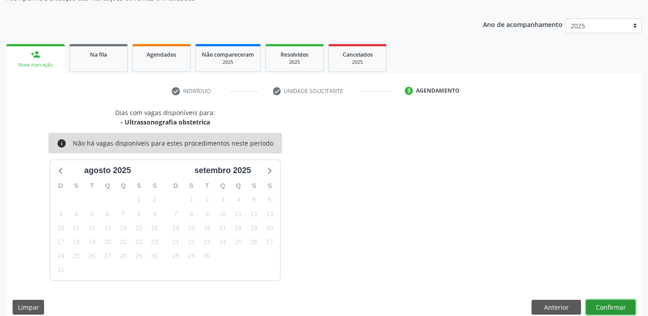
click at [599, 305] on button "Confirmar" at bounding box center [610, 307] width 49 height 15
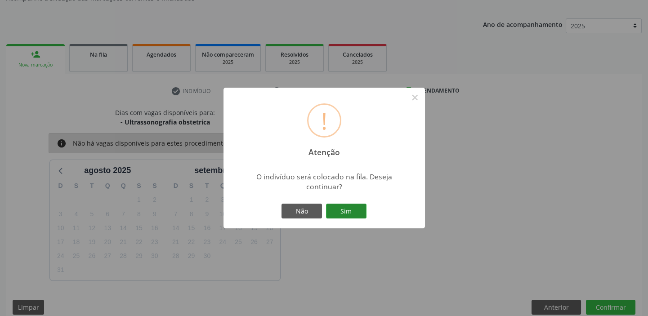
click at [352, 209] on button "Sim" at bounding box center [346, 211] width 40 height 15
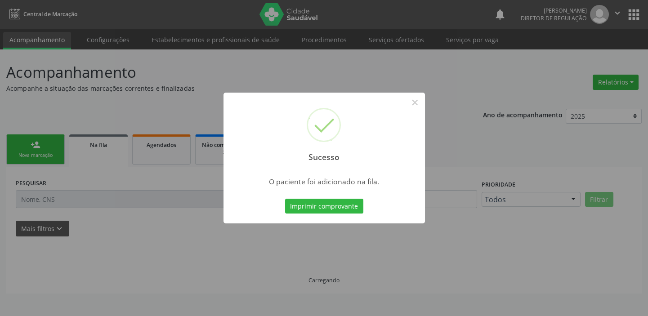
scroll to position [0, 0]
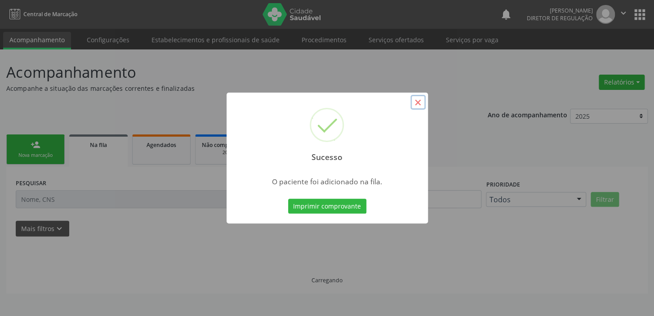
click at [416, 99] on button "×" at bounding box center [417, 102] width 15 height 15
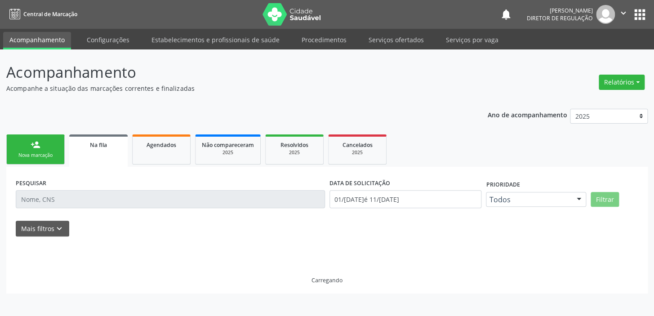
click at [36, 148] on div "person_add" at bounding box center [36, 145] width 10 height 10
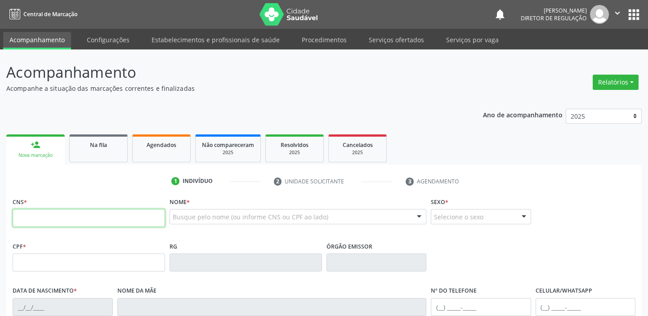
click at [49, 216] on input "text" at bounding box center [89, 218] width 152 height 18
type input "700 2034 0835 9728"
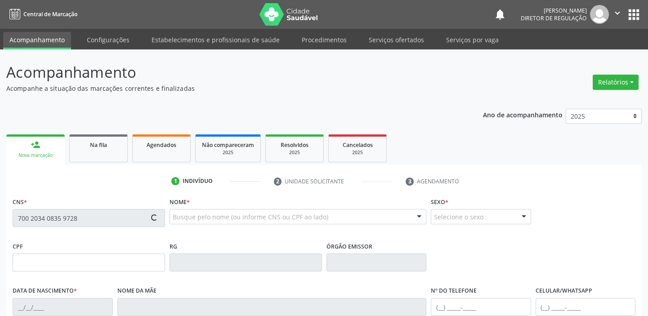
type input "096.382.384-10"
type input "[DATE]"
type input "[PERSON_NAME]"
type input "[PHONE_NUMBER]"
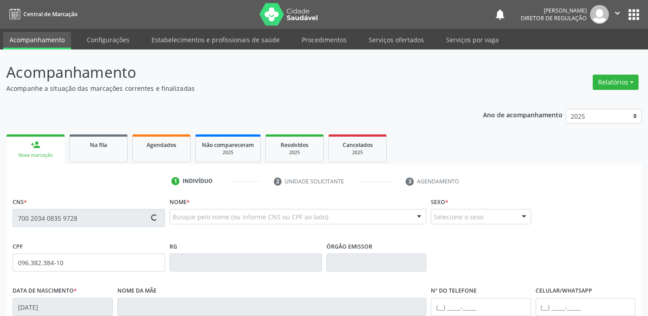
type input "S/N"
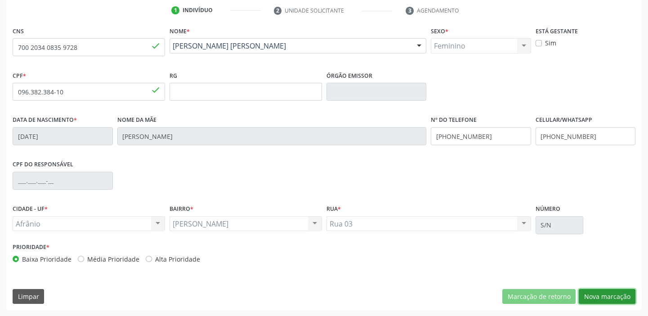
click at [588, 294] on button "Nova marcação" at bounding box center [606, 296] width 57 height 15
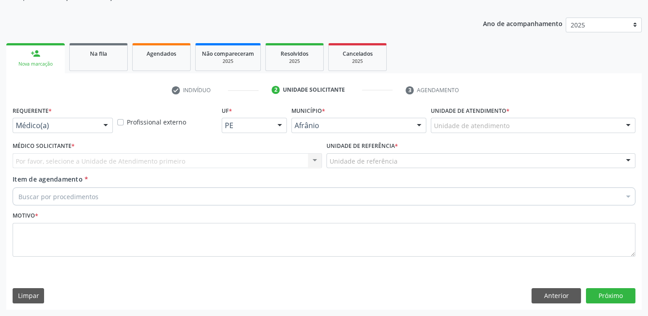
scroll to position [90, 0]
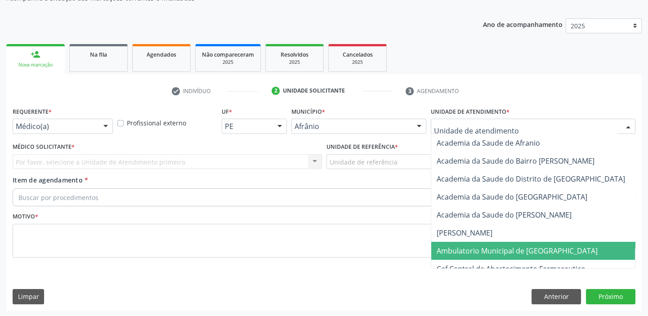
click at [452, 248] on span "Ambulatorio Municipal de [GEOGRAPHIC_DATA]" at bounding box center [516, 251] width 161 height 10
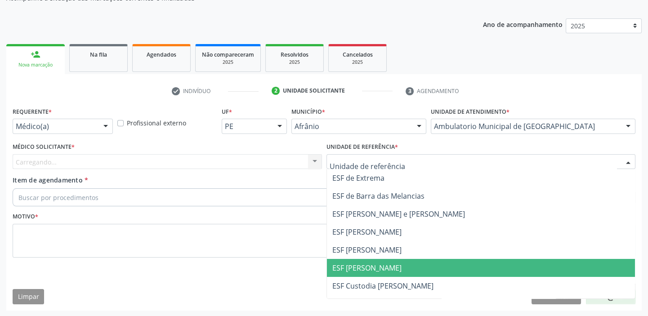
drag, startPoint x: 341, startPoint y: 264, endPoint x: 86, endPoint y: 171, distance: 271.7
click at [341, 264] on span "ESF [PERSON_NAME]" at bounding box center [366, 268] width 69 height 10
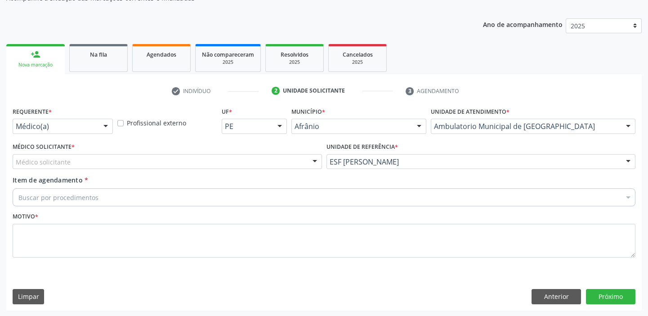
click at [75, 164] on div "Médico solicitante" at bounding box center [167, 161] width 309 height 15
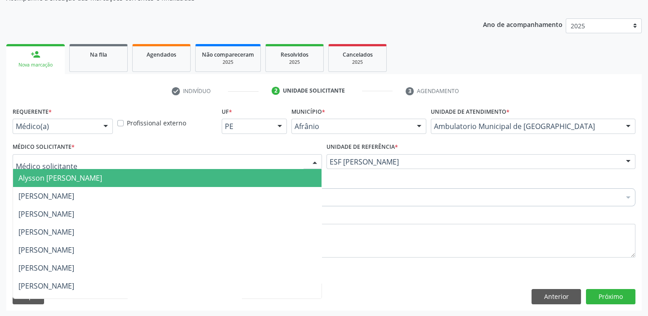
click at [72, 178] on span "Alysson [PERSON_NAME]" at bounding box center [60, 178] width 84 height 10
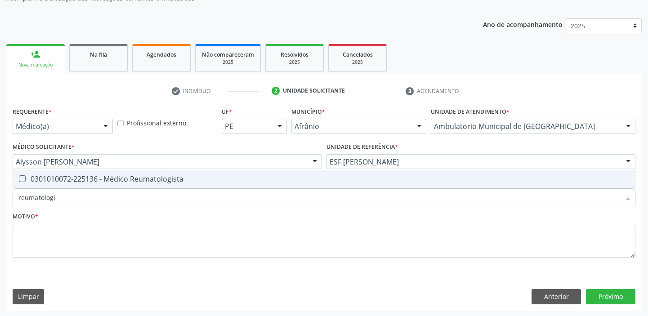
type input "reumatologis"
click at [94, 175] on div "0301010072-225136 - Médico Reumatologista" at bounding box center [323, 178] width 611 height 7
checkbox Reumatologista "true"
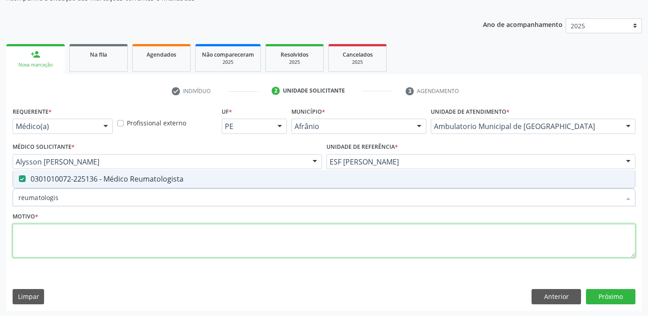
click at [49, 234] on textarea at bounding box center [324, 241] width 622 height 34
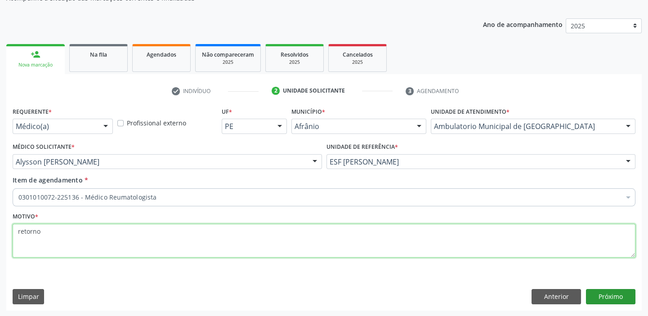
type textarea "retorno"
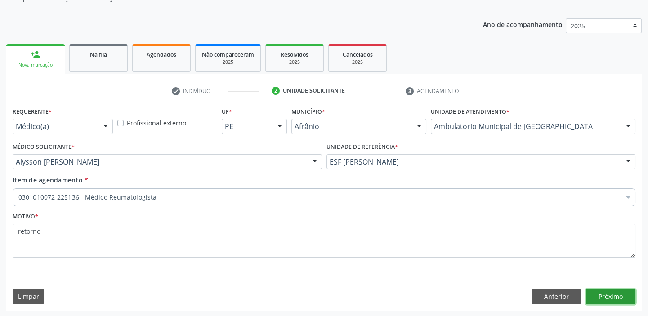
click at [608, 297] on button "Próximo" at bounding box center [610, 296] width 49 height 15
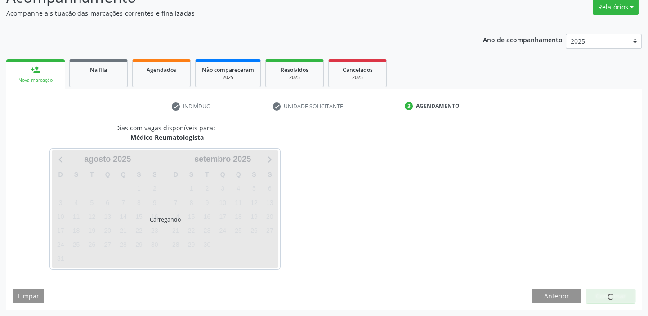
scroll to position [75, 0]
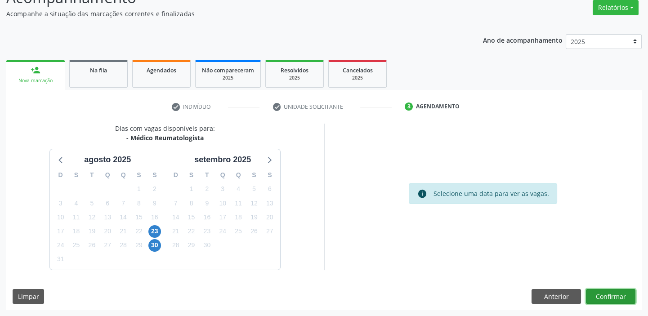
click at [608, 297] on button "Confirmar" at bounding box center [610, 296] width 49 height 15
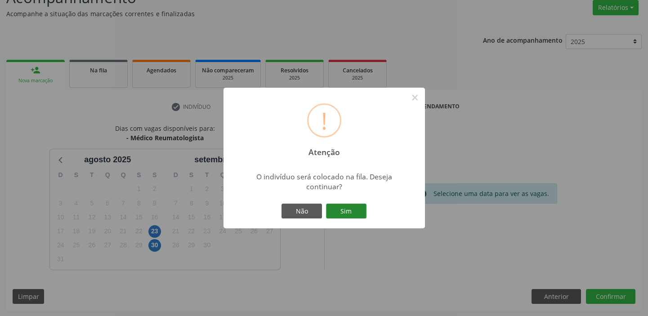
click at [349, 212] on button "Sim" at bounding box center [346, 211] width 40 height 15
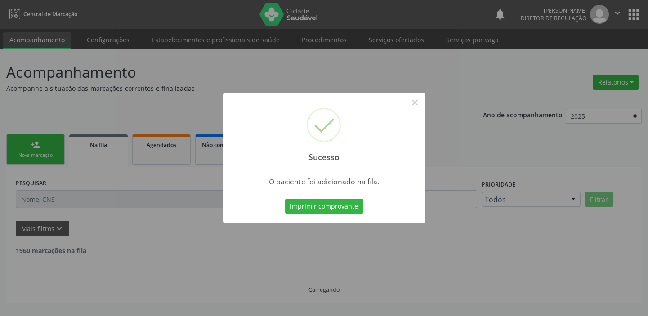
scroll to position [0, 0]
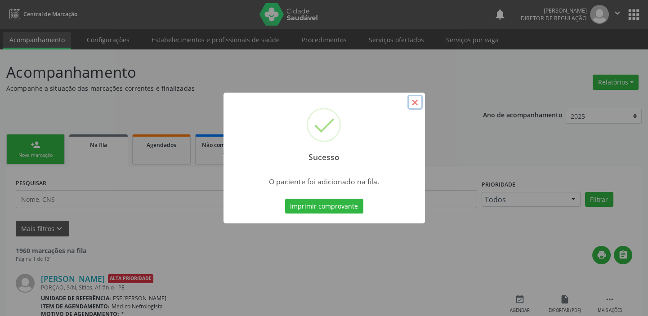
click at [415, 100] on button "×" at bounding box center [414, 102] width 15 height 15
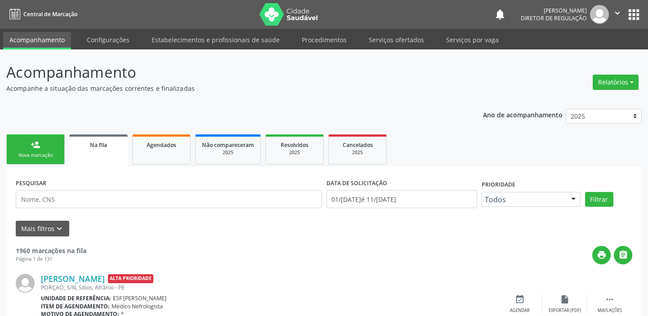
click at [47, 146] on link "person_add Nova marcação" at bounding box center [35, 149] width 58 height 30
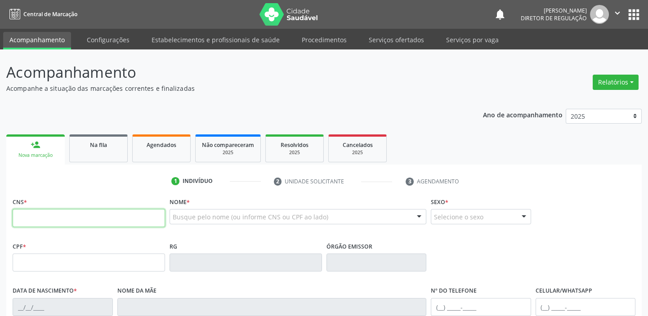
click at [82, 218] on input "text" at bounding box center [89, 218] width 152 height 18
type input "708 7051 3229 8498"
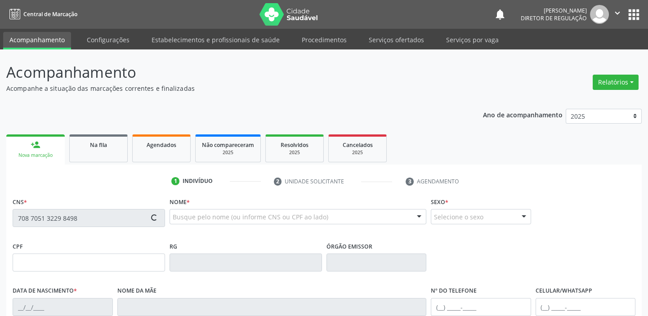
type input "16/[DATE]"
type input "[PHONE_NUMBER]"
type input "S/N"
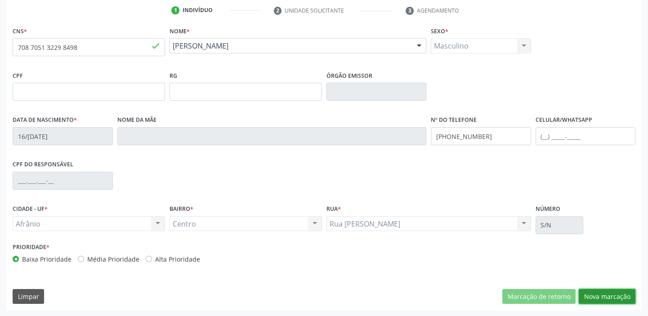
click at [589, 295] on button "Nova marcação" at bounding box center [606, 296] width 57 height 15
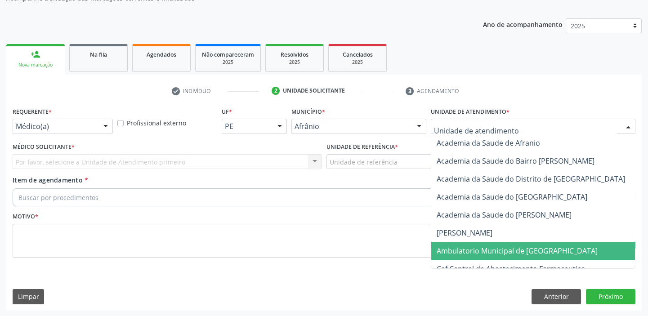
click at [455, 254] on span "Ambulatorio Municipal de [GEOGRAPHIC_DATA]" at bounding box center [516, 251] width 161 height 10
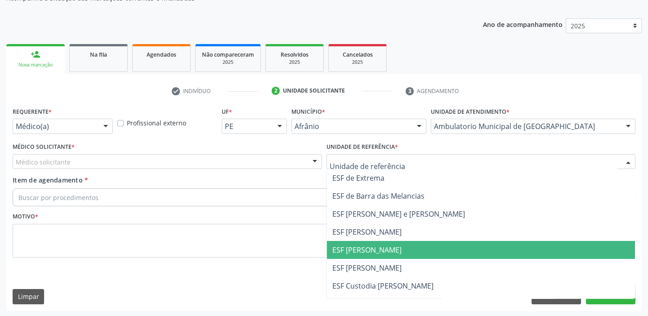
click at [365, 250] on span "ESF [PERSON_NAME]" at bounding box center [366, 250] width 69 height 10
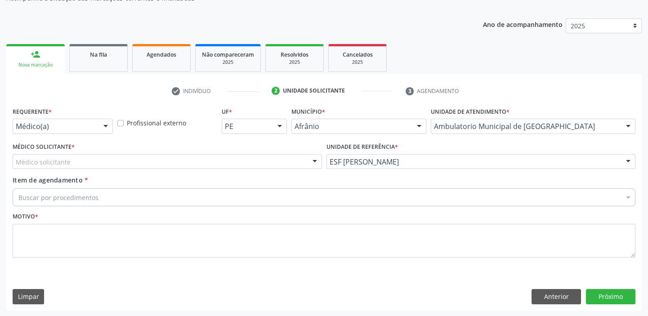
drag, startPoint x: 52, startPoint y: 163, endPoint x: 51, endPoint y: 169, distance: 6.8
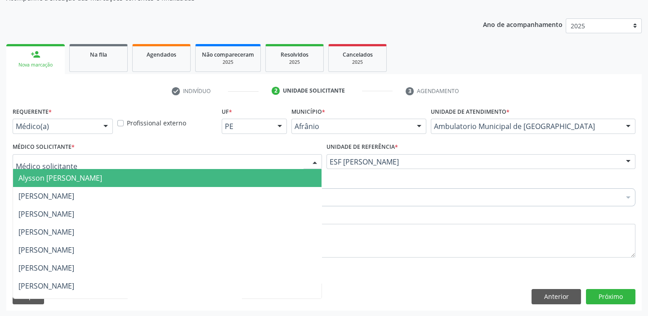
click at [50, 178] on span "Alysson [PERSON_NAME]" at bounding box center [60, 178] width 84 height 10
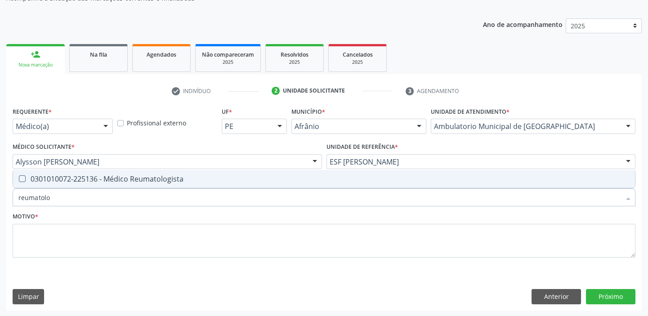
type input "reumatolog"
click at [54, 182] on div "0301010072-225136 - Médico Reumatologista" at bounding box center [323, 178] width 611 height 7
checkbox Reumatologista "true"
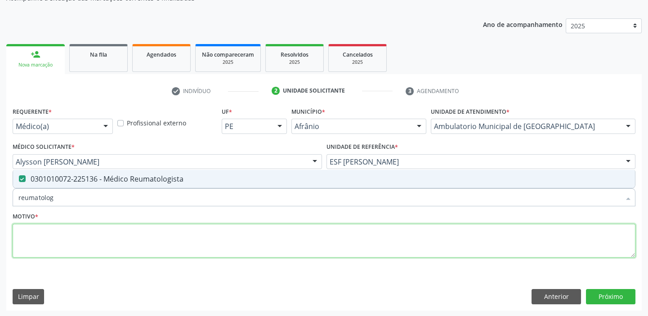
click at [41, 234] on textarea at bounding box center [324, 241] width 622 height 34
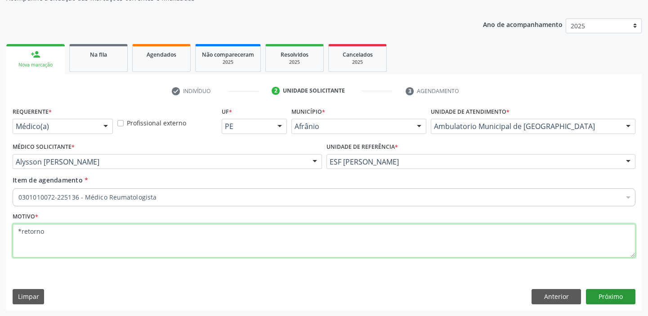
type textarea "*retorno"
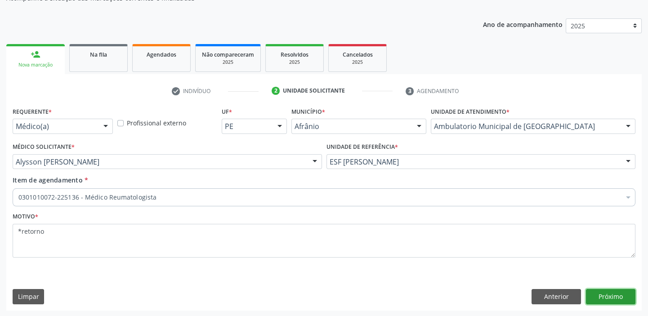
click at [611, 293] on button "Próximo" at bounding box center [610, 296] width 49 height 15
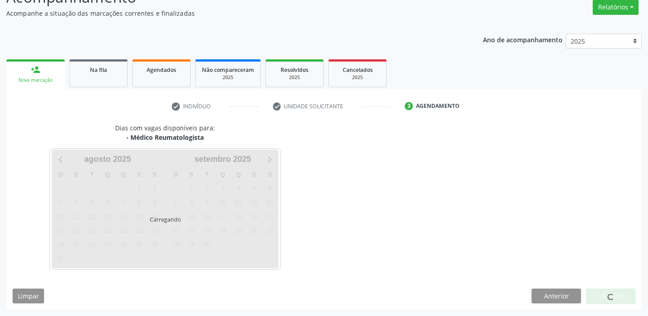
scroll to position [75, 0]
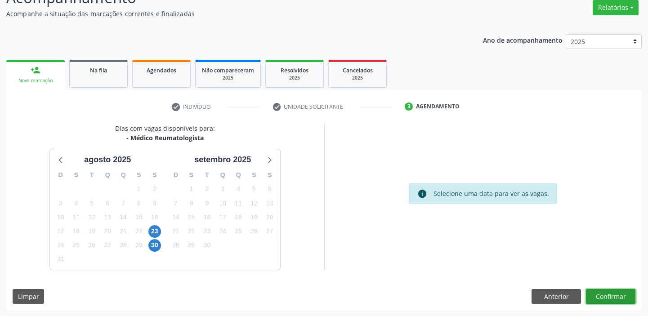
click at [600, 296] on button "Confirmar" at bounding box center [610, 296] width 49 height 15
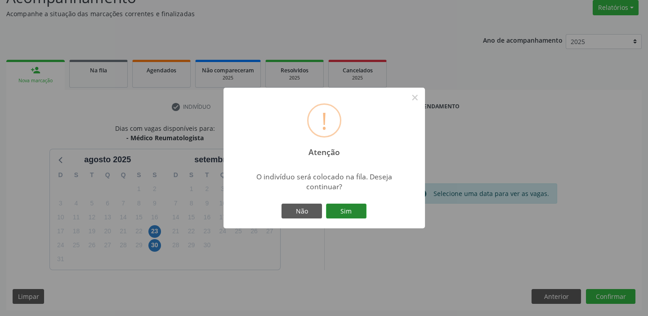
click at [333, 206] on button "Sim" at bounding box center [346, 211] width 40 height 15
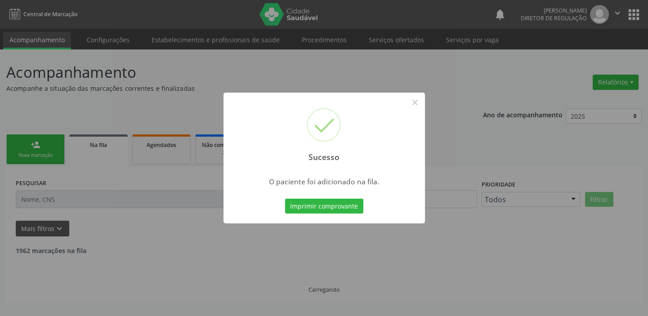
scroll to position [0, 0]
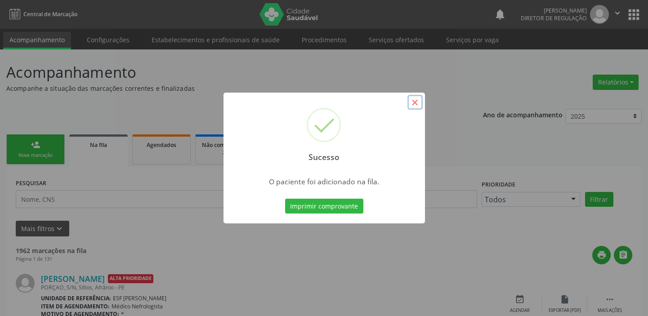
click at [414, 104] on button "×" at bounding box center [414, 102] width 15 height 15
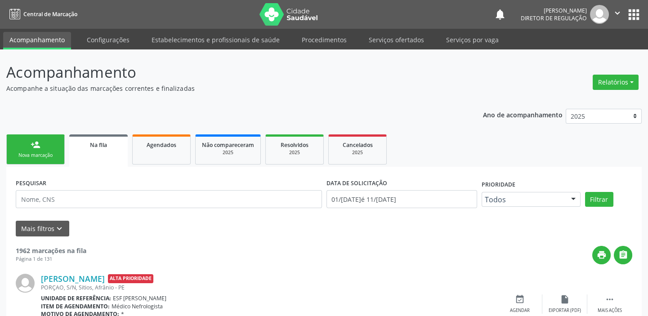
click at [34, 148] on div "person_add" at bounding box center [36, 145] width 10 height 10
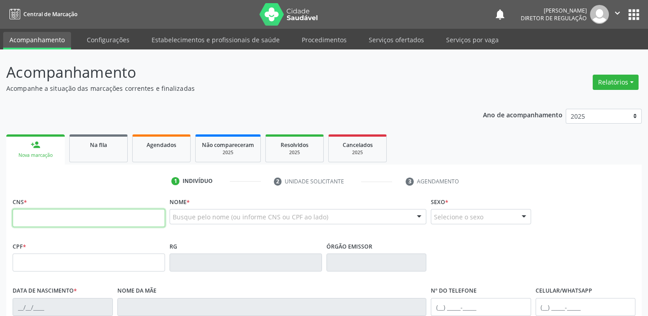
click at [31, 221] on input "text" at bounding box center [89, 218] width 152 height 18
type input "707 4080 2348 5278"
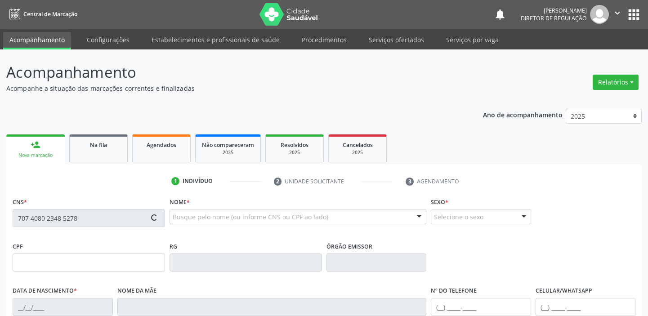
type input "113.743.098-26"
type input "[DATE]"
type input "[PERSON_NAME]"
type input "[PHONE_NUMBER]"
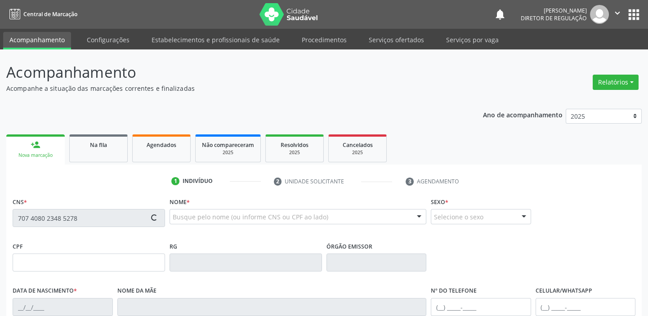
type input "457.446.454-20"
type input "54"
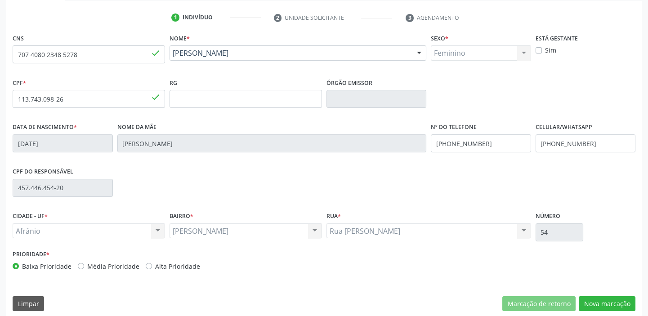
scroll to position [171, 0]
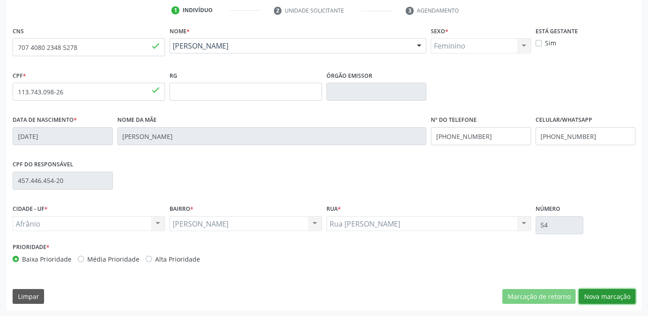
click at [605, 294] on button "Nova marcação" at bounding box center [606, 296] width 57 height 15
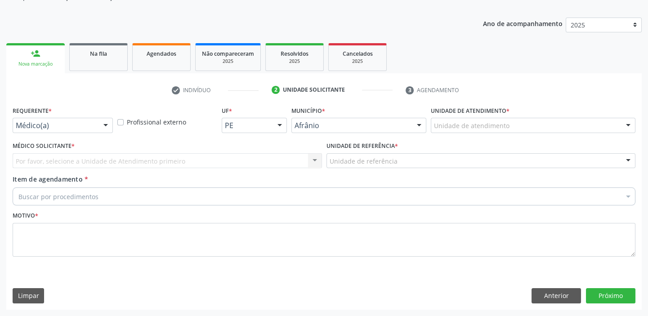
scroll to position [90, 0]
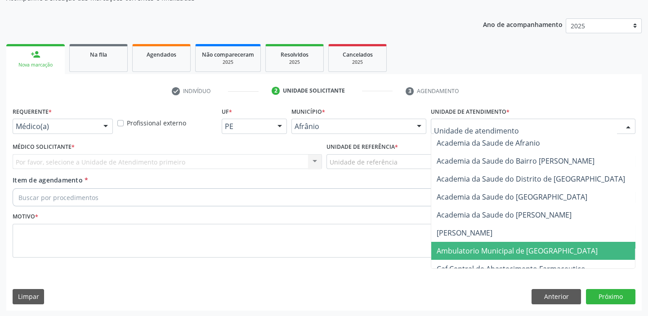
drag, startPoint x: 462, startPoint y: 252, endPoint x: 428, endPoint y: 231, distance: 39.3
click at [460, 252] on span "Ambulatorio Municipal de [GEOGRAPHIC_DATA]" at bounding box center [516, 251] width 161 height 10
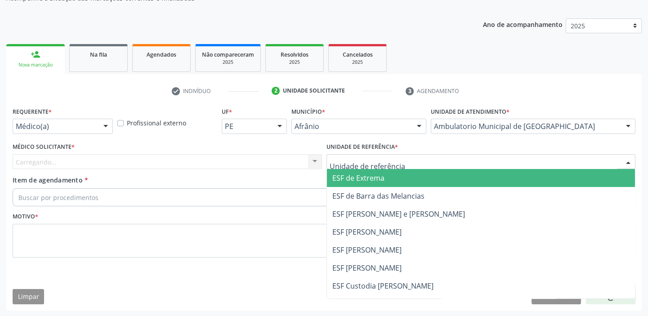
drag, startPoint x: 352, startPoint y: 162, endPoint x: 377, endPoint y: 248, distance: 89.9
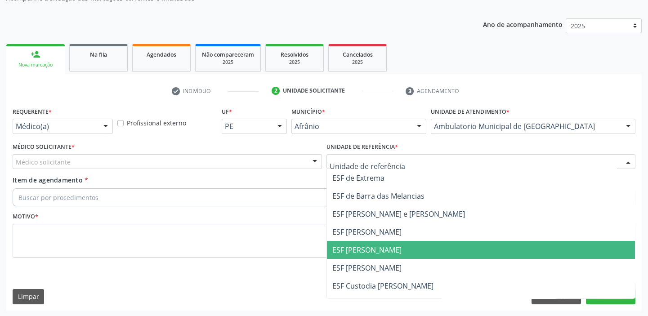
drag, startPoint x: 377, startPoint y: 252, endPoint x: 68, endPoint y: 169, distance: 319.0
click at [376, 252] on span "ESF [PERSON_NAME]" at bounding box center [366, 250] width 69 height 10
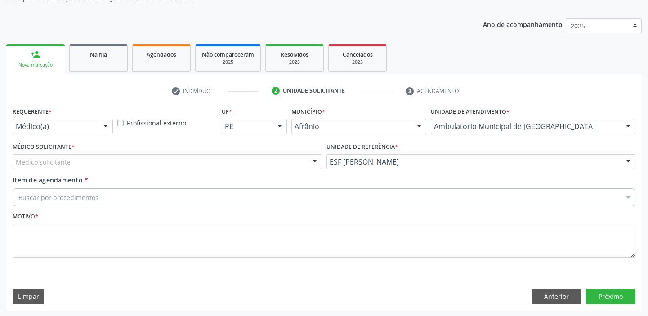
drag, startPoint x: 58, startPoint y: 164, endPoint x: 58, endPoint y: 178, distance: 14.0
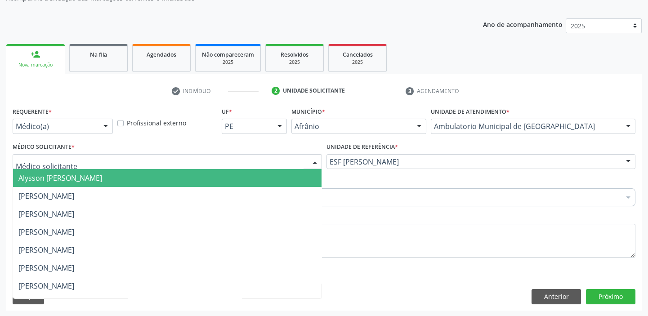
drag, startPoint x: 58, startPoint y: 184, endPoint x: 60, endPoint y: 195, distance: 11.9
click at [59, 186] on span "Alysson [PERSON_NAME]" at bounding box center [167, 178] width 308 height 18
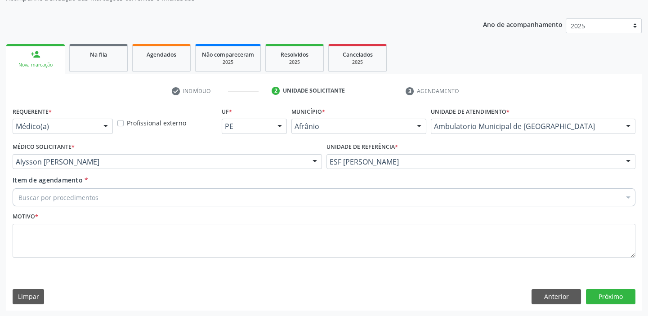
click at [53, 201] on div "Buscar por procedimentos" at bounding box center [324, 197] width 622 height 18
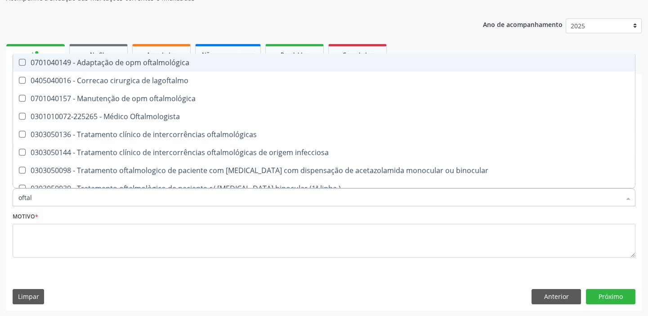
type input "oftalm"
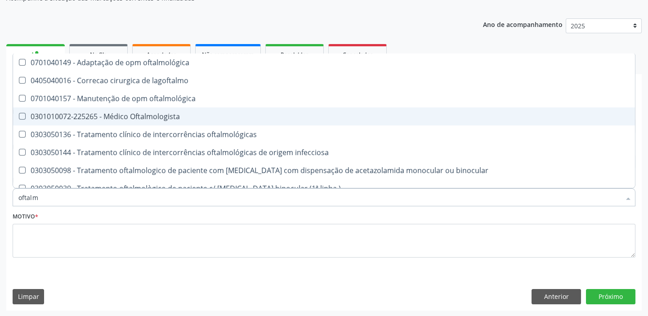
click at [112, 120] on div "0301010072-225265 - Médico Oftalmologista" at bounding box center [323, 116] width 611 height 7
checkbox Oftalmologista "true"
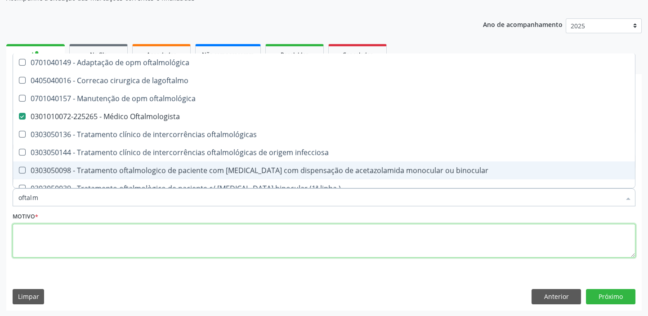
click at [44, 237] on textarea at bounding box center [324, 241] width 622 height 34
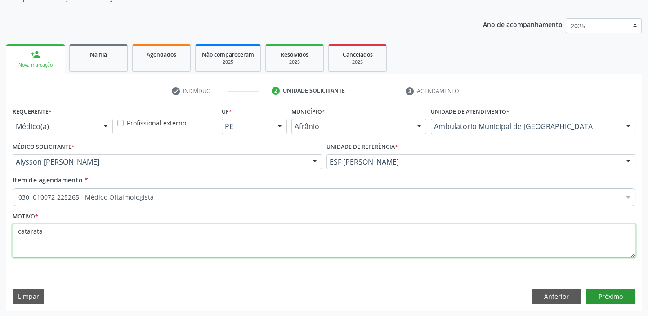
type textarea "catarata"
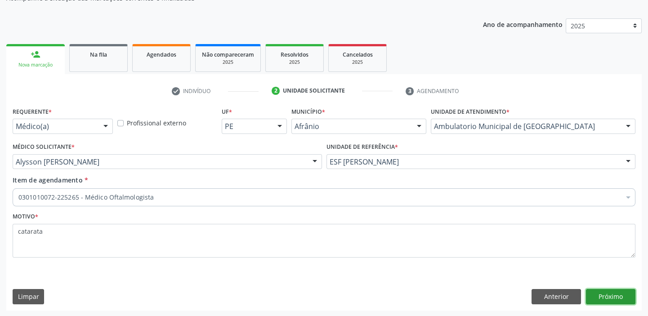
click at [603, 293] on button "Próximo" at bounding box center [610, 296] width 49 height 15
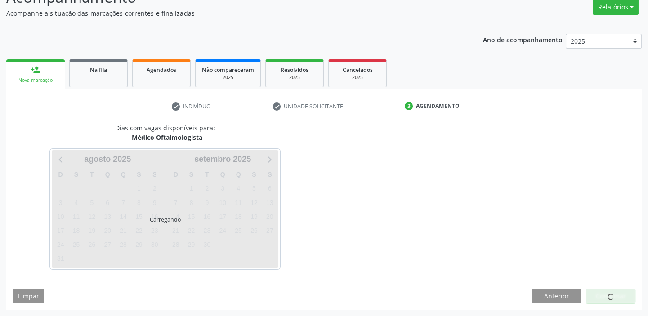
scroll to position [75, 0]
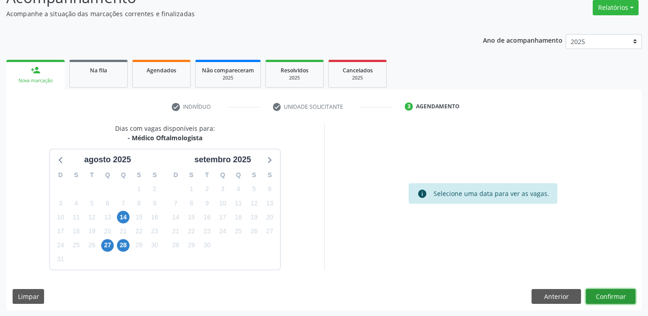
click at [607, 298] on button "Confirmar" at bounding box center [610, 296] width 49 height 15
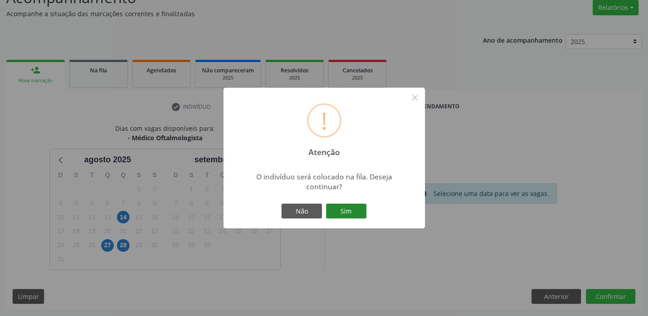
click at [345, 214] on button "Sim" at bounding box center [346, 211] width 40 height 15
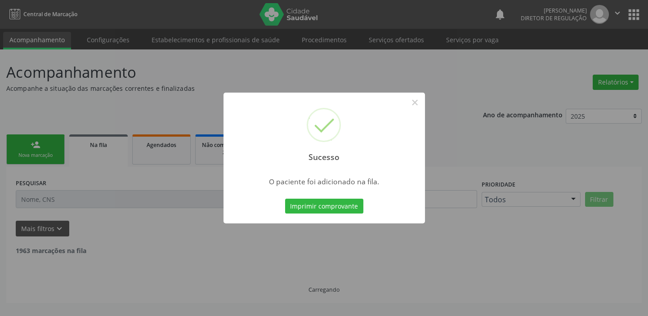
scroll to position [0, 0]
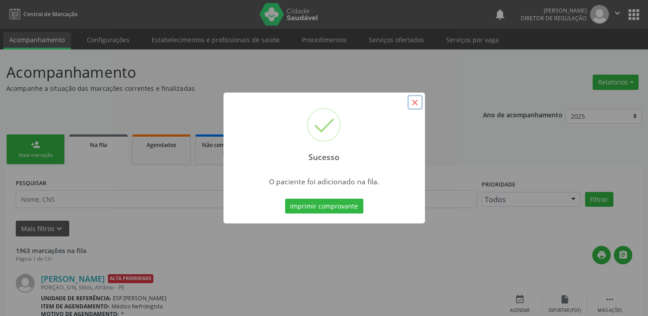
click at [414, 99] on button "×" at bounding box center [414, 102] width 15 height 15
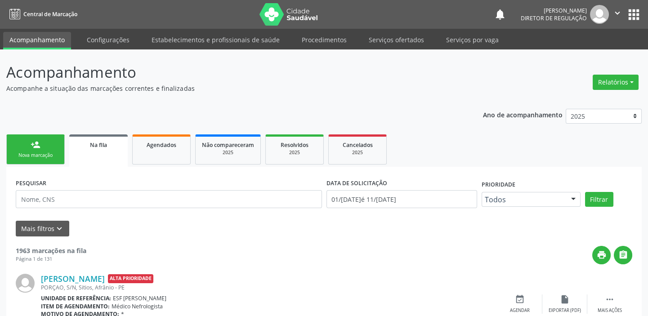
click at [44, 152] on div "Nova marcação" at bounding box center [35, 155] width 45 height 7
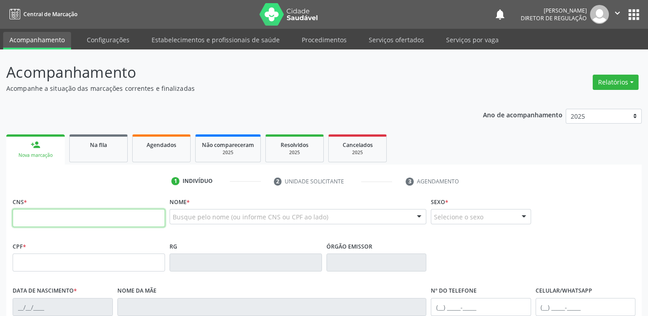
click at [85, 211] on input "text" at bounding box center [89, 218] width 152 height 18
type input "7"
type input "700 3089 0022 5539"
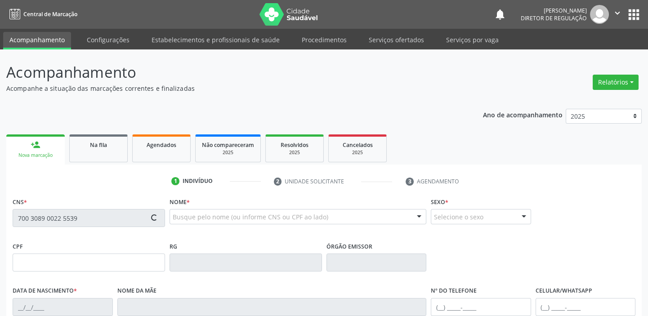
type input "047.256.814-07"
type input "08/09/1982"
type input "Porfira Maria da Silva Lucas"
type input "(87) 8812-2194"
type input "(87) 98812-2494"
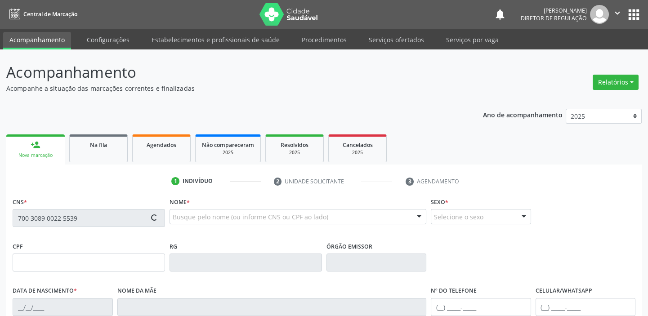
type input "S/N"
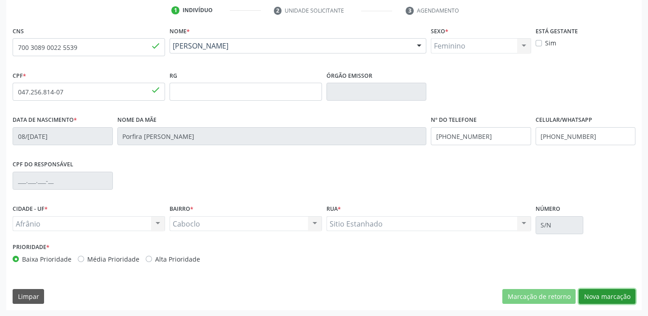
click at [595, 295] on button "Nova marcação" at bounding box center [606, 296] width 57 height 15
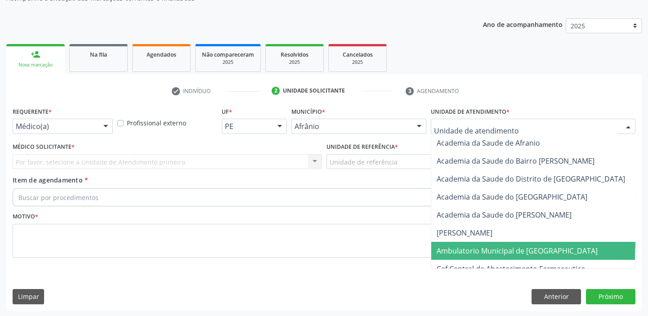
click at [475, 254] on span "Ambulatorio Municipal de [GEOGRAPHIC_DATA]" at bounding box center [516, 251] width 161 height 10
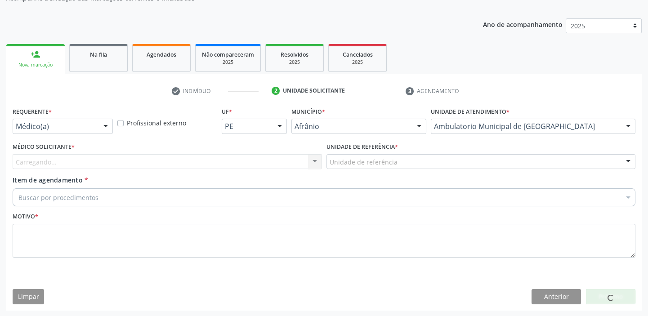
drag, startPoint x: 351, startPoint y: 163, endPoint x: 354, endPoint y: 203, distance: 40.1
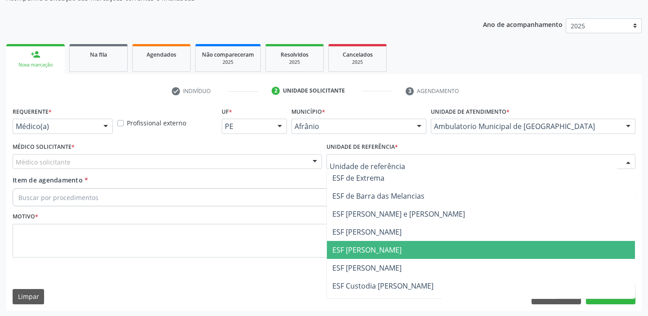
click at [366, 248] on span "ESF [PERSON_NAME]" at bounding box center [366, 250] width 69 height 10
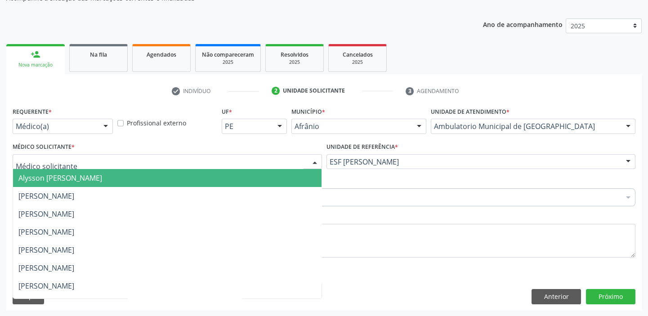
drag, startPoint x: 58, startPoint y: 174, endPoint x: 58, endPoint y: 179, distance: 5.0
click at [58, 174] on span "Alysson [PERSON_NAME]" at bounding box center [60, 178] width 84 height 10
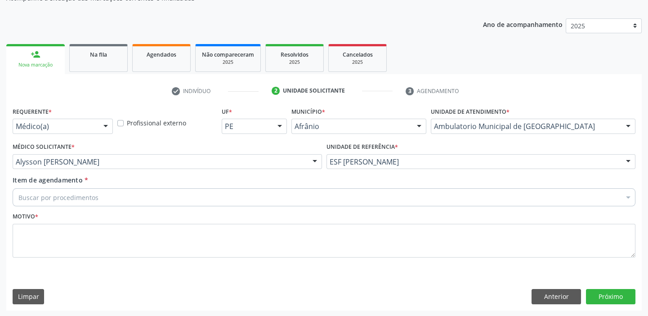
click at [60, 190] on div "Buscar por procedimentos" at bounding box center [324, 197] width 622 height 18
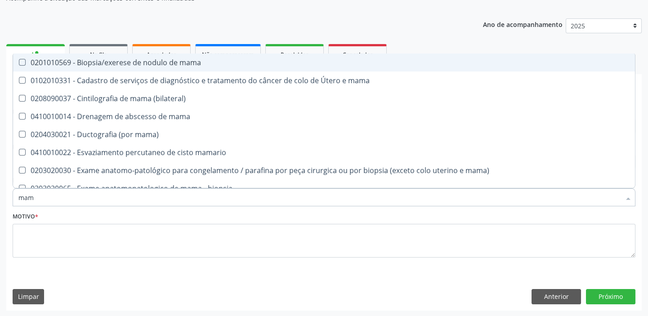
type input "mama"
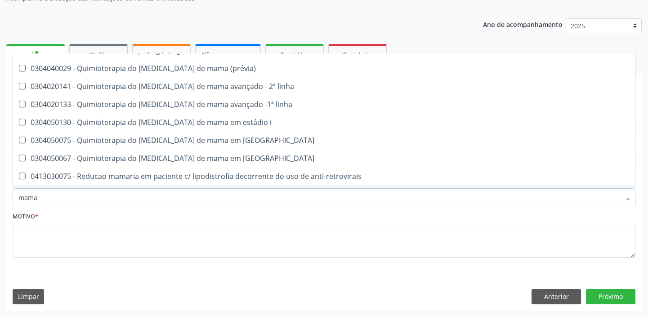
scroll to position [746, 0]
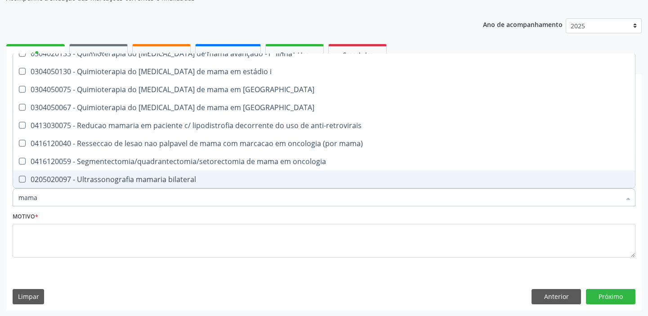
click at [120, 179] on div "0205020097 - Ultrassonografia mamaria bilateral" at bounding box center [323, 179] width 611 height 7
checkbox bilateral "true"
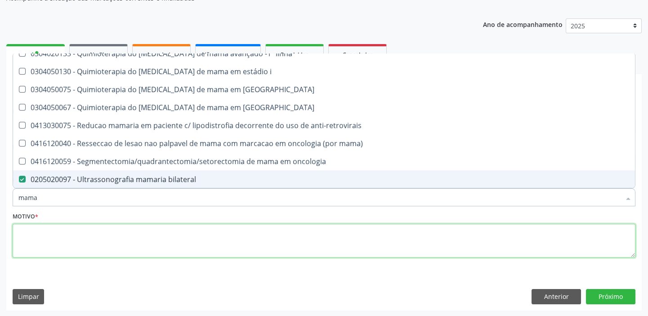
click at [74, 228] on textarea at bounding box center [324, 241] width 622 height 34
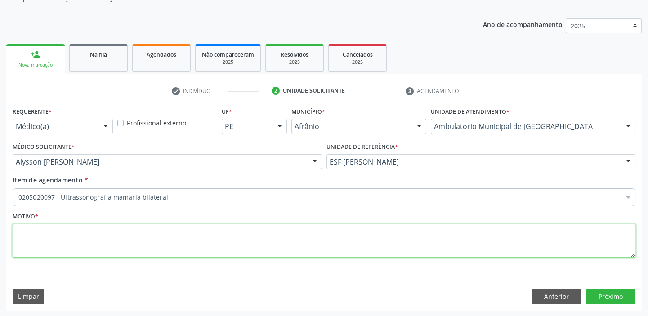
scroll to position [0, 0]
type textarea "rastreio"
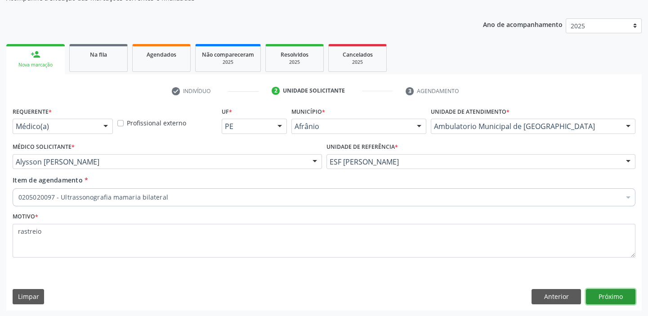
click at [607, 293] on button "Próximo" at bounding box center [610, 296] width 49 height 15
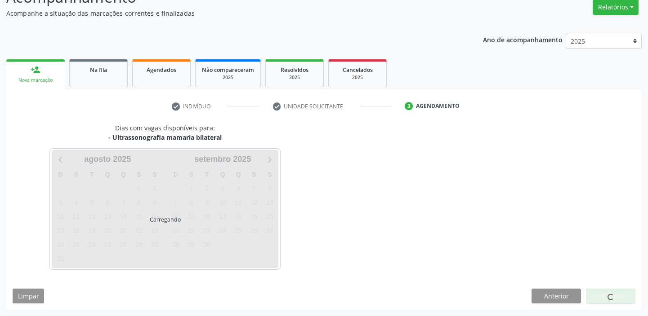
scroll to position [75, 0]
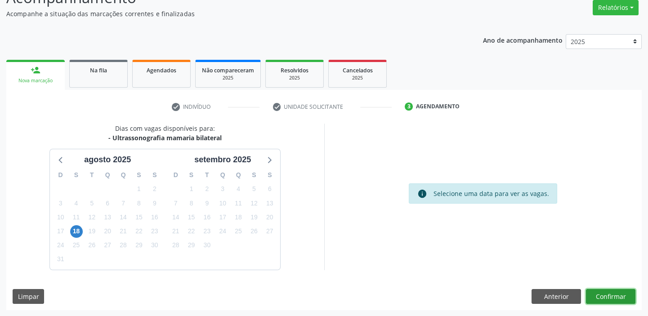
click at [612, 292] on button "Confirmar" at bounding box center [610, 296] width 49 height 15
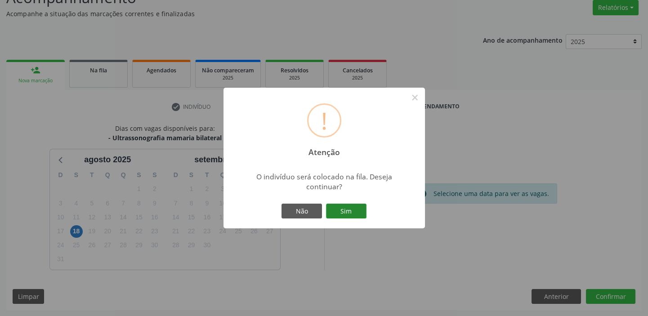
click at [359, 213] on button "Sim" at bounding box center [346, 211] width 40 height 15
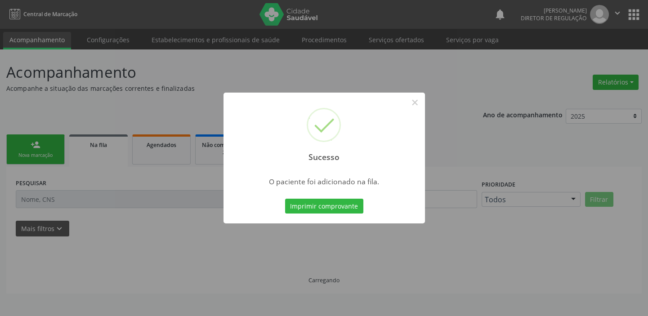
scroll to position [0, 0]
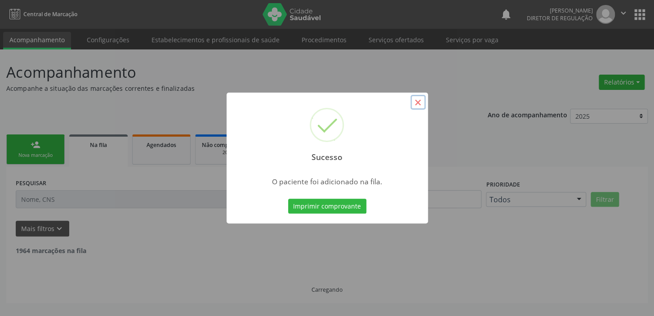
click at [421, 103] on button "×" at bounding box center [417, 102] width 15 height 15
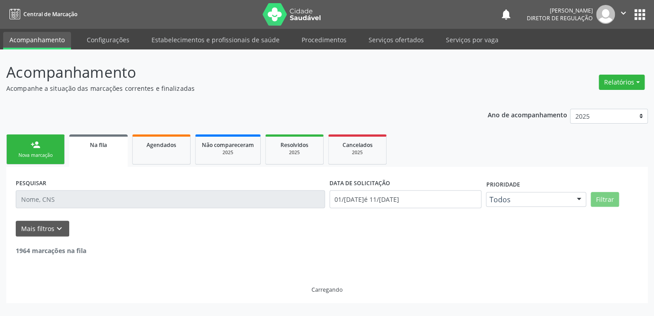
click at [28, 150] on link "person_add Nova marcação" at bounding box center [35, 149] width 58 height 30
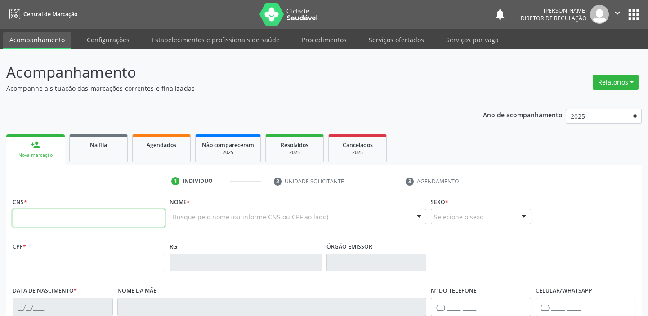
click at [62, 214] on input "text" at bounding box center [89, 218] width 152 height 18
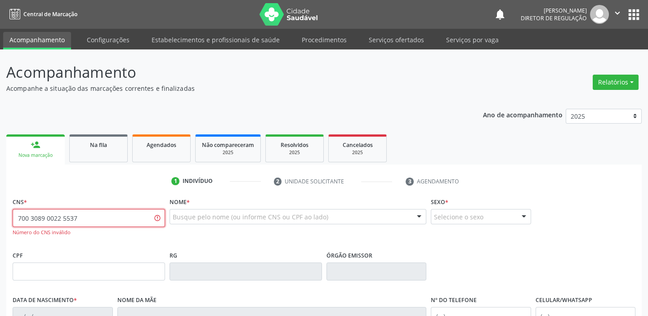
click at [117, 224] on input "700 3089 0022 5537" at bounding box center [89, 218] width 152 height 18
type input "7"
click at [200, 211] on div "Busque pelo nome (ou informe CNS ou CPF ao lado)" at bounding box center [297, 216] width 257 height 15
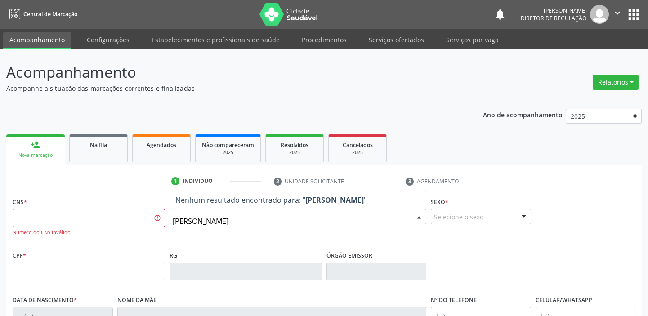
type input "luiza da silva"
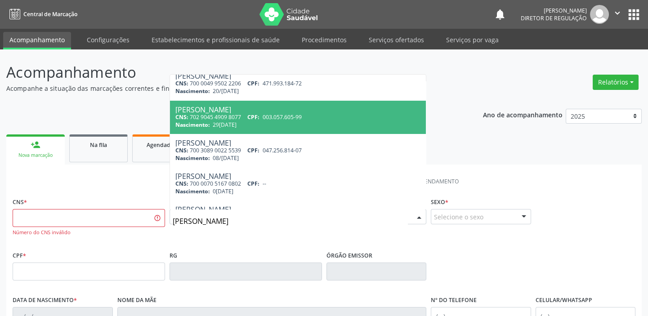
scroll to position [122, 0]
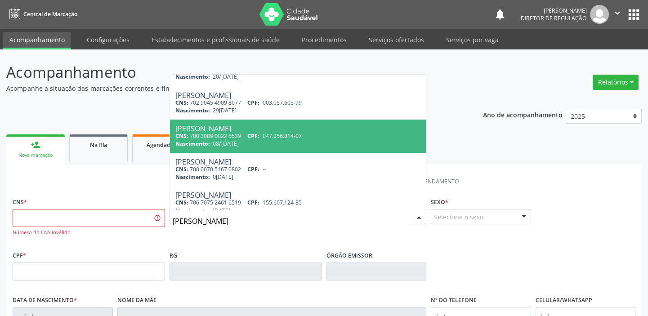
click at [315, 140] on div "Nascimento: 08/09/1982" at bounding box center [297, 144] width 245 height 8
type input "700 3089 0022 5539"
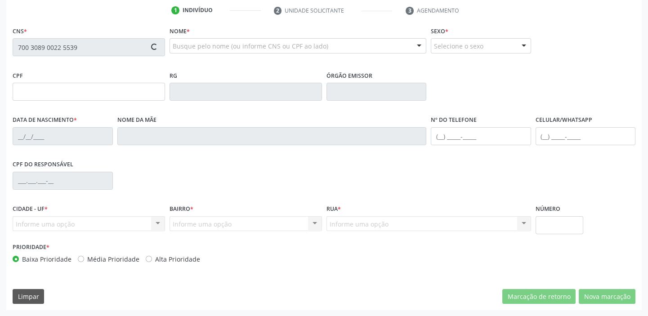
scroll to position [171, 0]
type input "047.256.814-07"
type input "08/09/1982"
type input "Porfira Maria da Silva Lucas"
type input "(87) 98812-2494"
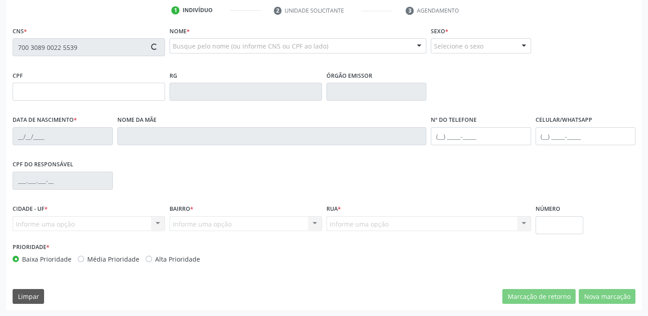
type input "(87) 98812-2494"
type input "S/N"
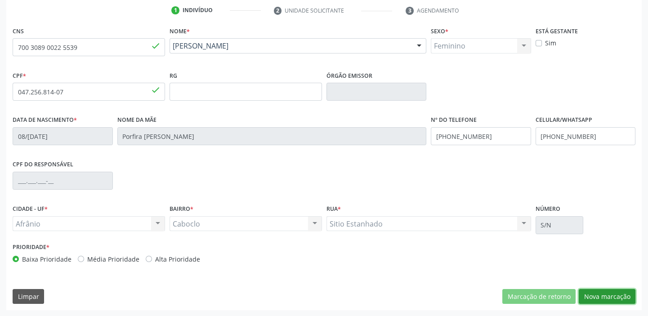
click at [602, 297] on button "Nova marcação" at bounding box center [606, 296] width 57 height 15
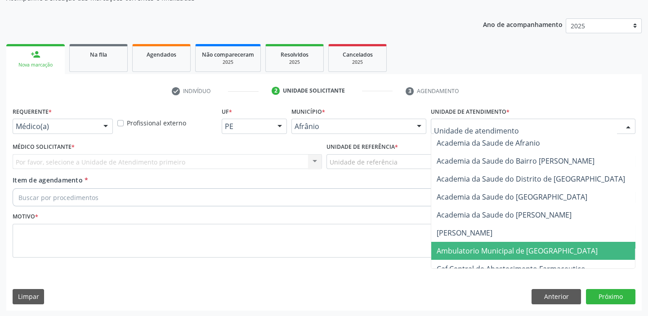
click at [459, 252] on span "Ambulatorio Municipal de [GEOGRAPHIC_DATA]" at bounding box center [516, 251] width 161 height 10
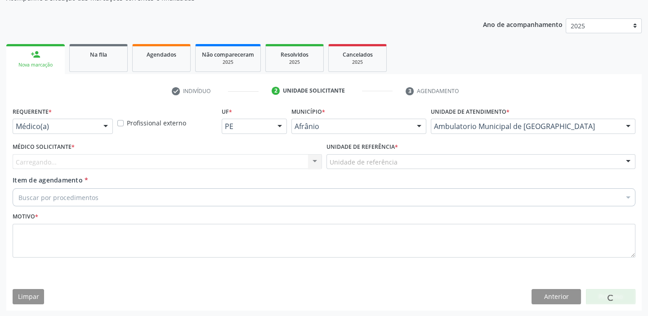
drag, startPoint x: 346, startPoint y: 161, endPoint x: 344, endPoint y: 228, distance: 67.0
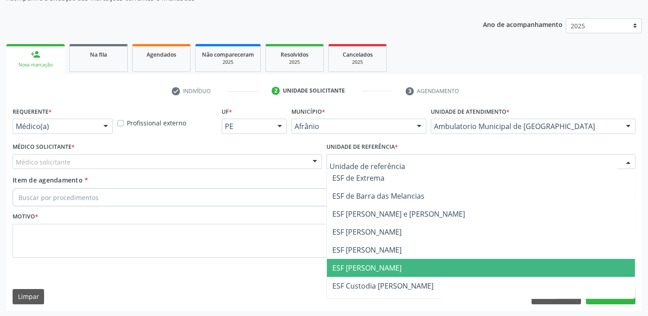
click at [344, 264] on span "ESF [PERSON_NAME]" at bounding box center [366, 268] width 69 height 10
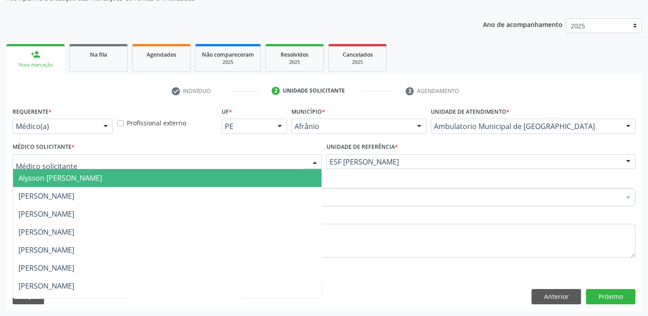
drag, startPoint x: 56, startPoint y: 157, endPoint x: 56, endPoint y: 178, distance: 20.2
drag, startPoint x: 56, startPoint y: 178, endPoint x: 49, endPoint y: 192, distance: 15.1
click at [56, 179] on span "Alysson [PERSON_NAME]" at bounding box center [60, 178] width 84 height 10
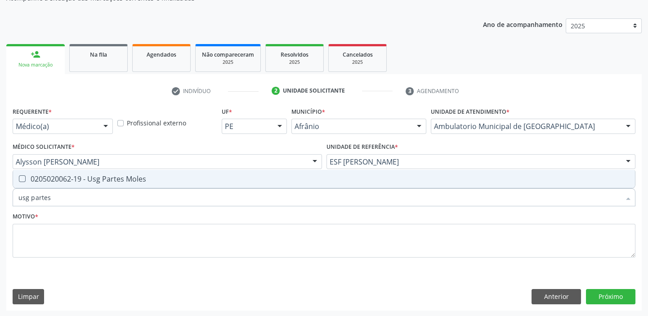
type input "usg partes"
click at [90, 175] on div "0205020062-19 - Usg Partes Moles" at bounding box center [323, 178] width 611 height 7
checkbox Moles "true"
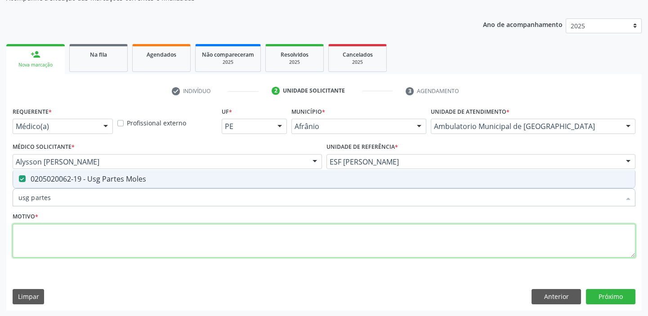
click at [48, 226] on textarea at bounding box center [324, 241] width 622 height 34
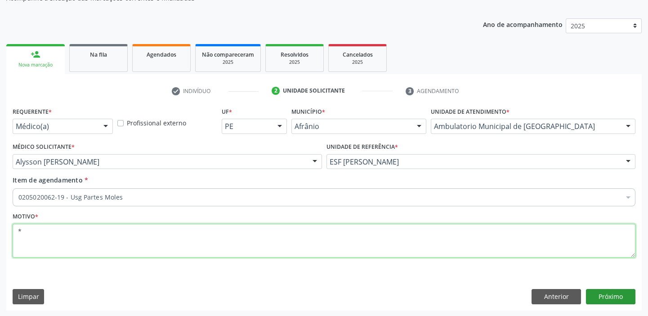
type textarea "*"
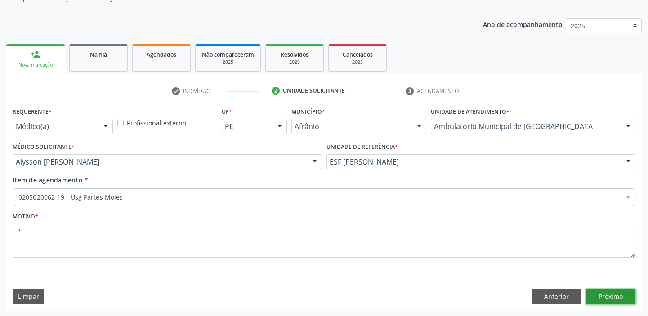
click at [606, 298] on button "Próximo" at bounding box center [610, 296] width 49 height 15
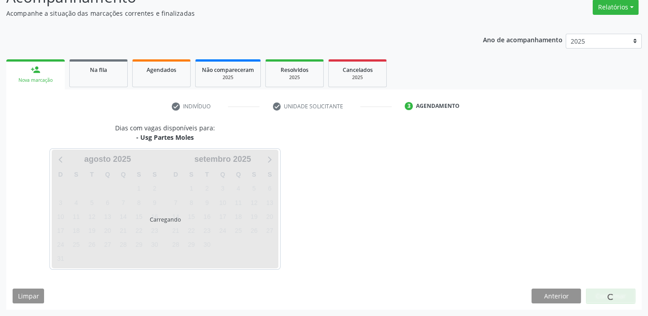
scroll to position [75, 0]
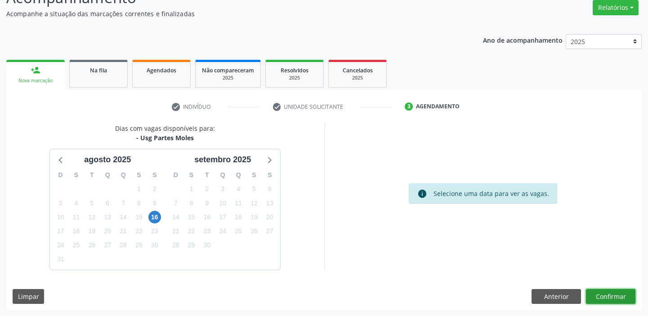
click at [595, 297] on button "Confirmar" at bounding box center [610, 296] width 49 height 15
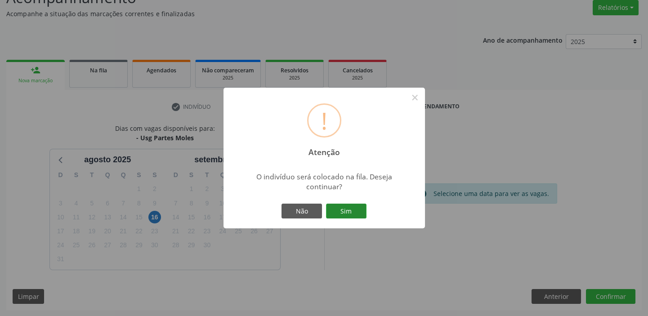
click at [352, 213] on button "Sim" at bounding box center [346, 211] width 40 height 15
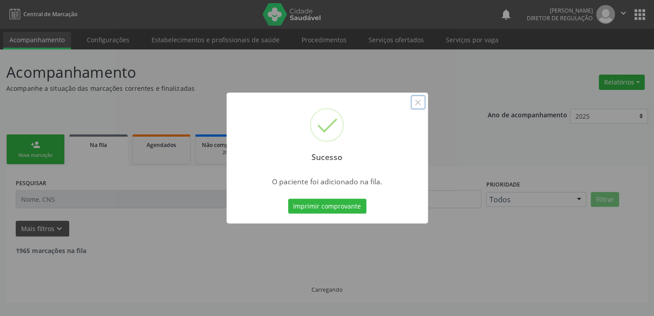
click at [417, 102] on button "×" at bounding box center [417, 102] width 15 height 15
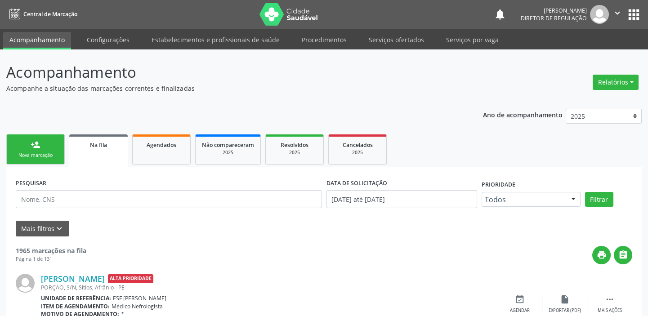
click at [49, 157] on div "Nova marcação" at bounding box center [35, 155] width 45 height 7
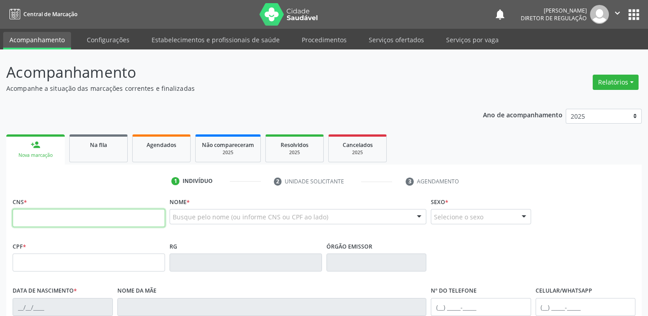
click at [56, 211] on input "text" at bounding box center [89, 218] width 152 height 18
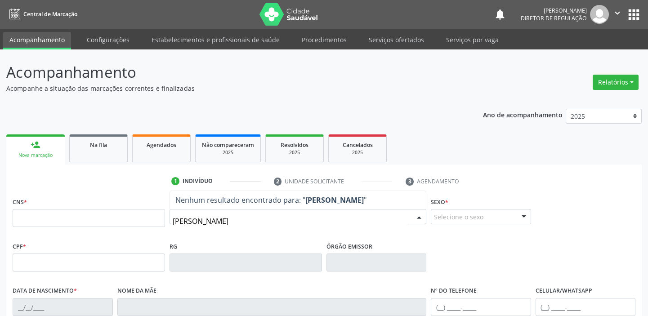
type input "[PERSON_NAME]"
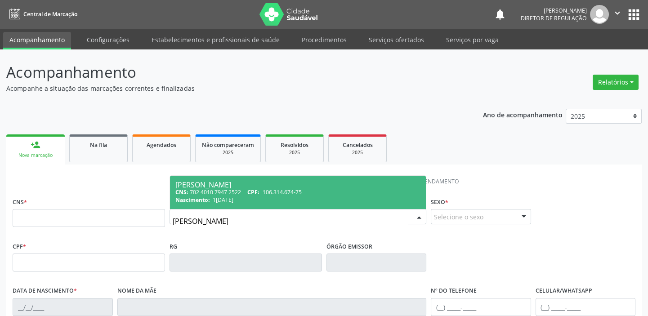
click at [259, 192] on span "CPF:" at bounding box center [253, 192] width 12 height 8
type input "702 4010 7947 2522"
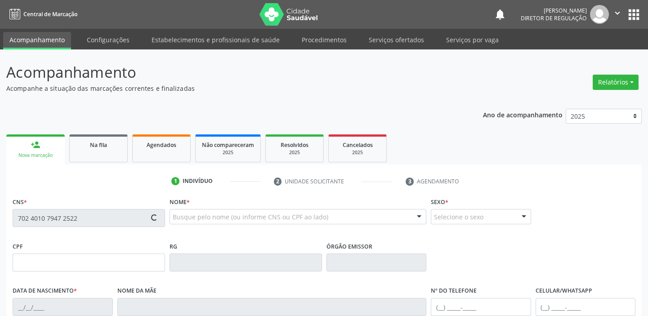
type input "106.314.674-75"
type input "1[DATE]"
type input "[PERSON_NAME]"
type input "[PHONE_NUMBER]"
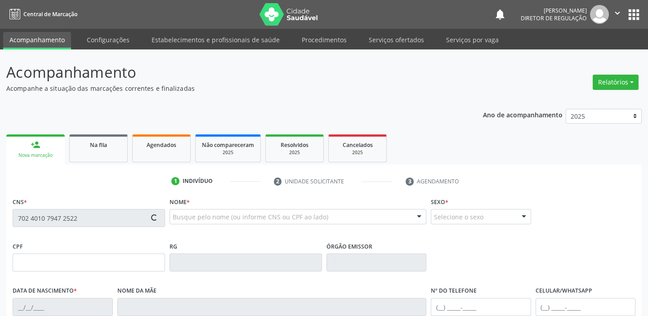
type input "032.978.264-95"
type input "125"
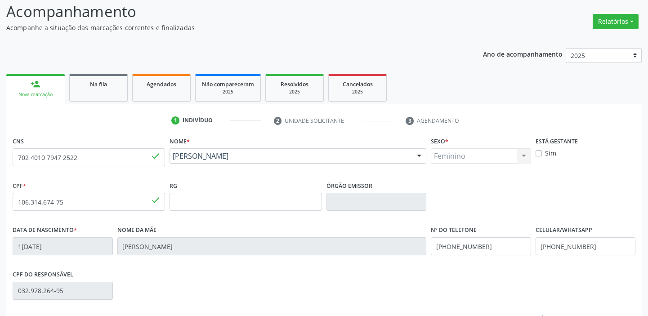
scroll to position [171, 0]
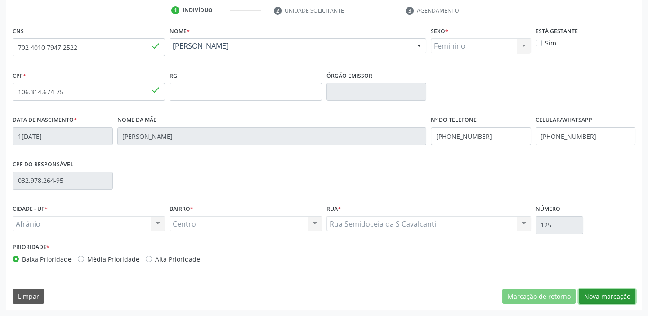
click at [599, 296] on button "Nova marcação" at bounding box center [606, 296] width 57 height 15
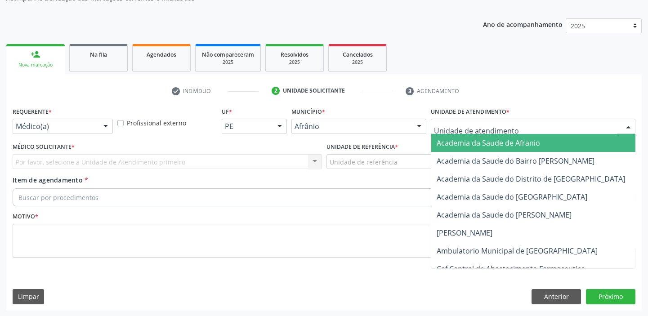
drag, startPoint x: 455, startPoint y: 122, endPoint x: 455, endPoint y: 155, distance: 33.3
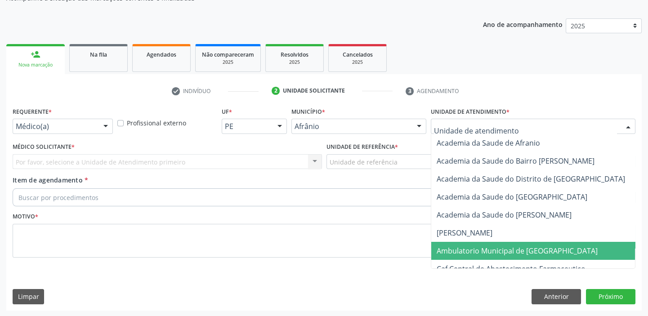
click at [463, 249] on span "Ambulatorio Municipal de [GEOGRAPHIC_DATA]" at bounding box center [516, 251] width 161 height 10
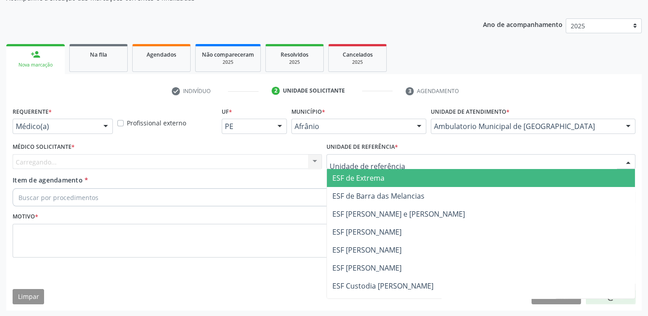
drag, startPoint x: 357, startPoint y: 162, endPoint x: 356, endPoint y: 219, distance: 57.5
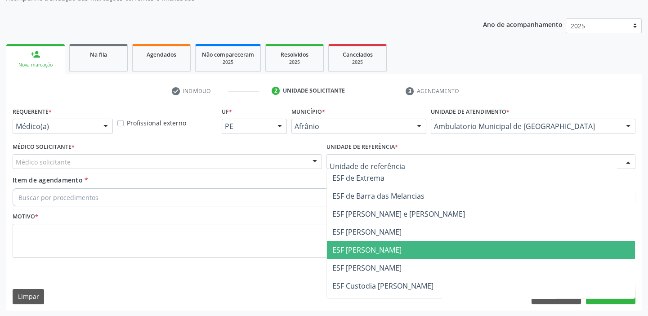
click at [356, 250] on span "ESF [PERSON_NAME]" at bounding box center [366, 250] width 69 height 10
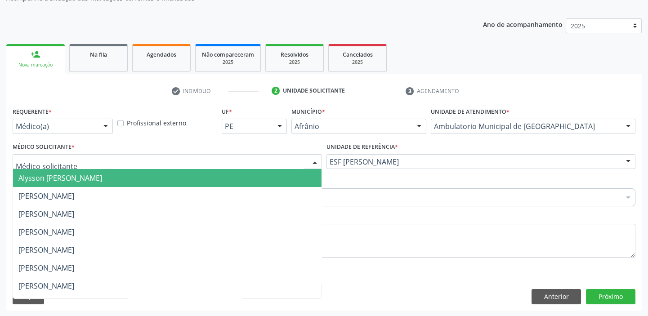
drag, startPoint x: 57, startPoint y: 161, endPoint x: 61, endPoint y: 175, distance: 14.4
click at [61, 177] on span "Alysson [PERSON_NAME]" at bounding box center [60, 178] width 84 height 10
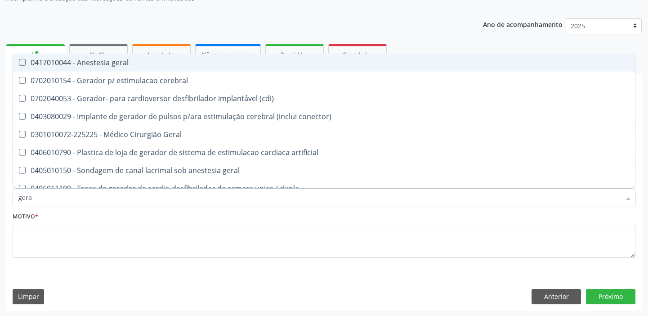
type input "geral"
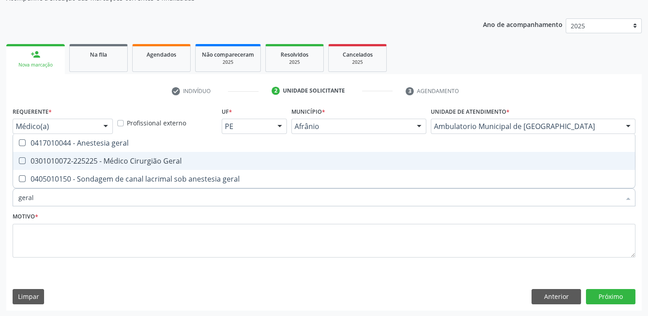
click at [77, 162] on div "0301010072-225225 - Médico Cirurgião Geral" at bounding box center [323, 160] width 611 height 7
checkbox Geral "true"
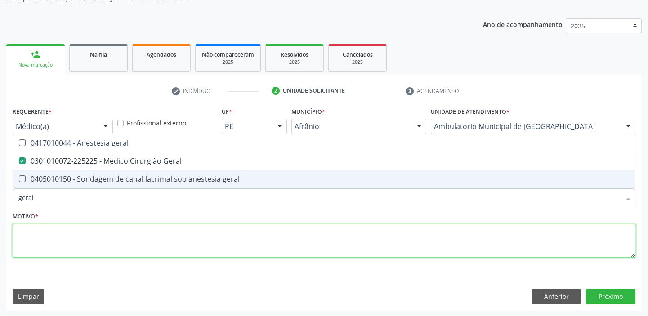
click at [40, 238] on textarea at bounding box center [324, 241] width 622 height 34
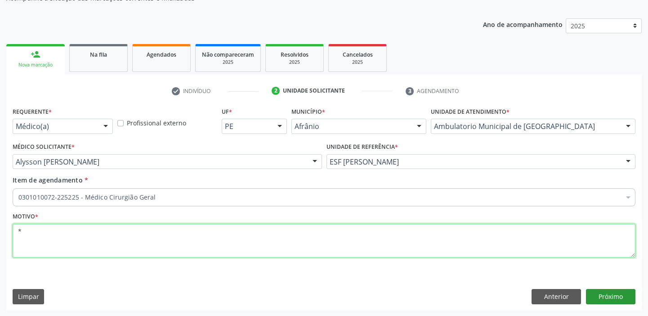
type textarea "*"
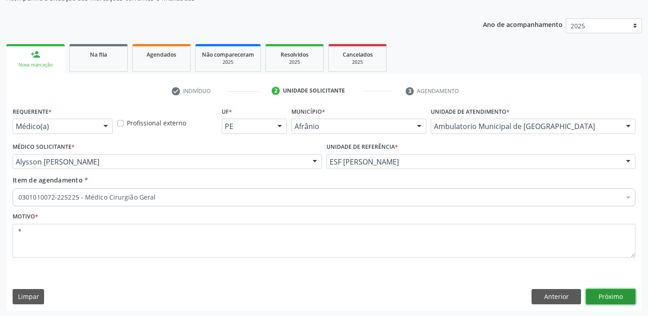
click at [603, 291] on button "Próximo" at bounding box center [610, 296] width 49 height 15
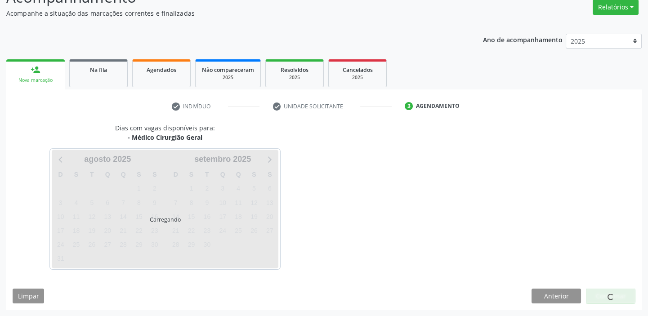
scroll to position [75, 0]
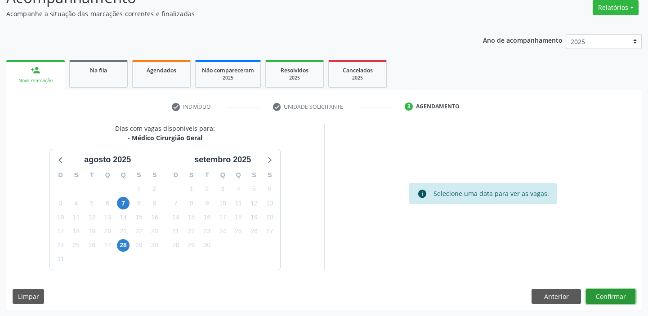
click at [601, 297] on button "Confirmar" at bounding box center [610, 296] width 49 height 15
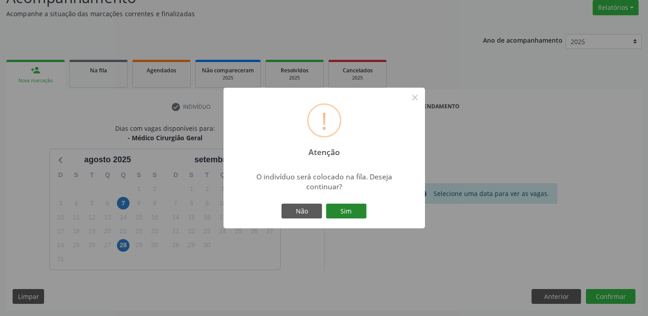
click at [353, 213] on button "Sim" at bounding box center [346, 211] width 40 height 15
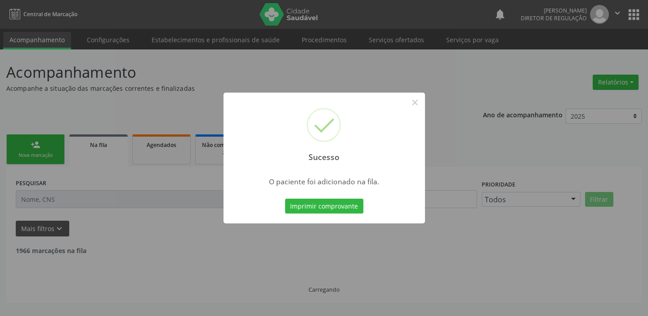
scroll to position [0, 0]
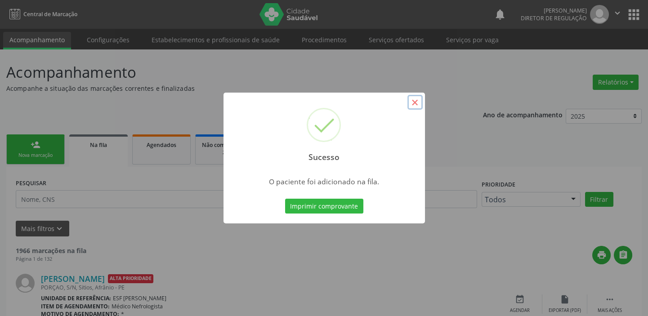
click at [413, 102] on button "×" at bounding box center [414, 102] width 15 height 15
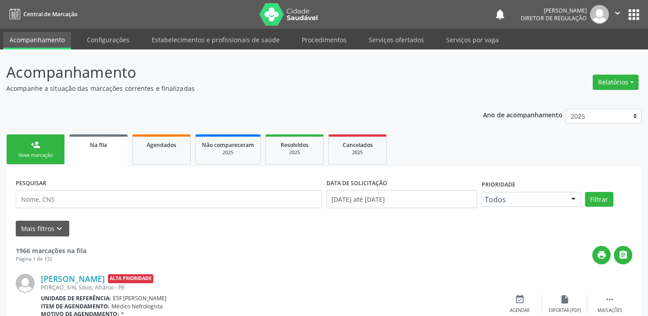
click at [46, 154] on div "Nova marcação" at bounding box center [35, 155] width 45 height 7
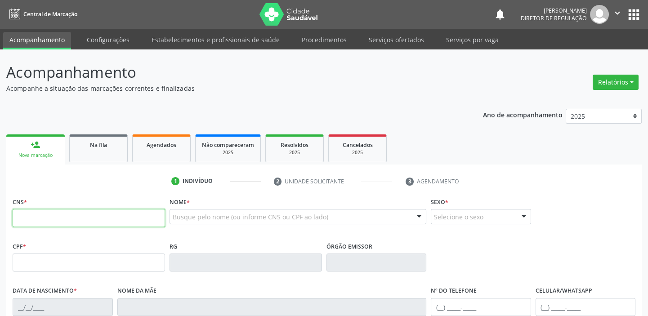
click at [53, 212] on input "text" at bounding box center [89, 218] width 152 height 18
type input "705 0072 6752 5453"
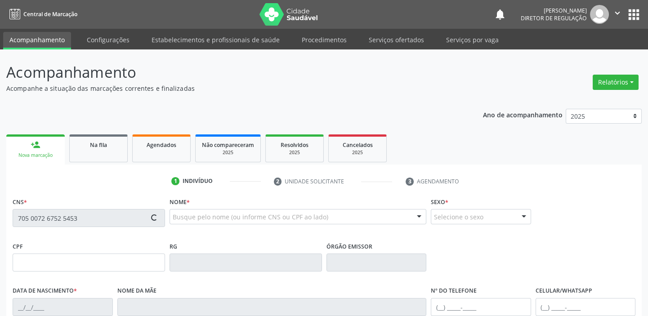
type input "058.370.234-10"
type input "19/01/1981"
type input "Maria Santana da Luz Rodrigues"
type input "(87) 98814-4761"
type input "13"
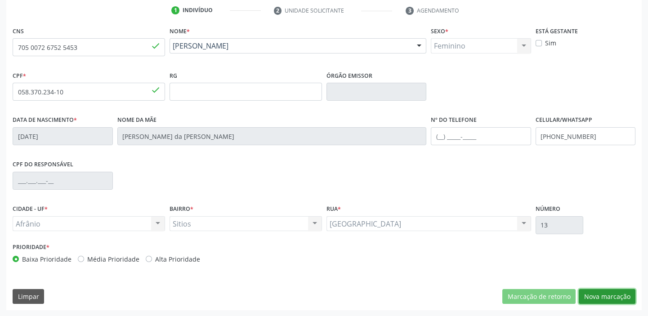
click at [604, 298] on button "Nova marcação" at bounding box center [606, 296] width 57 height 15
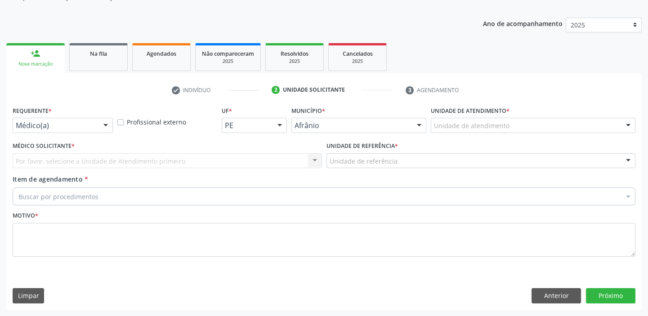
scroll to position [90, 0]
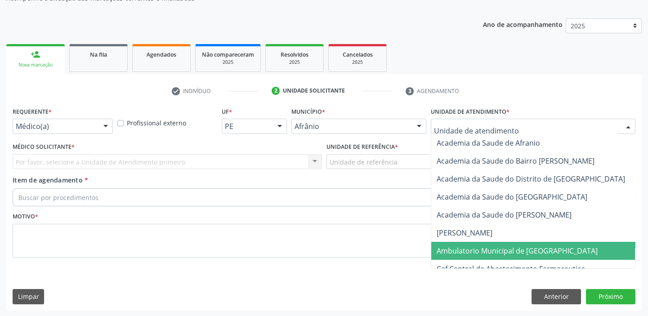
drag, startPoint x: 457, startPoint y: 246, endPoint x: 418, endPoint y: 220, distance: 46.6
click at [454, 246] on span "Ambulatorio Municipal de [GEOGRAPHIC_DATA]" at bounding box center [516, 251] width 161 height 10
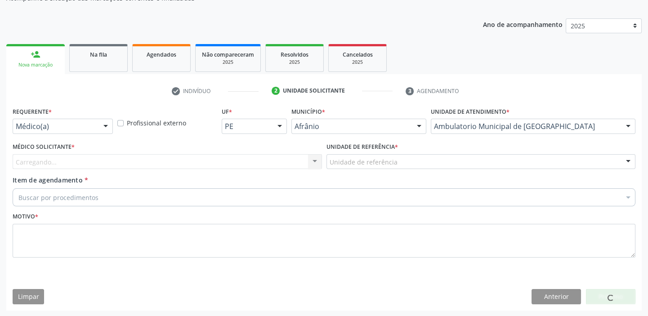
drag, startPoint x: 376, startPoint y: 163, endPoint x: 376, endPoint y: 214, distance: 50.8
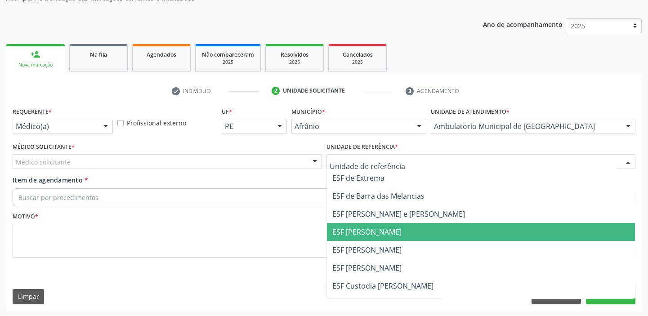
click at [376, 230] on span "ESF [PERSON_NAME]" at bounding box center [366, 232] width 69 height 10
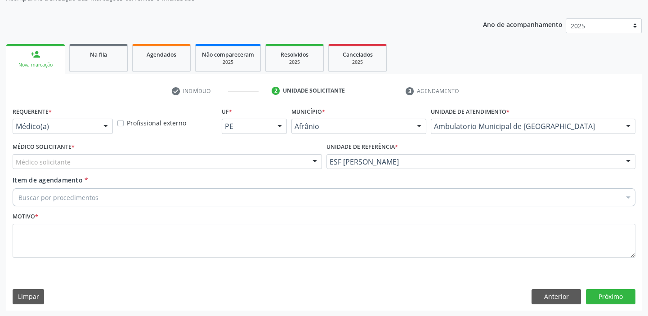
drag, startPoint x: 64, startPoint y: 160, endPoint x: 65, endPoint y: 165, distance: 5.9
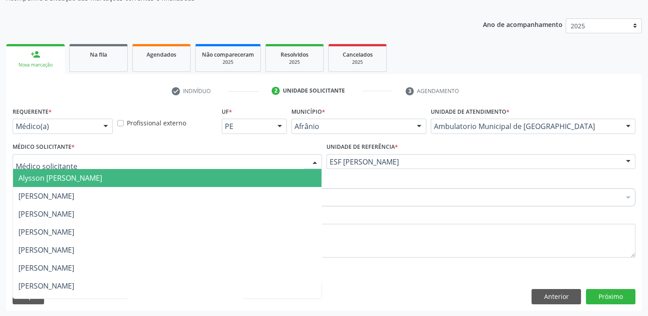
drag, startPoint x: 63, startPoint y: 179, endPoint x: 58, endPoint y: 189, distance: 11.7
click at [63, 179] on span "Alysson [PERSON_NAME]" at bounding box center [60, 178] width 84 height 10
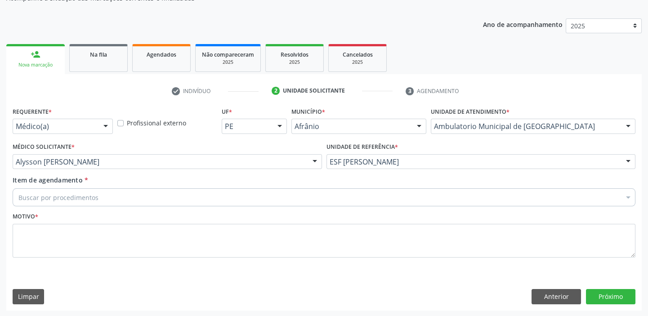
click at [58, 189] on div "Buscar por procedimentos" at bounding box center [324, 197] width 622 height 18
type input "mastolo"
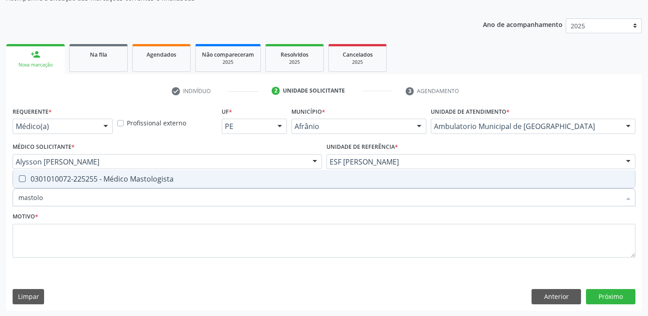
click at [76, 182] on div "0301010072-225255 - Médico Mastologista" at bounding box center [323, 178] width 611 height 7
checkbox Mastologista "true"
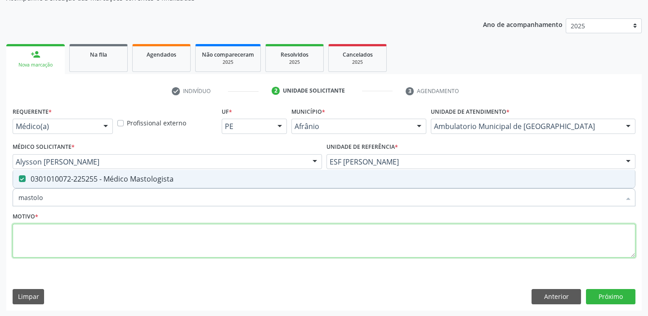
click at [53, 235] on textarea at bounding box center [324, 241] width 622 height 34
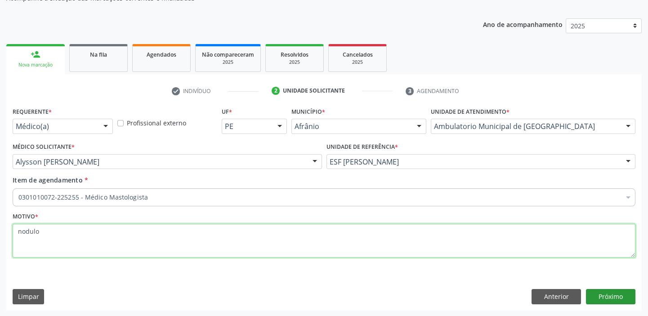
type textarea "nodulo"
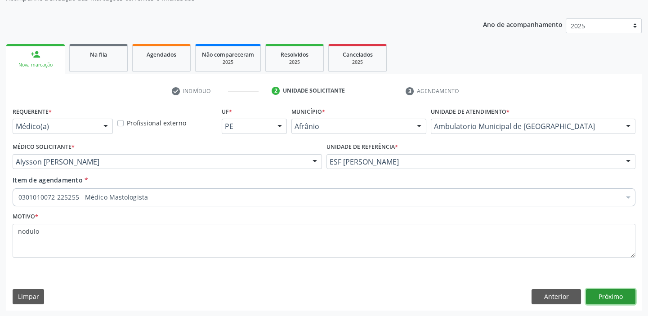
click at [601, 294] on button "Próximo" at bounding box center [610, 296] width 49 height 15
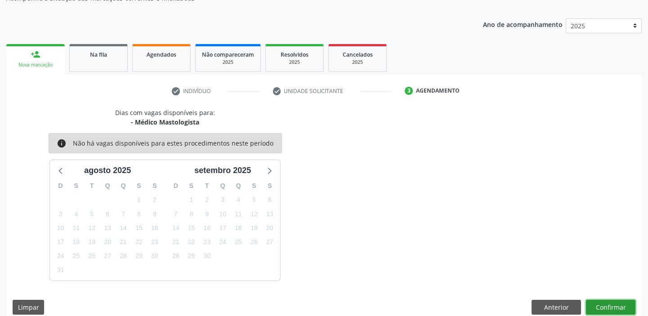
click at [612, 307] on button "Confirmar" at bounding box center [610, 307] width 49 height 15
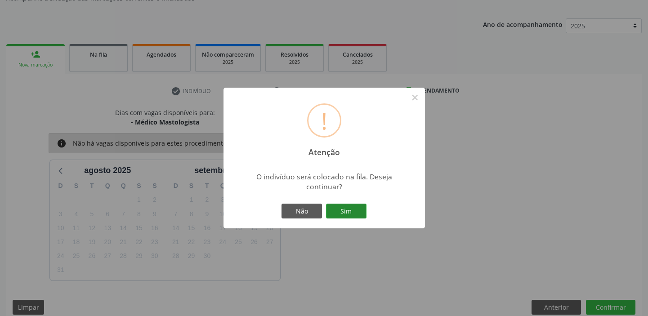
click at [353, 212] on button "Sim" at bounding box center [346, 211] width 40 height 15
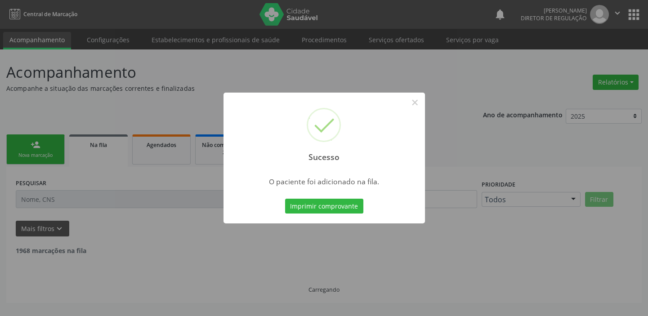
scroll to position [0, 0]
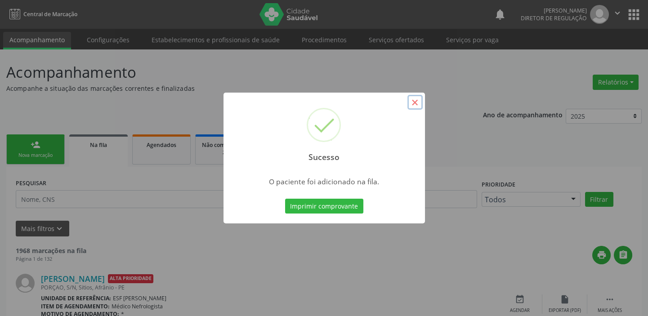
click at [413, 102] on button "×" at bounding box center [414, 102] width 15 height 15
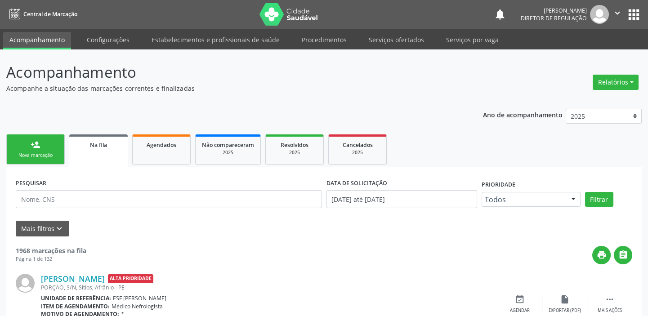
click at [33, 151] on link "person_add Nova marcação" at bounding box center [35, 149] width 58 height 30
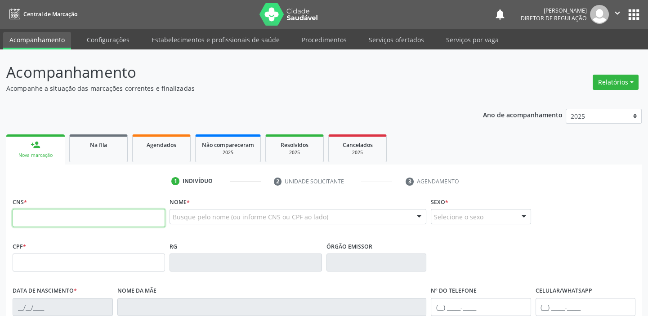
click at [50, 212] on input "text" at bounding box center [89, 218] width 152 height 18
type input "700 0022 6524 6802"
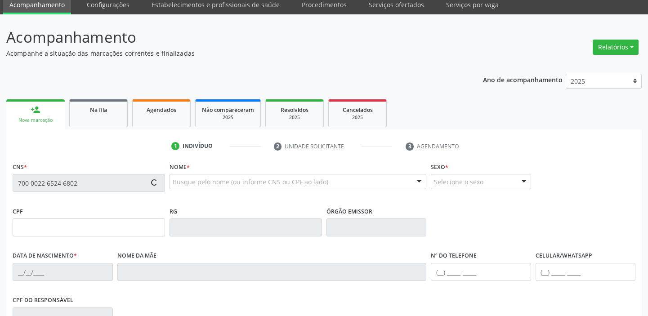
scroll to position [163, 0]
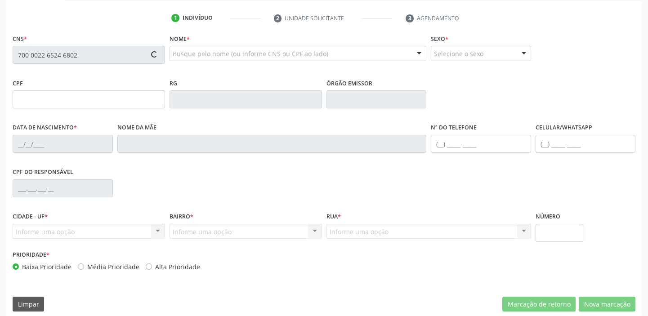
type input "22/06/1949"
type input "Maria dos Santos Souza"
type input "(87) 98856-3064"
type input "(87) 98816-7271"
type input "320"
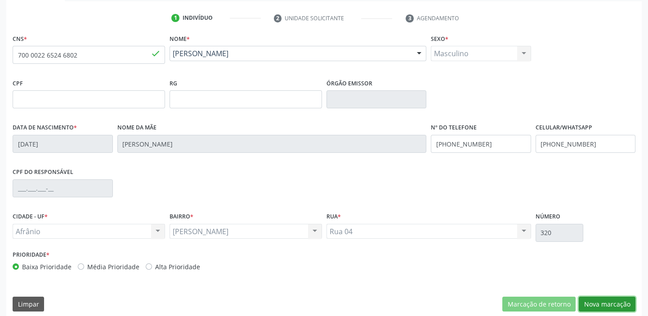
click at [593, 308] on button "Nova marcação" at bounding box center [606, 304] width 57 height 15
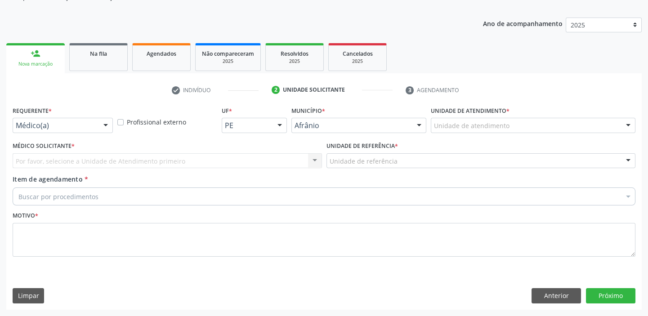
scroll to position [90, 0]
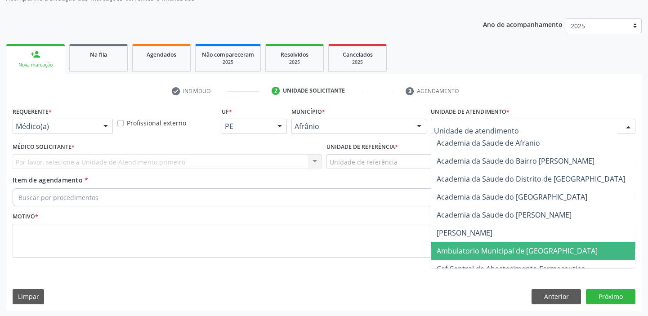
drag, startPoint x: 453, startPoint y: 245, endPoint x: 349, endPoint y: 247, distance: 103.8
click at [452, 243] on span "Ambulatorio Municipal de [GEOGRAPHIC_DATA]" at bounding box center [540, 251] width 219 height 18
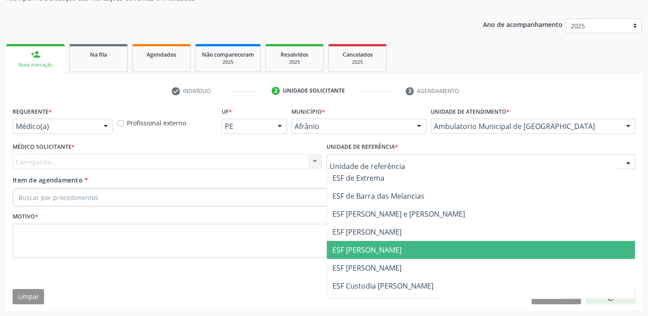
click at [333, 255] on span "ESF [PERSON_NAME]" at bounding box center [481, 250] width 308 height 18
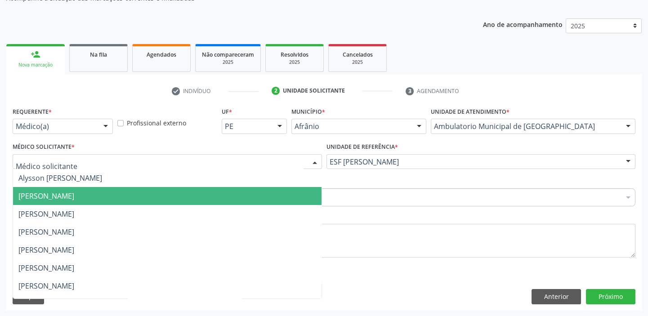
click at [52, 187] on span "[PERSON_NAME]" at bounding box center [167, 196] width 308 height 18
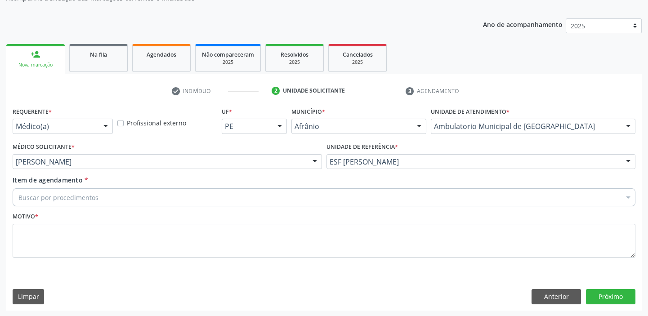
click at [18, 199] on input "Item de agendamento *" at bounding box center [18, 197] width 0 height 18
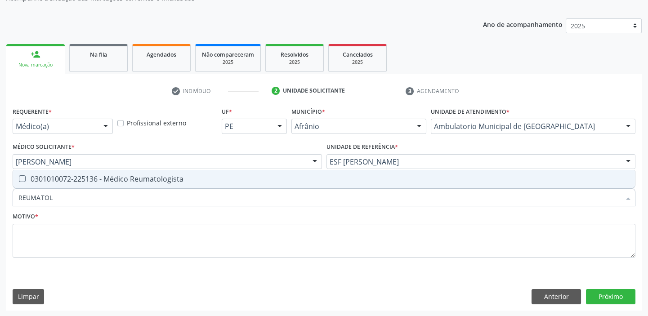
type input "REUMATOLO"
click at [73, 176] on div "0301010072-225136 - Médico Reumatologista" at bounding box center [323, 178] width 611 height 7
checkbox Reumatologista "true"
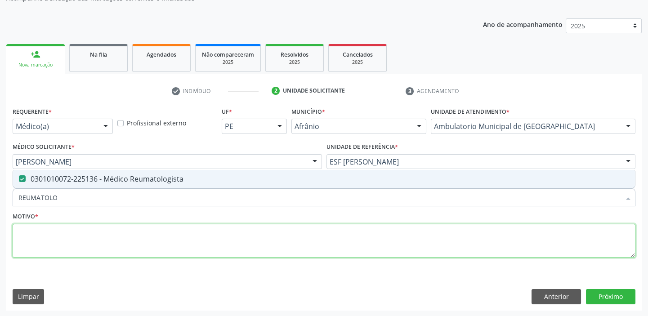
click at [42, 238] on textarea at bounding box center [324, 241] width 622 height 34
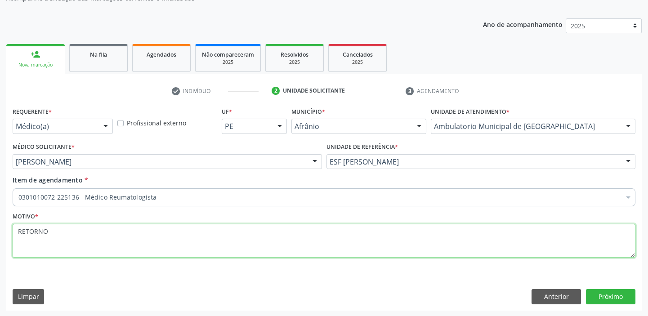
type textarea "RETORNO"
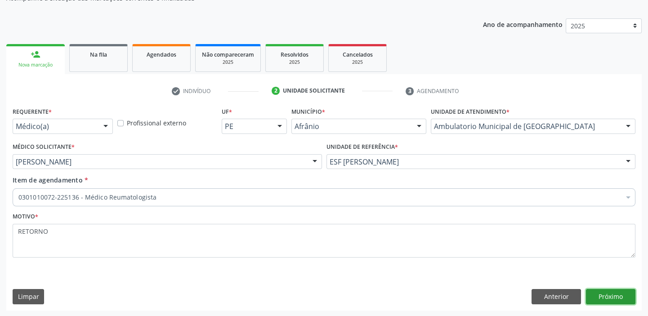
click at [599, 294] on button "Próximo" at bounding box center [610, 296] width 49 height 15
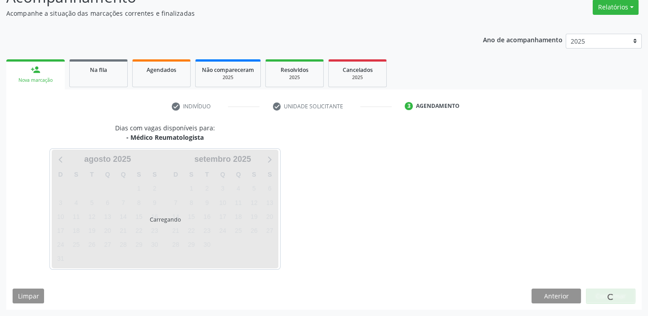
scroll to position [75, 0]
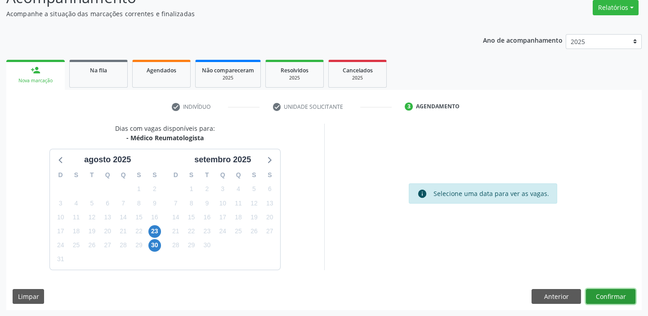
click at [600, 295] on button "Confirmar" at bounding box center [610, 296] width 49 height 15
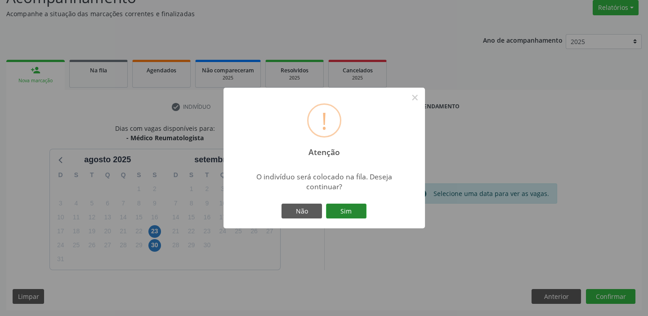
click at [356, 212] on button "Sim" at bounding box center [346, 211] width 40 height 15
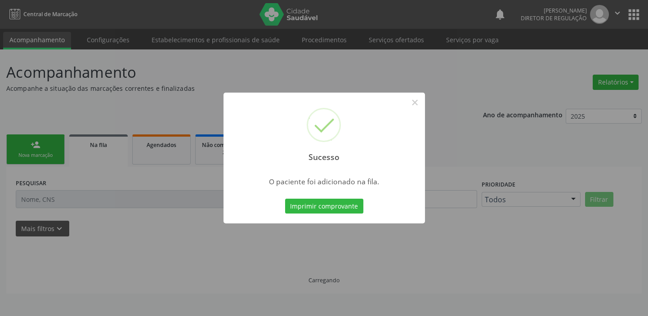
scroll to position [0, 0]
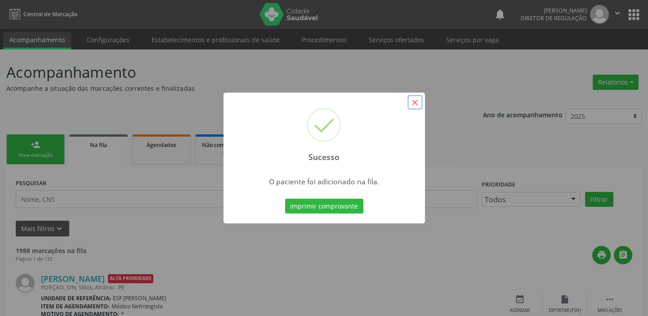
click at [411, 101] on button "×" at bounding box center [414, 102] width 15 height 15
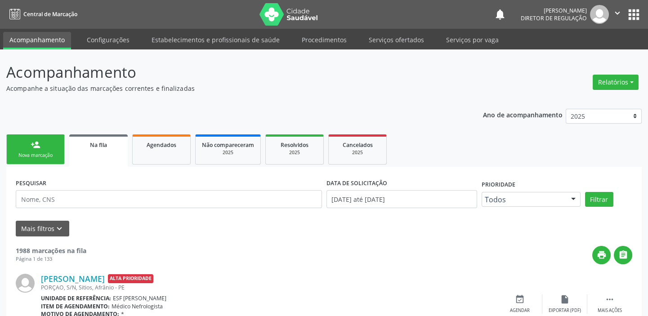
click at [36, 147] on div "person_add" at bounding box center [36, 145] width 10 height 10
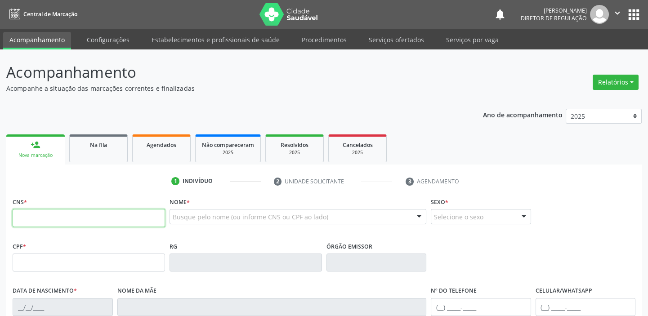
click at [49, 218] on input "text" at bounding box center [89, 218] width 152 height 18
type input "705 4064 0408 2197"
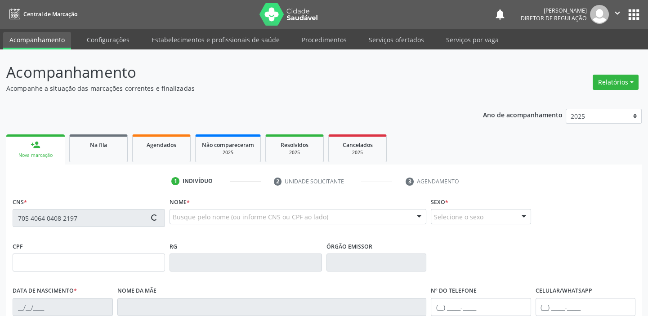
type input "25/09/1982"
type input "Creuza Viana Alves"
type input "(87) 98873-7487"
type input "S/N"
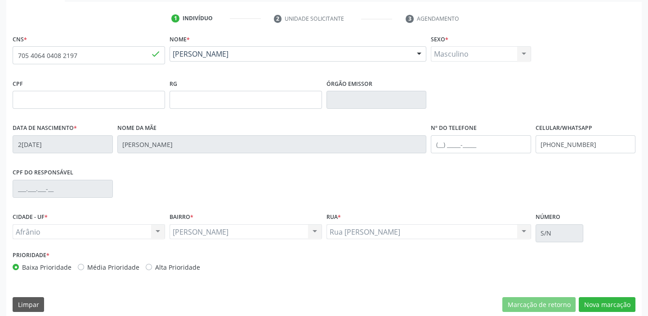
scroll to position [163, 0]
click at [595, 302] on button "Nova marcação" at bounding box center [606, 304] width 57 height 15
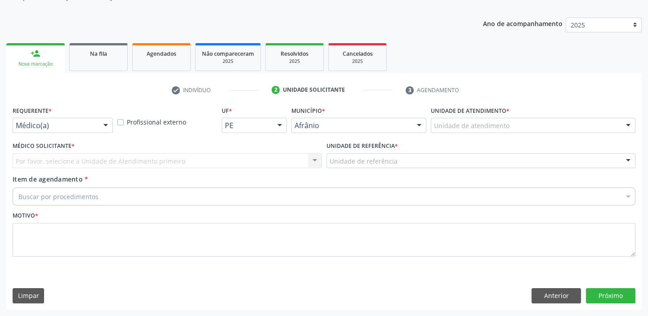
scroll to position [90, 0]
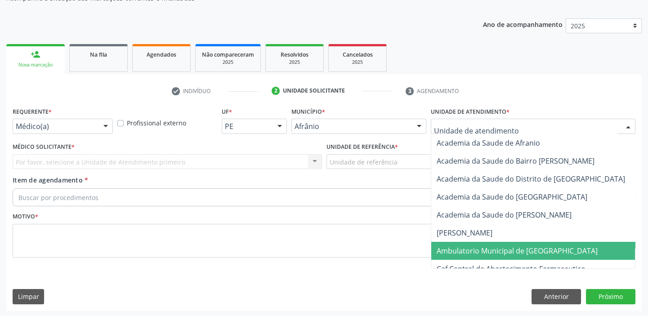
click at [463, 252] on span "Ambulatorio Municipal de [GEOGRAPHIC_DATA]" at bounding box center [516, 251] width 161 height 10
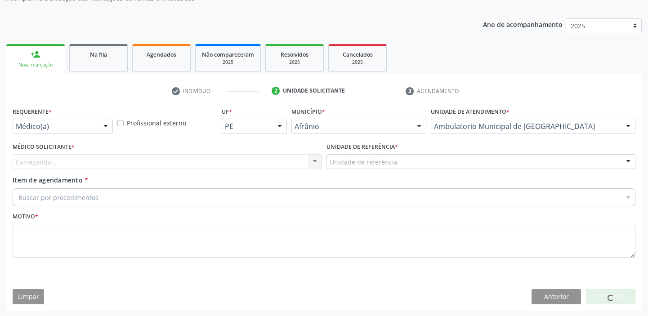
click at [349, 154] on div "Unidade de referência" at bounding box center [480, 161] width 309 height 15
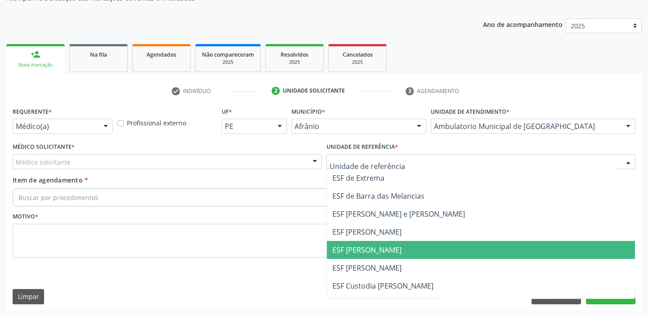
click at [348, 241] on span "ESF [PERSON_NAME]" at bounding box center [481, 250] width 308 height 18
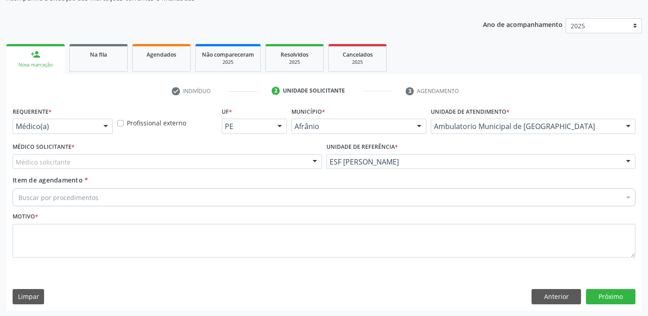
drag, startPoint x: 75, startPoint y: 164, endPoint x: 70, endPoint y: 175, distance: 12.3
click at [75, 166] on div "Médico solicitante" at bounding box center [167, 161] width 309 height 15
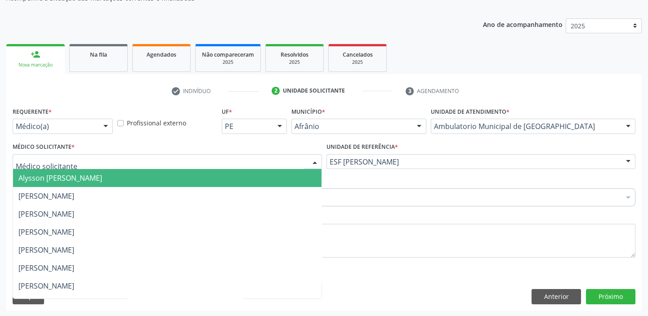
click at [70, 180] on span "Alysson [PERSON_NAME]" at bounding box center [60, 178] width 84 height 10
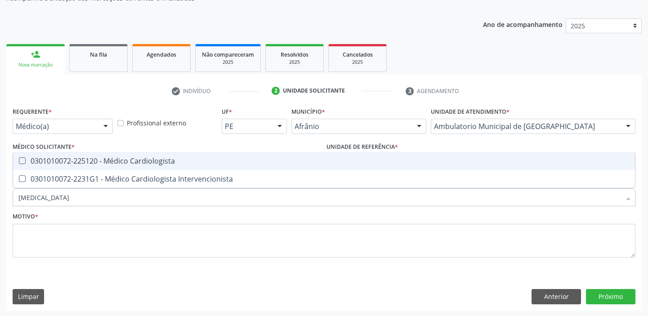
type input "CARDIOLOGISTA"
click at [92, 160] on div "0301010072-225120 - Médico Cardiologista" at bounding box center [323, 160] width 611 height 7
checkbox Cardiologista "true"
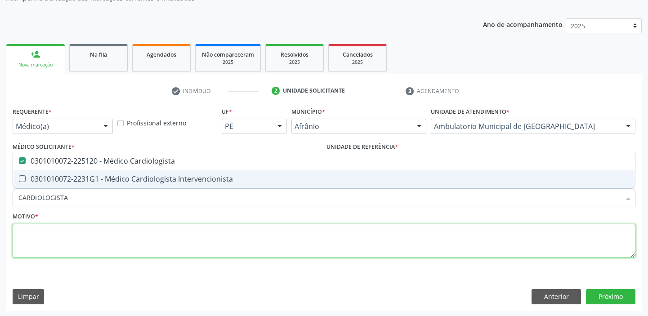
click at [64, 239] on textarea at bounding box center [324, 241] width 622 height 34
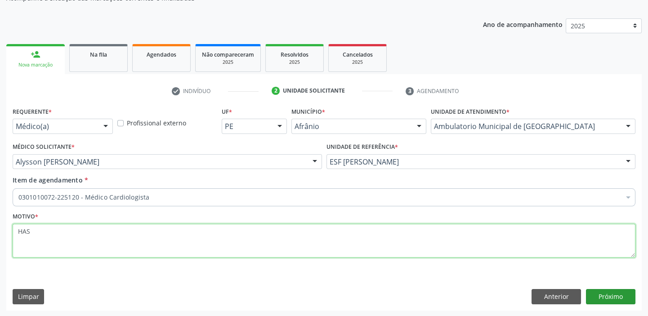
type textarea "HAS"
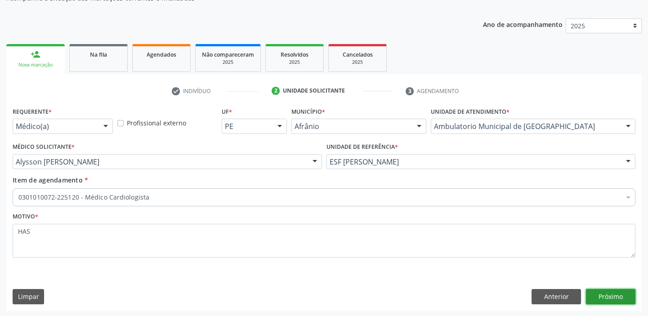
click at [610, 293] on button "Próximo" at bounding box center [610, 296] width 49 height 15
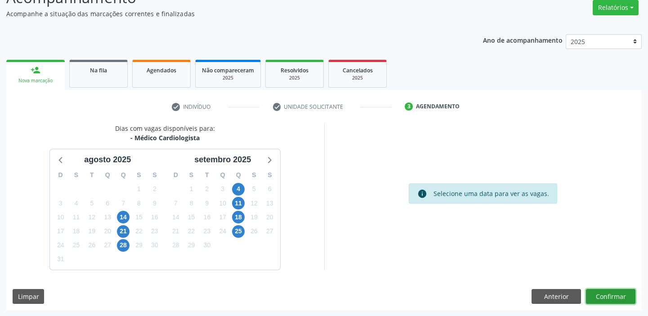
click at [599, 298] on button "Confirmar" at bounding box center [610, 296] width 49 height 15
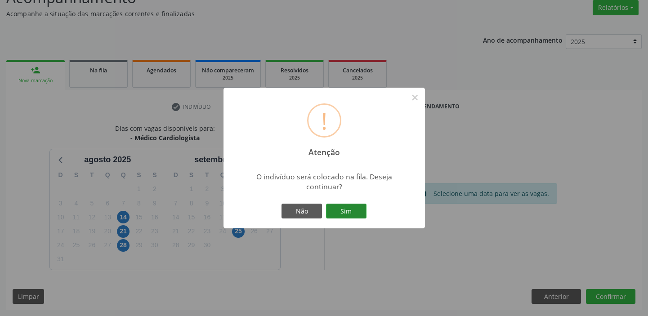
click at [346, 210] on button "Sim" at bounding box center [346, 211] width 40 height 15
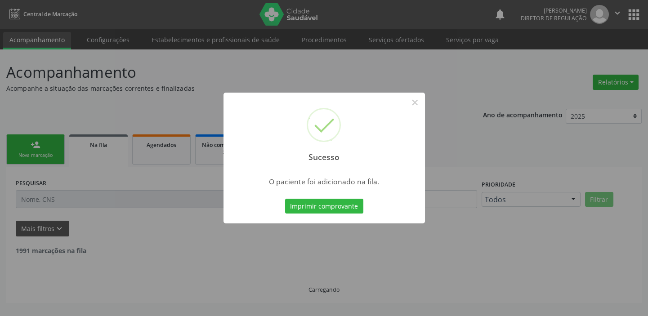
scroll to position [0, 0]
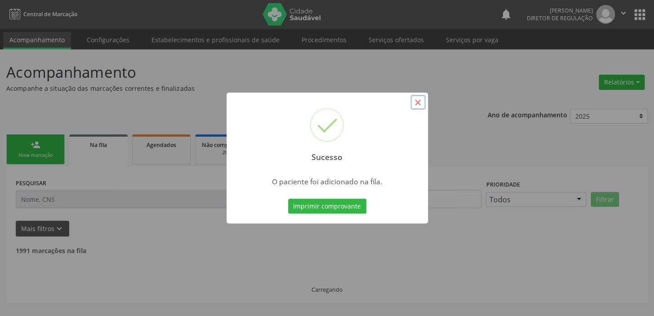
click at [417, 103] on button "×" at bounding box center [417, 102] width 15 height 15
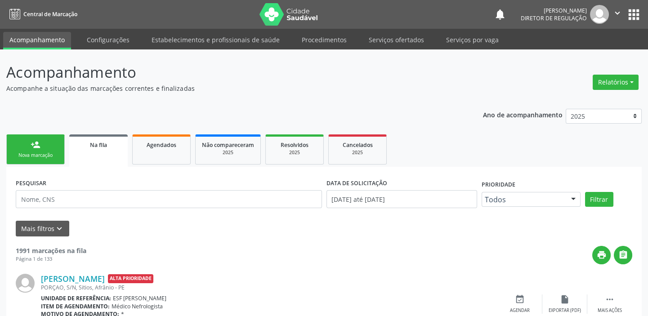
click at [47, 144] on link "person_add Nova marcação" at bounding box center [35, 149] width 58 height 30
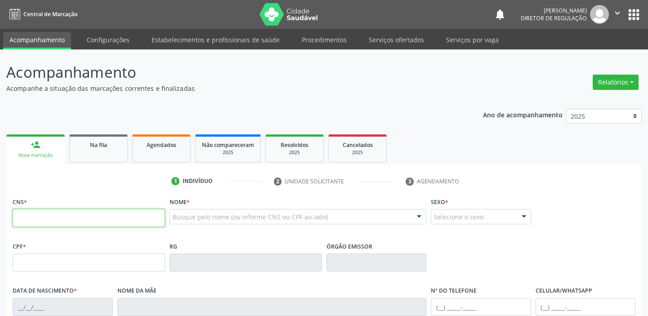
click at [48, 223] on input "text" at bounding box center [89, 218] width 152 height 18
type input "708 4082 5947 4464"
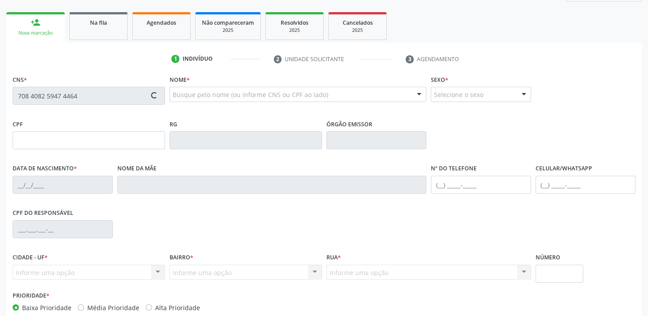
type input "040.371.734-50"
type input "08/11/1956"
type input "Edite Elvira Rodrigues"
type input "(87) 8841-3092"
type input "484.334.704-34"
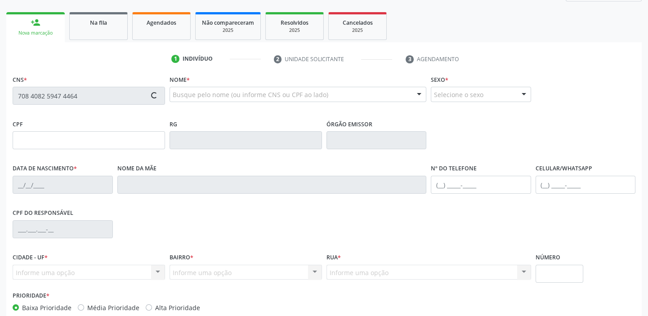
type input "S/N"
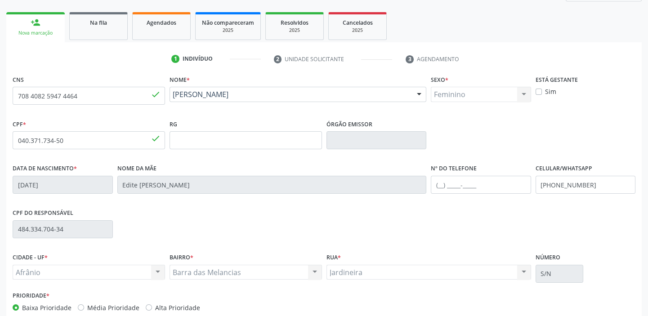
scroll to position [163, 0]
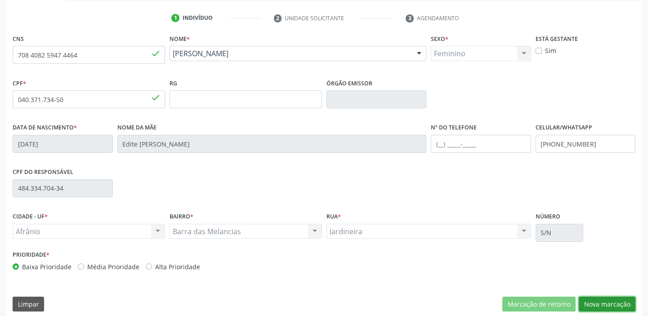
click at [594, 300] on button "Nova marcação" at bounding box center [606, 304] width 57 height 15
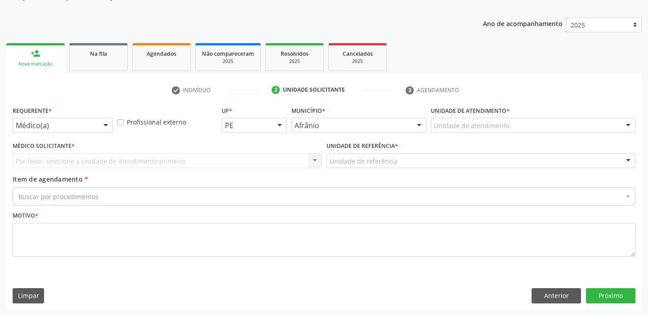
scroll to position [90, 0]
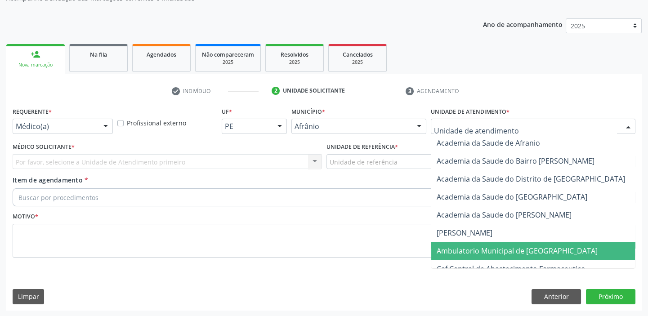
drag, startPoint x: 459, startPoint y: 247, endPoint x: 425, endPoint y: 230, distance: 38.4
click at [458, 247] on span "Ambulatorio Municipal de [GEOGRAPHIC_DATA]" at bounding box center [516, 251] width 161 height 10
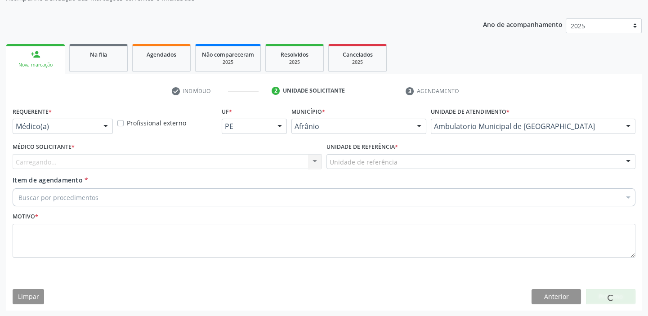
drag, startPoint x: 342, startPoint y: 158, endPoint x: 342, endPoint y: 178, distance: 20.7
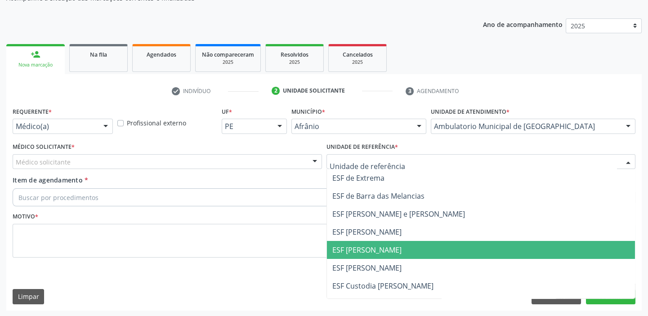
click at [350, 254] on span "ESF [PERSON_NAME]" at bounding box center [481, 250] width 308 height 18
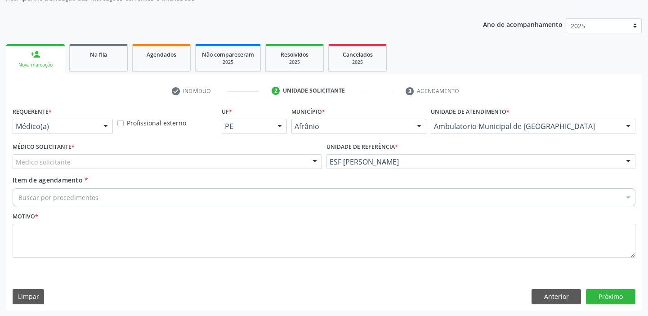
drag, startPoint x: 45, startPoint y: 162, endPoint x: 42, endPoint y: 178, distance: 15.5
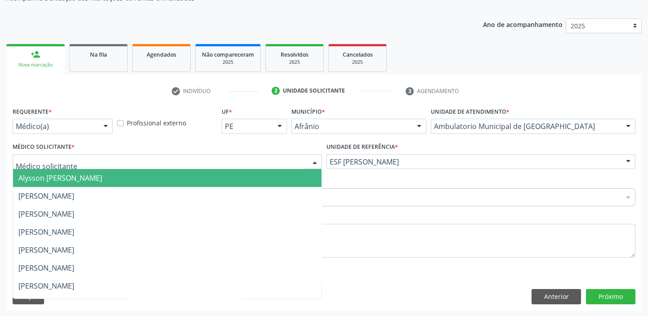
drag, startPoint x: 42, startPoint y: 179, endPoint x: 41, endPoint y: 184, distance: 5.5
click at [43, 181] on span "Alysson [PERSON_NAME]" at bounding box center [60, 178] width 84 height 10
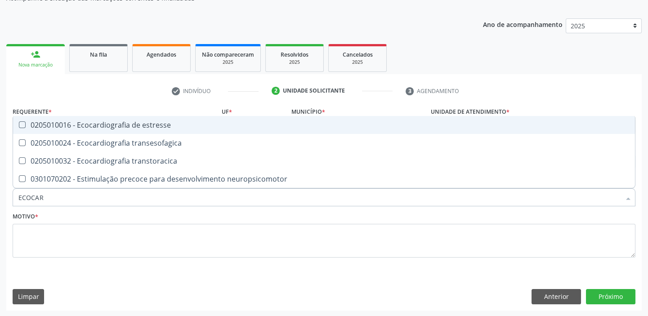
type input "ECOCARD"
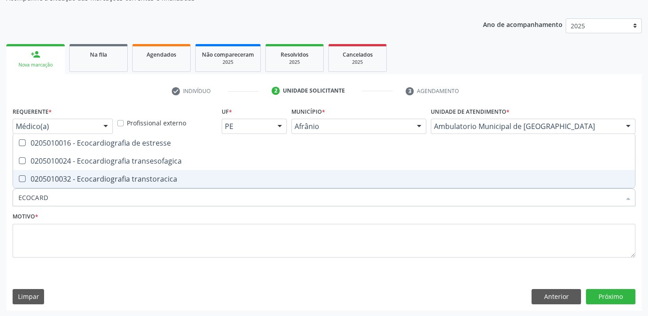
click at [71, 181] on div "0205010032 - Ecocardiografia transtoracica" at bounding box center [323, 178] width 611 height 7
checkbox transtoracica "true"
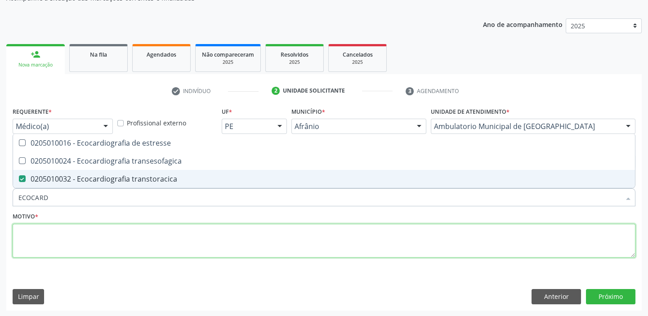
click at [63, 229] on textarea at bounding box center [324, 241] width 622 height 34
checkbox transesofagica "true"
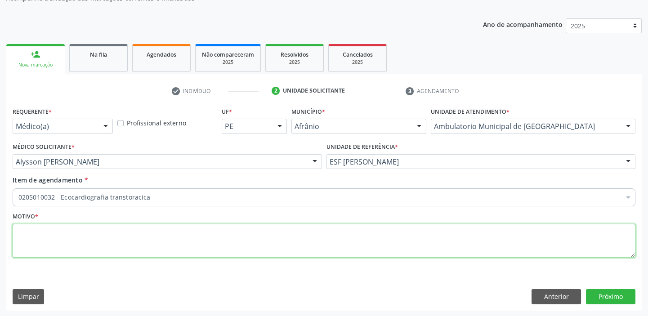
type textarea "X"
type textarea "HAS"
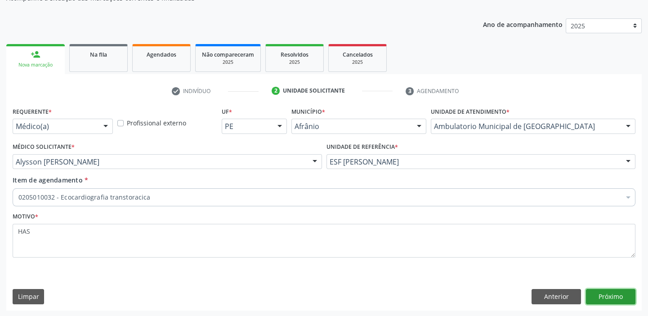
click at [605, 295] on button "Próximo" at bounding box center [610, 296] width 49 height 15
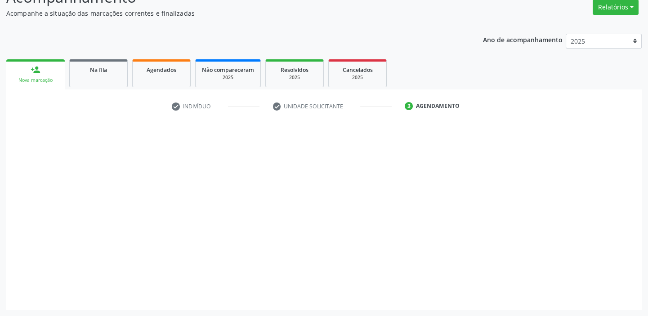
scroll to position [75, 0]
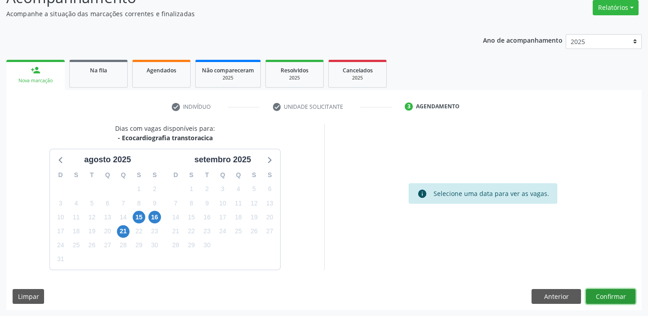
click at [607, 296] on button "Confirmar" at bounding box center [610, 296] width 49 height 15
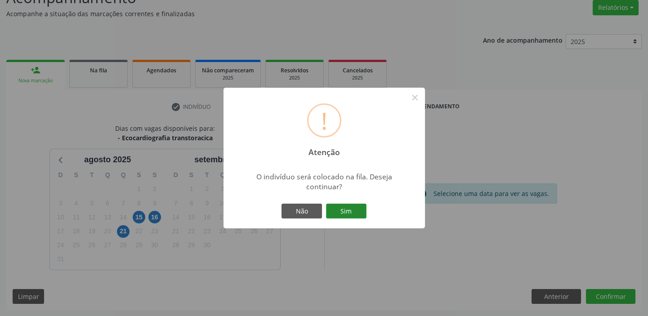
click at [338, 206] on button "Sim" at bounding box center [346, 211] width 40 height 15
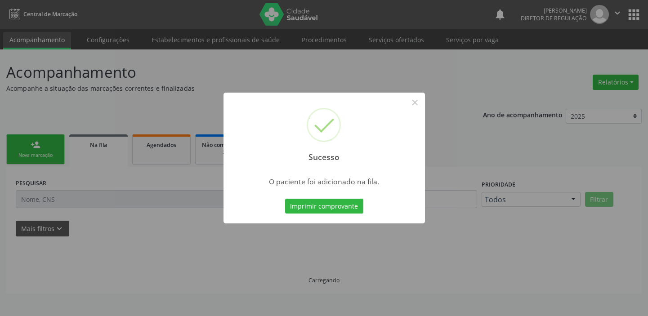
scroll to position [0, 0]
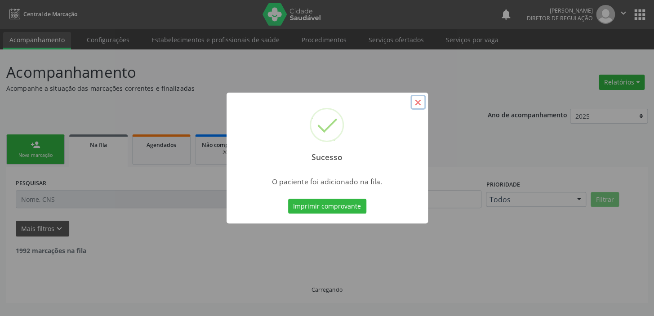
click at [417, 104] on button "×" at bounding box center [417, 102] width 15 height 15
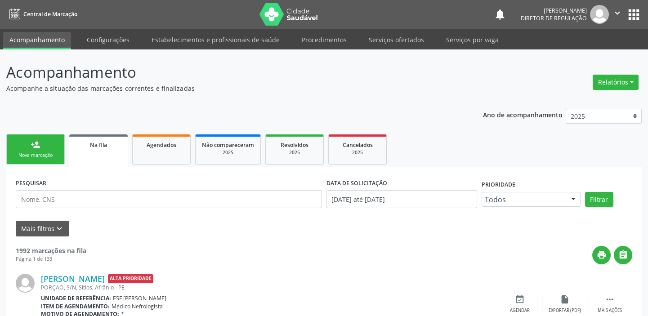
click at [37, 35] on link "Acompanhamento" at bounding box center [37, 41] width 68 height 18
click at [40, 153] on div "Nova marcação" at bounding box center [35, 155] width 45 height 7
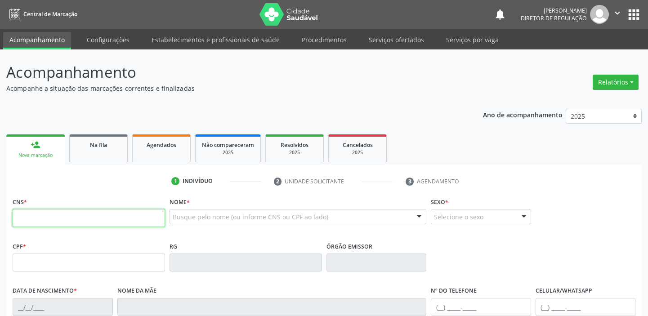
click at [55, 217] on input "text" at bounding box center [89, 218] width 152 height 18
type input "706 7095 7530 3811"
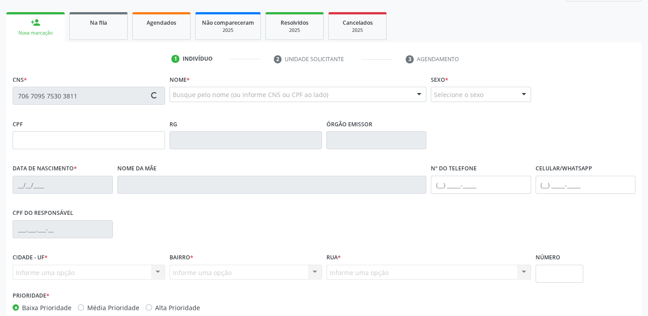
scroll to position [171, 0]
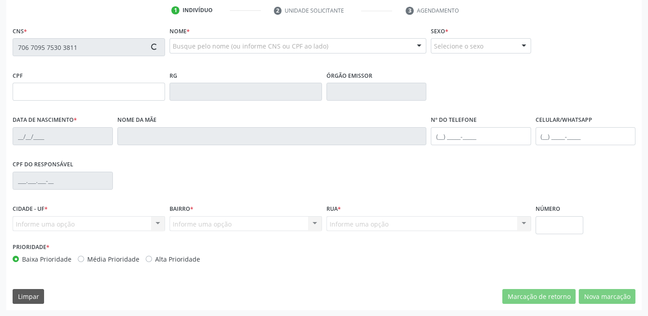
type input "140.085.244-79"
type input "16/05/2008"
type input "Ellen Suzy Alves Paixão"
type input "(87) 98843-9157"
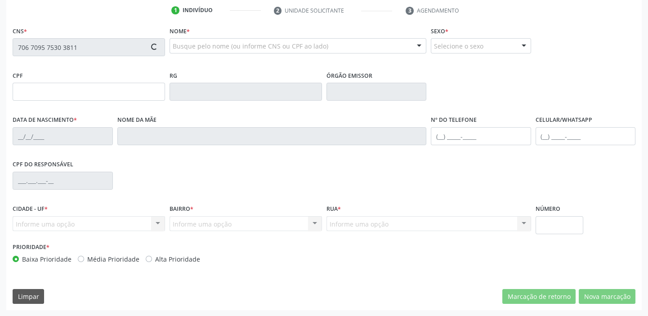
type input "311.372.218-79"
type input "S/N"
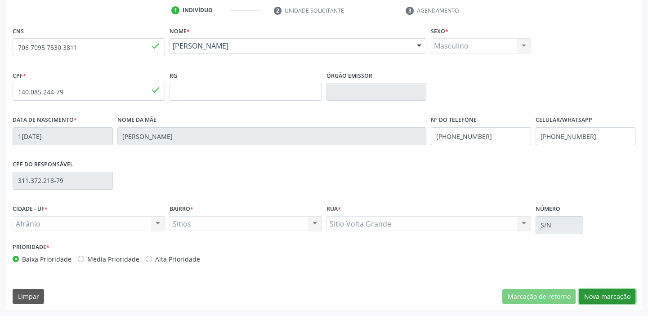
click at [597, 297] on button "Nova marcação" at bounding box center [606, 296] width 57 height 15
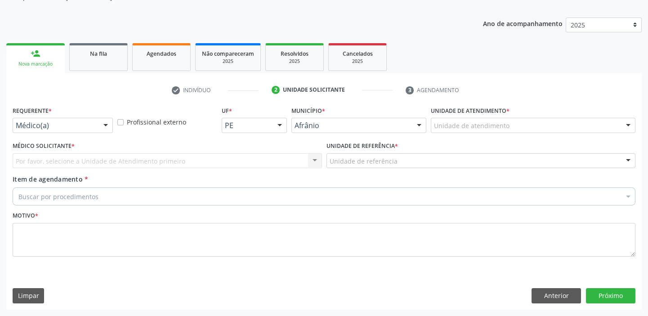
scroll to position [90, 0]
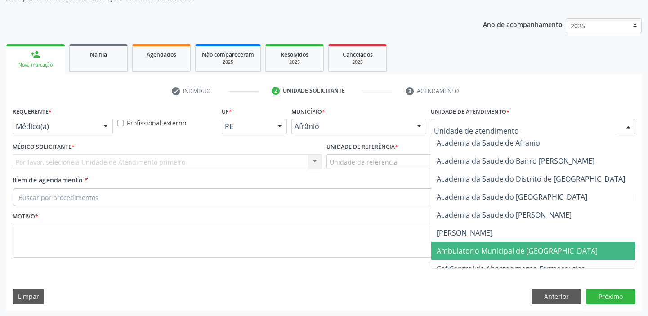
click at [457, 249] on span "Ambulatorio Municipal de [GEOGRAPHIC_DATA]" at bounding box center [516, 251] width 161 height 10
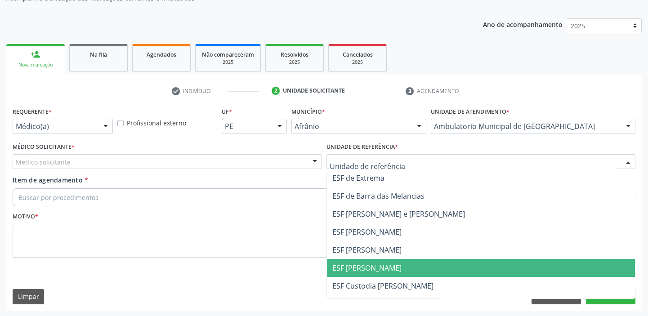
click at [367, 261] on span "ESF [PERSON_NAME]" at bounding box center [481, 268] width 308 height 18
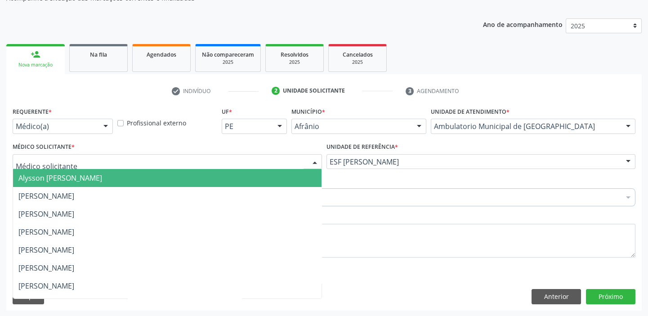
drag, startPoint x: 58, startPoint y: 162, endPoint x: 57, endPoint y: 176, distance: 14.0
click at [57, 176] on span "Alysson [PERSON_NAME]" at bounding box center [60, 178] width 84 height 10
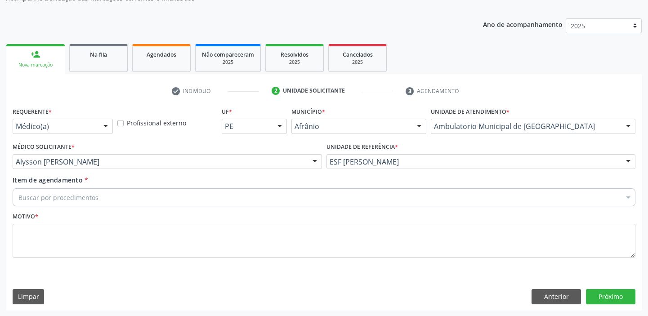
click at [52, 202] on div "Buscar por procedimentos" at bounding box center [324, 197] width 622 height 18
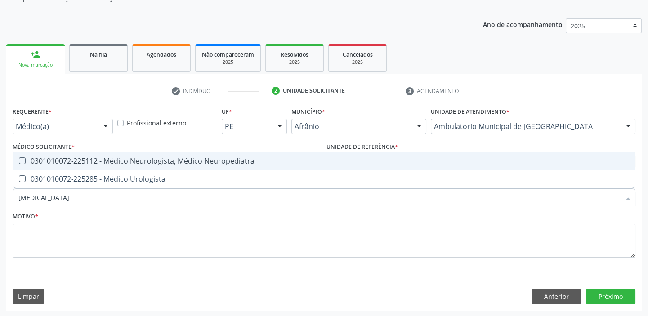
type input "UROLOGISTA"
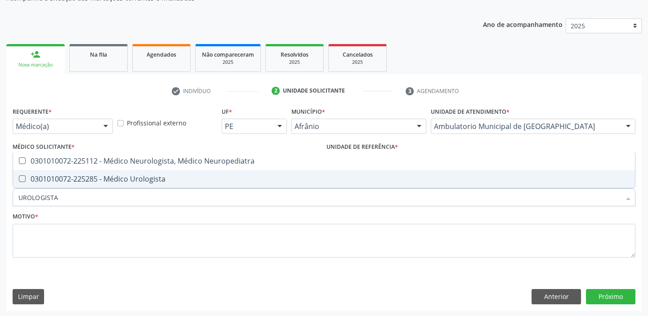
click at [64, 183] on span "0301010072-225285 - Médico Urologista" at bounding box center [323, 179] width 621 height 18
checkbox Urologista "true"
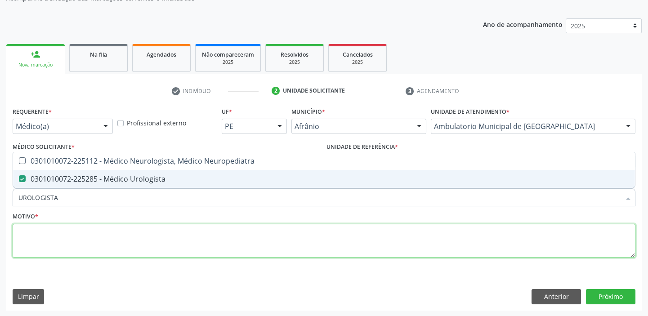
click at [42, 228] on textarea at bounding box center [324, 241] width 622 height 34
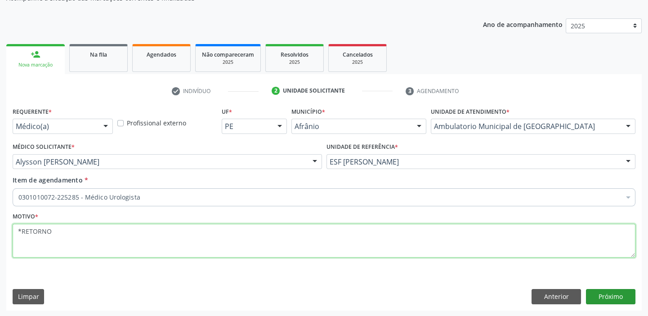
type textarea "*RETORNO"
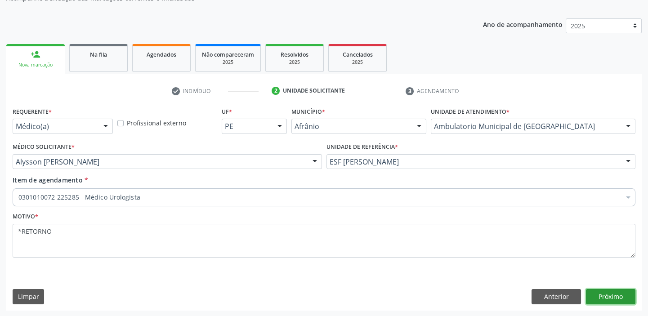
click at [599, 296] on button "Próximo" at bounding box center [610, 296] width 49 height 15
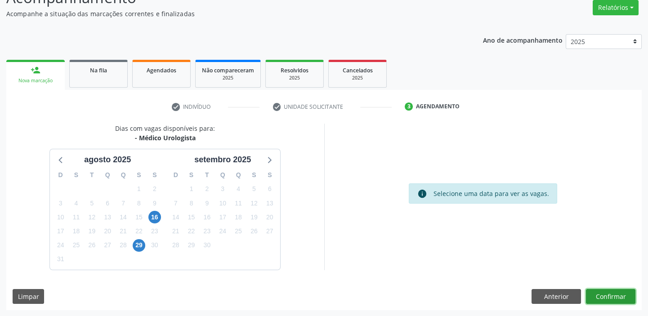
click at [601, 298] on button "Confirmar" at bounding box center [610, 296] width 49 height 15
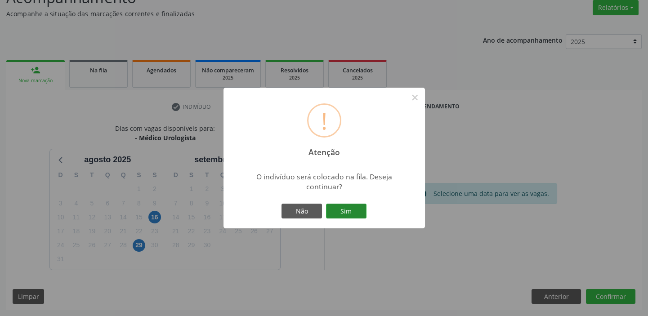
click at [350, 216] on button "Sim" at bounding box center [346, 211] width 40 height 15
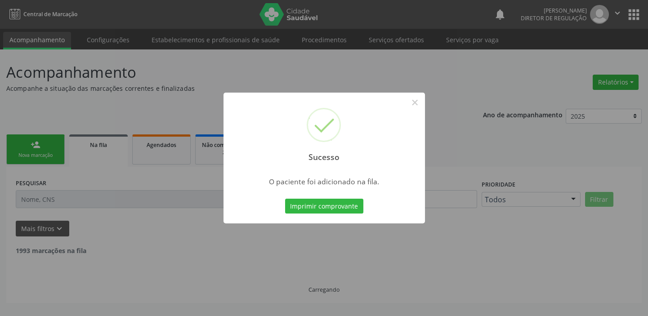
scroll to position [0, 0]
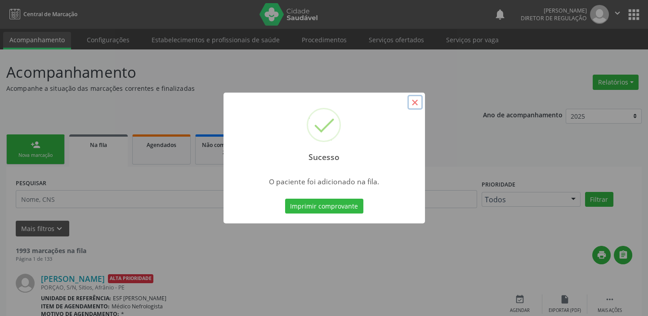
drag, startPoint x: 411, startPoint y: 99, endPoint x: 61, endPoint y: 96, distance: 350.1
click at [410, 99] on button "×" at bounding box center [414, 102] width 15 height 15
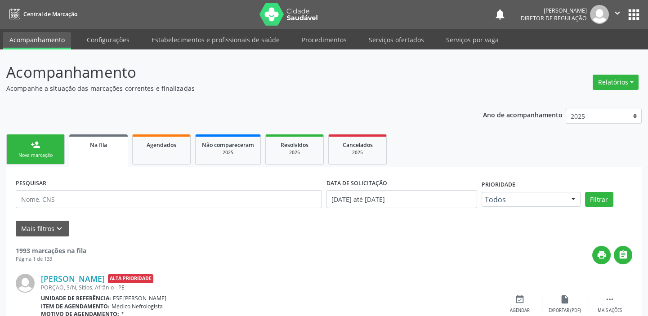
click at [50, 149] on link "person_add Nova marcação" at bounding box center [35, 149] width 58 height 30
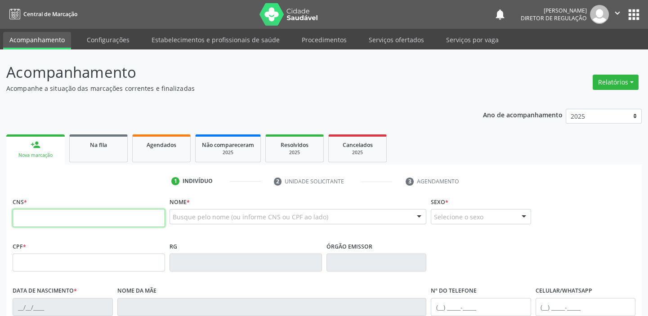
drag, startPoint x: 56, startPoint y: 209, endPoint x: 53, endPoint y: 215, distance: 6.7
click at [54, 213] on input "text" at bounding box center [89, 218] width 152 height 18
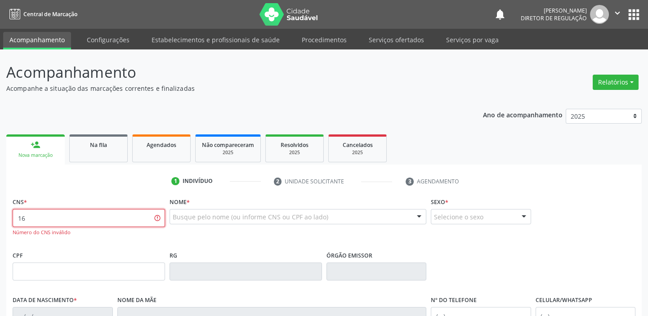
type input "1"
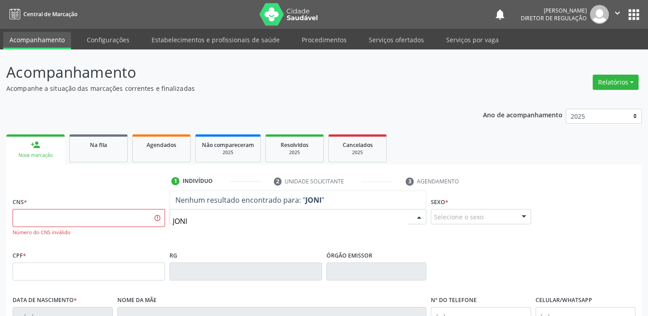
type input "JON"
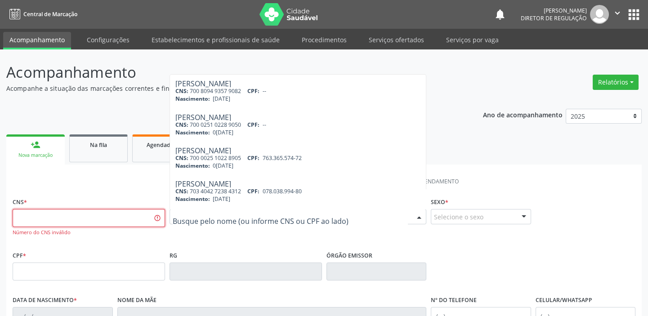
click at [41, 215] on input "text" at bounding box center [89, 218] width 152 height 18
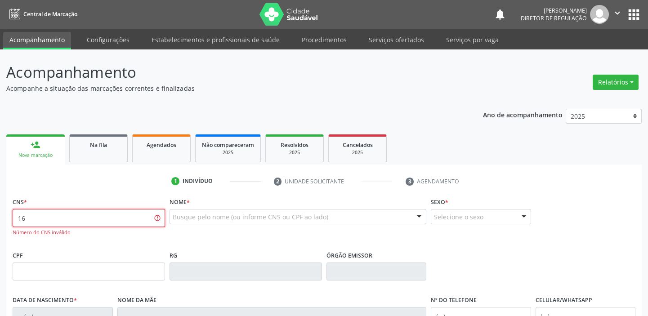
type input "1"
type input "702 6082 2076 2247"
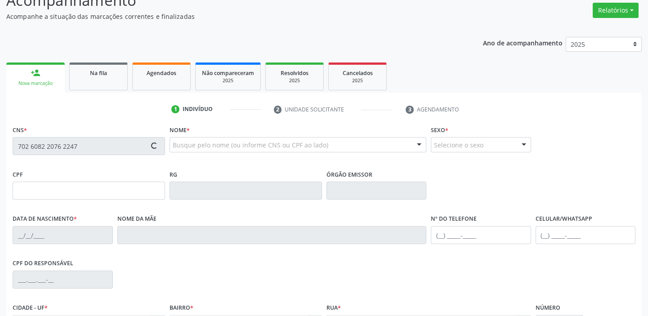
type input "046.404.044-25"
type input "02/11/1977"
type input "Alvina Pereira Sa Silva"
type input "(87) 98845-9303"
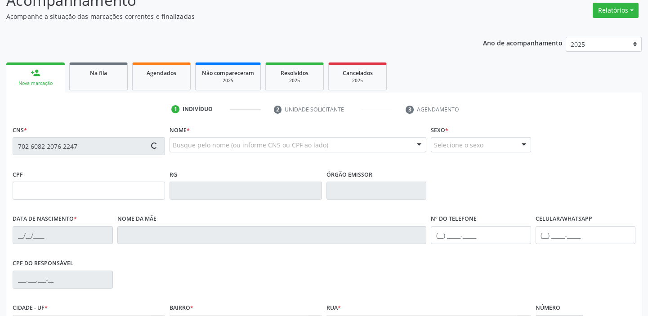
type input "S/N"
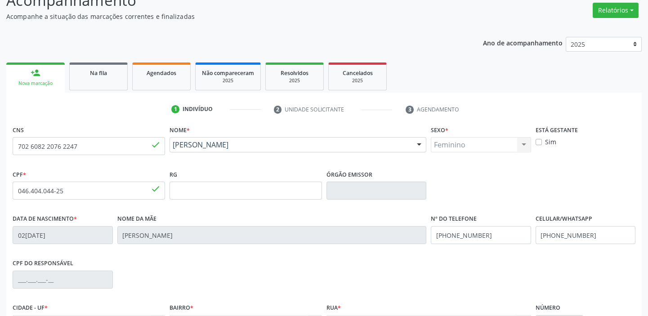
scroll to position [171, 0]
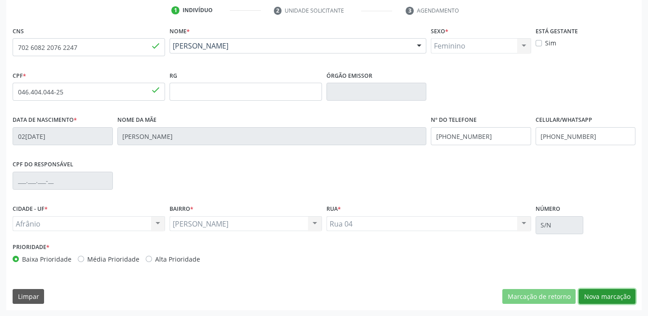
click at [600, 297] on button "Nova marcação" at bounding box center [606, 296] width 57 height 15
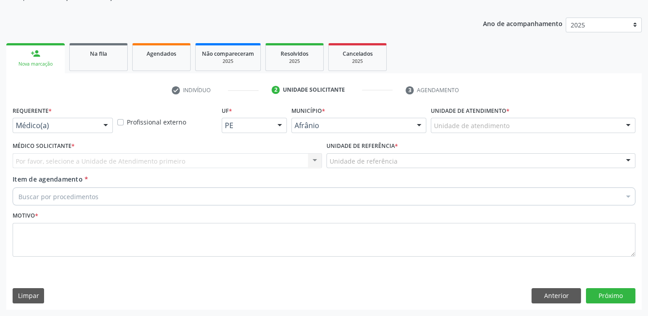
scroll to position [90, 0]
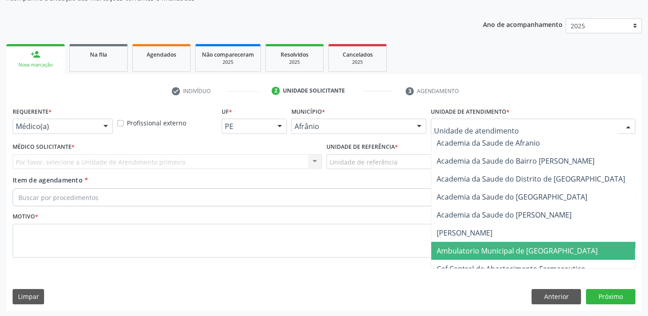
click at [465, 252] on span "Ambulatorio Municipal de [GEOGRAPHIC_DATA]" at bounding box center [516, 251] width 161 height 10
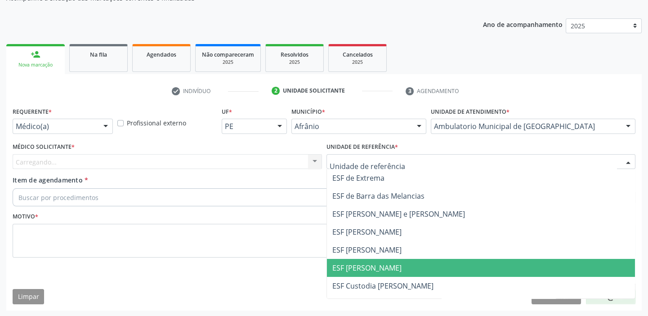
click at [359, 273] on span "ESF [PERSON_NAME]" at bounding box center [481, 268] width 308 height 18
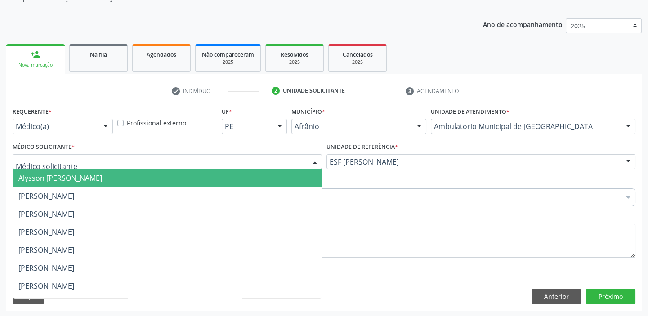
drag, startPoint x: 72, startPoint y: 162, endPoint x: 71, endPoint y: 178, distance: 15.8
click at [71, 166] on div at bounding box center [167, 161] width 309 height 15
drag, startPoint x: 71, startPoint y: 178, endPoint x: 72, endPoint y: 186, distance: 8.6
click at [71, 180] on span "Alysson [PERSON_NAME]" at bounding box center [60, 178] width 84 height 10
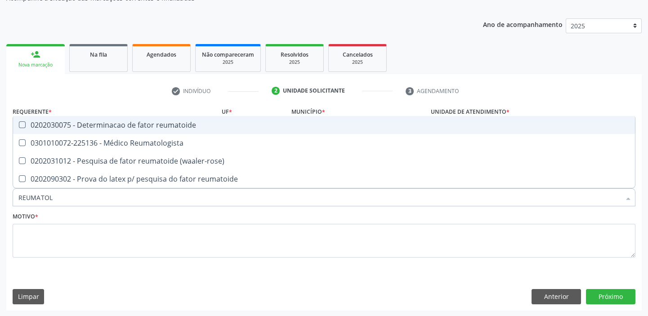
type input "REUMATOLO"
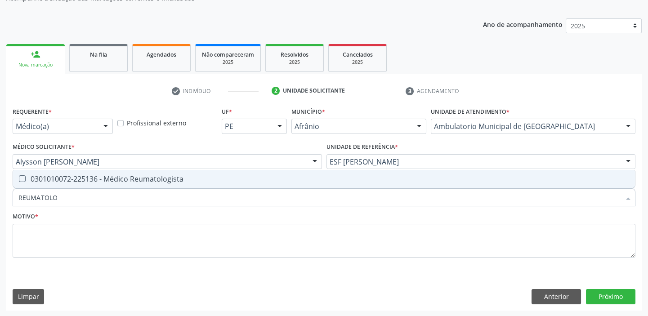
click at [78, 178] on div "0301010072-225136 - Médico Reumatologista" at bounding box center [323, 178] width 611 height 7
checkbox Reumatologista "true"
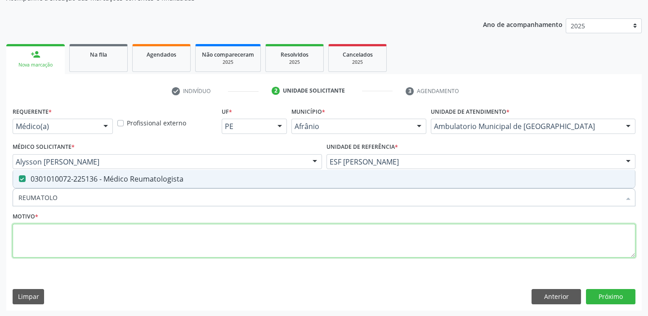
click at [61, 236] on textarea at bounding box center [324, 241] width 622 height 34
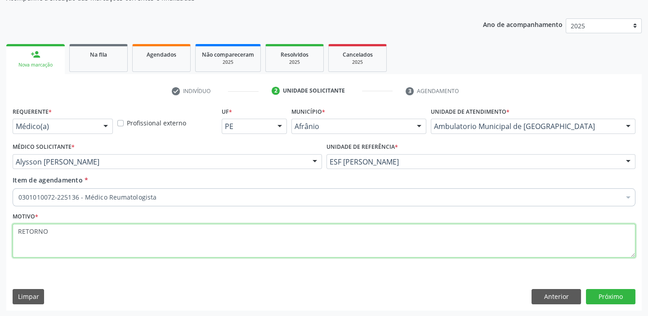
type textarea "RETORNO"
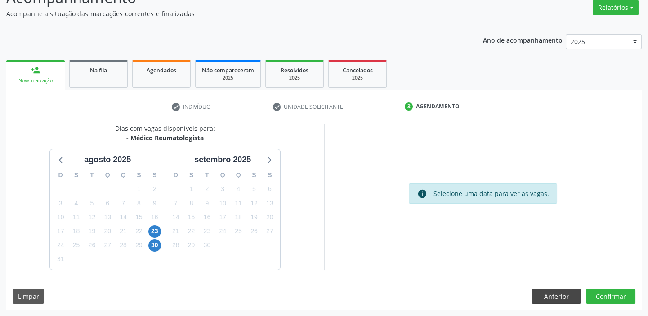
scroll to position [75, 0]
click at [610, 297] on button "Confirmar" at bounding box center [610, 296] width 49 height 15
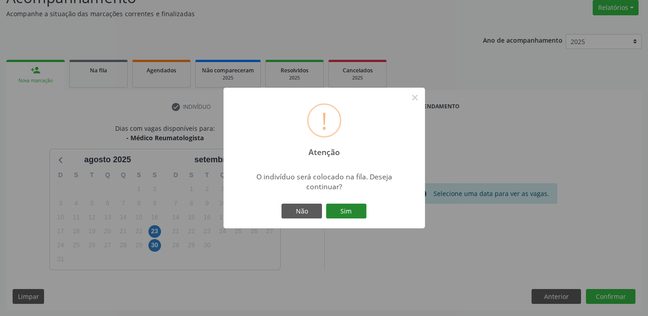
drag, startPoint x: 357, startPoint y: 208, endPoint x: 348, endPoint y: 203, distance: 10.1
click at [356, 207] on button "Sim" at bounding box center [346, 211] width 40 height 15
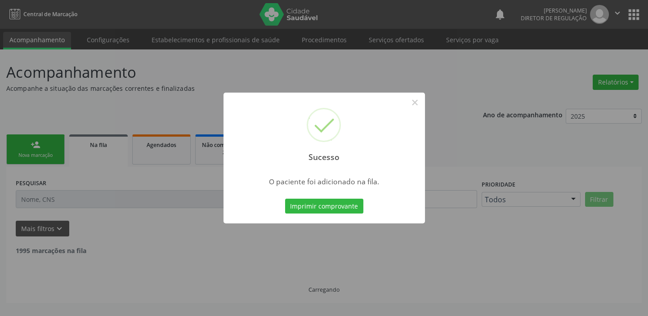
scroll to position [0, 0]
click at [412, 98] on button "×" at bounding box center [414, 102] width 15 height 15
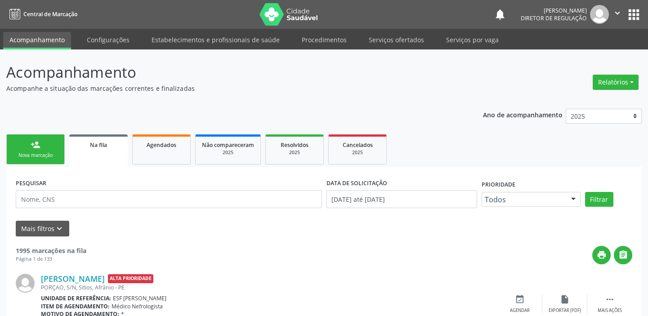
click at [42, 144] on link "person_add Nova marcação" at bounding box center [35, 149] width 58 height 30
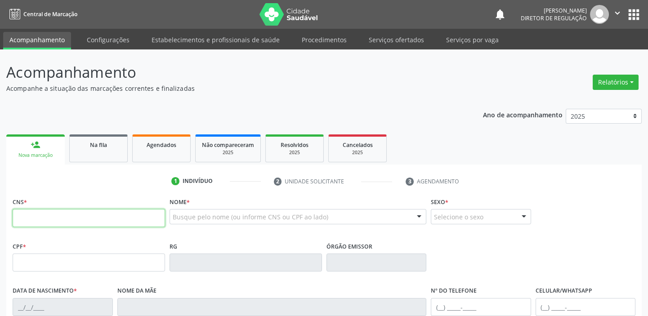
click at [54, 218] on input "text" at bounding box center [89, 218] width 152 height 18
type input "708 6050 8325 4381"
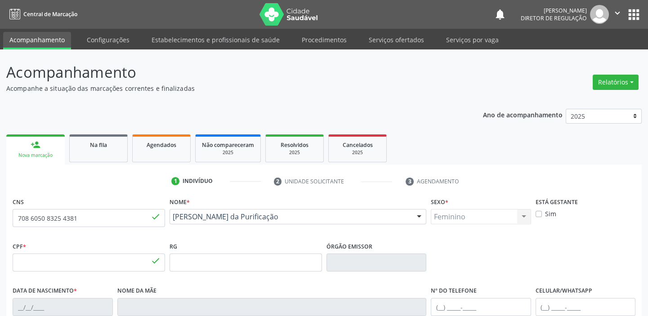
type input "041.170.674-86"
type input "[DATE]"
type input "[PERSON_NAME]"
type input "[PHONE_NUMBER]"
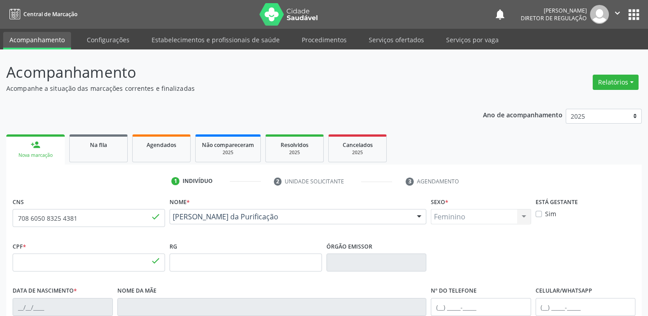
type input "657.216.404-72"
type input "S/N"
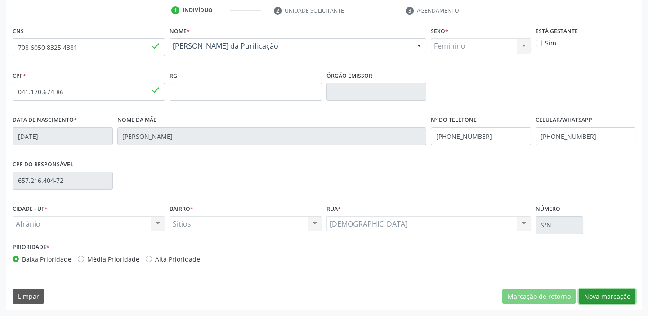
click at [605, 296] on button "Nova marcação" at bounding box center [606, 296] width 57 height 15
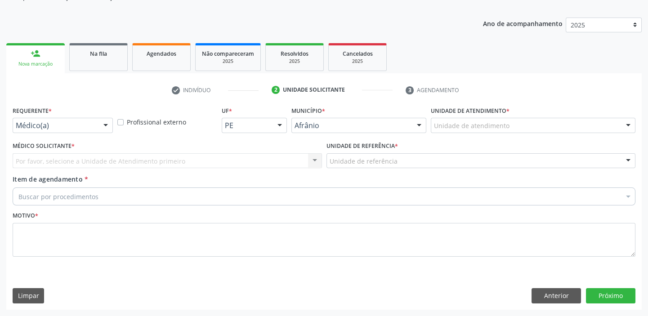
scroll to position [90, 0]
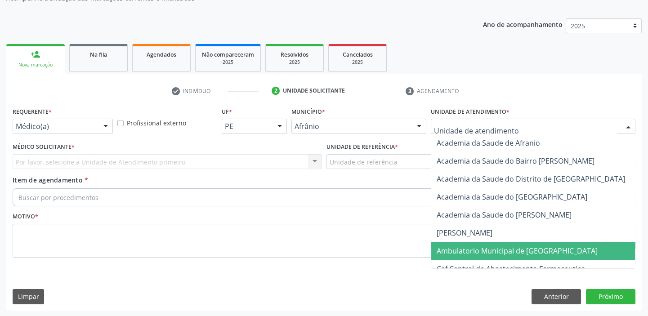
click at [470, 246] on span "Ambulatorio Municipal de [GEOGRAPHIC_DATA]" at bounding box center [516, 251] width 161 height 10
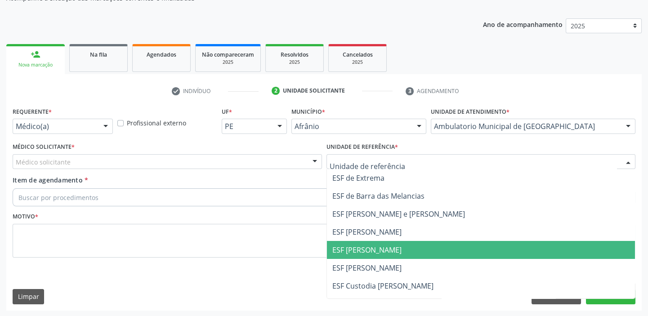
click at [368, 251] on span "ESF [PERSON_NAME]" at bounding box center [366, 250] width 69 height 10
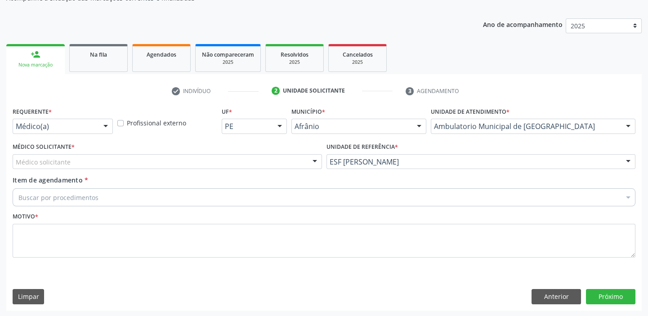
click at [30, 166] on div "Médico solicitante" at bounding box center [167, 161] width 309 height 15
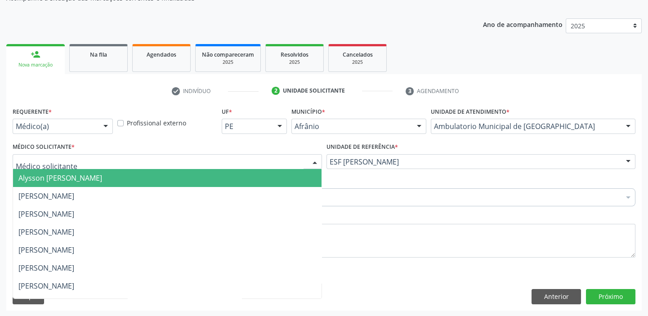
click at [28, 175] on span "Alysson [PERSON_NAME]" at bounding box center [60, 178] width 84 height 10
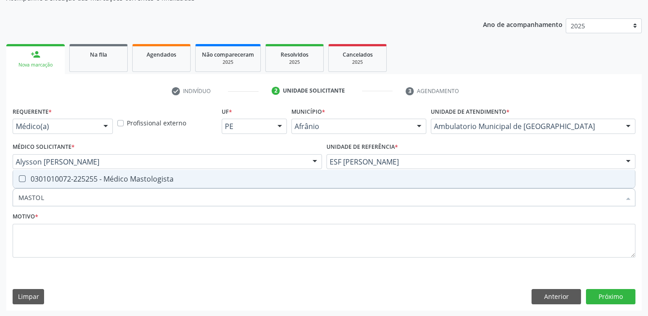
type input "MASTOLO"
drag, startPoint x: 36, startPoint y: 182, endPoint x: 38, endPoint y: 228, distance: 46.3
click at [36, 182] on div "0301010072-225255 - Médico Mastologista" at bounding box center [323, 178] width 611 height 7
checkbox Mastologista "true"
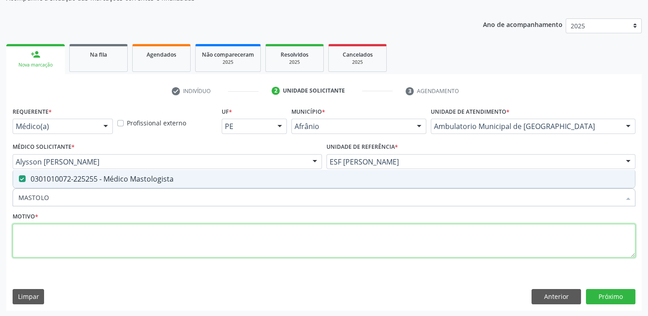
drag, startPoint x: 35, startPoint y: 235, endPoint x: 34, endPoint y: 249, distance: 13.5
click at [35, 241] on textarea at bounding box center [324, 241] width 622 height 34
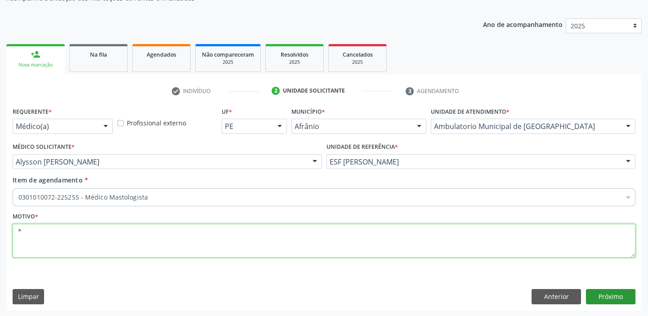
type textarea "*"
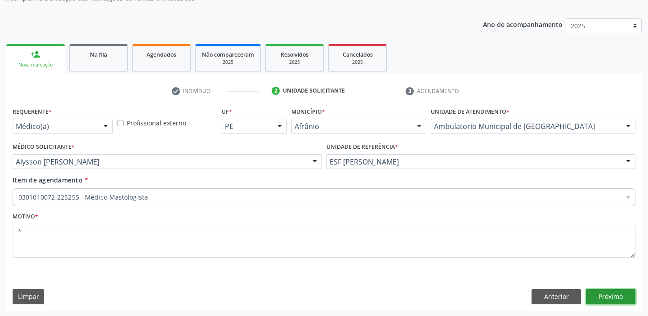
click at [612, 296] on button "Próximo" at bounding box center [610, 296] width 49 height 15
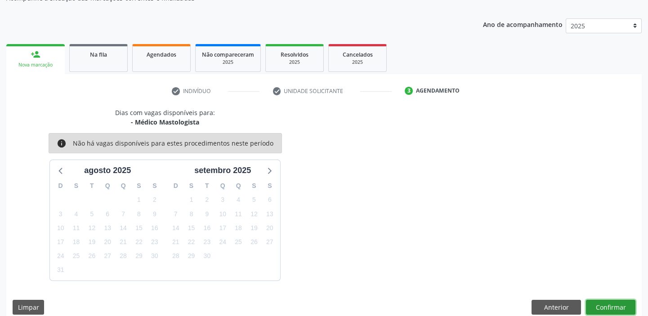
click at [595, 303] on button "Confirmar" at bounding box center [610, 307] width 49 height 15
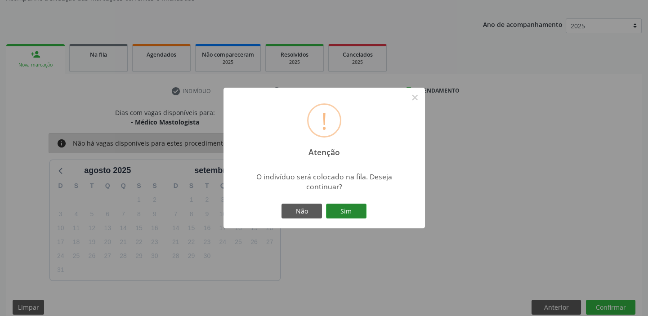
click at [355, 211] on button "Sim" at bounding box center [346, 211] width 40 height 15
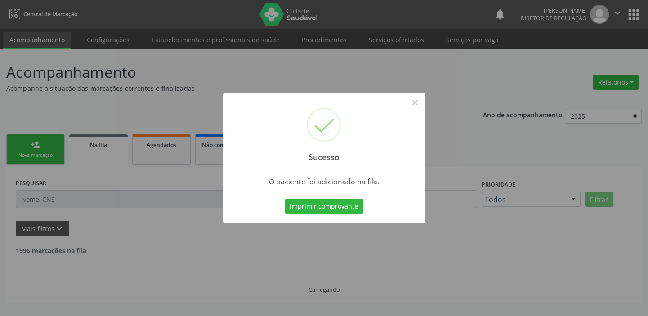
scroll to position [0, 0]
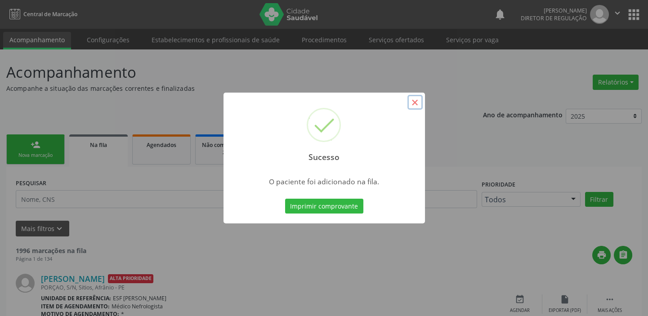
click at [413, 105] on button "×" at bounding box center [414, 102] width 15 height 15
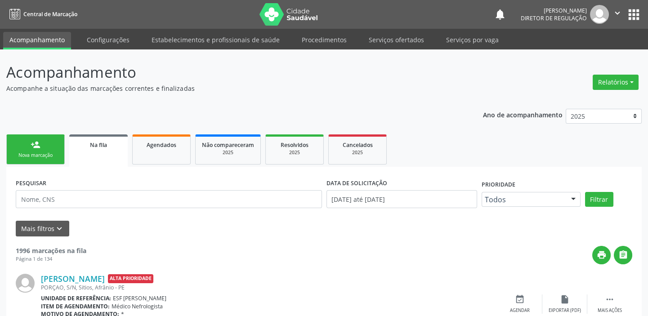
click at [49, 150] on link "person_add Nova marcação" at bounding box center [35, 149] width 58 height 30
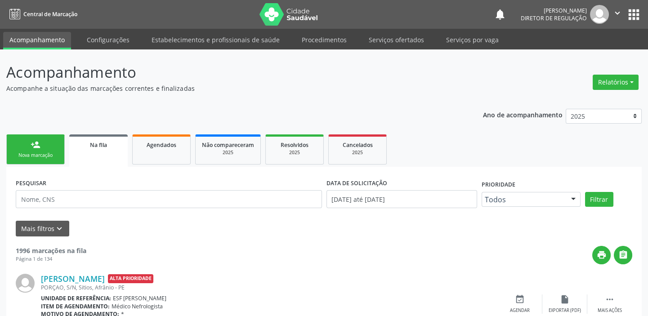
click at [49, 150] on link "person_add Nova marcação" at bounding box center [35, 149] width 58 height 30
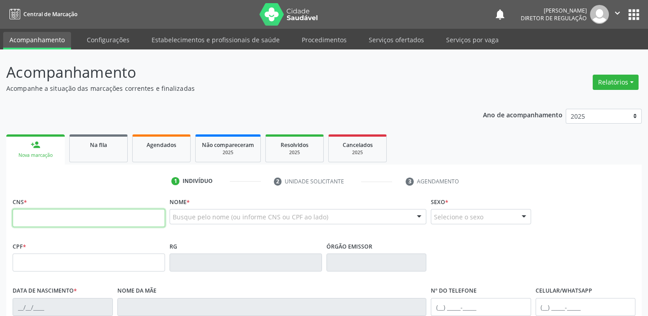
click at [63, 218] on input "text" at bounding box center [89, 218] width 152 height 18
type input "700 8004 2274 7480"
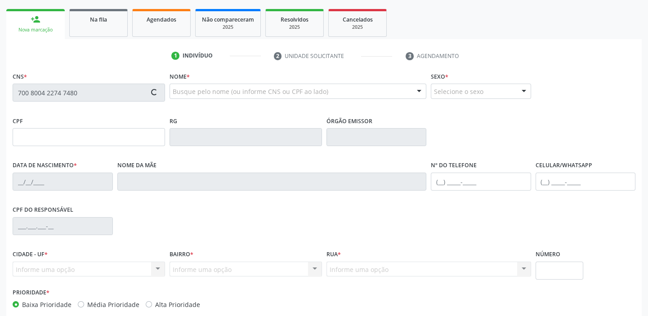
type input "098.297.754-96"
type input "08[DATE]"
type input "[PERSON_NAME]"
type input "[PHONE_NUMBER]"
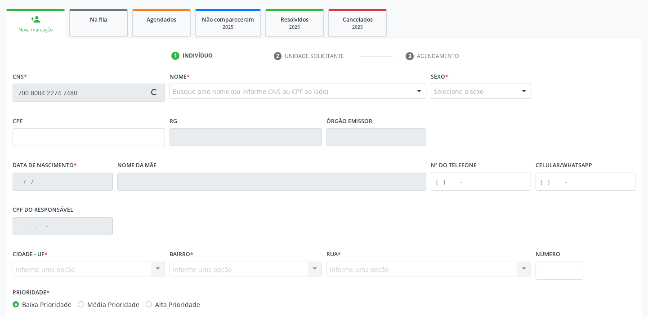
type input "369"
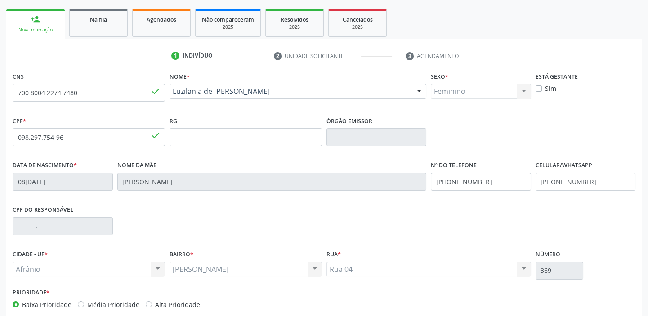
scroll to position [171, 0]
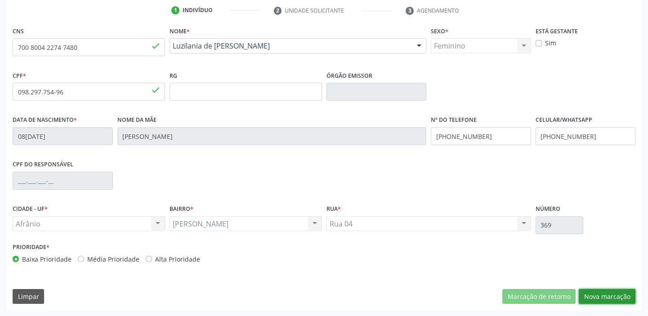
click at [592, 296] on button "Nova marcação" at bounding box center [606, 296] width 57 height 15
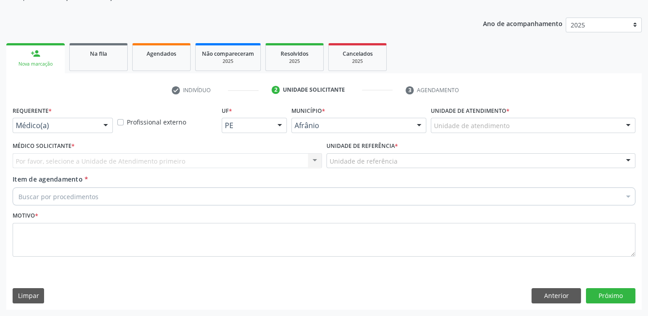
scroll to position [90, 0]
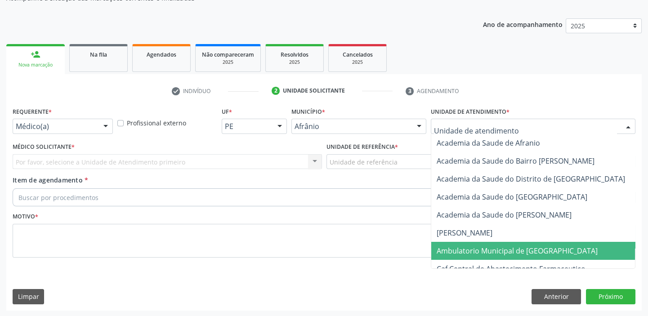
drag, startPoint x: 463, startPoint y: 242, endPoint x: 408, endPoint y: 203, distance: 67.7
click at [463, 242] on span "Ambulatorio Municipal de [GEOGRAPHIC_DATA]" at bounding box center [540, 251] width 219 height 18
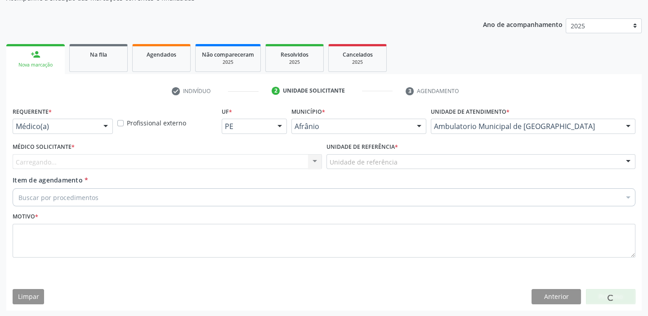
drag, startPoint x: 352, startPoint y: 159, endPoint x: 352, endPoint y: 180, distance: 21.1
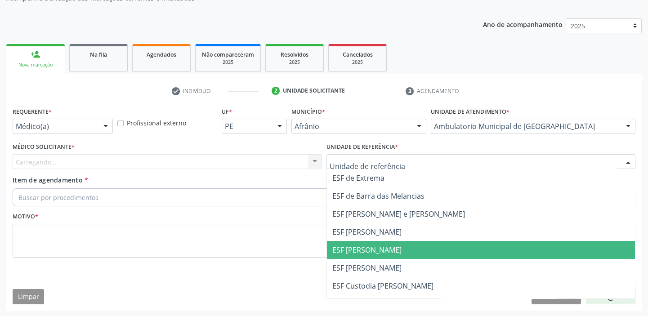
click at [354, 253] on span "ESF [PERSON_NAME]" at bounding box center [366, 250] width 69 height 10
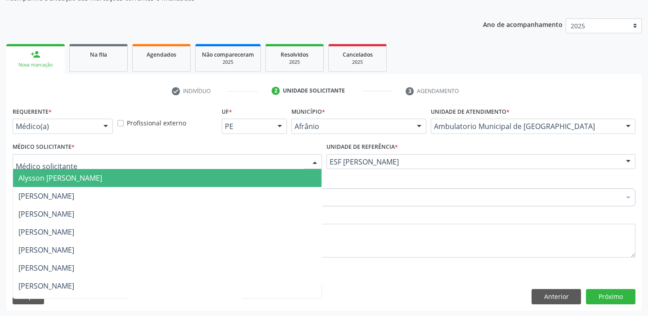
drag, startPoint x: 54, startPoint y: 159, endPoint x: 52, endPoint y: 182, distance: 23.0
click at [53, 186] on ul "Alysson [PERSON_NAME] [PERSON_NAME] [PERSON_NAME] [PERSON_NAME] [PERSON_NAME] […" at bounding box center [167, 313] width 308 height 288
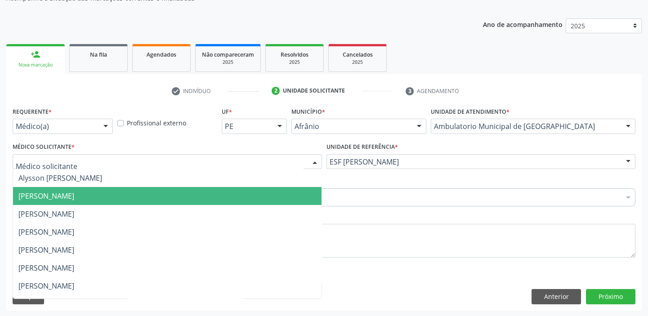
click at [53, 197] on span "[PERSON_NAME]" at bounding box center [46, 196] width 56 height 10
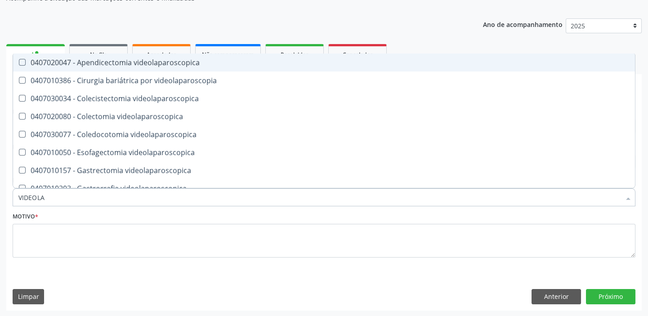
type input "VIDEOLAR"
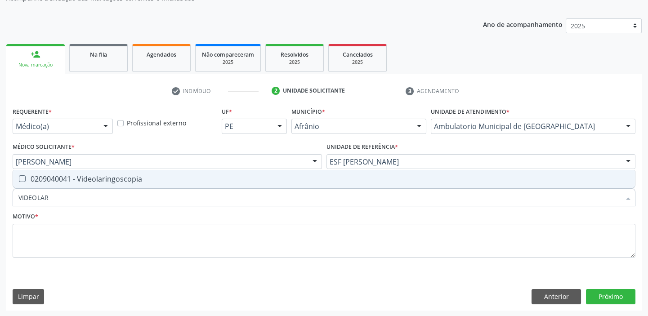
click at [58, 183] on span "0209040041 - Videolaringoscopia" at bounding box center [323, 179] width 621 height 18
checkbox Videolaringoscopia "true"
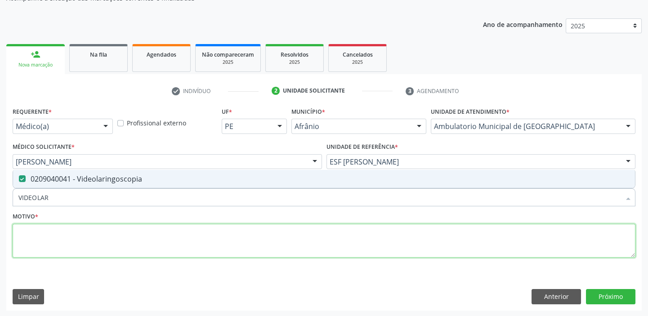
click at [35, 240] on textarea at bounding box center [324, 241] width 622 height 34
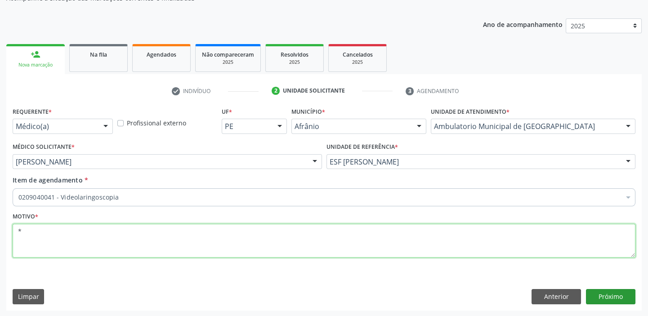
type textarea "*"
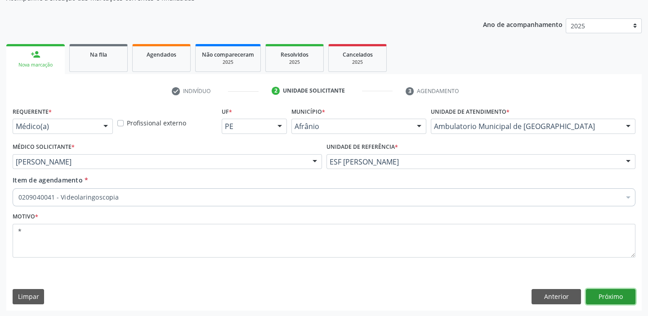
click at [611, 296] on button "Próximo" at bounding box center [610, 296] width 49 height 15
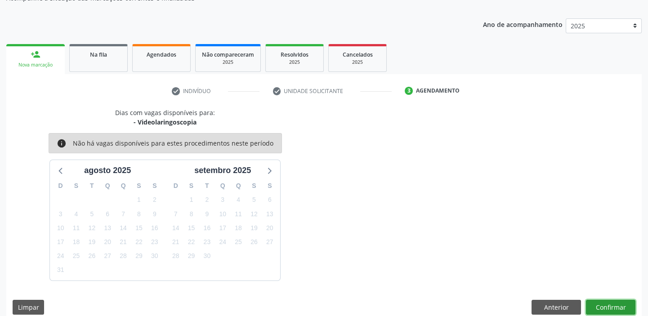
click at [602, 304] on button "Confirmar" at bounding box center [610, 307] width 49 height 15
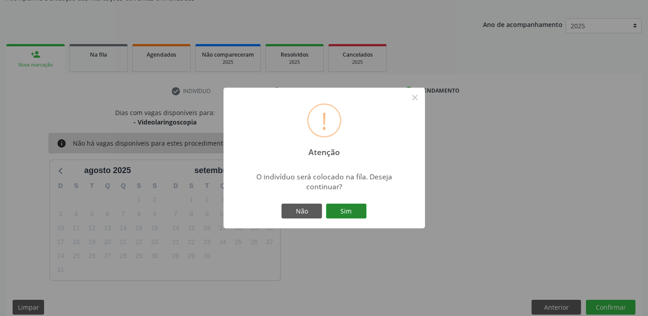
click at [347, 208] on button "Sim" at bounding box center [346, 211] width 40 height 15
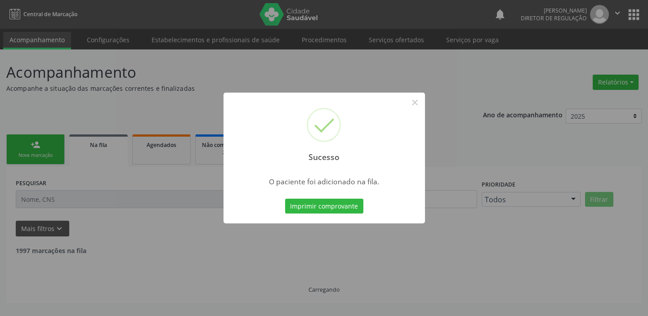
scroll to position [0, 0]
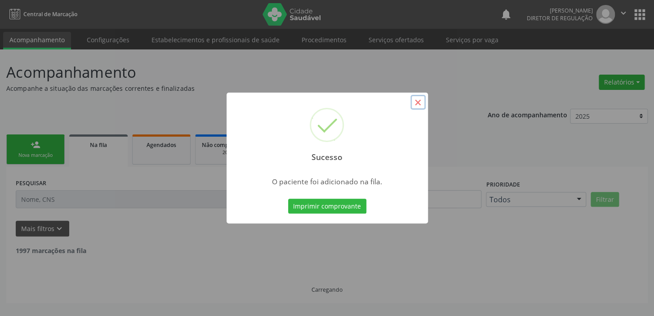
click at [416, 102] on button "×" at bounding box center [417, 102] width 15 height 15
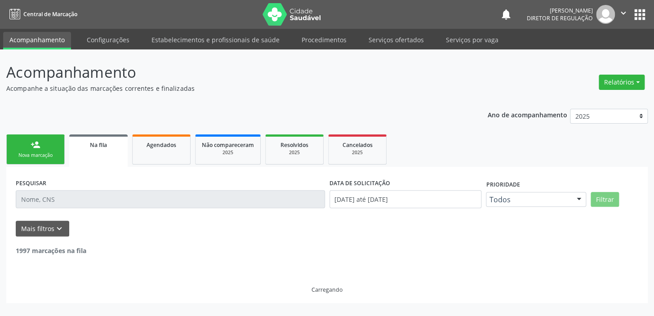
click at [33, 151] on link "person_add Nova marcação" at bounding box center [35, 149] width 58 height 30
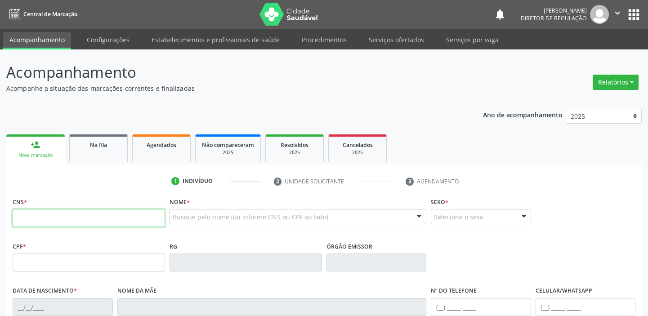
click at [61, 220] on input "text" at bounding box center [89, 218] width 152 height 18
type input "7"
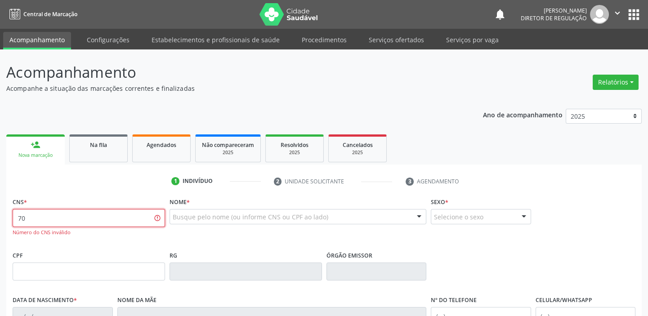
type input "7"
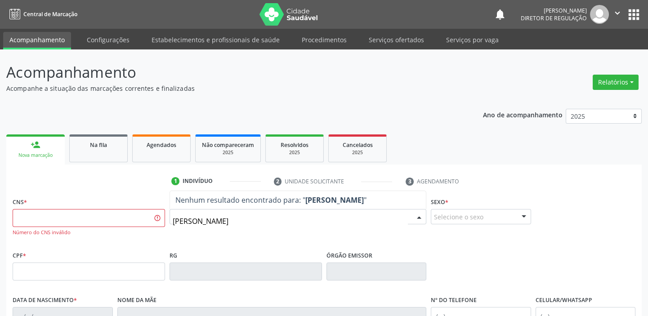
type input "MARIA ELZA"
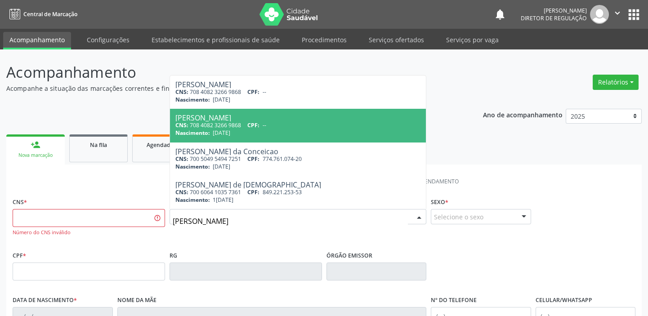
click at [245, 130] on div "Nascimento: 14/04/1957" at bounding box center [297, 133] width 245 height 8
type input "708 4082 3266 9868"
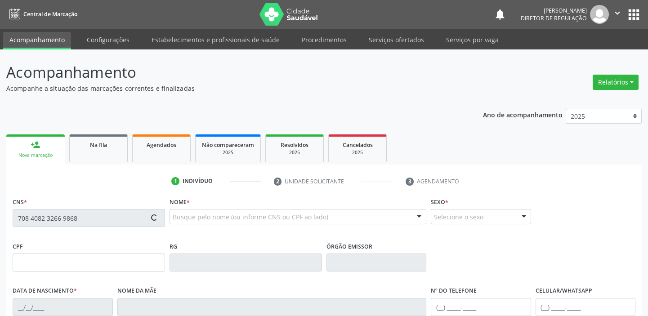
type input "14/04/1957"
type input "Raimunda Santos de Carvalho"
type input "(87) 3988-3018"
type input "01"
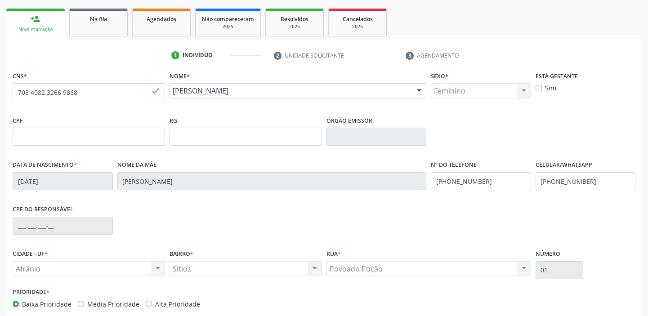
scroll to position [171, 0]
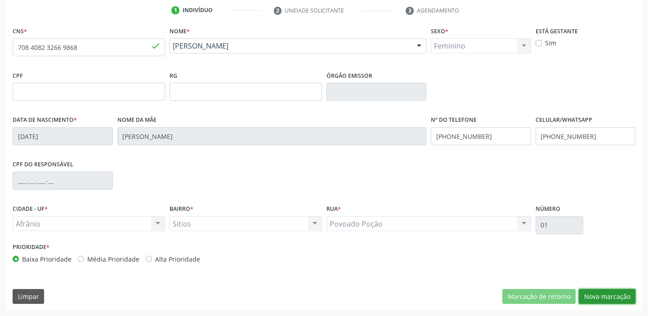
drag, startPoint x: 604, startPoint y: 297, endPoint x: 553, endPoint y: 246, distance: 71.8
click at [603, 297] on button "Nova marcação" at bounding box center [606, 296] width 57 height 15
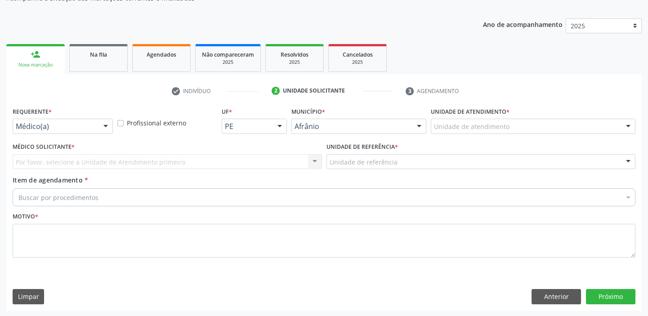
drag, startPoint x: 467, startPoint y: 124, endPoint x: 467, endPoint y: 131, distance: 6.7
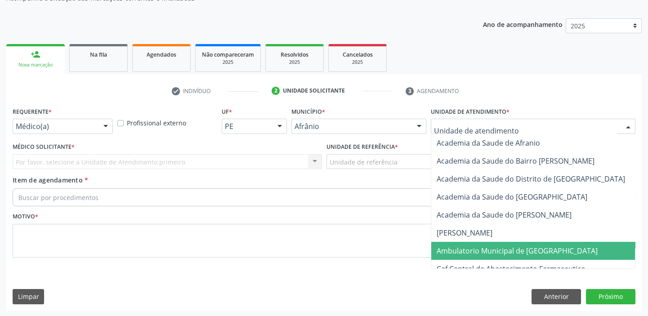
drag, startPoint x: 465, startPoint y: 253, endPoint x: 368, endPoint y: 179, distance: 121.2
click at [465, 253] on span "Ambulatorio Municipal de [GEOGRAPHIC_DATA]" at bounding box center [516, 251] width 161 height 10
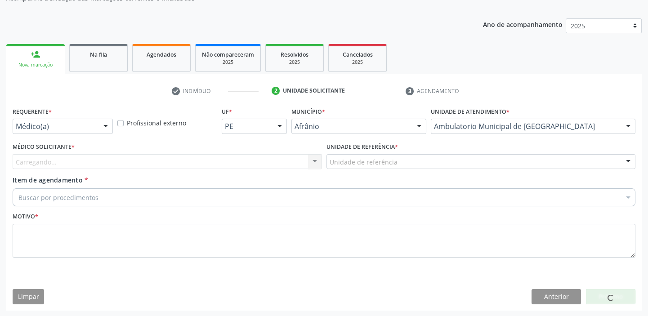
drag, startPoint x: 350, startPoint y: 159, endPoint x: 360, endPoint y: 209, distance: 51.4
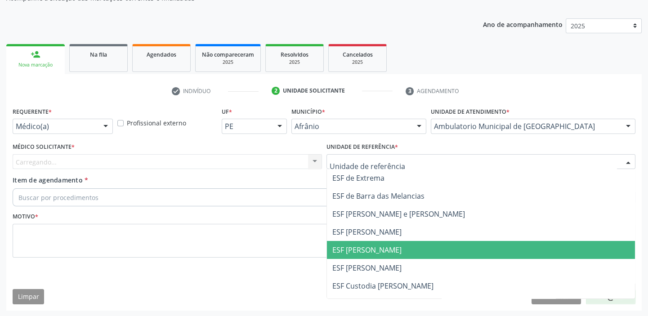
click at [368, 257] on span "ESF [PERSON_NAME]" at bounding box center [481, 250] width 308 height 18
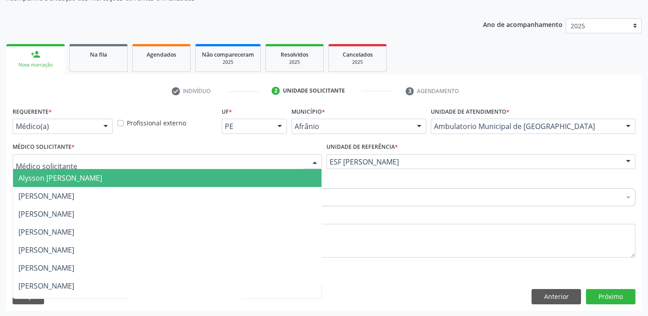
drag, startPoint x: 64, startPoint y: 166, endPoint x: 63, endPoint y: 180, distance: 14.0
click at [63, 169] on div "Alysson Rodrigo Ferreira Cavalcanti Bruno Saraiva Bezerra Medrado Carlos Gustav…" at bounding box center [167, 161] width 309 height 15
drag, startPoint x: 63, startPoint y: 181, endPoint x: 58, endPoint y: 190, distance: 10.3
click at [63, 181] on span "Alysson [PERSON_NAME]" at bounding box center [60, 178] width 84 height 10
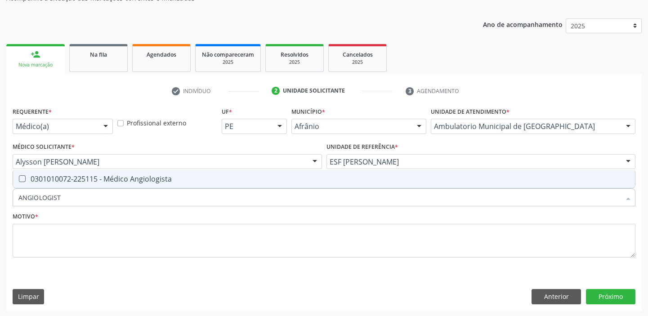
type input "ANGIOLOGISTA"
click at [84, 184] on span "0301010072-225115 - Médico Angiologista" at bounding box center [323, 179] width 621 height 18
checkbox Angiologista "true"
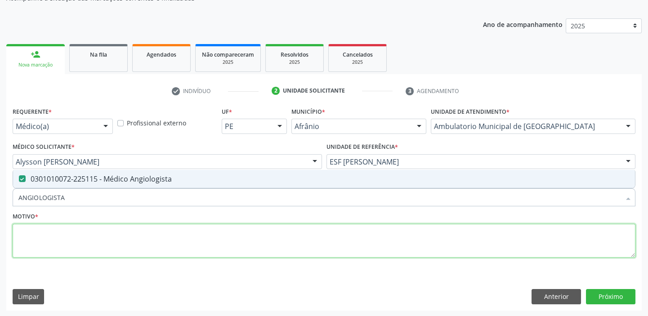
drag, startPoint x: 49, startPoint y: 242, endPoint x: 45, endPoint y: 244, distance: 4.9
click at [49, 244] on textarea at bounding box center [324, 241] width 622 height 34
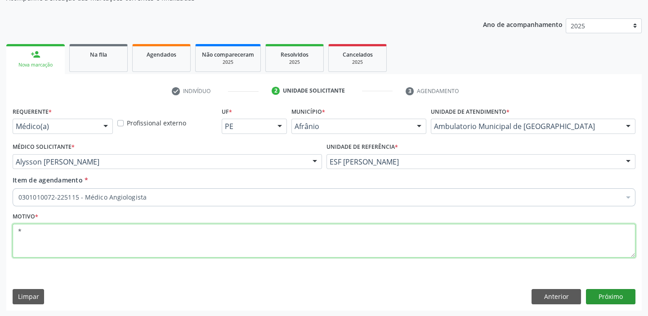
type textarea "*"
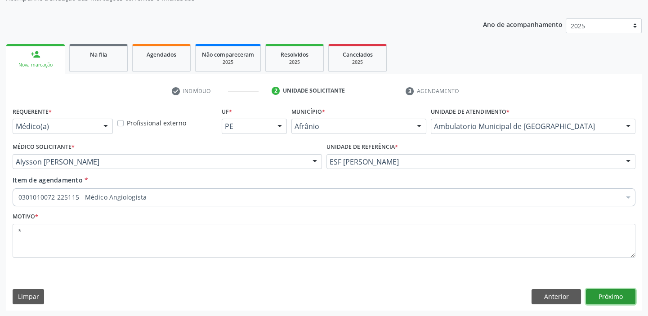
click at [593, 292] on button "Próximo" at bounding box center [610, 296] width 49 height 15
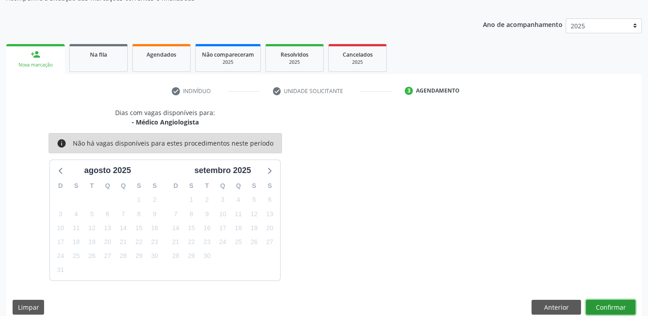
click at [614, 302] on button "Confirmar" at bounding box center [610, 307] width 49 height 15
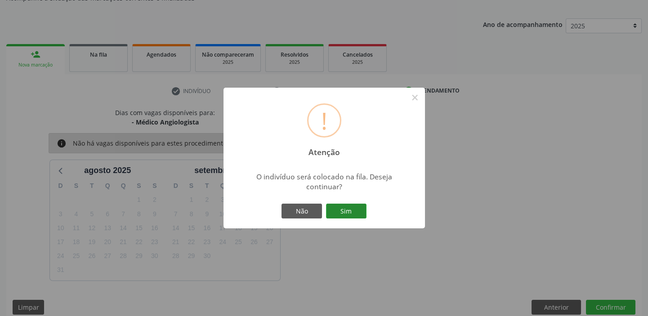
click at [354, 207] on button "Sim" at bounding box center [346, 211] width 40 height 15
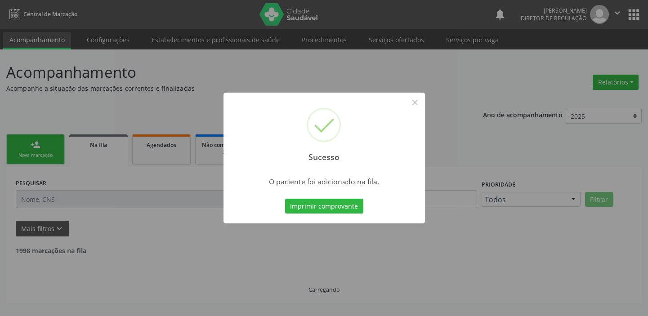
scroll to position [0, 0]
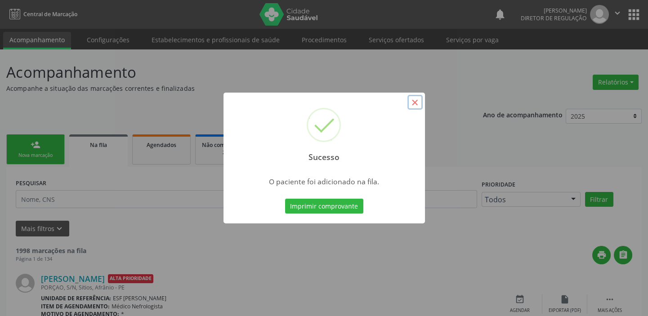
click at [415, 103] on button "×" at bounding box center [414, 102] width 15 height 15
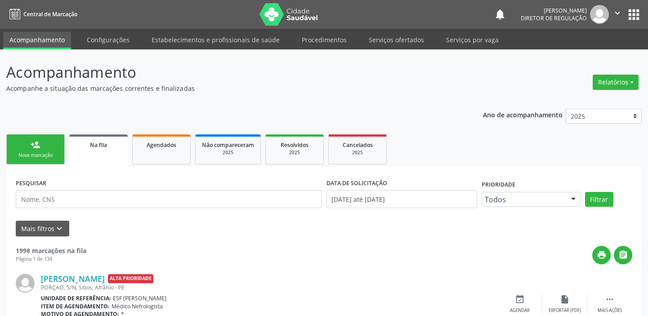
click at [27, 152] on div "Nova marcação" at bounding box center [35, 155] width 45 height 7
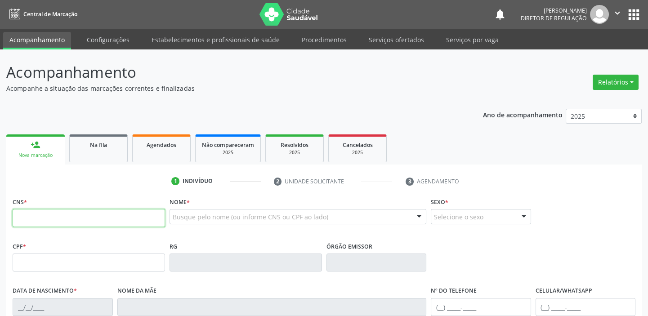
click at [71, 224] on input "text" at bounding box center [89, 218] width 152 height 18
type input "700 8059 9616 4083"
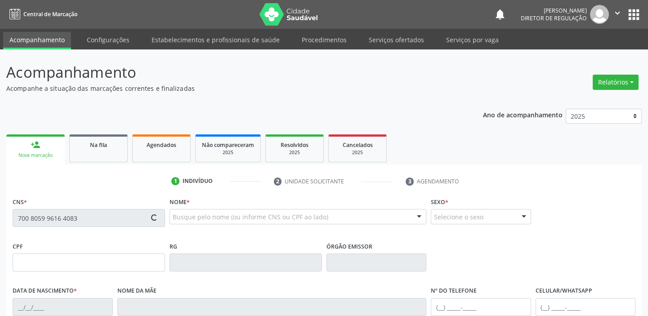
type input "104.093.284-30"
type input "30/11/1993"
type input "Zenilda da Mata Pereira Sousa"
type input "(87) 98131-4812"
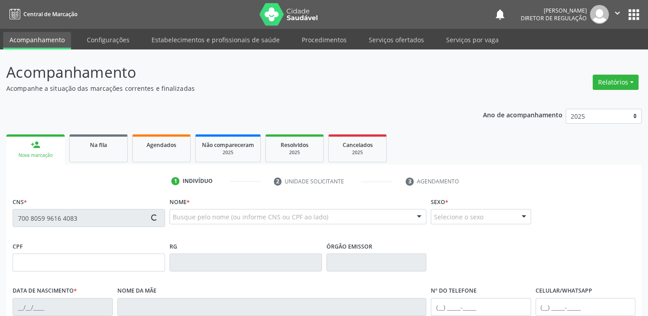
type input "S/N"
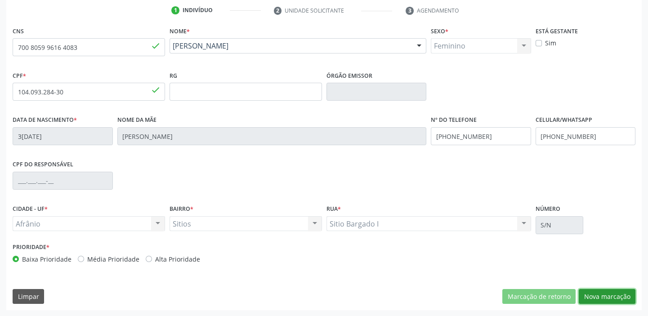
click at [594, 294] on button "Nova marcação" at bounding box center [606, 296] width 57 height 15
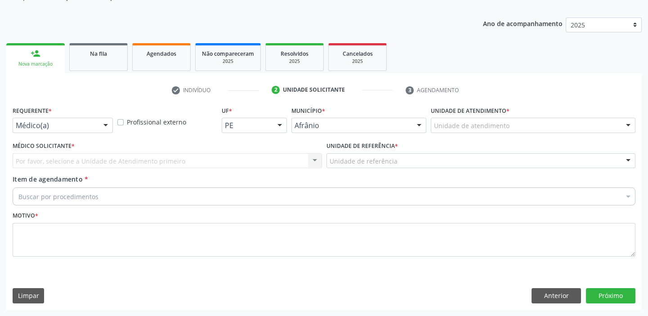
scroll to position [90, 0]
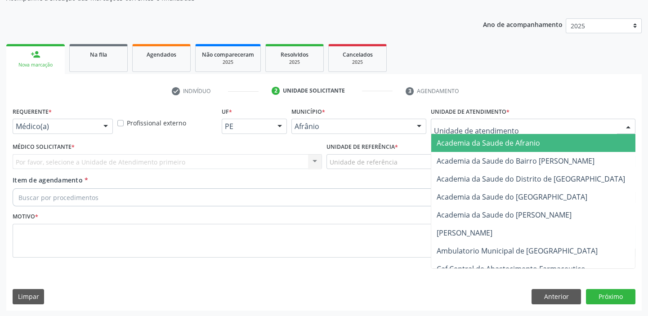
drag, startPoint x: 465, startPoint y: 124, endPoint x: 467, endPoint y: 200, distance: 76.0
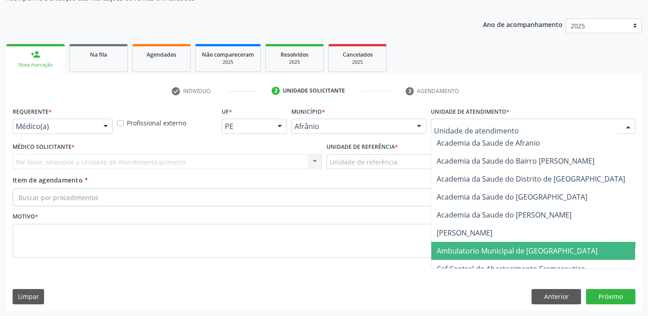
drag, startPoint x: 467, startPoint y: 253, endPoint x: 436, endPoint y: 239, distance: 34.4
click at [466, 252] on span "Ambulatorio Municipal de [GEOGRAPHIC_DATA]" at bounding box center [516, 251] width 161 height 10
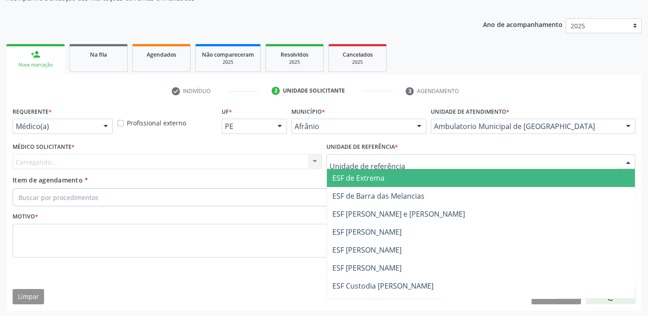
drag, startPoint x: 347, startPoint y: 158, endPoint x: 356, endPoint y: 212, distance: 54.7
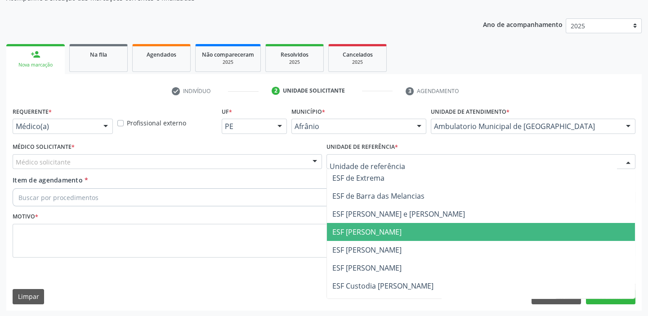
click at [357, 227] on span "ESF [PERSON_NAME]" at bounding box center [366, 232] width 69 height 10
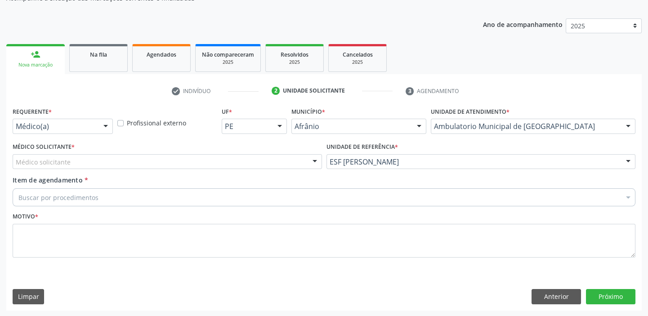
drag, startPoint x: 81, startPoint y: 162, endPoint x: 80, endPoint y: 170, distance: 8.5
click at [80, 164] on div "Médico solicitante" at bounding box center [167, 161] width 309 height 15
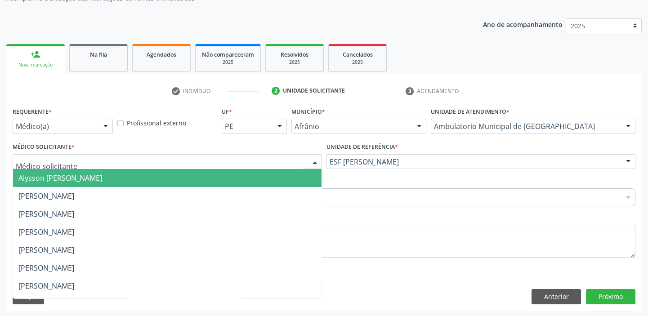
click at [80, 174] on span "Alysson [PERSON_NAME]" at bounding box center [60, 178] width 84 height 10
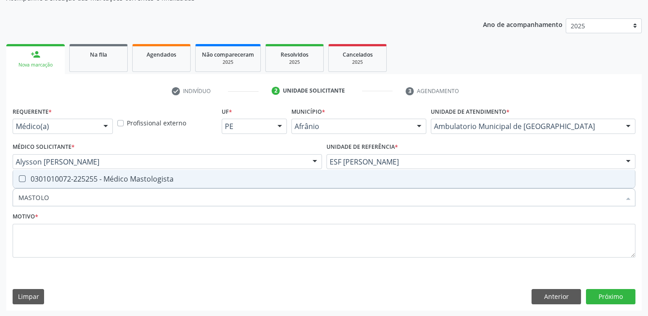
type input "MASTOLOG"
click at [84, 184] on span "0301010072-225255 - Médico Mastologista" at bounding box center [323, 179] width 621 height 18
checkbox Mastologista "true"
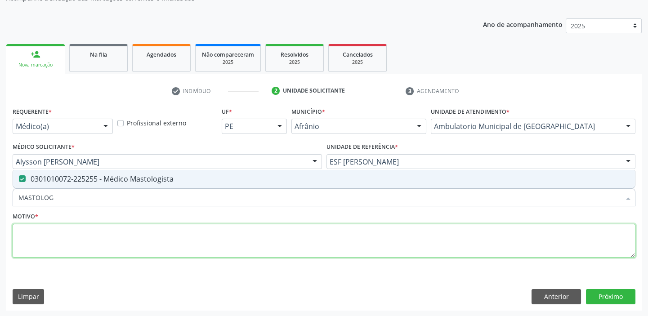
click at [55, 247] on textarea at bounding box center [324, 241] width 622 height 34
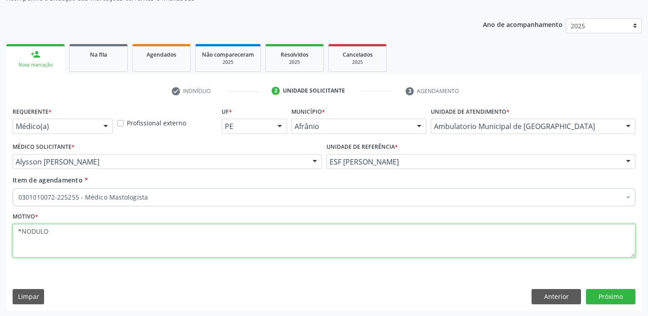
type textarea "*NODULO"
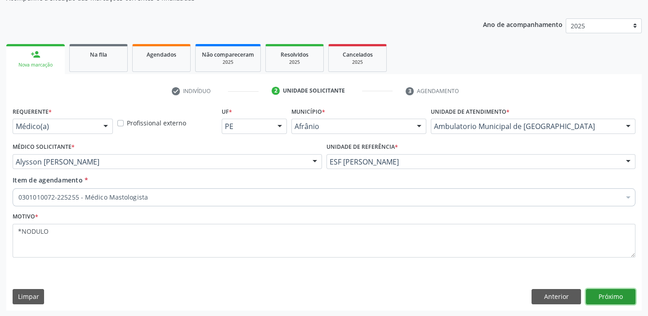
click at [598, 290] on button "Próximo" at bounding box center [610, 296] width 49 height 15
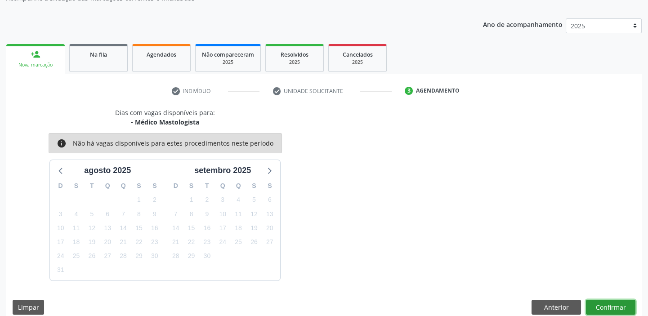
click at [608, 304] on button "Confirmar" at bounding box center [610, 307] width 49 height 15
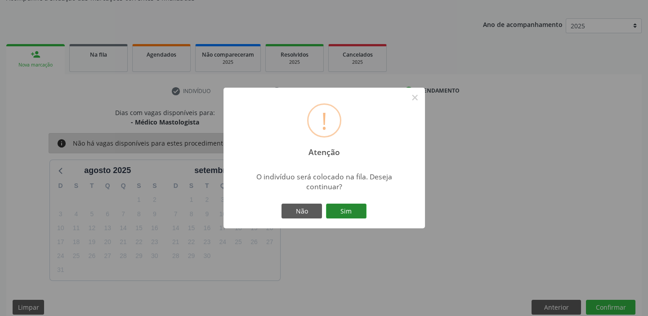
click at [339, 211] on button "Sim" at bounding box center [346, 211] width 40 height 15
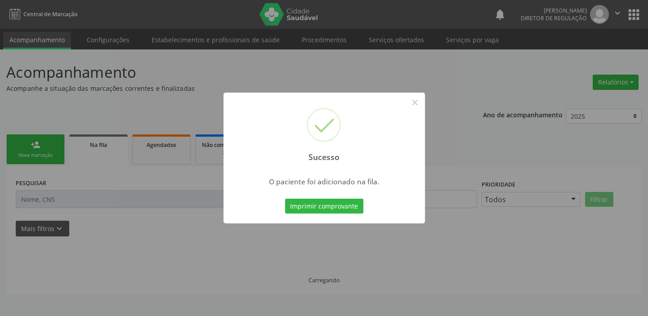
scroll to position [0, 0]
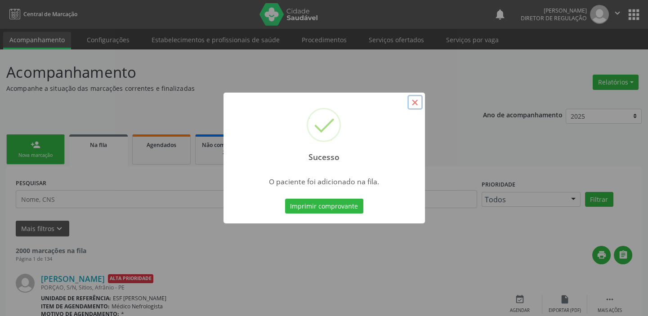
click at [411, 101] on button "×" at bounding box center [414, 102] width 15 height 15
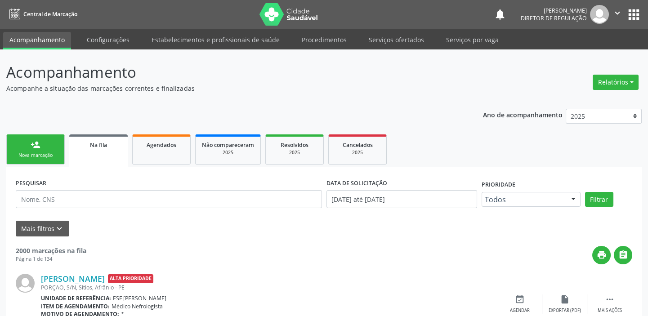
click at [32, 152] on div "Nova marcação" at bounding box center [35, 155] width 45 height 7
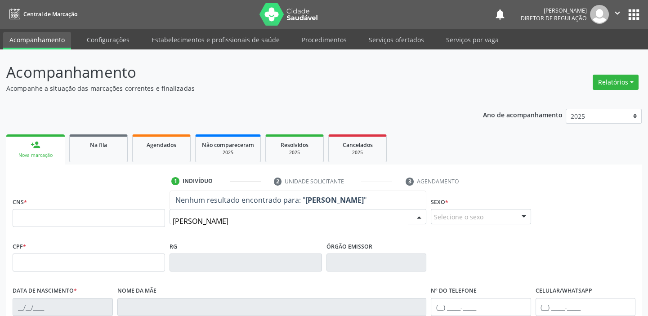
type input "TANHA MARLY"
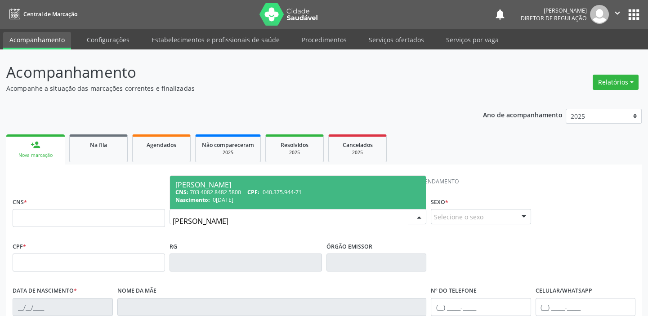
click at [259, 197] on div "Nascimento: 01/11/1962" at bounding box center [297, 200] width 245 height 8
type input "703 4082 8482 5800"
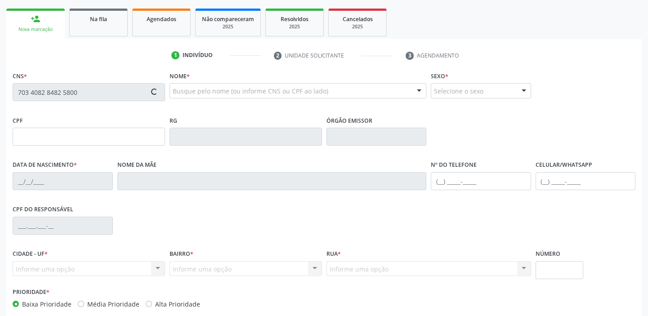
scroll to position [171, 0]
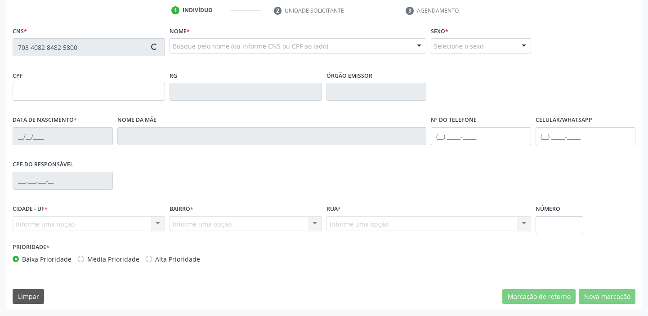
type input "040.375.944-71"
type input "01/11/1962"
type input "Odete Maria da Silva"
type input "(87) 98151-8409"
type input "(87) 8803-3595"
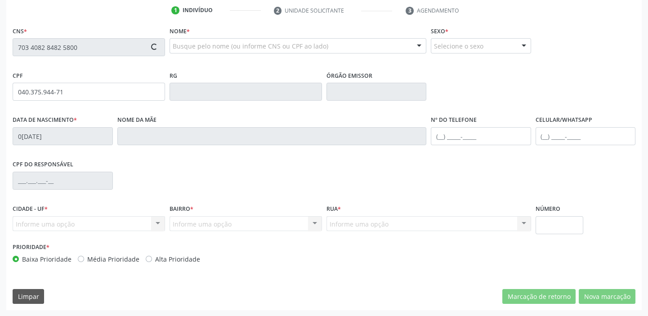
type input "S/N"
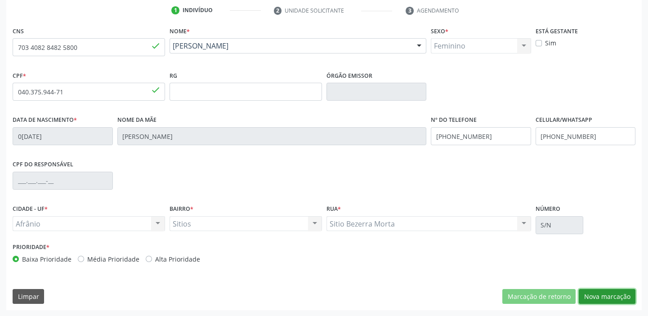
click at [597, 295] on button "Nova marcação" at bounding box center [606, 296] width 57 height 15
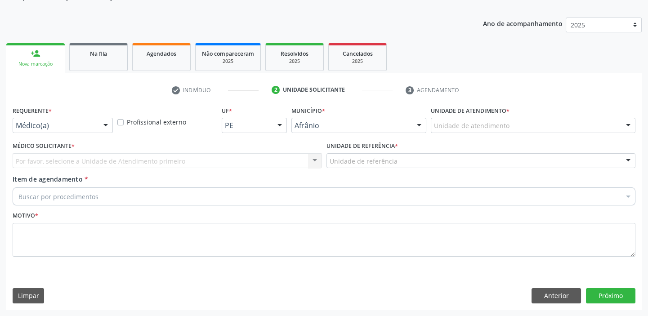
scroll to position [90, 0]
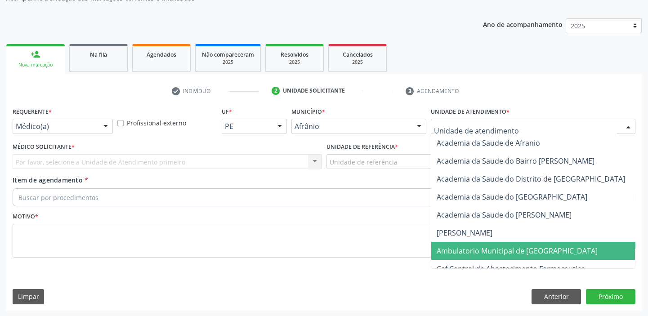
click at [477, 249] on span "Ambulatorio Municipal de [GEOGRAPHIC_DATA]" at bounding box center [516, 251] width 161 height 10
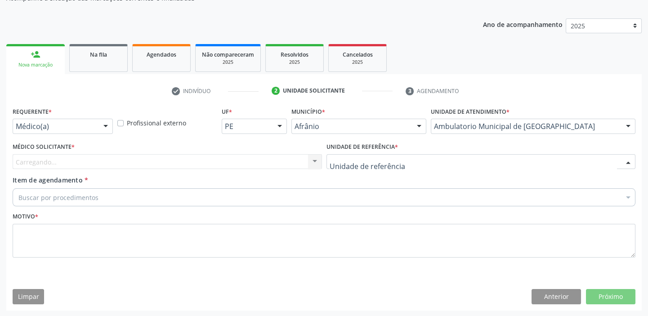
drag, startPoint x: 350, startPoint y: 160, endPoint x: 361, endPoint y: 229, distance: 69.7
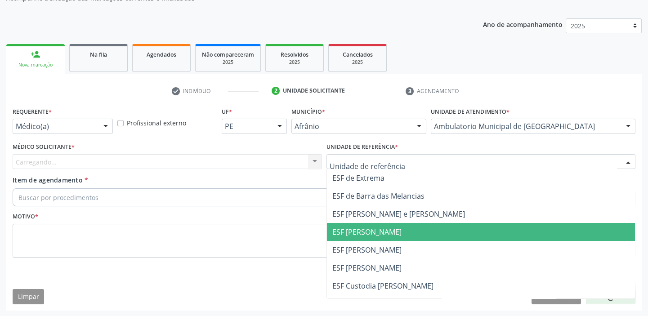
click at [362, 232] on span "ESF [PERSON_NAME]" at bounding box center [366, 232] width 69 height 10
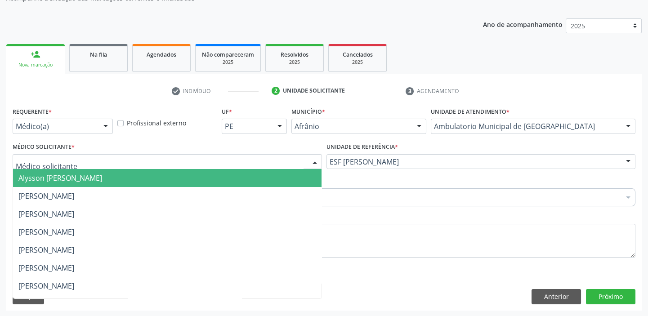
click at [39, 177] on span "Alysson [PERSON_NAME]" at bounding box center [60, 178] width 84 height 10
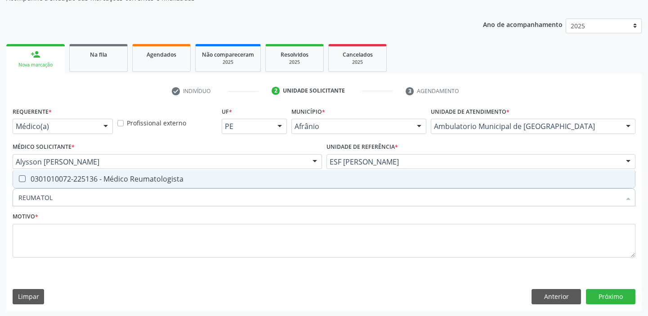
type input "REUMATOLO"
click at [67, 179] on div "0301010072-225136 - Médico Reumatologista" at bounding box center [323, 178] width 611 height 7
checkbox Reumatologista "true"
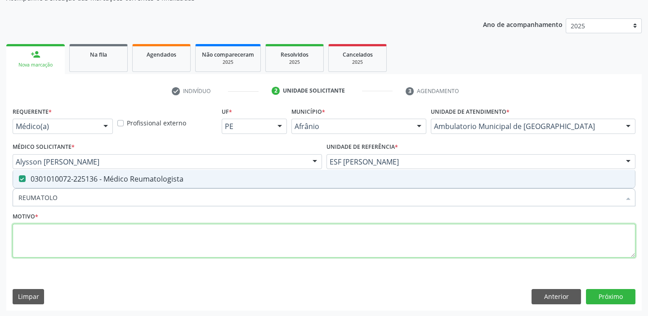
click at [52, 240] on textarea at bounding box center [324, 241] width 622 height 34
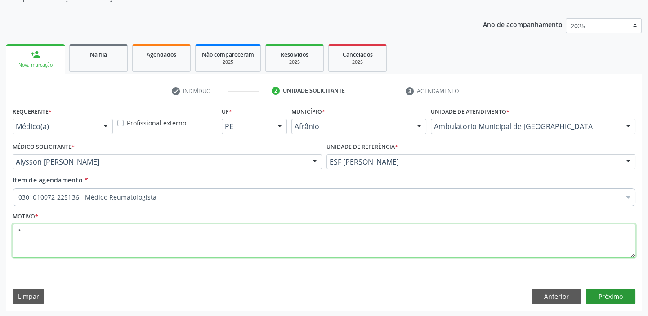
type textarea "*"
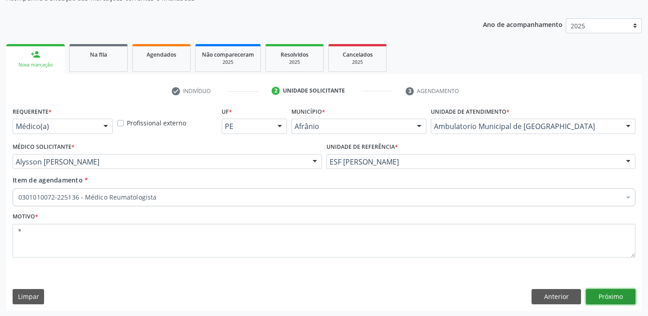
click at [591, 294] on button "Próximo" at bounding box center [610, 296] width 49 height 15
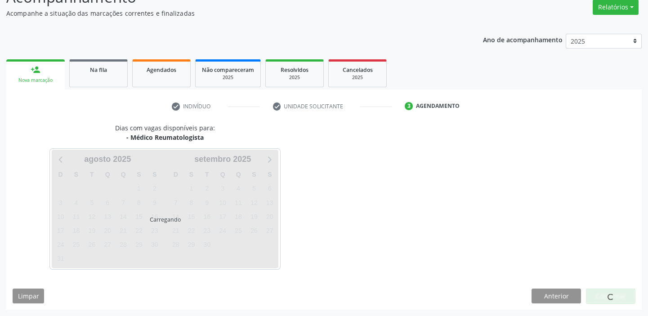
scroll to position [75, 0]
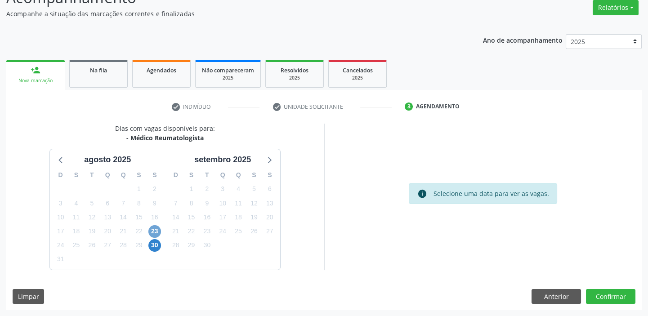
click at [152, 232] on span "23" at bounding box center [154, 231] width 13 height 13
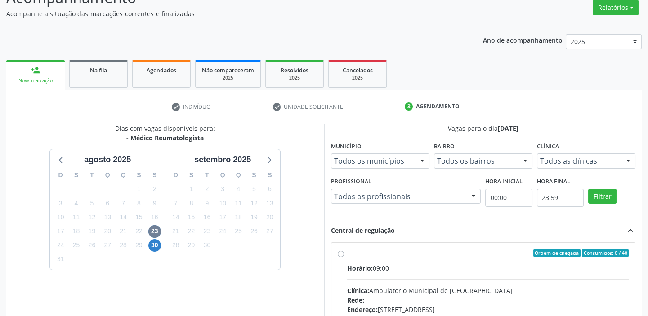
drag, startPoint x: 408, startPoint y: 287, endPoint x: 408, endPoint y: 281, distance: 6.4
click at [408, 286] on div "Clínica: Ambulatorio Municipal de Saude" at bounding box center [488, 290] width 282 height 9
click at [344, 257] on input "Ordem de chegada Consumidos: 0 / 40 Horário: 09:00 Clínica: Ambulatorio Municip…" at bounding box center [340, 253] width 6 height 8
radio input "true"
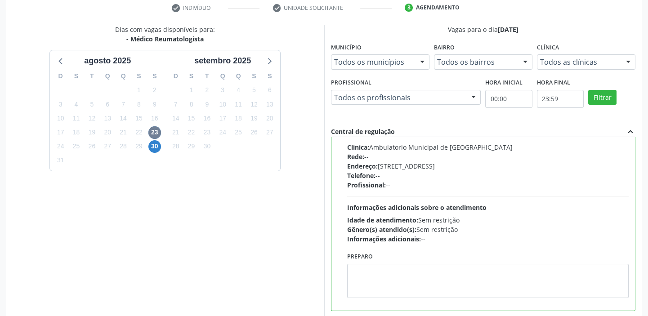
scroll to position [220, 0]
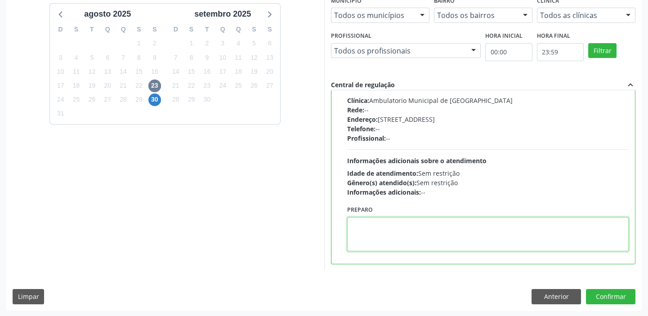
click at [430, 249] on textarea at bounding box center [488, 234] width 282 height 34
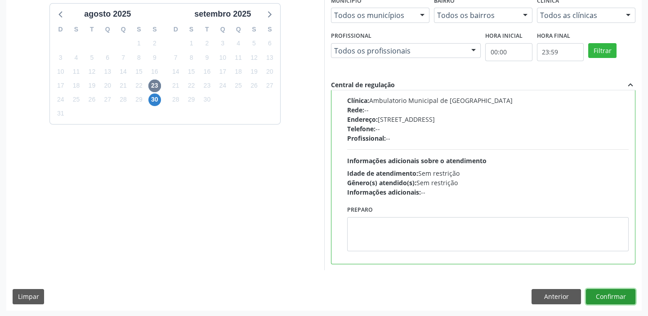
click at [610, 297] on button "Confirmar" at bounding box center [610, 296] width 49 height 15
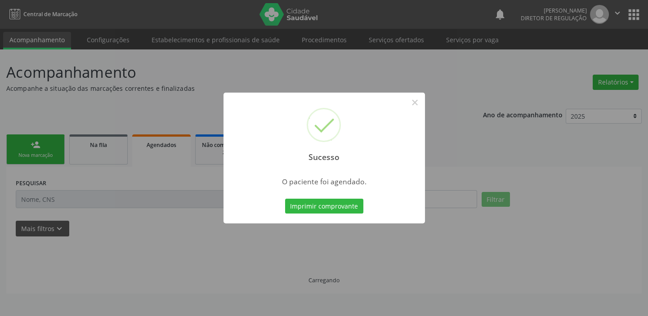
scroll to position [0, 0]
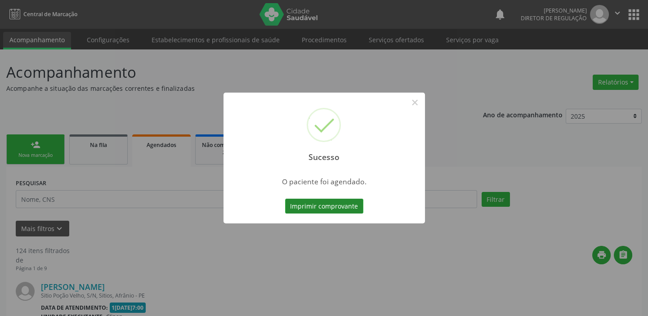
click at [324, 208] on button "Imprimir comprovante" at bounding box center [324, 206] width 78 height 15
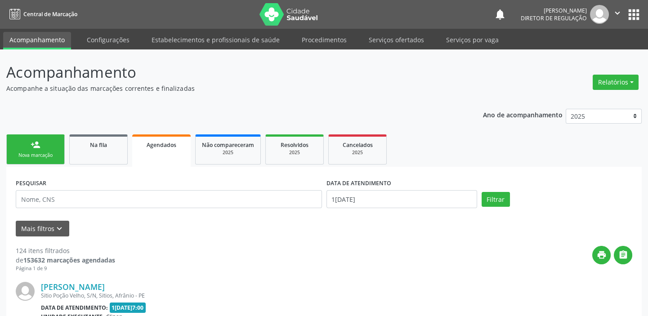
click at [39, 158] on div "Nova marcação" at bounding box center [35, 155] width 45 height 7
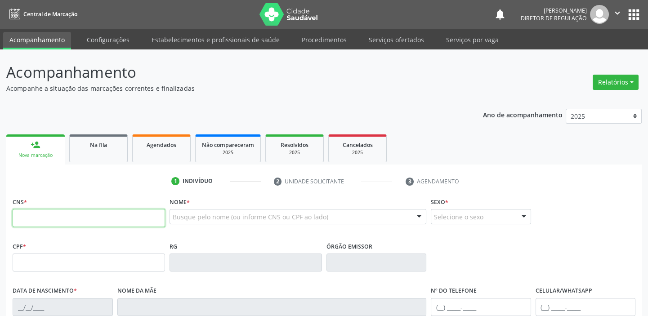
click at [50, 214] on input "text" at bounding box center [89, 218] width 152 height 18
type input "700 0057 0320 7708"
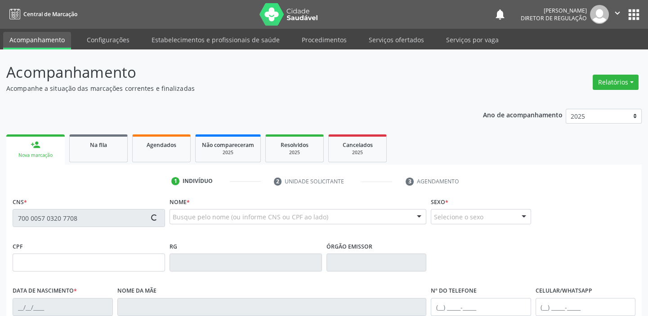
type input "23/04/1985"
type input "Rita da Cruz Santos Sousa"
type input "(87) 98839-7752"
type input "(87) 98841-9033"
type input "S/N"
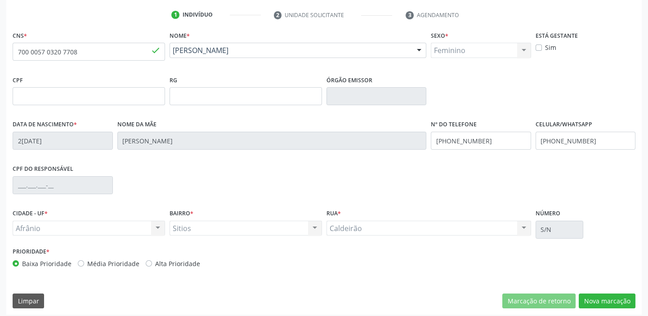
scroll to position [171, 0]
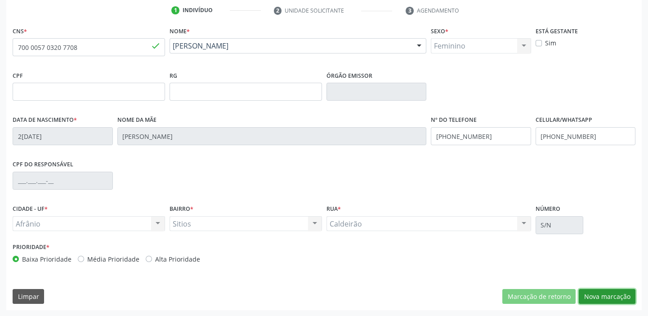
click at [596, 297] on button "Nova marcação" at bounding box center [606, 296] width 57 height 15
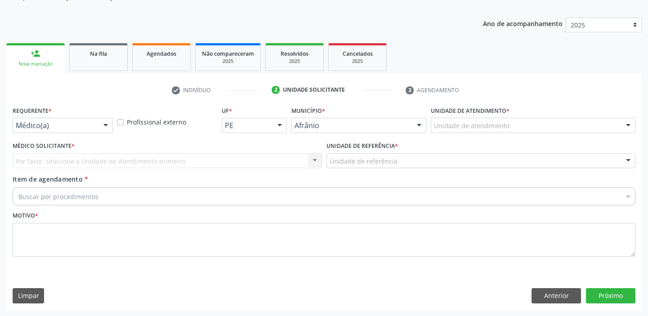
scroll to position [90, 0]
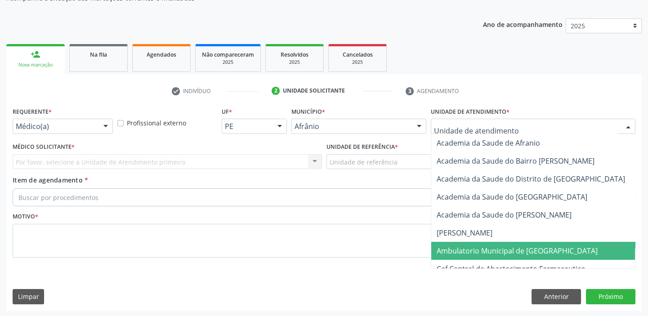
click at [468, 255] on span "Ambulatorio Municipal de [GEOGRAPHIC_DATA]" at bounding box center [540, 251] width 219 height 18
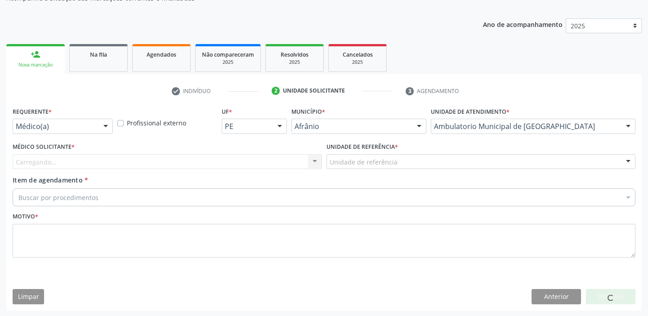
drag, startPoint x: 337, startPoint y: 165, endPoint x: 337, endPoint y: 170, distance: 5.0
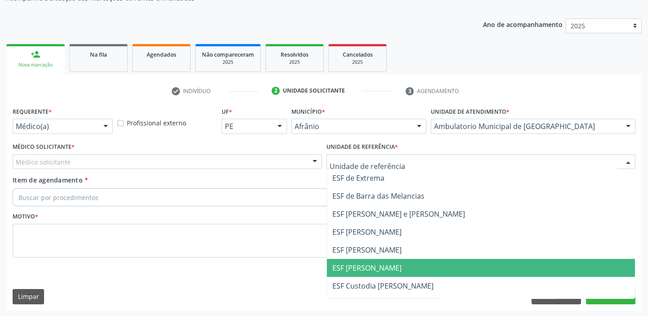
click at [352, 272] on span "ESF [PERSON_NAME]" at bounding box center [481, 268] width 308 height 18
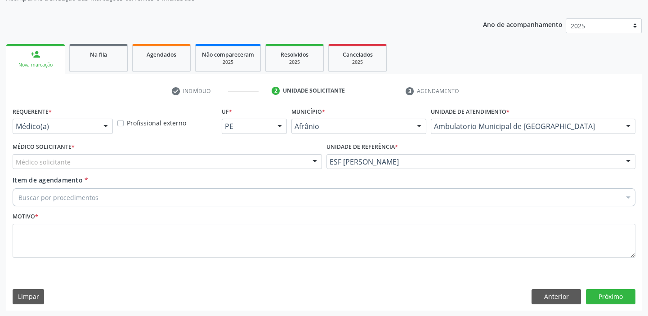
click at [36, 157] on div "Médico solicitante" at bounding box center [167, 161] width 309 height 15
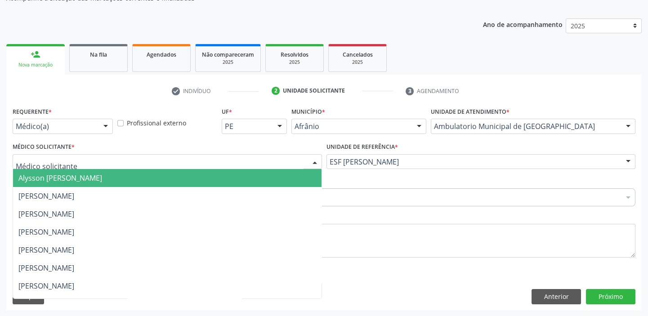
click at [39, 182] on span "Alysson [PERSON_NAME]" at bounding box center [60, 178] width 84 height 10
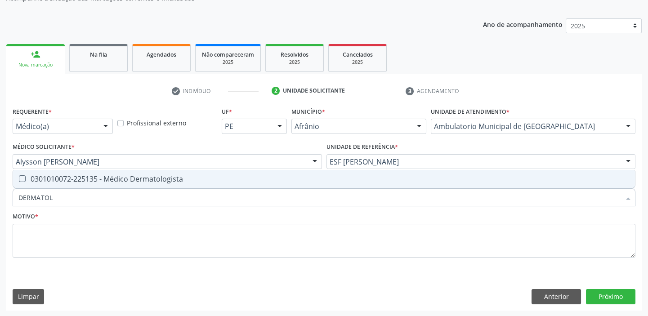
type input "DERMATOLO"
click at [44, 180] on div "0301010072-225135 - Médico Dermatologista" at bounding box center [323, 178] width 611 height 7
checkbox Dermatologista "true"
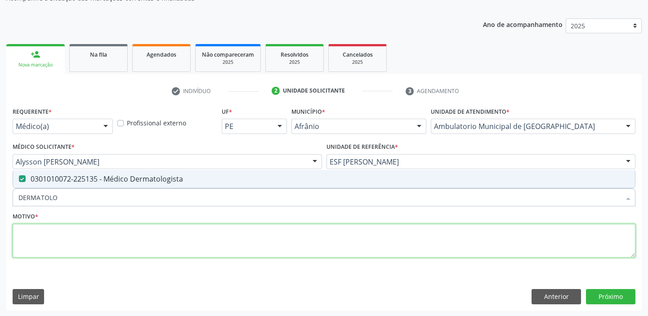
click at [31, 238] on textarea at bounding box center [324, 241] width 622 height 34
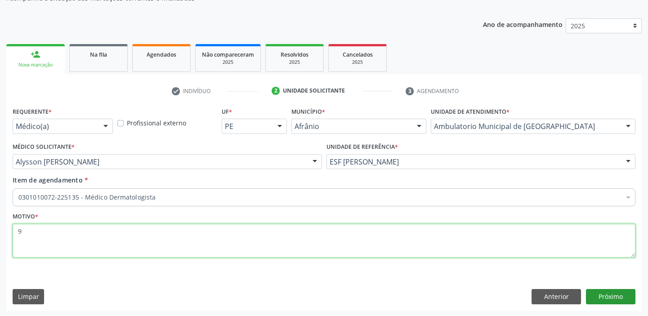
type textarea "9"
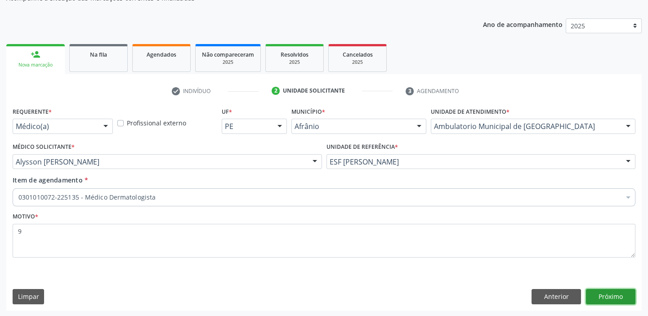
click at [598, 291] on button "Próximo" at bounding box center [610, 296] width 49 height 15
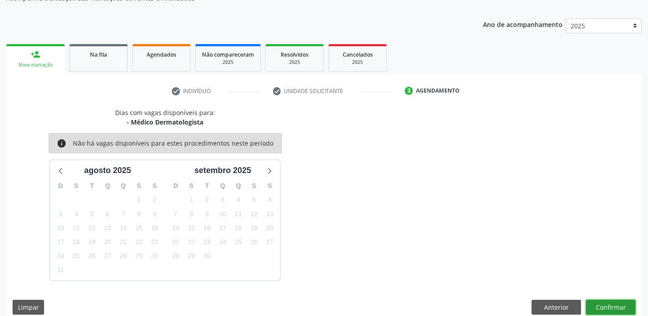
click at [611, 310] on button "Confirmar" at bounding box center [610, 307] width 49 height 15
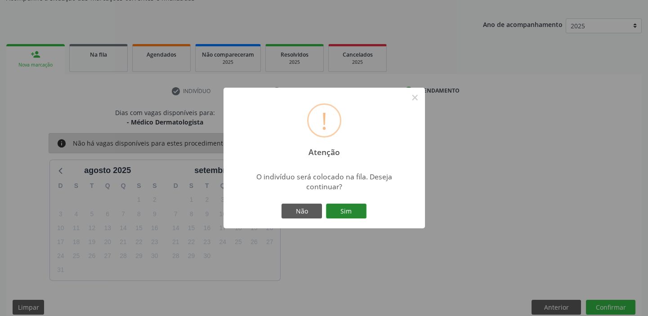
click at [347, 211] on button "Sim" at bounding box center [346, 211] width 40 height 15
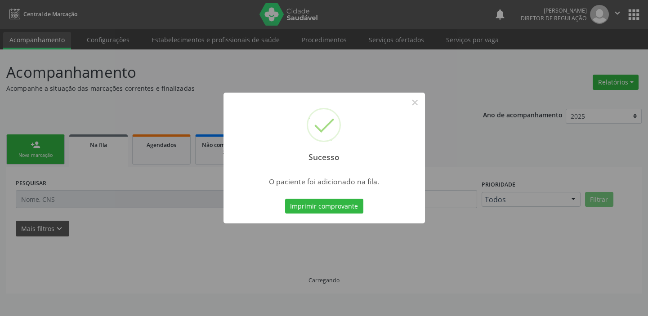
scroll to position [0, 0]
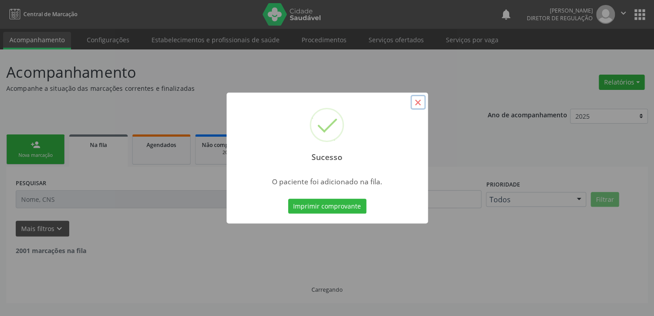
click at [423, 100] on div "Sucesso ×" at bounding box center [326, 131] width 201 height 77
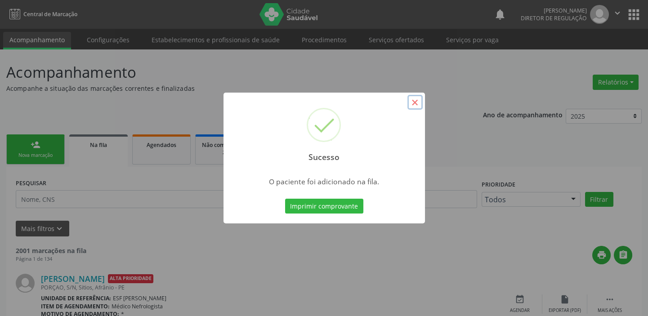
click at [415, 106] on button "×" at bounding box center [414, 102] width 15 height 15
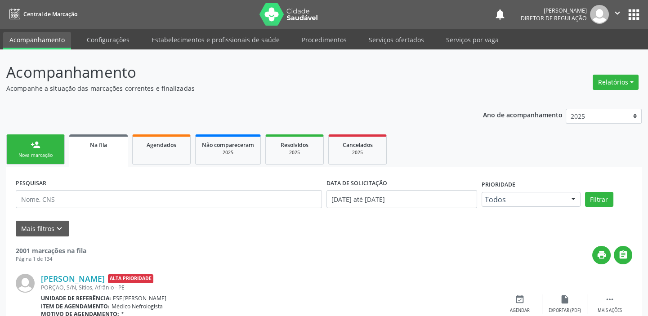
click at [24, 152] on div "Nova marcação" at bounding box center [35, 155] width 45 height 7
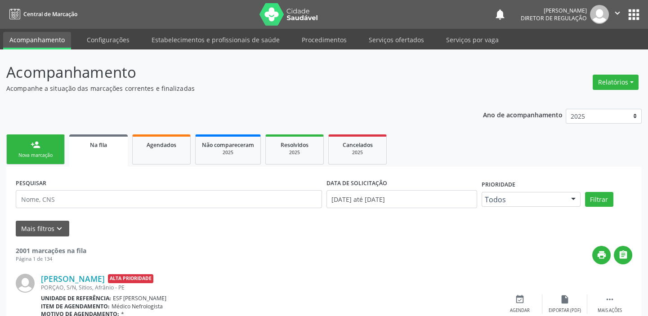
click at [24, 152] on div "Nova marcação" at bounding box center [35, 155] width 45 height 7
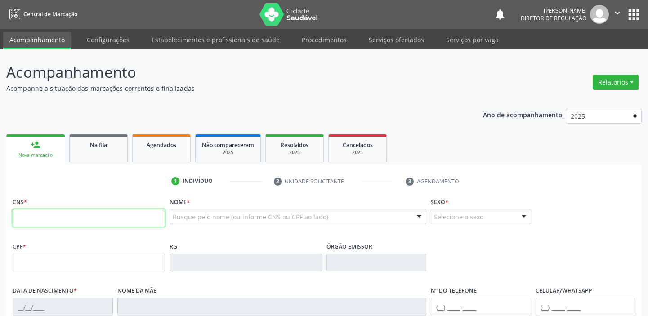
click at [27, 223] on input "text" at bounding box center [89, 218] width 152 height 18
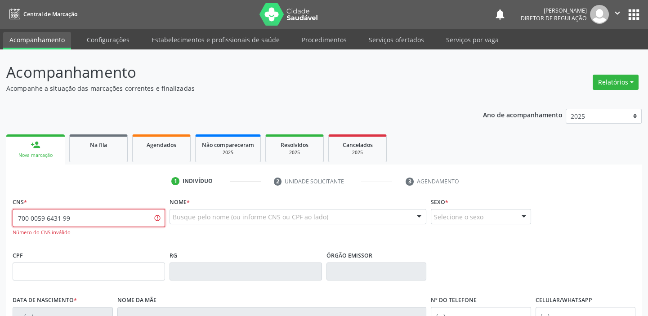
type input "700 0059 6431 9"
type input "700 0059 6431 8910"
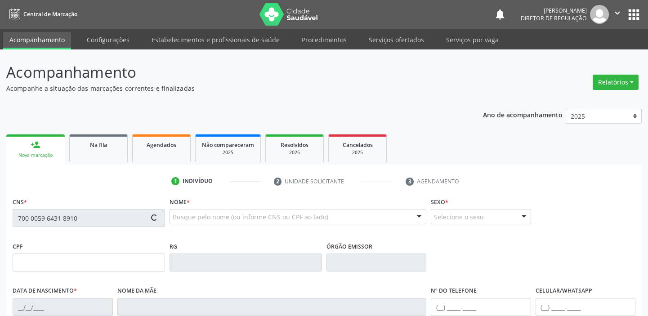
type input "02[DATE]"
type input "[PERSON_NAME]"
type input "[PHONE_NUMBER]"
type input "S/N"
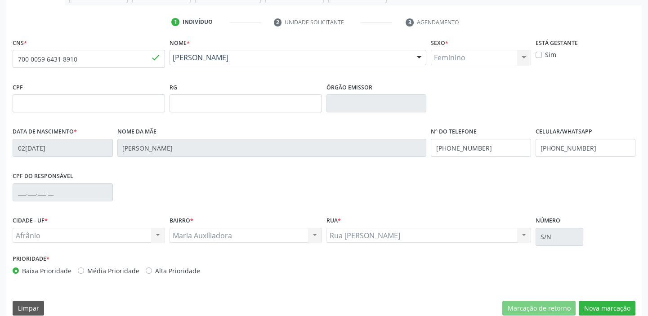
scroll to position [171, 0]
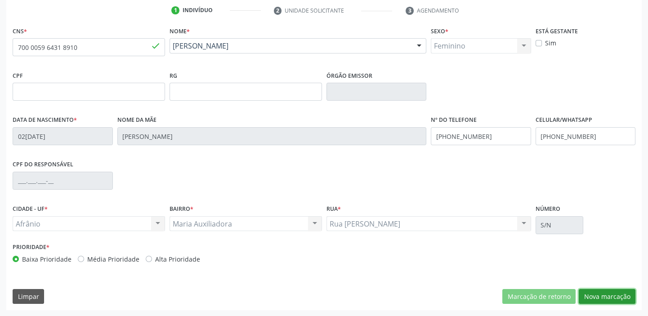
click at [585, 296] on button "Nova marcação" at bounding box center [606, 296] width 57 height 15
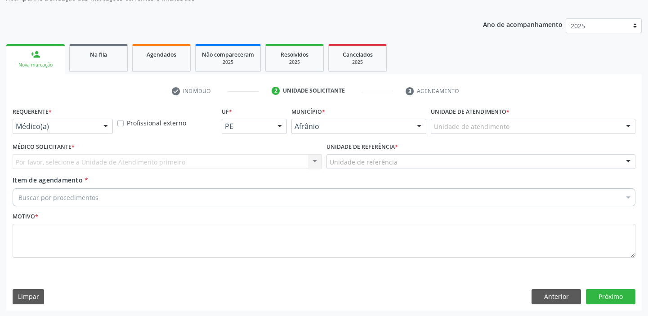
drag, startPoint x: 438, startPoint y: 121, endPoint x: 438, endPoint y: 136, distance: 15.3
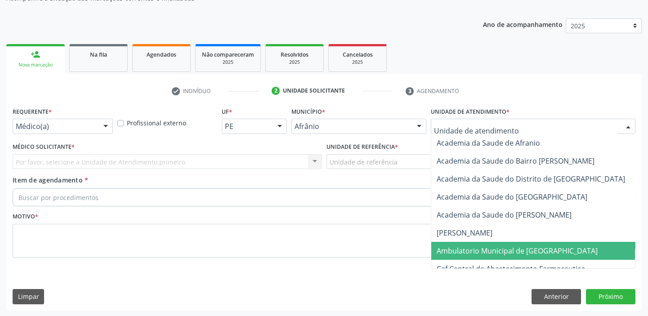
drag, startPoint x: 451, startPoint y: 243, endPoint x: 427, endPoint y: 229, distance: 27.6
click at [451, 243] on span "Ambulatorio Municipal de [GEOGRAPHIC_DATA]" at bounding box center [540, 251] width 219 height 18
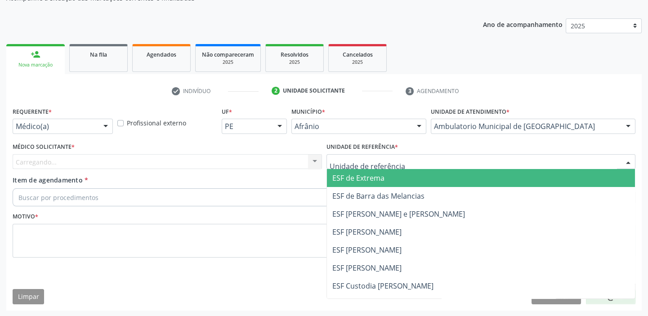
drag, startPoint x: 360, startPoint y: 161, endPoint x: 360, endPoint y: 206, distance: 44.5
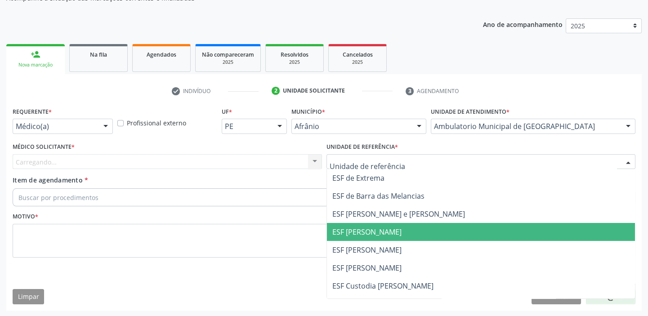
click at [364, 256] on span "ESF [PERSON_NAME]" at bounding box center [481, 250] width 308 height 18
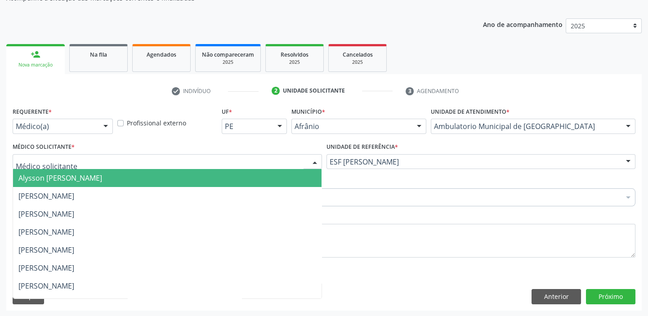
click at [36, 182] on span "Alysson [PERSON_NAME]" at bounding box center [60, 178] width 84 height 10
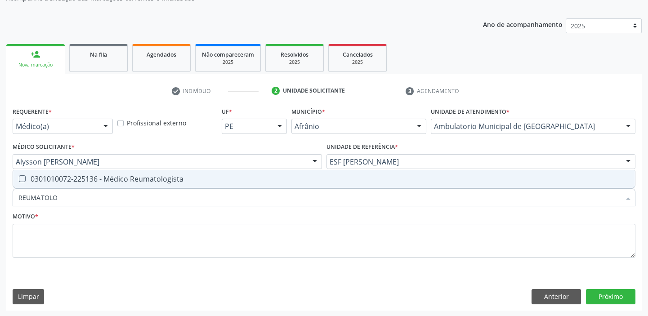
type input "REUMATOLOG"
click at [19, 174] on span "0301010072-225136 - Médico Reumatologista" at bounding box center [323, 179] width 621 height 18
checkbox Reumatologista "true"
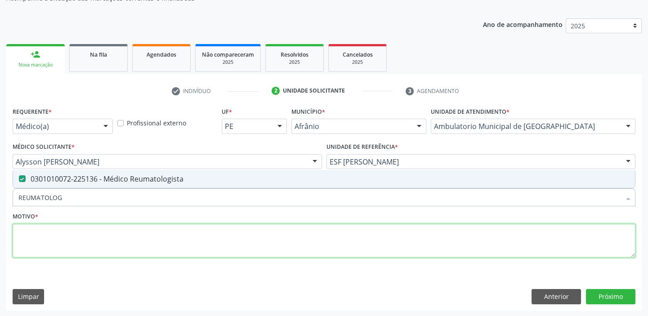
click at [34, 240] on textarea at bounding box center [324, 241] width 622 height 34
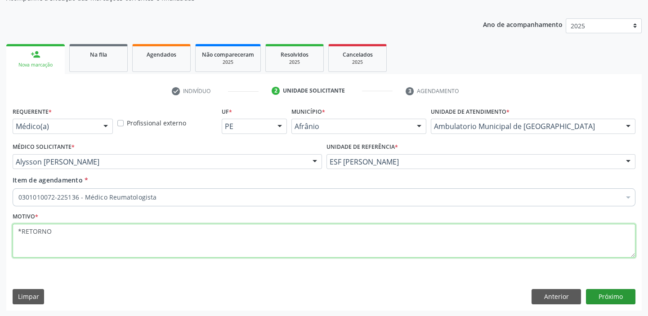
type textarea "*RETORNO"
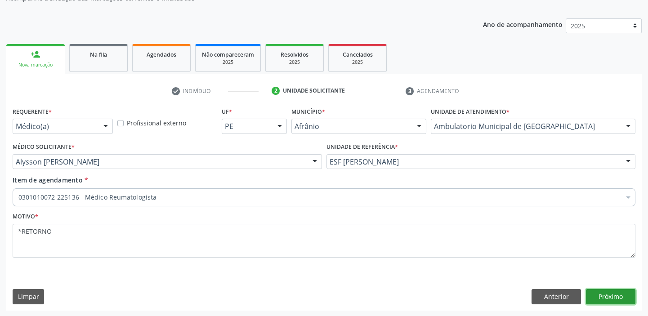
click at [600, 292] on button "Próximo" at bounding box center [610, 296] width 49 height 15
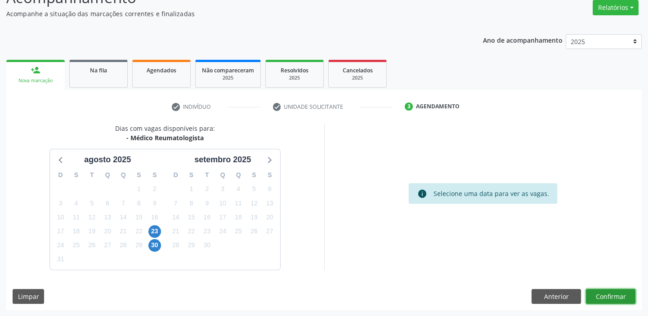
click at [599, 297] on button "Confirmar" at bounding box center [610, 296] width 49 height 15
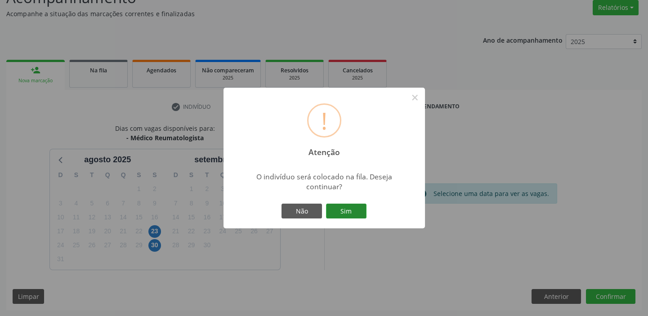
click at [350, 213] on button "Sim" at bounding box center [346, 211] width 40 height 15
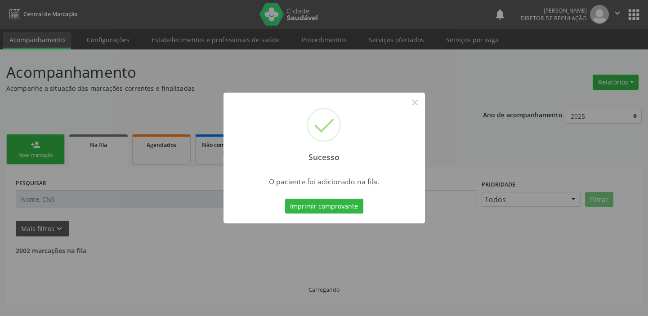
scroll to position [0, 0]
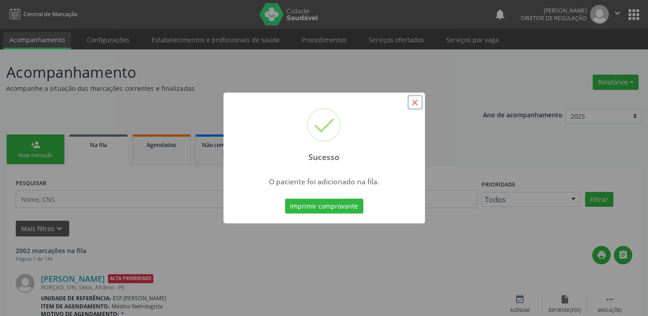
click at [415, 100] on button "×" at bounding box center [414, 102] width 15 height 15
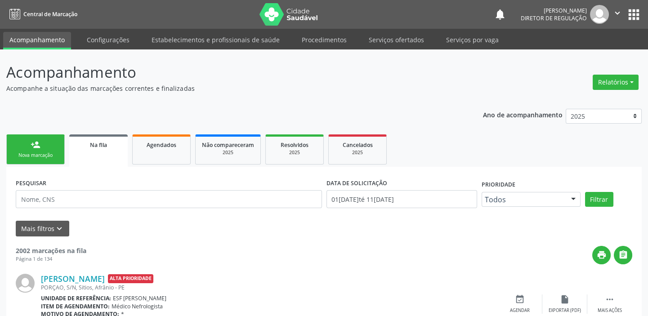
click at [49, 146] on link "person_add Nova marcação" at bounding box center [35, 149] width 58 height 30
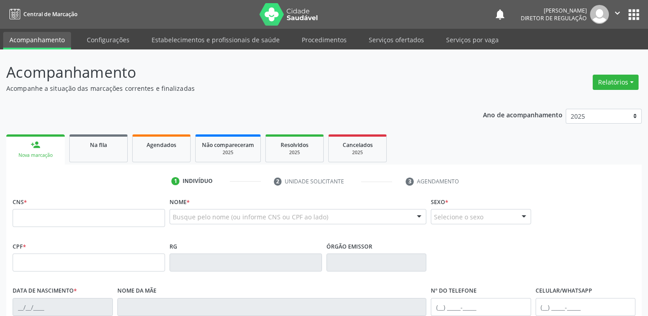
click at [595, 198] on div "CNS * Nome * Busque pelo nome (ou informe CNS ou CPF ao lado) Nenhum resultado …" at bounding box center [323, 217] width 627 height 44
click at [84, 215] on input "text" at bounding box center [89, 218] width 152 height 18
type input "700 0059 6431 8910"
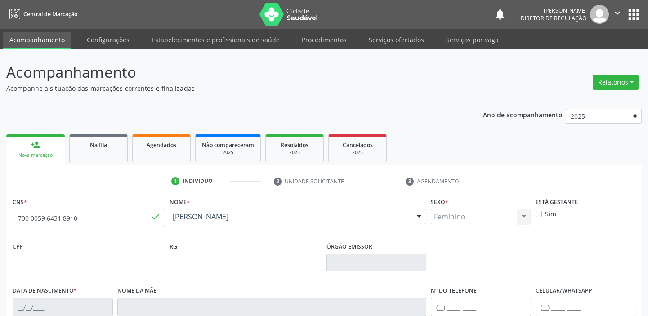
type input "02/10/1989"
type input "Ângela Andrelina Sousa"
type input "(87) 98841-5943"
type input "S/N"
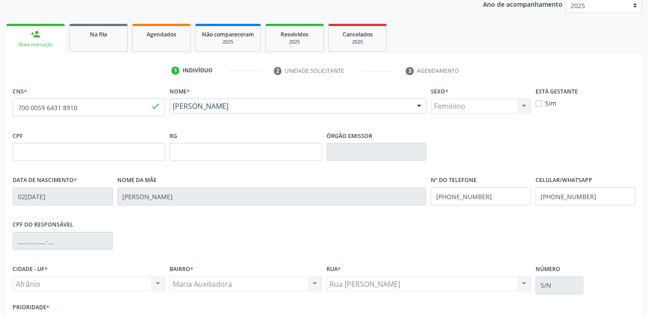
scroll to position [171, 0]
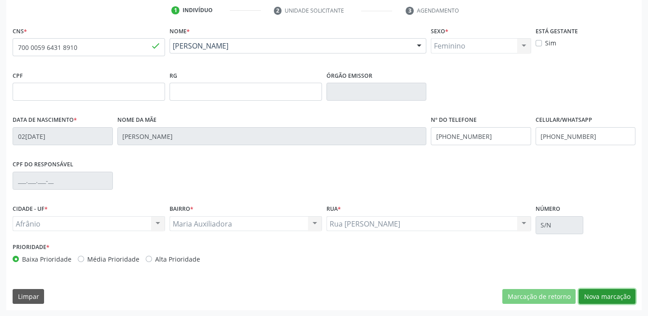
click at [597, 297] on button "Nova marcação" at bounding box center [606, 296] width 57 height 15
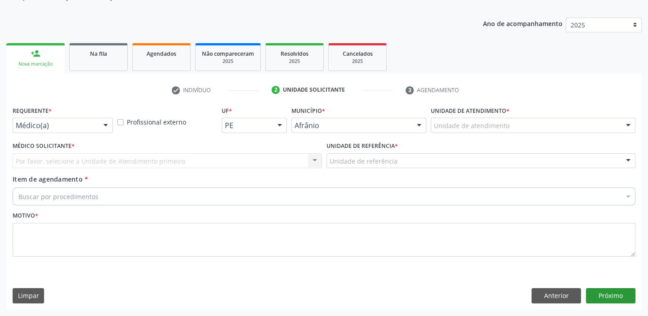
scroll to position [90, 0]
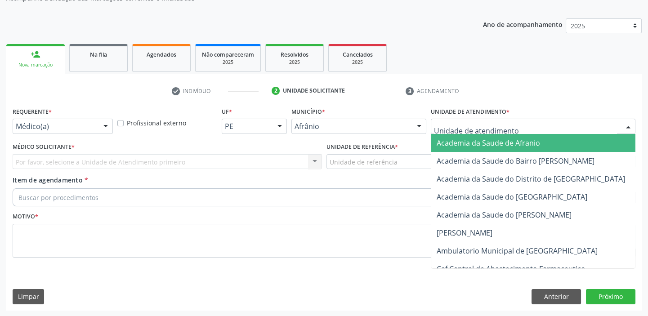
drag, startPoint x: 444, startPoint y: 126, endPoint x: 451, endPoint y: 184, distance: 58.9
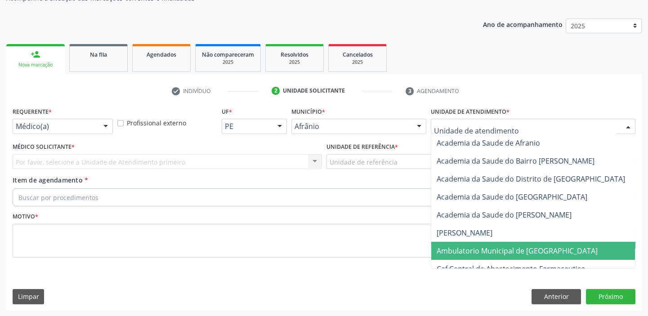
drag, startPoint x: 456, startPoint y: 247, endPoint x: 371, endPoint y: 183, distance: 106.5
click at [453, 246] on span "Ambulatorio Municipal de [GEOGRAPHIC_DATA]" at bounding box center [516, 251] width 161 height 10
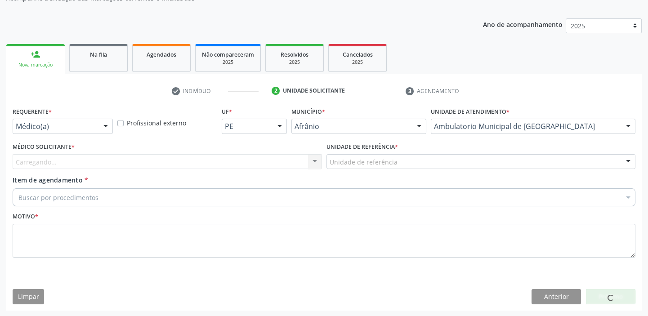
drag, startPoint x: 345, startPoint y: 158, endPoint x: 347, endPoint y: 176, distance: 18.1
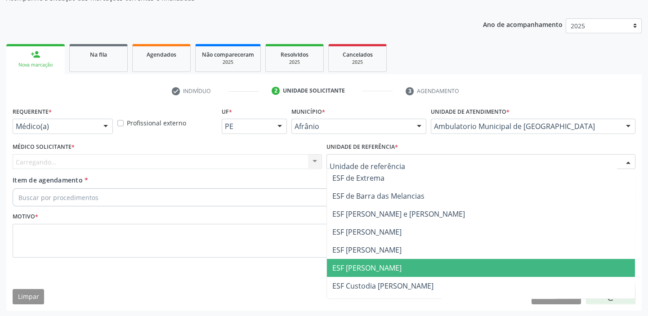
click at [352, 263] on span "ESF [PERSON_NAME]" at bounding box center [366, 268] width 69 height 10
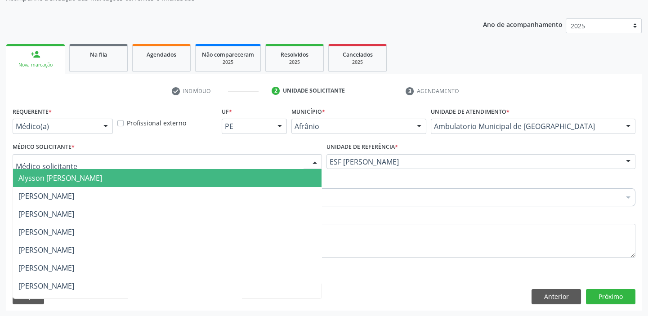
drag, startPoint x: 57, startPoint y: 163, endPoint x: 56, endPoint y: 176, distance: 12.6
click at [56, 176] on span "Alysson [PERSON_NAME]" at bounding box center [60, 178] width 84 height 10
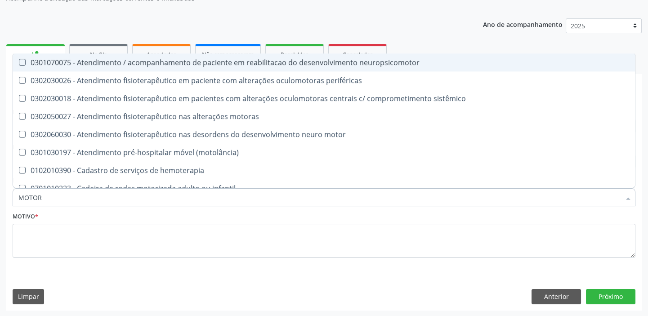
type input "MOTORA"
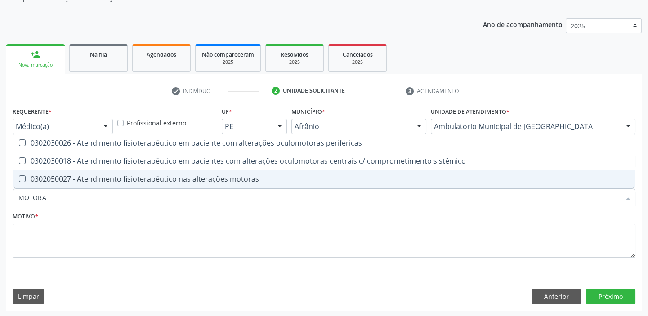
click at [96, 180] on div "0302050027 - Atendimento fisioterapêutico nas alterações motoras" at bounding box center [323, 178] width 611 height 7
checkbox motoras "true"
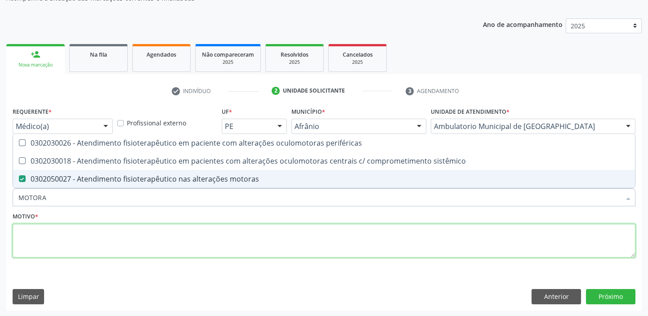
click at [52, 247] on textarea at bounding box center [324, 241] width 622 height 34
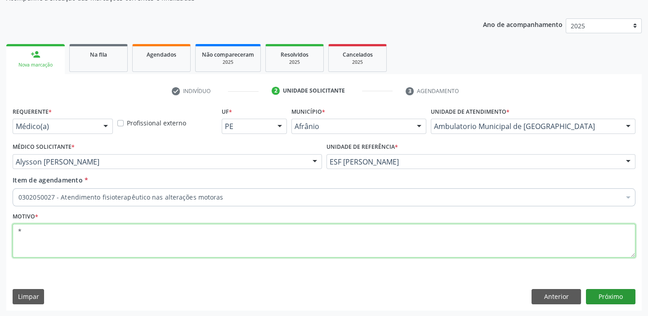
type textarea "*"
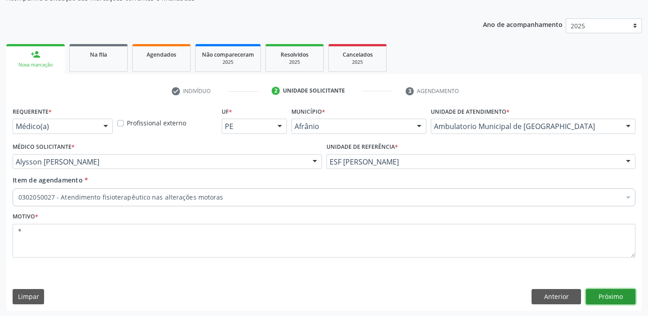
click at [605, 292] on button "Próximo" at bounding box center [610, 296] width 49 height 15
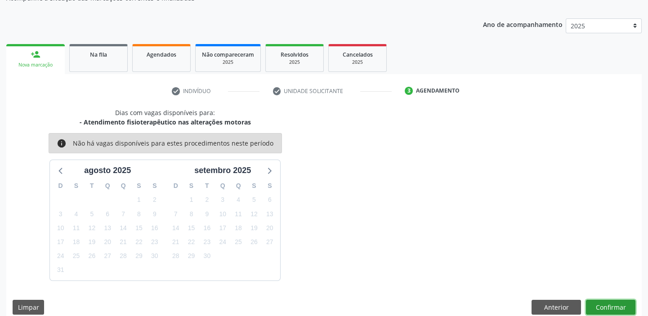
click at [600, 306] on button "Confirmar" at bounding box center [610, 307] width 49 height 15
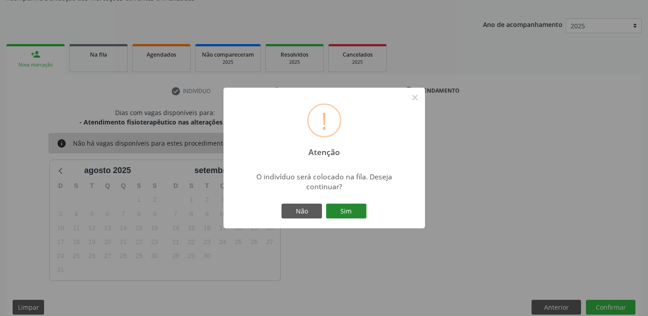
click at [346, 206] on button "Sim" at bounding box center [346, 211] width 40 height 15
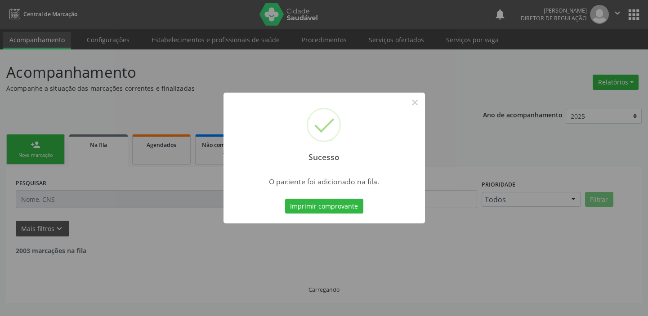
scroll to position [0, 0]
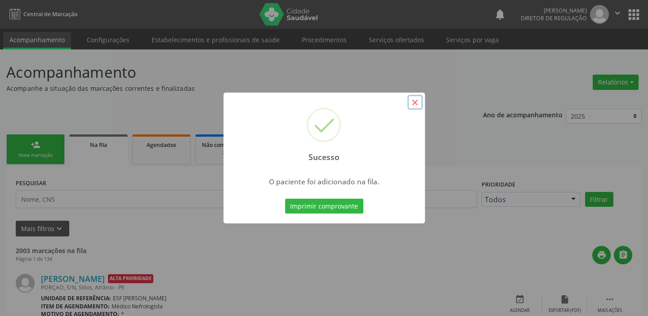
click at [417, 103] on button "×" at bounding box center [414, 102] width 15 height 15
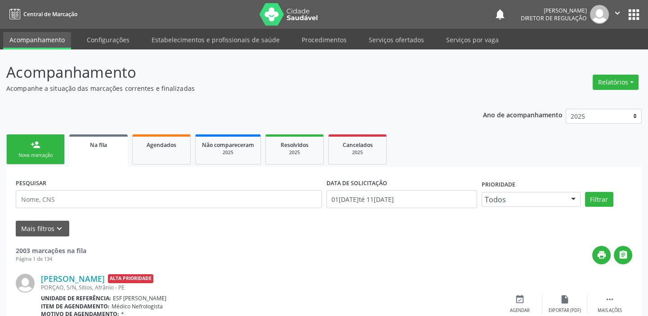
click at [27, 143] on link "person_add Nova marcação" at bounding box center [35, 149] width 58 height 30
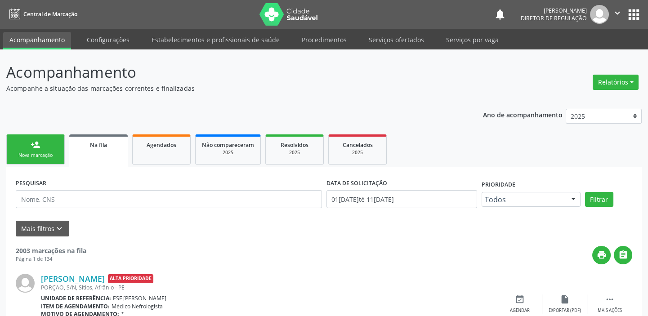
click at [56, 157] on div "Nova marcação" at bounding box center [35, 155] width 45 height 7
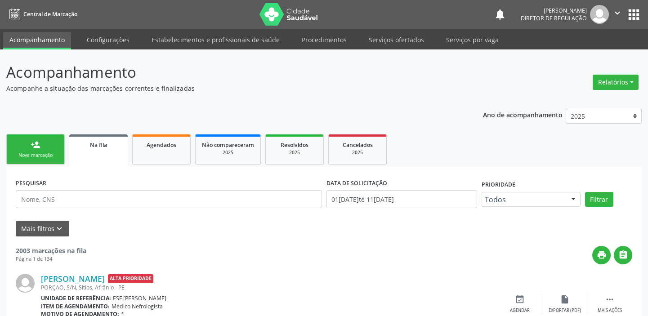
click at [56, 157] on div "Nova marcação" at bounding box center [35, 155] width 45 height 7
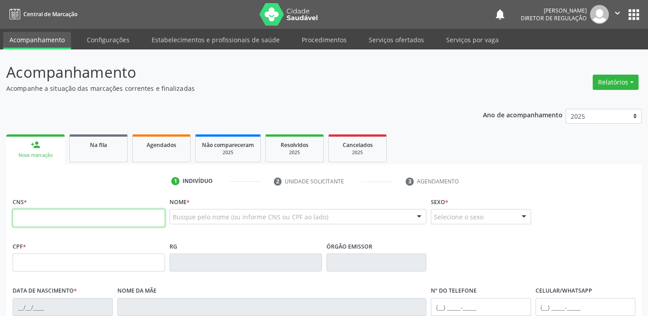
click at [48, 215] on input "text" at bounding box center [89, 218] width 152 height 18
click at [35, 219] on input "text" at bounding box center [89, 218] width 152 height 18
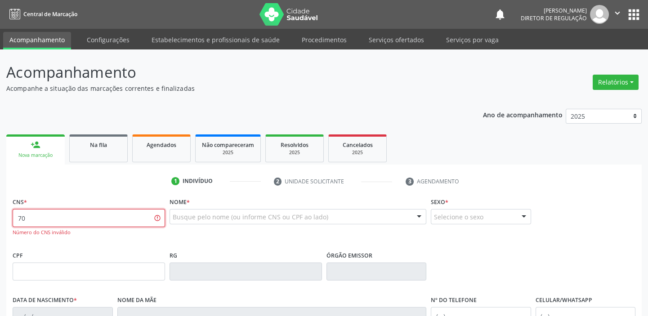
type input "7"
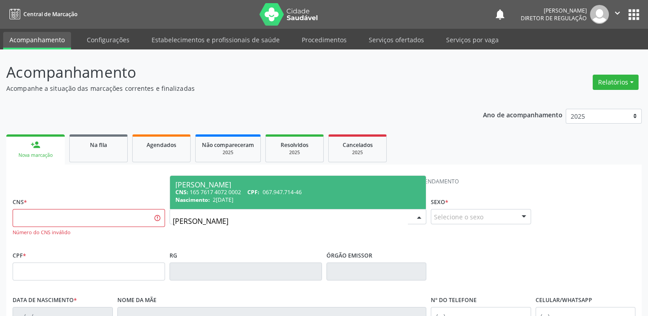
type input "REGINALDO LIMA"
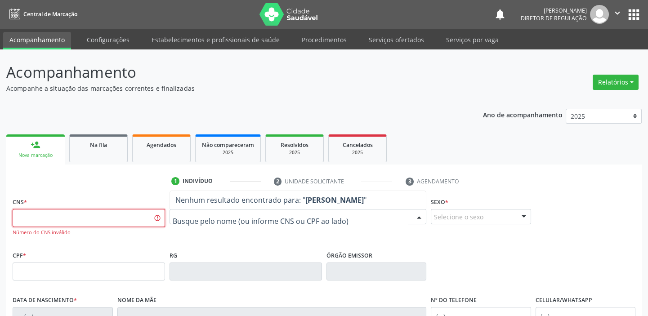
click at [48, 214] on input "text" at bounding box center [89, 218] width 152 height 18
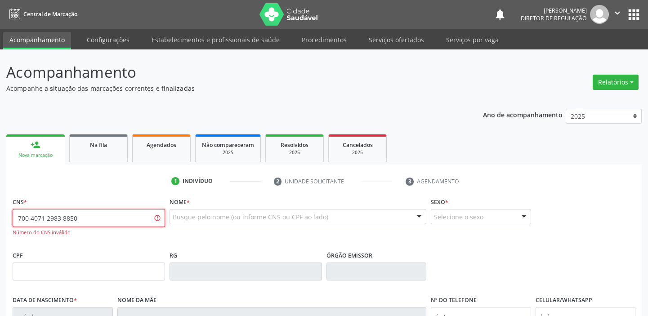
type input "700 4071 2983 8850"
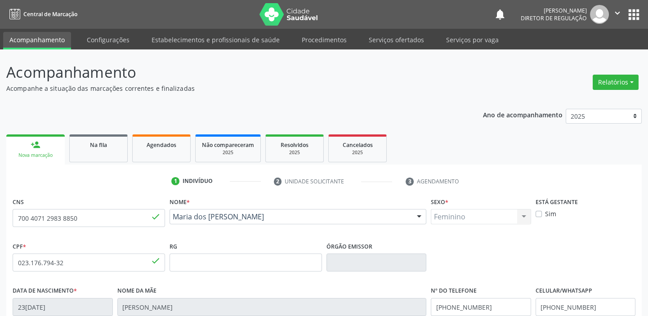
click at [0, 0] on button "Próximo" at bounding box center [0, 0] width 0 height 0
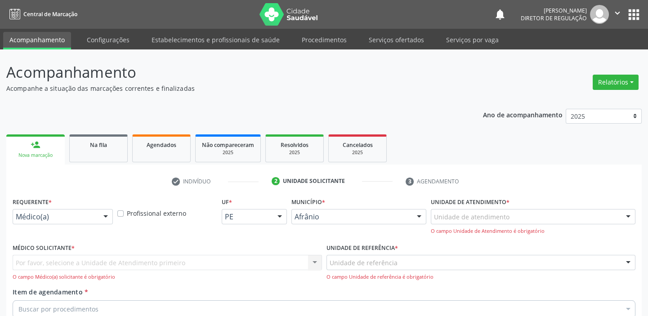
scroll to position [90, 0]
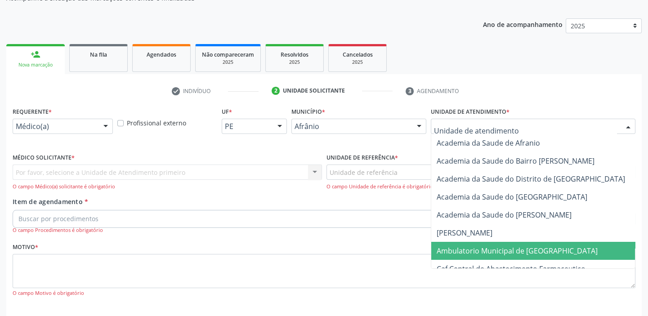
drag, startPoint x: 459, startPoint y: 249, endPoint x: 412, endPoint y: 218, distance: 56.6
click at [458, 248] on span "Ambulatorio Municipal de [GEOGRAPHIC_DATA]" at bounding box center [516, 251] width 161 height 10
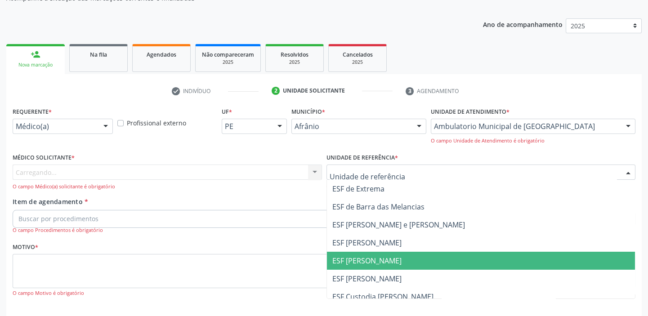
click at [362, 261] on span "ESF [PERSON_NAME]" at bounding box center [366, 261] width 69 height 10
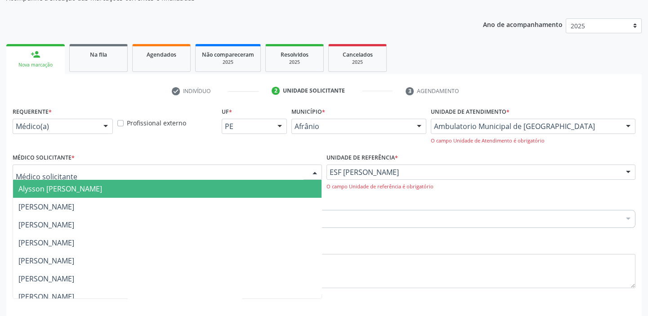
click at [36, 187] on span "Alysson [PERSON_NAME]" at bounding box center [60, 189] width 84 height 10
click at [39, 203] on span "[PERSON_NAME]" at bounding box center [46, 207] width 56 height 10
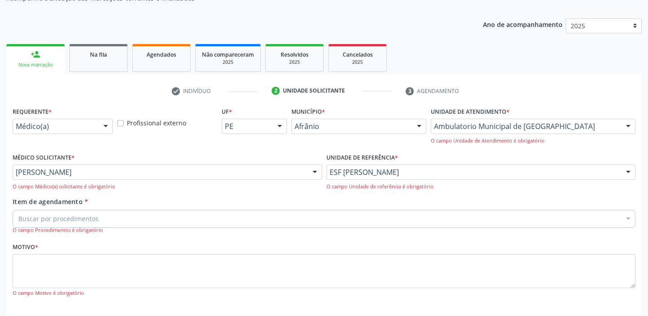
click at [44, 210] on div "Buscar por procedimentos" at bounding box center [324, 219] width 622 height 18
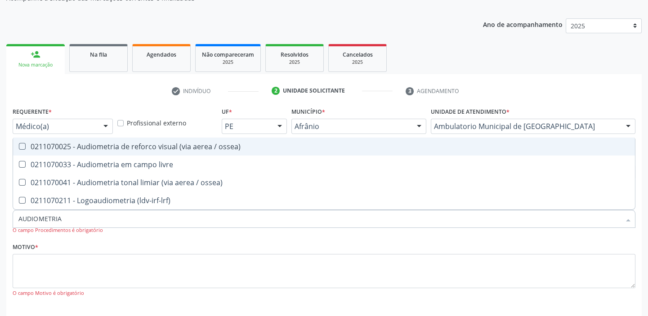
type input "AUDIOMETRIA"
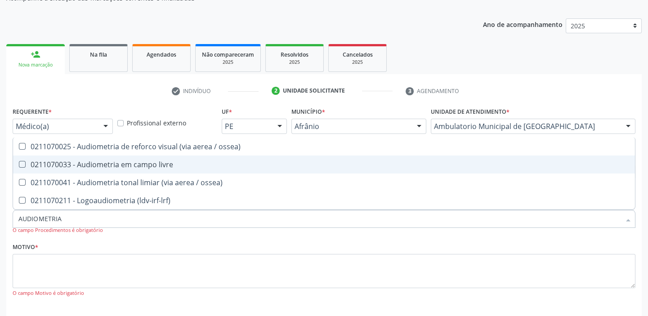
click at [137, 164] on div "0211070033 - Audiometria em campo livre" at bounding box center [323, 164] width 611 height 7
checkbox livre "true"
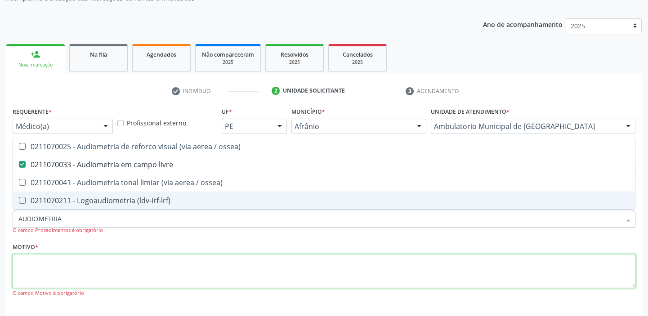
click at [45, 262] on textarea at bounding box center [324, 271] width 622 height 34
type textarea "*"
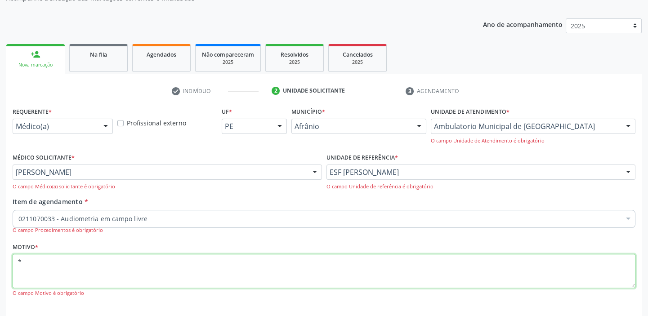
click at [45, 262] on textarea "*" at bounding box center [324, 271] width 622 height 34
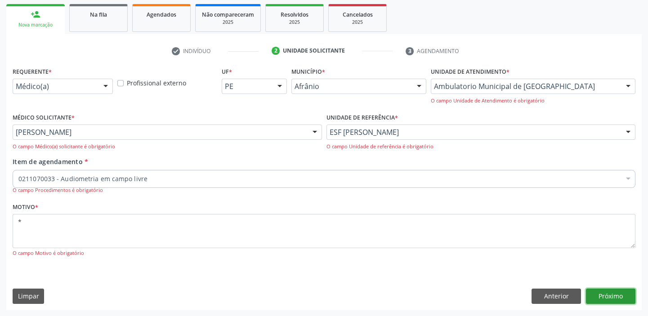
click at [602, 295] on button "Próximo" at bounding box center [610, 295] width 49 height 15
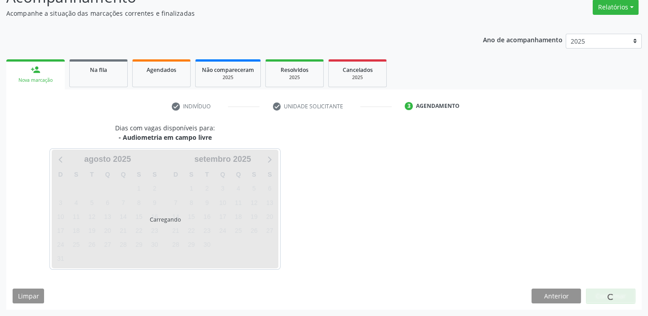
scroll to position [75, 0]
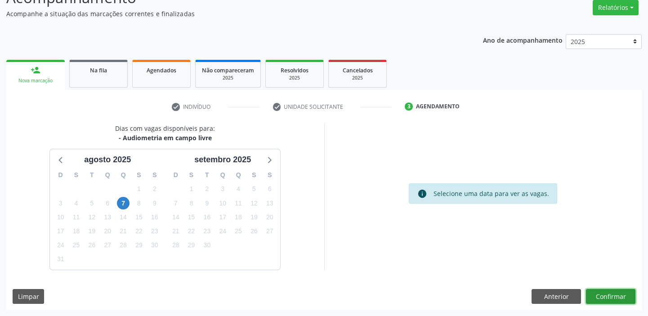
click at [595, 294] on button "Confirmar" at bounding box center [610, 296] width 49 height 15
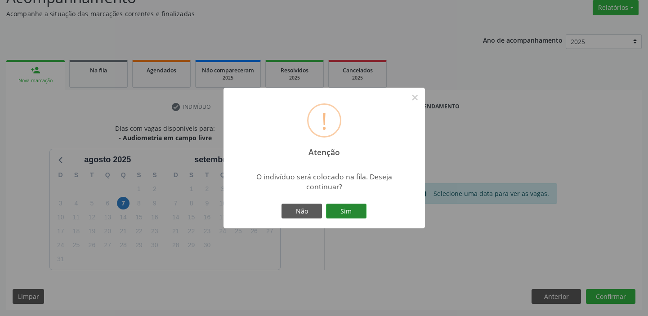
click at [342, 208] on button "Sim" at bounding box center [346, 211] width 40 height 15
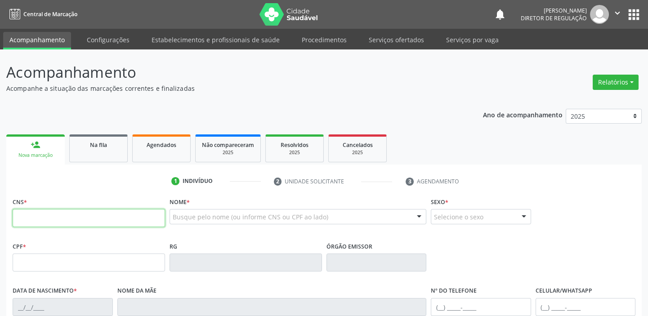
click at [55, 220] on input "text" at bounding box center [89, 218] width 152 height 18
type input "702 5053 0488 0338"
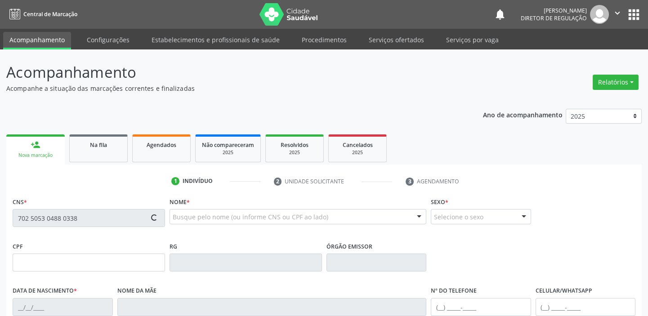
type input "[DATE]"
type input "[PERSON_NAME]"
type input "[PHONE_NUMBER]"
type input "S/N"
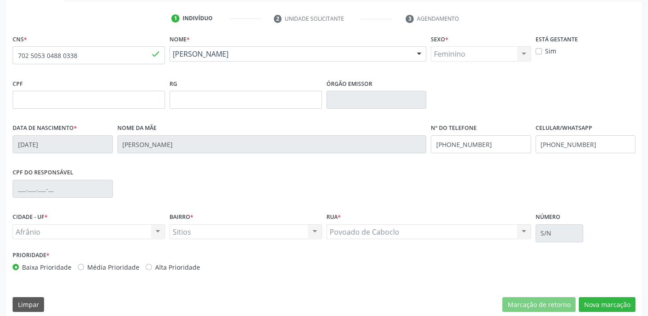
scroll to position [171, 0]
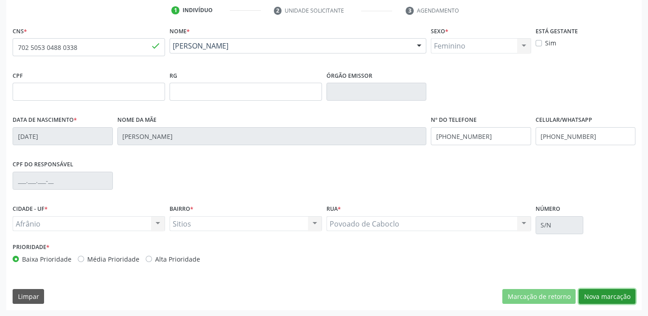
click at [592, 292] on button "Nova marcação" at bounding box center [606, 296] width 57 height 15
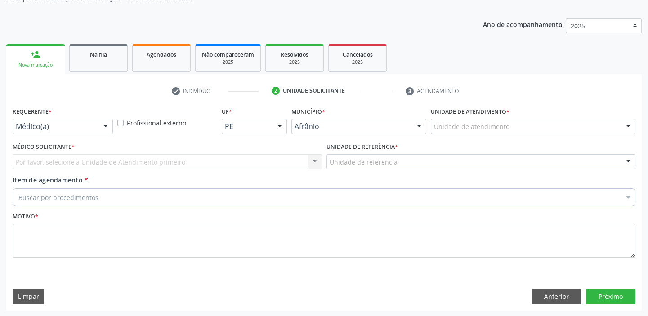
drag, startPoint x: 457, startPoint y: 127, endPoint x: 452, endPoint y: 180, distance: 53.7
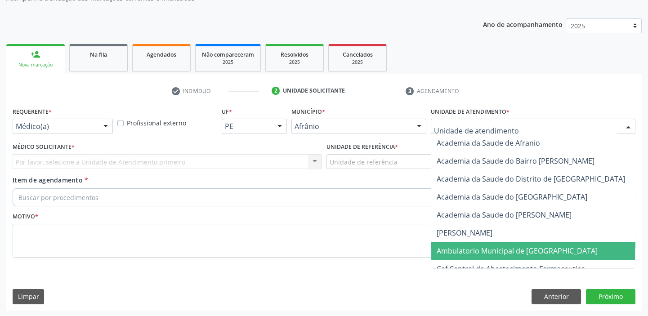
click at [449, 251] on span "Ambulatorio Municipal de [GEOGRAPHIC_DATA]" at bounding box center [516, 251] width 161 height 10
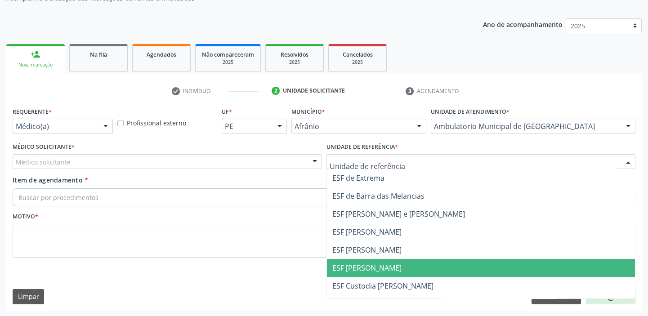
click at [363, 261] on span "ESF [PERSON_NAME]" at bounding box center [481, 268] width 308 height 18
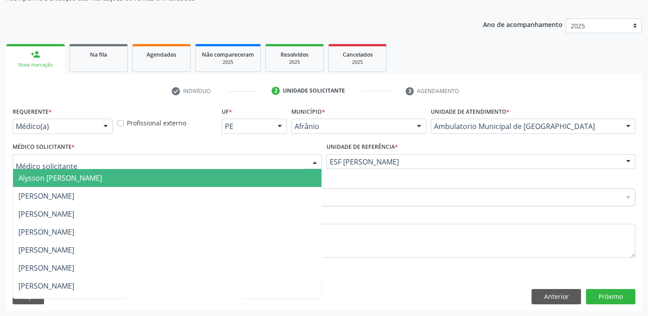
click at [56, 177] on span "Alysson [PERSON_NAME]" at bounding box center [60, 178] width 84 height 10
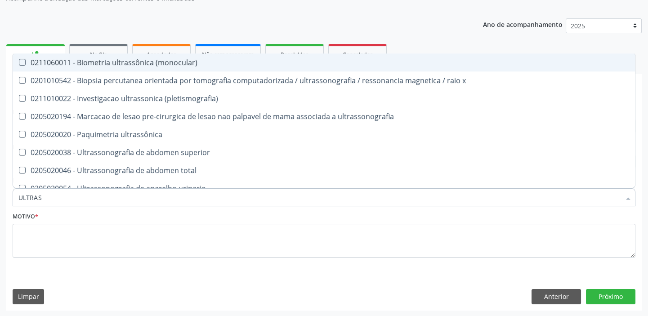
type input "ULTRASS"
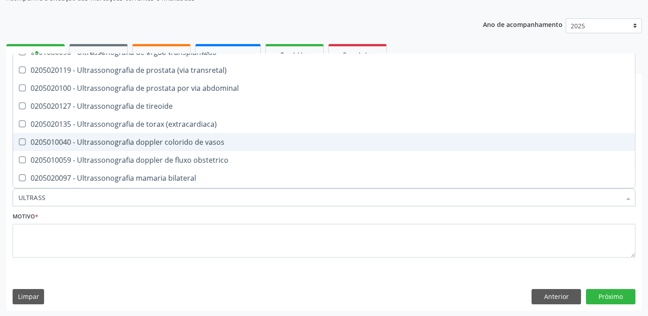
scroll to position [204, 0]
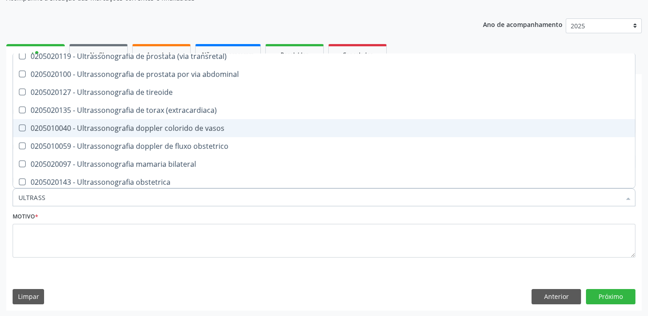
click at [161, 127] on div "0205010040 - Ultrassonografia doppler colorido de vasos" at bounding box center [323, 127] width 611 height 7
checkbox vasos "true"
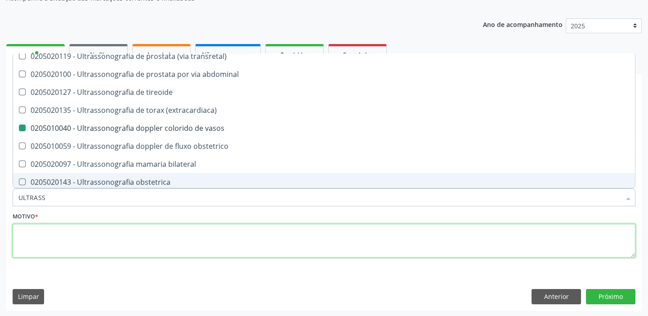
drag, startPoint x: 80, startPoint y: 240, endPoint x: 69, endPoint y: 241, distance: 11.3
click at [71, 241] on textarea at bounding box center [324, 241] width 622 height 34
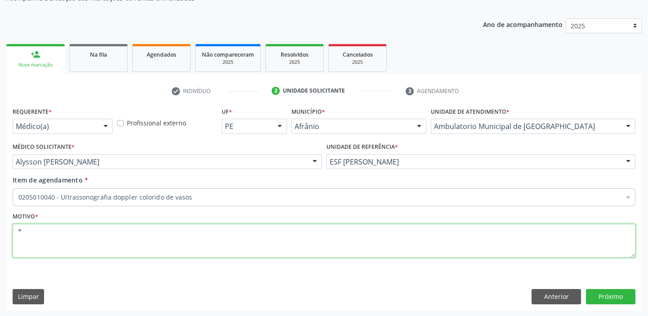
scroll to position [0, 0]
type textarea "*"
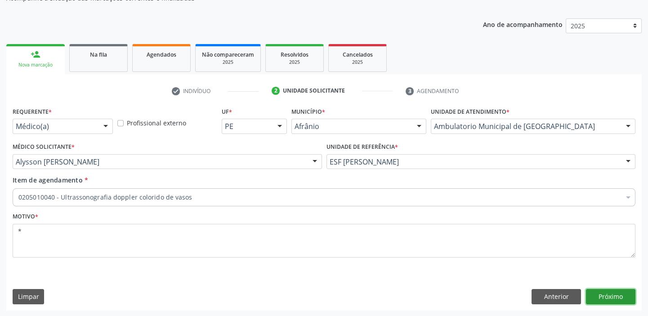
click at [588, 292] on button "Próximo" at bounding box center [610, 296] width 49 height 15
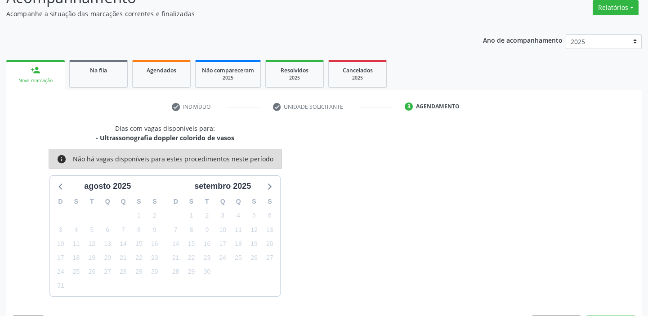
scroll to position [90, 0]
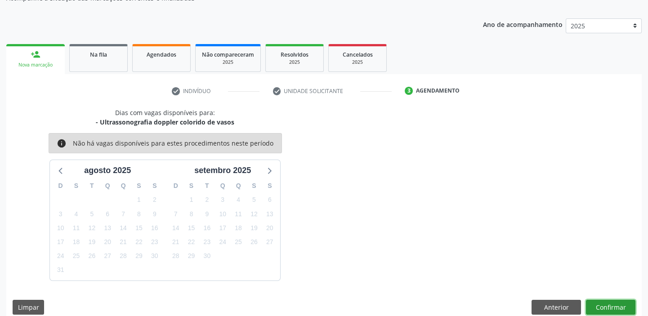
click at [610, 301] on button "Confirmar" at bounding box center [610, 307] width 49 height 15
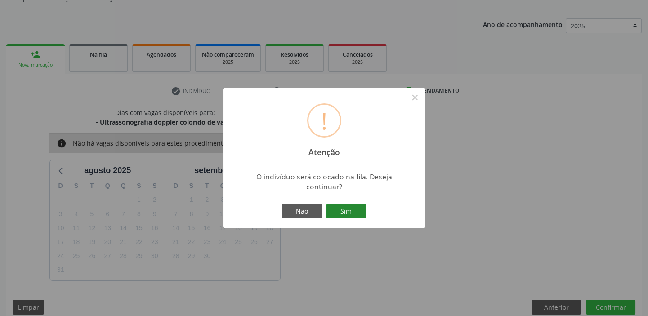
click at [343, 211] on button "Sim" at bounding box center [346, 211] width 40 height 15
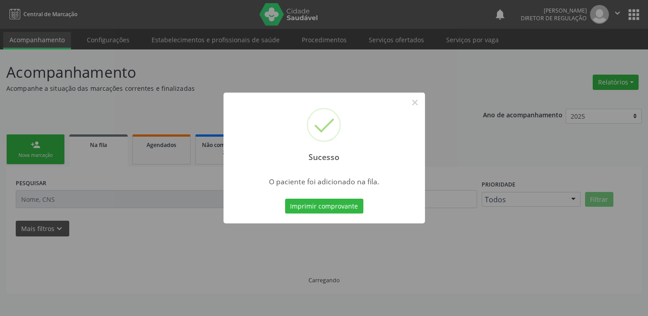
scroll to position [0, 0]
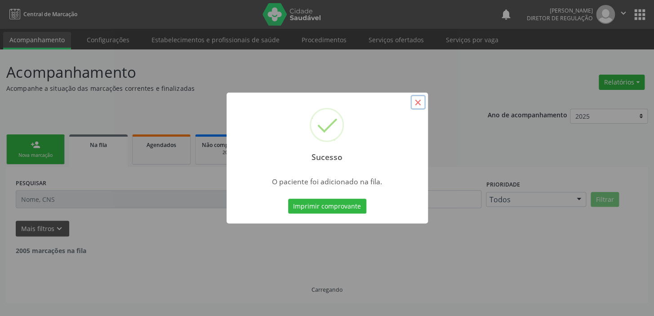
click at [415, 103] on button "×" at bounding box center [417, 102] width 15 height 15
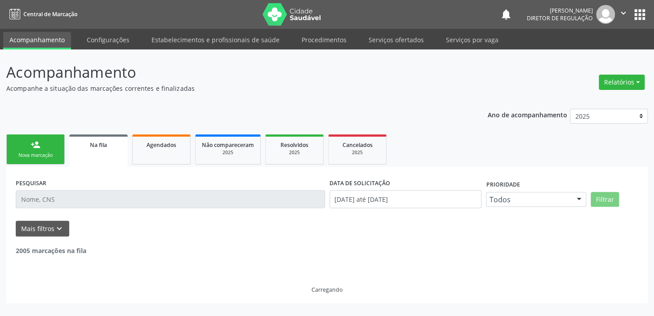
click at [40, 148] on link "person_add Nova marcação" at bounding box center [35, 149] width 58 height 30
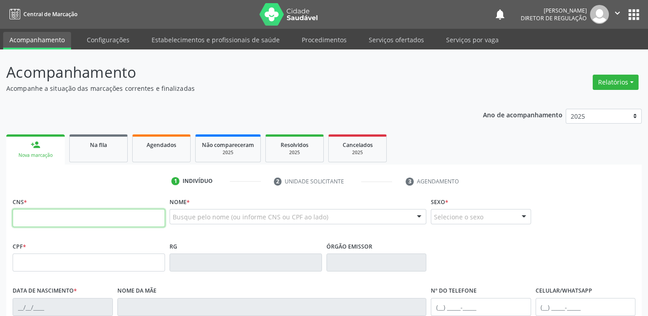
click at [62, 215] on input "text" at bounding box center [89, 218] width 152 height 18
type input "704 3055 0499 7695"
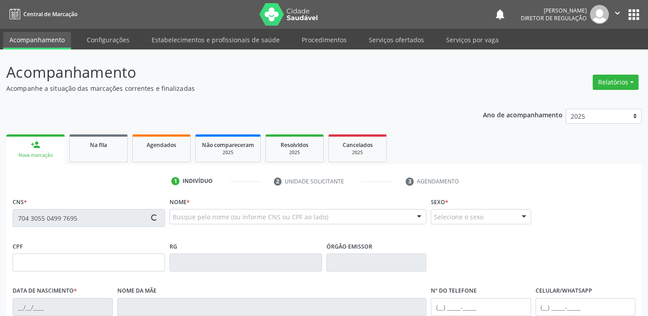
type input "039.215.664-44"
type input "[DATE]"
type input "[PERSON_NAME]"
type input "[PHONE_NUMBER]"
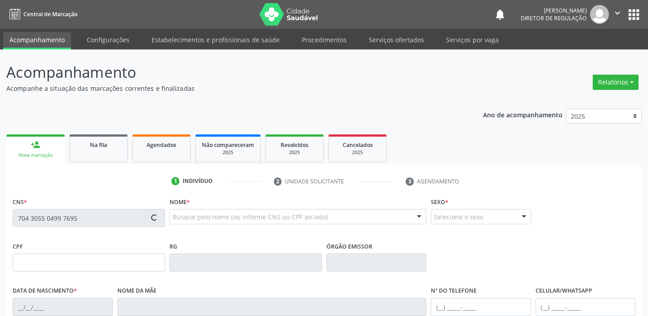
type input "032.279.784-58"
type input "13"
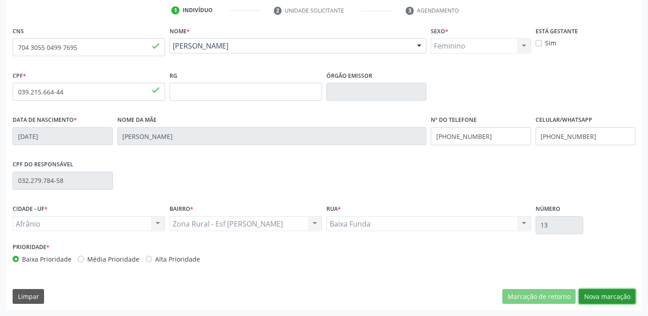
drag, startPoint x: 591, startPoint y: 293, endPoint x: 550, endPoint y: 264, distance: 50.0
click at [591, 291] on button "Nova marcação" at bounding box center [606, 296] width 57 height 15
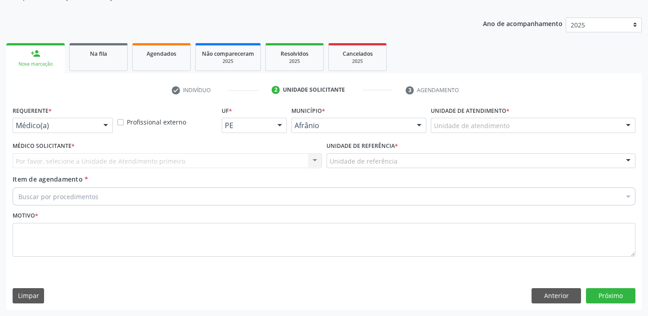
scroll to position [90, 0]
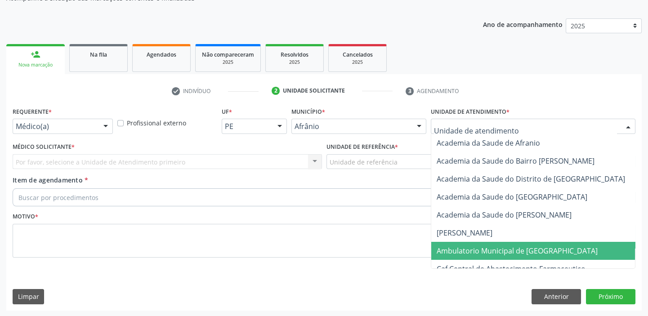
drag, startPoint x: 461, startPoint y: 246, endPoint x: 381, endPoint y: 203, distance: 91.1
click at [461, 246] on span "Ambulatorio Municipal de [GEOGRAPHIC_DATA]" at bounding box center [516, 251] width 161 height 10
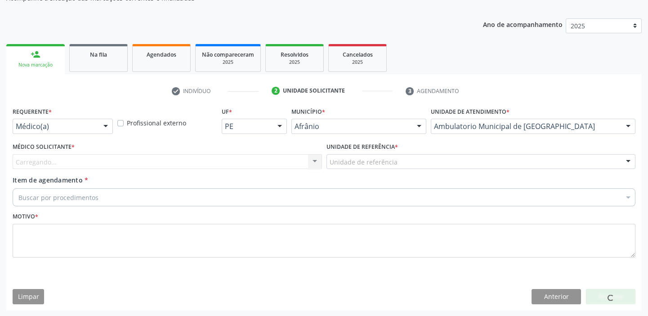
drag, startPoint x: 350, startPoint y: 157, endPoint x: 350, endPoint y: 180, distance: 22.9
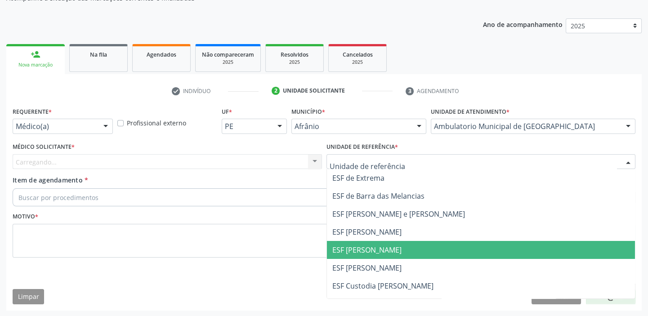
click at [355, 248] on span "ESF [PERSON_NAME]" at bounding box center [366, 250] width 69 height 10
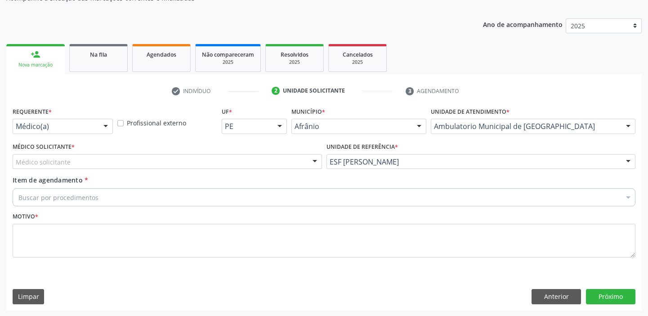
drag, startPoint x: 63, startPoint y: 163, endPoint x: 63, endPoint y: 172, distance: 8.5
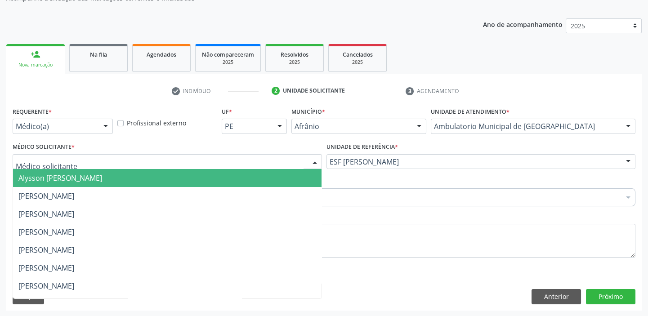
drag, startPoint x: 63, startPoint y: 175, endPoint x: 61, endPoint y: 183, distance: 8.3
click at [63, 175] on span "Alysson [PERSON_NAME]" at bounding box center [60, 178] width 84 height 10
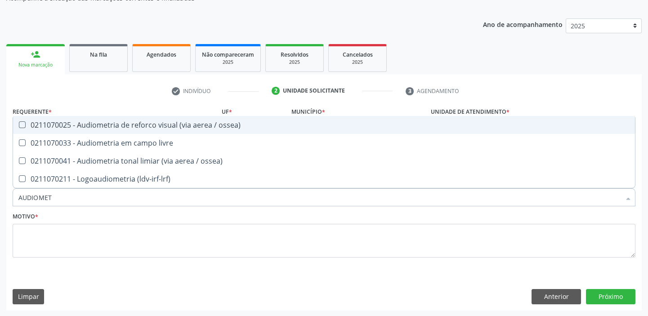
type input "AUDIOMETR"
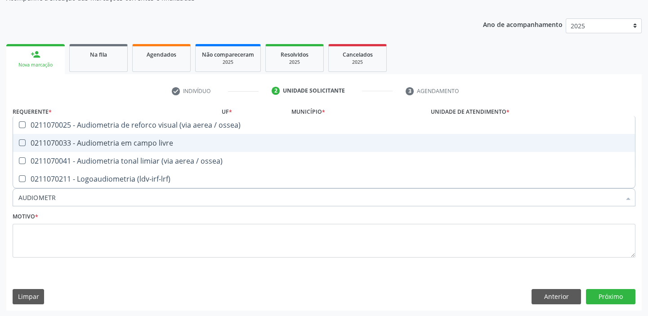
click at [80, 146] on div "0211070033 - Audiometria em campo livre" at bounding box center [323, 142] width 611 height 7
checkbox livre "true"
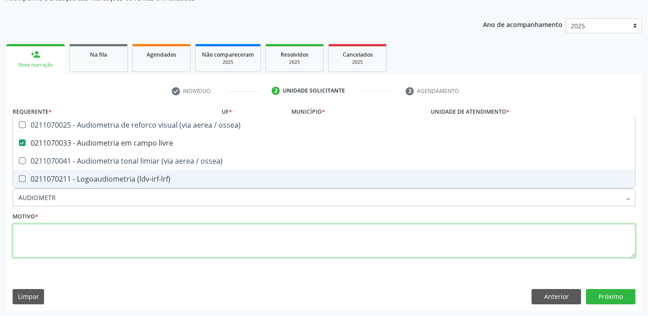
click at [38, 249] on textarea at bounding box center [324, 241] width 622 height 34
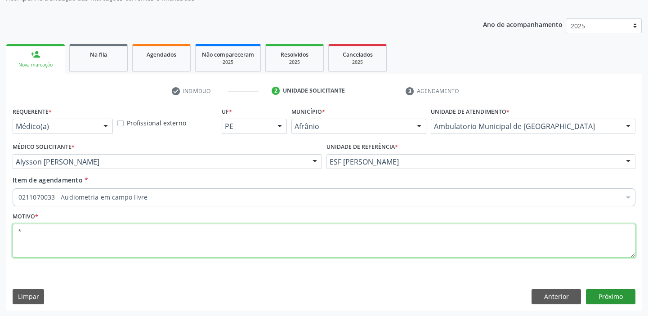
type textarea "*"
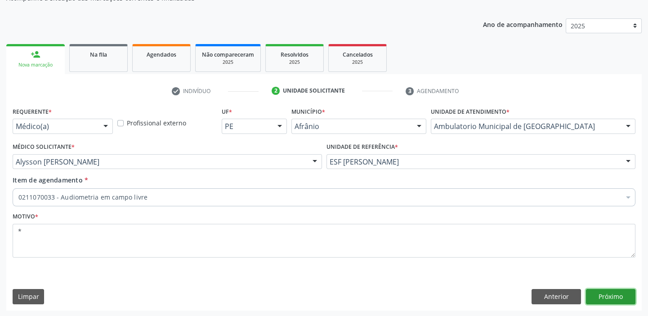
click at [616, 291] on button "Próximo" at bounding box center [610, 296] width 49 height 15
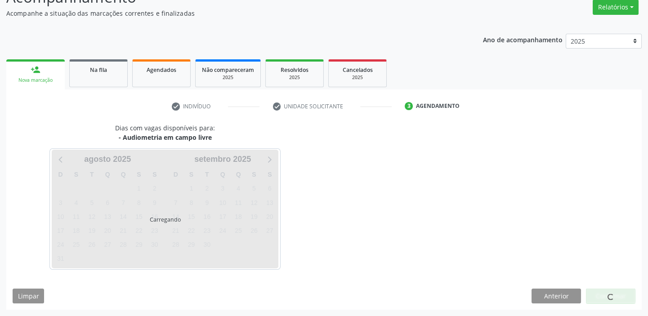
scroll to position [75, 0]
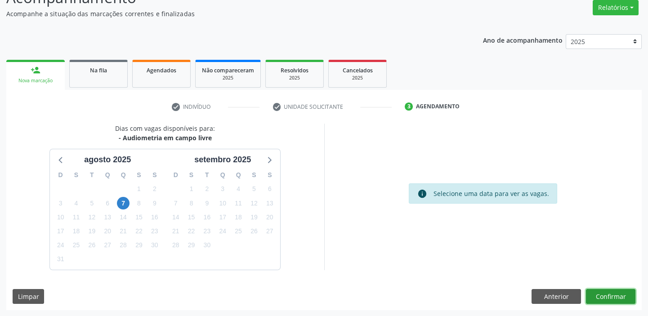
click at [604, 295] on button "Confirmar" at bounding box center [610, 296] width 49 height 15
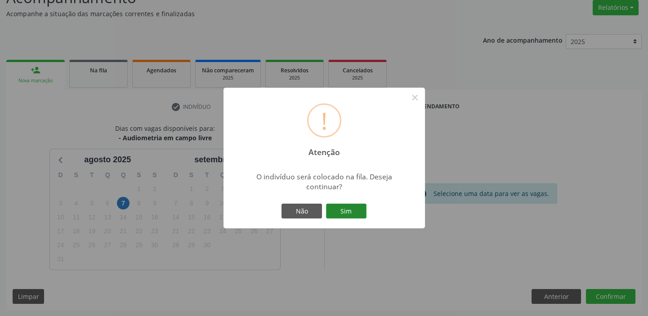
click at [333, 207] on button "Sim" at bounding box center [346, 211] width 40 height 15
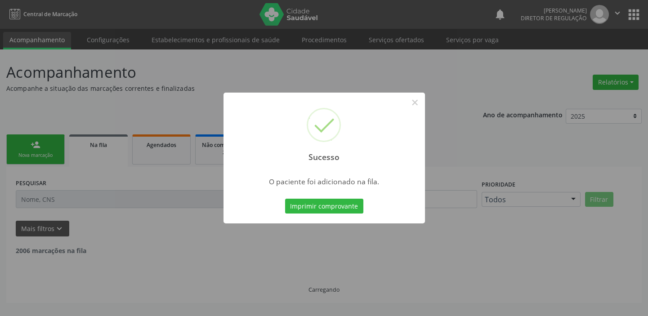
scroll to position [0, 0]
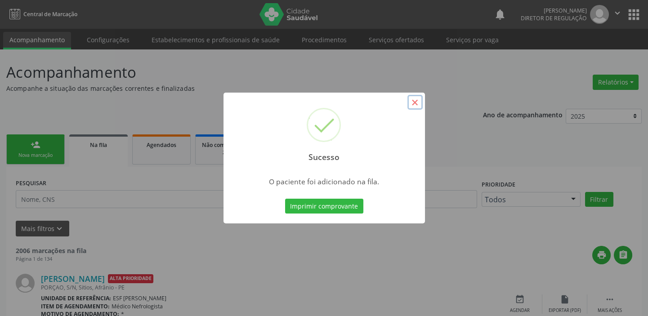
click at [414, 104] on button "×" at bounding box center [414, 102] width 15 height 15
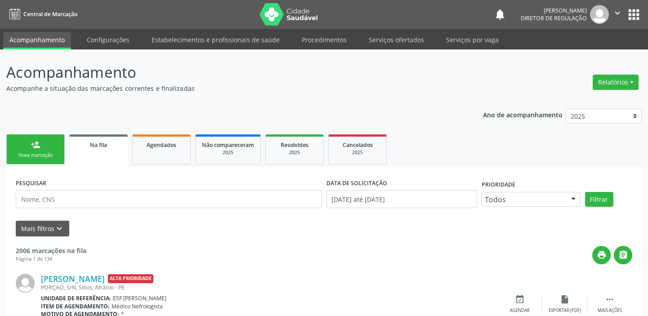
click at [36, 152] on div "Nova marcação" at bounding box center [35, 155] width 45 height 7
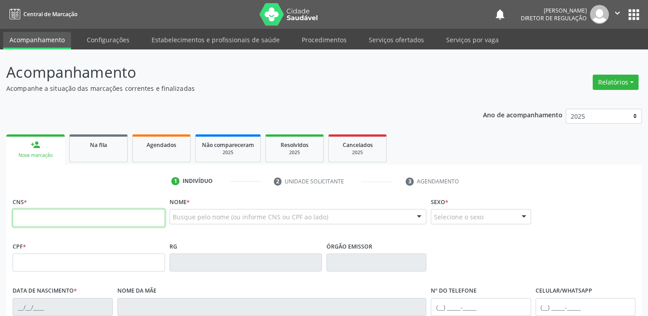
click at [61, 215] on input "text" at bounding box center [89, 218] width 152 height 18
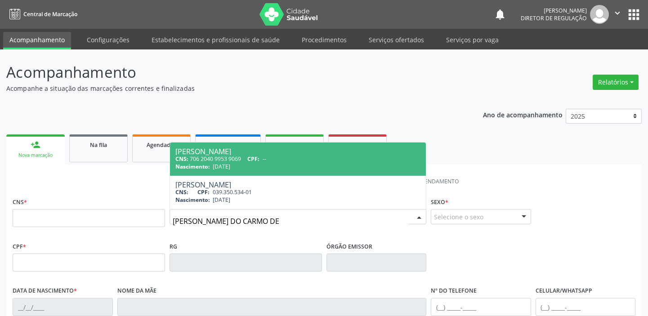
type input "[PERSON_NAME] DO CARMO DE"
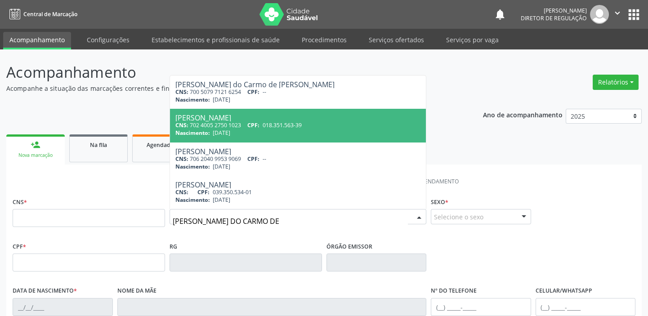
click at [243, 133] on div "Nascimento: [DATE]" at bounding box center [297, 133] width 245 height 8
type input "702 4005 2750 1023"
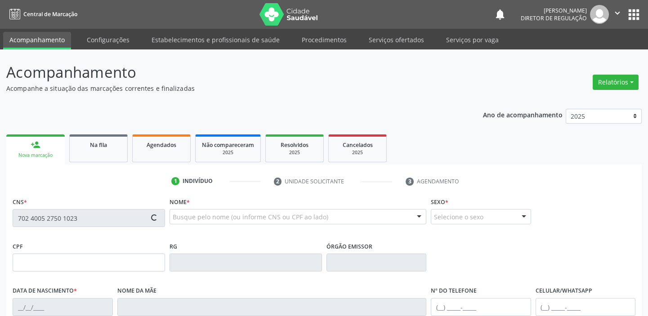
type input "018.351.563-39"
type input "[DATE]"
type input "[PERSON_NAME]"
type input "[PHONE_NUMBER]"
type input "56"
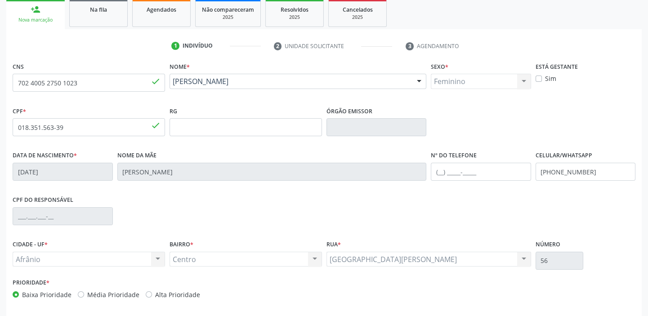
scroll to position [163, 0]
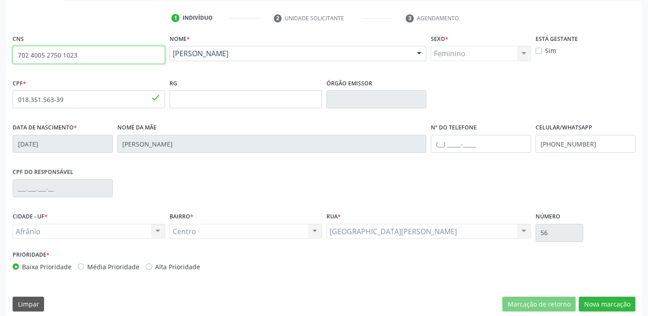
click at [83, 60] on input "702 4005 2750 1023" at bounding box center [89, 55] width 152 height 18
type input "7"
type input "704 2022 8240 8085"
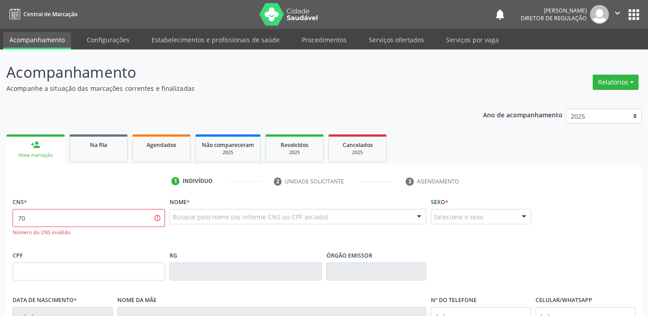
type input "7"
type input "704 2022 8240 8085"
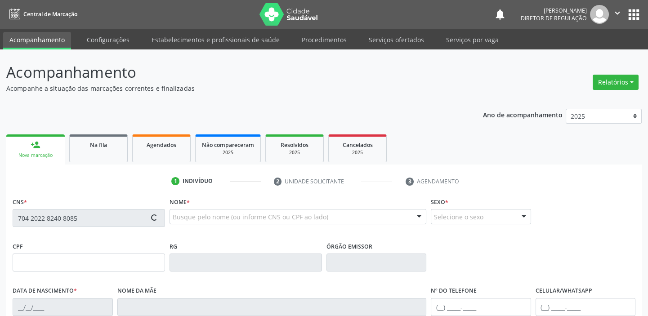
type input "027.377.884-63"
type input "[DATE]"
type input "[PERSON_NAME]"
type input "[PHONE_NUMBER]"
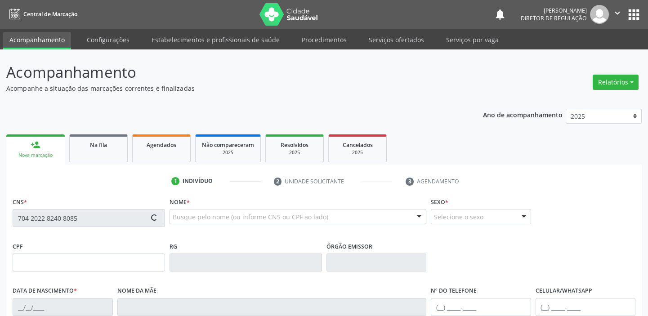
type input "27"
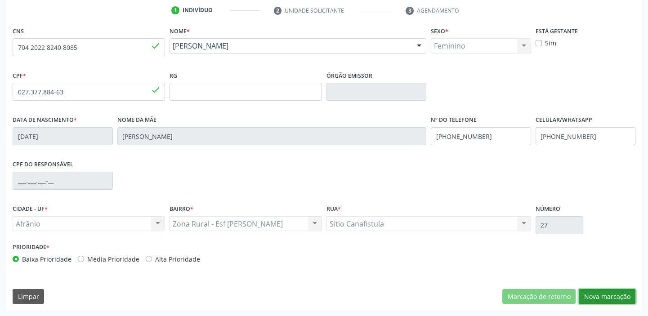
click at [602, 298] on button "Nova marcação" at bounding box center [606, 296] width 57 height 15
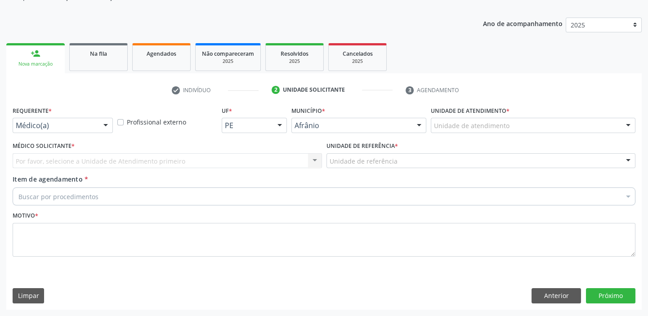
scroll to position [90, 0]
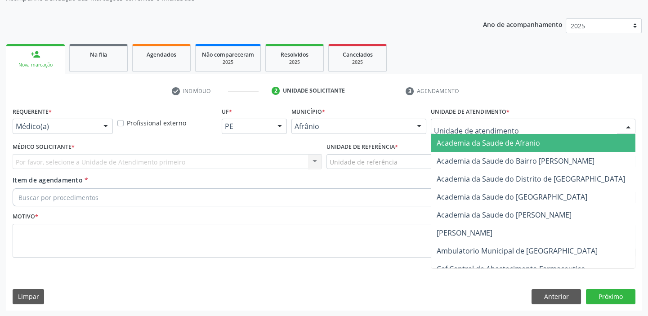
drag, startPoint x: 448, startPoint y: 123, endPoint x: 456, endPoint y: 202, distance: 79.5
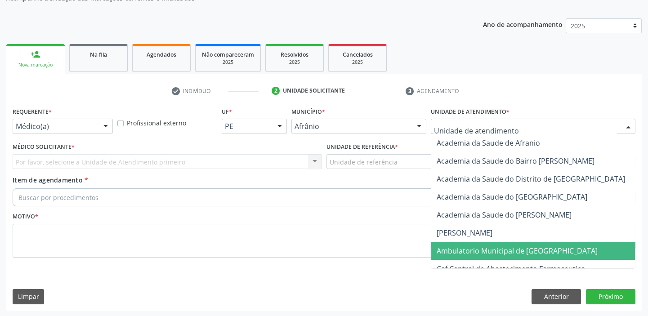
drag, startPoint x: 457, startPoint y: 252, endPoint x: 430, endPoint y: 227, distance: 36.6
click at [457, 251] on span "Ambulatorio Municipal de [GEOGRAPHIC_DATA]" at bounding box center [516, 251] width 161 height 10
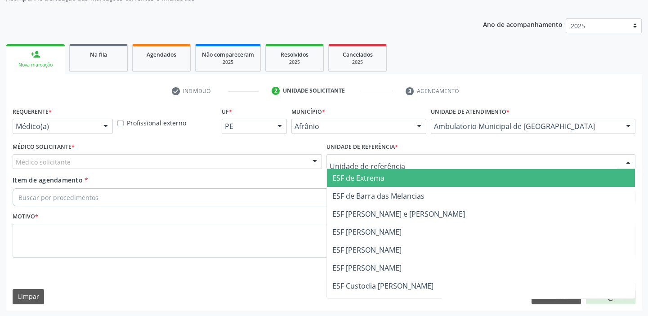
drag, startPoint x: 356, startPoint y: 163, endPoint x: 355, endPoint y: 211, distance: 48.1
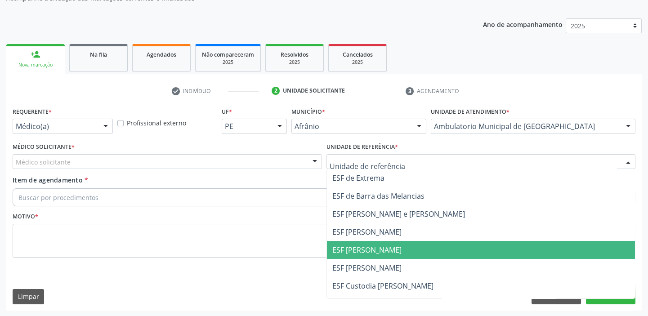
drag, startPoint x: 360, startPoint y: 247, endPoint x: 253, endPoint y: 226, distance: 109.0
click at [358, 247] on span "ESF [PERSON_NAME]" at bounding box center [366, 250] width 69 height 10
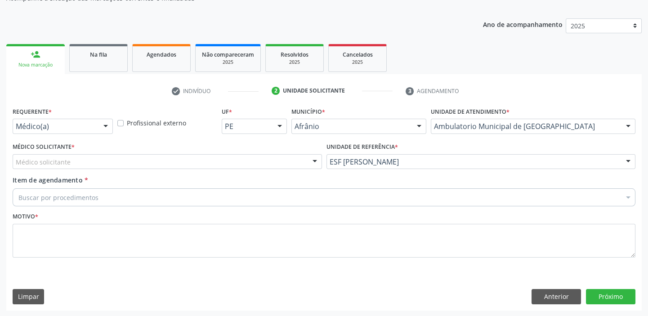
drag, startPoint x: 55, startPoint y: 162, endPoint x: 55, endPoint y: 182, distance: 19.8
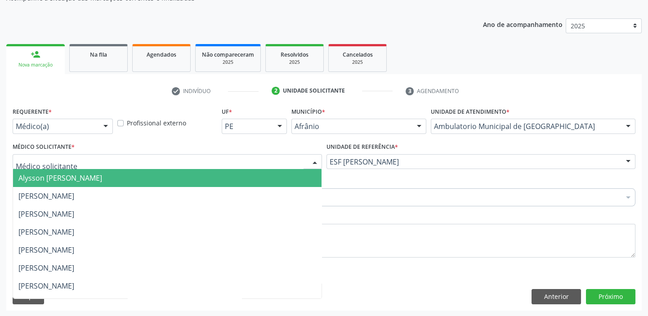
click at [56, 184] on span "Alysson [PERSON_NAME]" at bounding box center [167, 178] width 308 height 18
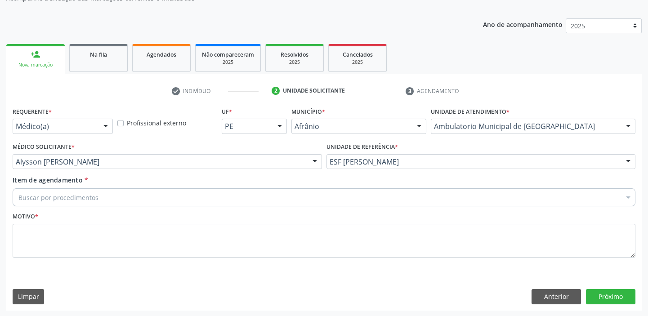
click at [56, 191] on div "Buscar por procedimentos" at bounding box center [324, 197] width 622 height 18
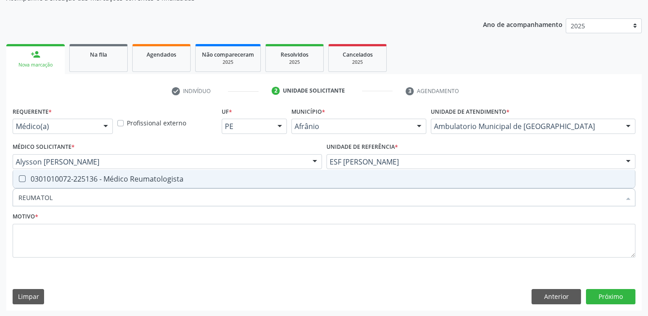
type input "REUMATOLO"
click at [73, 180] on div "0301010072-225136 - Médico Reumatologista" at bounding box center [323, 178] width 611 height 7
checkbox Reumatologista "true"
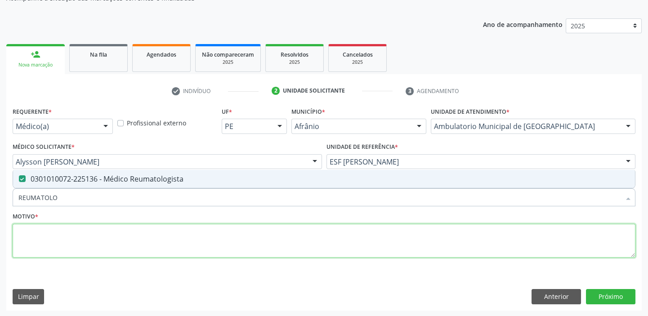
click at [55, 243] on textarea at bounding box center [324, 241] width 622 height 34
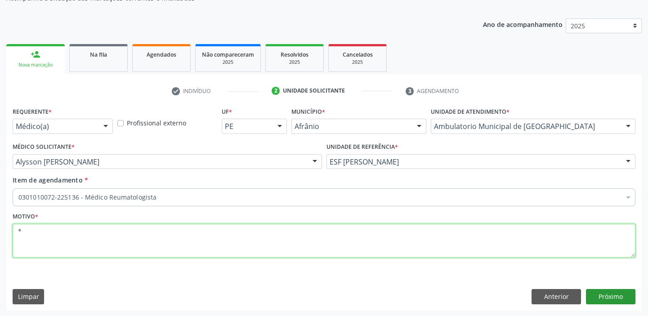
type textarea "*"
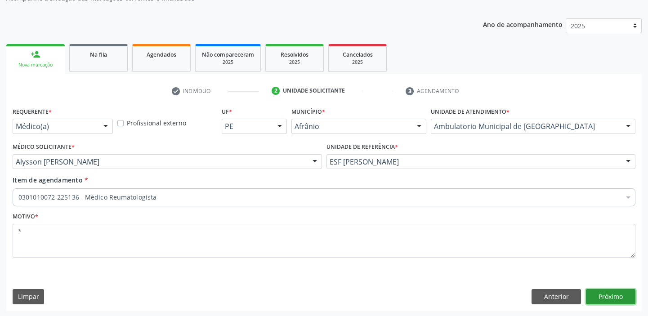
click at [602, 292] on button "Próximo" at bounding box center [610, 296] width 49 height 15
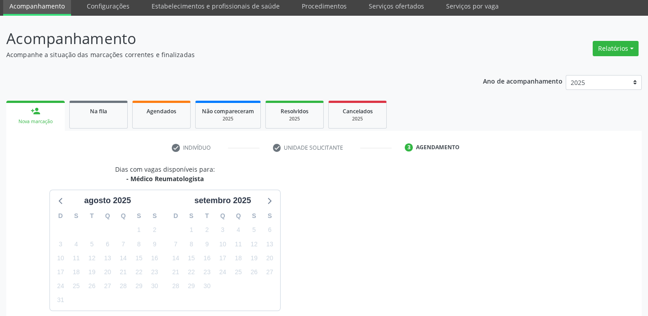
scroll to position [75, 0]
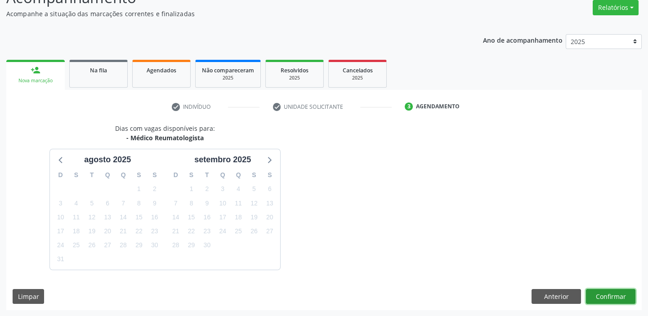
click at [606, 289] on button "Confirmar" at bounding box center [610, 296] width 49 height 15
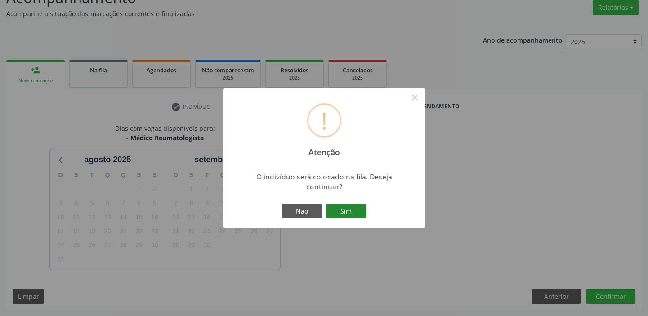
click at [342, 213] on button "Sim" at bounding box center [346, 211] width 40 height 15
